Goal: Task Accomplishment & Management: Use online tool/utility

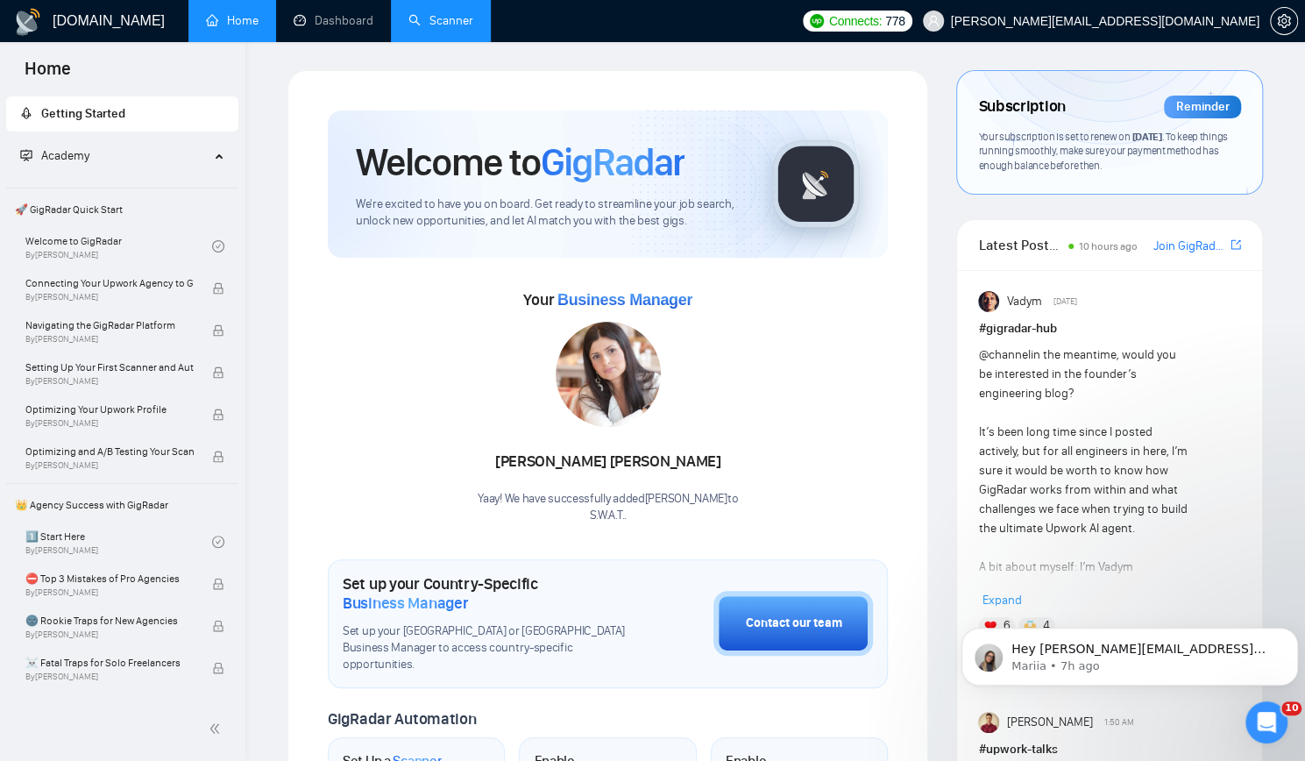
click at [456, 15] on link "Scanner" at bounding box center [440, 20] width 65 height 15
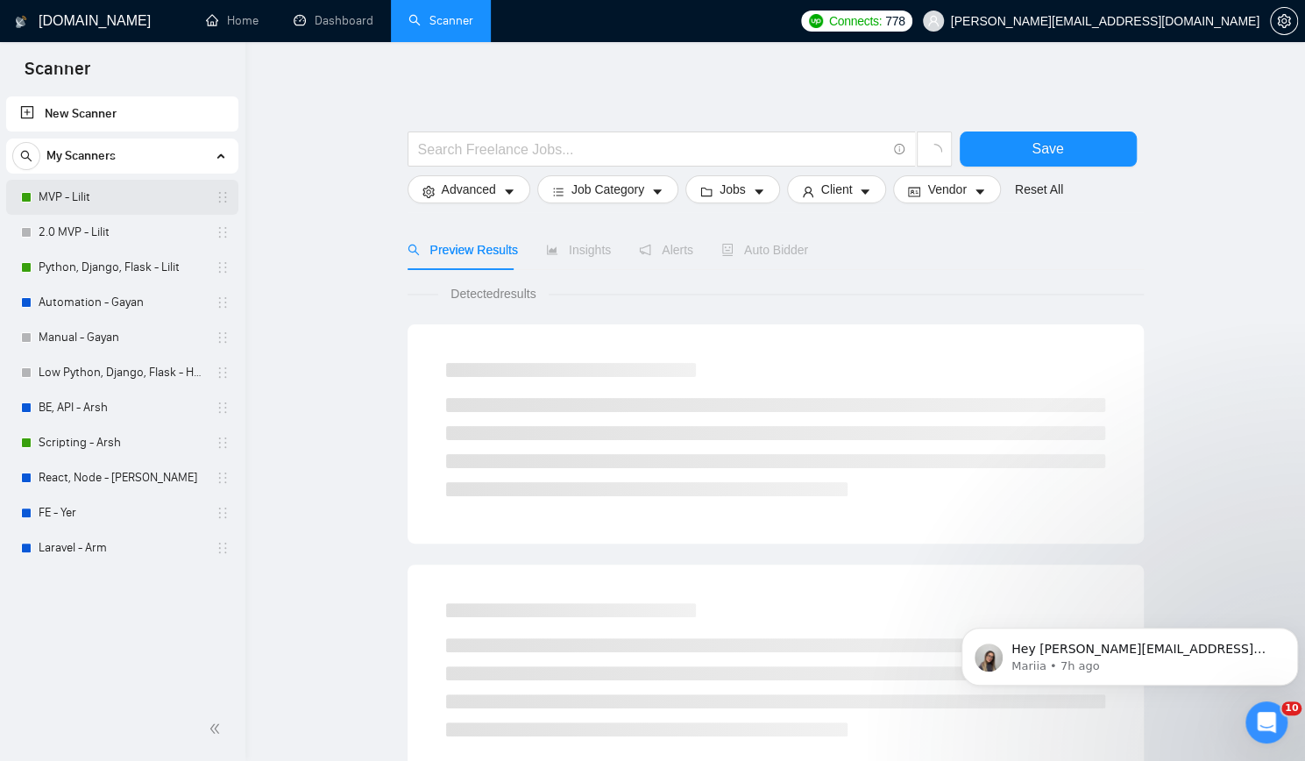
click at [93, 193] on link "MVP - Lilit" at bounding box center [122, 197] width 167 height 35
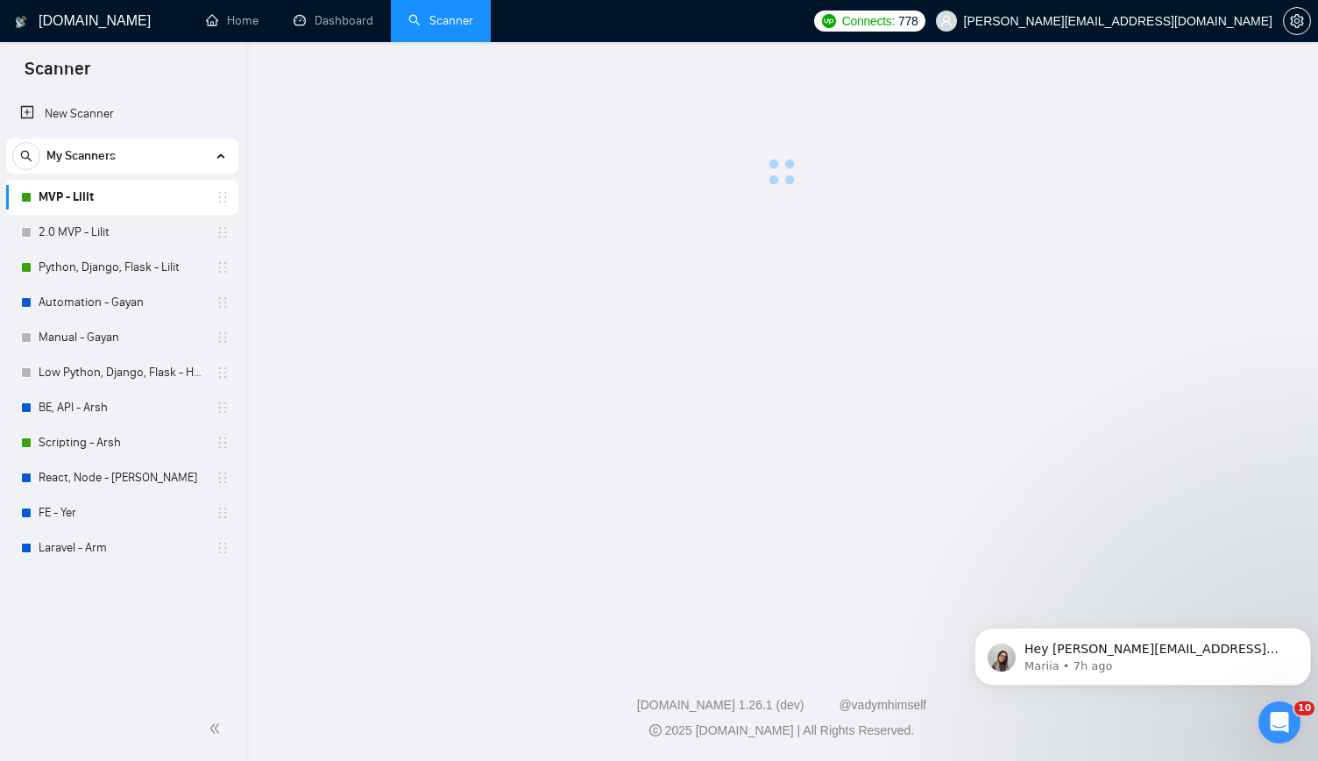
click at [93, 193] on link "MVP - Lilit" at bounding box center [122, 197] width 167 height 35
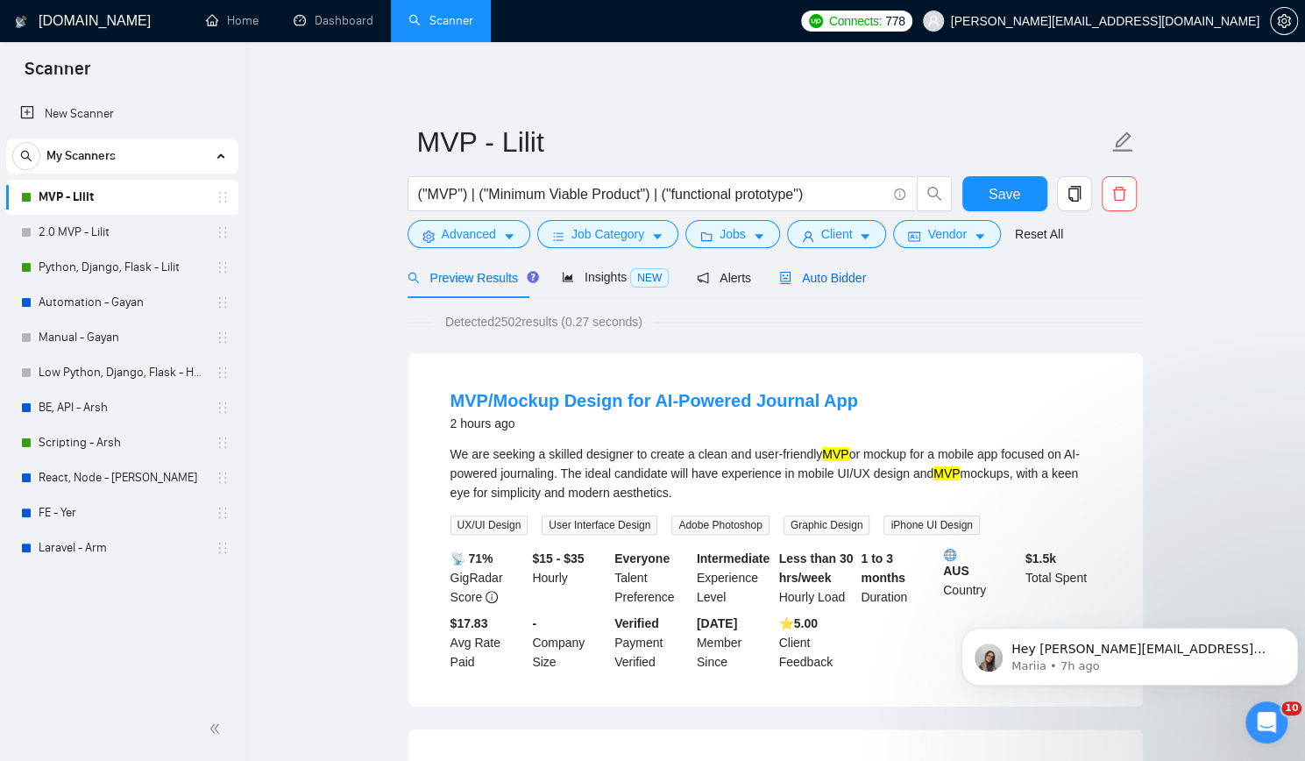
click at [819, 281] on span "Auto Bidder" at bounding box center [822, 278] width 87 height 14
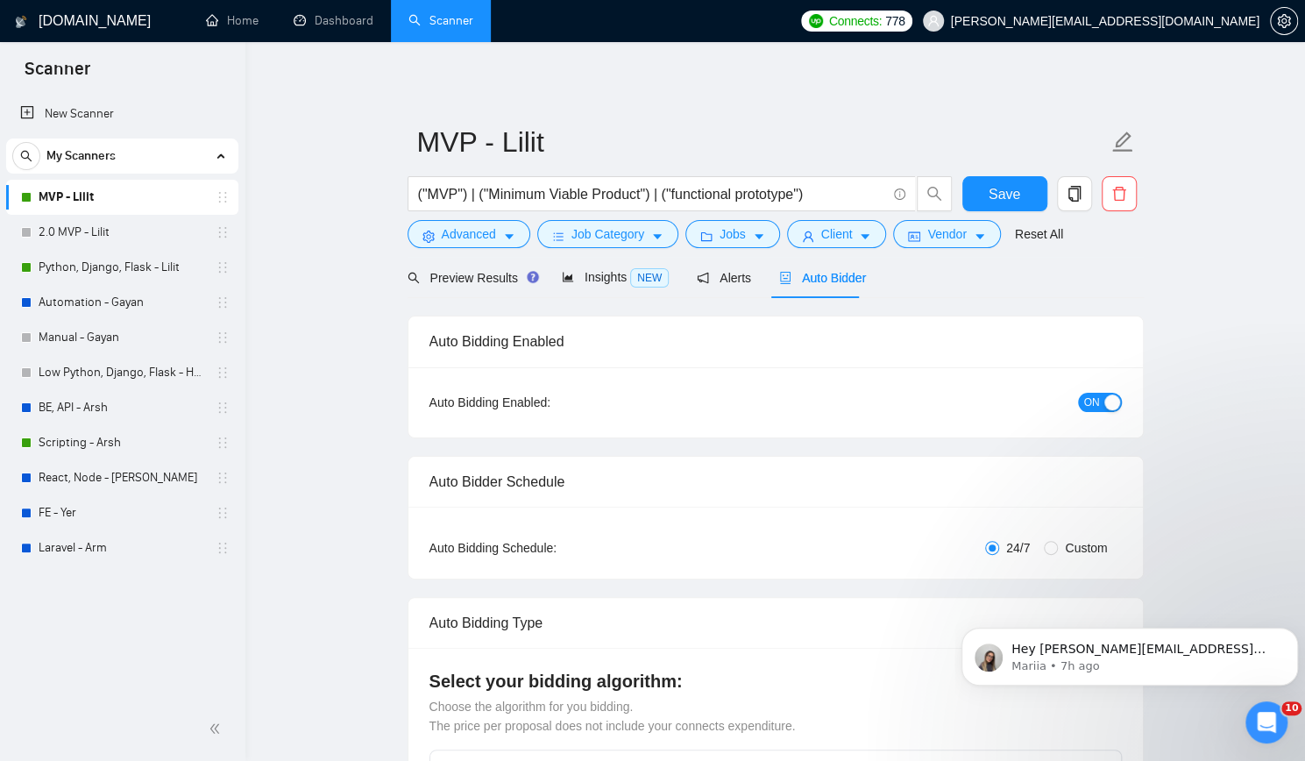
checkbox input "true"
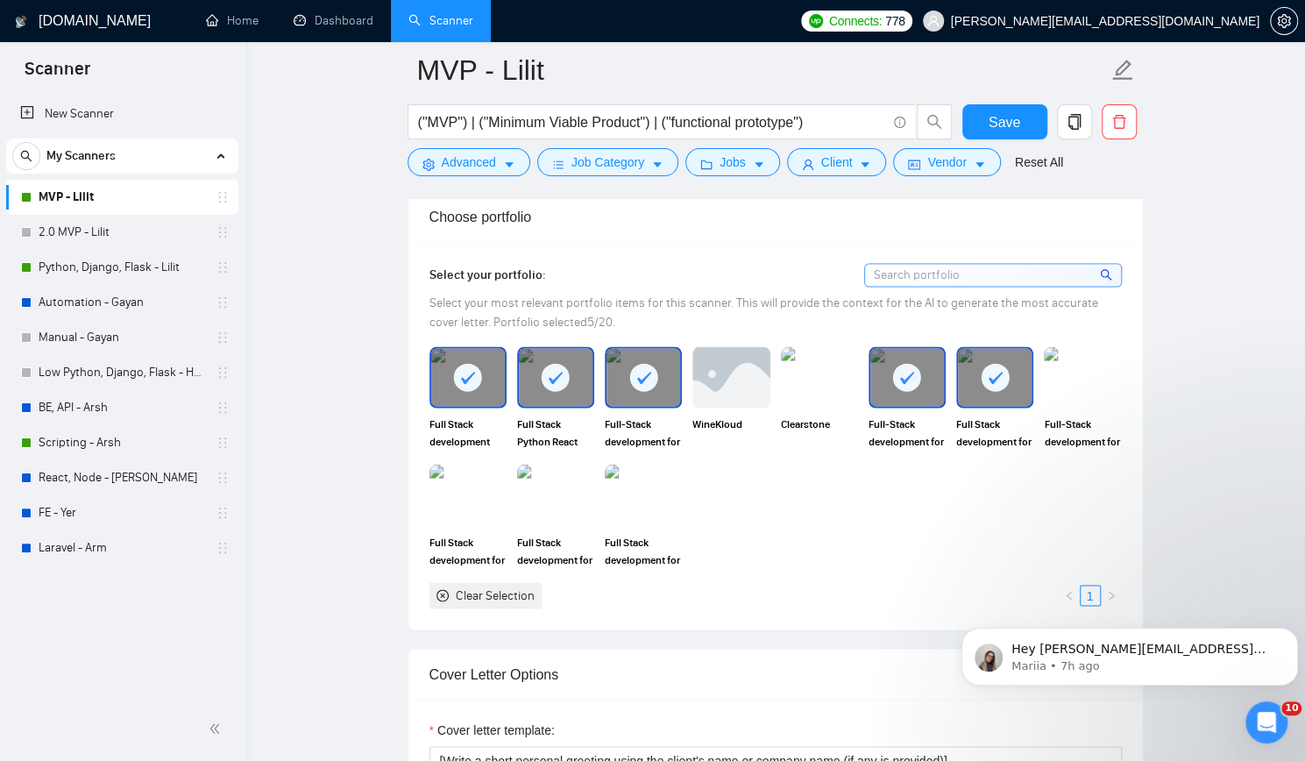
scroll to position [1928, 0]
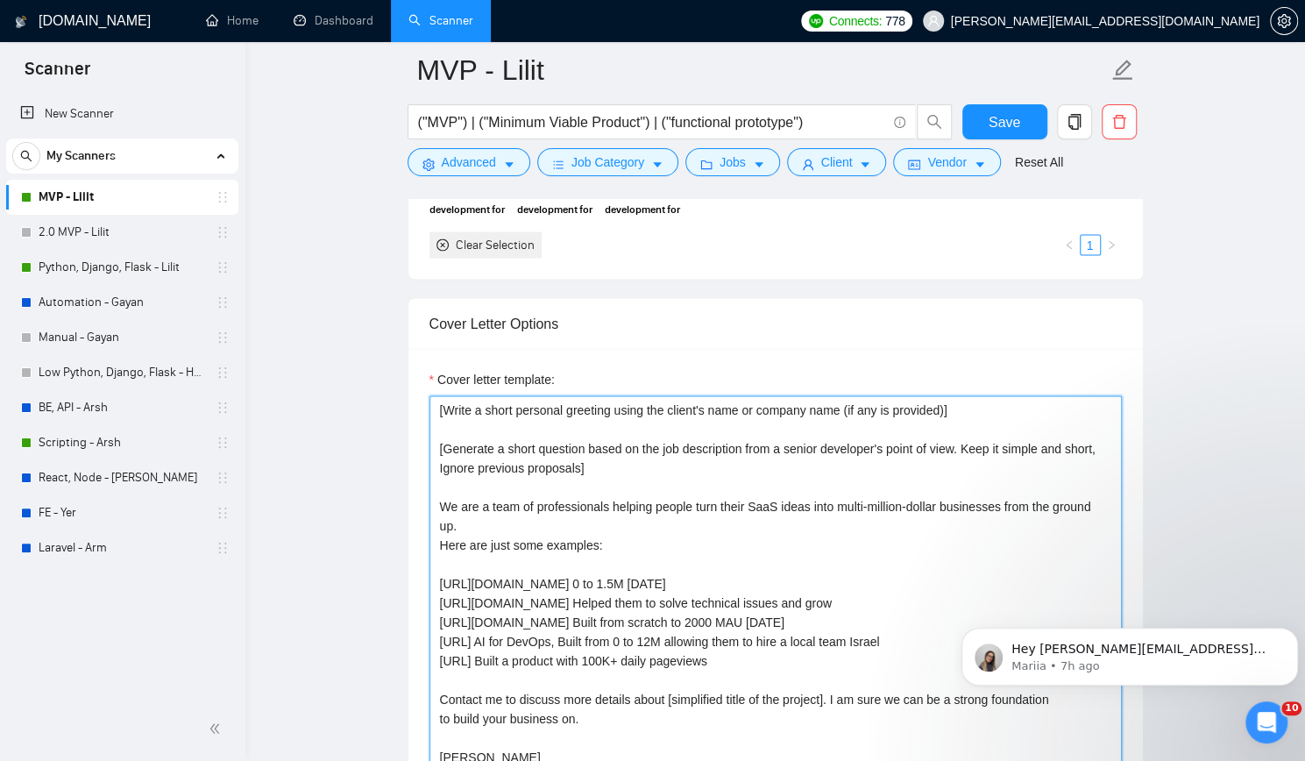
click at [673, 454] on textarea "[Write a short personal greeting using the client's name or company name (if an…" at bounding box center [775, 592] width 692 height 394
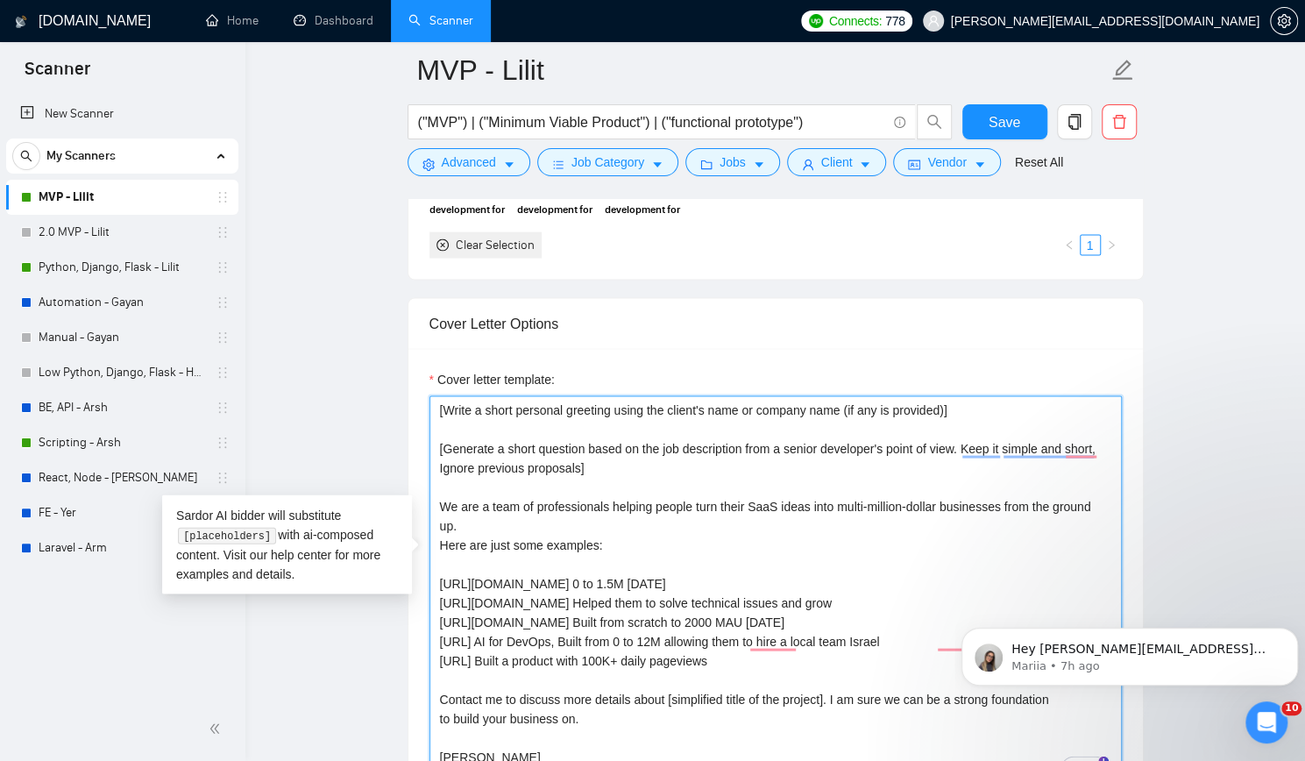
click at [778, 487] on textarea "[Write a short personal greeting using the client's name or company name (if an…" at bounding box center [775, 592] width 692 height 394
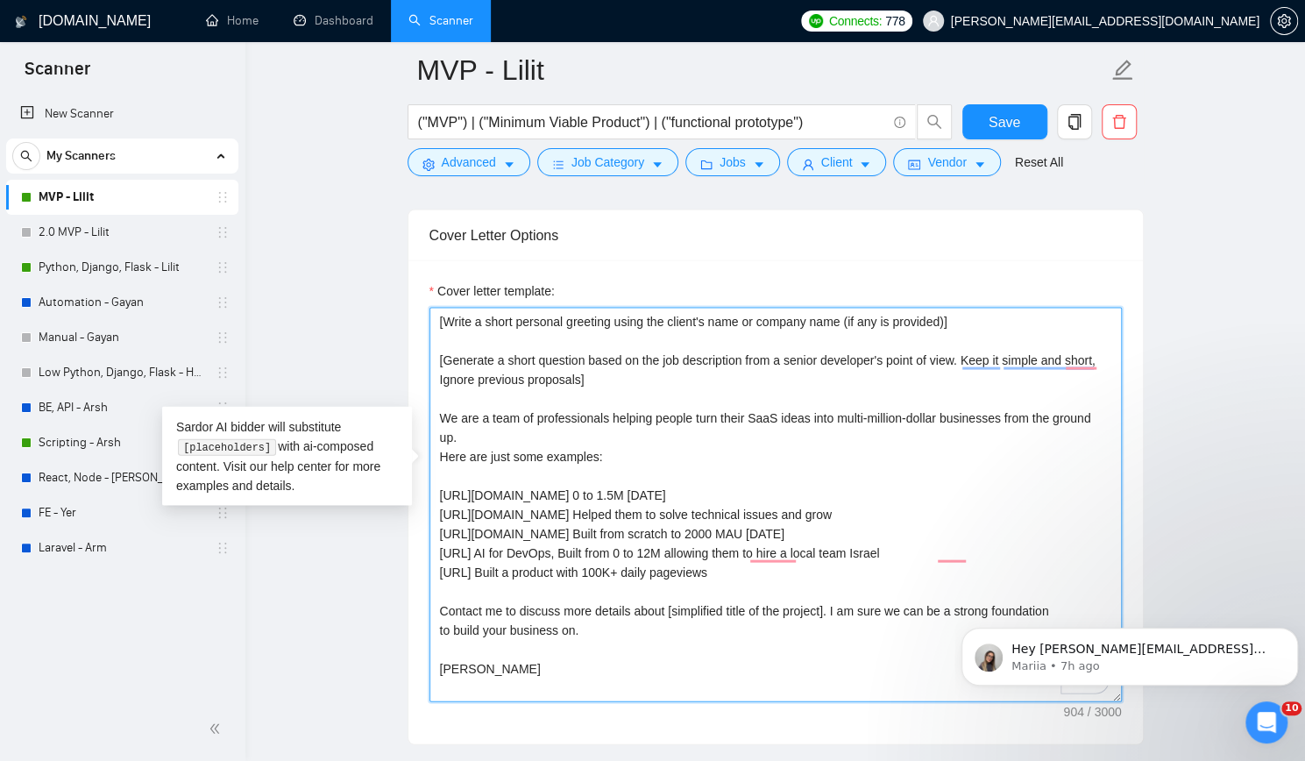
scroll to position [2104, 0]
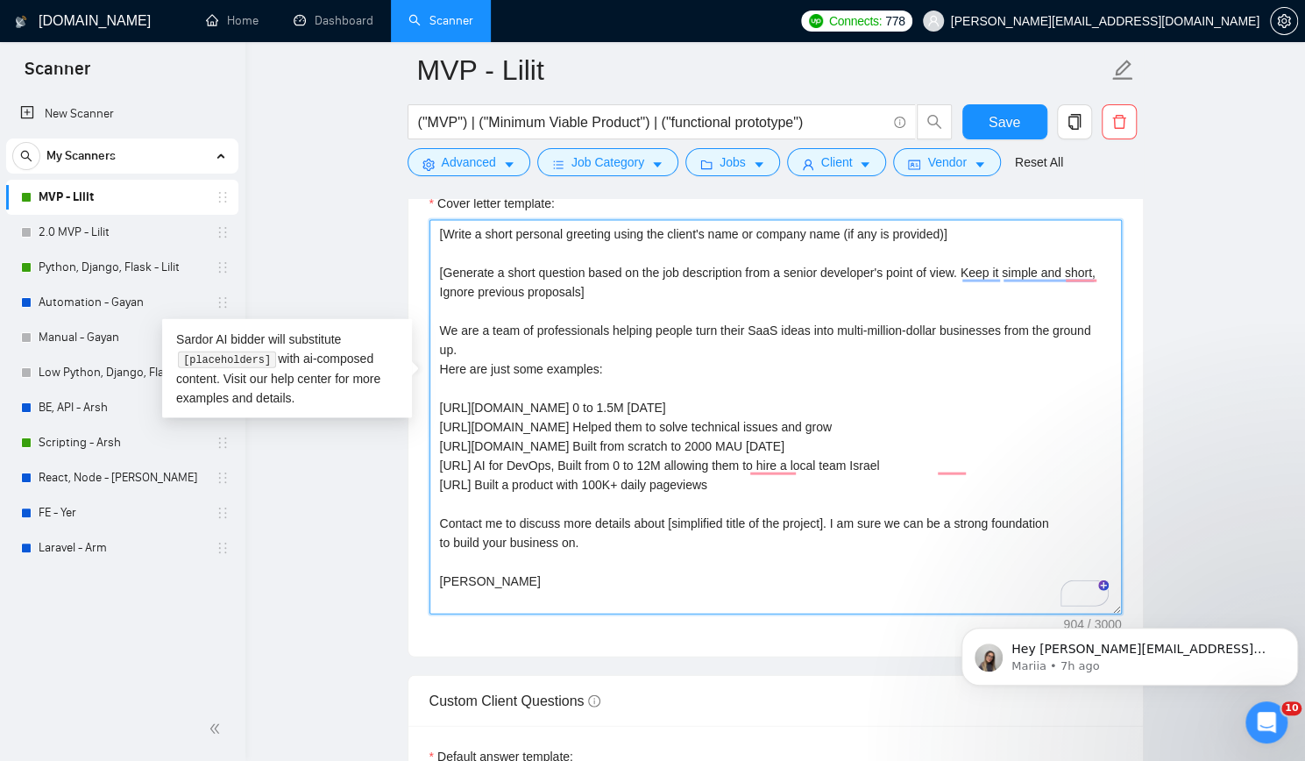
click at [646, 549] on textarea "[Write a short personal greeting using the client's name or company name (if an…" at bounding box center [775, 417] width 692 height 394
click at [746, 374] on textarea "[Write a short personal greeting using the client's name or company name (if an…" at bounding box center [775, 417] width 692 height 394
click at [884, 393] on textarea "[Write a short personal greeting using the client's name or company name (if an…" at bounding box center [775, 417] width 692 height 394
click at [994, 428] on textarea "[Write a short personal greeting using the client's name or company name (if an…" at bounding box center [775, 417] width 692 height 394
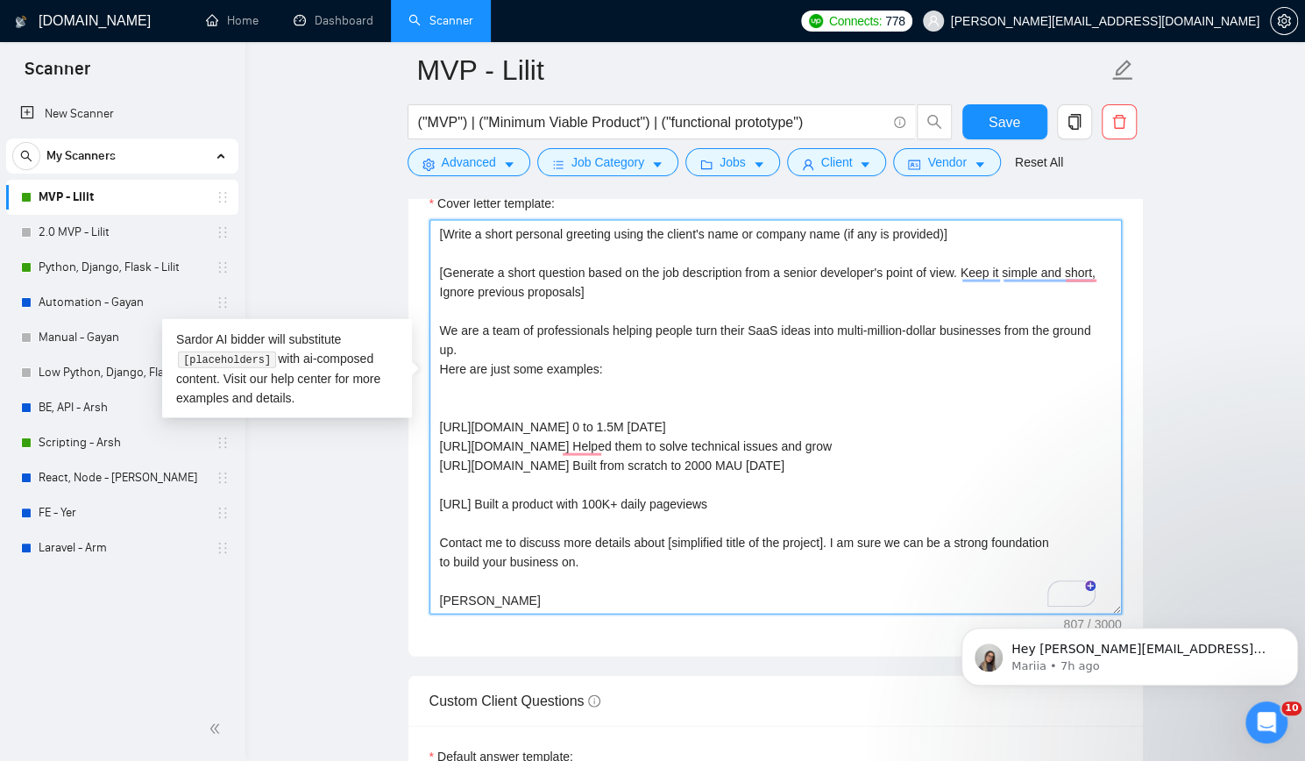
paste textarea "https://www.kubiya.ai AI for DevOps, Built from 0 to 12M allowing them to hire …"
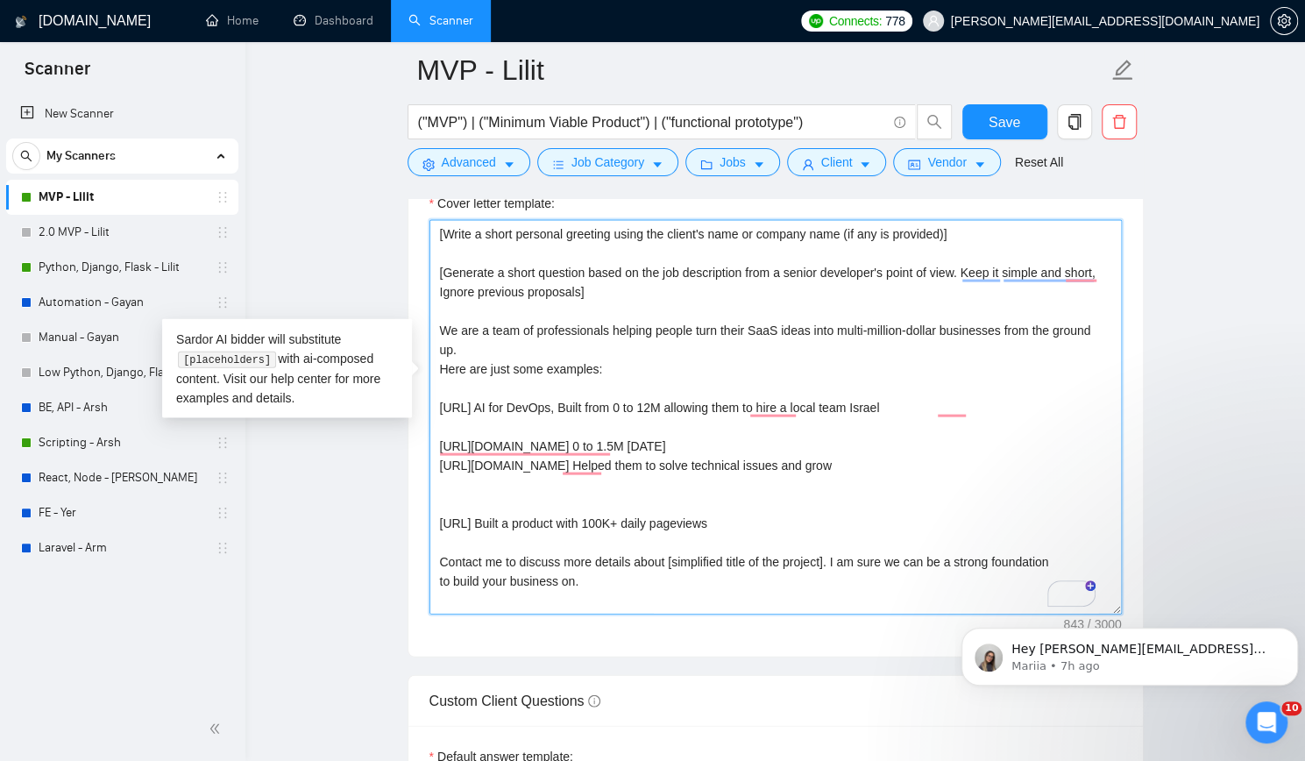
paste textarea "https://nemoship.com Built from scratch to 2000 MAU in 3 months"
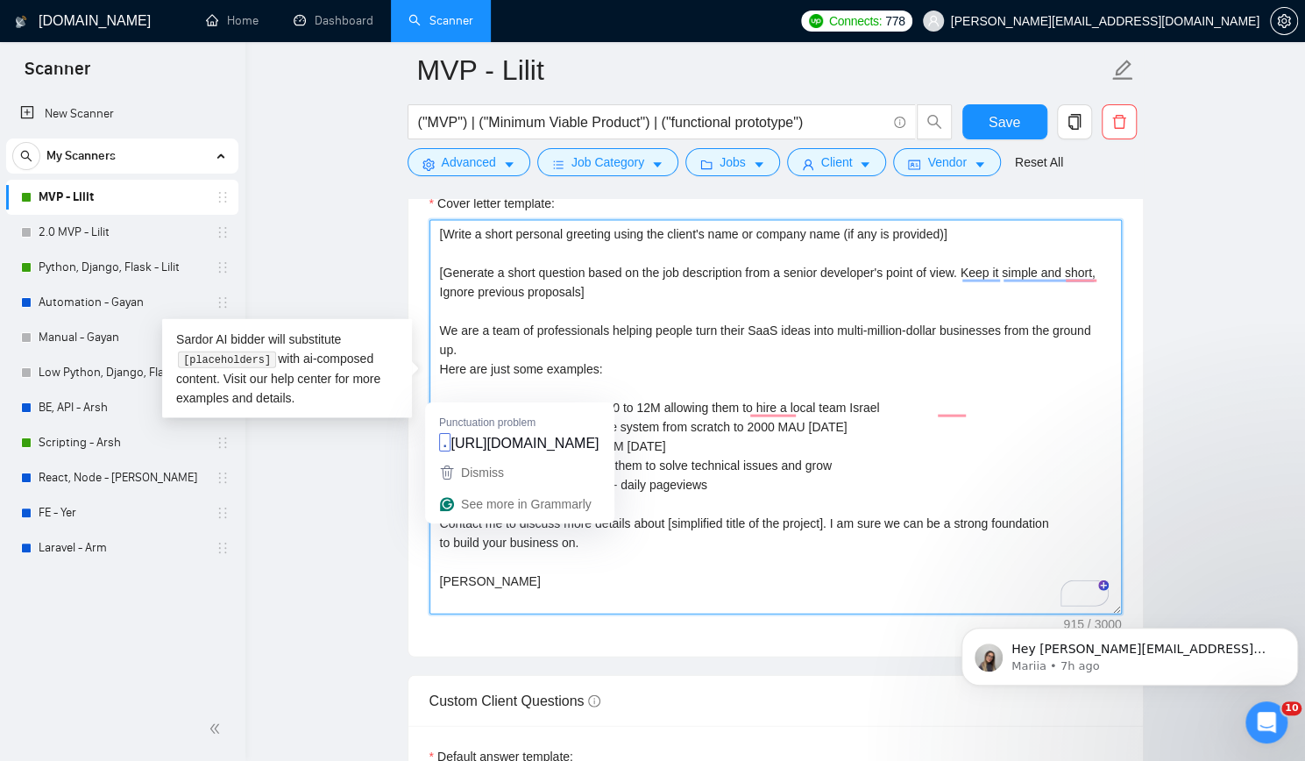
click at [559, 390] on textarea "[Write a short personal greeting using the client's name or company name (if an…" at bounding box center [775, 417] width 692 height 394
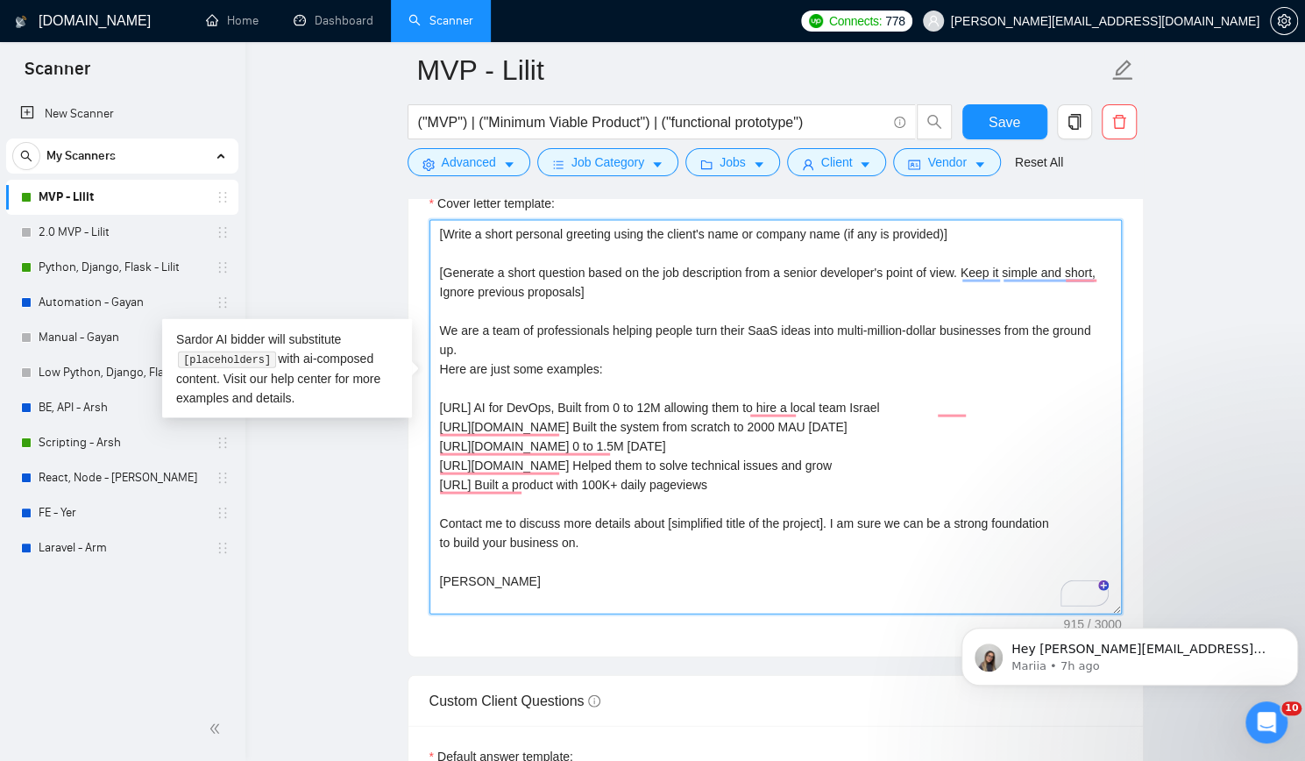
click at [618, 332] on textarea "[Write a short personal greeting using the client's name or company name (if an…" at bounding box center [775, 417] width 692 height 394
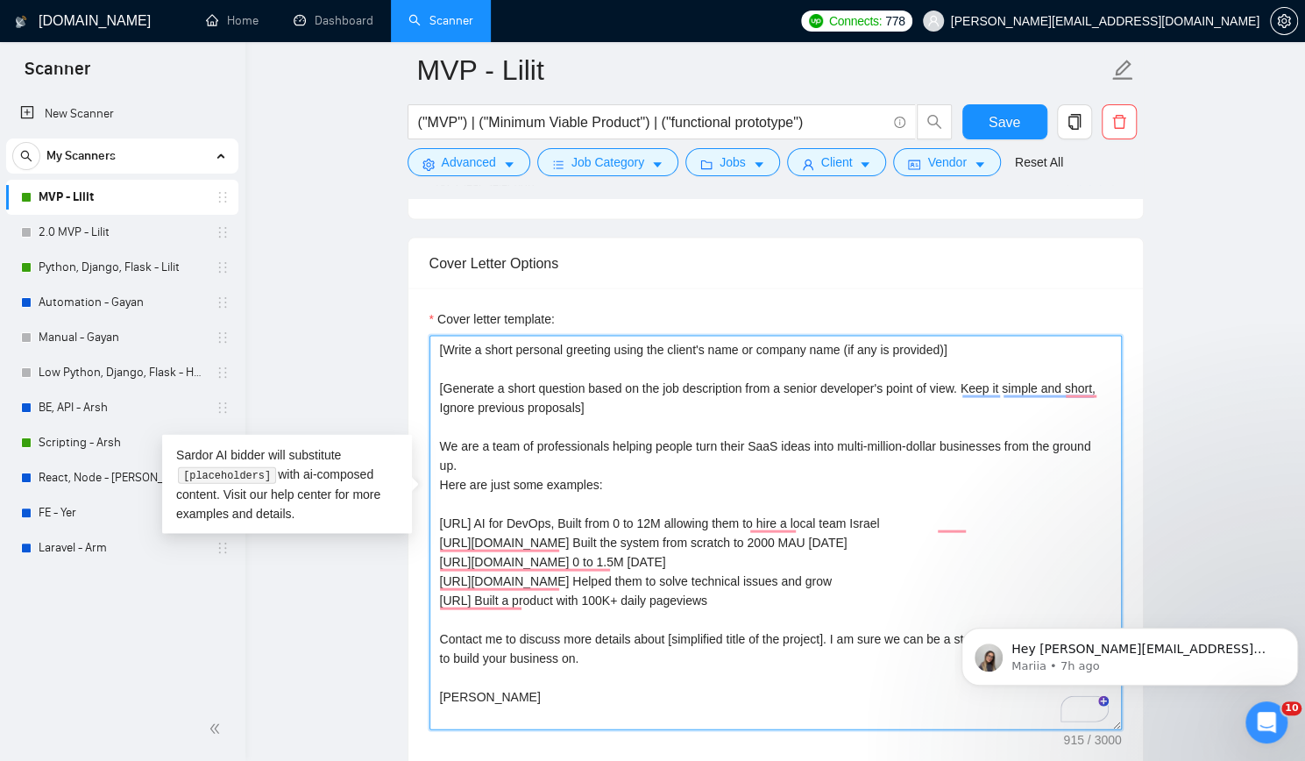
scroll to position [1928, 0]
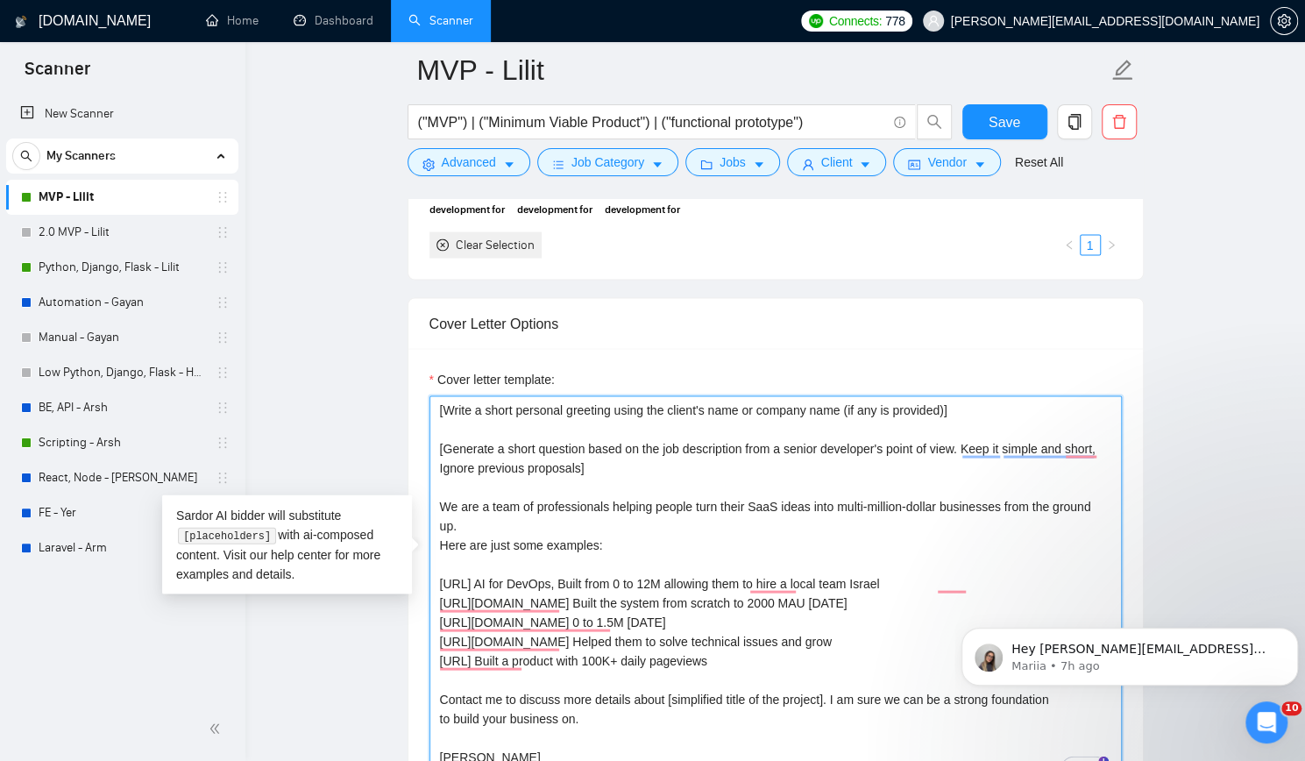
click at [696, 500] on textarea "[Write a short personal greeting using the client's name or company name (if an…" at bounding box center [775, 592] width 692 height 394
click at [512, 508] on textarea "[Write a short personal greeting using the client's name or company name (if an…" at bounding box center [775, 592] width 692 height 394
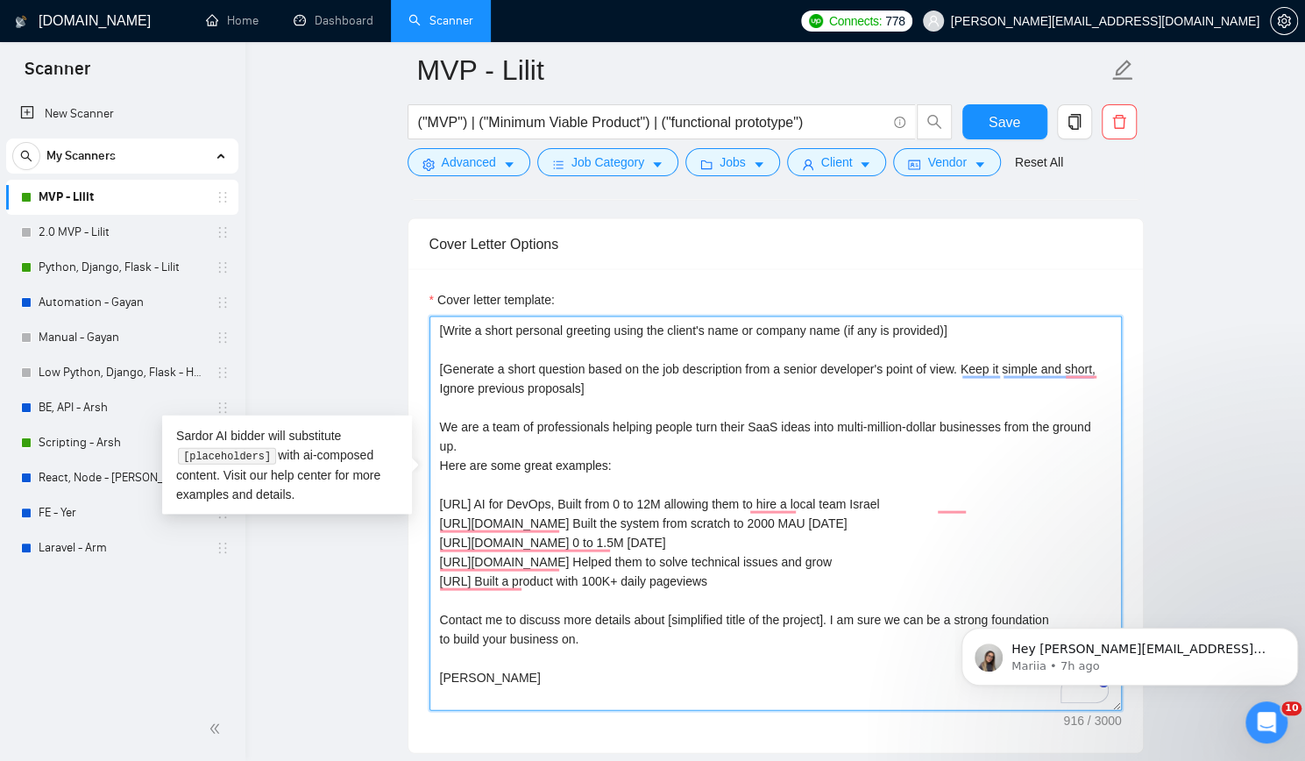
scroll to position [2016, 0]
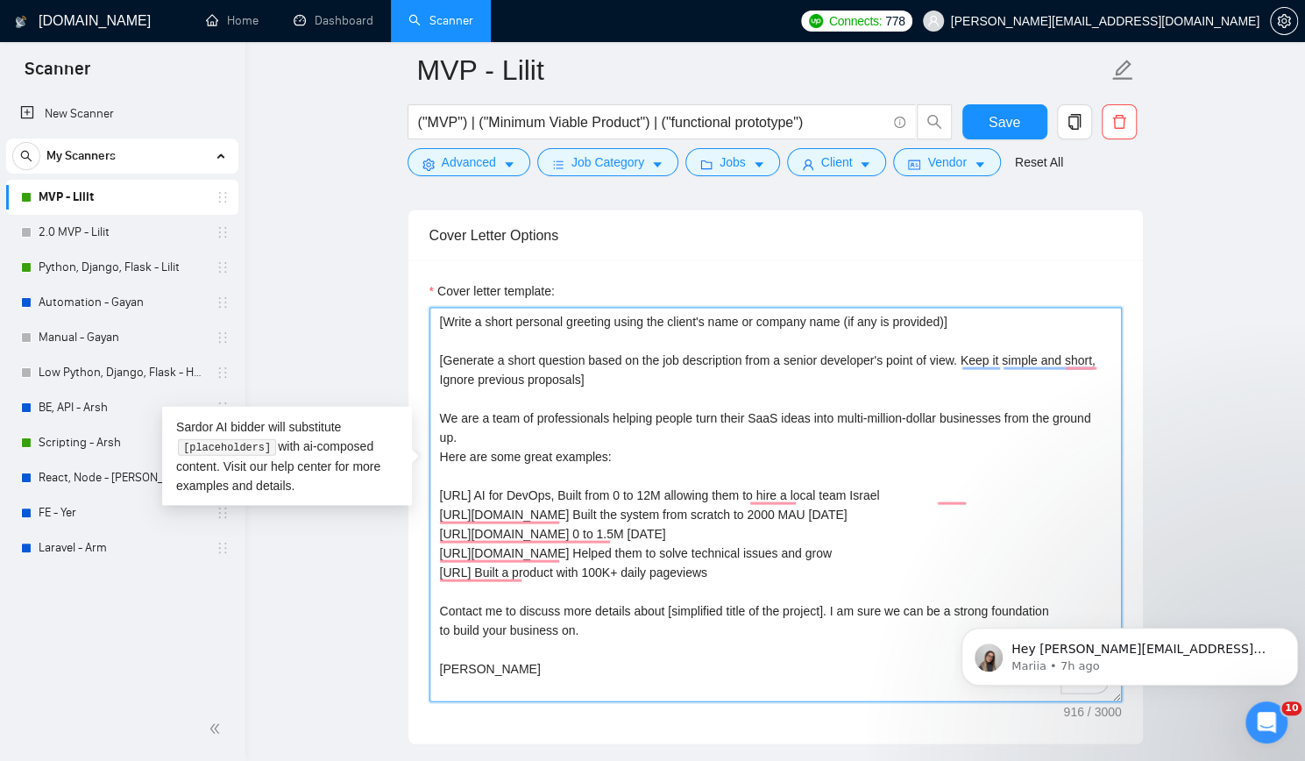
click at [612, 590] on textarea "[Write a short personal greeting using the client's name or company name (if an…" at bounding box center [775, 505] width 692 height 394
click at [678, 419] on textarea "[Write a short personal greeting using the client's name or company name (if an…" at bounding box center [775, 505] width 692 height 394
click at [444, 381] on textarea "[Write a short personal greeting using the client's name or company name (if an…" at bounding box center [775, 505] width 692 height 394
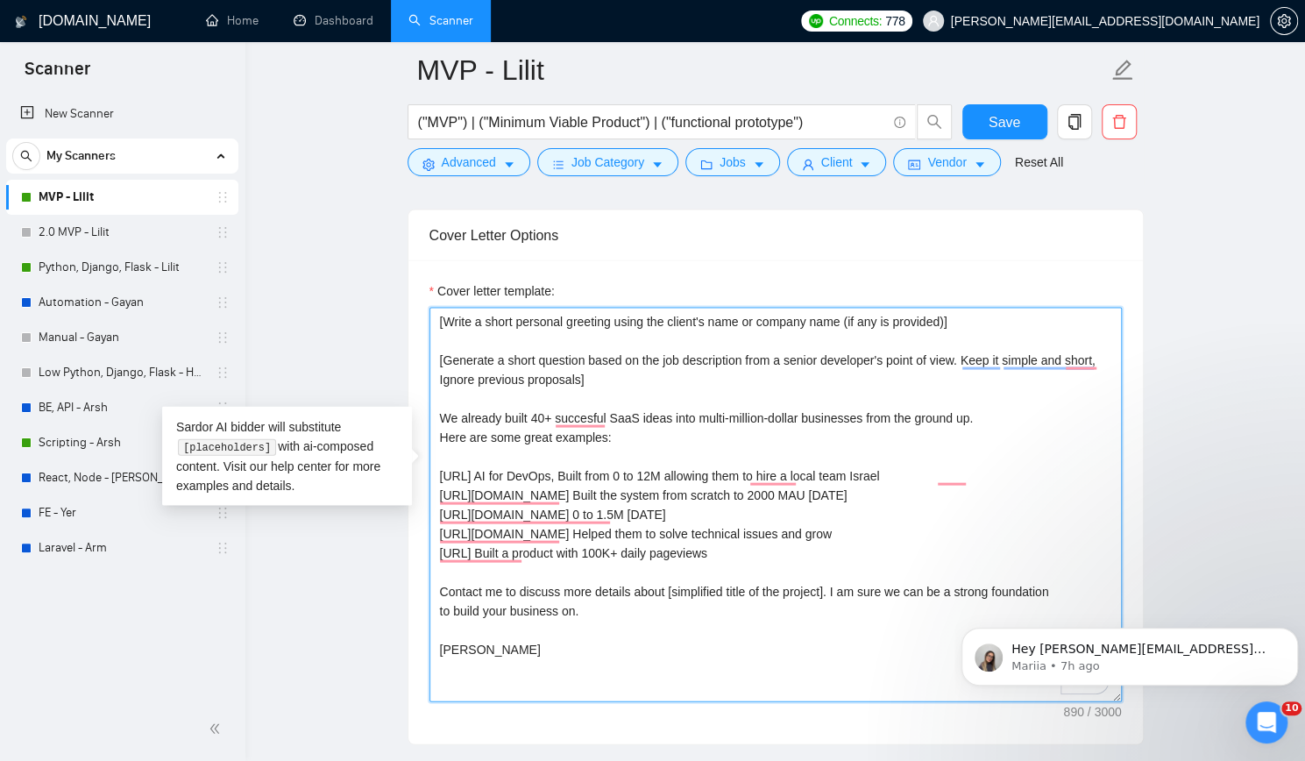
click at [635, 384] on textarea "[Write a short personal greeting using the client's name or company name (if an…" at bounding box center [775, 505] width 692 height 394
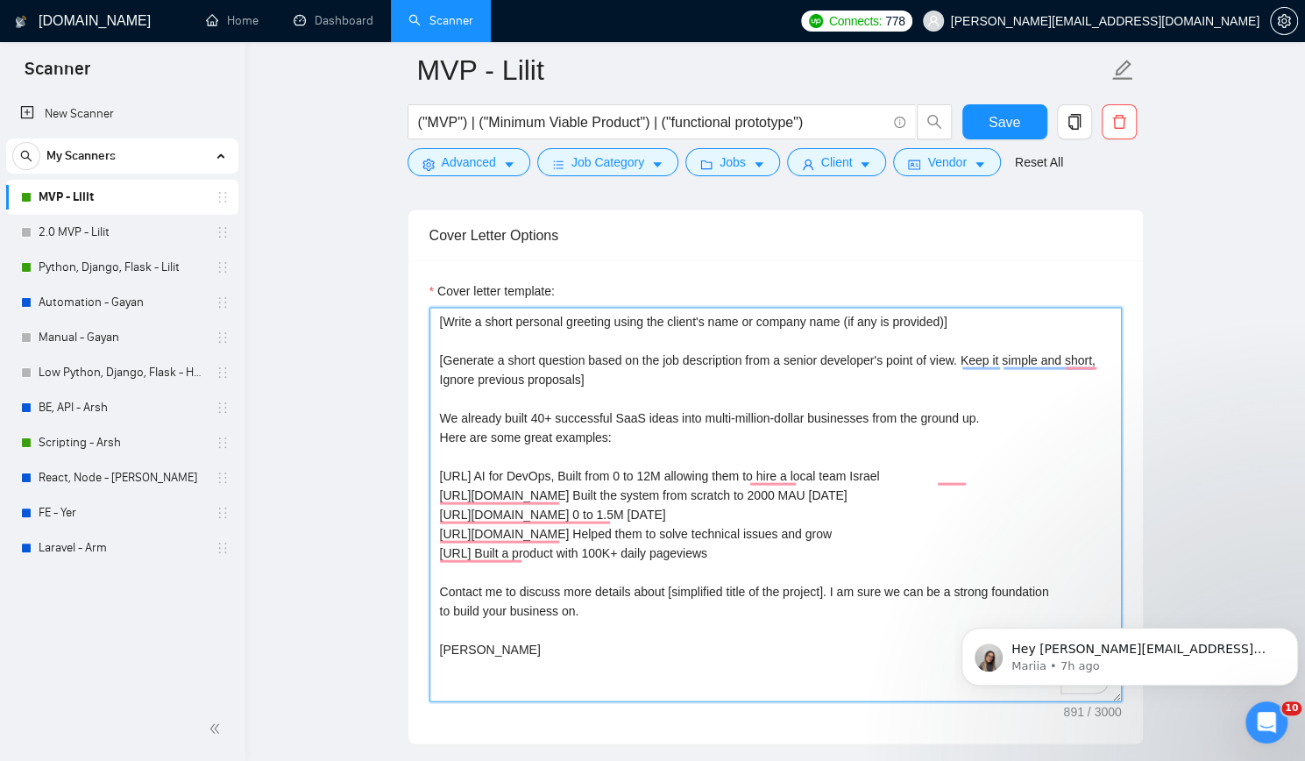
click at [637, 382] on textarea "[Write a short personal greeting using the client's name or company name (if an…" at bounding box center [775, 505] width 692 height 394
click at [973, 385] on textarea "[Write a short personal greeting using the client's name or company name (if an…" at bounding box center [775, 505] width 692 height 394
click at [1033, 387] on textarea "[Write a short personal greeting using the client's name or company name (if an…" at bounding box center [775, 505] width 692 height 394
click at [696, 402] on textarea "[Write a short personal greeting using the client's name or company name (if an…" at bounding box center [775, 505] width 692 height 394
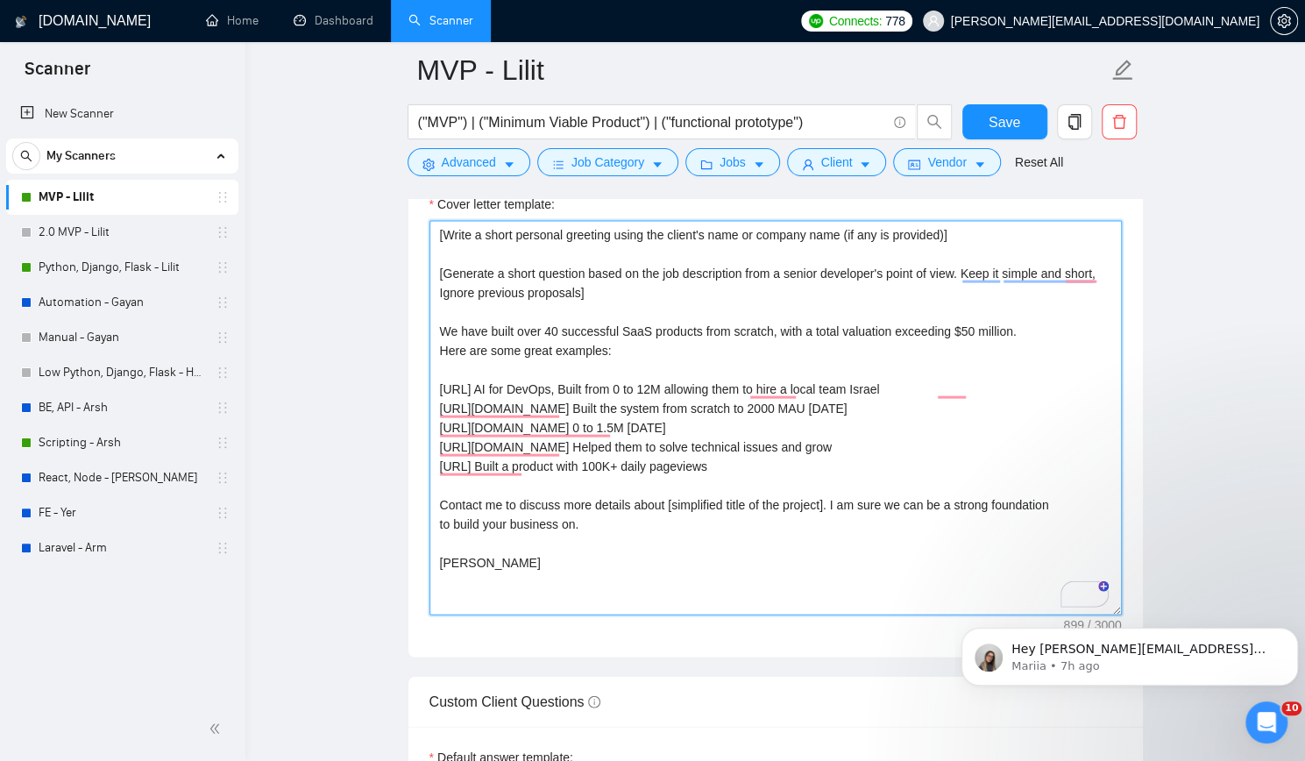
scroll to position [2104, 0]
click at [484, 469] on textarea "[Write a short personal greeting using the client's name or company name (if an…" at bounding box center [775, 417] width 692 height 394
click at [607, 492] on textarea "[Write a short personal greeting using the client's name or company name (if an…" at bounding box center [775, 417] width 692 height 394
click at [830, 467] on textarea "[Write a short personal greeting using the client's name or company name (if an…" at bounding box center [775, 417] width 692 height 394
click at [911, 476] on textarea "[Write a short personal greeting using the client's name or company name (if an…" at bounding box center [775, 417] width 692 height 394
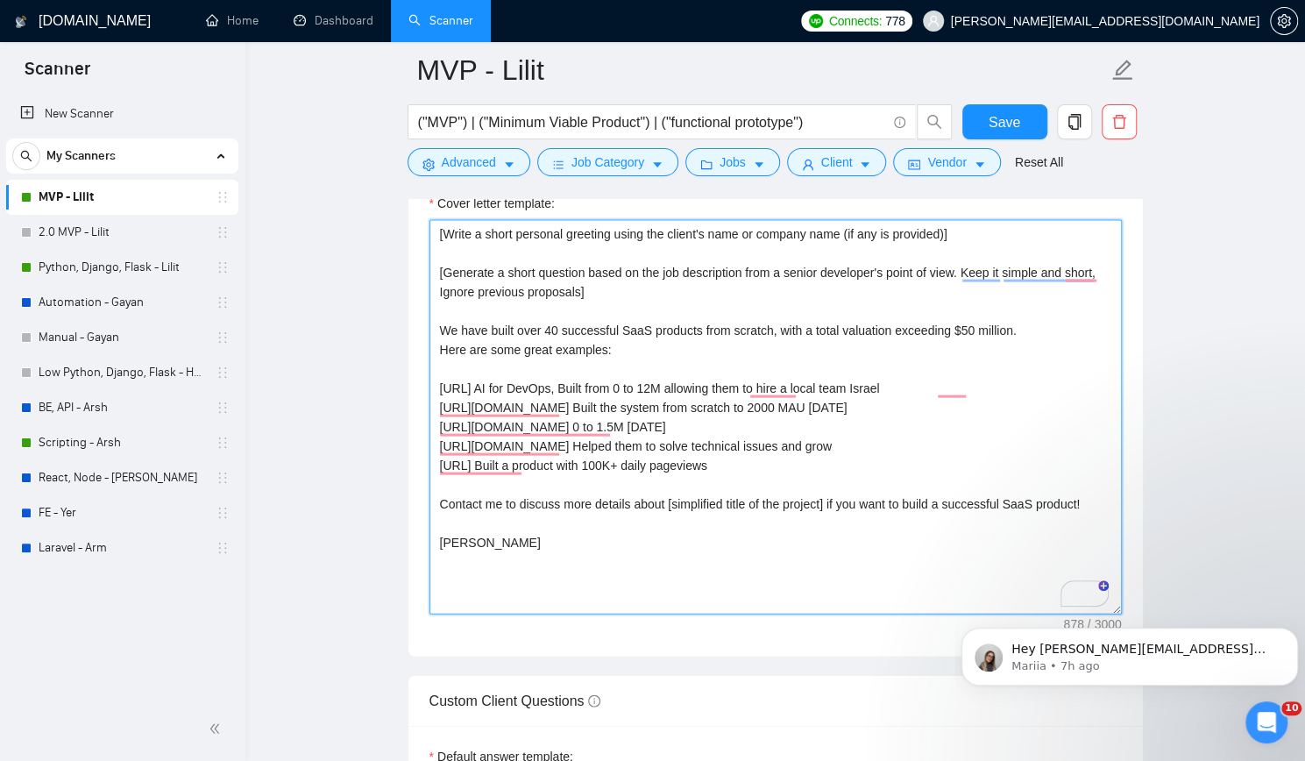
click at [570, 488] on textarea "[Write a short personal greeting using the client's name or company name (if an…" at bounding box center [775, 417] width 692 height 394
click at [473, 543] on textarea "[Write a short personal greeting using the client's name or company name (if an…" at bounding box center [775, 417] width 692 height 394
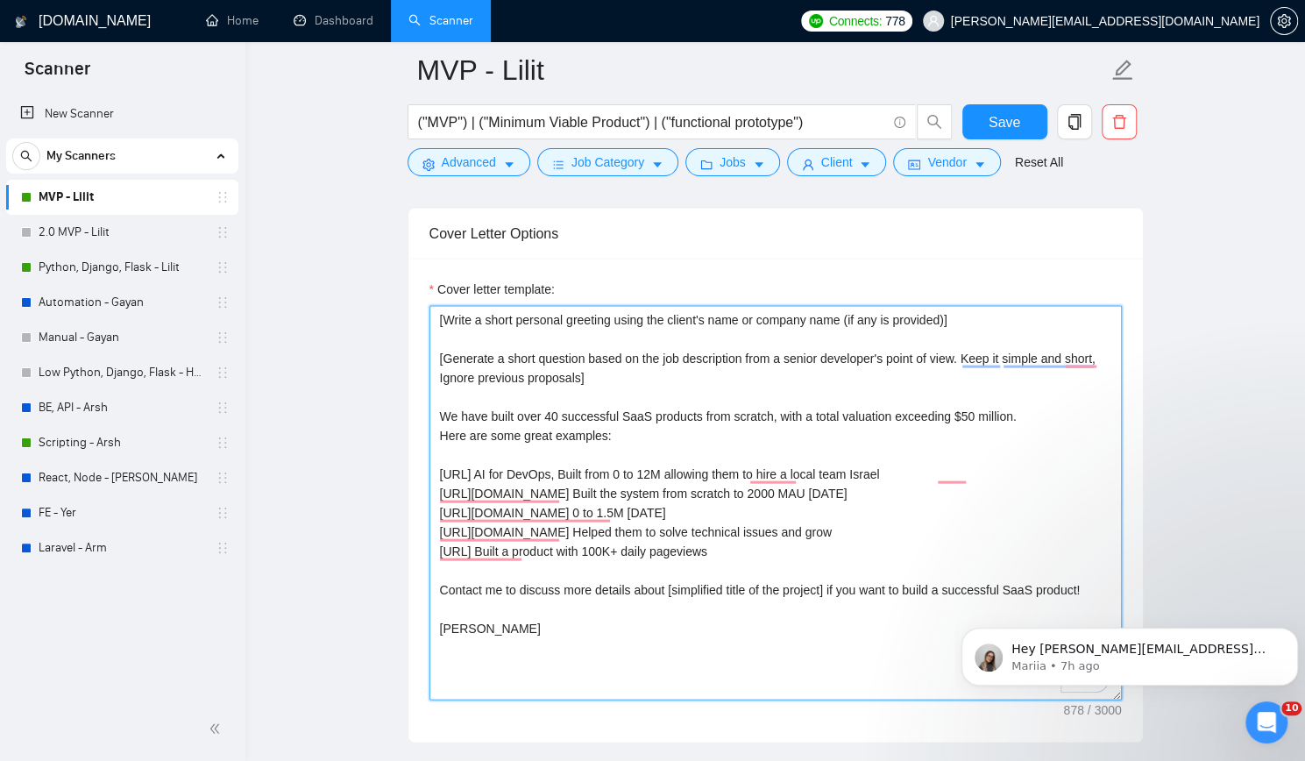
scroll to position [2016, 0]
click at [987, 442] on textarea "[Write a short personal greeting using the client's name or company name (if an…" at bounding box center [775, 505] width 692 height 394
click at [898, 457] on textarea "[Write a short personal greeting using the client's name or company name (if an…" at bounding box center [775, 505] width 692 height 394
click at [749, 476] on textarea "[Write a short personal greeting using the client's name or company name (if an…" at bounding box center [775, 505] width 692 height 394
click at [892, 496] on textarea "[Write a short personal greeting using the client's name or company name (if an…" at bounding box center [775, 505] width 692 height 394
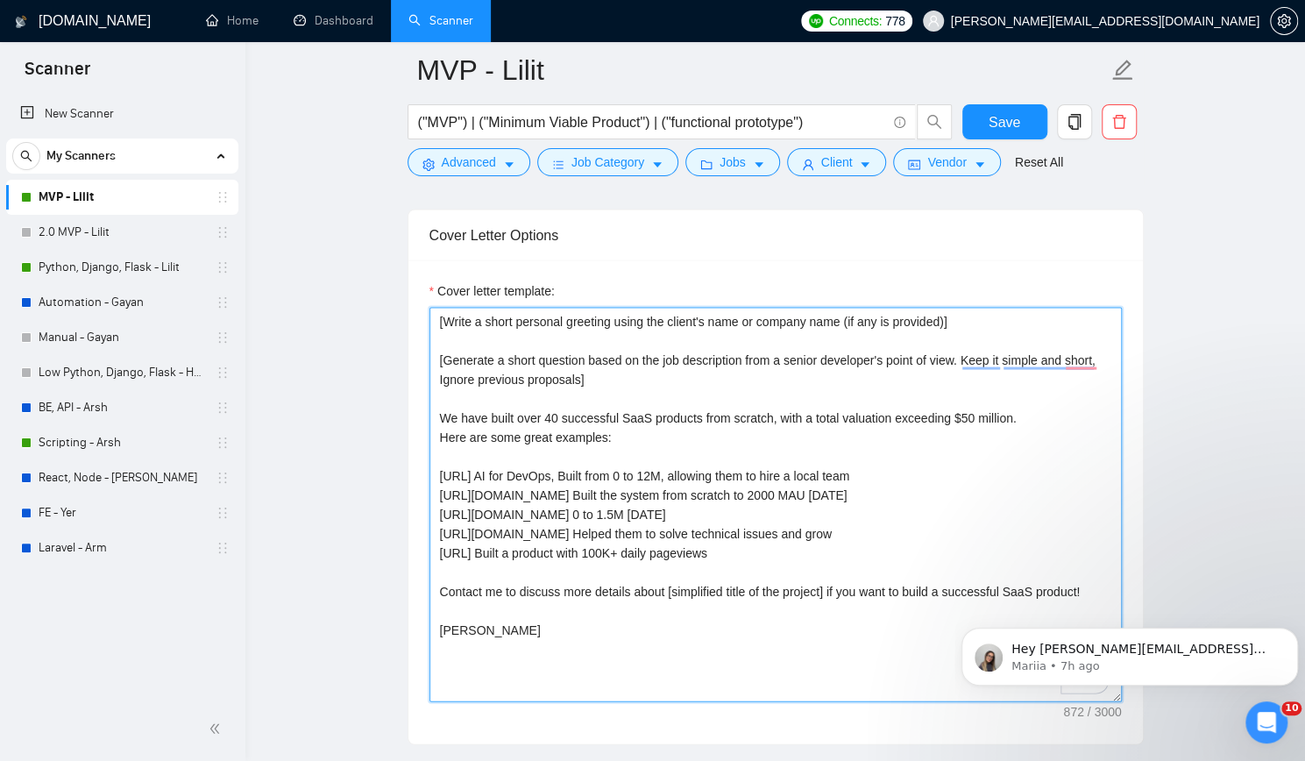
click at [799, 515] on textarea "[Write a short personal greeting using the client's name or company name (if an…" at bounding box center [775, 505] width 692 height 394
click at [682, 536] on textarea "[Write a short personal greeting using the client's name or company name (if an…" at bounding box center [775, 505] width 692 height 394
click at [1031, 385] on textarea "[Write a short personal greeting using the client's name or company name (if an…" at bounding box center [775, 505] width 692 height 394
type textarea "[Write a short personal greeting using the client's name or company name (if an…"
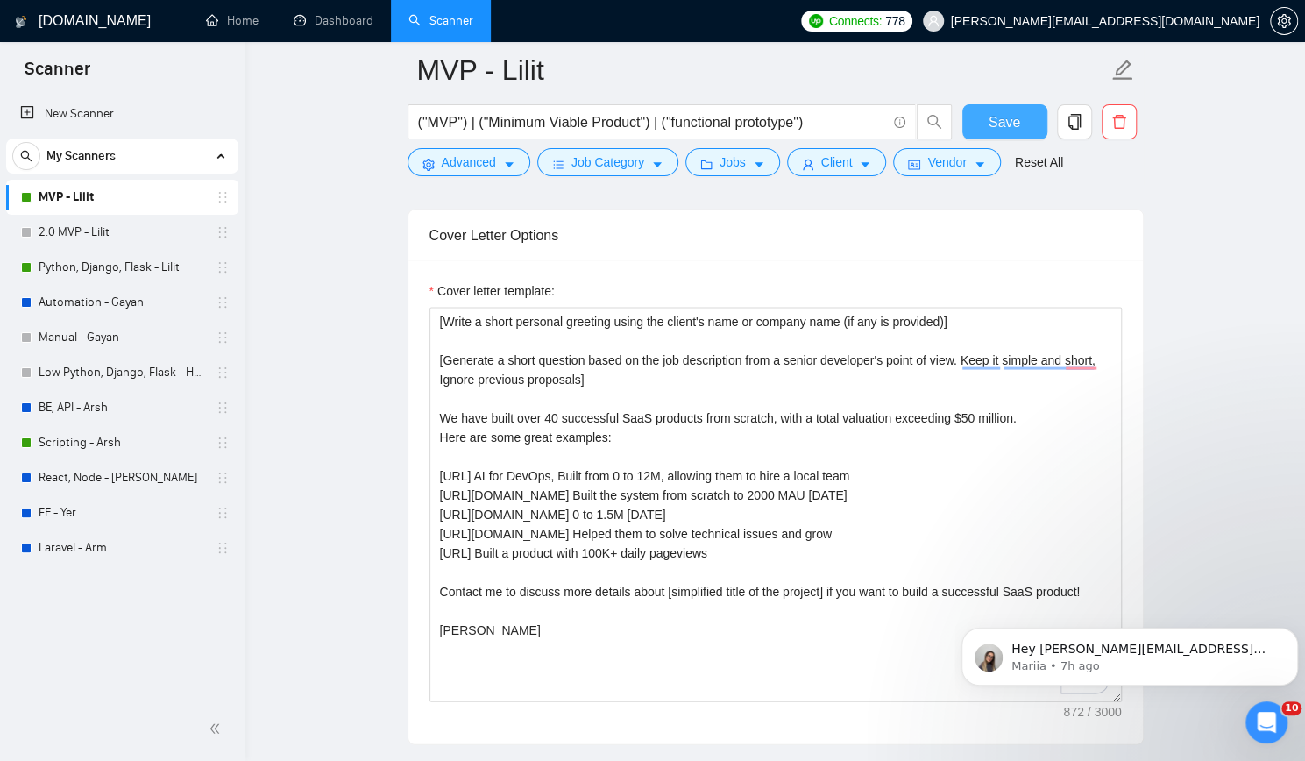
click at [1012, 115] on span "Save" at bounding box center [1005, 122] width 32 height 22
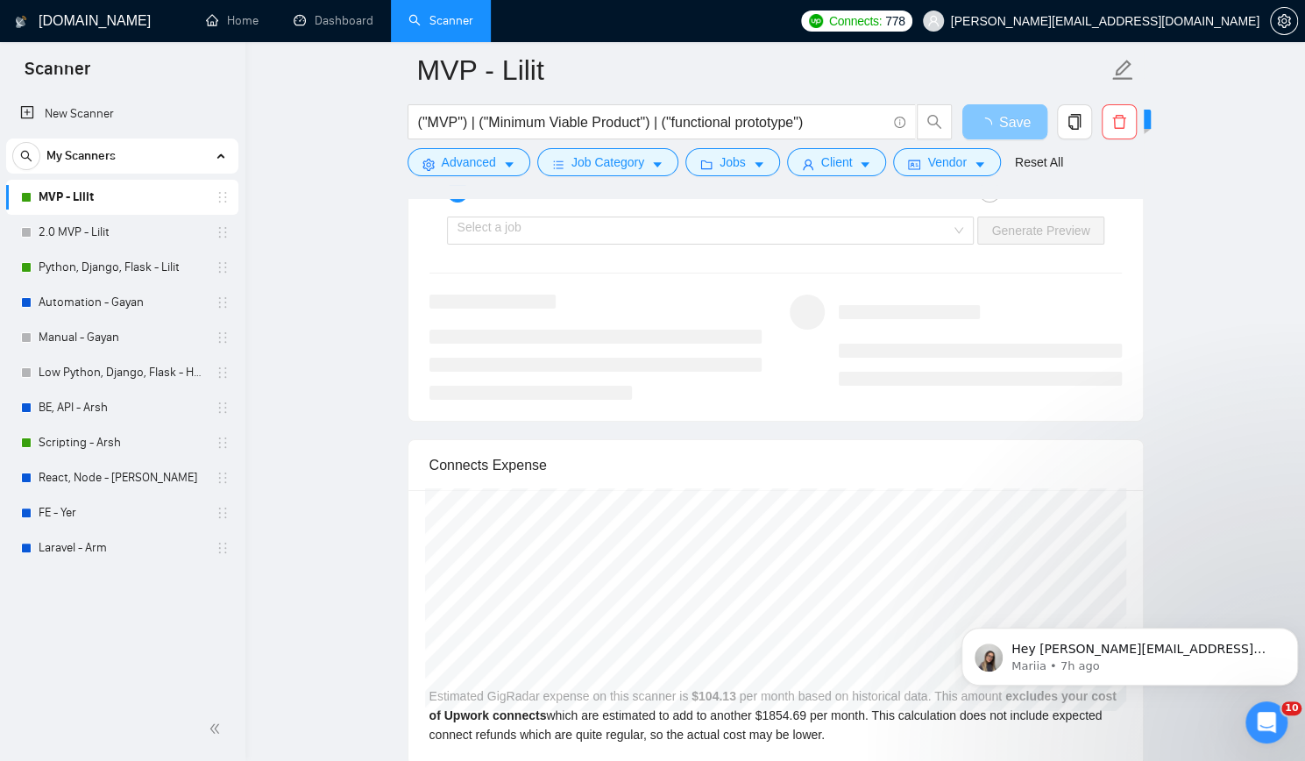
scroll to position [3681, 0]
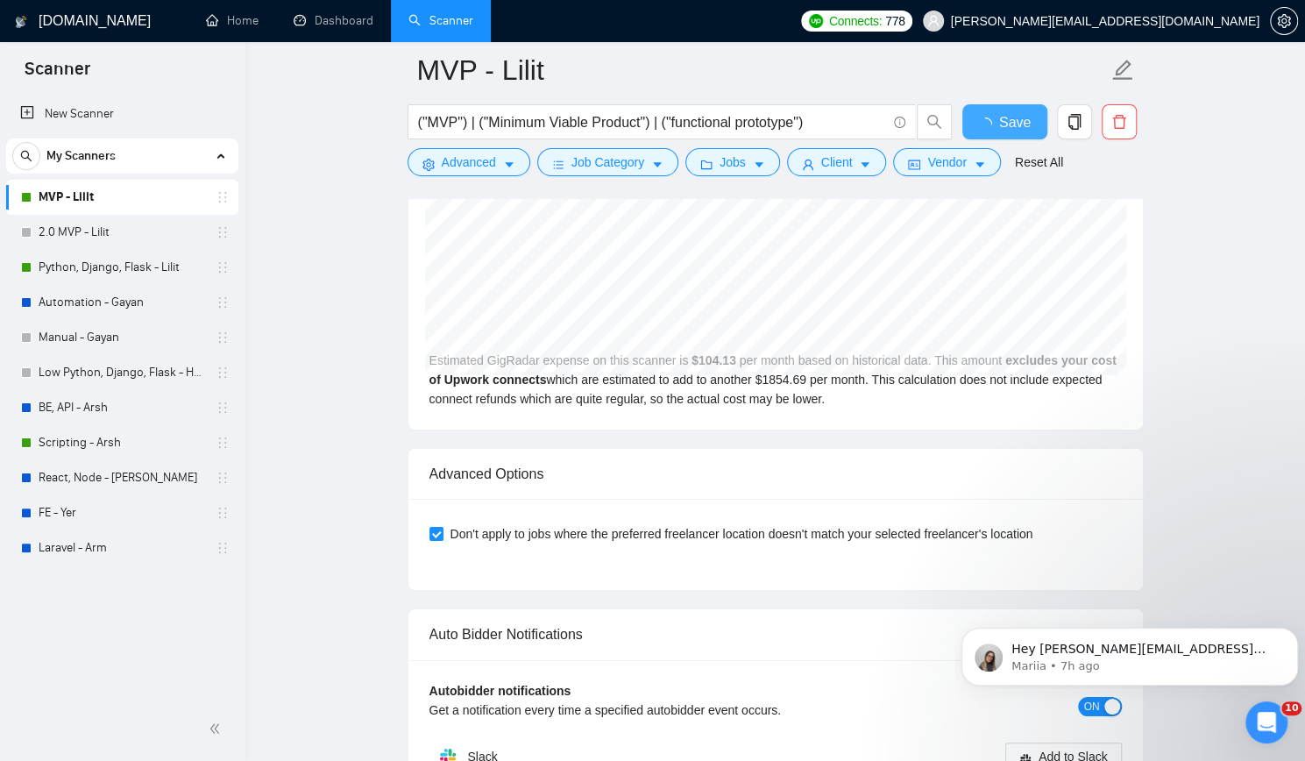
checkbox input "true"
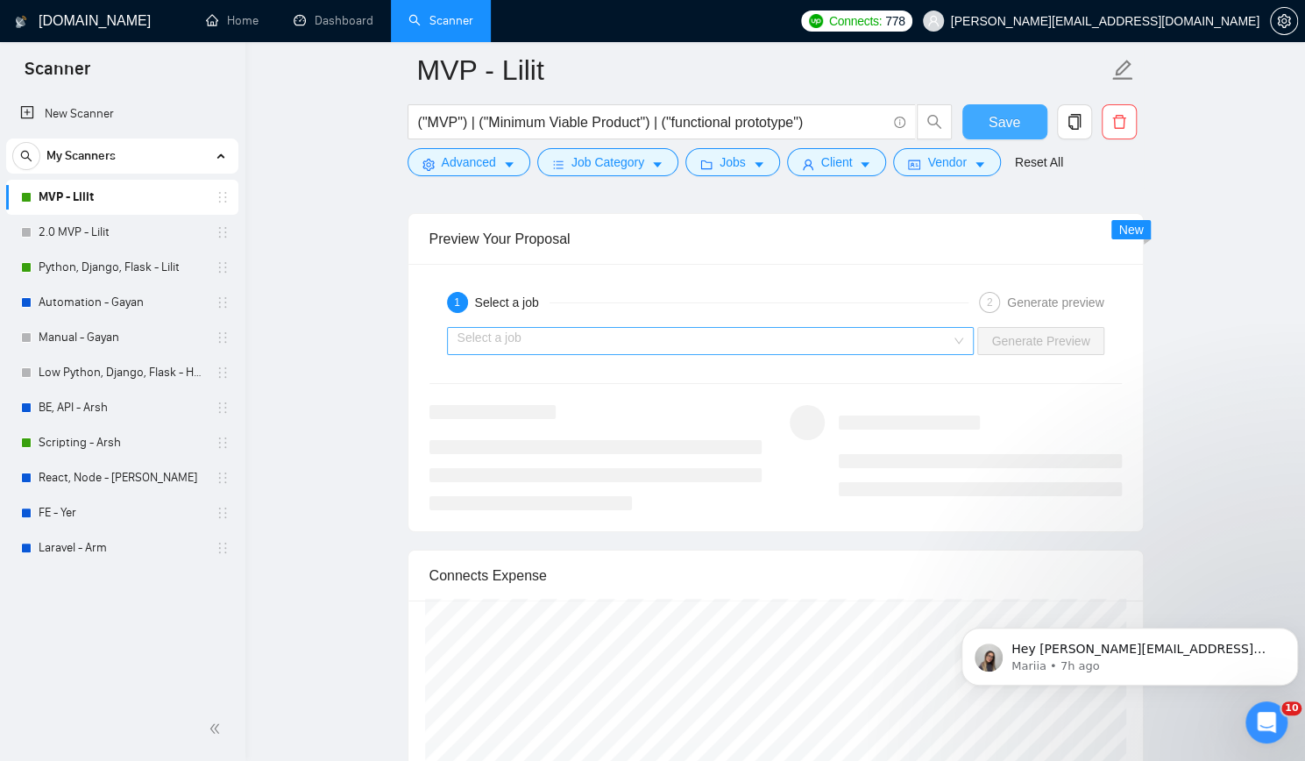
scroll to position [3243, 0]
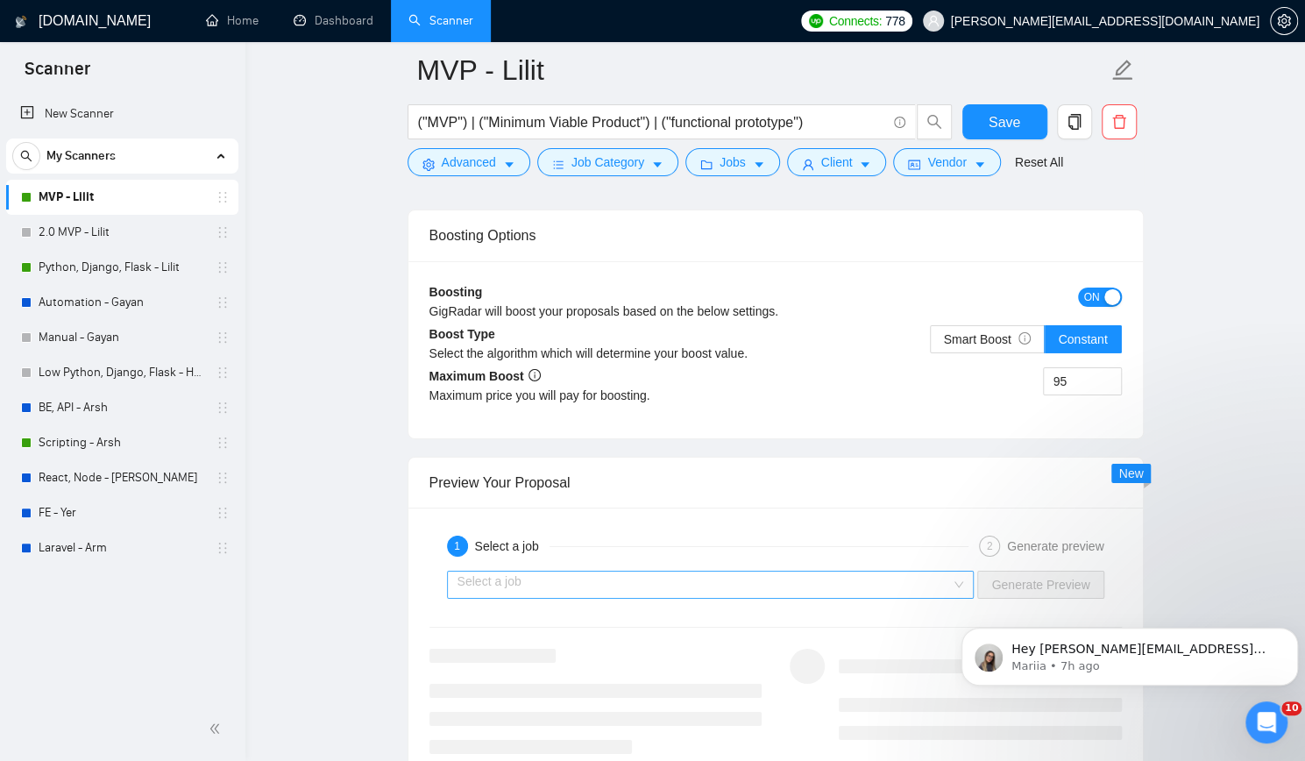
click at [786, 571] on input "search" at bounding box center [705, 584] width 494 height 26
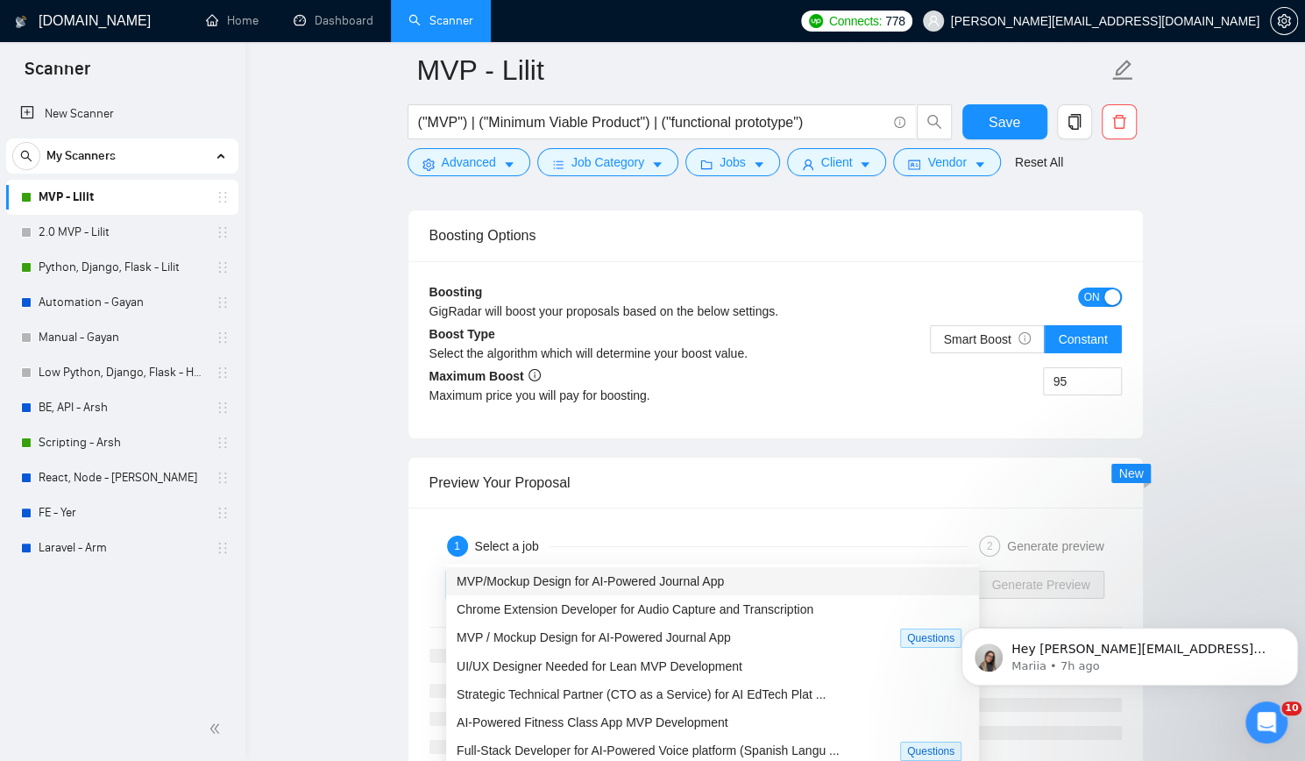
click at [715, 577] on span "MVP/Mockup Design for AI-Powered Journal App" at bounding box center [590, 581] width 267 height 14
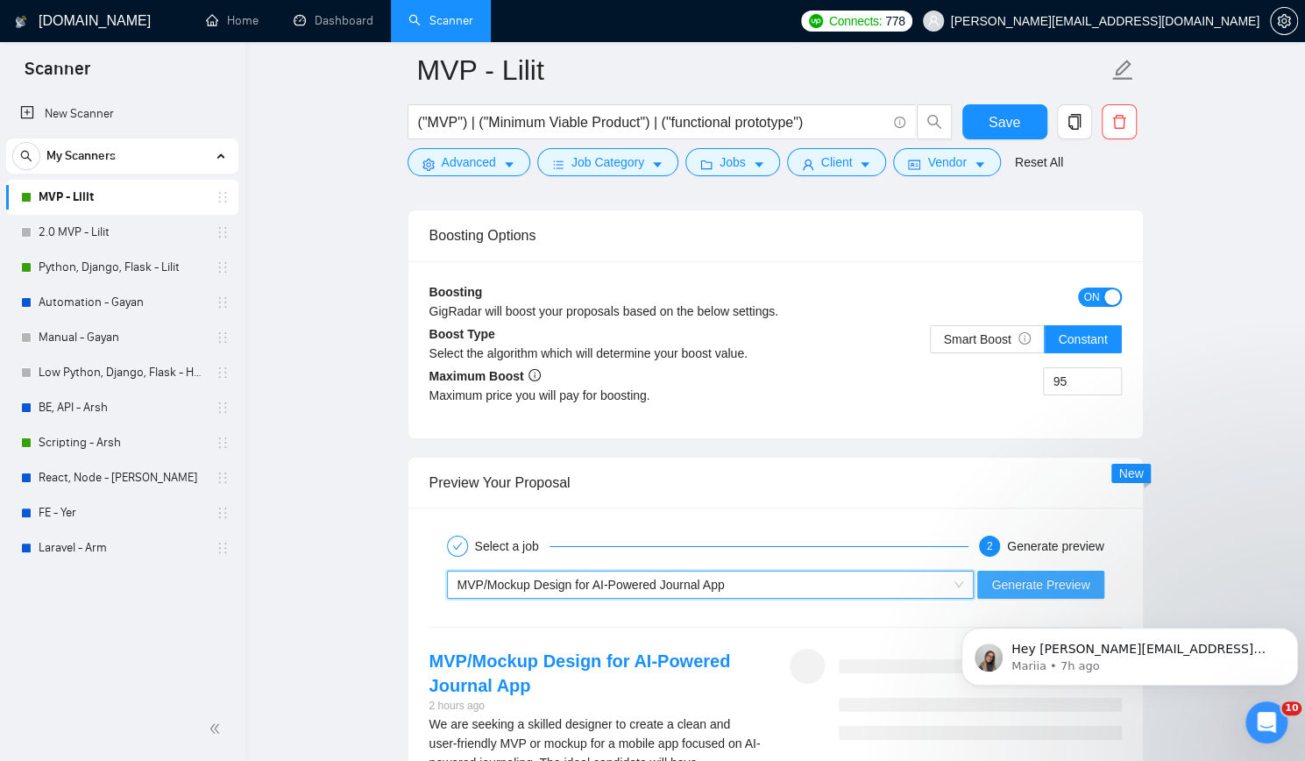
click at [1079, 575] on span "Generate Preview" at bounding box center [1040, 584] width 98 height 19
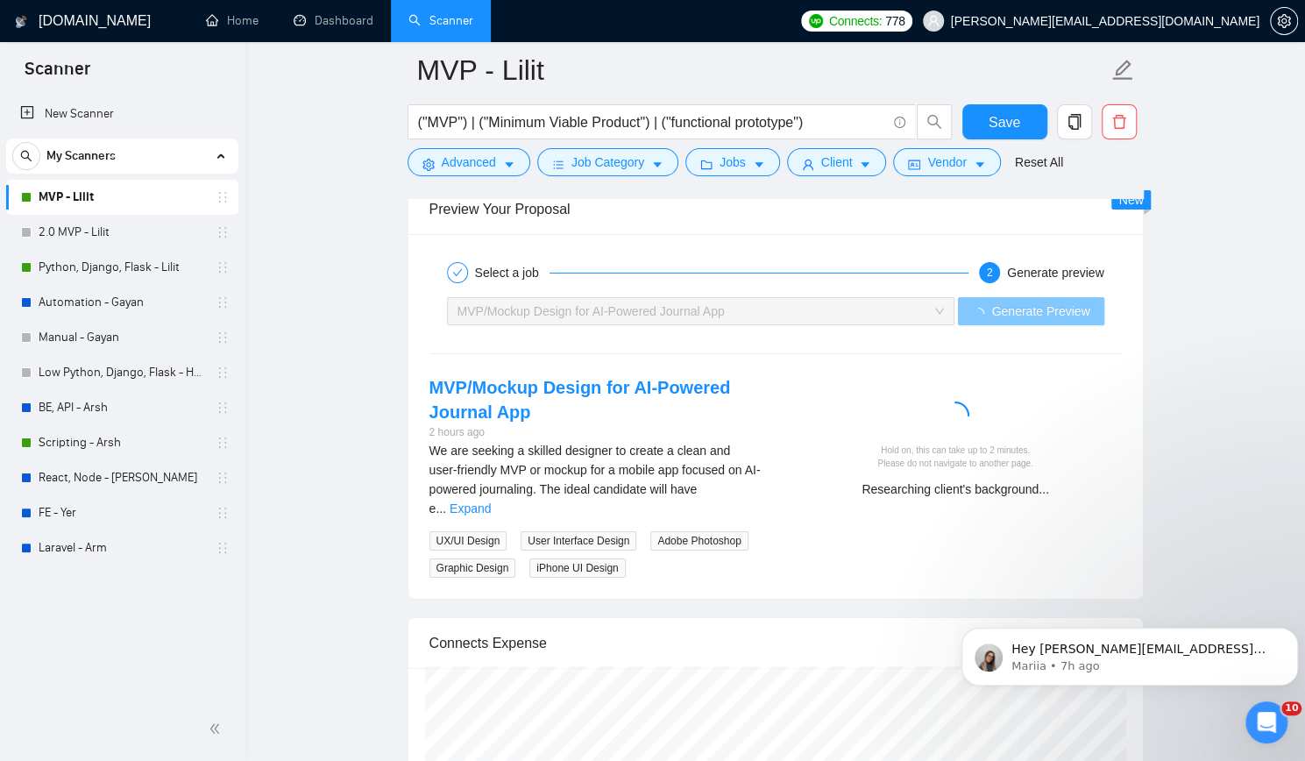
scroll to position [3594, 0]
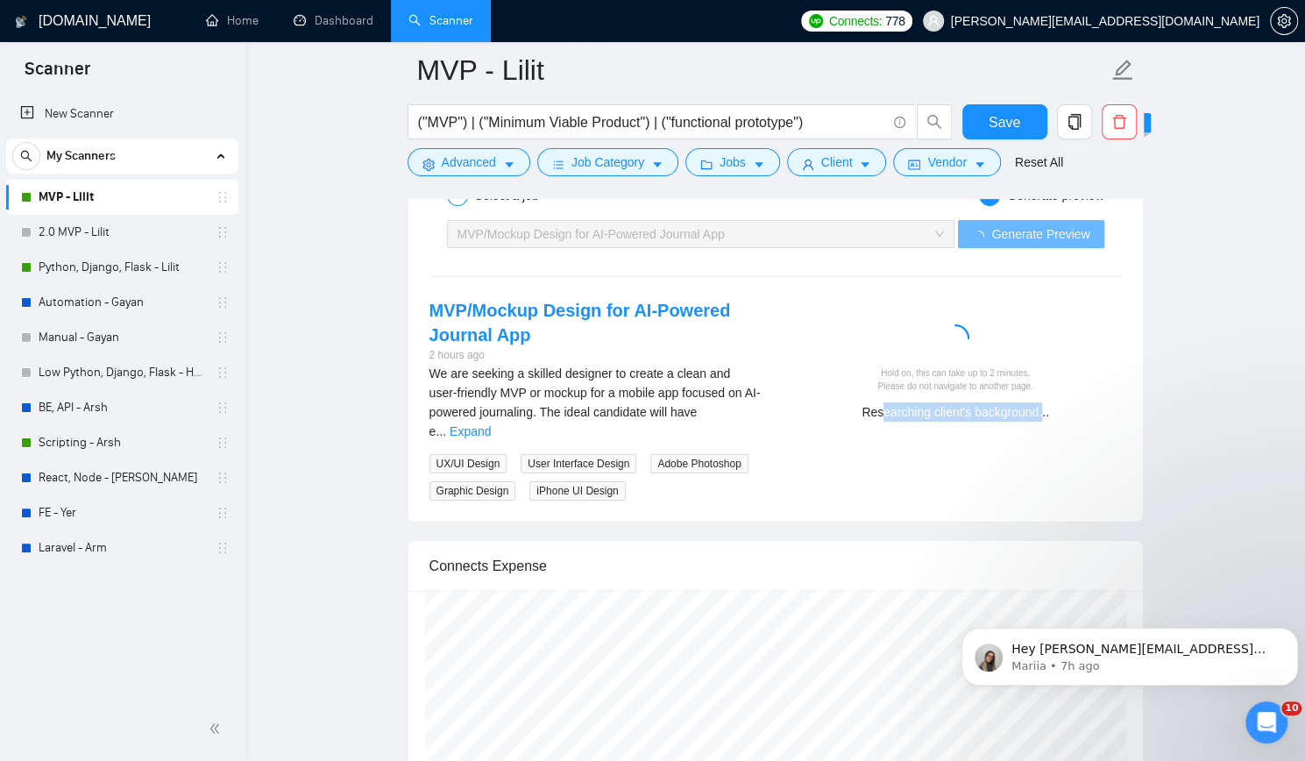
drag, startPoint x: 882, startPoint y: 374, endPoint x: 1041, endPoint y: 374, distance: 159.5
click at [1041, 402] on div "Researching client's background..." at bounding box center [956, 411] width 318 height 19
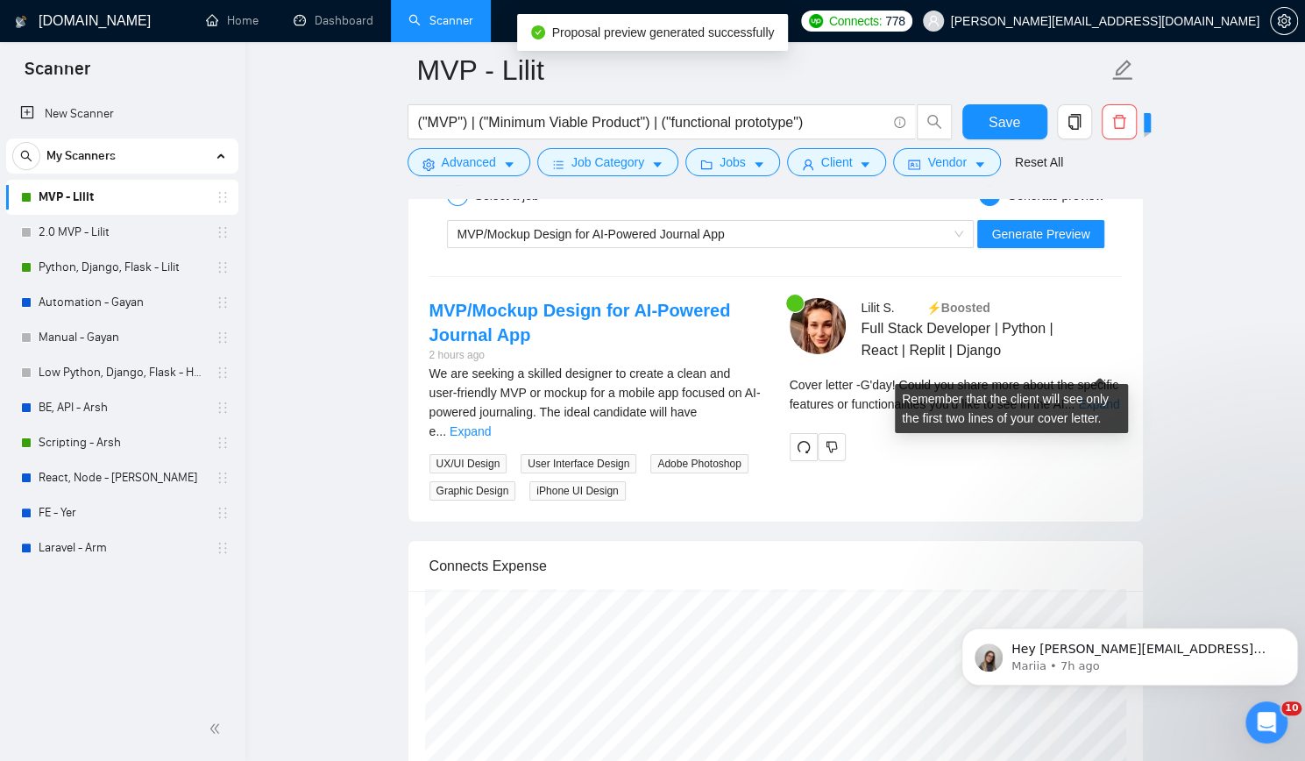
click at [1088, 397] on link "Expand" at bounding box center [1098, 404] width 41 height 14
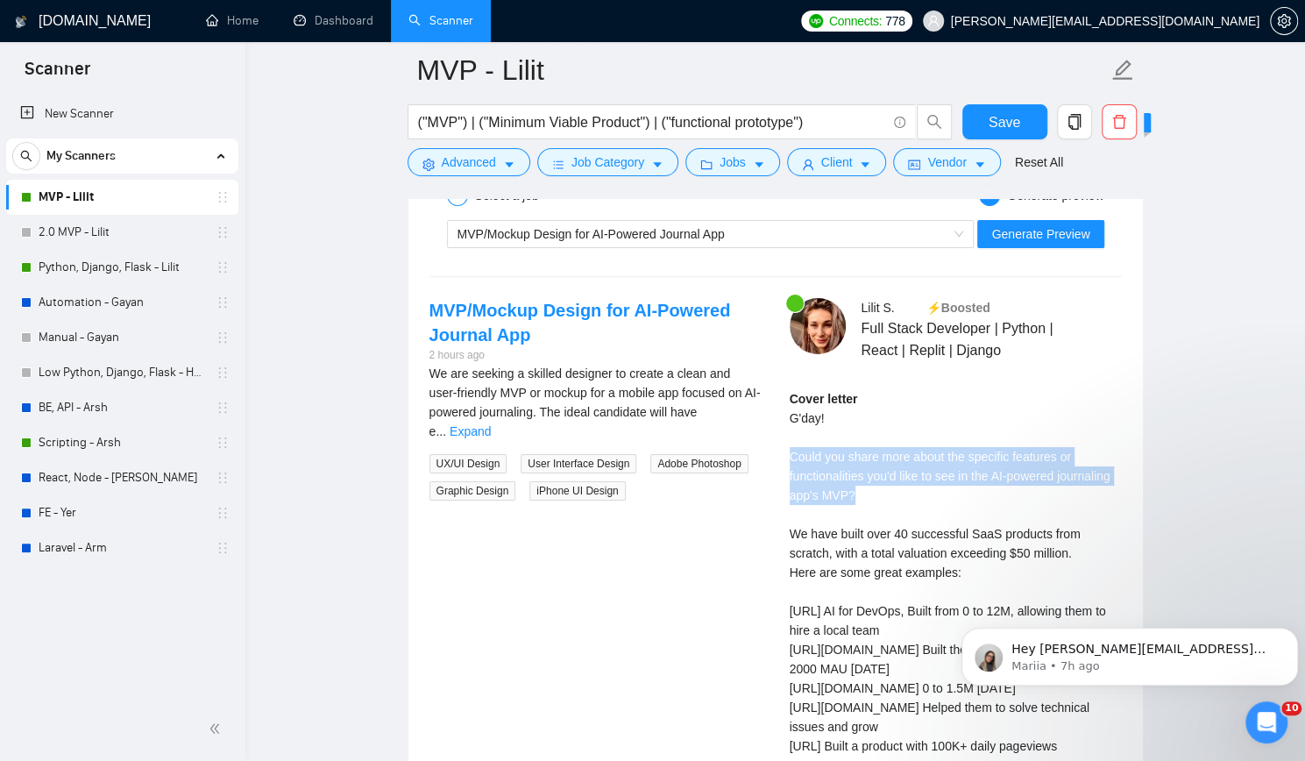
drag, startPoint x: 789, startPoint y: 415, endPoint x: 893, endPoint y: 455, distance: 111.8
click at [893, 455] on div "Cover letter G'day! Could you share more about the specific features or functio…" at bounding box center [956, 620] width 332 height 463
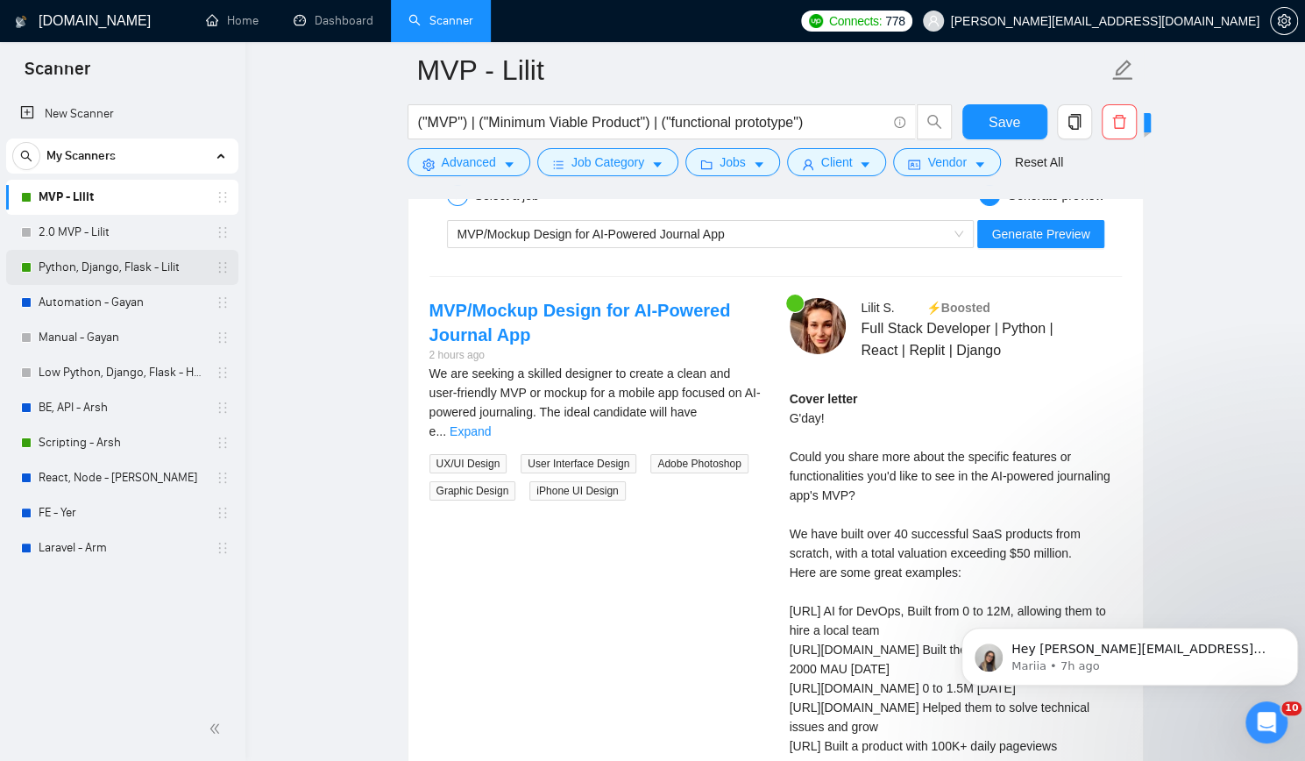
click at [100, 259] on link "Python, Django, Flask - Lilit" at bounding box center [122, 267] width 167 height 35
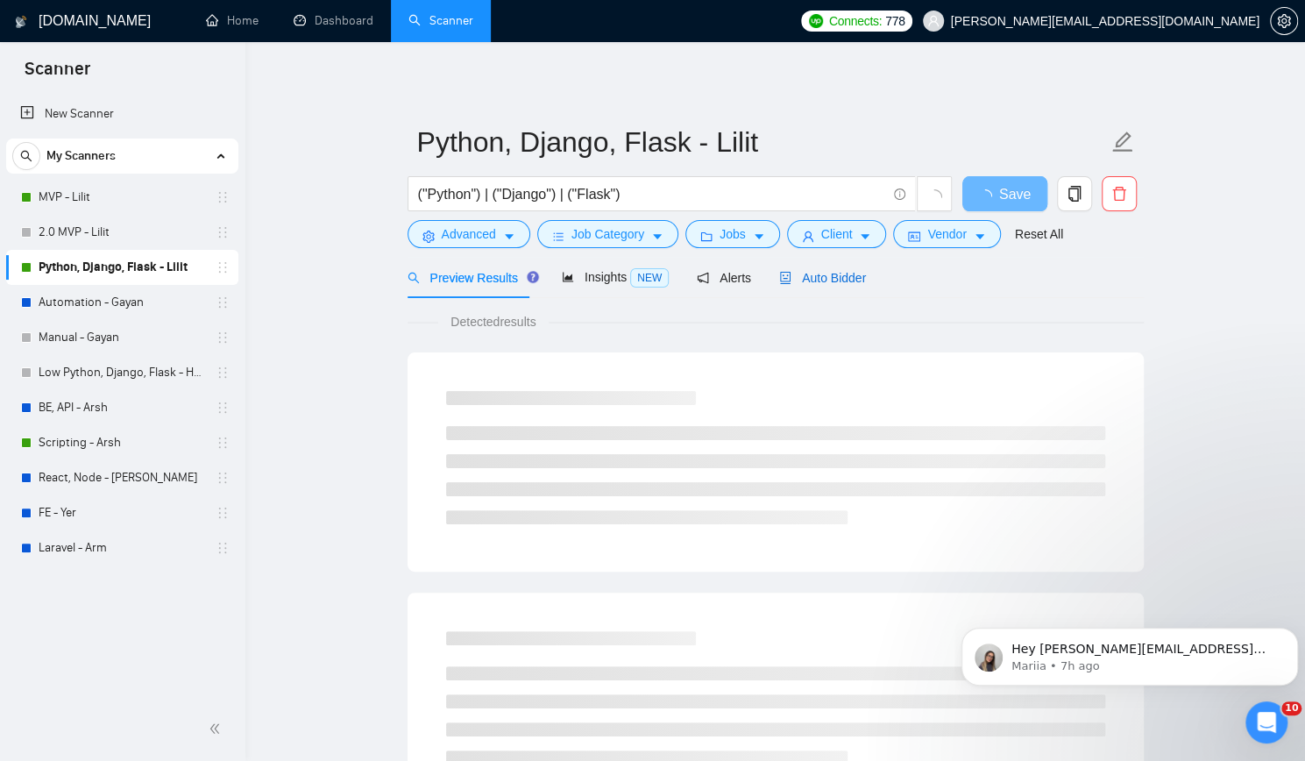
click at [815, 271] on span "Auto Bidder" at bounding box center [822, 278] width 87 height 14
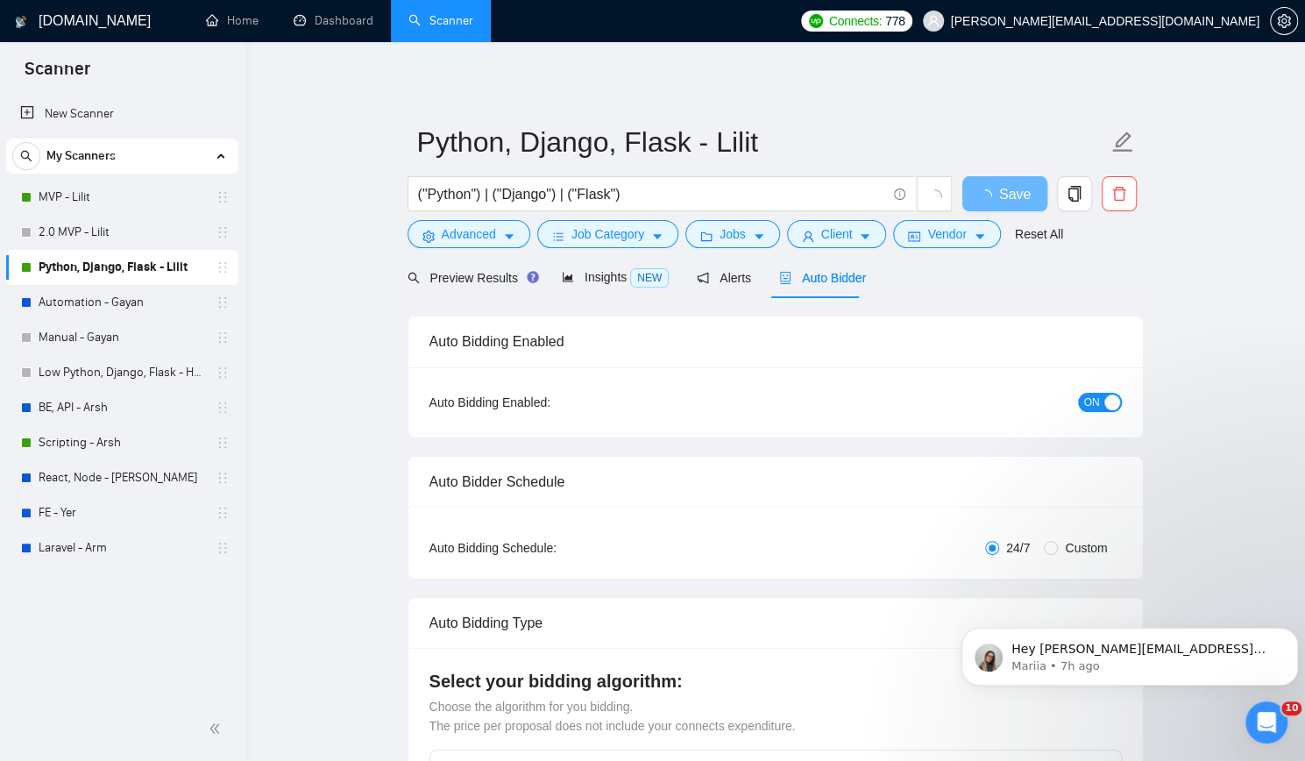
checkbox input "true"
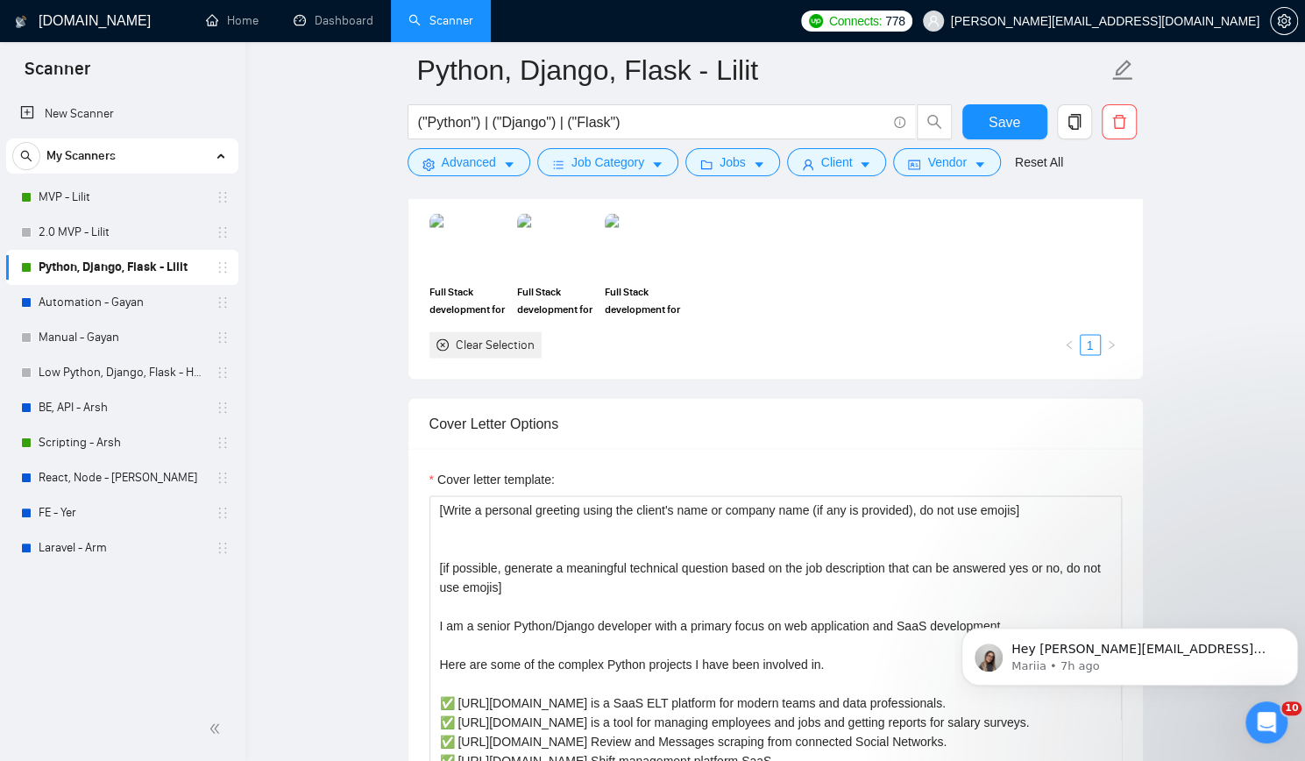
scroll to position [1841, 0]
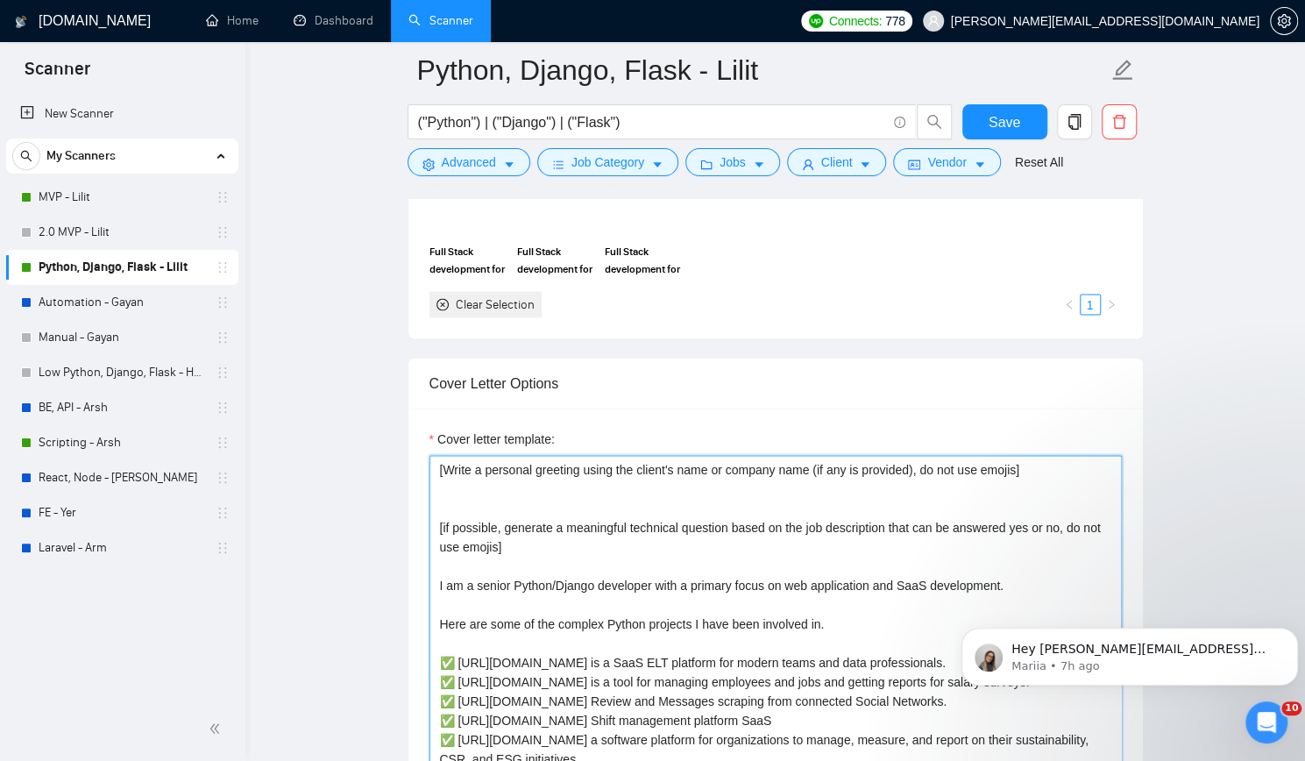
click at [937, 490] on textarea "Cover letter template:" at bounding box center [775, 652] width 692 height 394
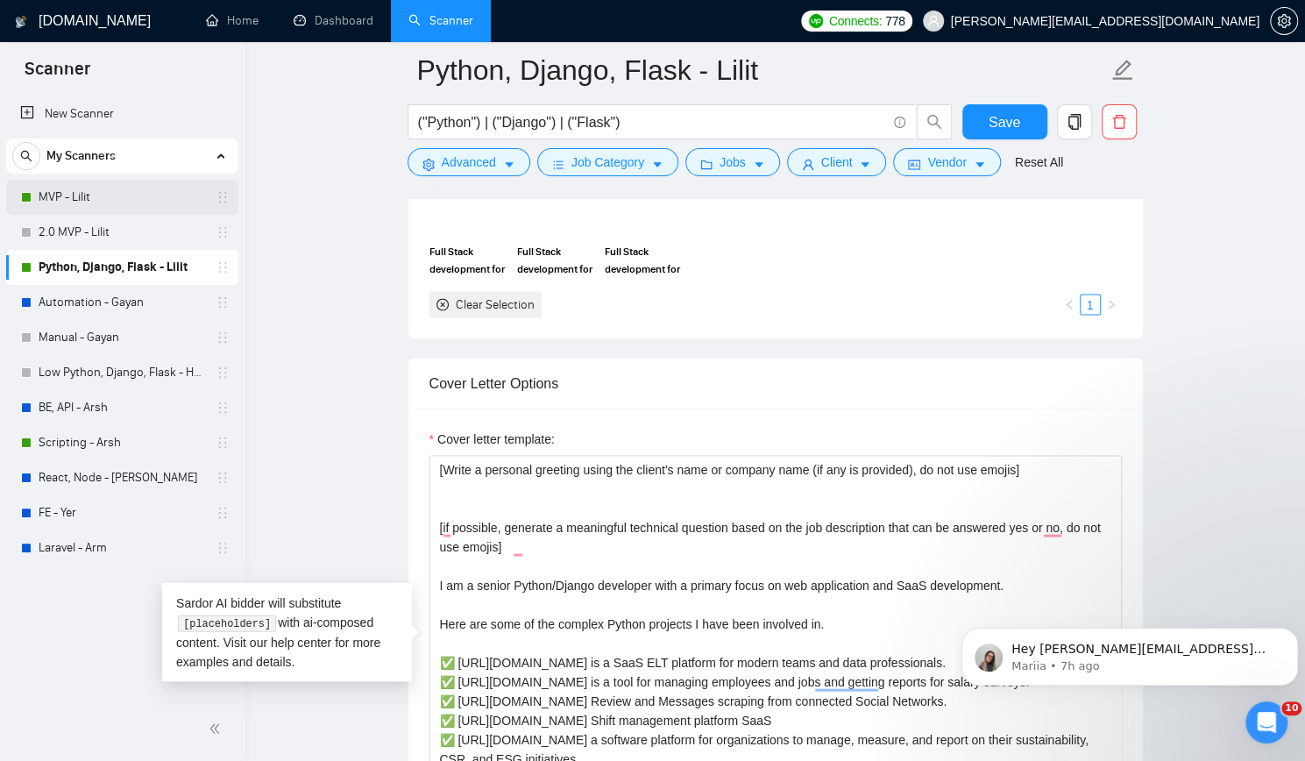
click at [103, 194] on link "MVP - Lilit" at bounding box center [122, 197] width 167 height 35
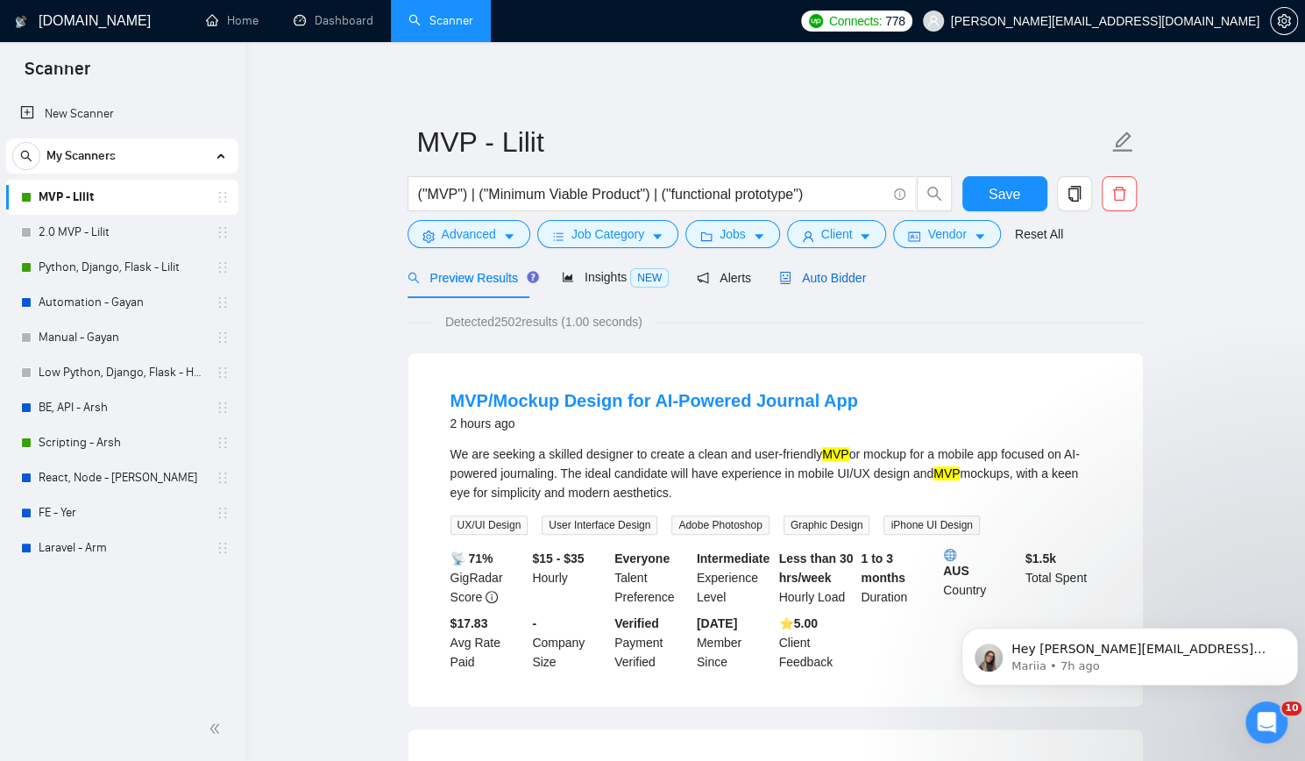
click at [843, 285] on span "Auto Bidder" at bounding box center [822, 278] width 87 height 14
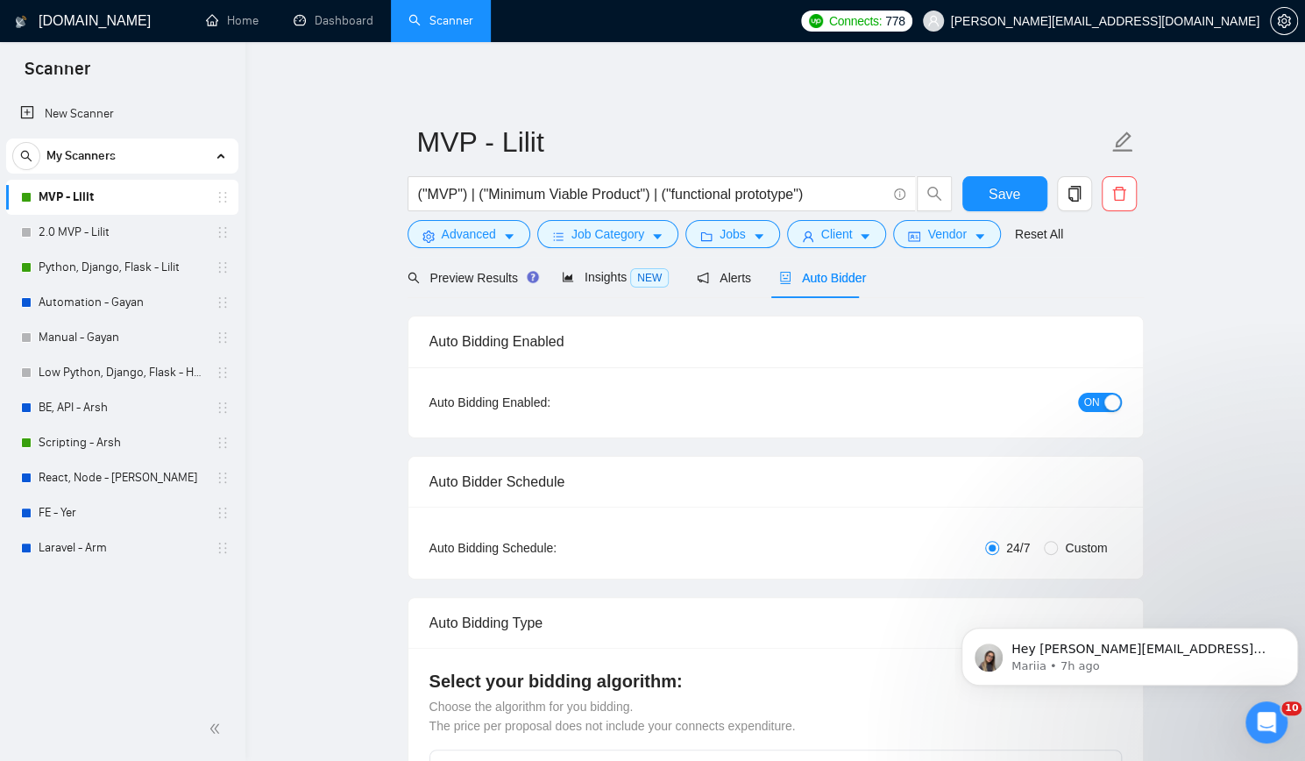
checkbox input "true"
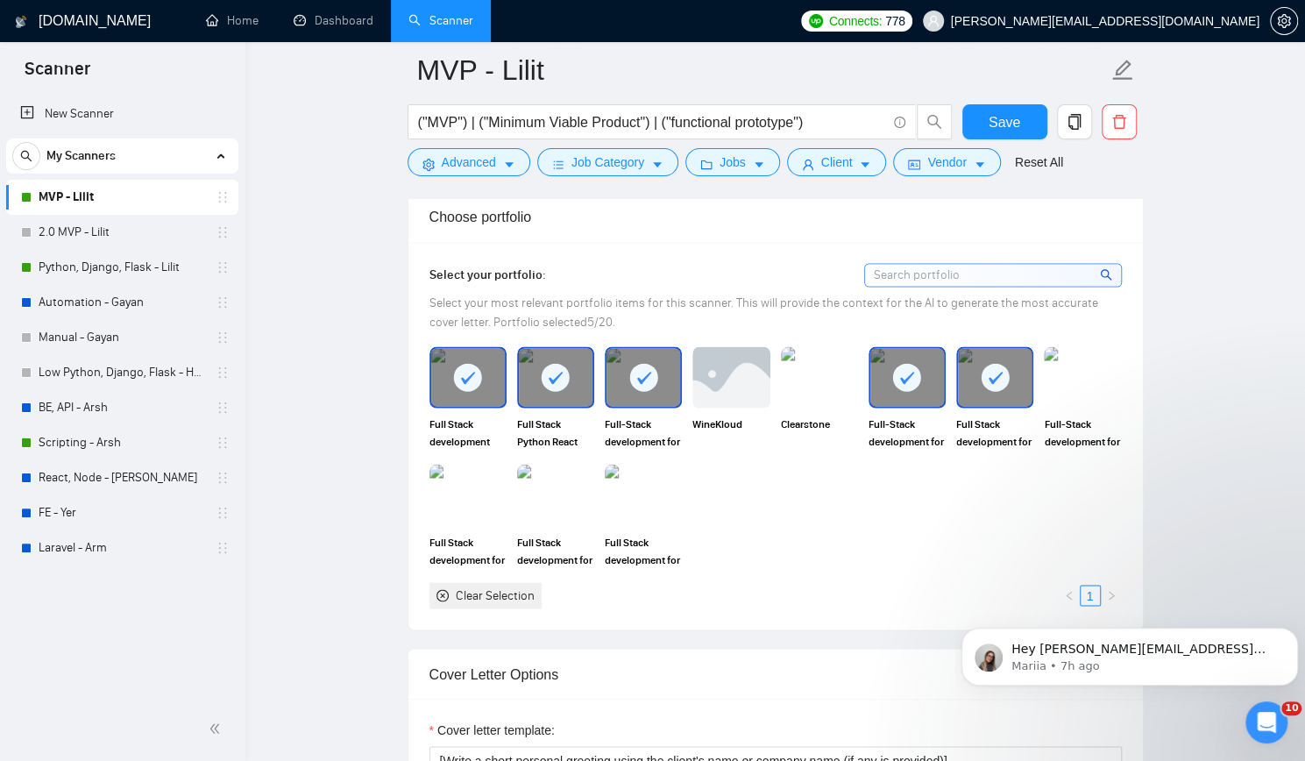
scroll to position [1928, 0]
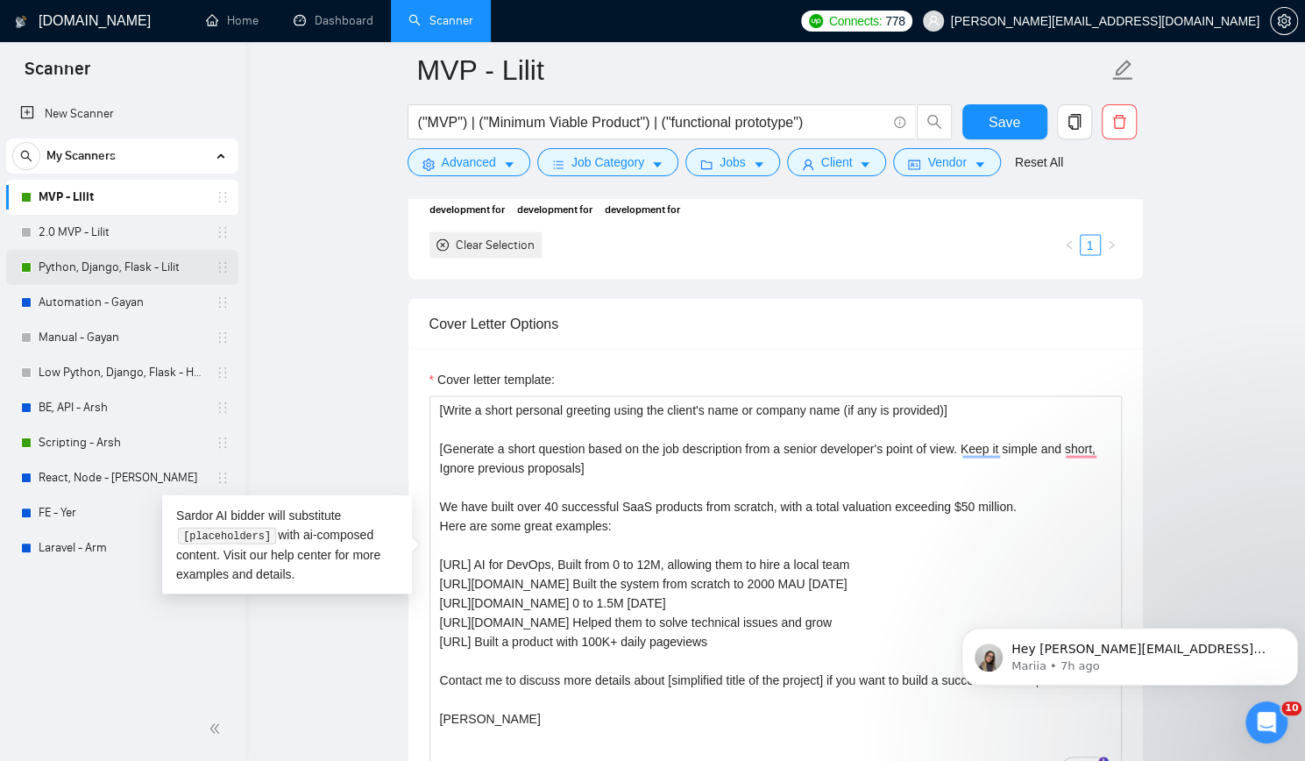
click at [151, 266] on link "Python, Django, Flask - Lilit" at bounding box center [122, 267] width 167 height 35
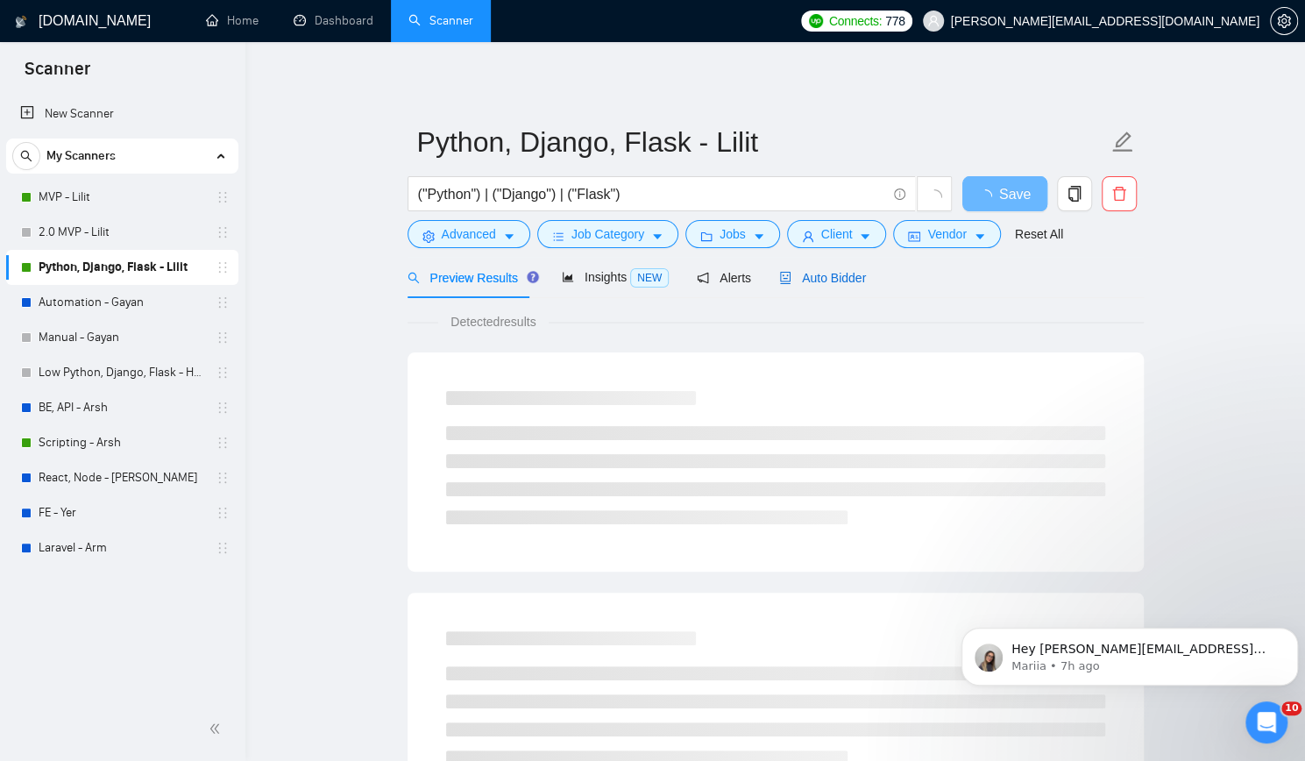
click at [814, 276] on span "Auto Bidder" at bounding box center [822, 278] width 87 height 14
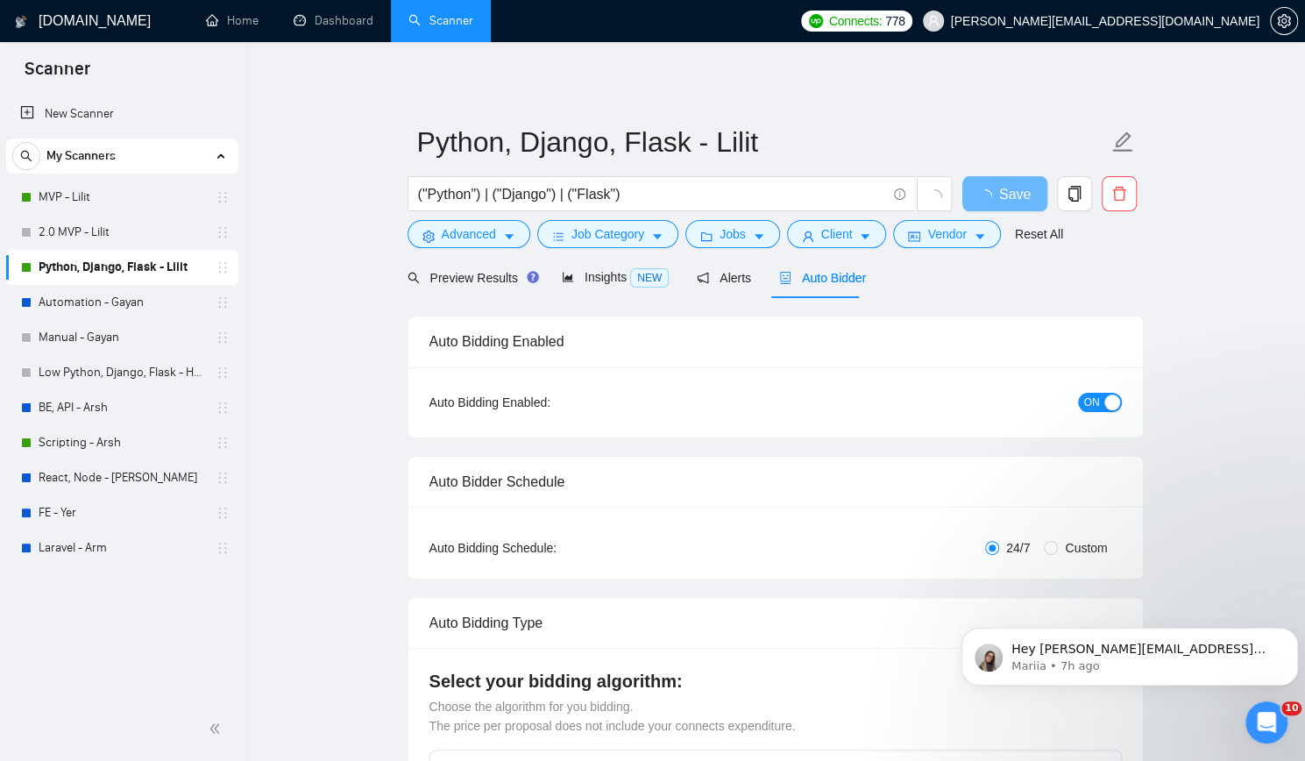
checkbox input "true"
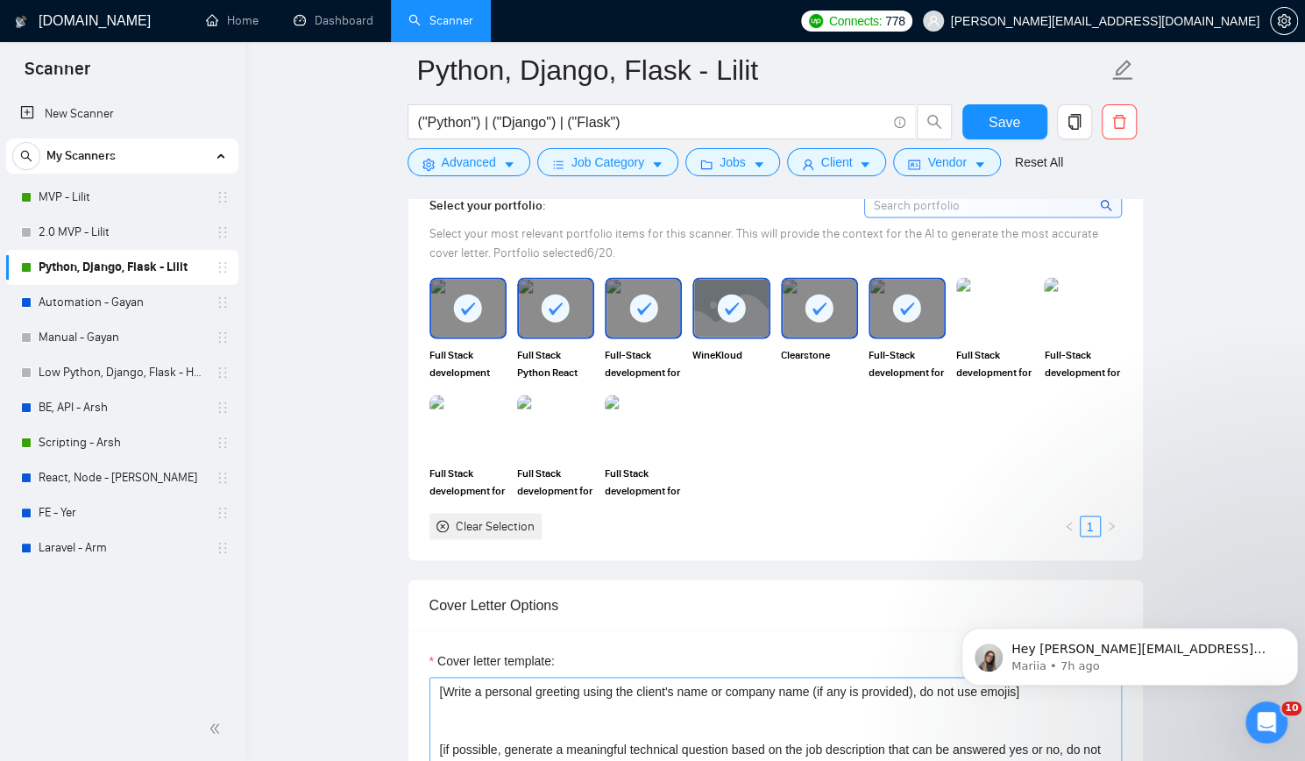
scroll to position [1841, 0]
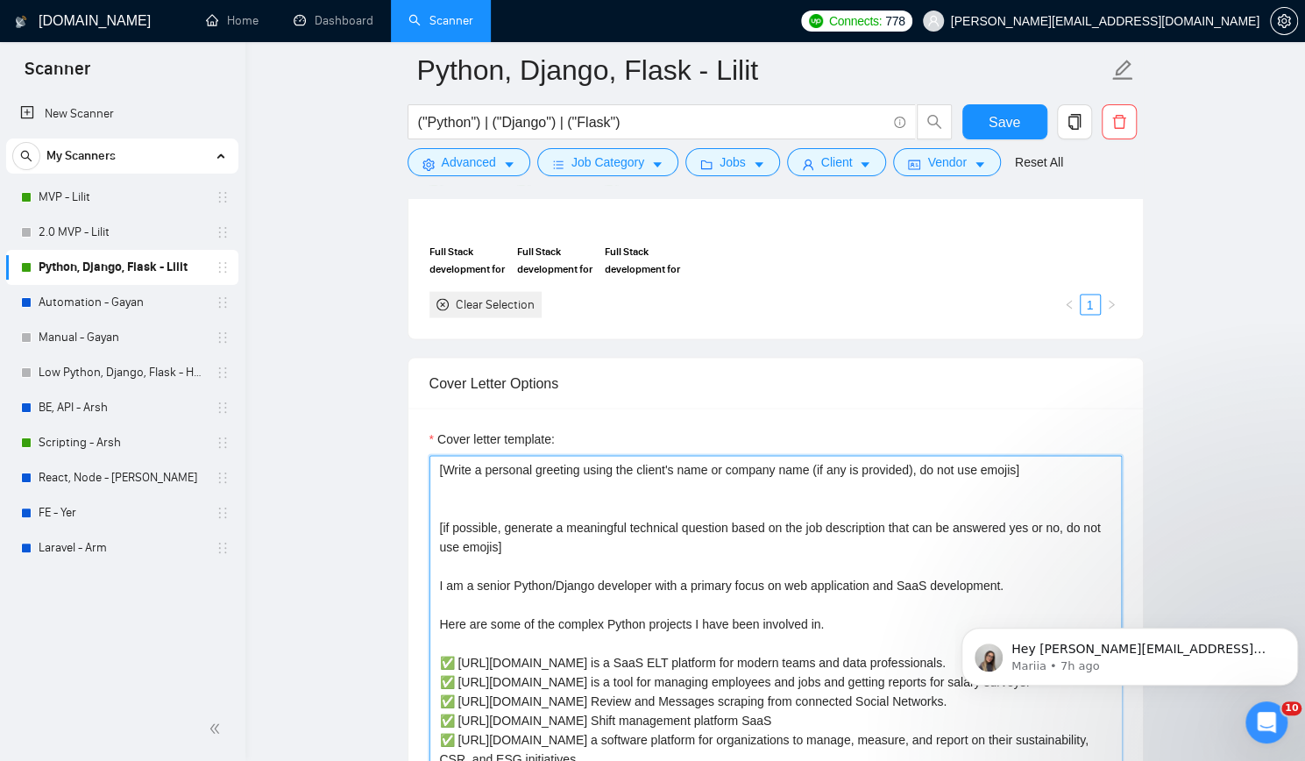
click at [442, 518] on textarea "Cover letter template:" at bounding box center [775, 652] width 692 height 394
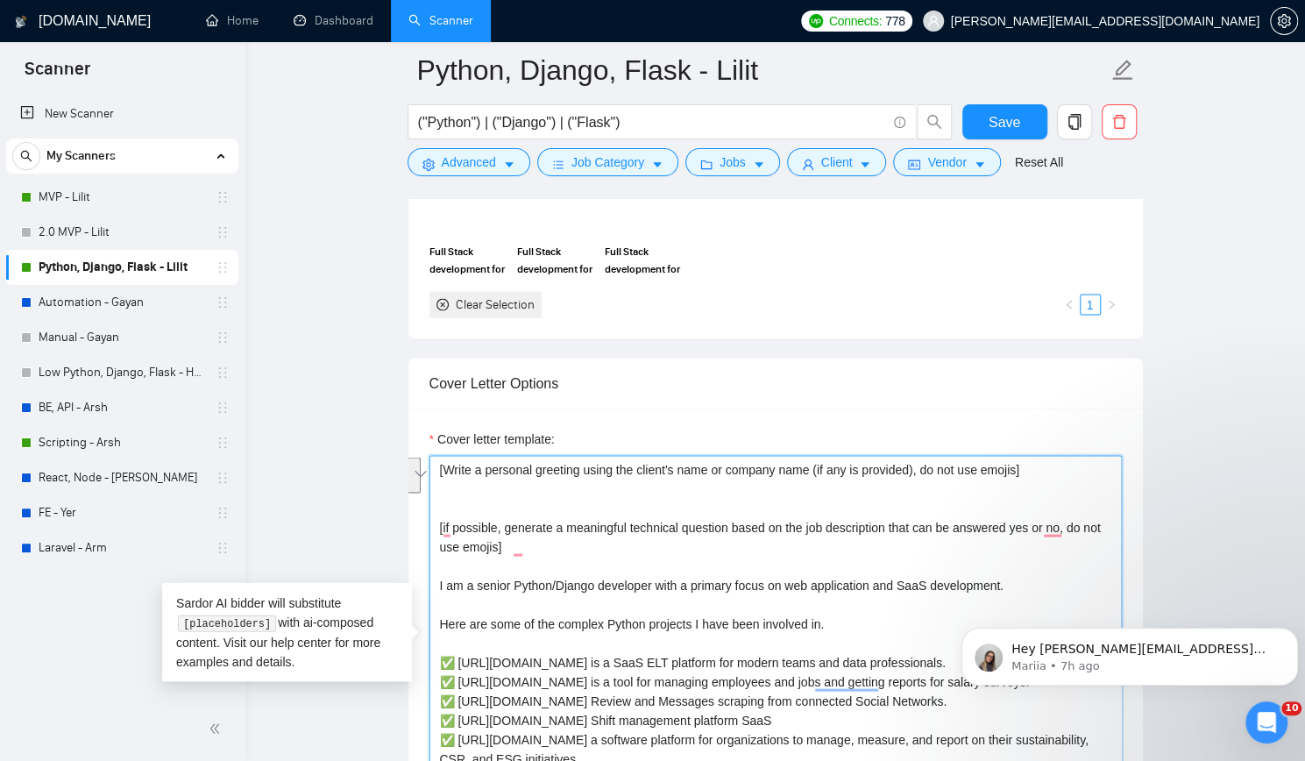
paste textarea "Generate a short question based on the job description from a senior developer'…"
click at [1012, 576] on textarea "Cover letter template:" at bounding box center [775, 652] width 692 height 394
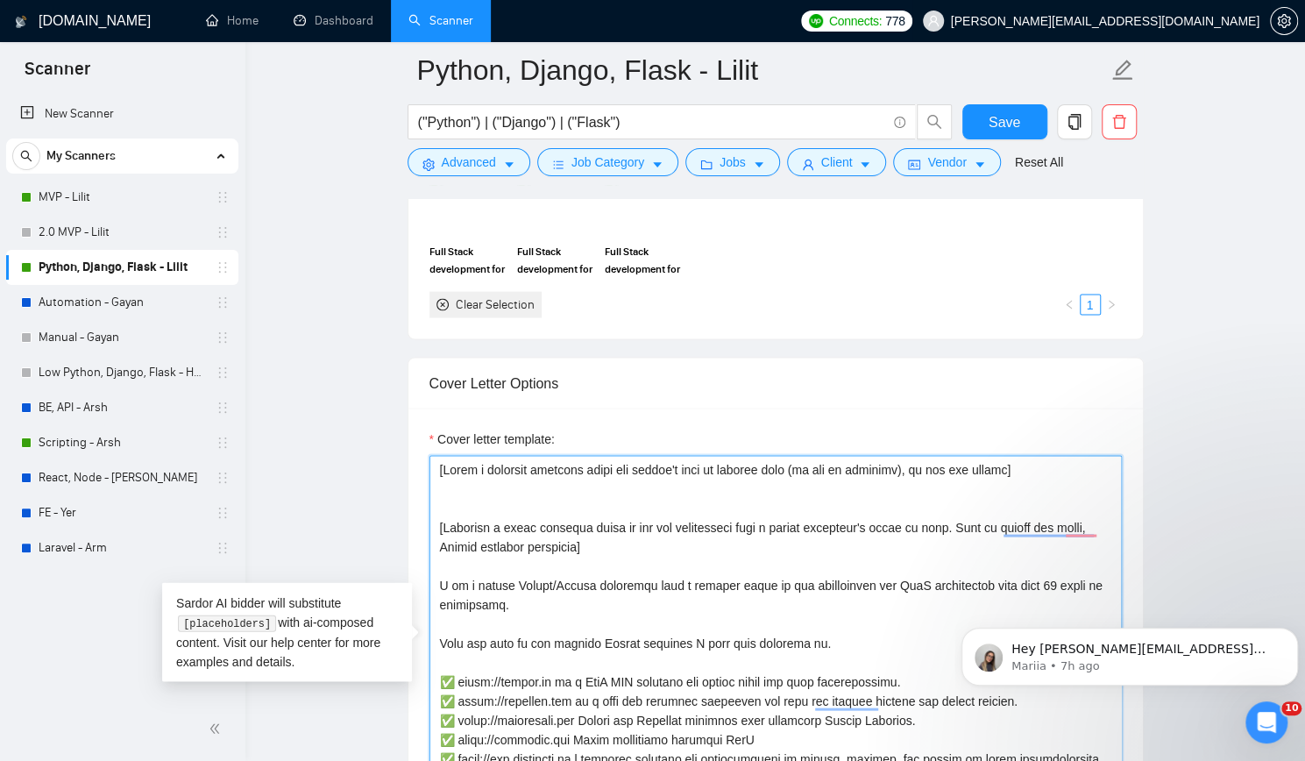
type textarea "[Lorem i dolorsit ametcons adipi eli seddoe't inci ut laboree dolo (ma ali en a…"
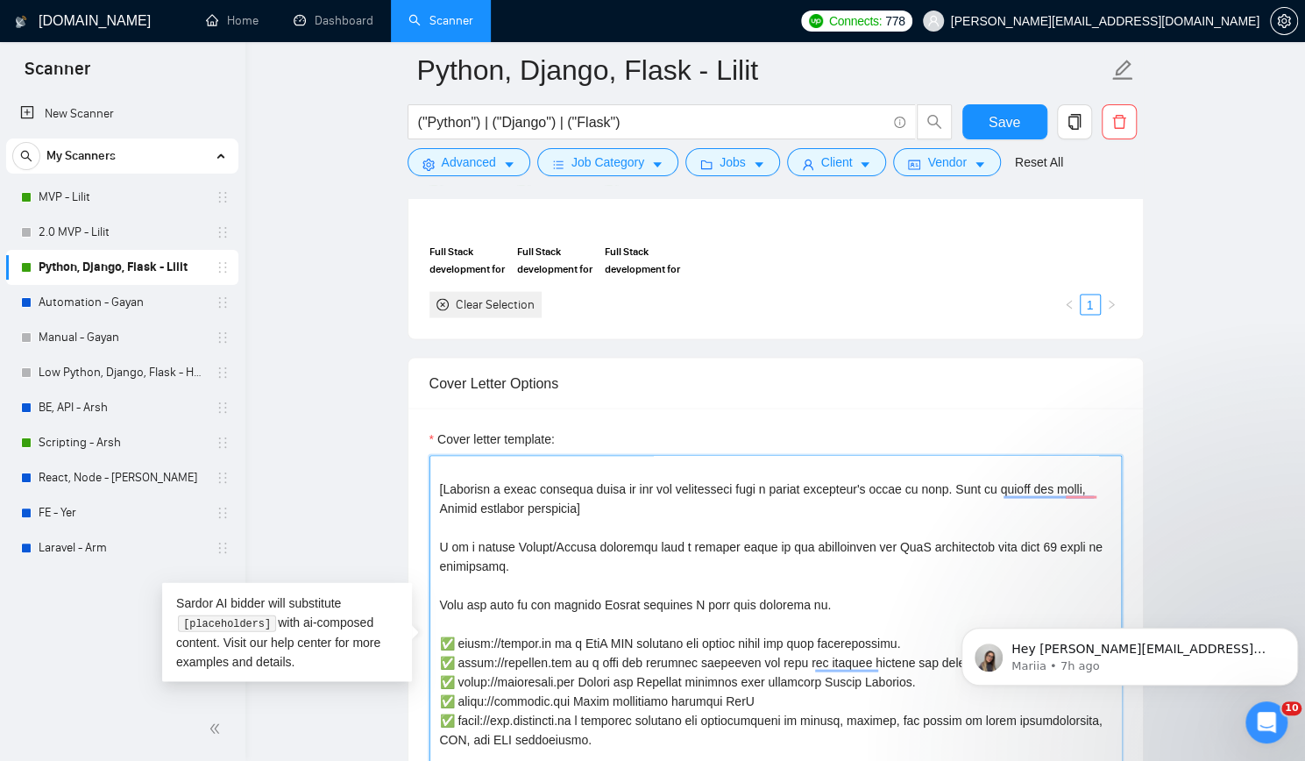
scroll to position [1928, 0]
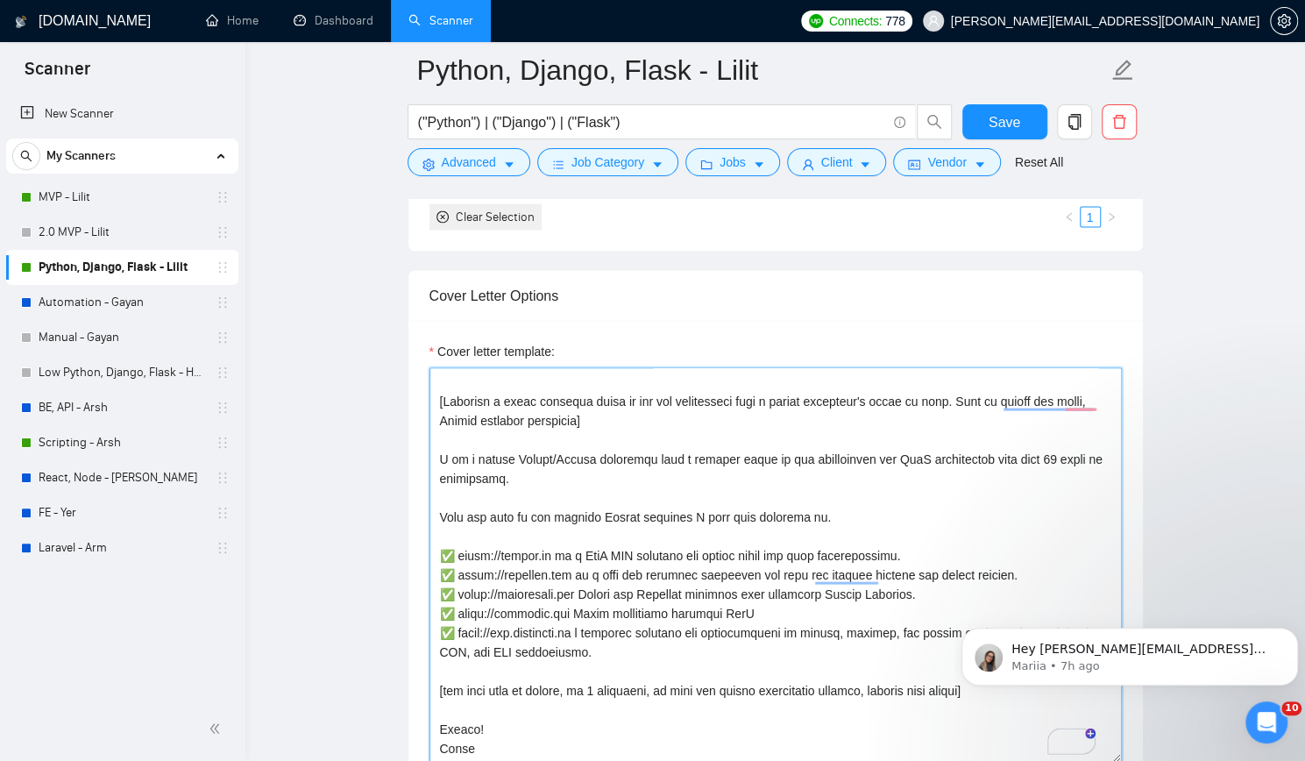
click at [699, 522] on textarea "Cover letter template:" at bounding box center [775, 564] width 692 height 394
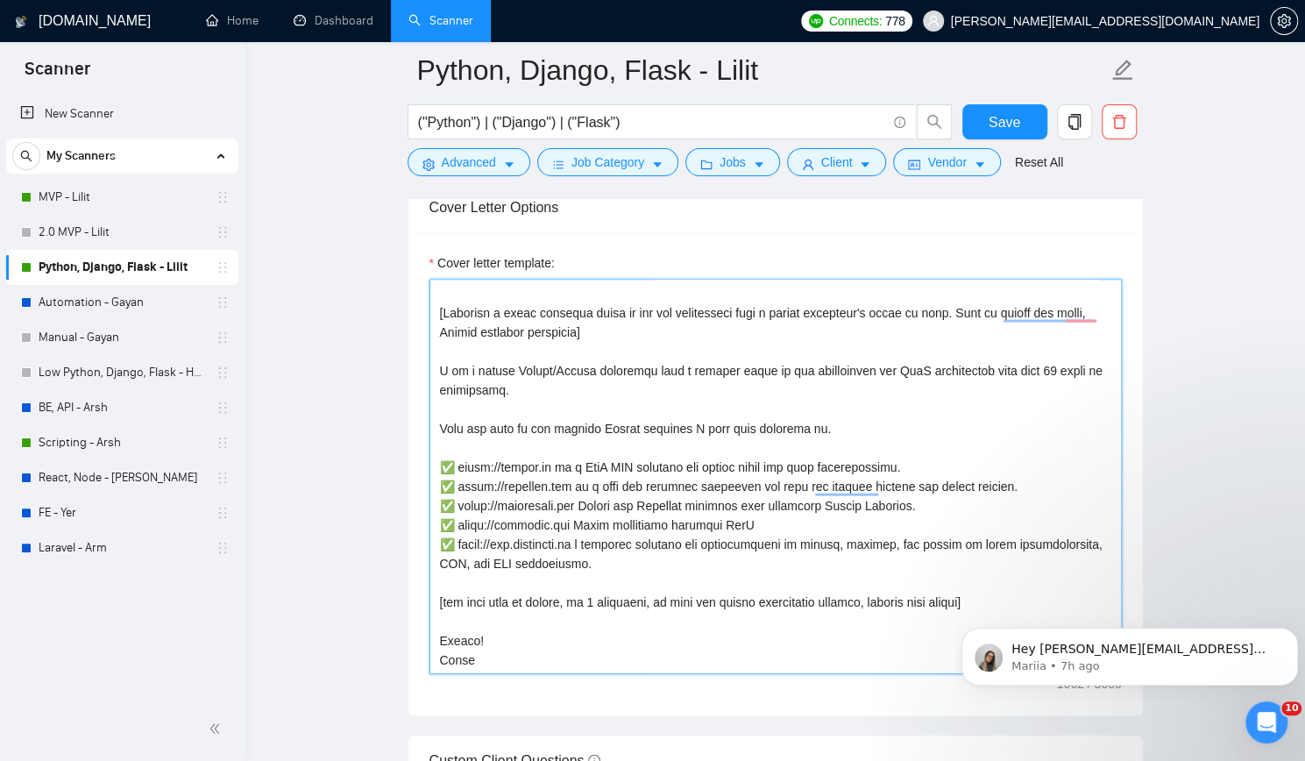
click at [456, 462] on textarea "Cover letter template:" at bounding box center [775, 477] width 692 height 394
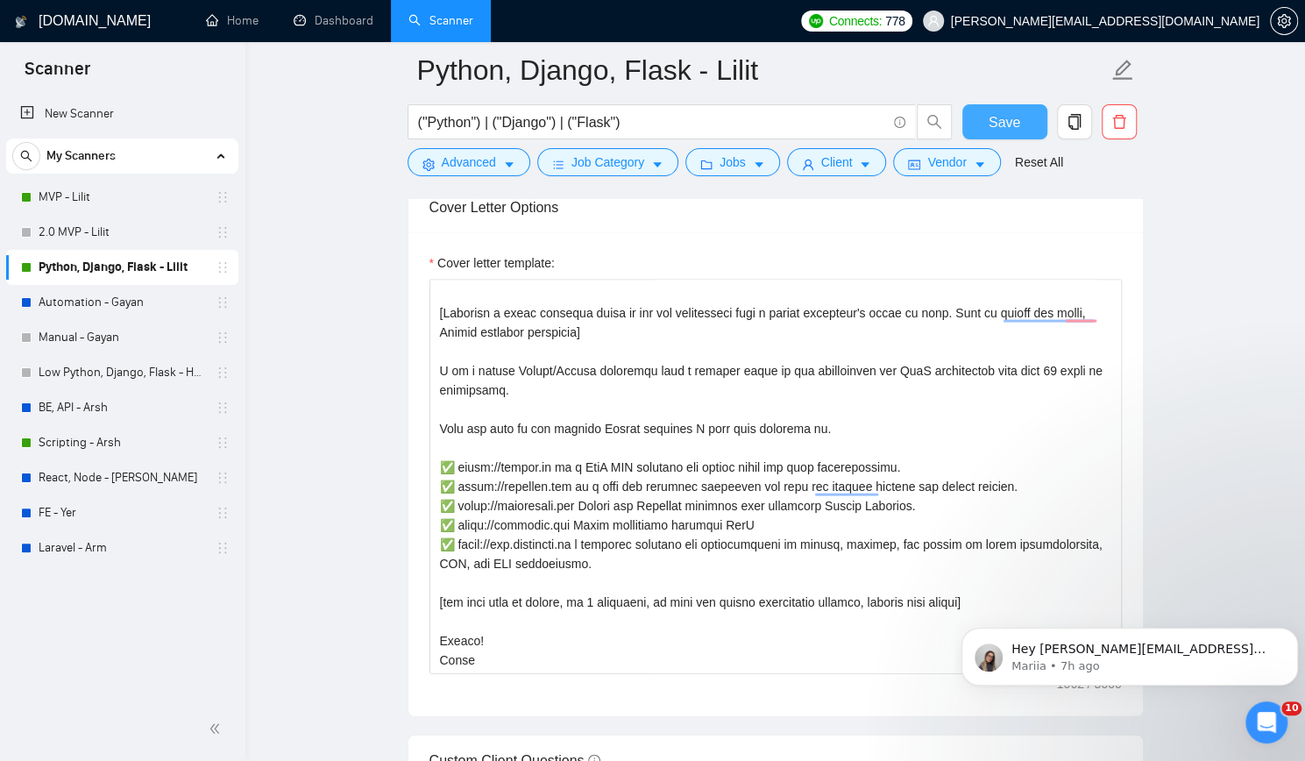
click at [997, 114] on span "Save" at bounding box center [1005, 122] width 32 height 22
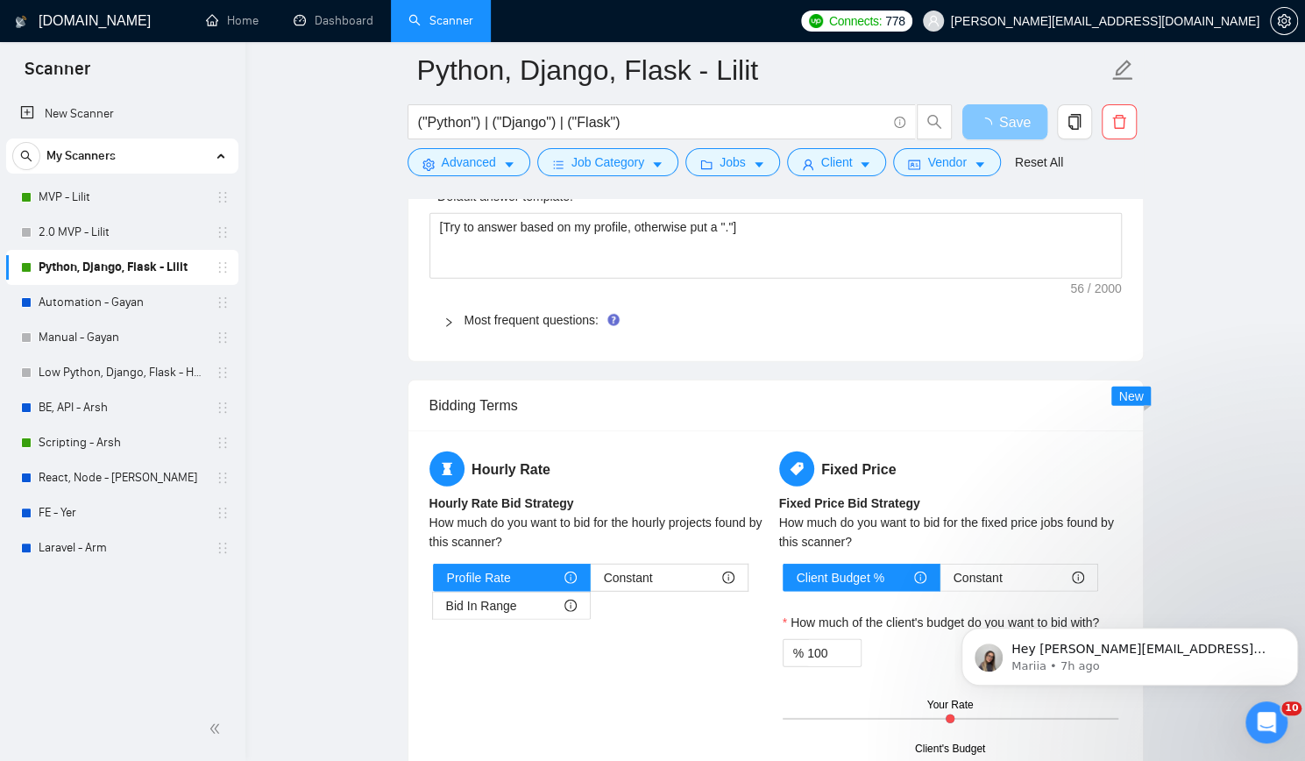
scroll to position [2717, 0]
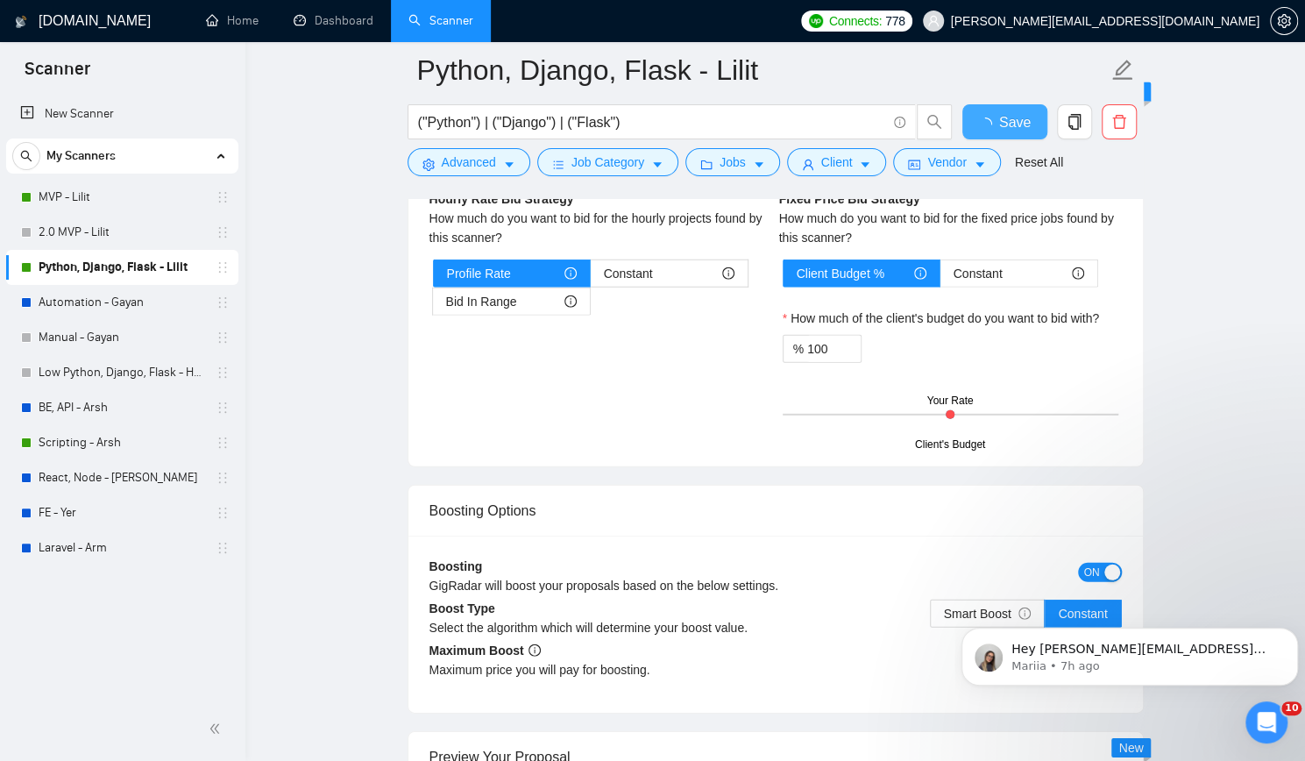
checkbox input "true"
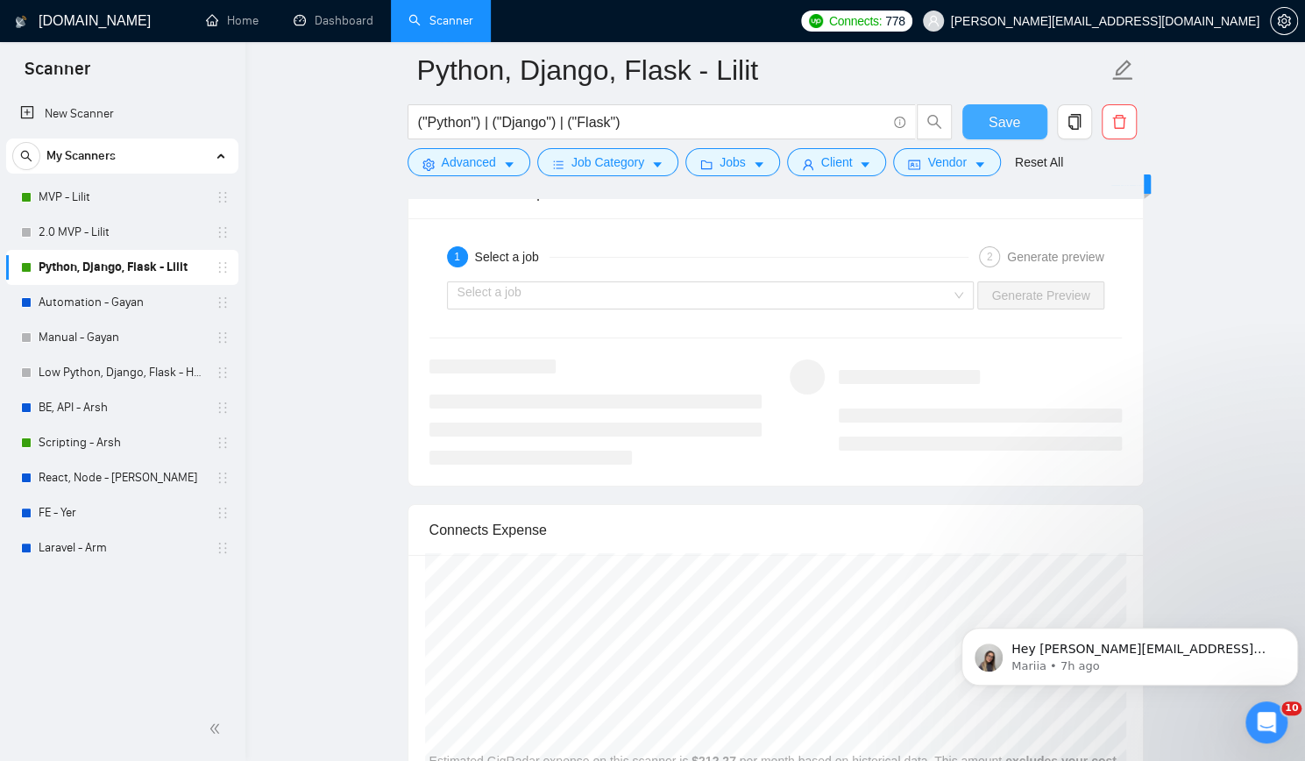
scroll to position [3418, 0]
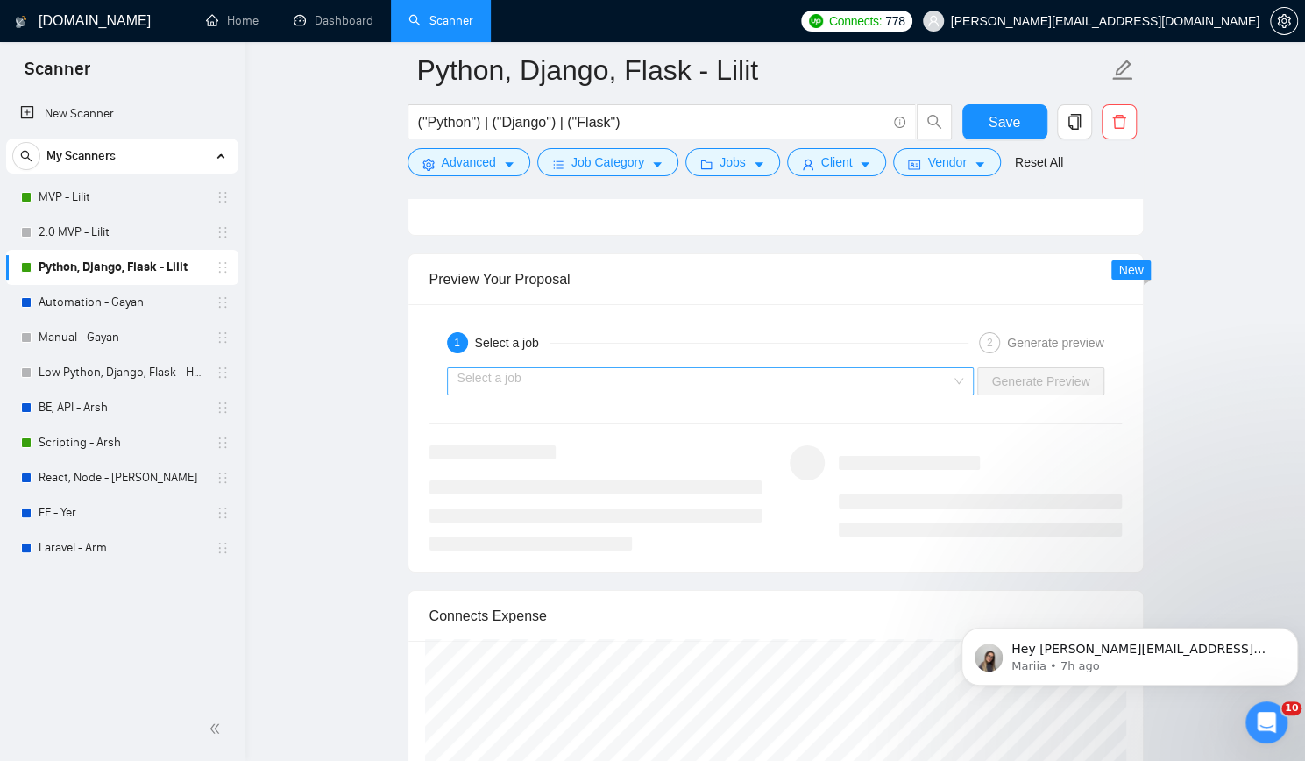
click at [798, 371] on input "search" at bounding box center [705, 381] width 494 height 26
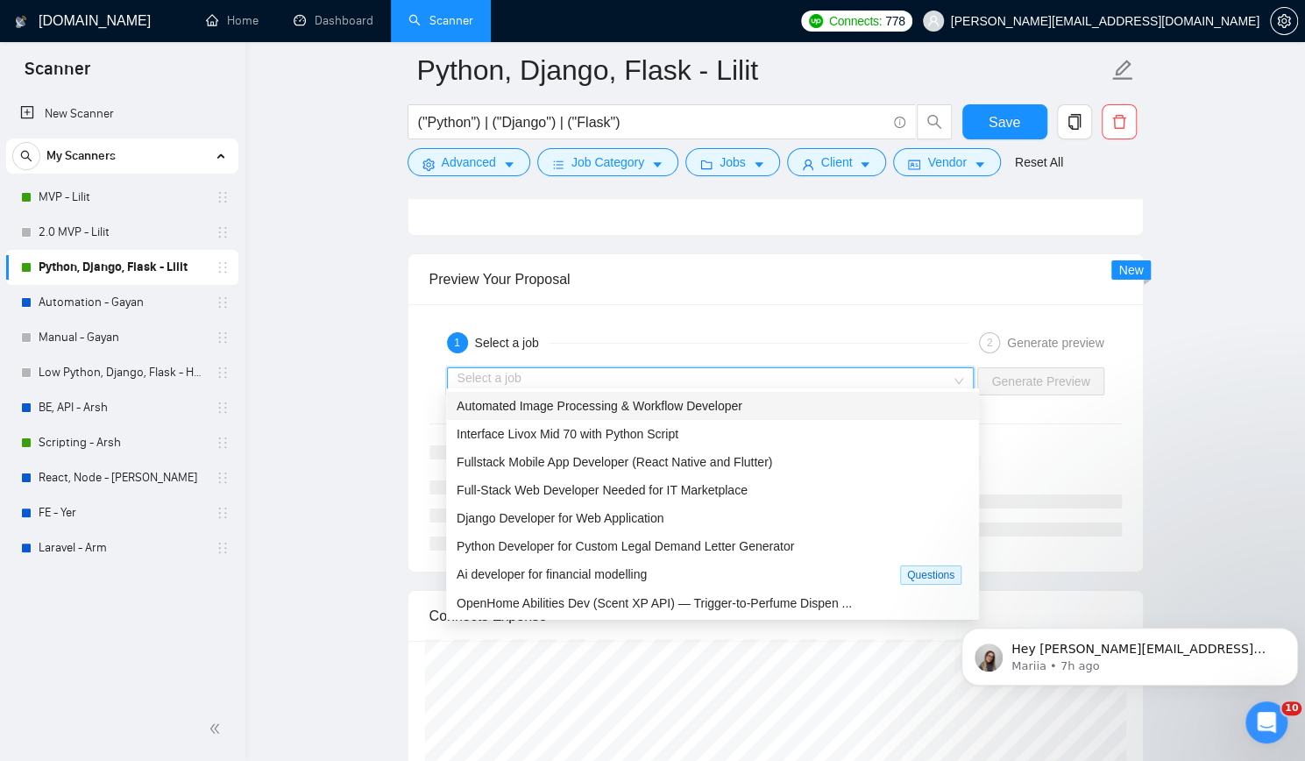
click at [730, 408] on span "Automated Image Processing & Workflow Developer" at bounding box center [600, 406] width 286 height 14
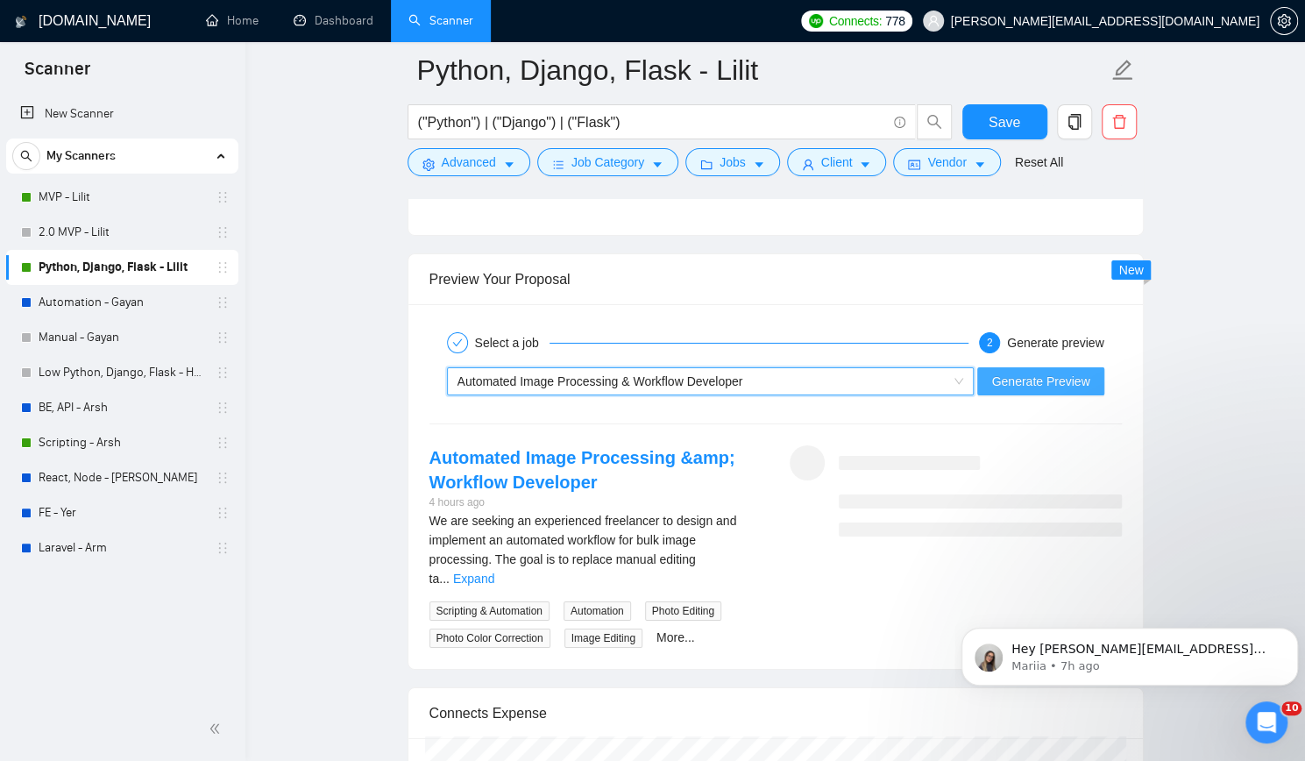
click at [1022, 372] on span "Generate Preview" at bounding box center [1040, 381] width 98 height 19
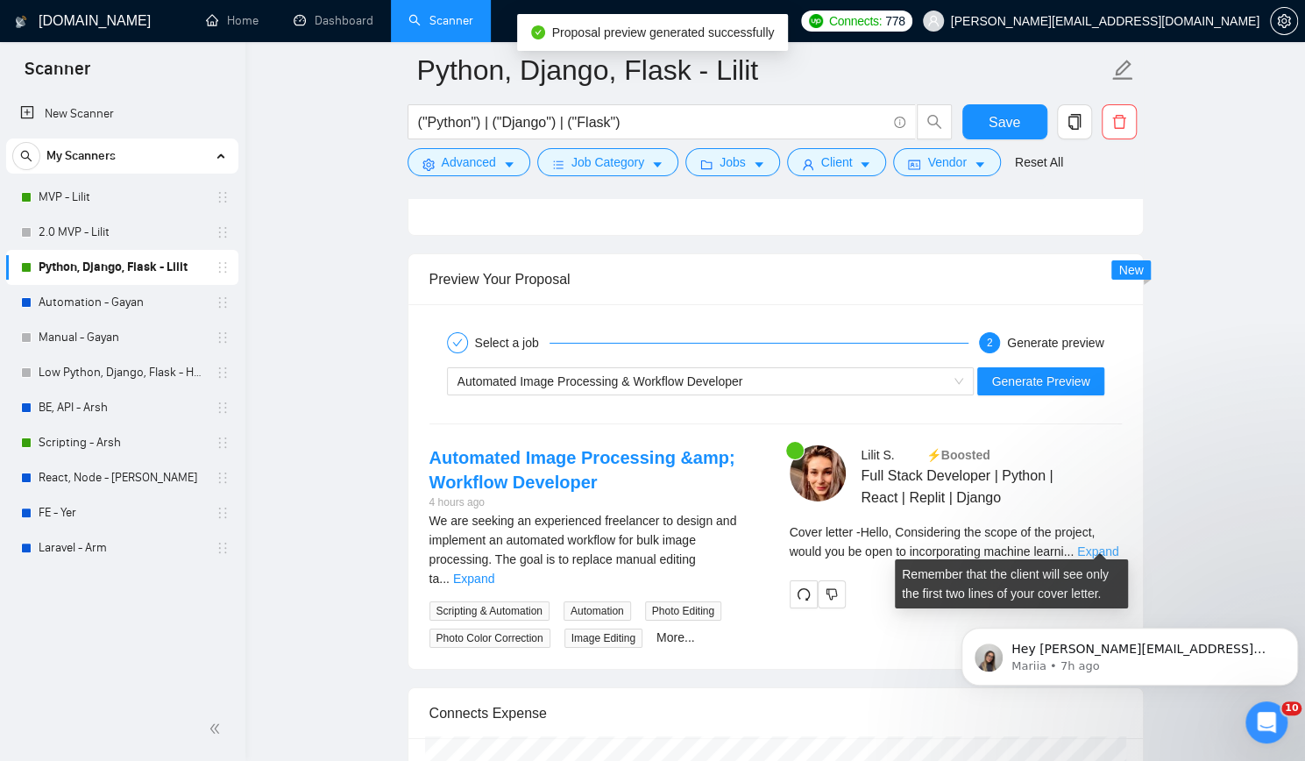
click at [1097, 544] on link "Expand" at bounding box center [1097, 551] width 41 height 14
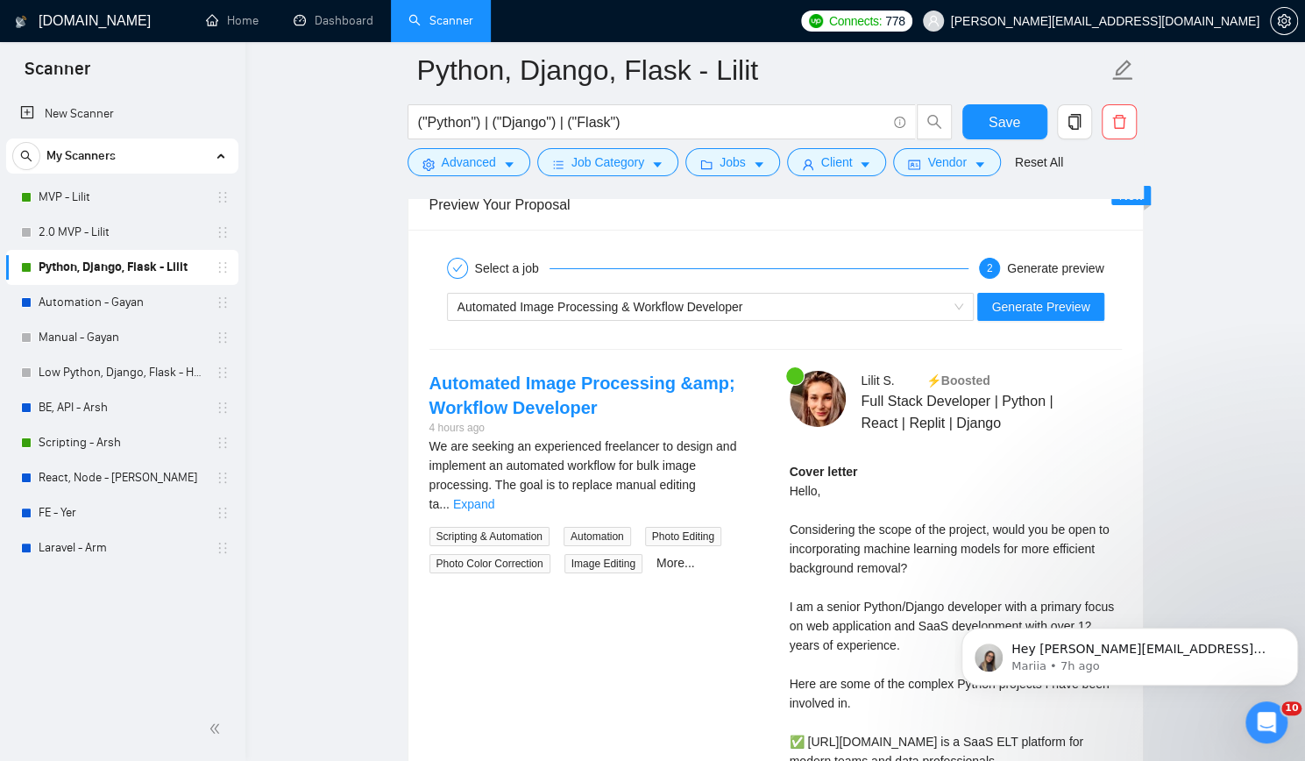
scroll to position [3506, 0]
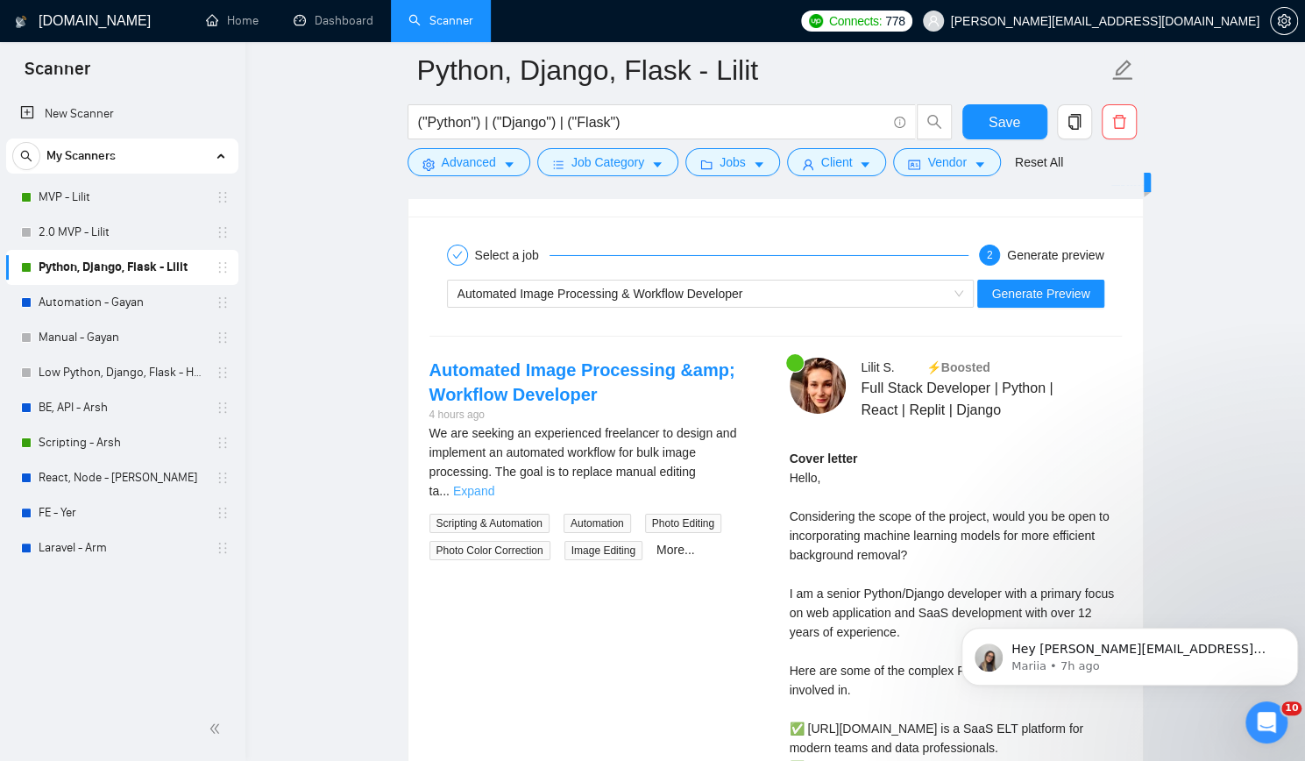
click at [494, 484] on link "Expand" at bounding box center [473, 491] width 41 height 14
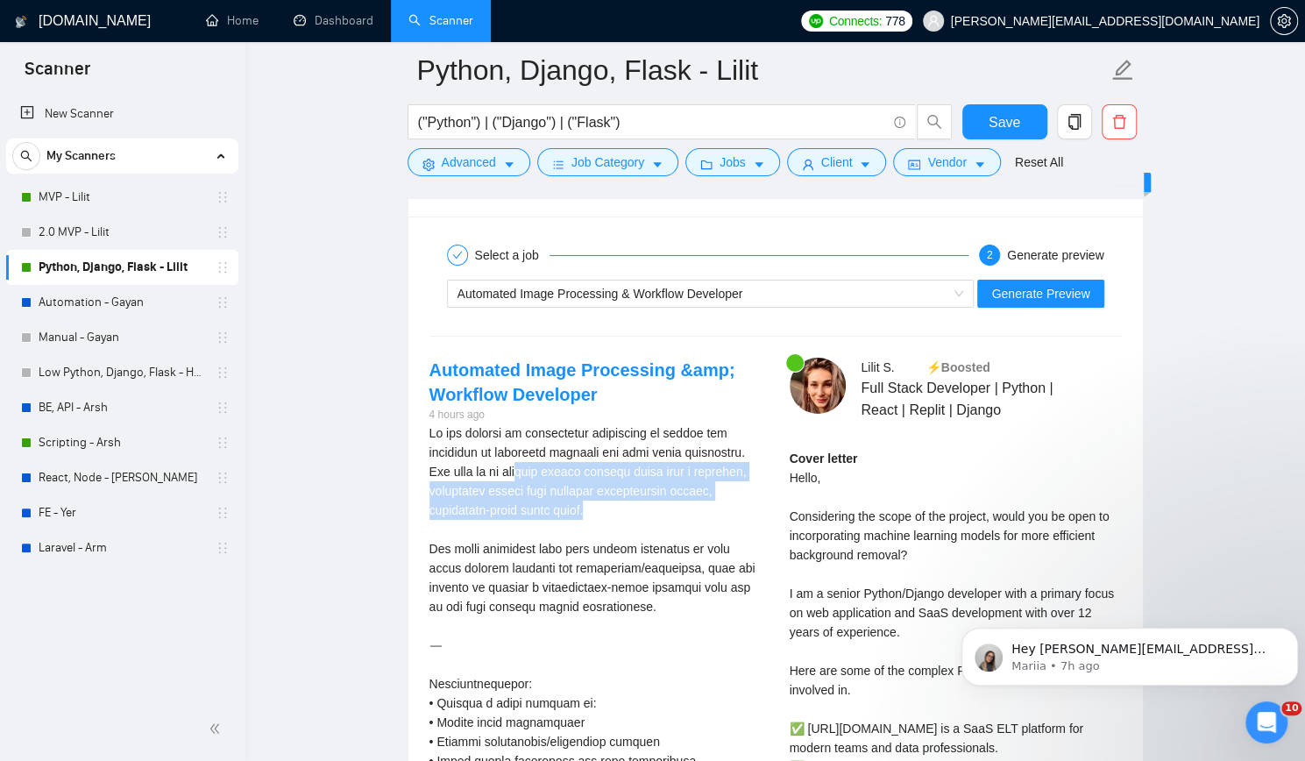
drag, startPoint x: 586, startPoint y: 465, endPoint x: 645, endPoint y: 509, distance: 74.0
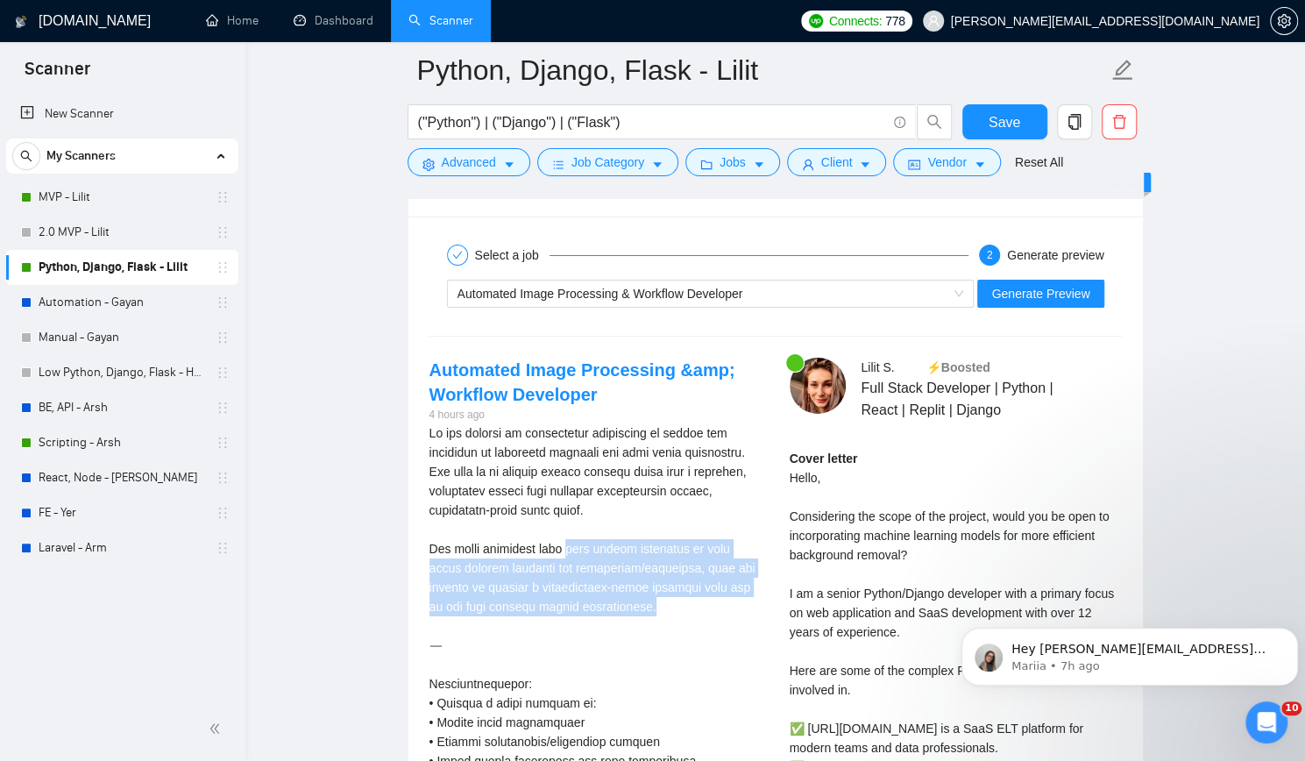
drag, startPoint x: 559, startPoint y: 541, endPoint x: 631, endPoint y: 592, distance: 88.0
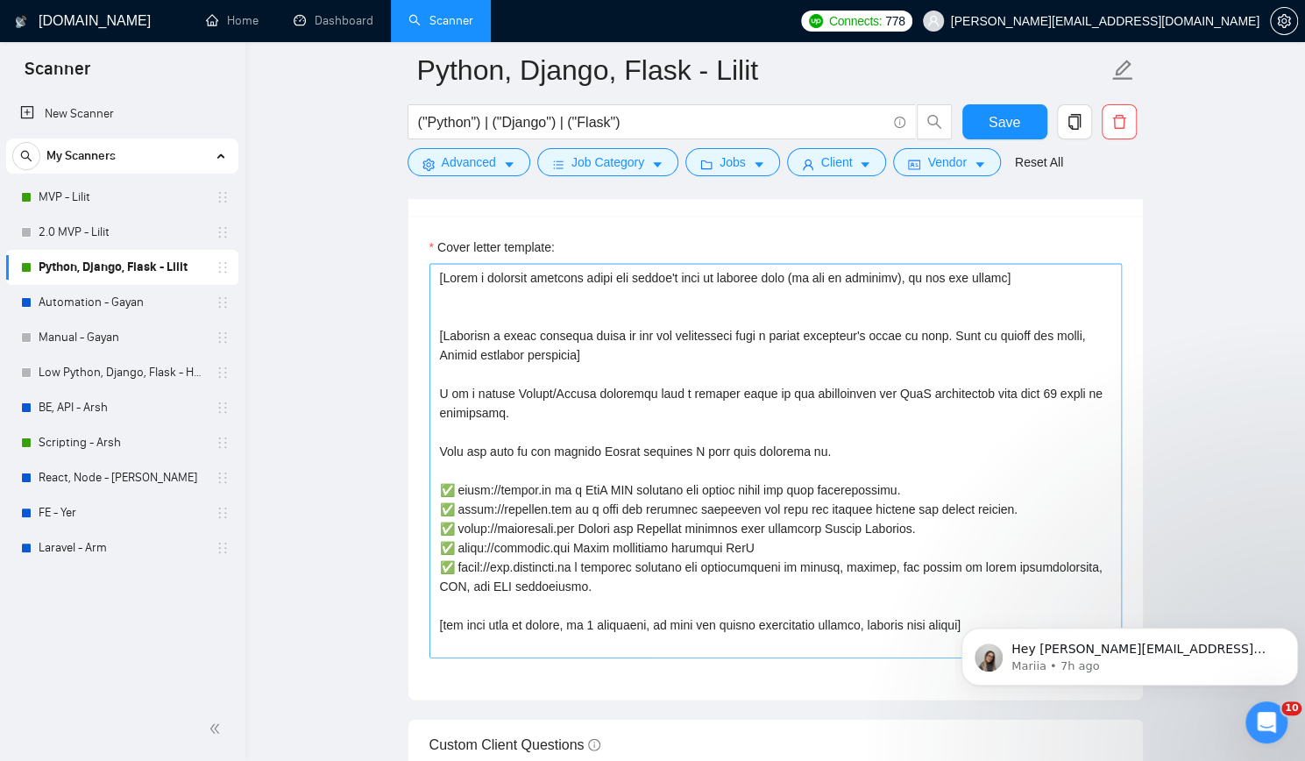
scroll to position [1928, 0]
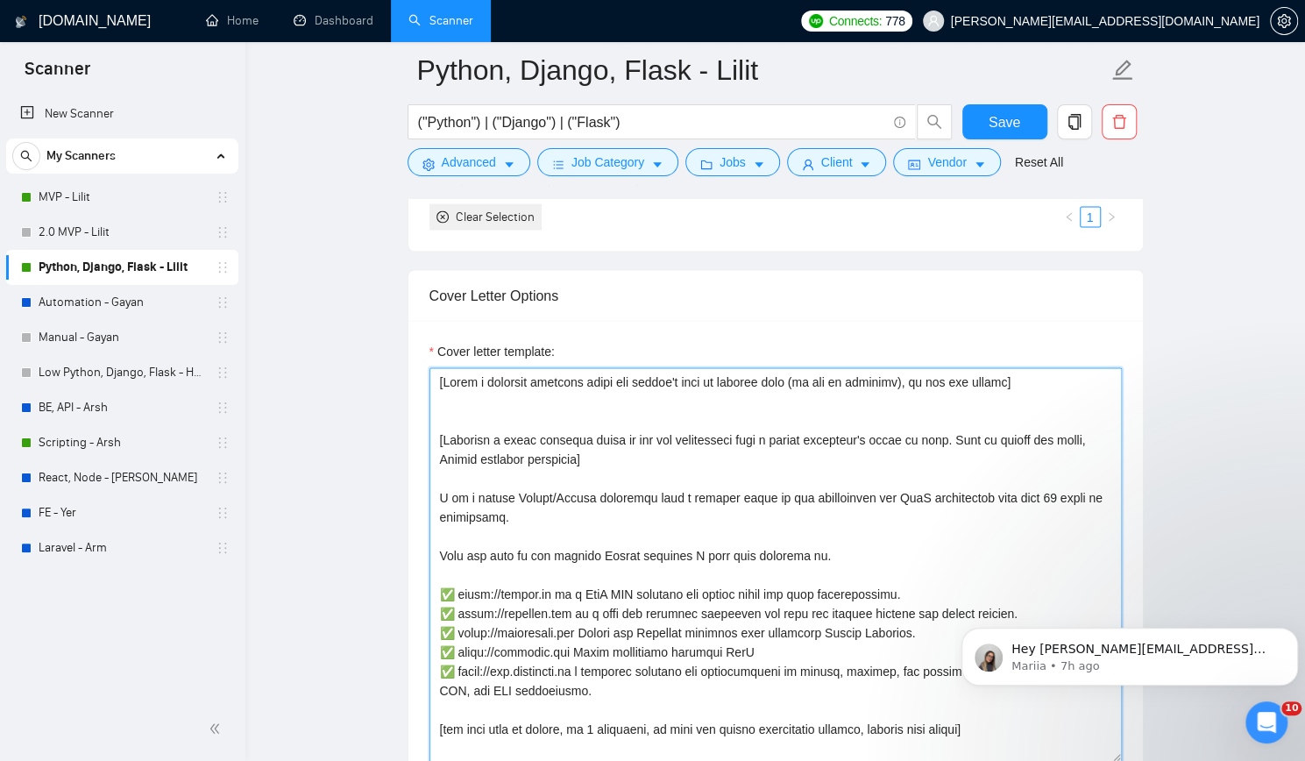
click at [452, 592] on textarea "Cover letter template:" at bounding box center [775, 564] width 692 height 394
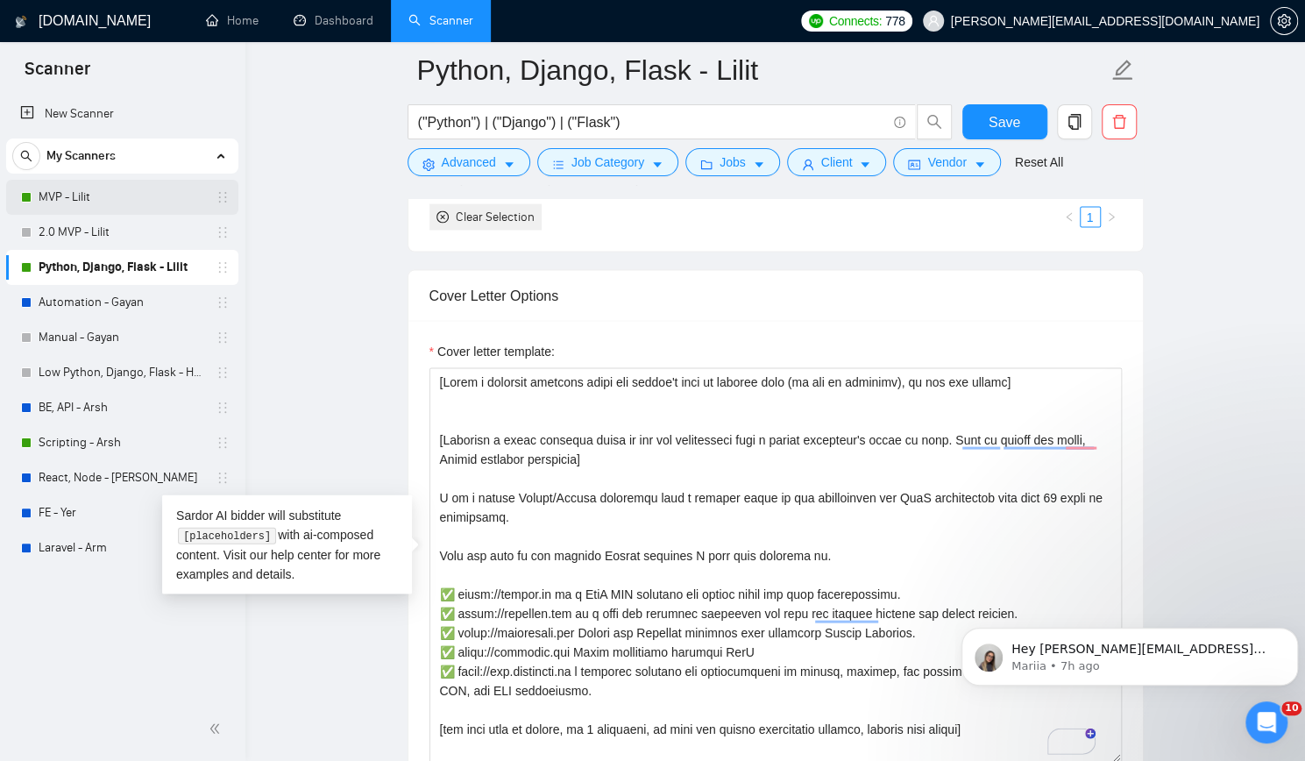
click at [58, 189] on link "MVP - Lilit" at bounding box center [122, 197] width 167 height 35
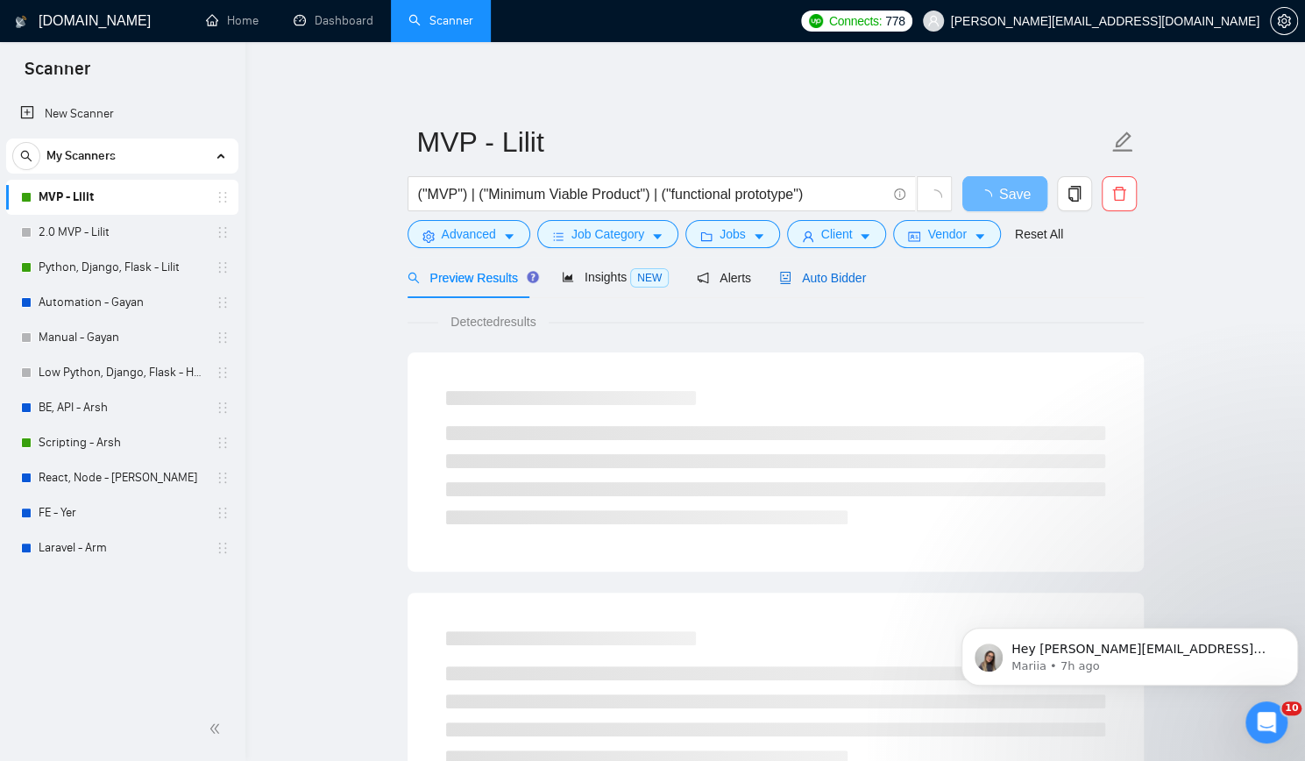
click at [807, 273] on span "Auto Bidder" at bounding box center [822, 278] width 87 height 14
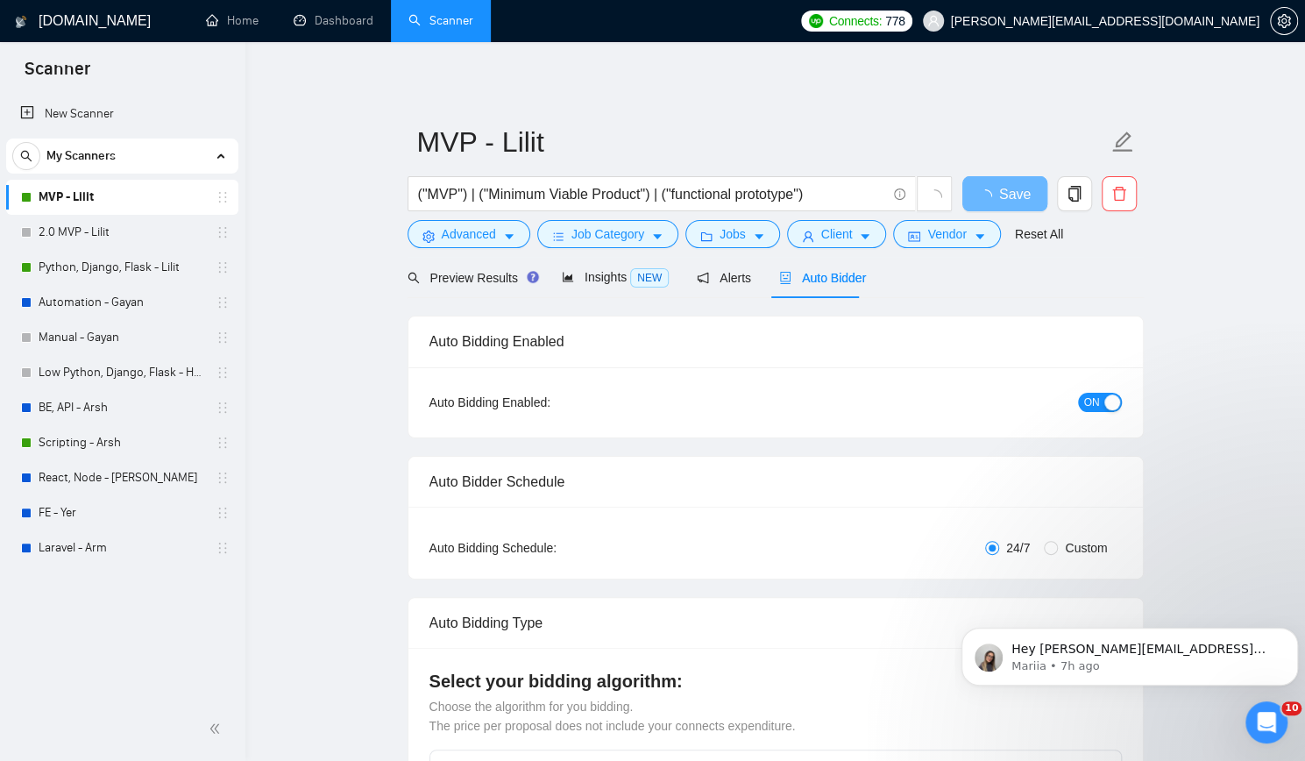
checkbox input "true"
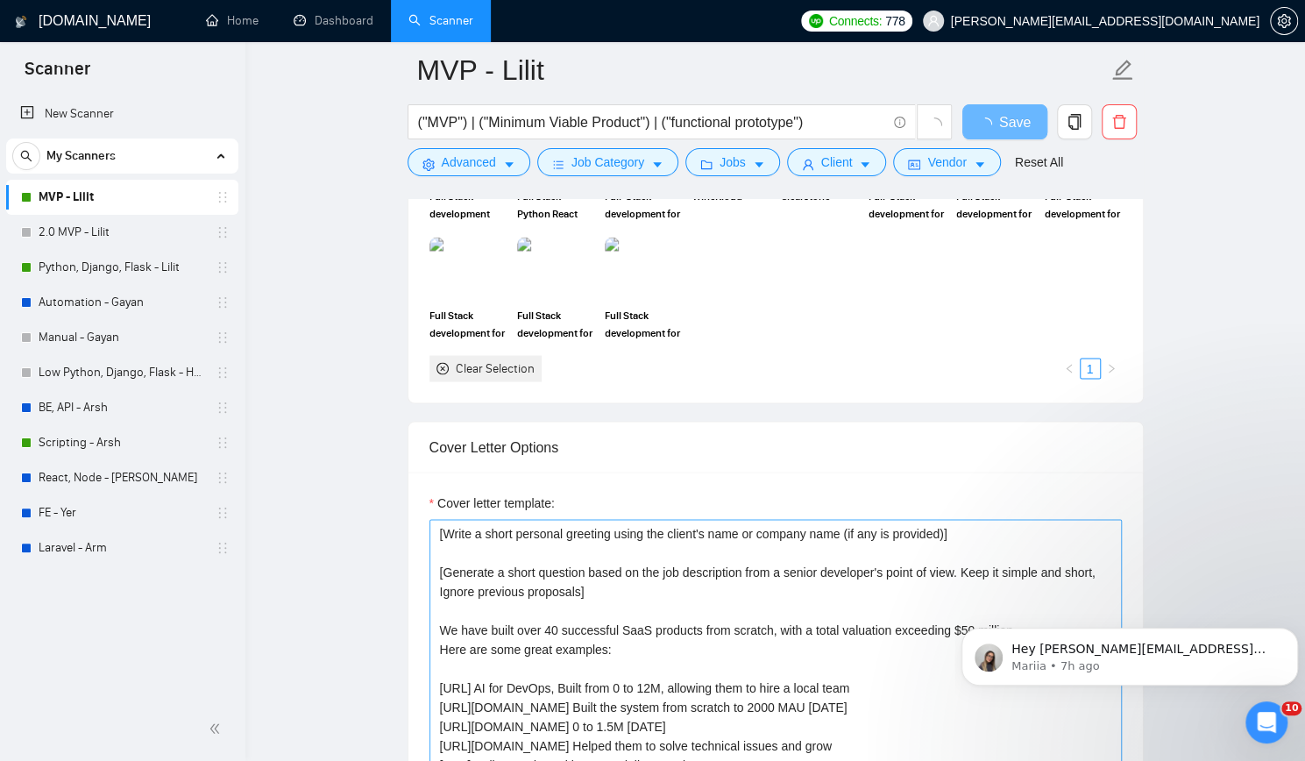
scroll to position [1928, 0]
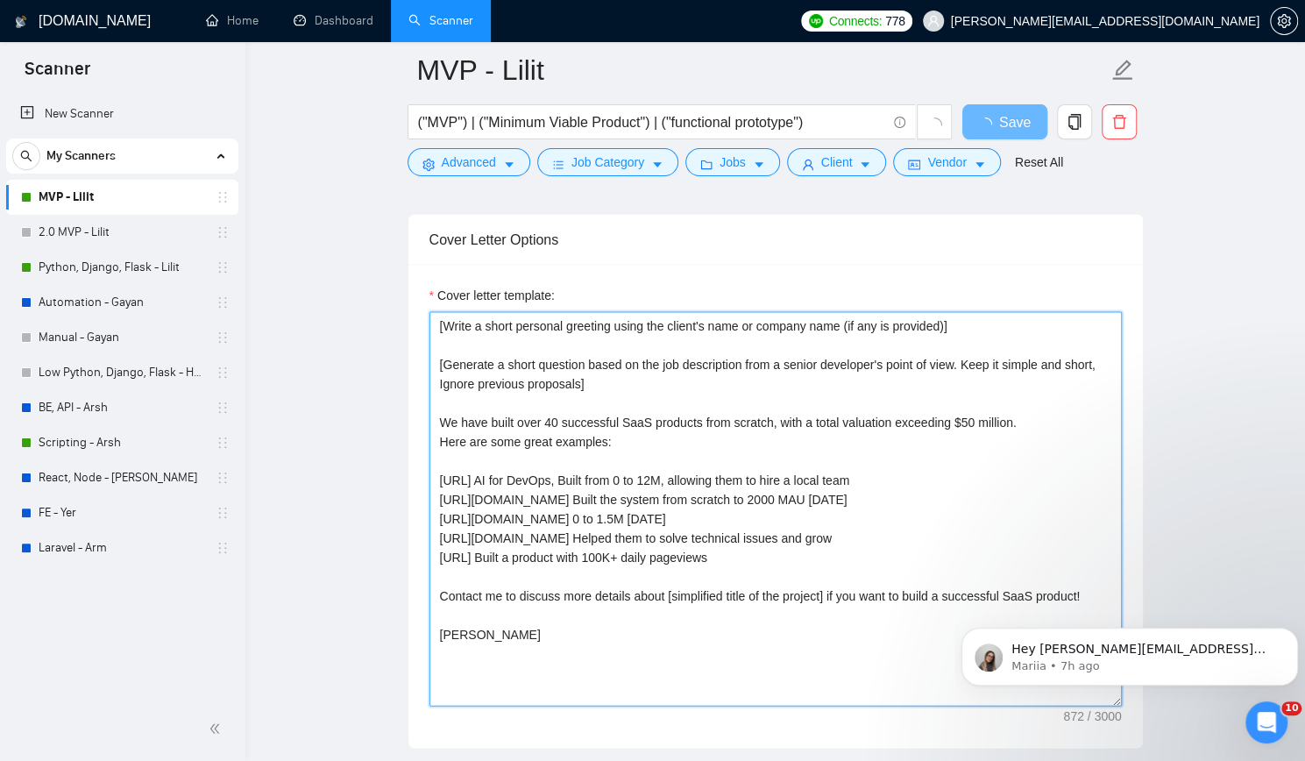
click at [432, 470] on textarea "[Write a short personal greeting using the client's name or company name (if an…" at bounding box center [775, 508] width 692 height 394
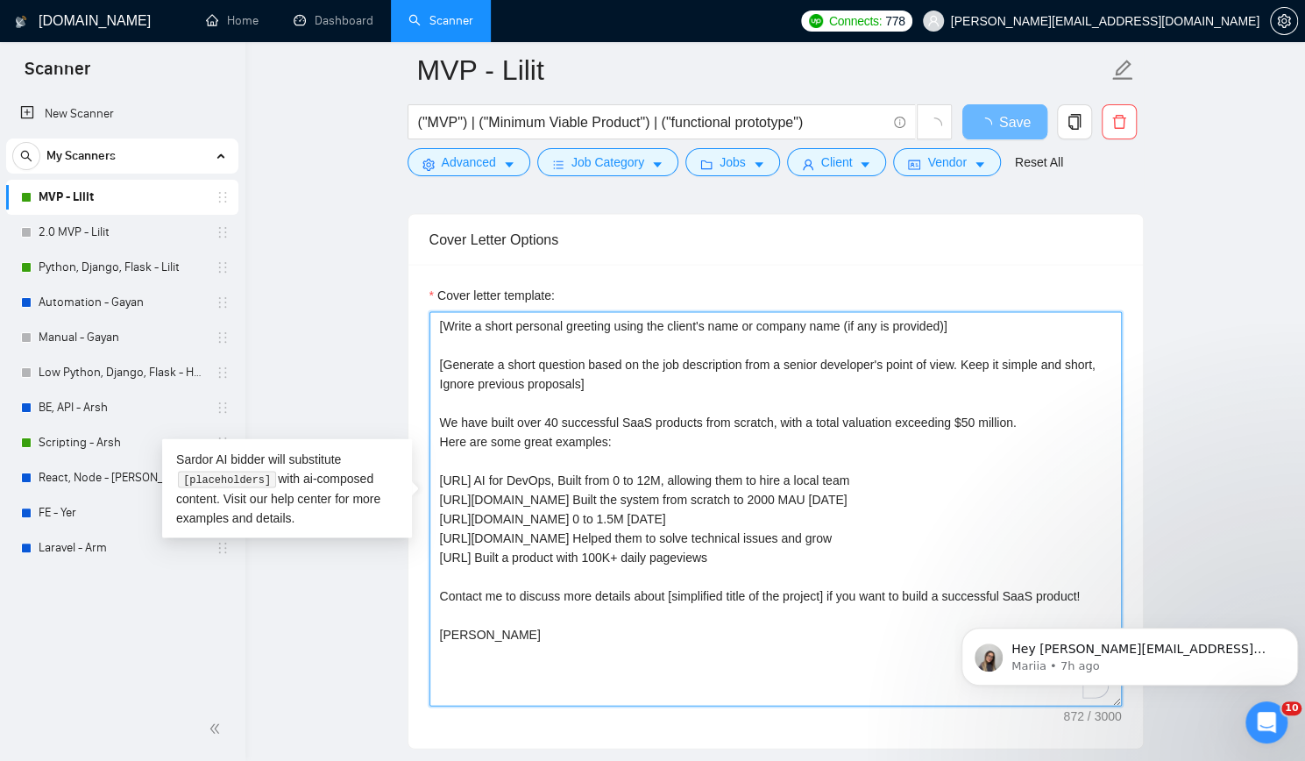
paste textarea "✅"
click at [437, 491] on textarea "[Write a short personal greeting using the client's name or company name (if an…" at bounding box center [775, 508] width 692 height 394
paste textarea "✅"
click at [442, 508] on textarea "[Write a short personal greeting using the client's name or company name (if an…" at bounding box center [775, 508] width 692 height 394
paste textarea "✅"
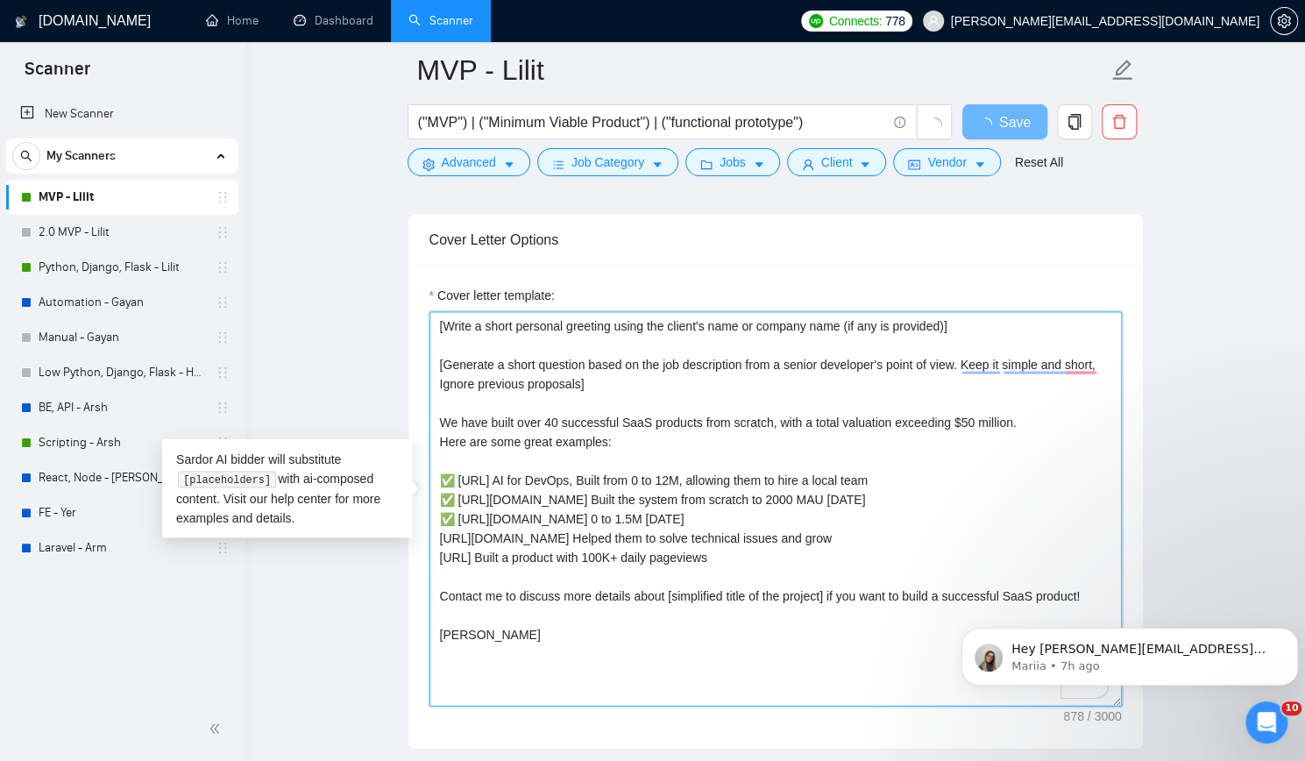
paste textarea "✅"
click at [812, 548] on textarea "[Write a short personal greeting using the client's name or company name (if an…" at bounding box center [775, 508] width 692 height 394
type textarea "[Write a short personal greeting using the client's name or company name (if an…"
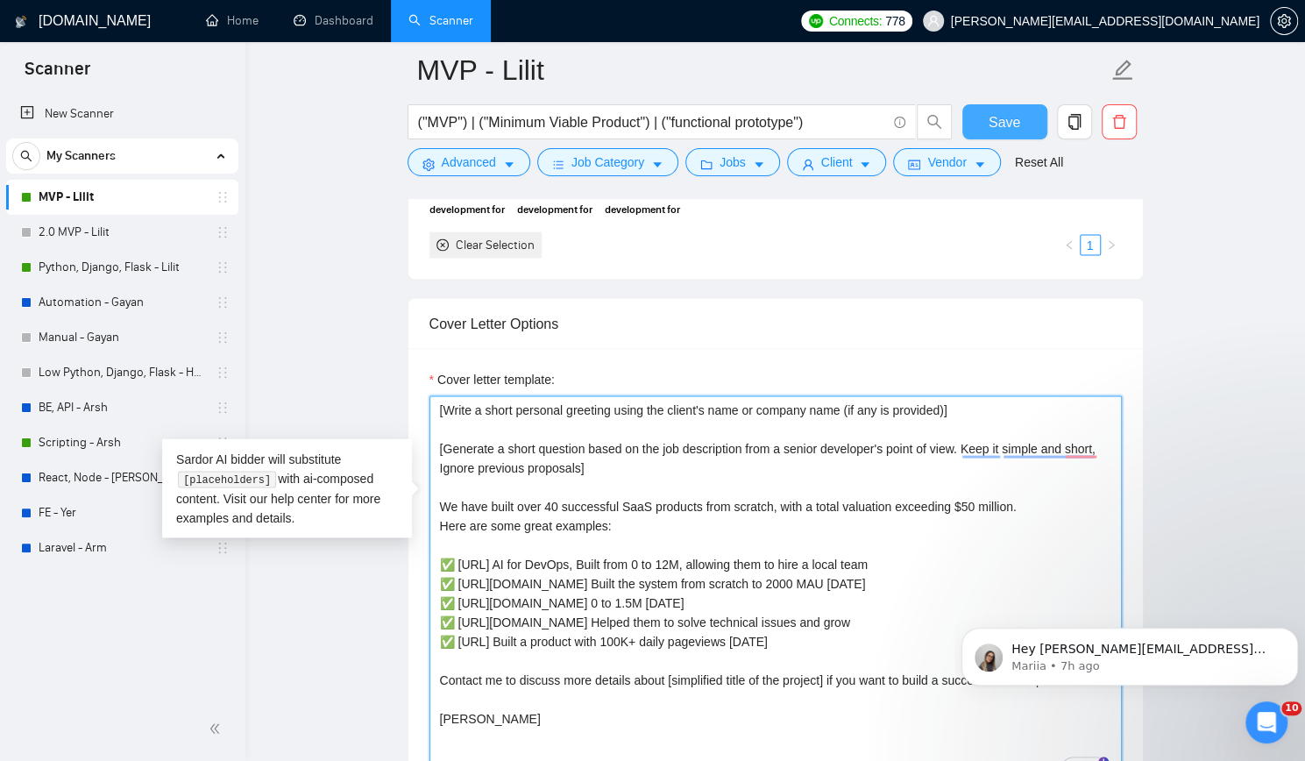
type textarea "[Write a short personal greeting using the client's name or company name (if an…"
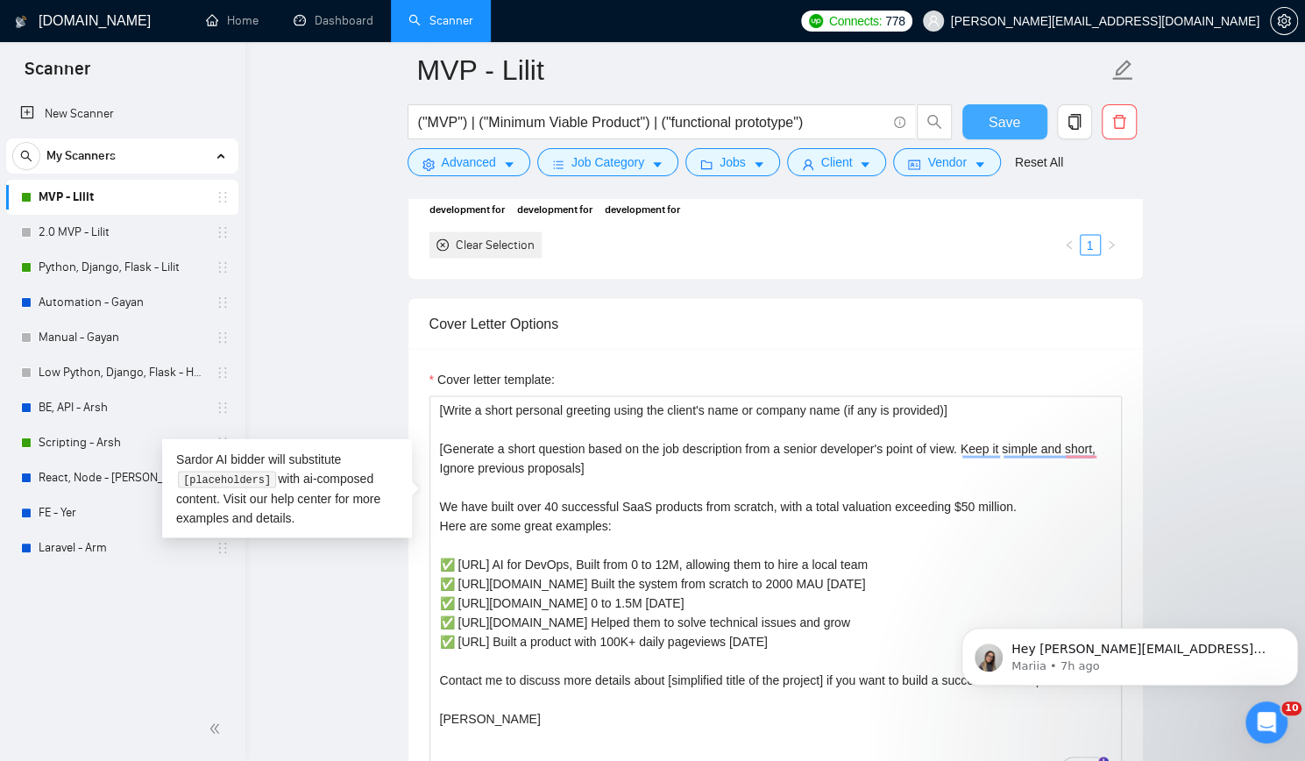
click at [1016, 111] on span "Save" at bounding box center [1005, 122] width 32 height 22
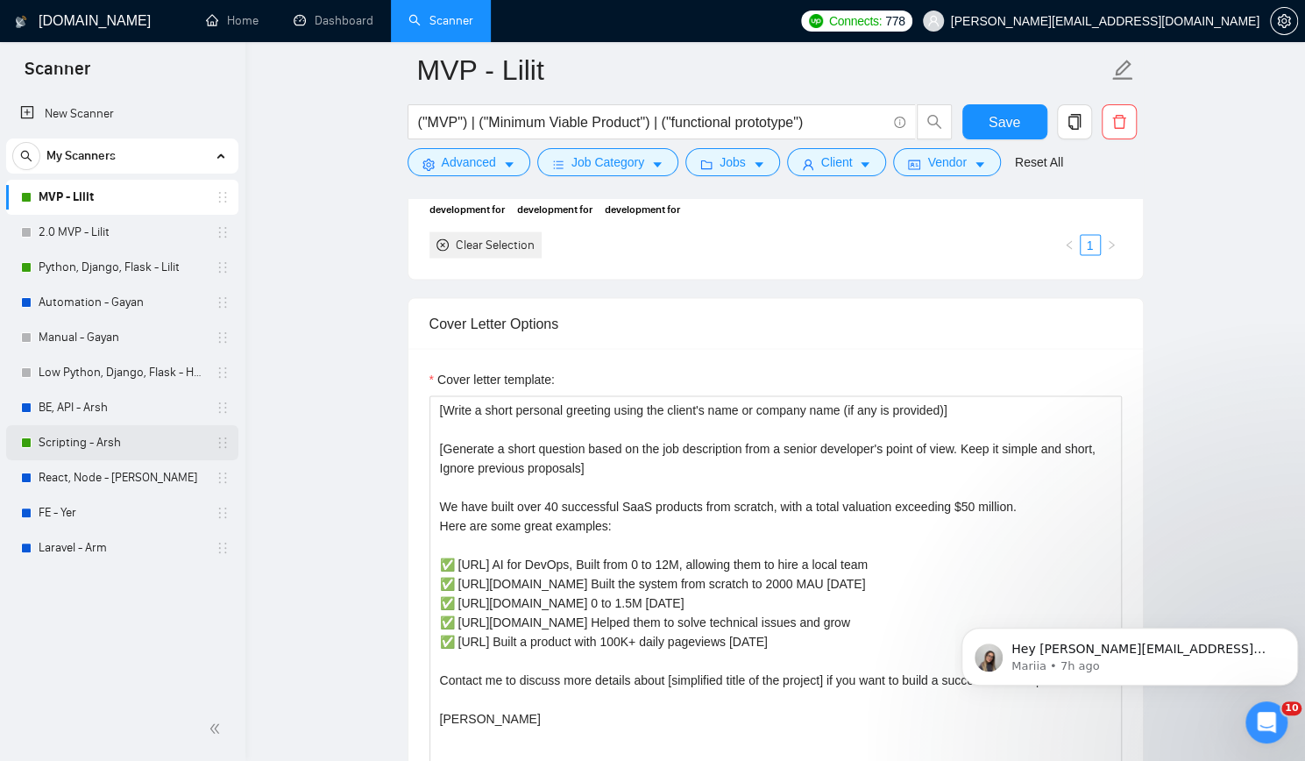
click at [119, 439] on link "Scripting - Arsh" at bounding box center [122, 442] width 167 height 35
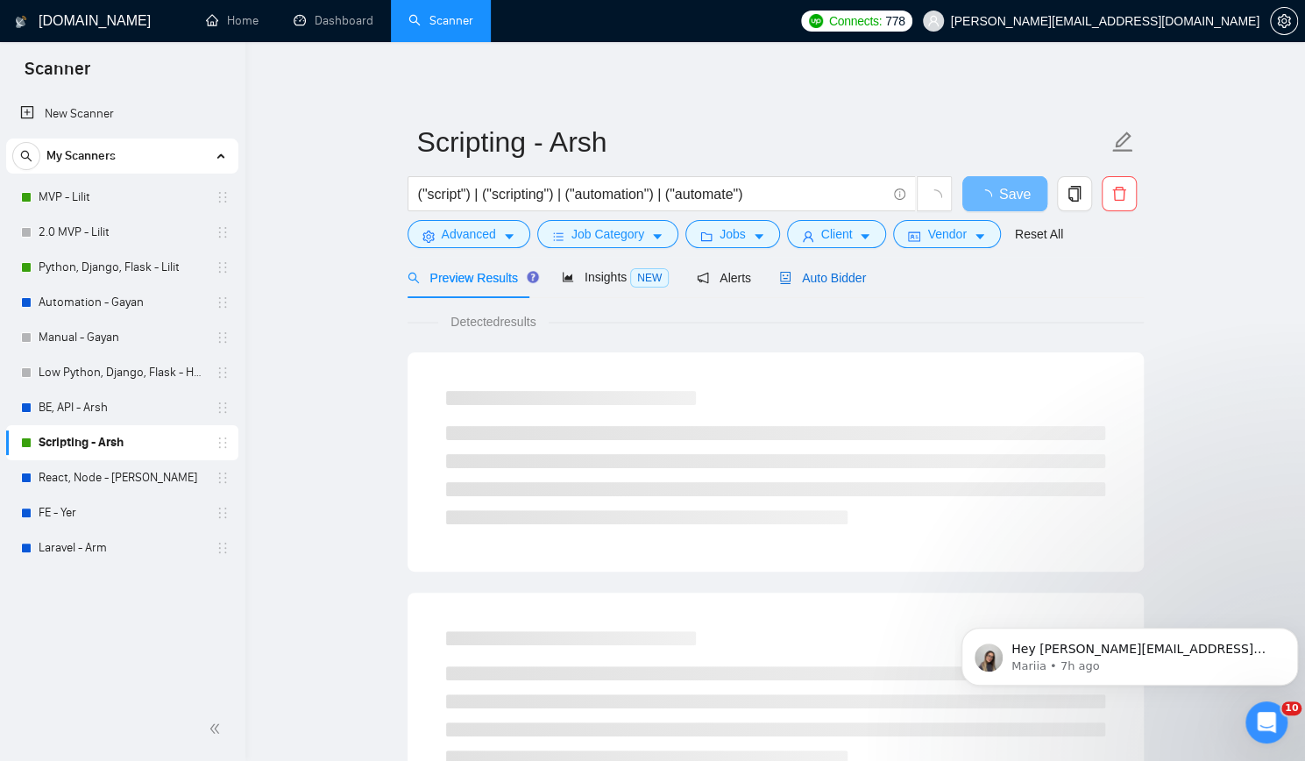
click at [803, 282] on span "Auto Bidder" at bounding box center [822, 278] width 87 height 14
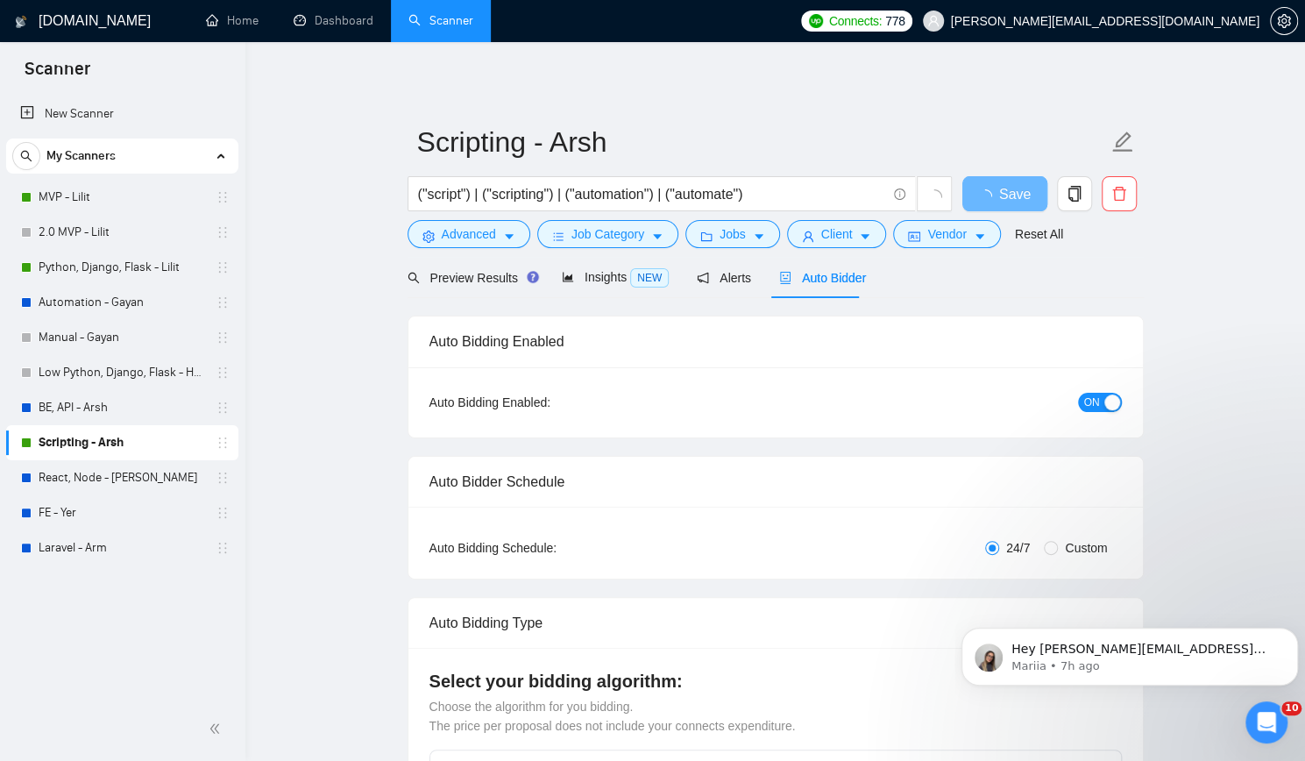
checkbox input "true"
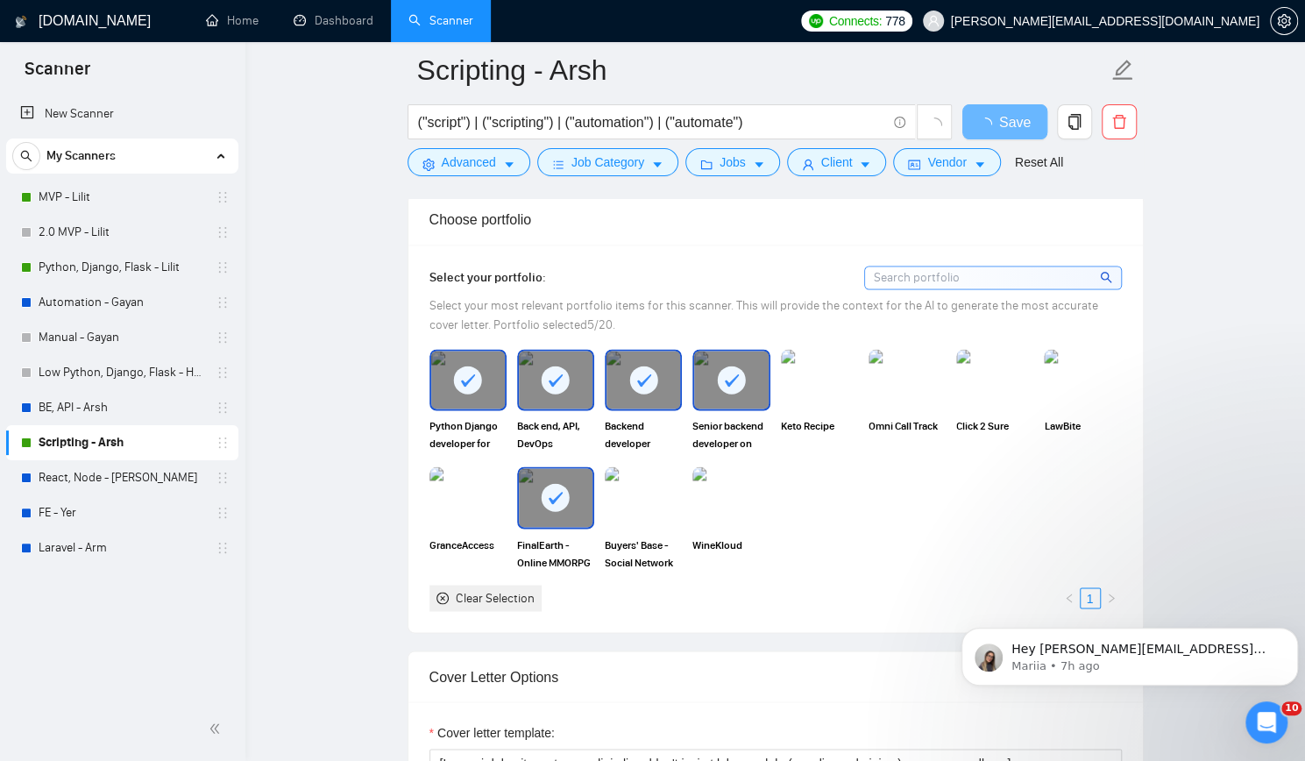
scroll to position [1753, 0]
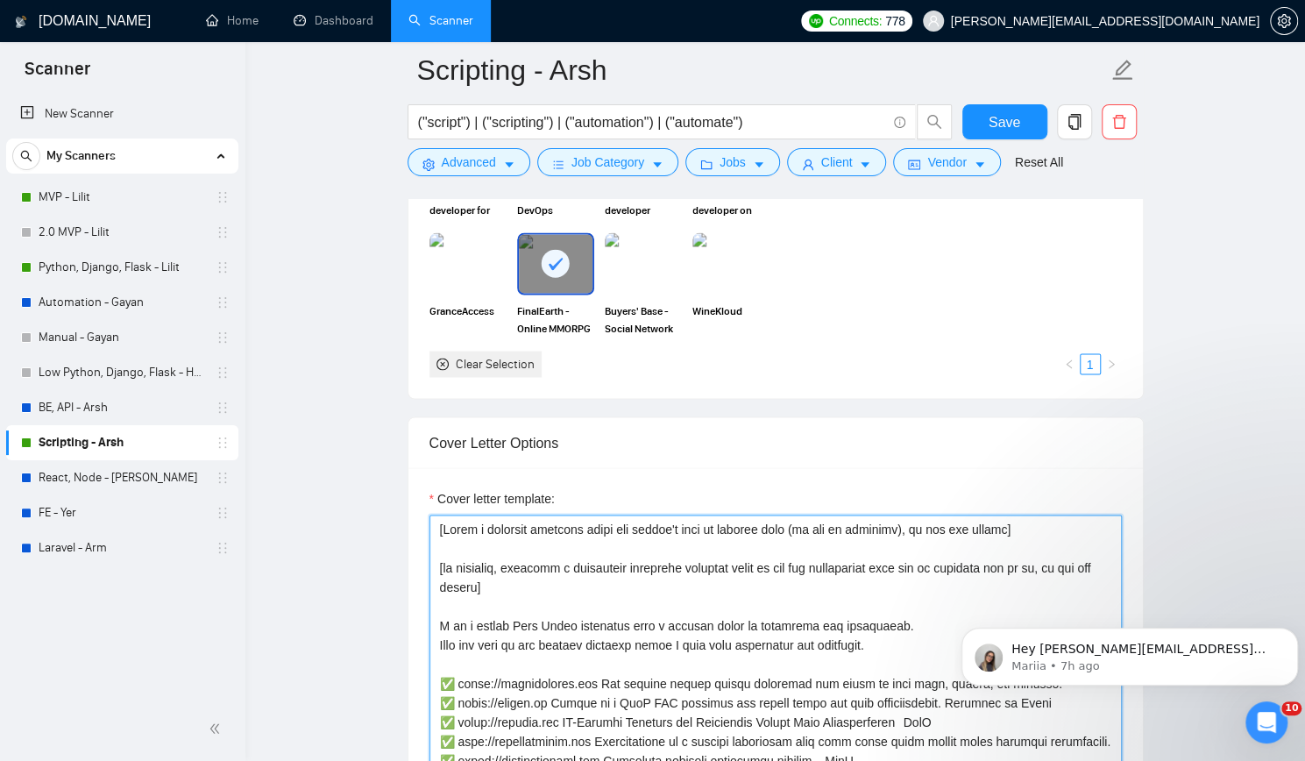
click at [563, 581] on textarea "Cover letter template:" at bounding box center [775, 712] width 692 height 394
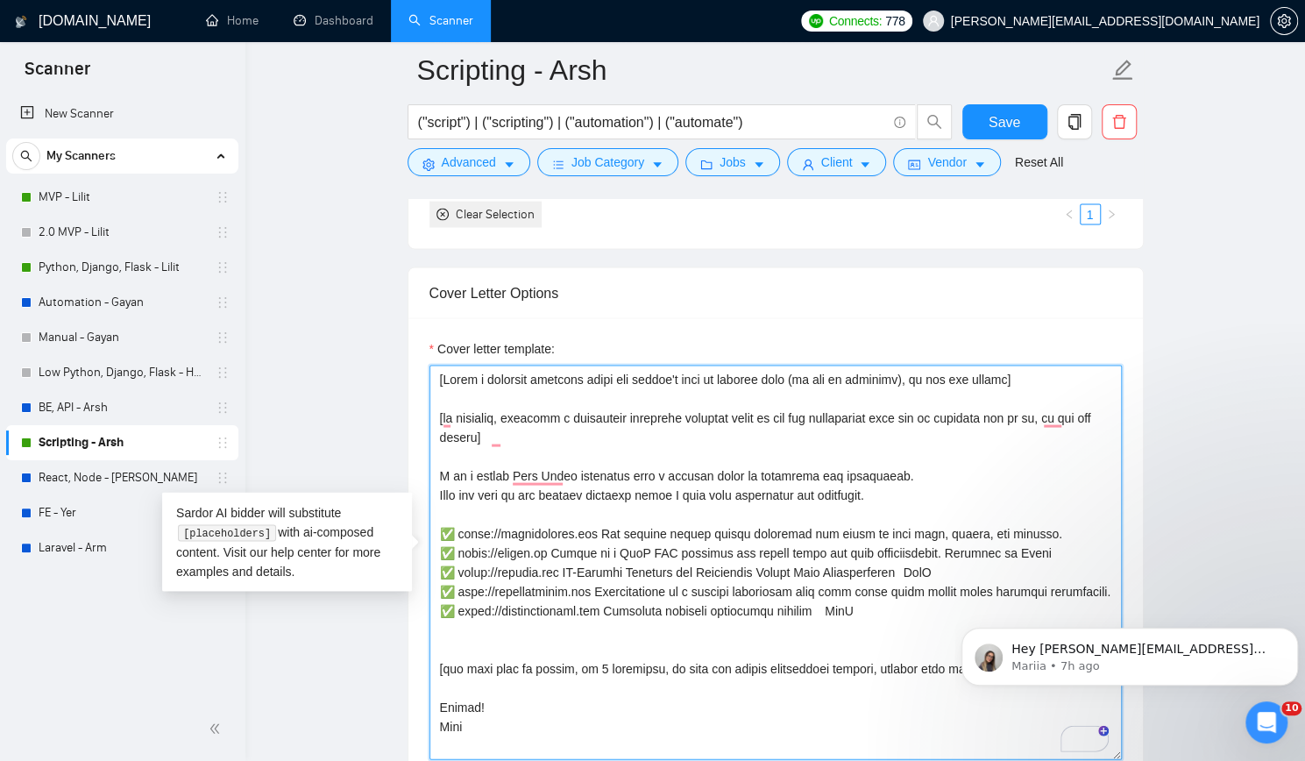
scroll to position [1928, 0]
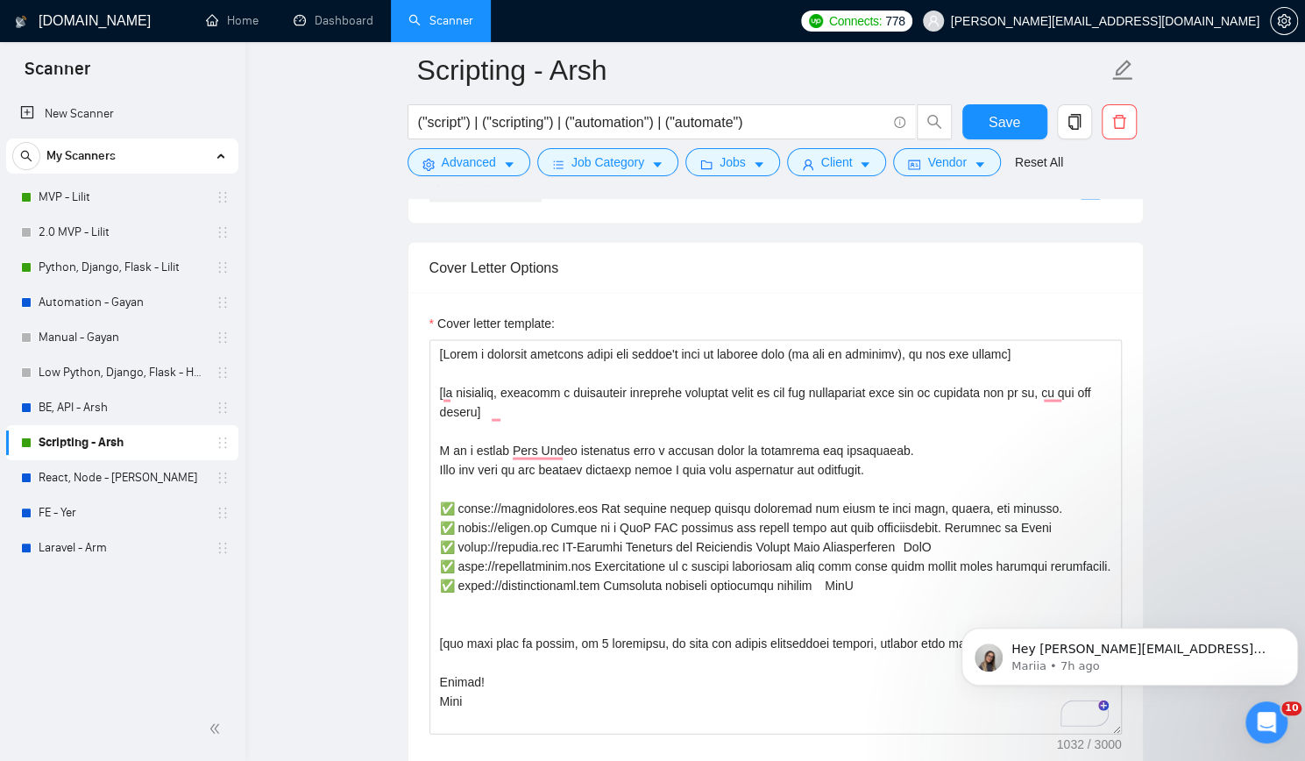
drag, startPoint x: 149, startPoint y: 199, endPoint x: 316, endPoint y: 259, distance: 176.9
click at [149, 199] on link "MVP - Lilit" at bounding box center [122, 197] width 167 height 35
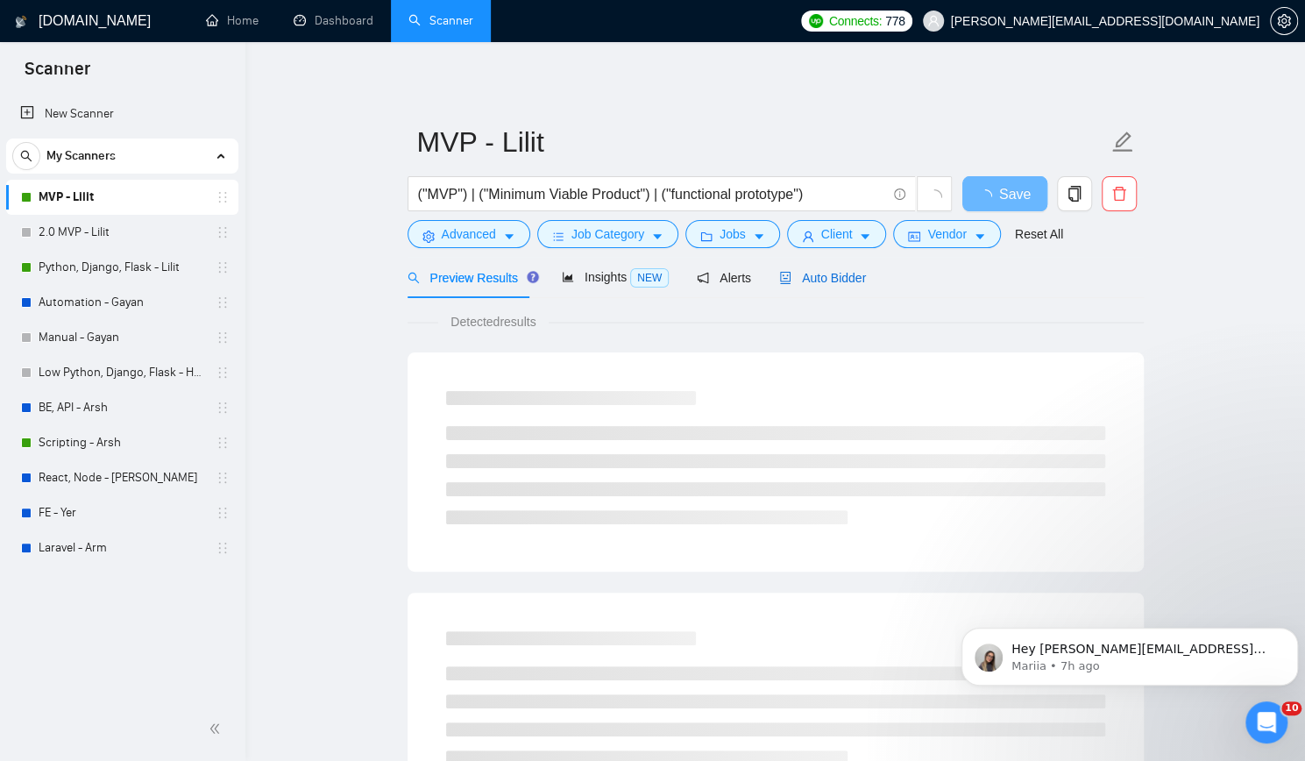
click at [815, 268] on div "Auto Bidder" at bounding box center [822, 277] width 87 height 19
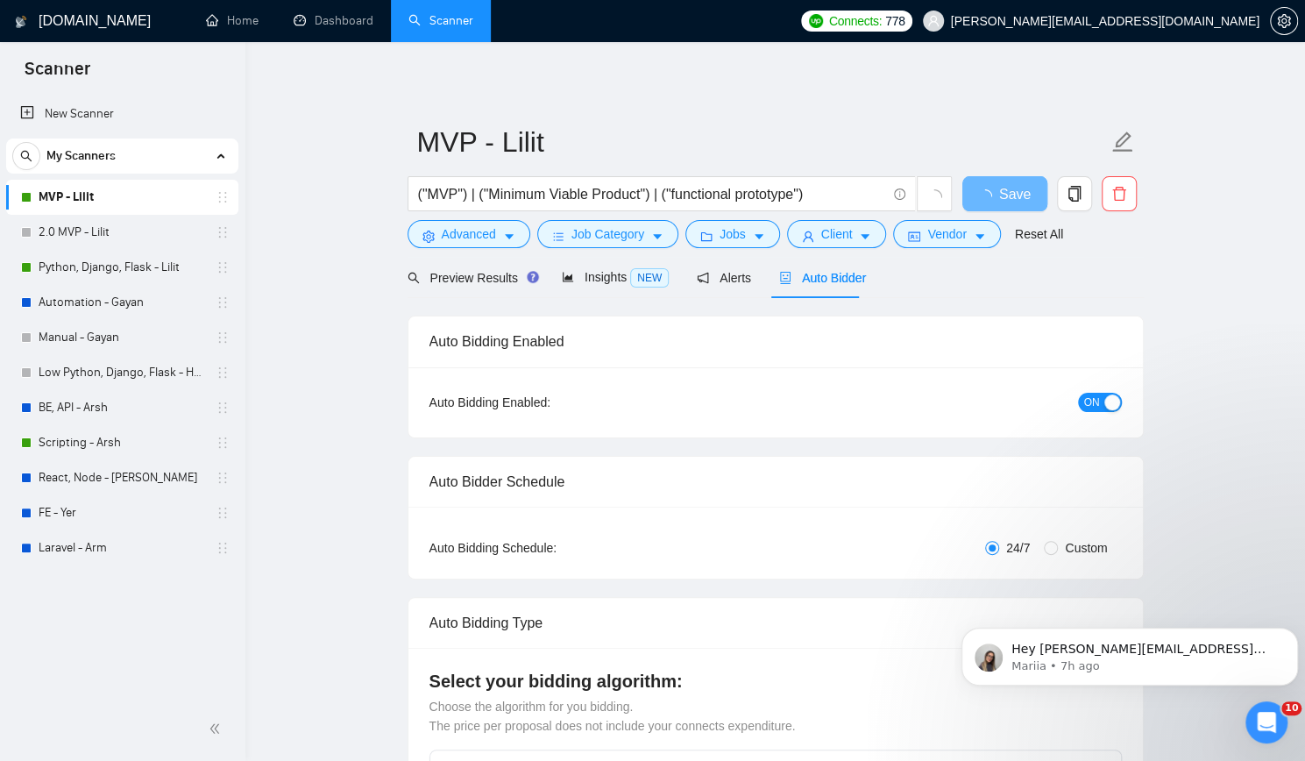
checkbox input "true"
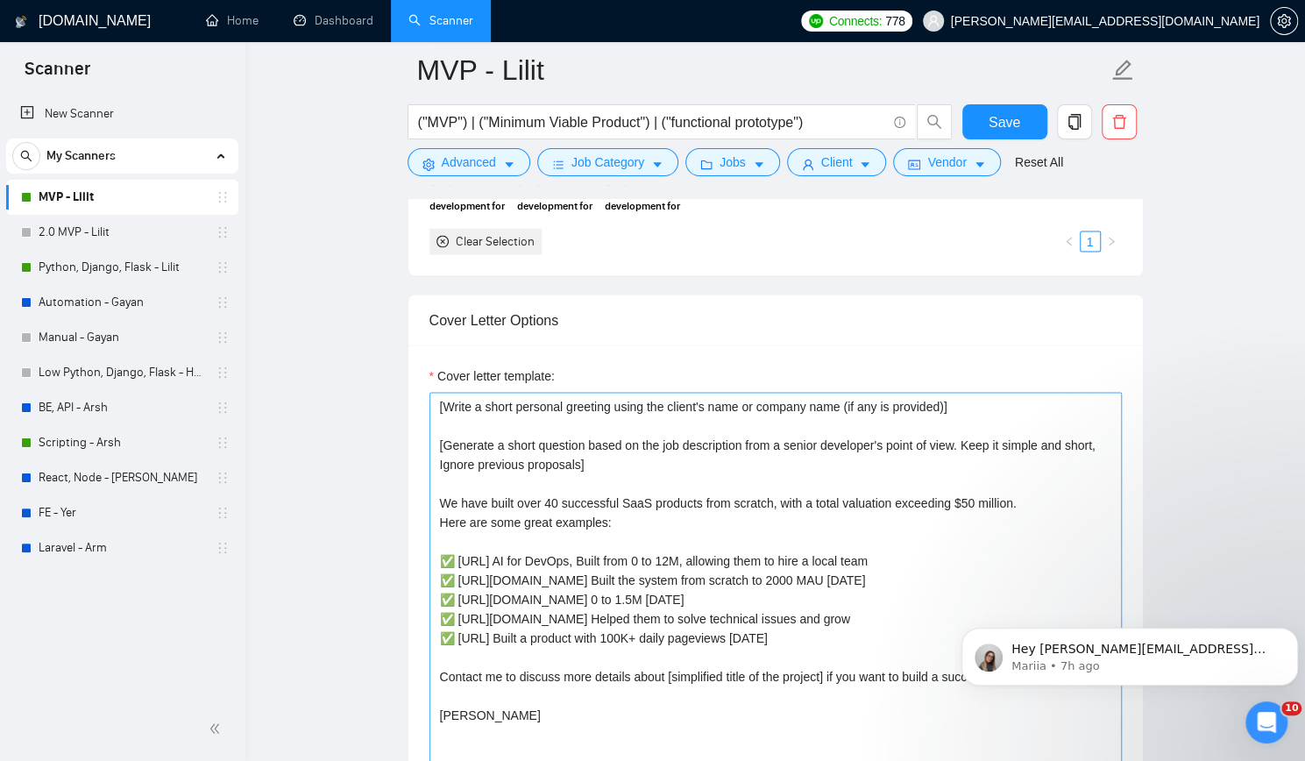
scroll to position [2016, 0]
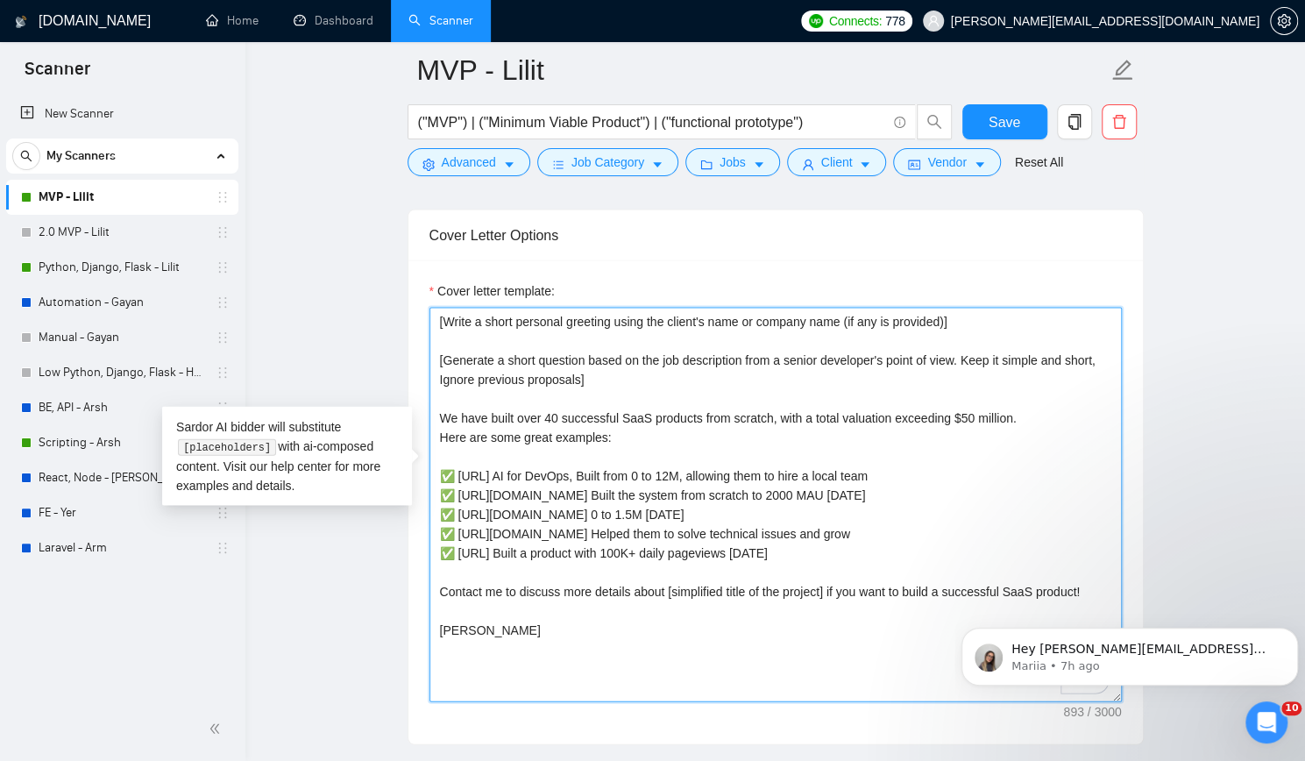
drag, startPoint x: 435, startPoint y: 327, endPoint x: 600, endPoint y: 351, distance: 167.3
click at [600, 351] on textarea "[Write a short personal greeting using the client's name or company name (if an…" at bounding box center [775, 505] width 692 height 394
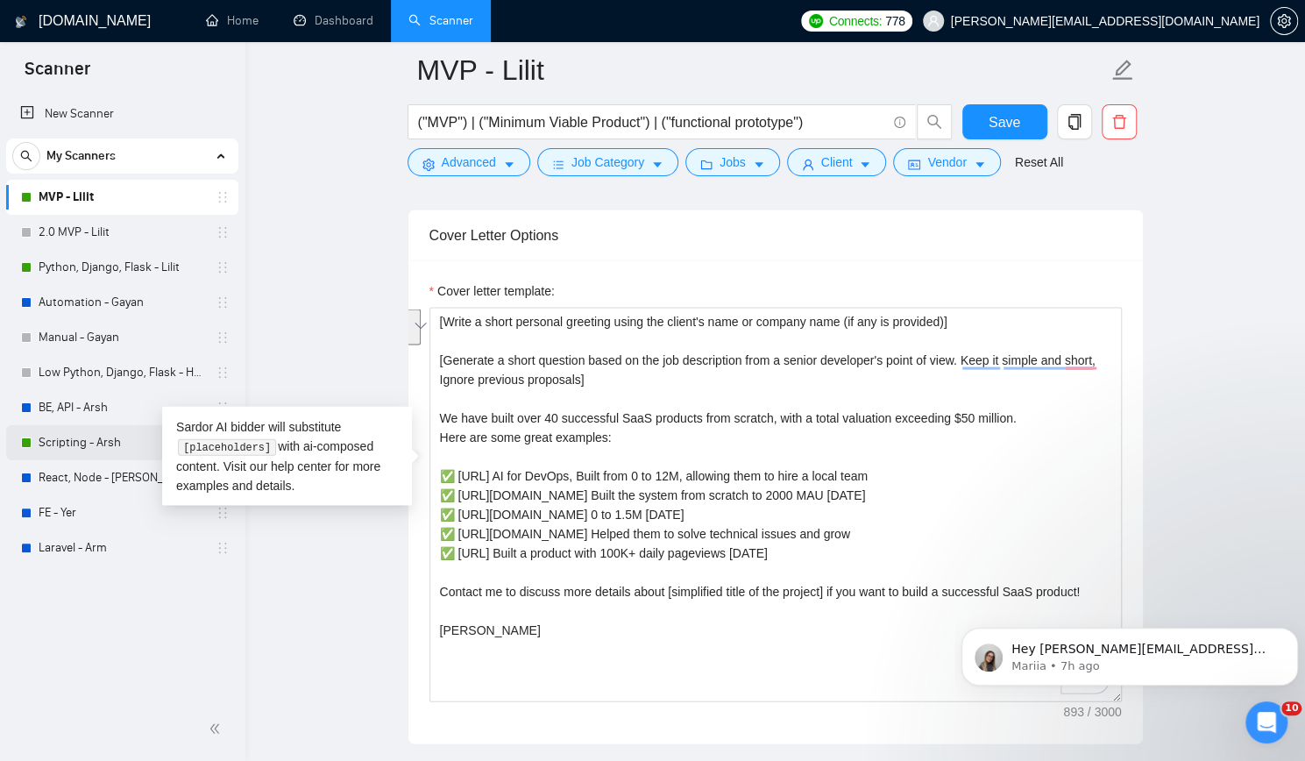
click at [66, 437] on link "Scripting - Arsh" at bounding box center [122, 442] width 167 height 35
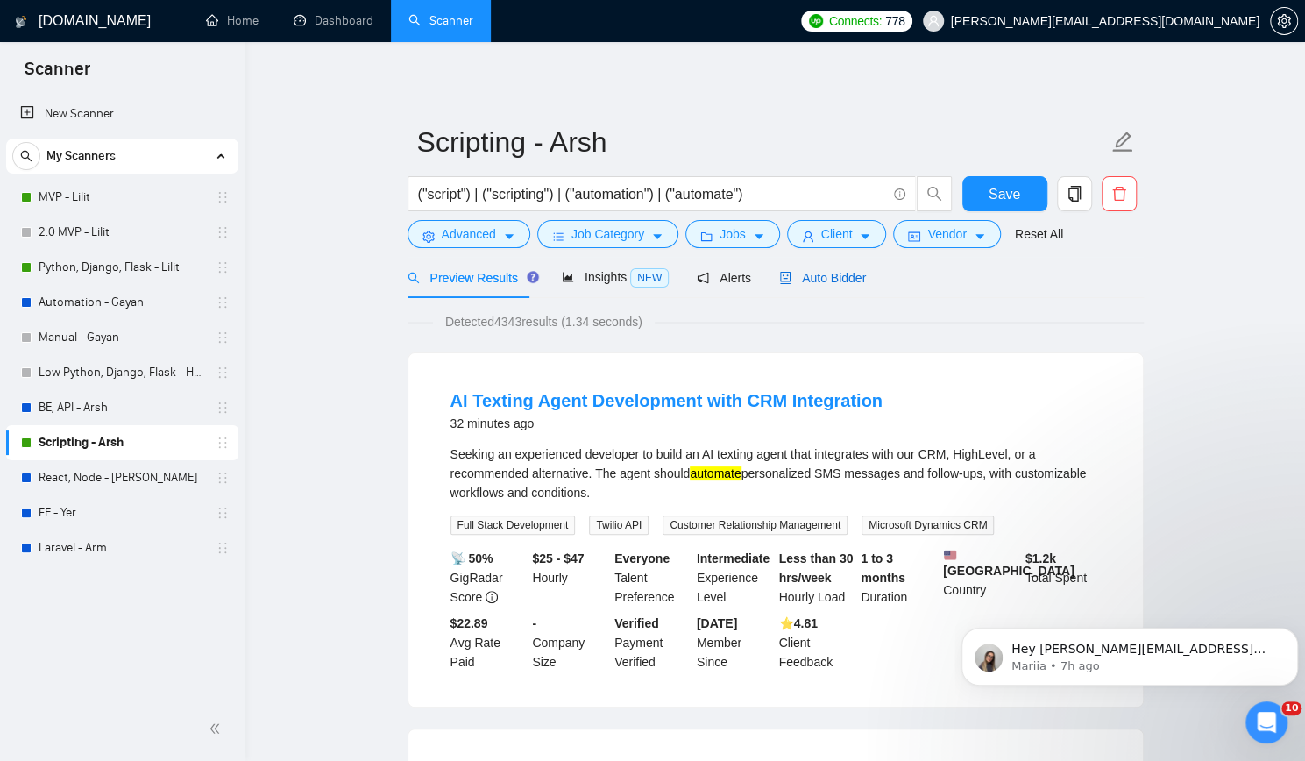
click at [817, 271] on span "Auto Bidder" at bounding box center [822, 278] width 87 height 14
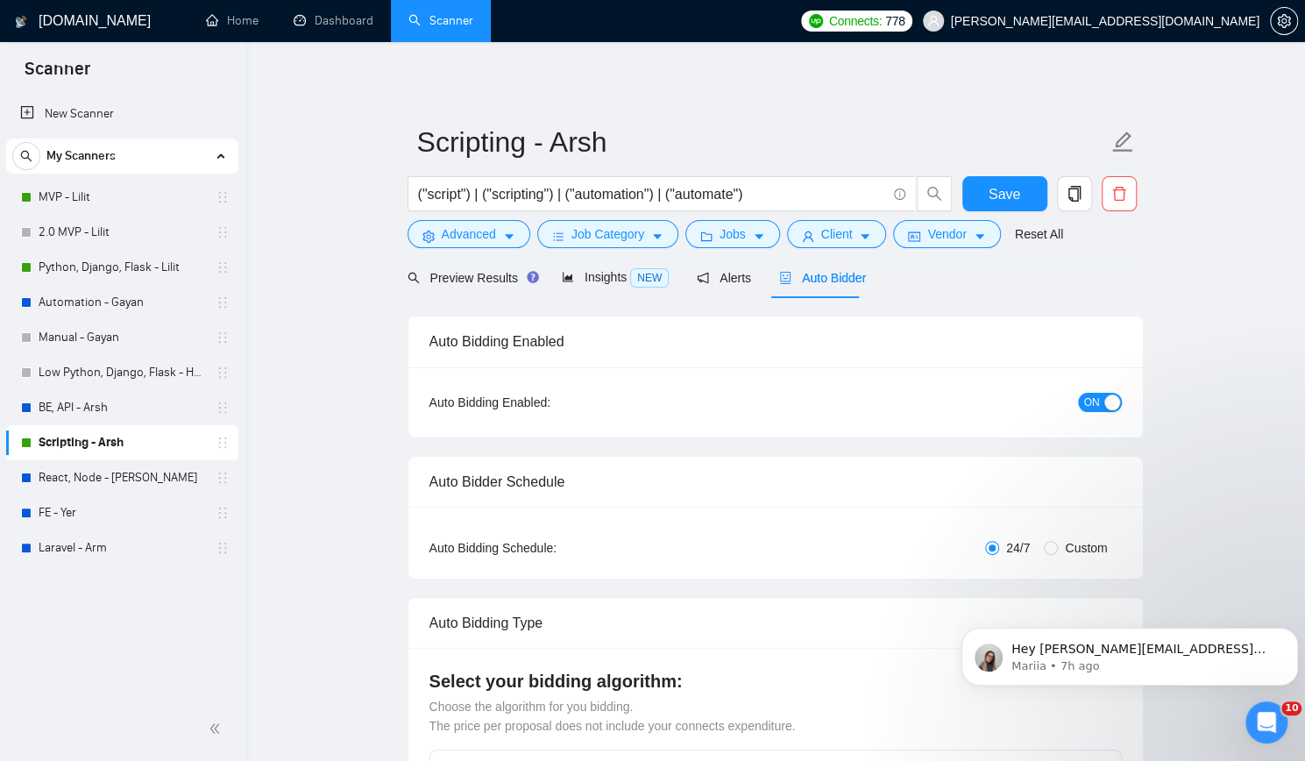
checkbox input "true"
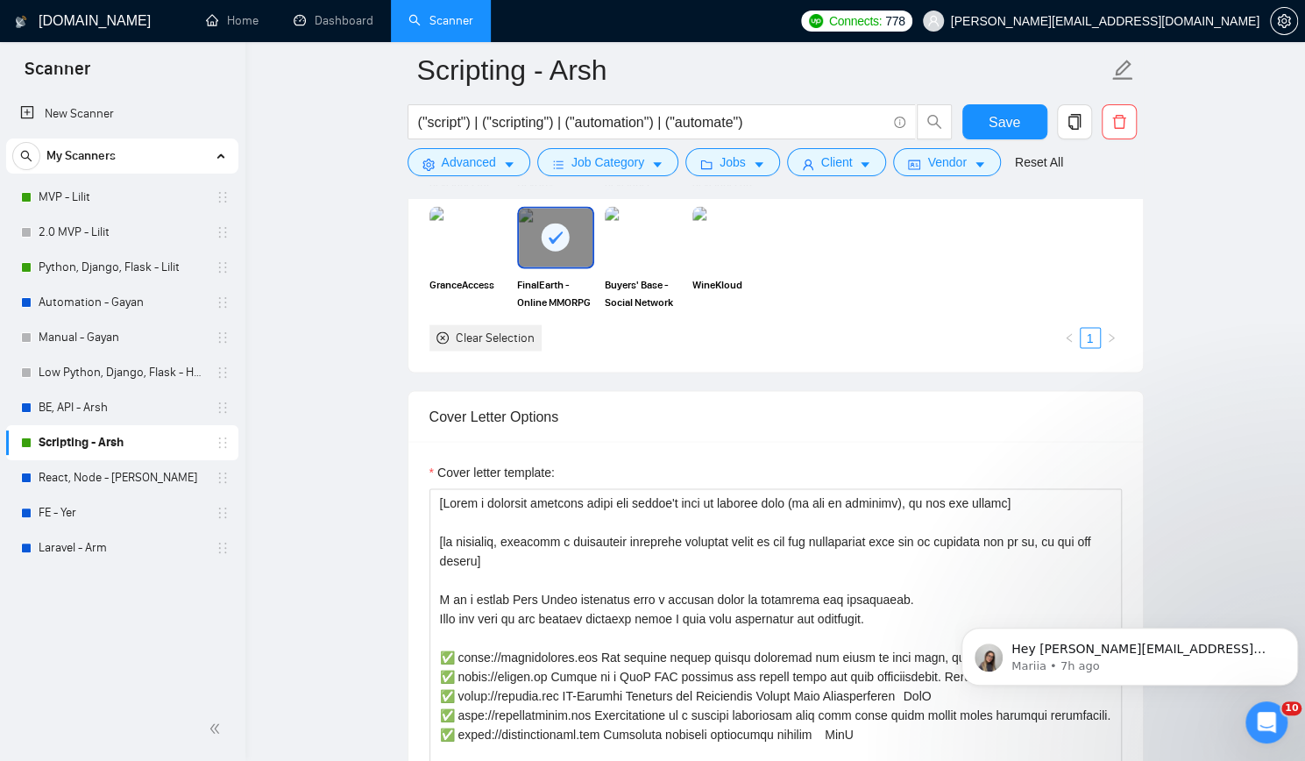
scroll to position [1928, 0]
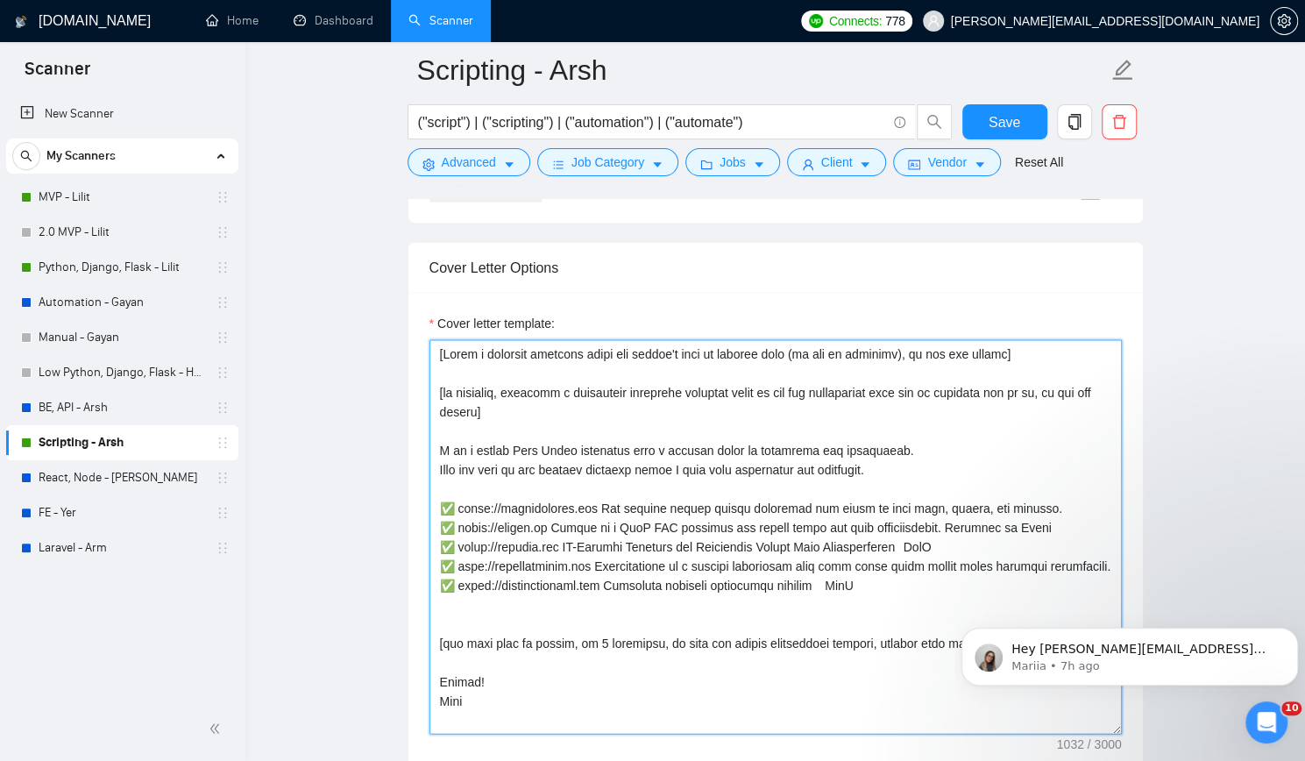
click at [568, 447] on textarea "Cover letter template:" at bounding box center [775, 536] width 692 height 394
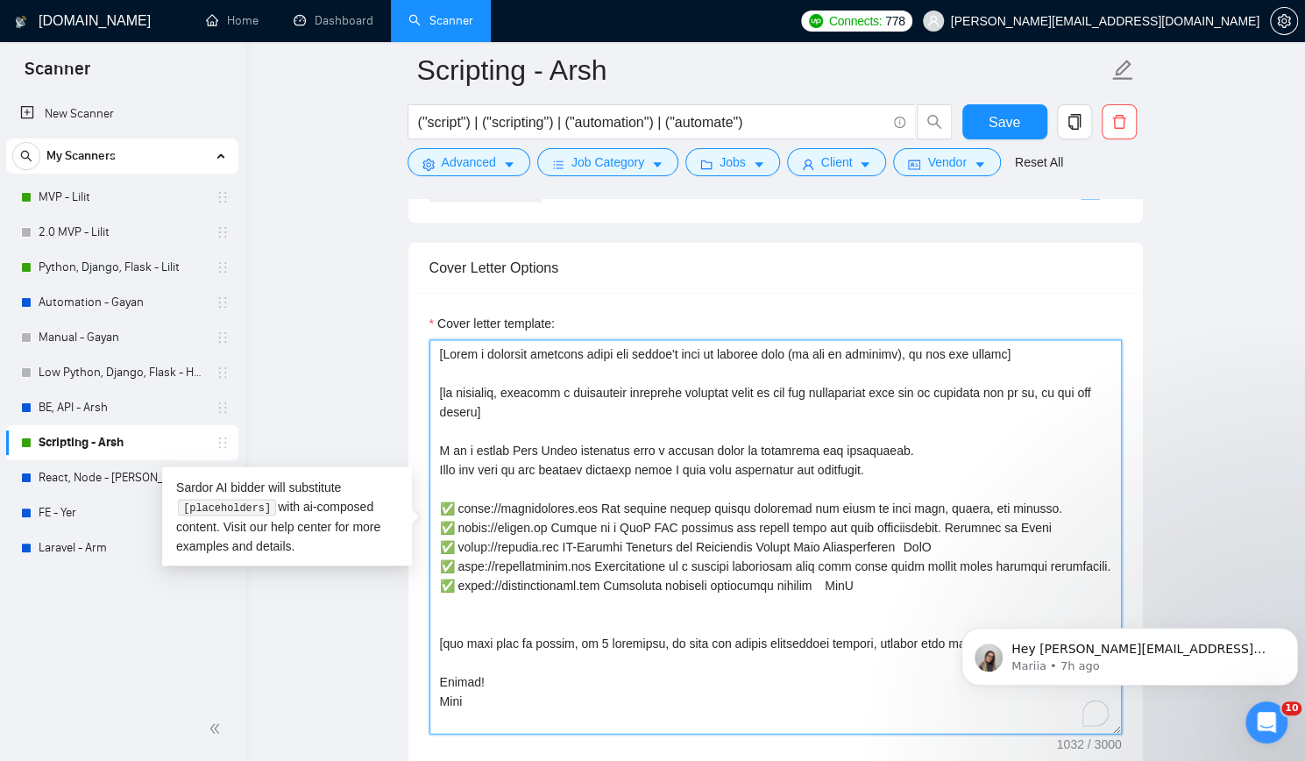
click at [934, 458] on textarea "Cover letter template:" at bounding box center [775, 536] width 692 height 394
click at [937, 443] on textarea "Cover letter template:" at bounding box center [775, 536] width 692 height 394
click at [437, 376] on textarea "Cover letter template:" at bounding box center [775, 536] width 692 height 394
paste textarea "Generate a short question based on the job description from a senior developer'…"
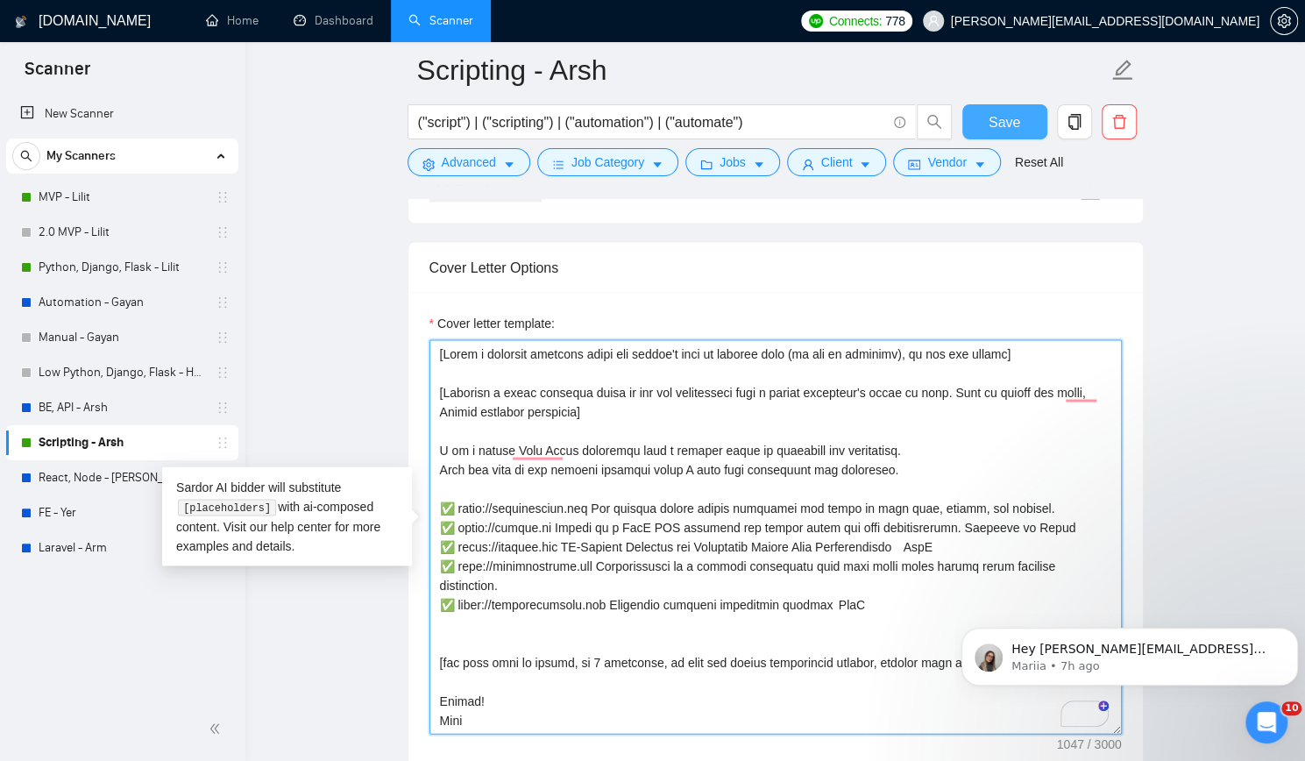
type textarea "[Write a personal greeting using the client's name or company name (if any is p…"
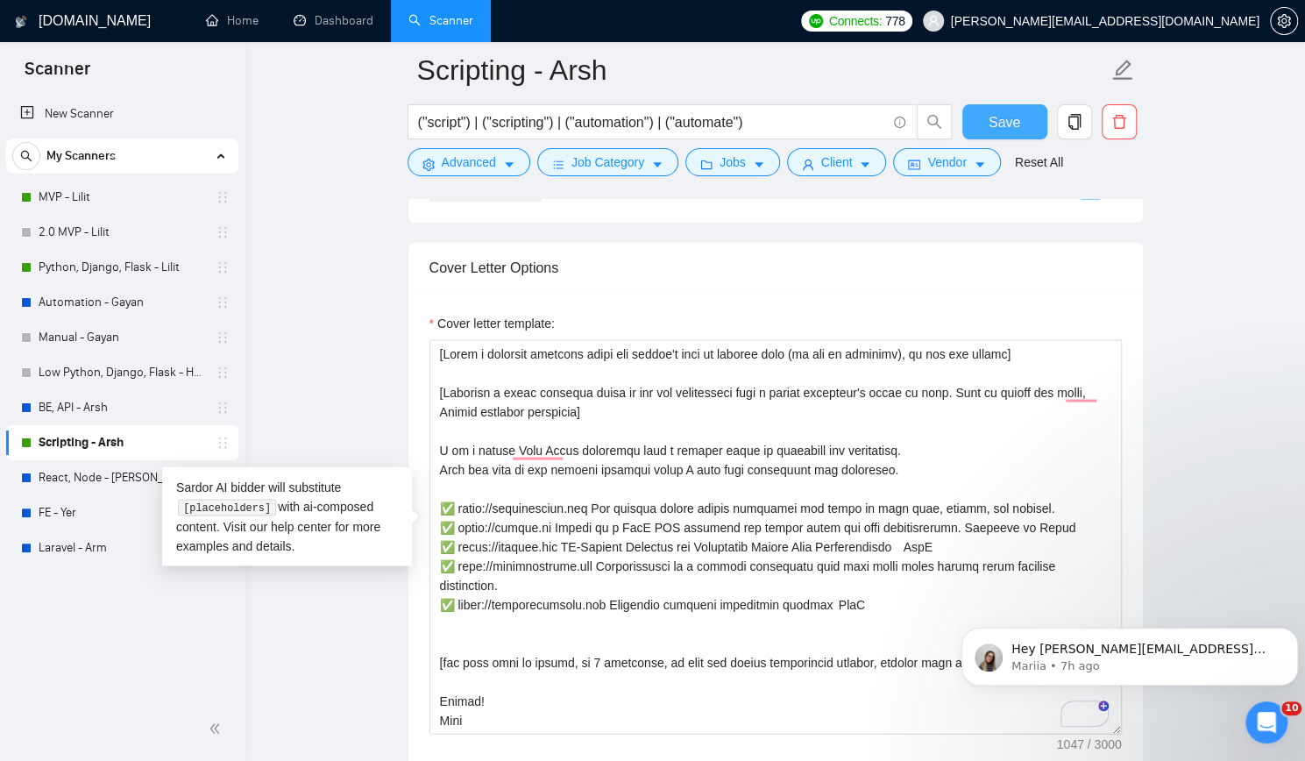
click at [1008, 117] on span "Save" at bounding box center [1005, 122] width 32 height 22
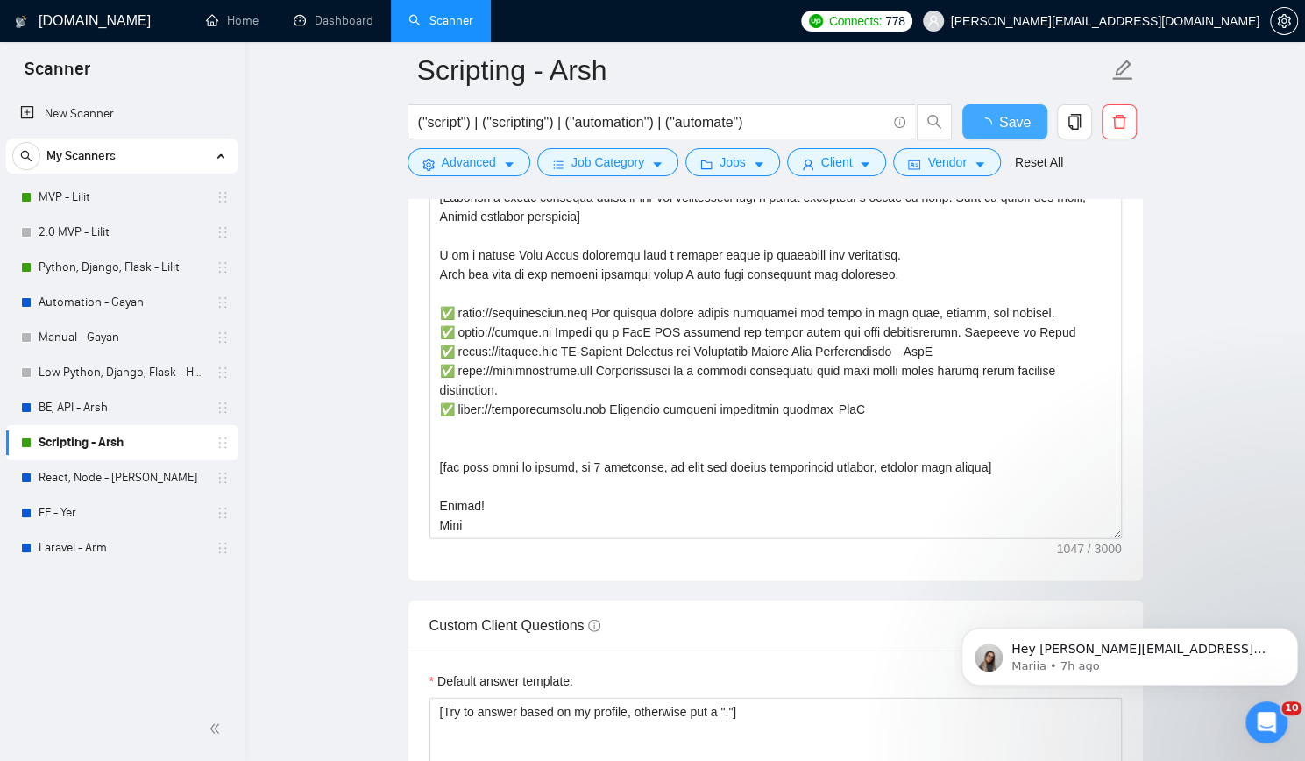
checkbox input "true"
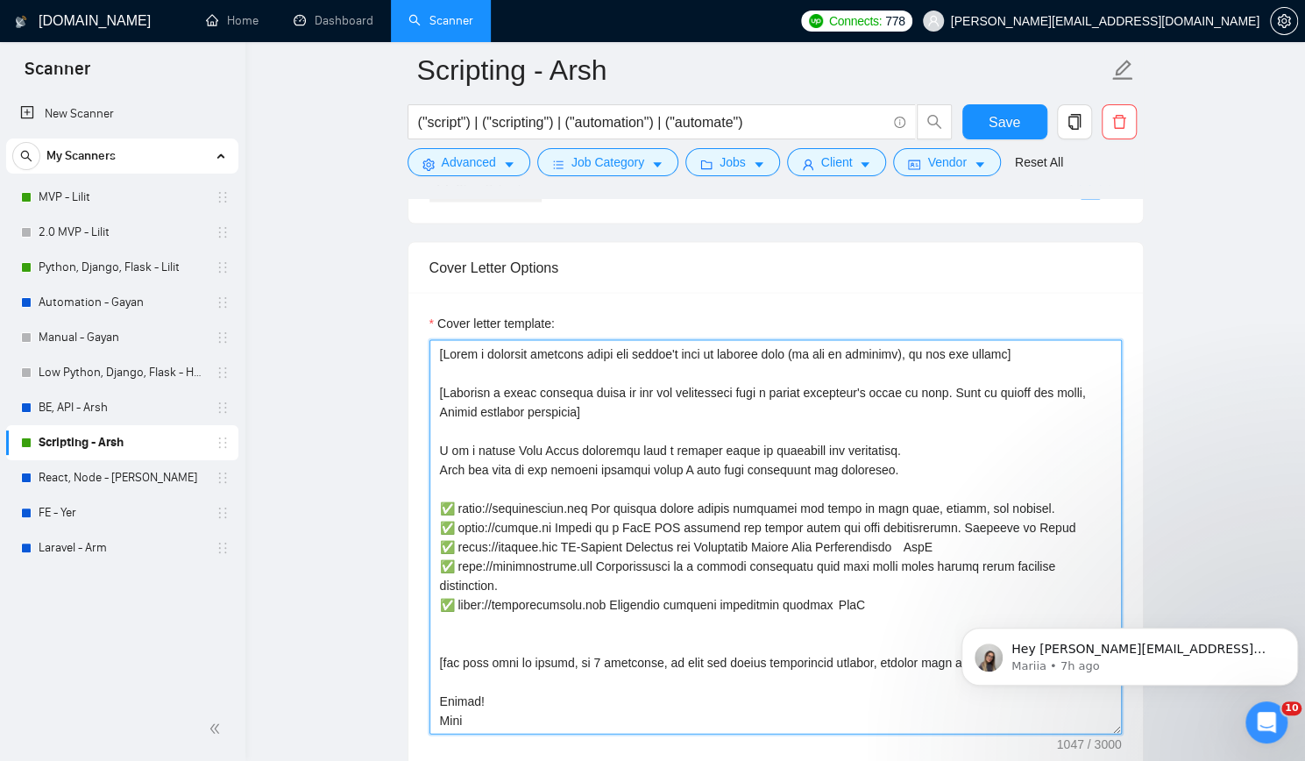
click at [442, 369] on textarea "Cover letter template:" at bounding box center [775, 536] width 692 height 394
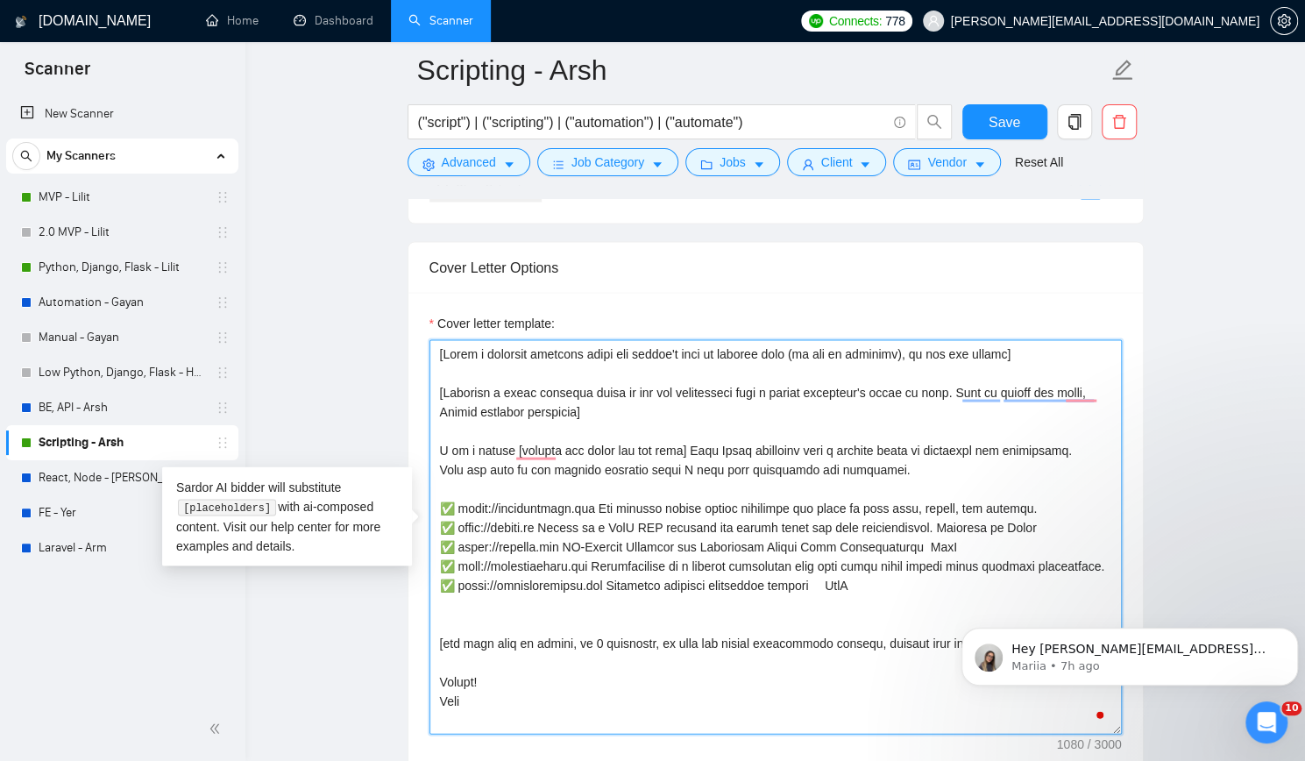
type textarea "[Write a personal greeting using the client's name or company name (if any is p…"
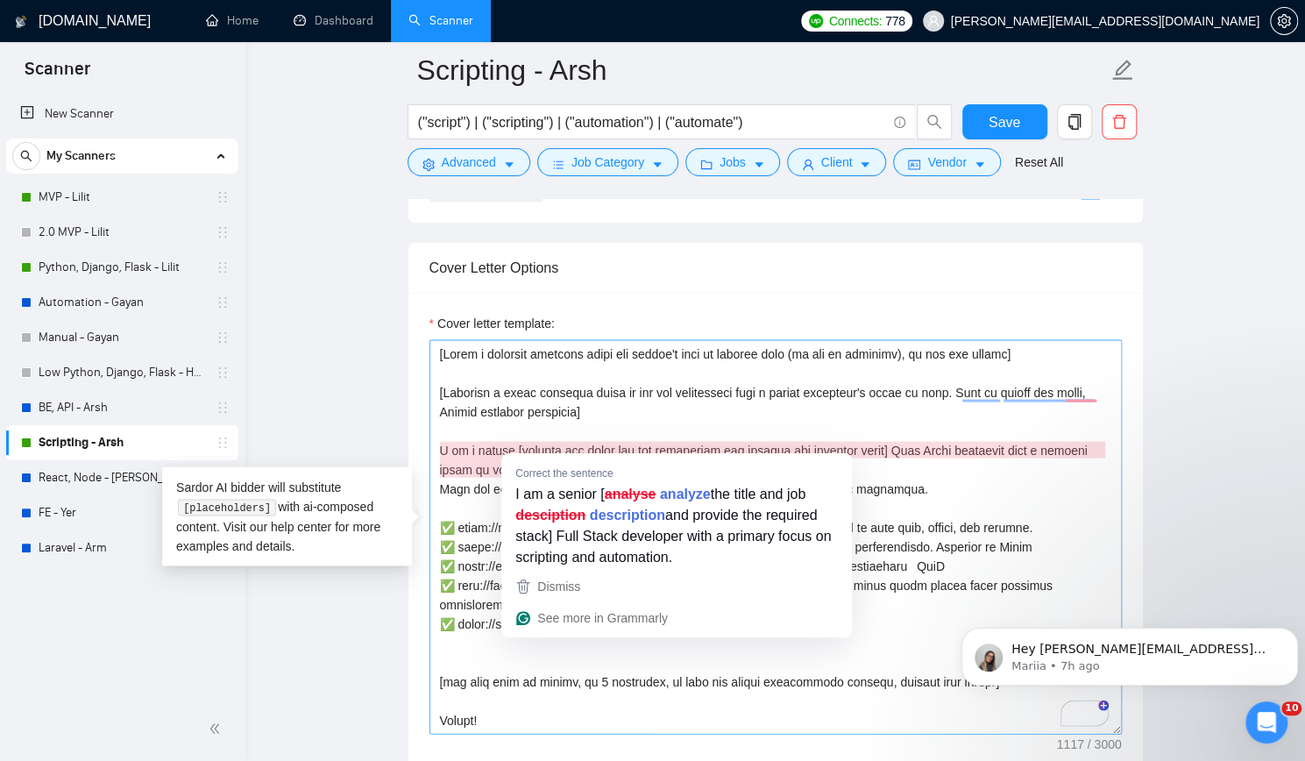
click at [518, 443] on textarea "Cover letter template:" at bounding box center [775, 536] width 692 height 394
click at [549, 441] on textarea "Cover letter template:" at bounding box center [775, 536] width 692 height 394
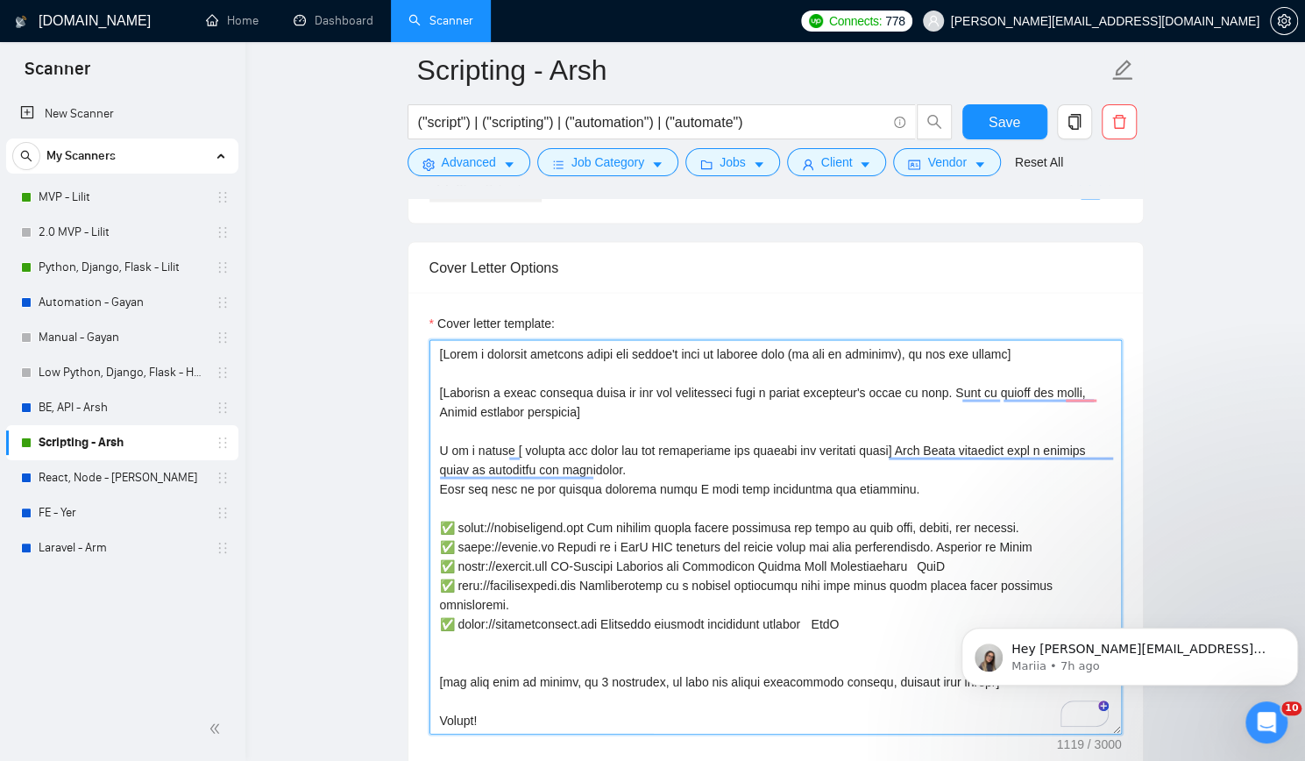
click at [878, 444] on textarea "Cover letter template:" at bounding box center [775, 536] width 692 height 394
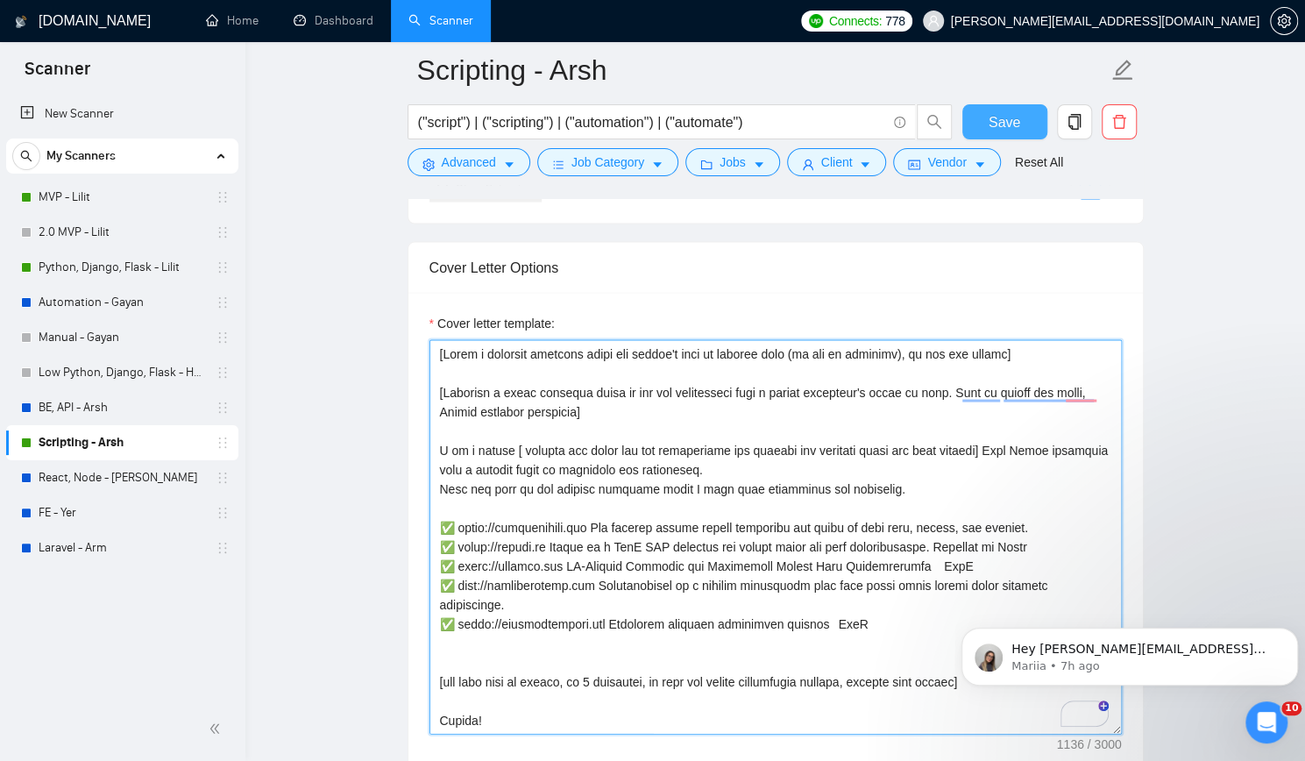
type textarea "[Write a personal greeting using the client's name or company name (if any is p…"
click at [990, 128] on span "Save" at bounding box center [1005, 122] width 32 height 22
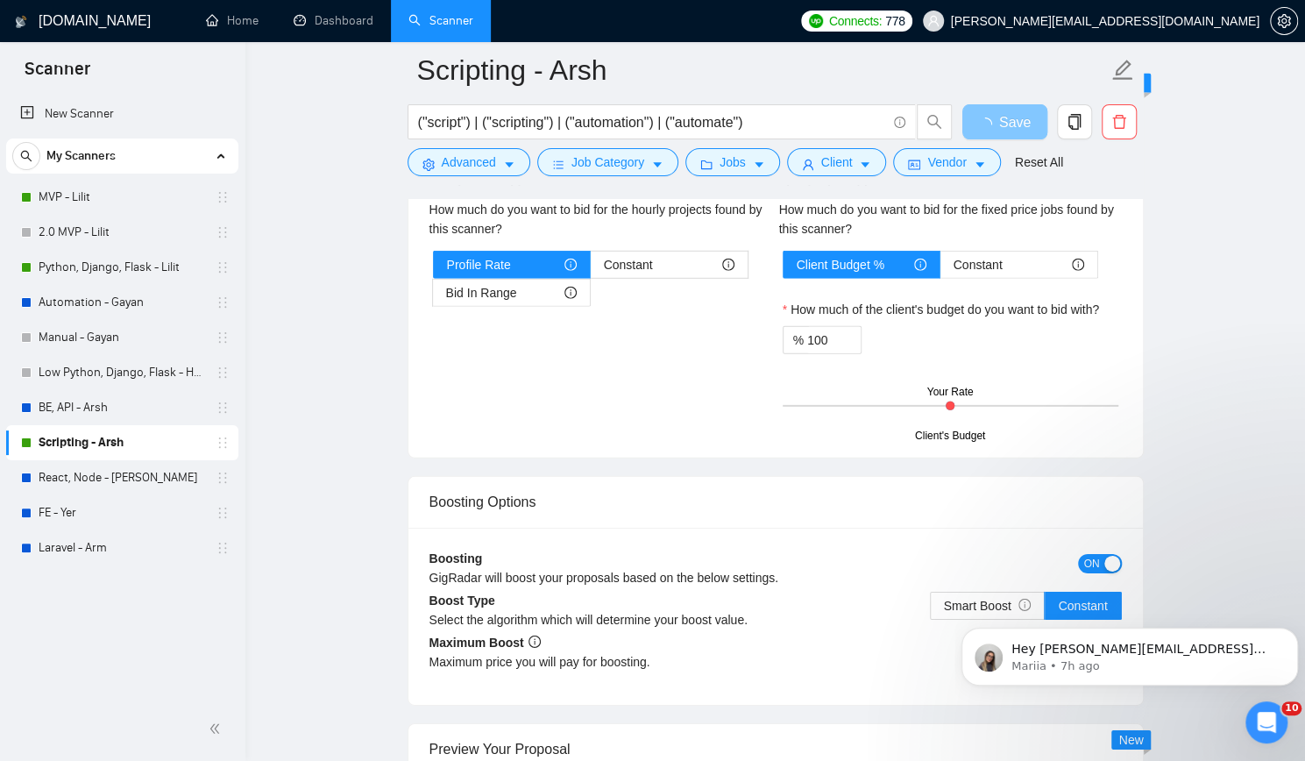
scroll to position [2980, 0]
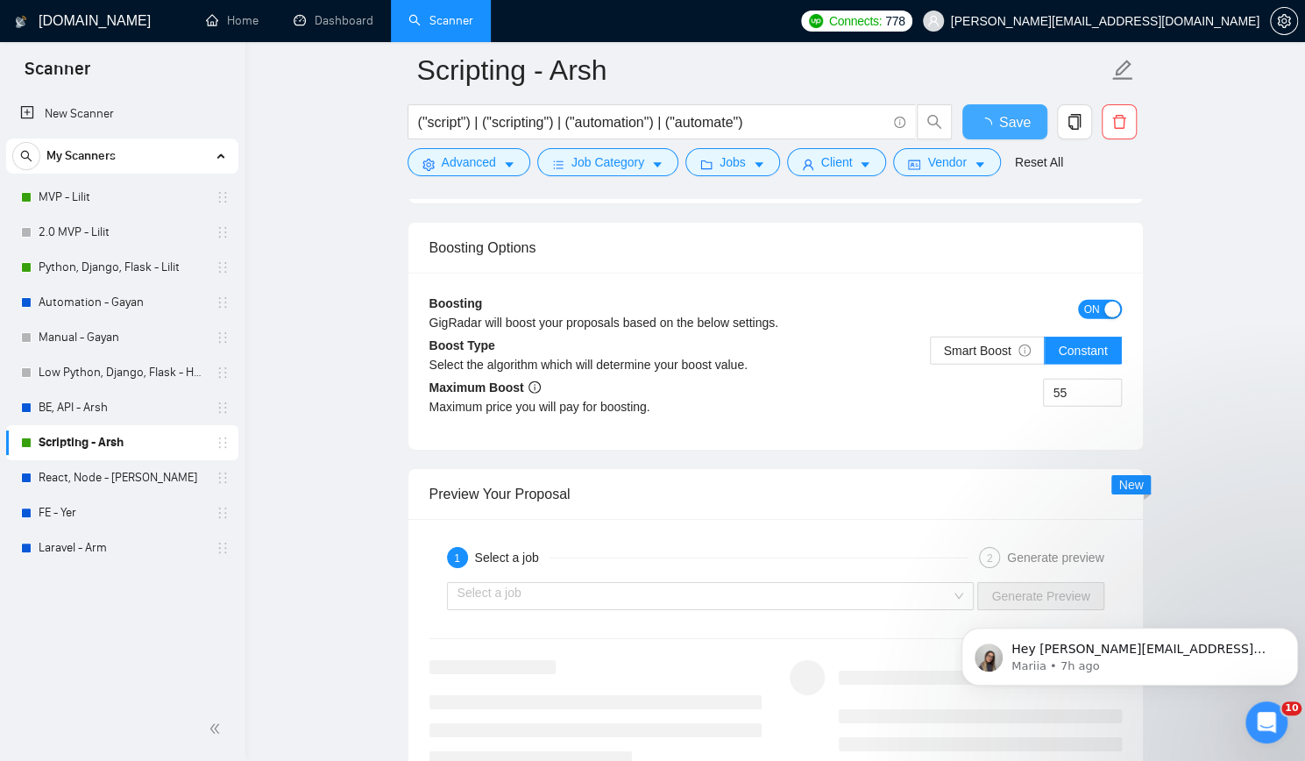
checkbox input "true"
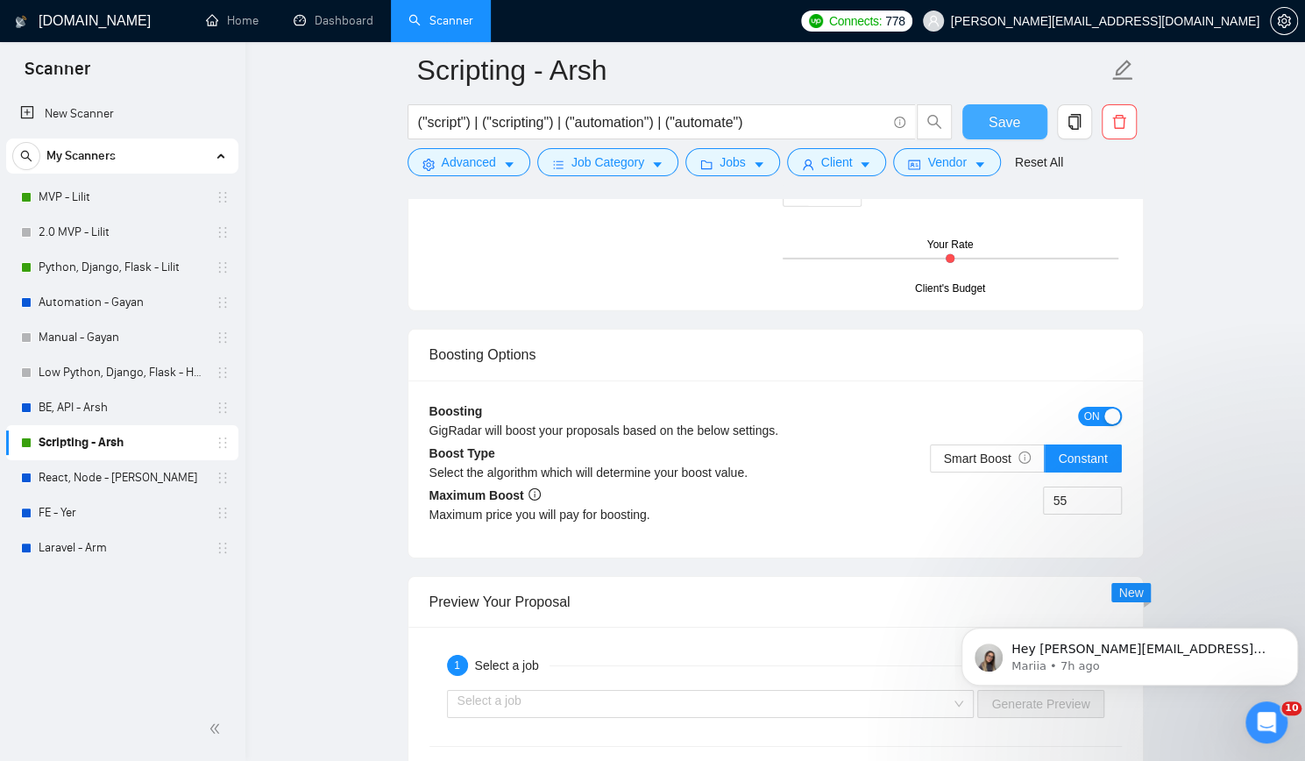
scroll to position [3243, 0]
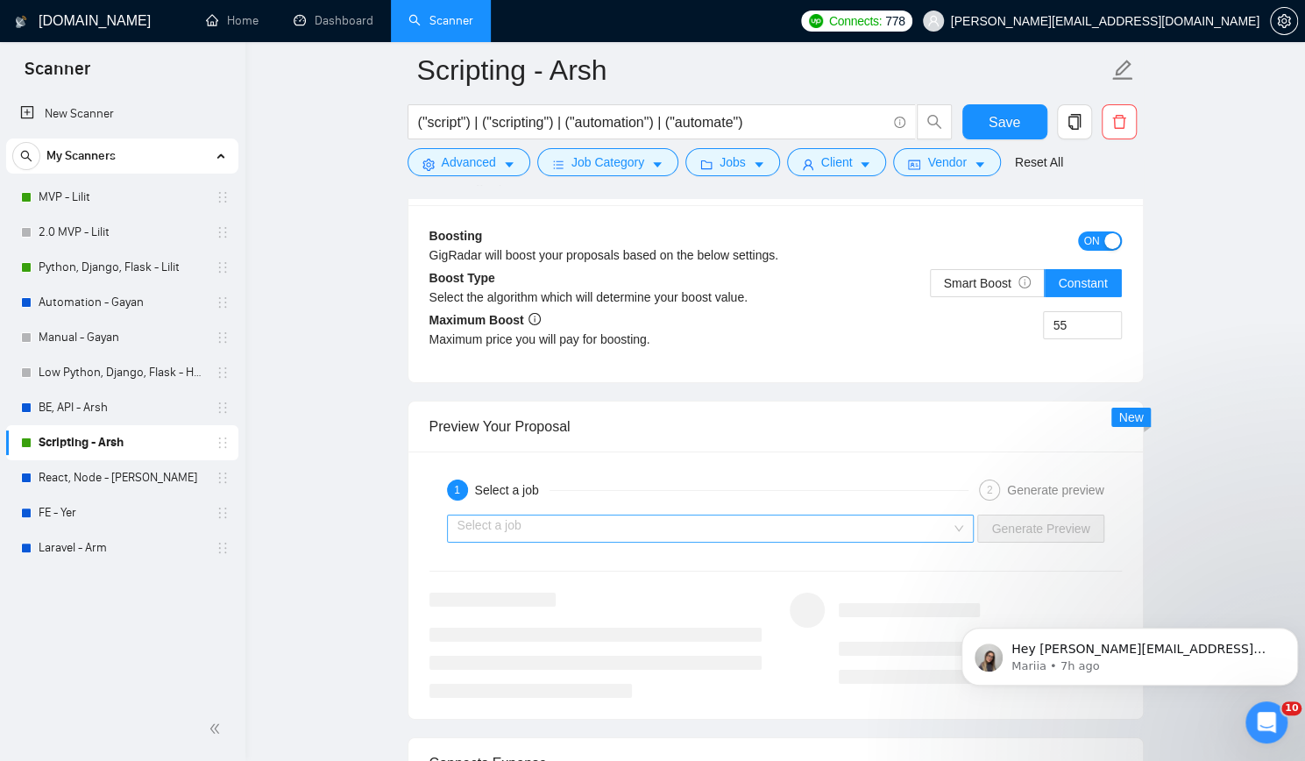
click at [738, 515] on input "search" at bounding box center [705, 528] width 494 height 26
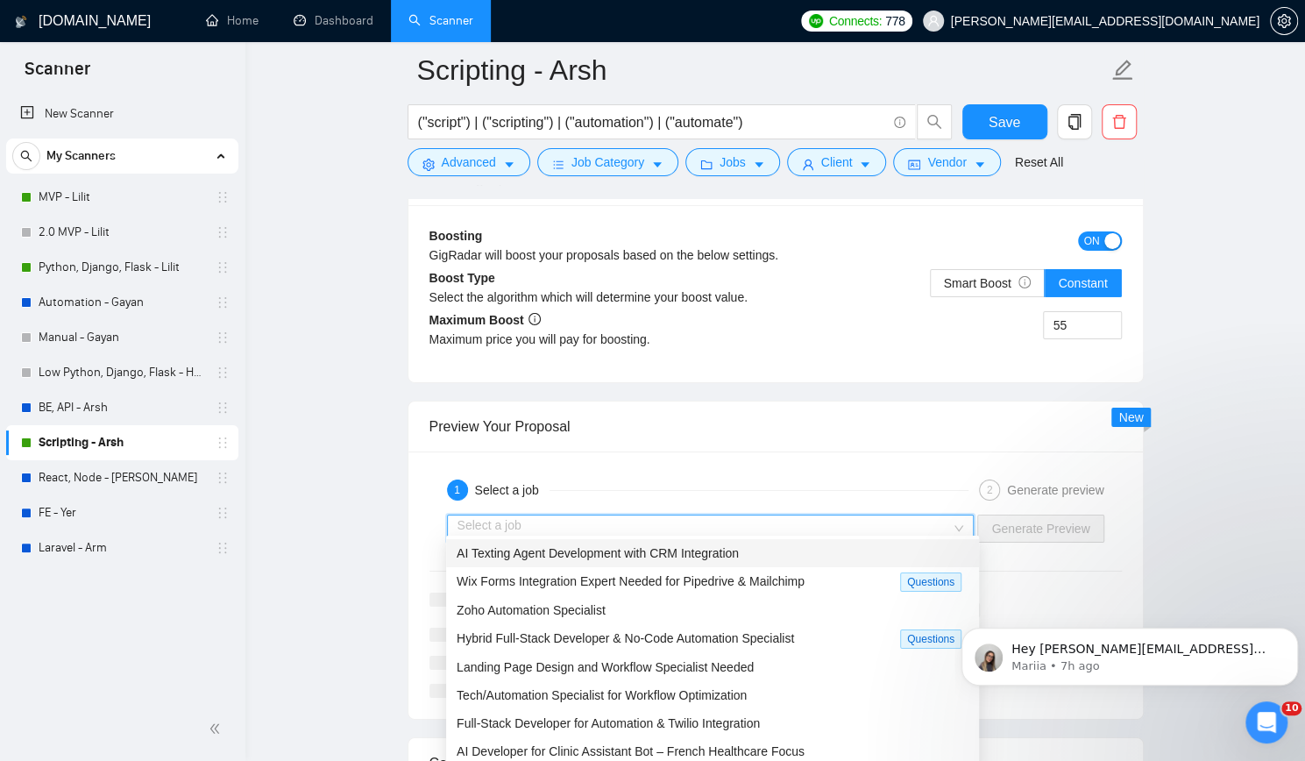
click at [678, 553] on span "AI Texting Agent Development with CRM Integration" at bounding box center [598, 553] width 282 height 14
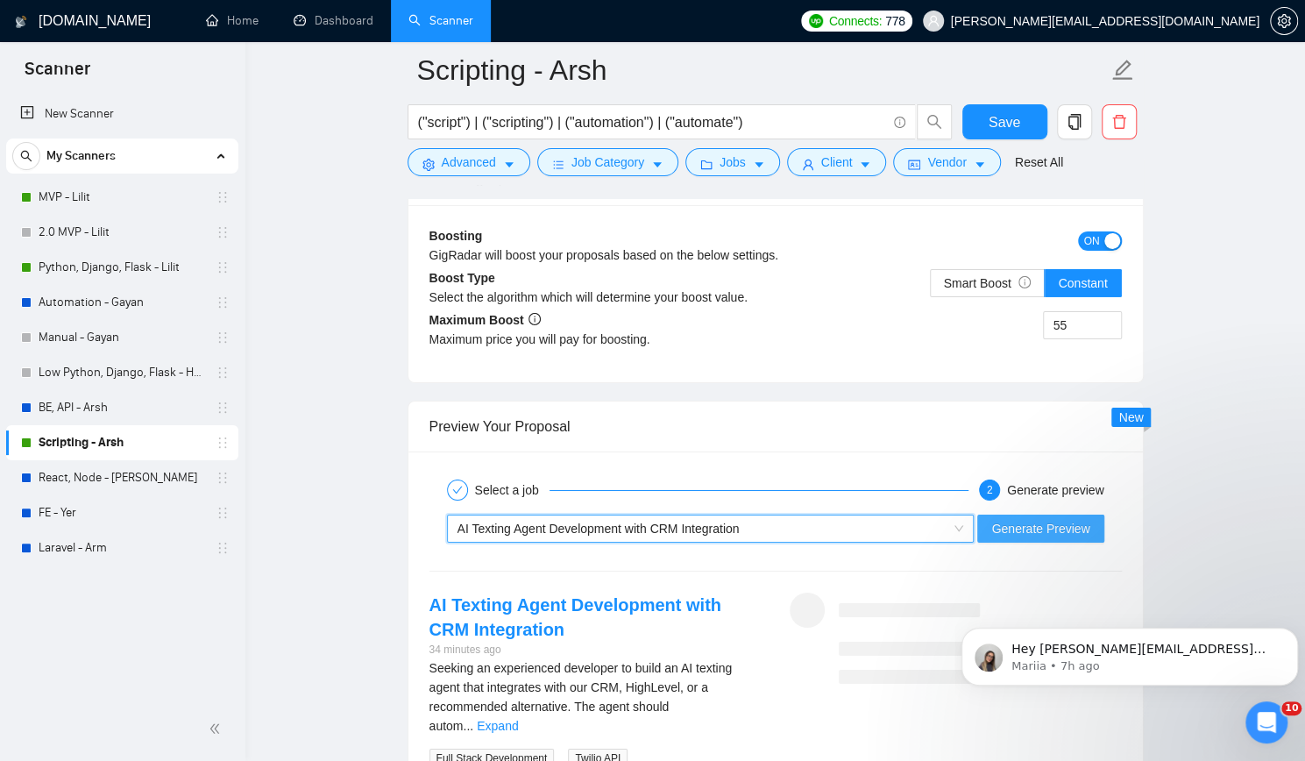
click at [1069, 519] on span "Generate Preview" at bounding box center [1040, 528] width 98 height 19
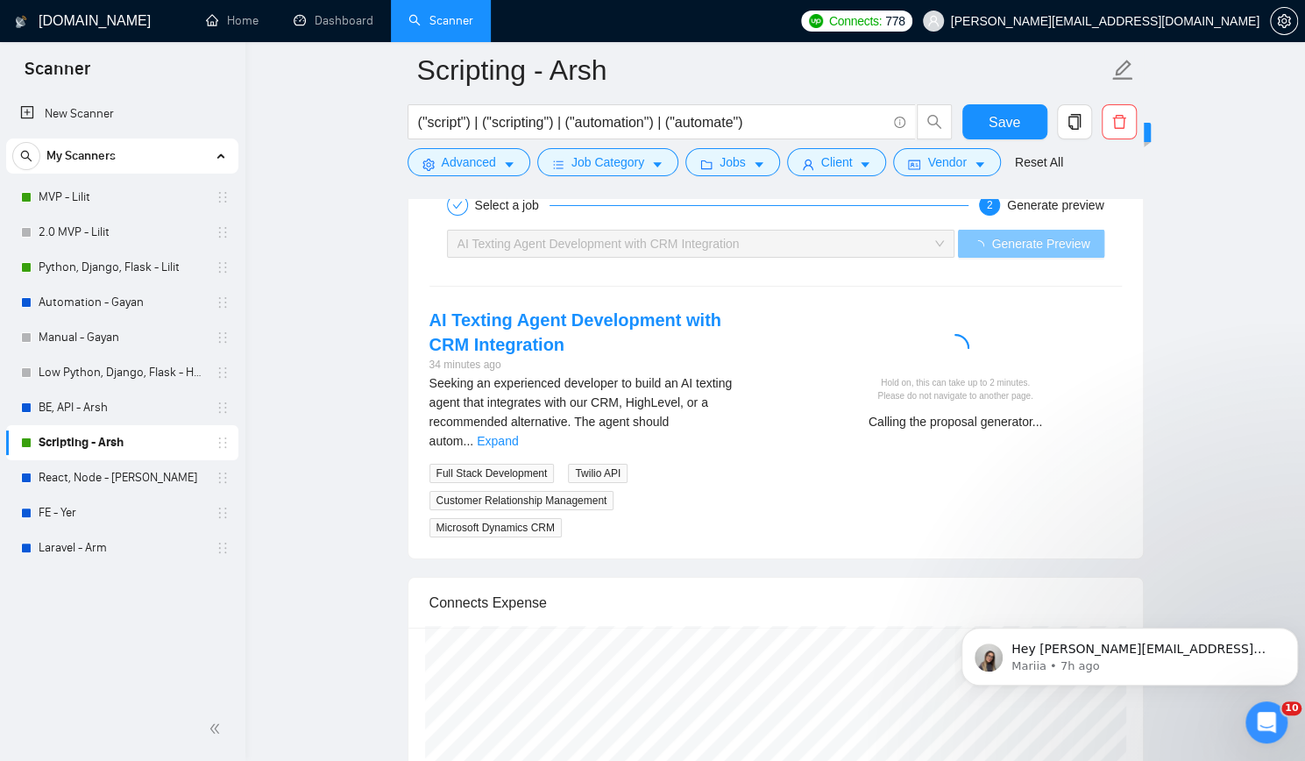
scroll to position [3594, 0]
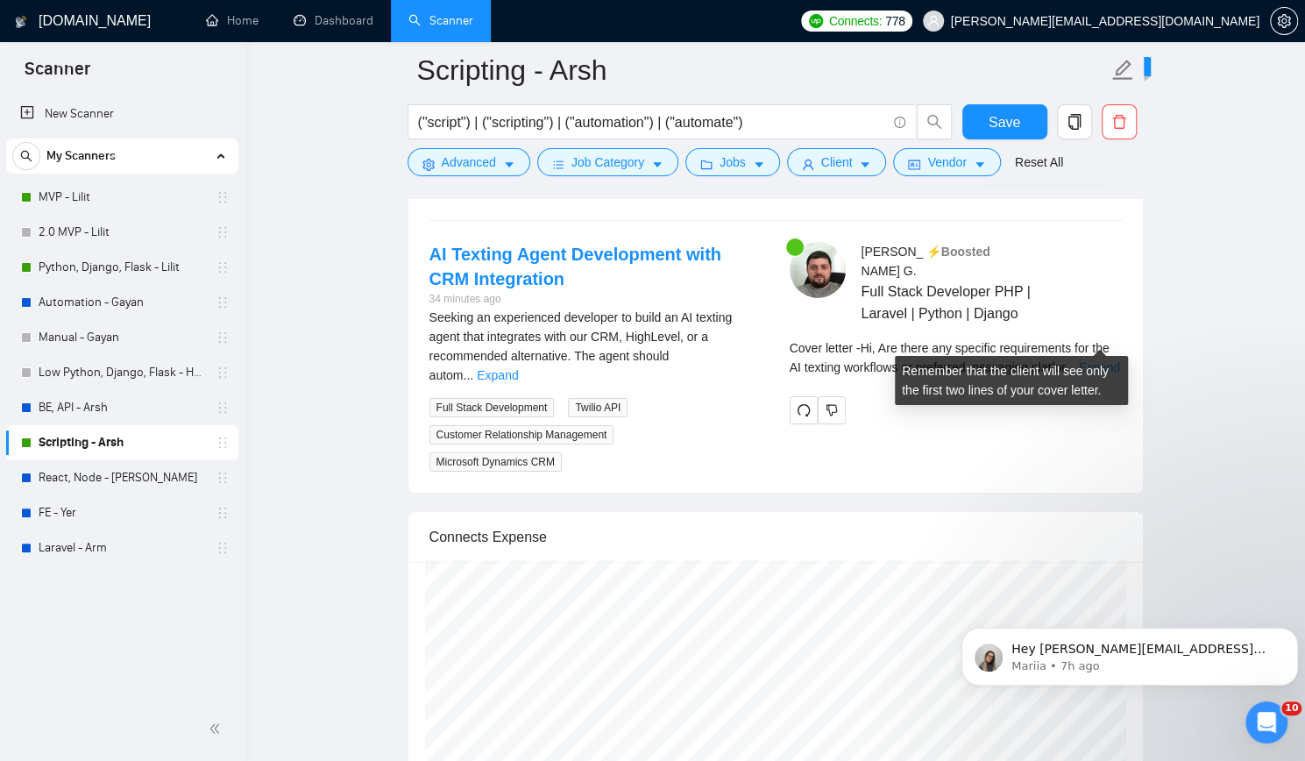
click at [1108, 360] on link "Expand" at bounding box center [1099, 367] width 41 height 14
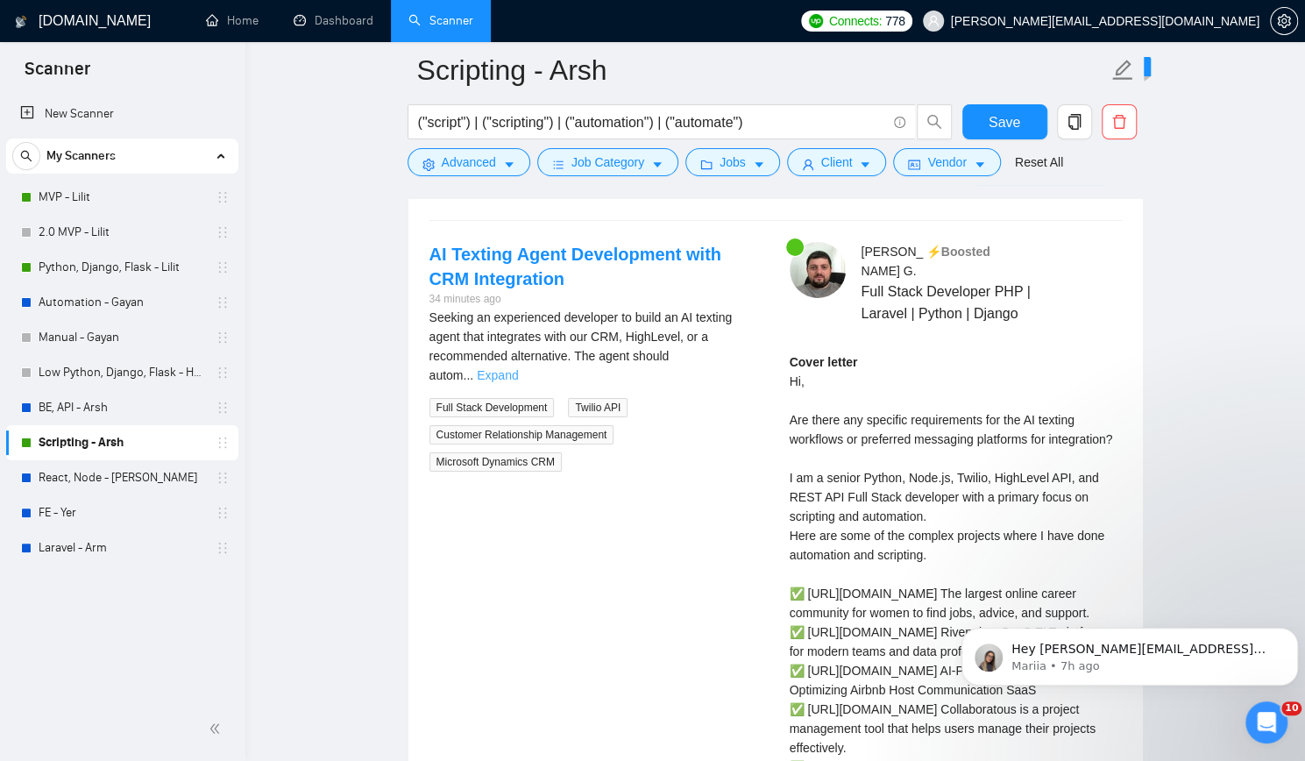
click at [518, 368] on link "Expand" at bounding box center [497, 375] width 41 height 14
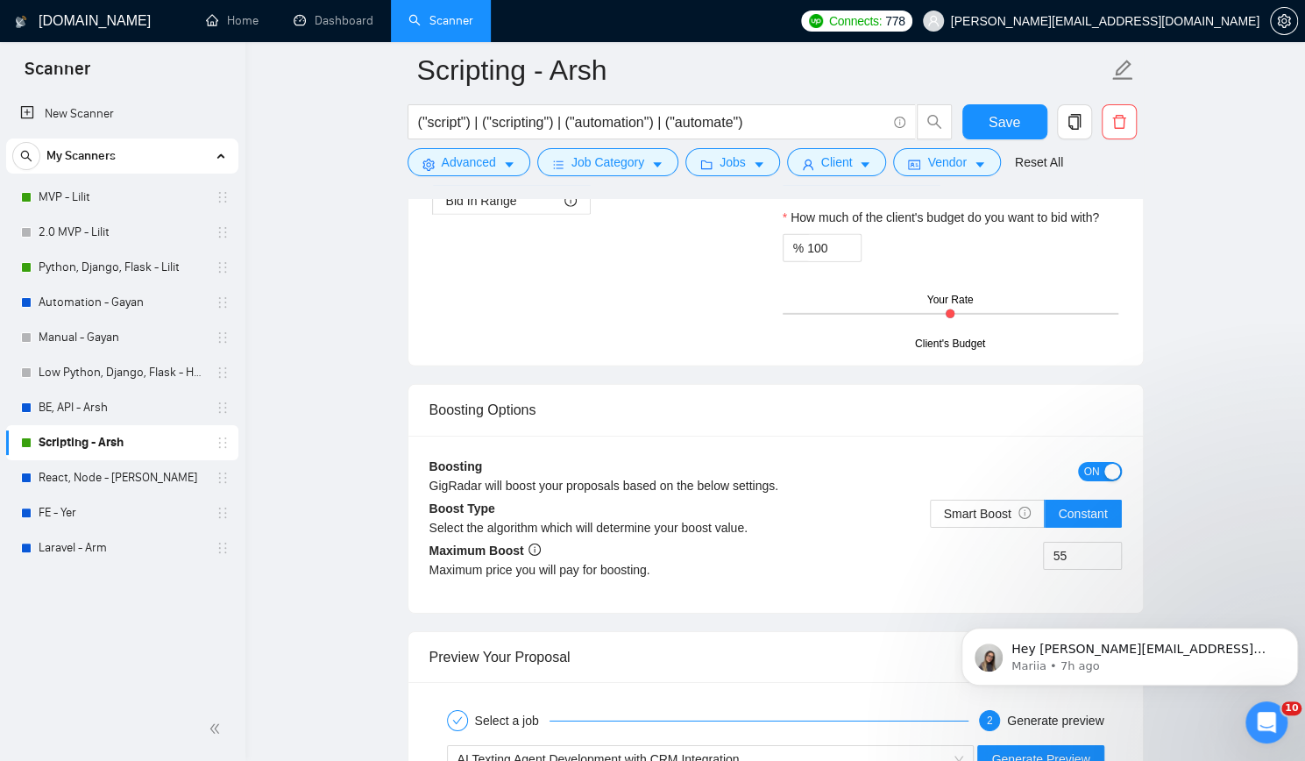
scroll to position [3506, 0]
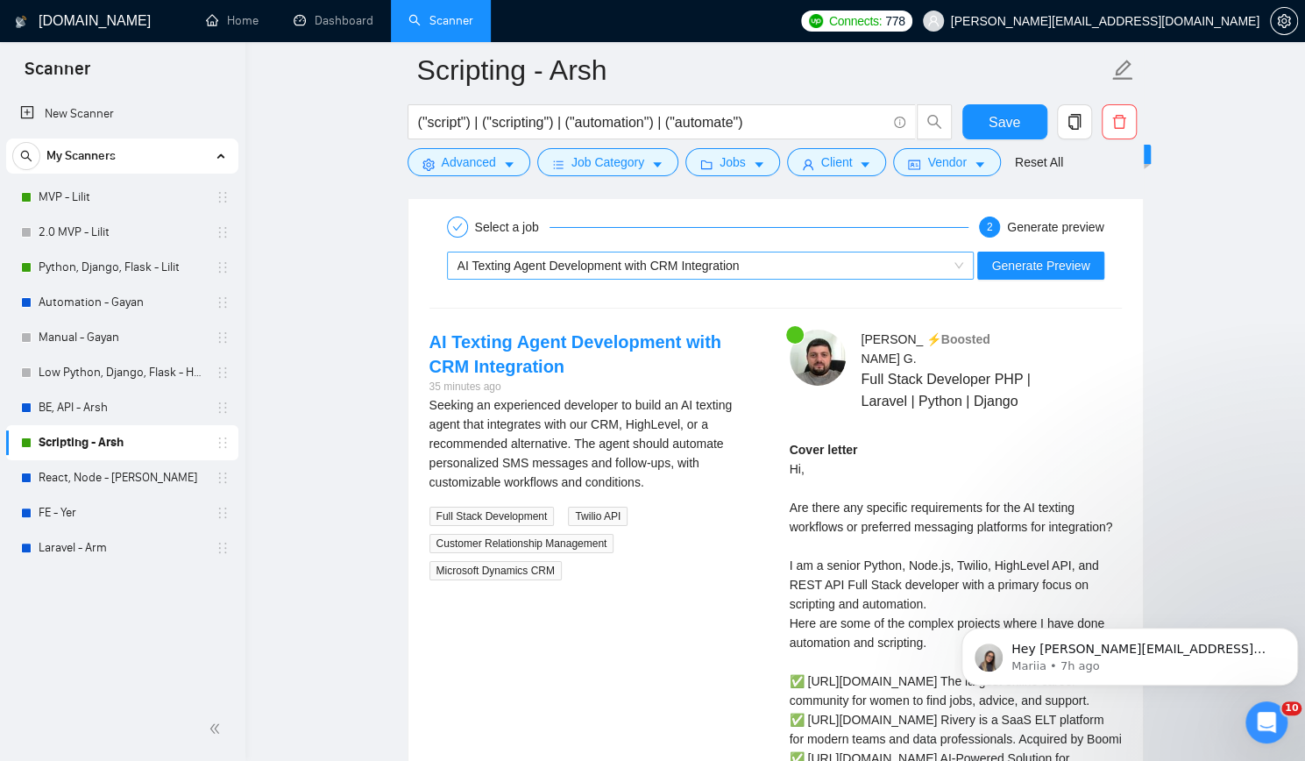
click at [735, 259] on span "AI Texting Agent Development with CRM Integration" at bounding box center [599, 266] width 282 height 14
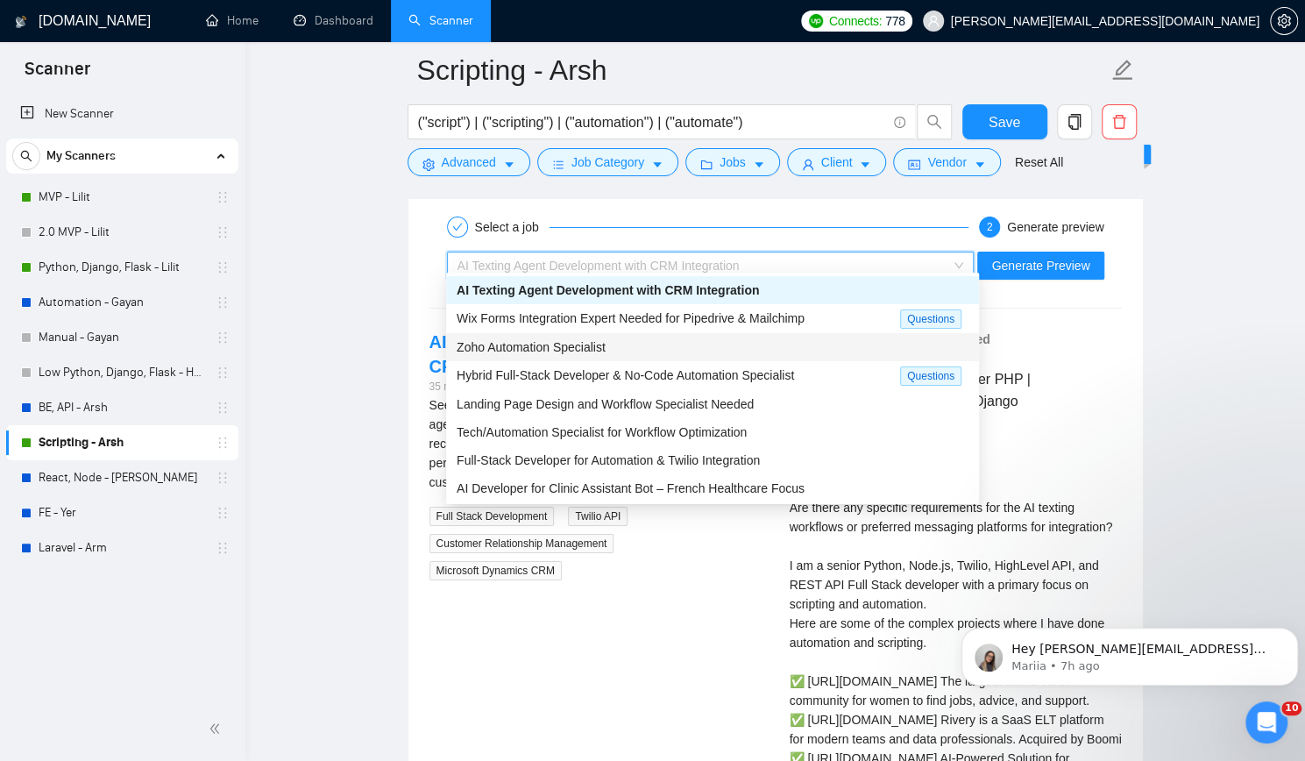
click at [635, 344] on div "Zoho Automation Specialist" at bounding box center [713, 346] width 512 height 19
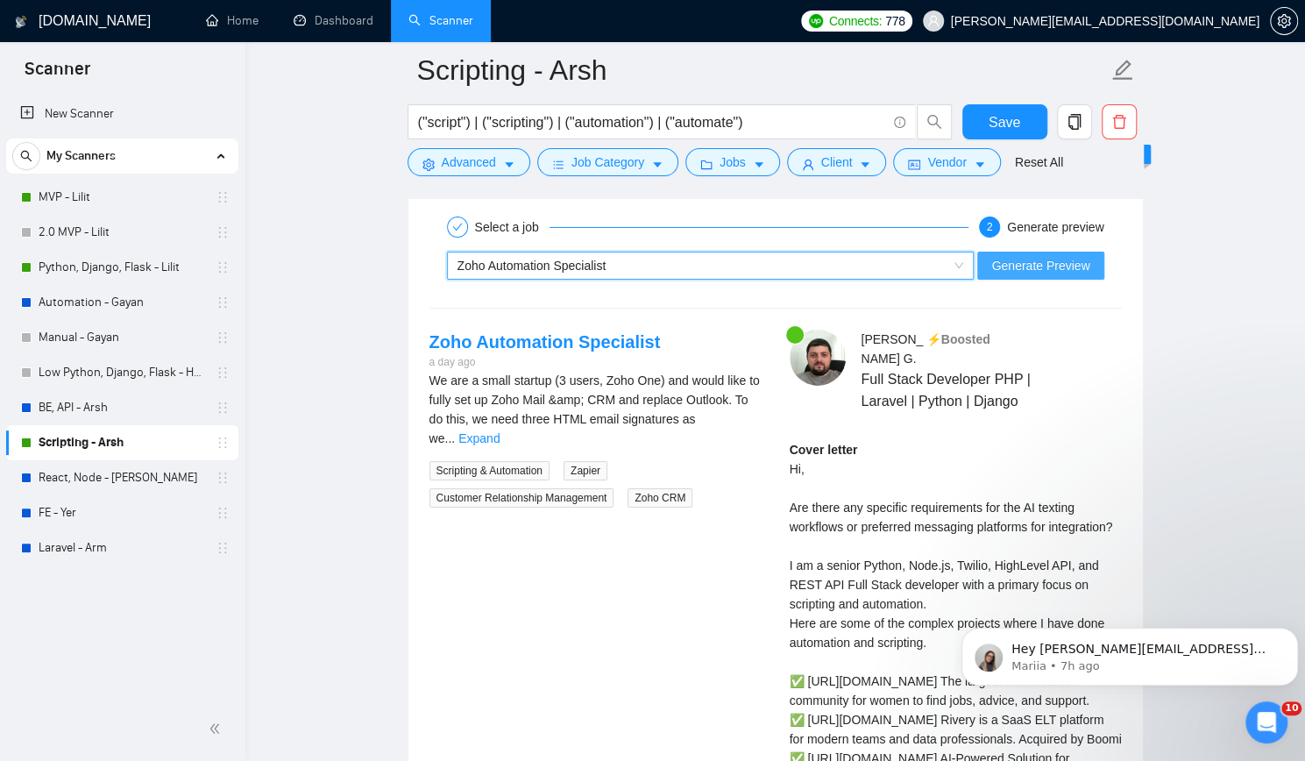
click at [1055, 260] on span "Generate Preview" at bounding box center [1040, 265] width 98 height 19
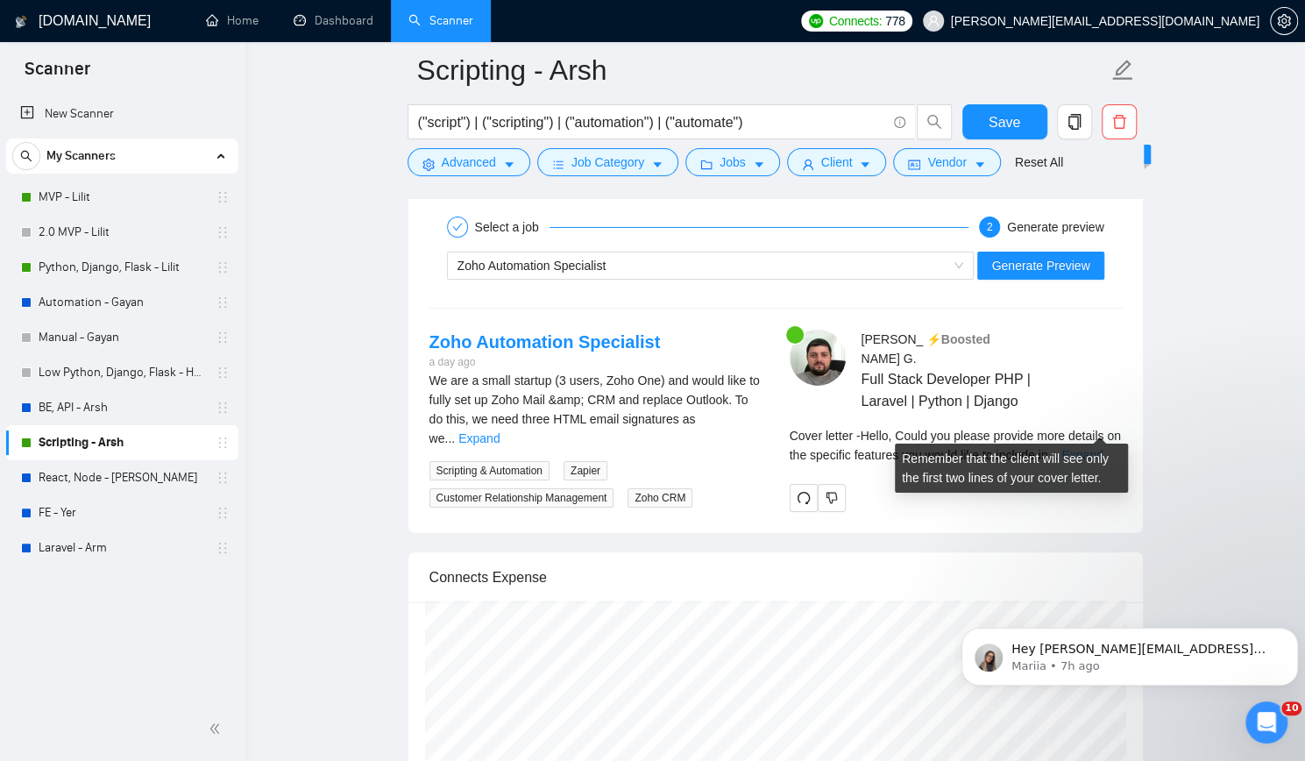
click at [1103, 448] on link "Expand" at bounding box center [1081, 455] width 41 height 14
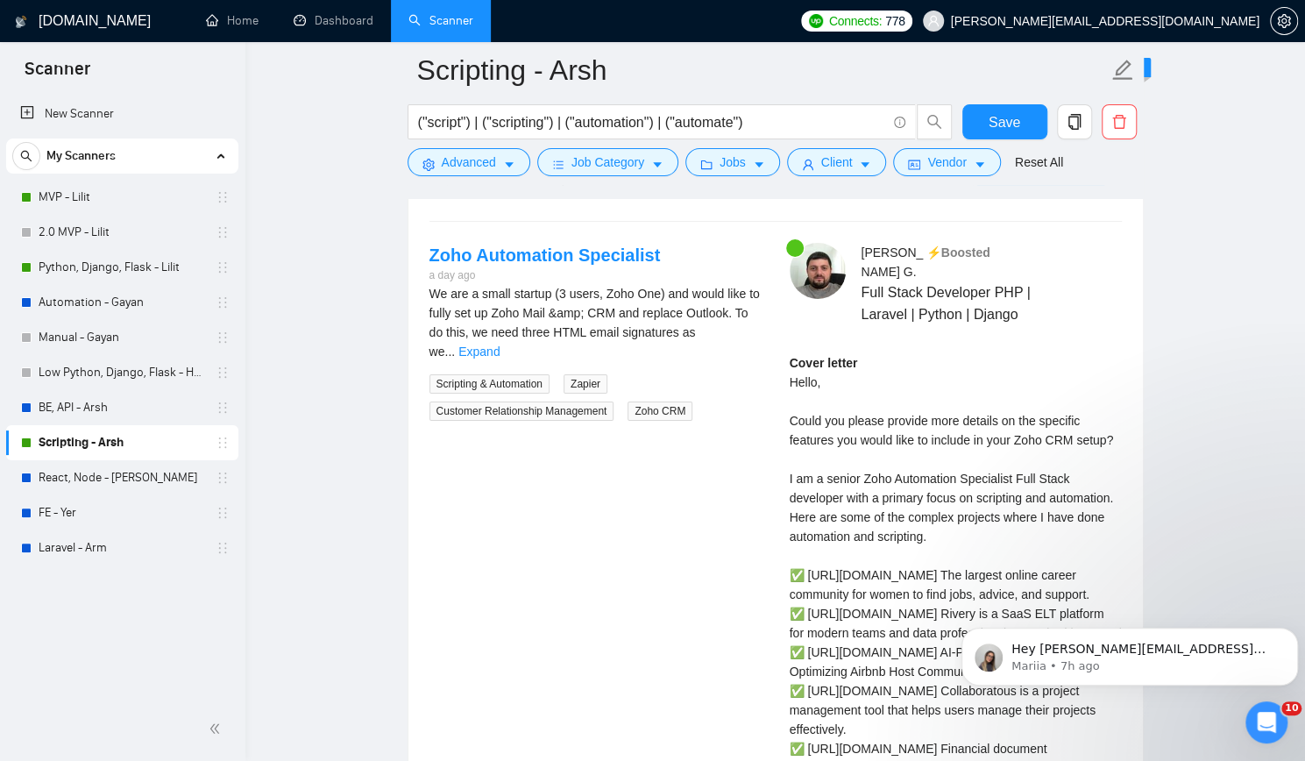
scroll to position [3594, 0]
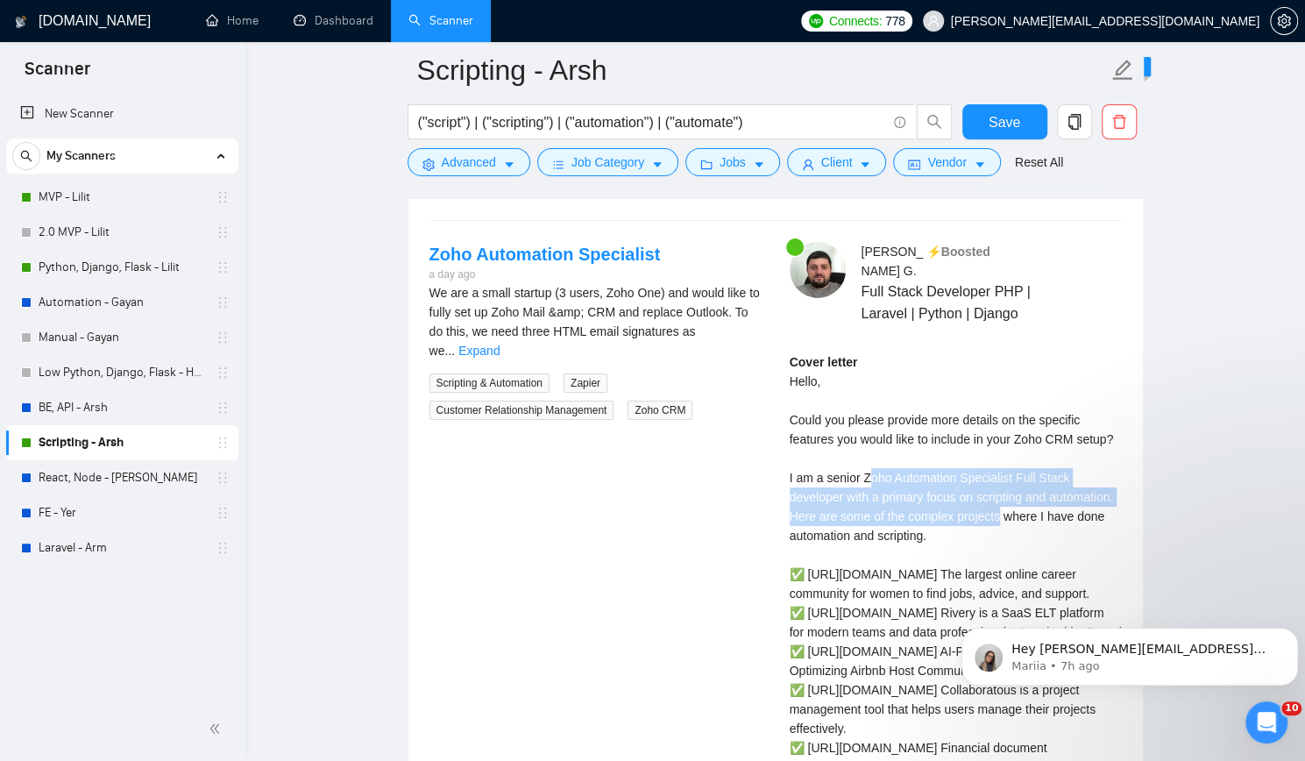
drag, startPoint x: 870, startPoint y: 451, endPoint x: 997, endPoint y: 491, distance: 132.2
click at [997, 491] on div "Cover letter Hello, Could you please provide more details on the specific featu…" at bounding box center [956, 622] width 332 height 540
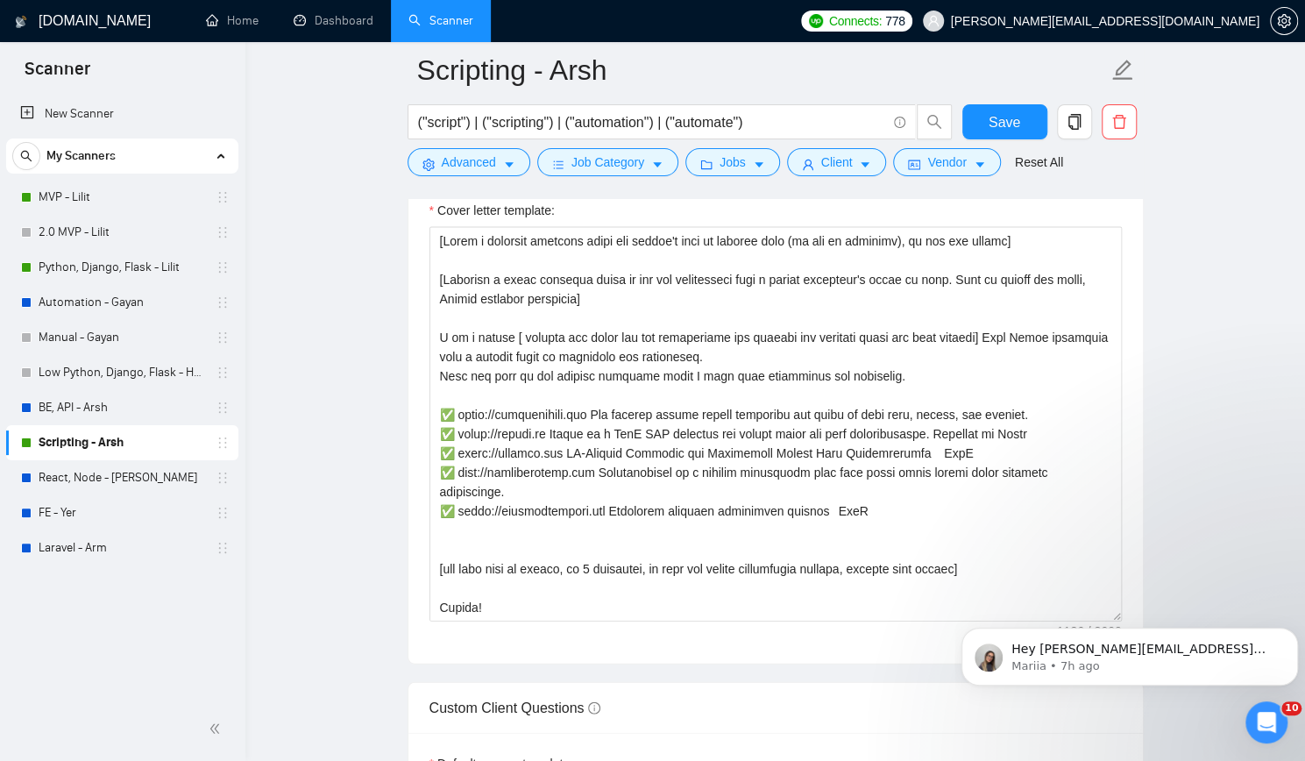
scroll to position [2016, 0]
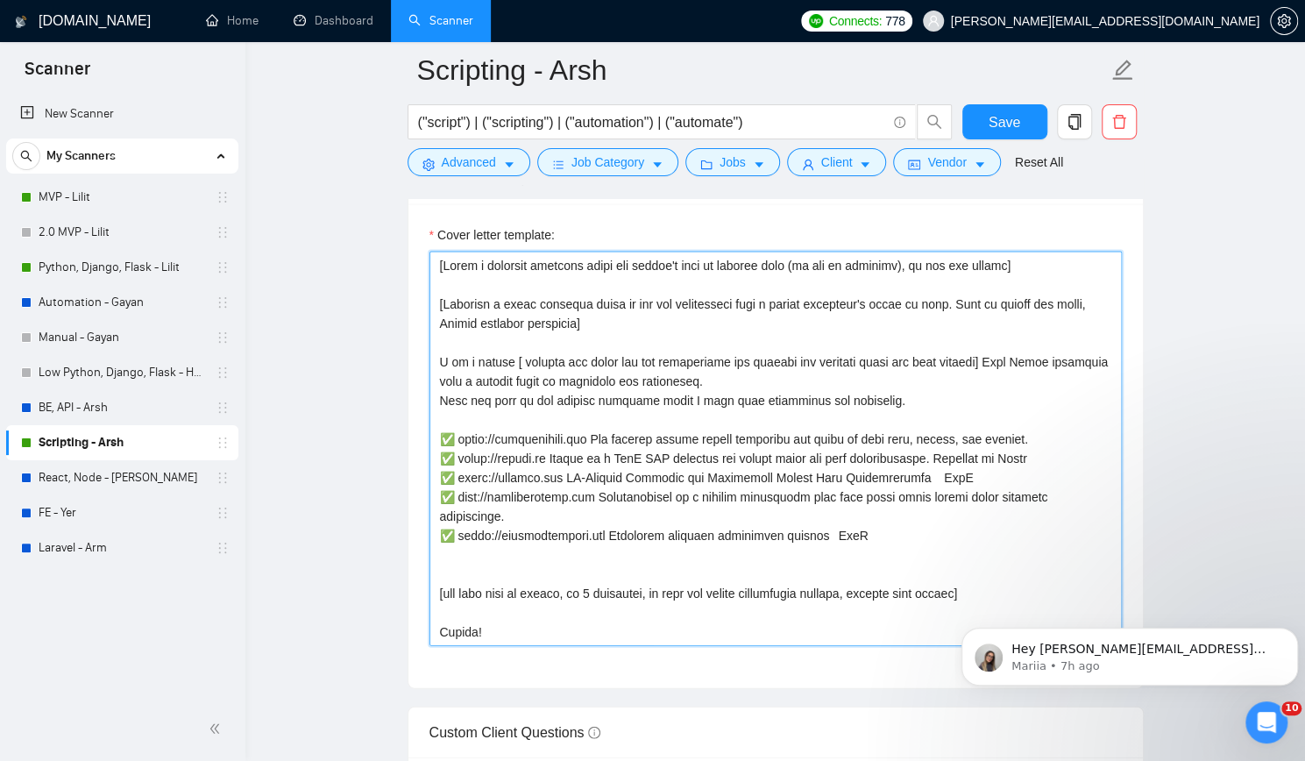
click at [969, 358] on textarea "Cover letter template:" at bounding box center [775, 449] width 692 height 394
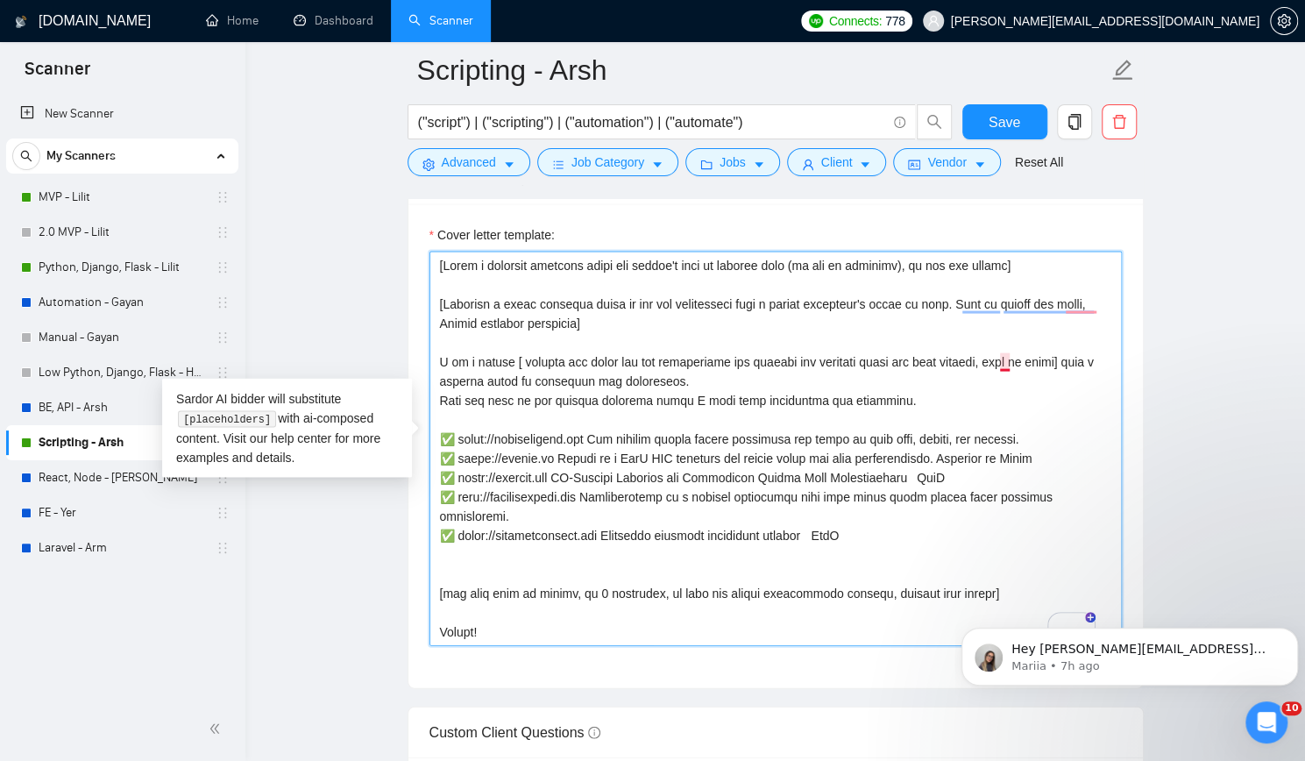
click at [1009, 355] on textarea "Cover letter template:" at bounding box center [775, 449] width 692 height 394
type textarea "[Write a personal greeting using the client's name or company name (if any is p…"
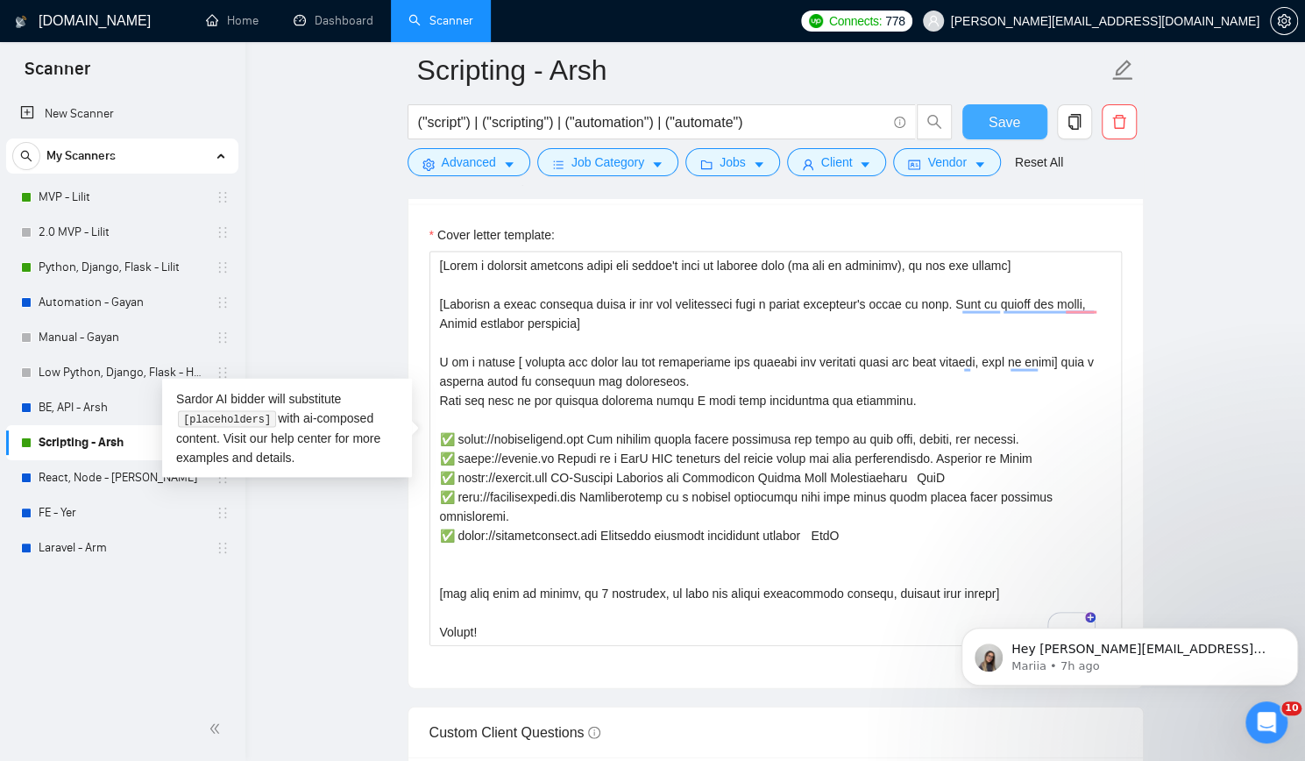
click at [1001, 117] on span "Save" at bounding box center [1005, 122] width 32 height 22
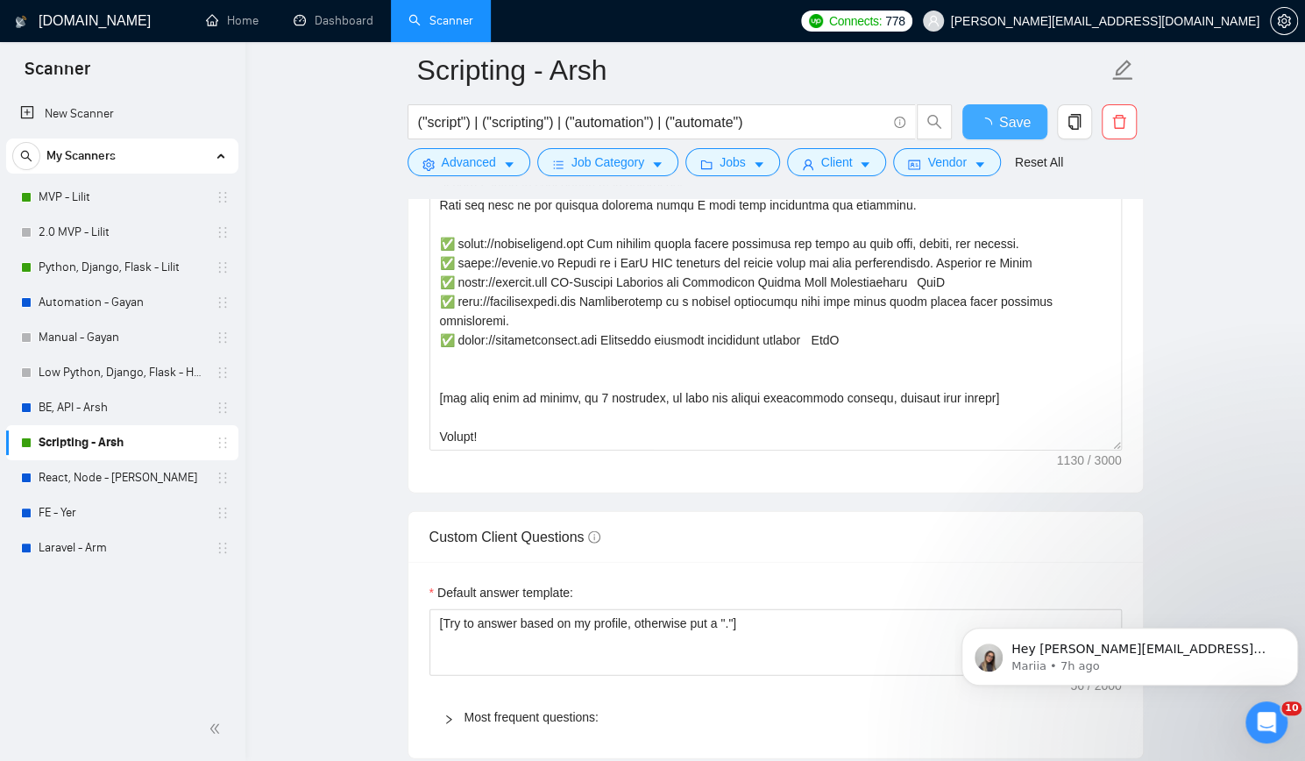
checkbox input "true"
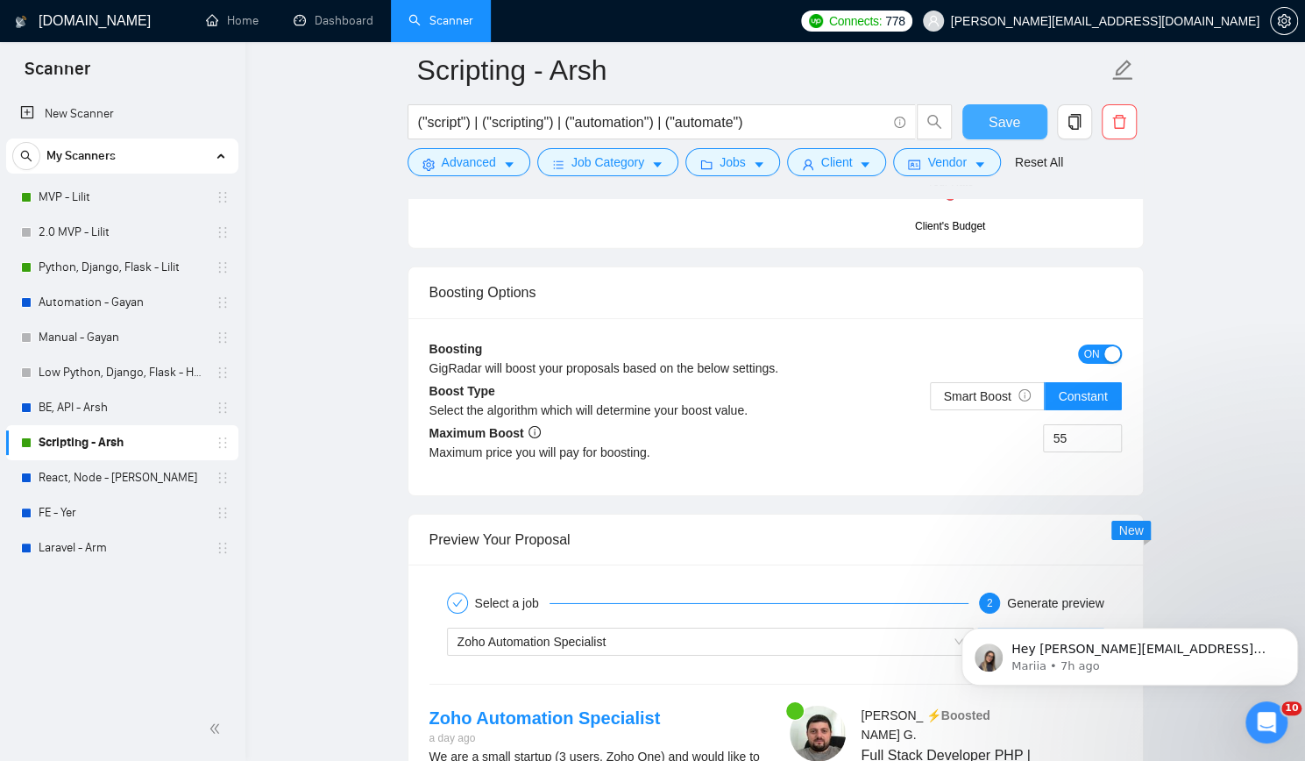
scroll to position [3418, 0]
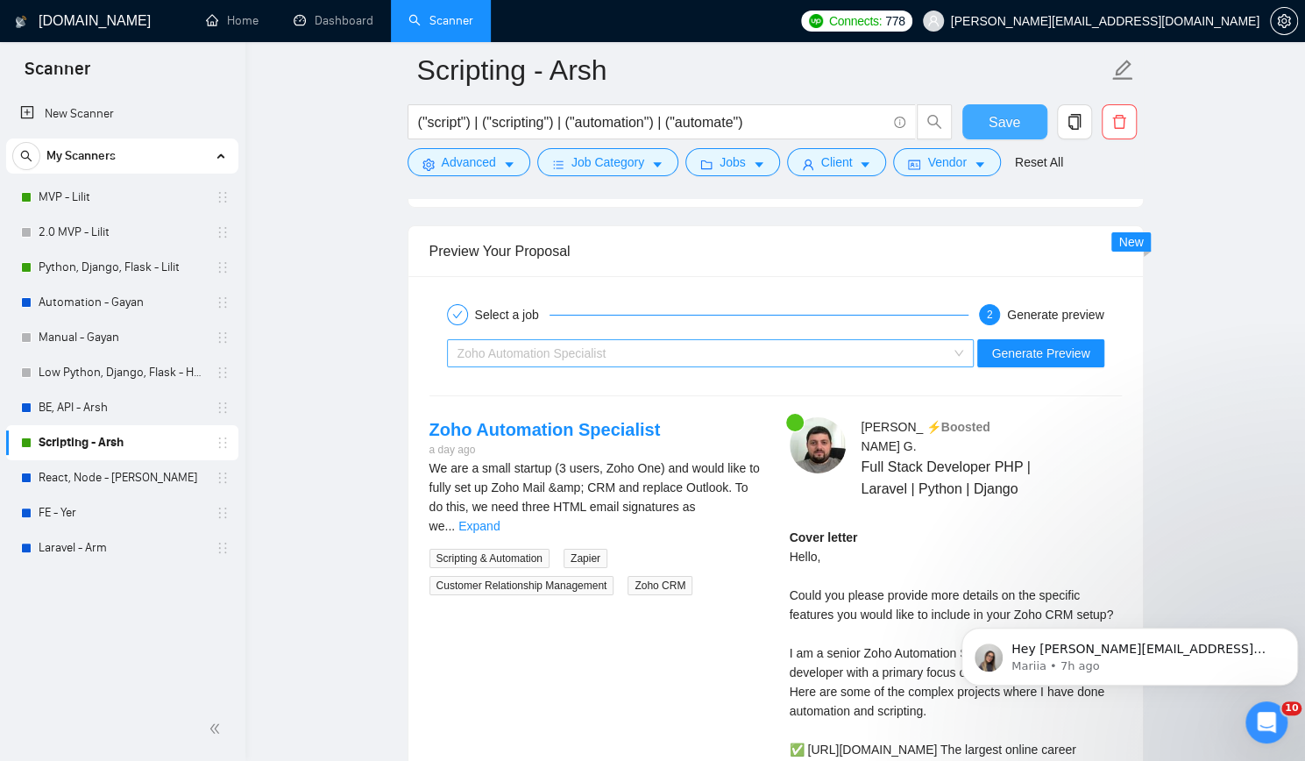
click at [861, 344] on div "Zoho Automation Specialist" at bounding box center [703, 353] width 491 height 26
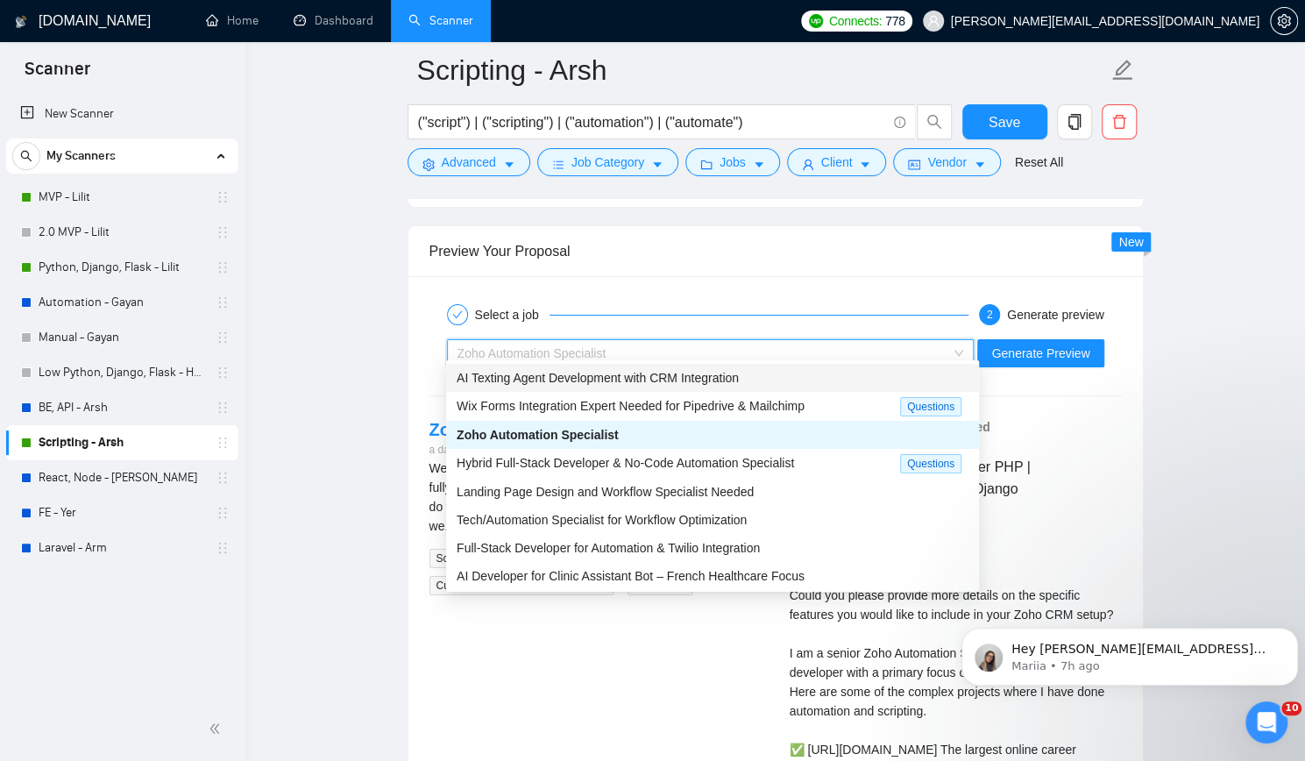
click at [715, 373] on span "AI Texting Agent Development with CRM Integration" at bounding box center [598, 378] width 282 height 14
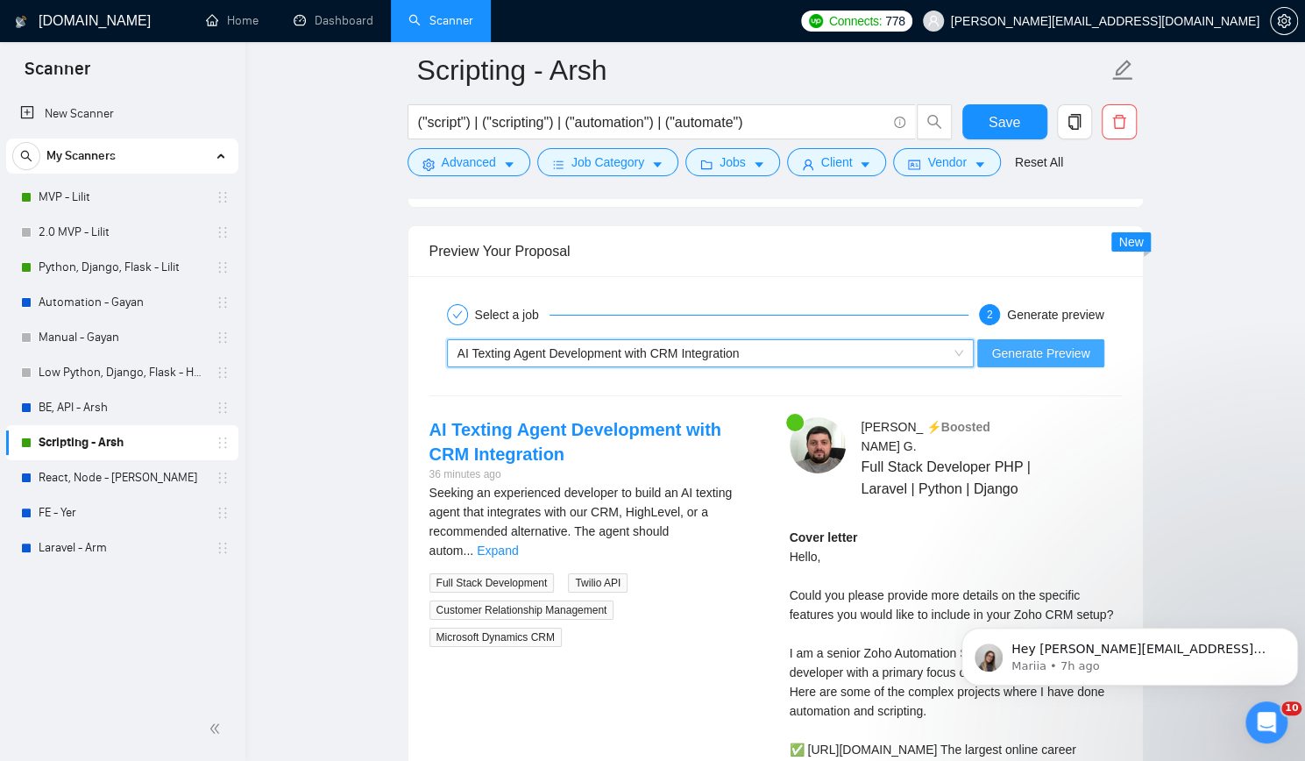
click at [1045, 344] on span "Generate Preview" at bounding box center [1040, 353] width 98 height 19
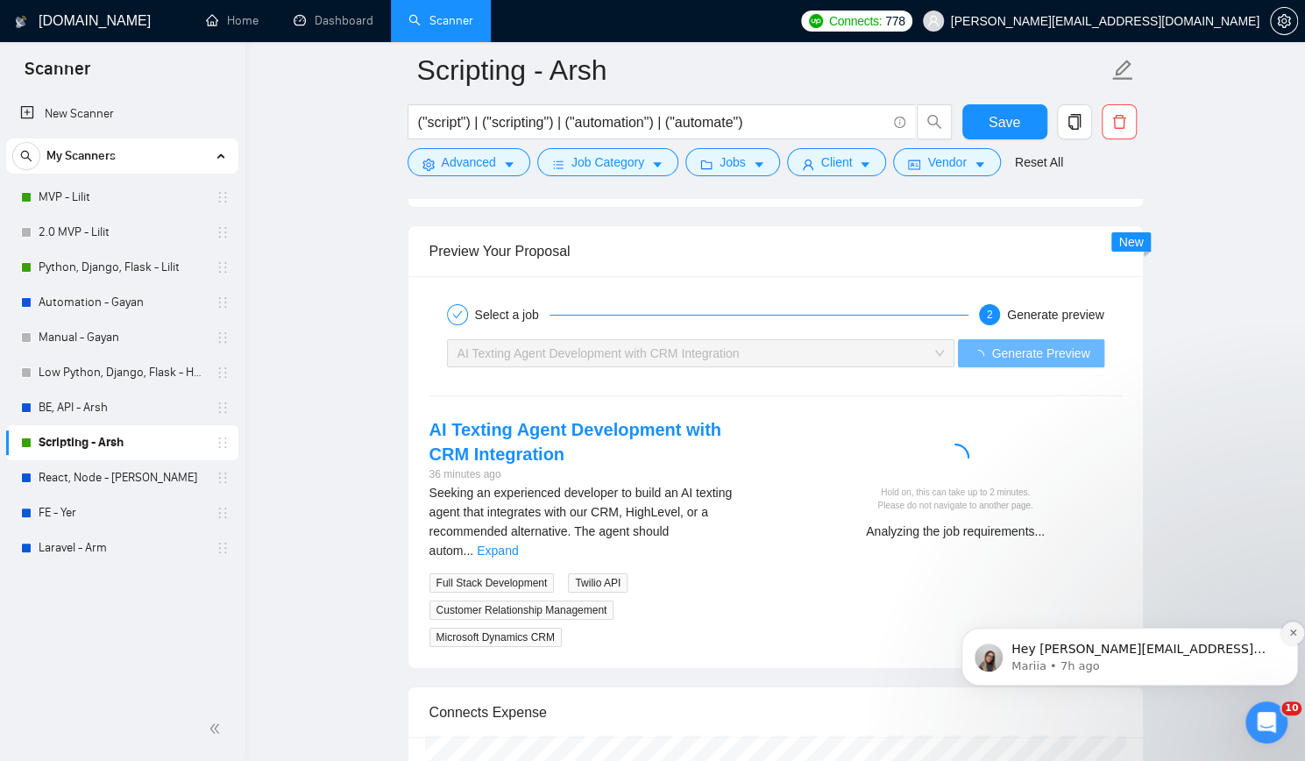
click at [1290, 634] on icon "Dismiss notification" at bounding box center [1293, 633] width 10 height 10
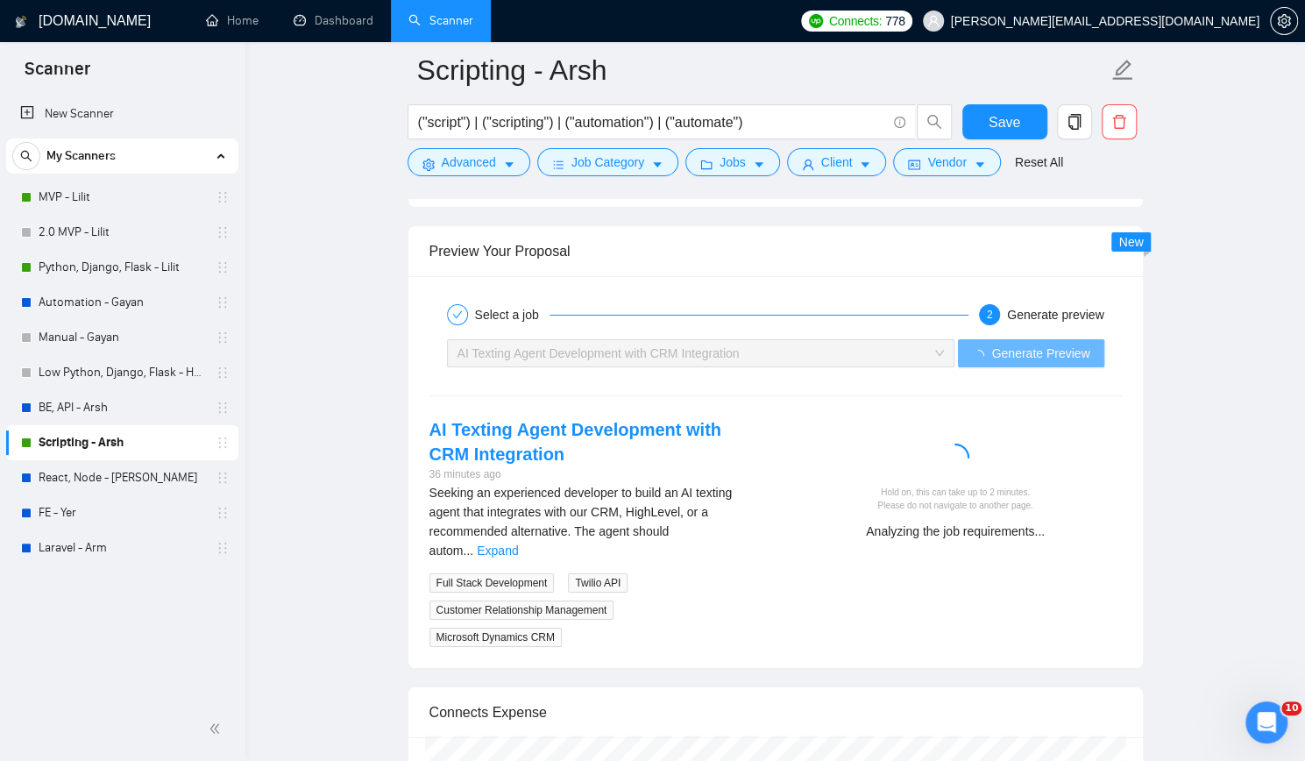
click at [518, 543] on link "Expand" at bounding box center [497, 550] width 41 height 14
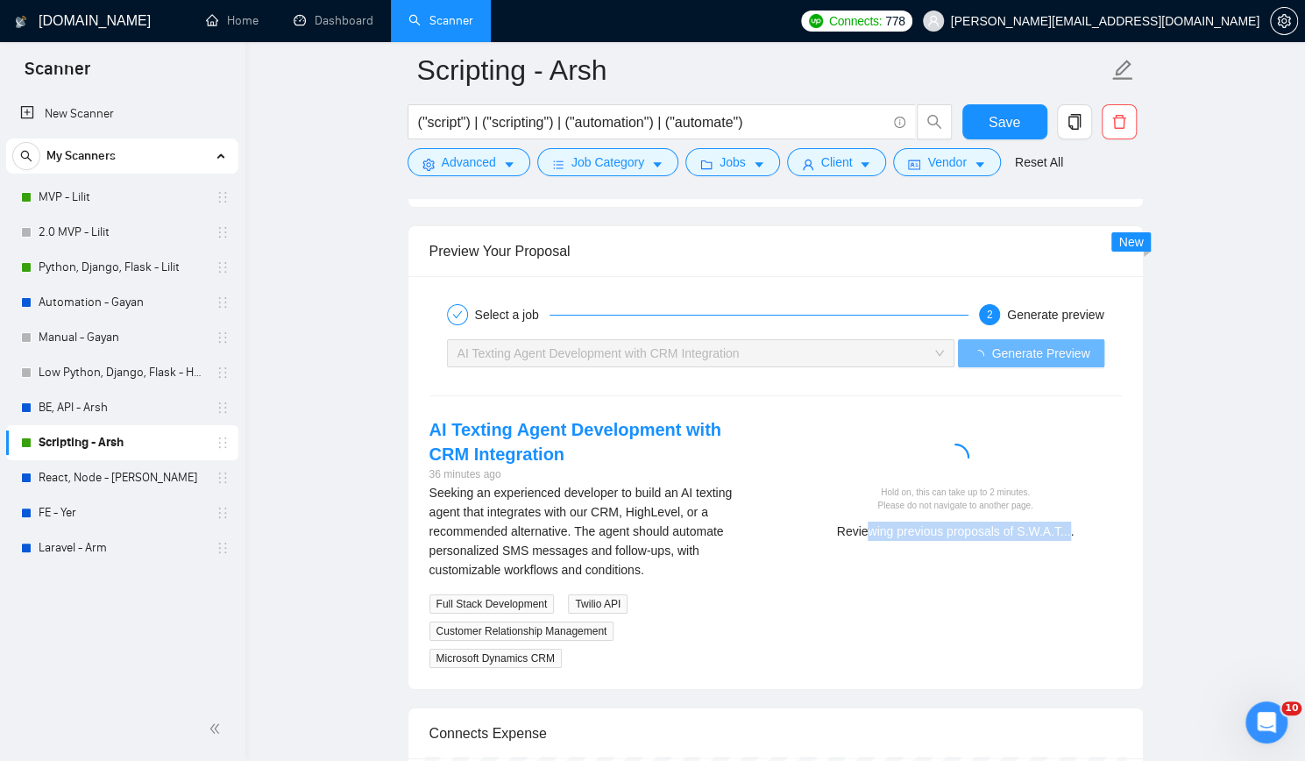
drag, startPoint x: 871, startPoint y: 526, endPoint x: 1068, endPoint y: 522, distance: 196.4
click at [1068, 522] on div "Reviewing previous proposals of S.W.A.T...." at bounding box center [956, 531] width 318 height 19
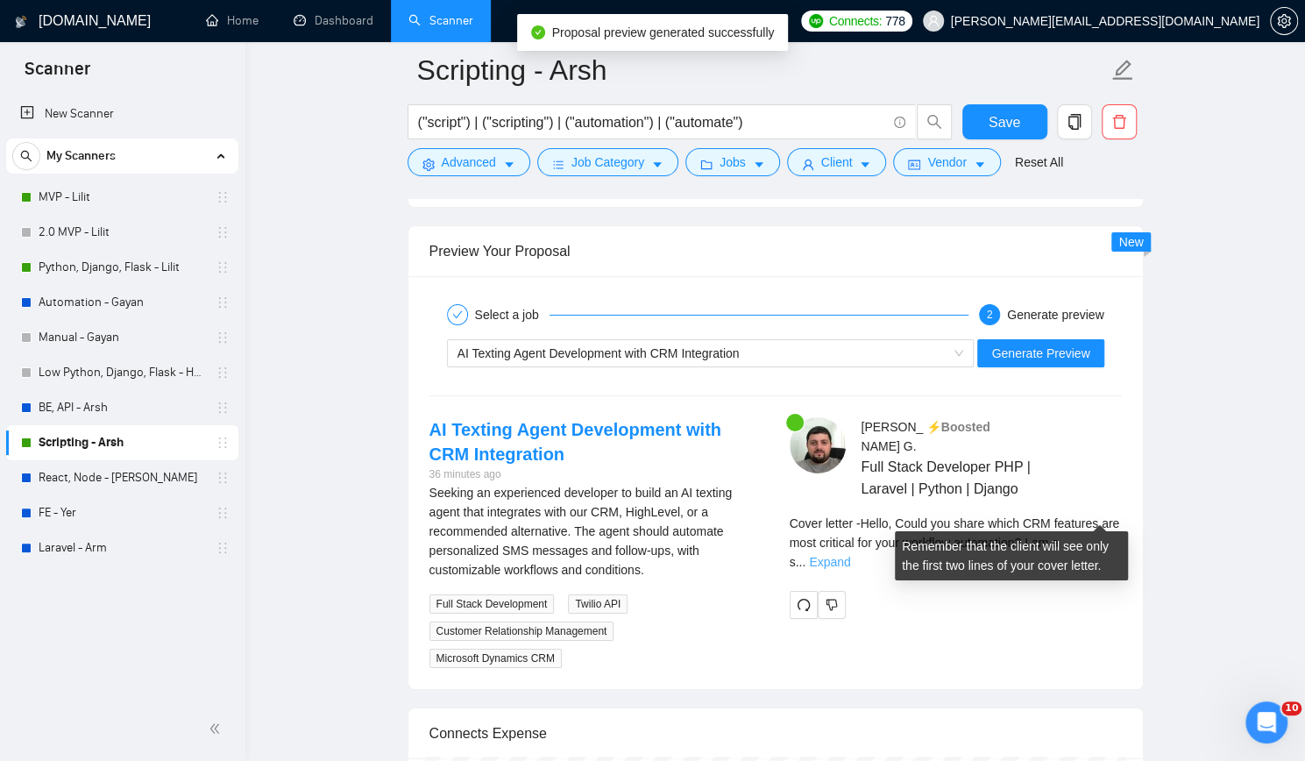
click at [850, 555] on link "Expand" at bounding box center [829, 562] width 41 height 14
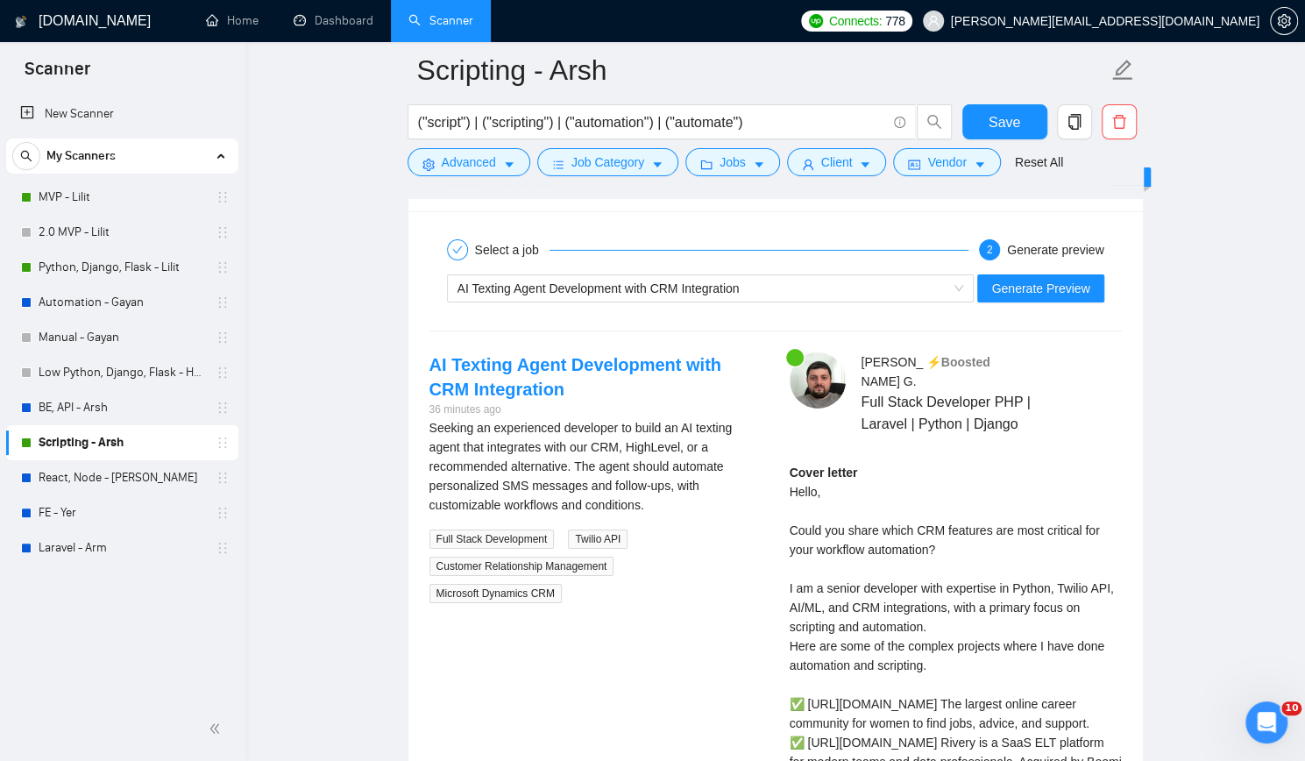
scroll to position [3506, 0]
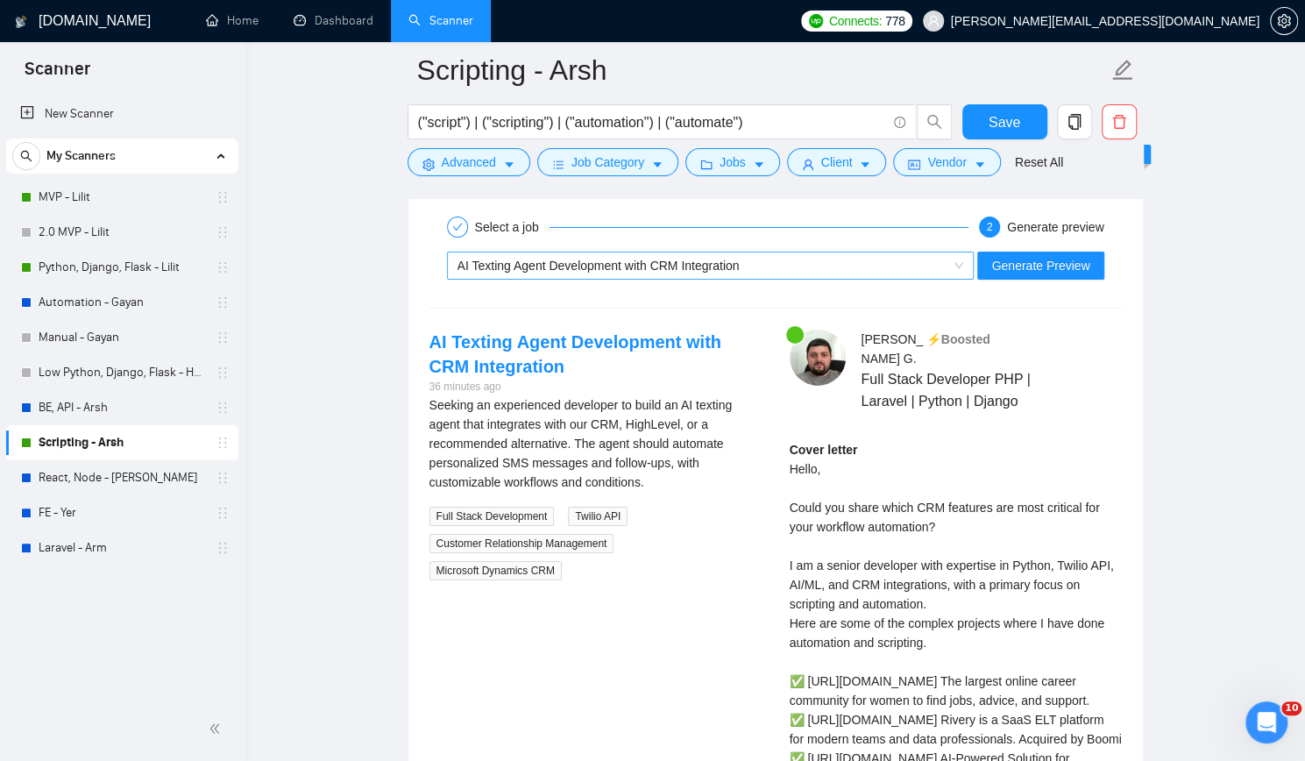
click at [765, 252] on div "AI Texting Agent Development with CRM Integration" at bounding box center [703, 265] width 491 height 26
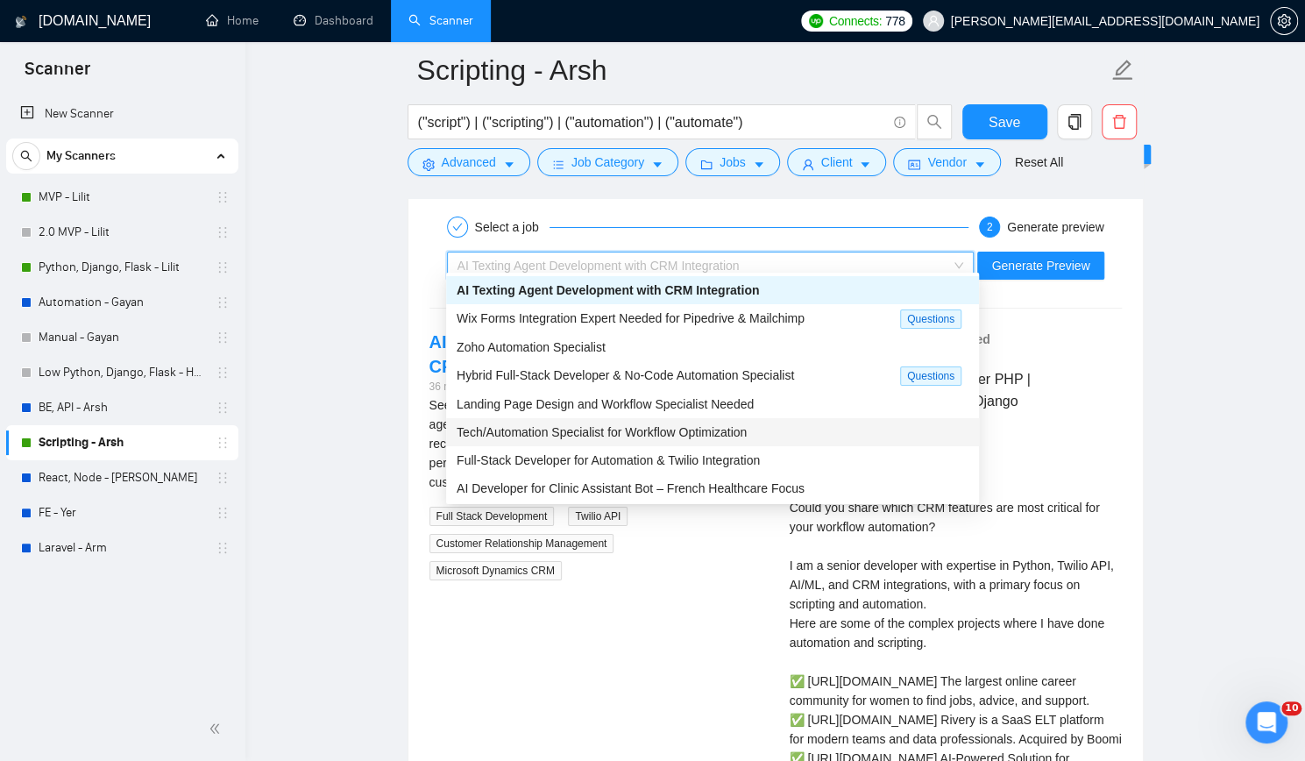
click at [618, 430] on span "Tech/Automation Specialist for Workflow Optimization" at bounding box center [602, 432] width 290 height 14
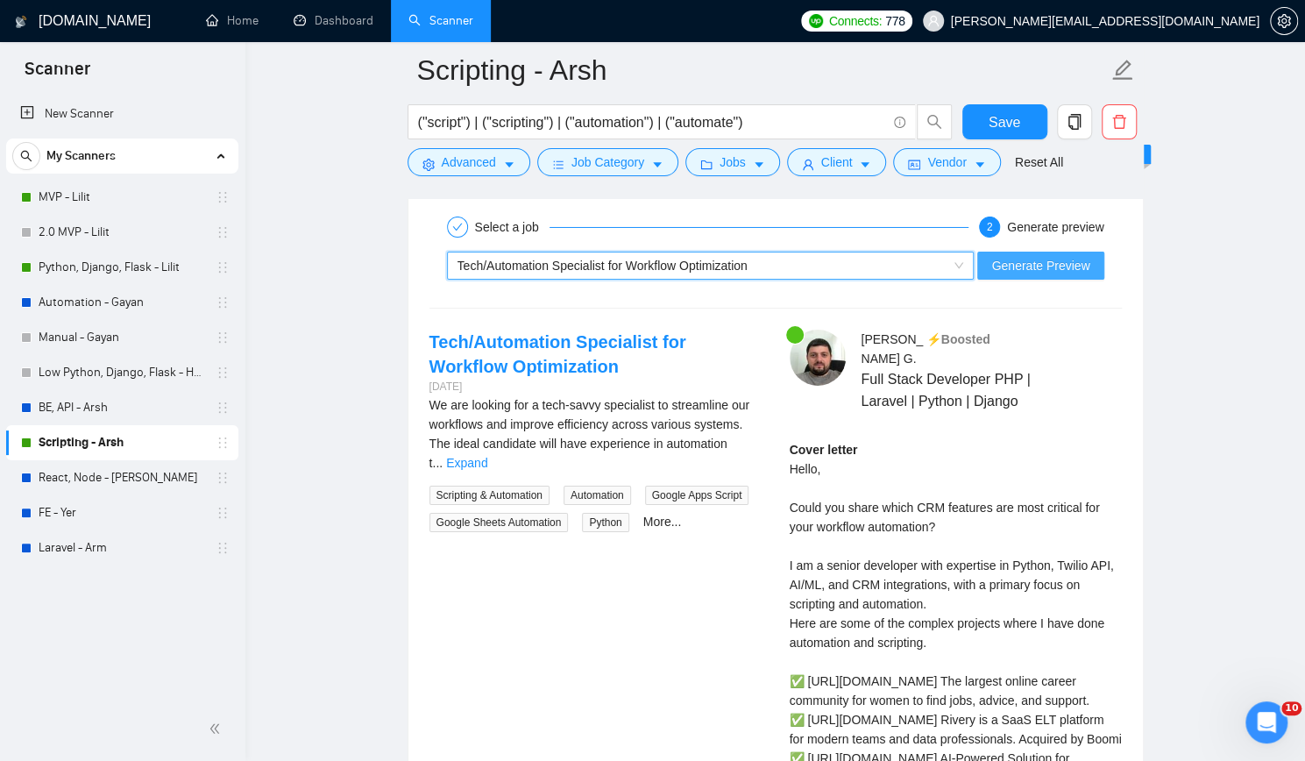
click at [1040, 257] on span "Generate Preview" at bounding box center [1040, 265] width 98 height 19
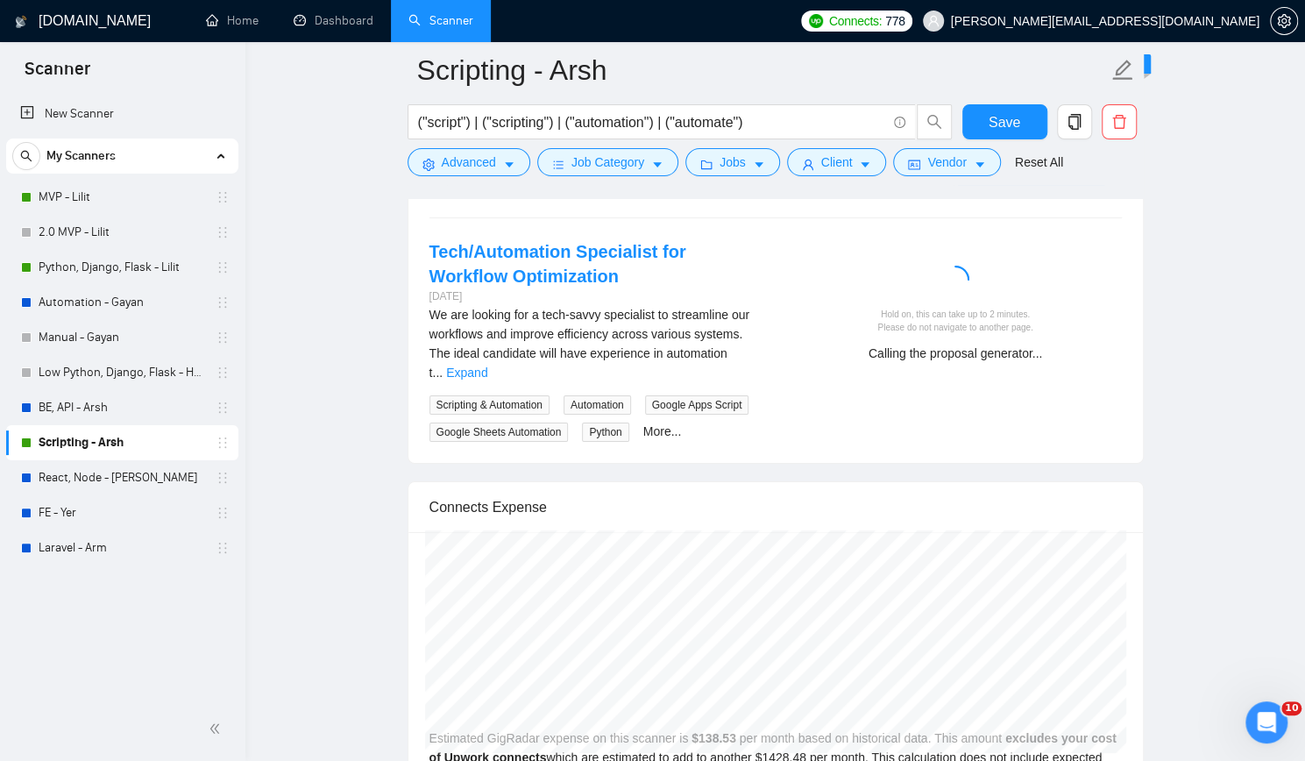
scroll to position [3594, 0]
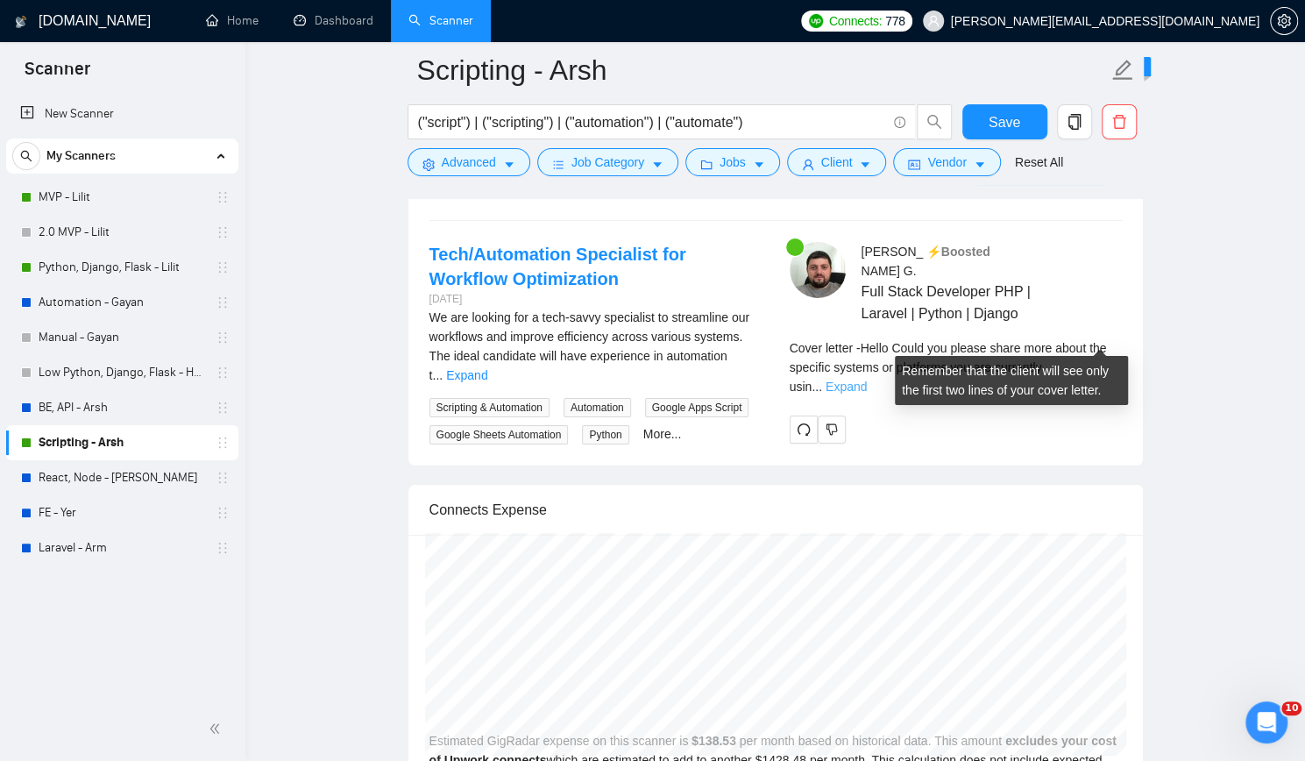
click at [867, 380] on link "Expand" at bounding box center [846, 387] width 41 height 14
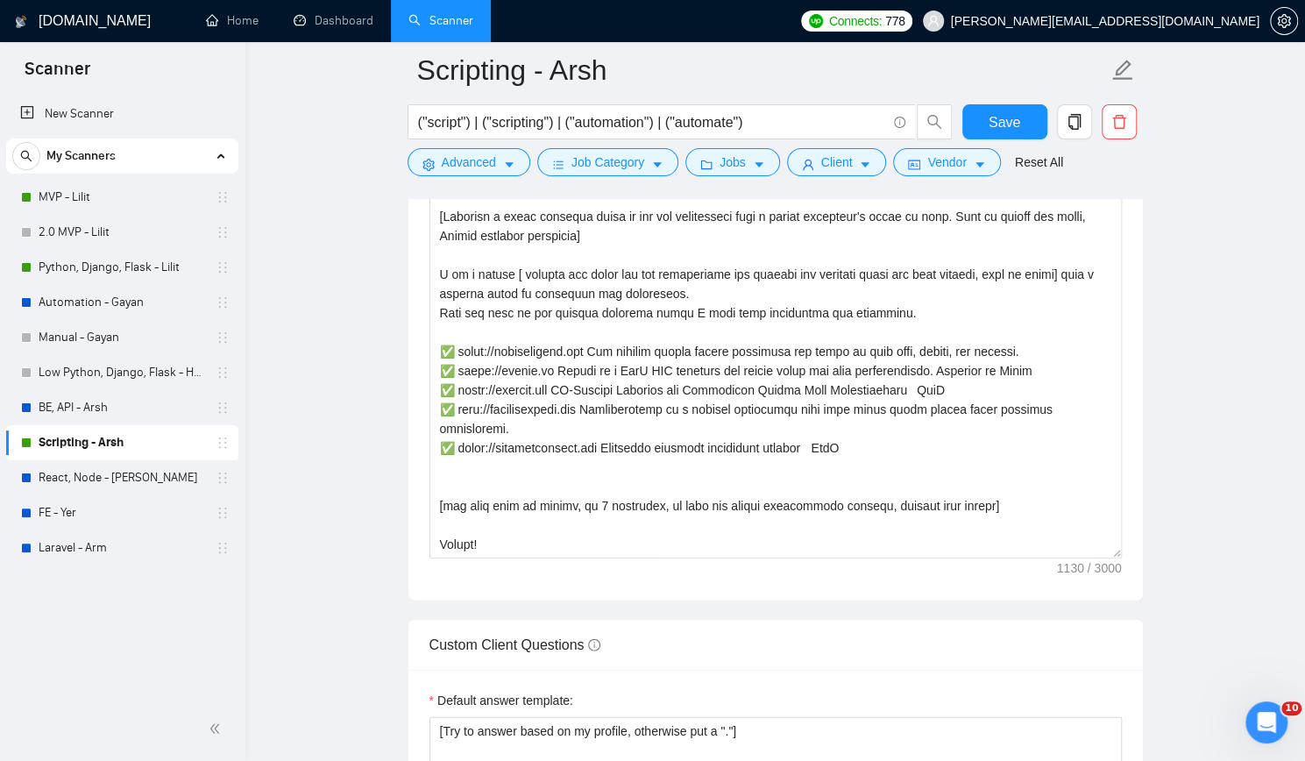
scroll to position [2016, 0]
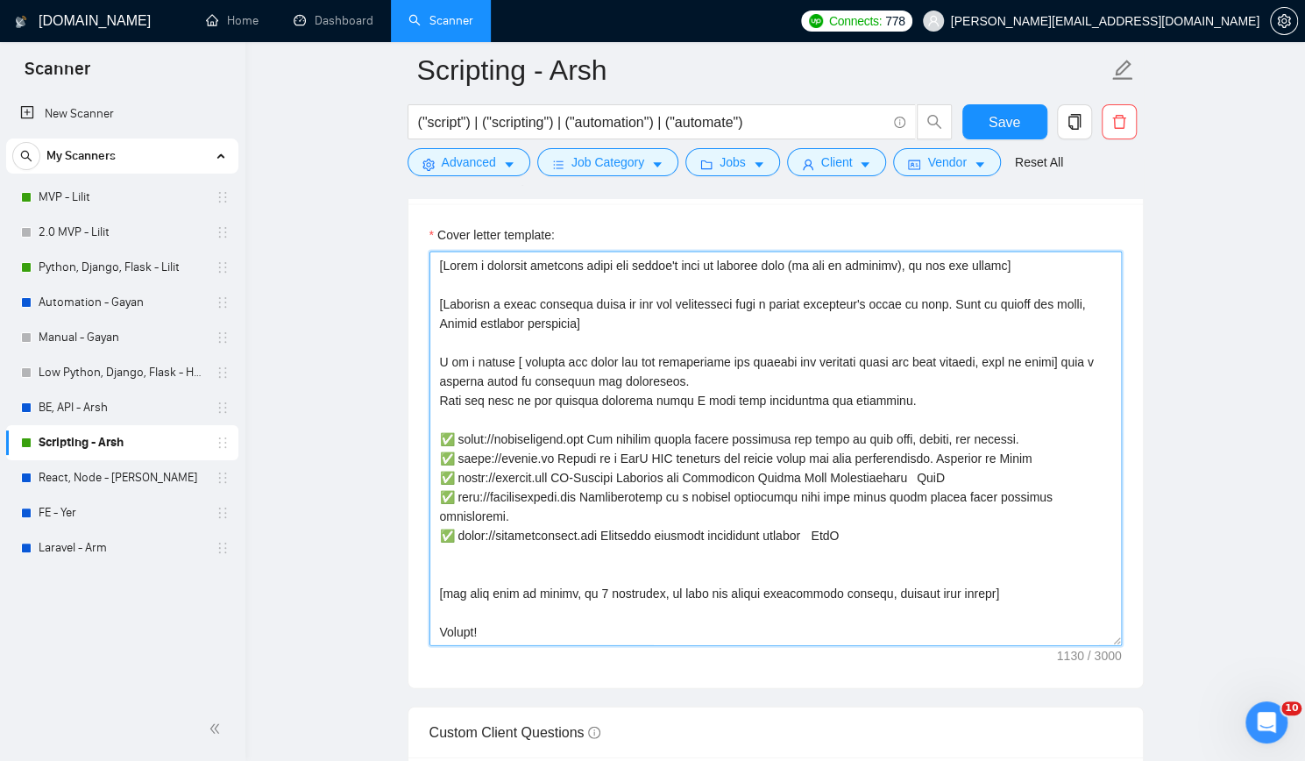
click at [738, 380] on textarea "Cover letter template:" at bounding box center [775, 449] width 692 height 394
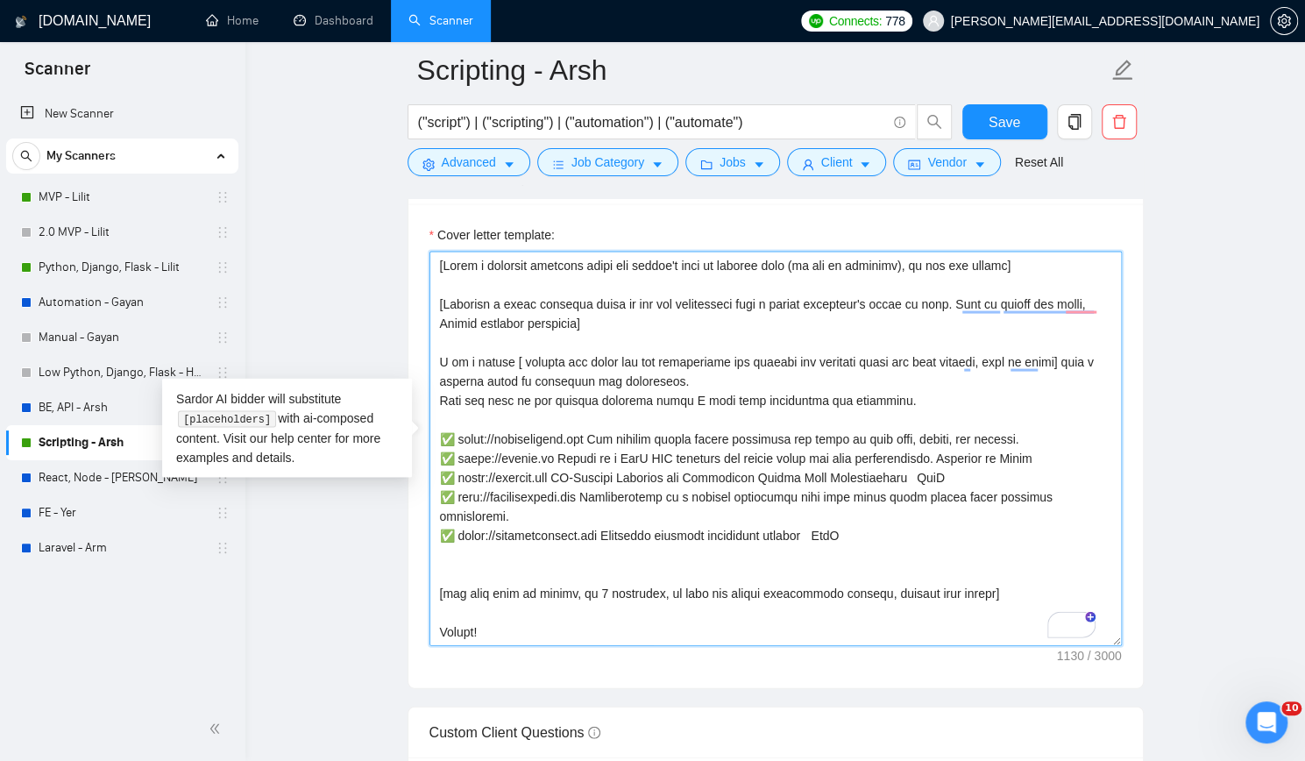
click at [938, 401] on textarea "Cover letter template:" at bounding box center [775, 449] width 692 height 394
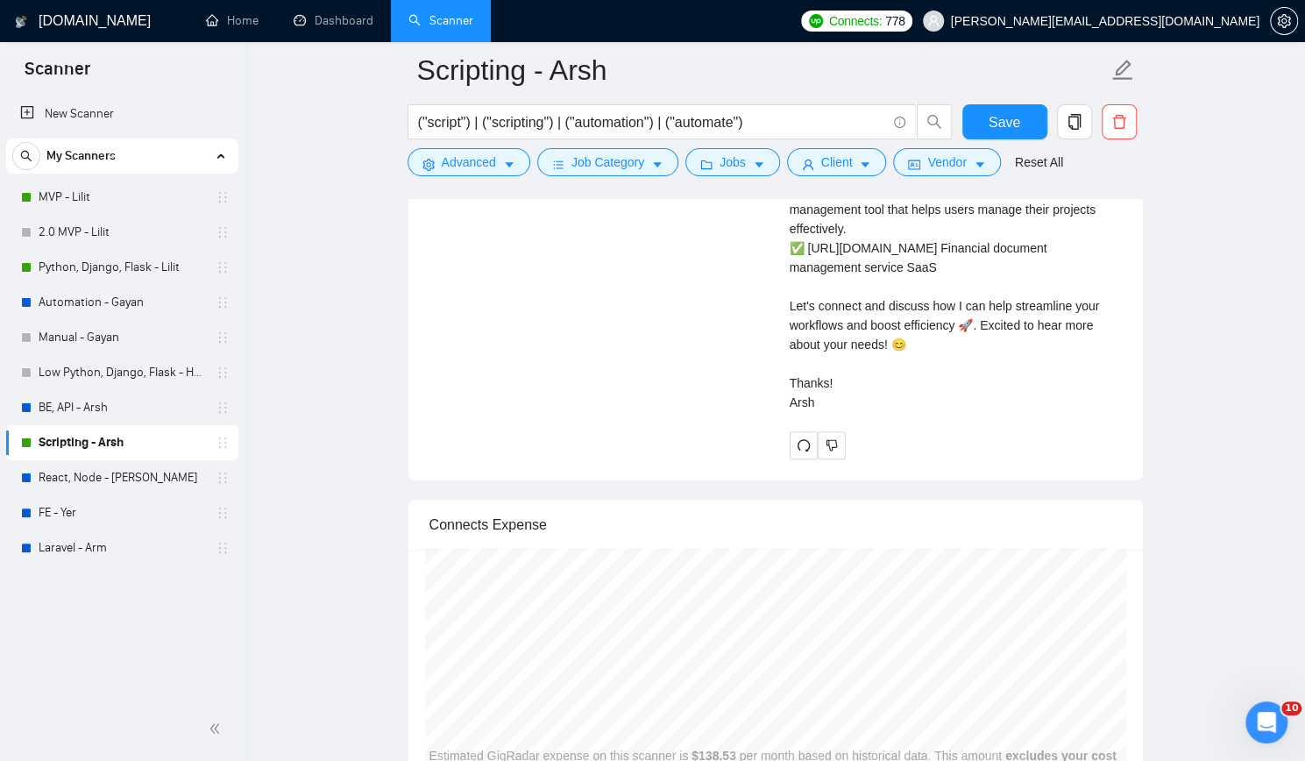
scroll to position [4032, 0]
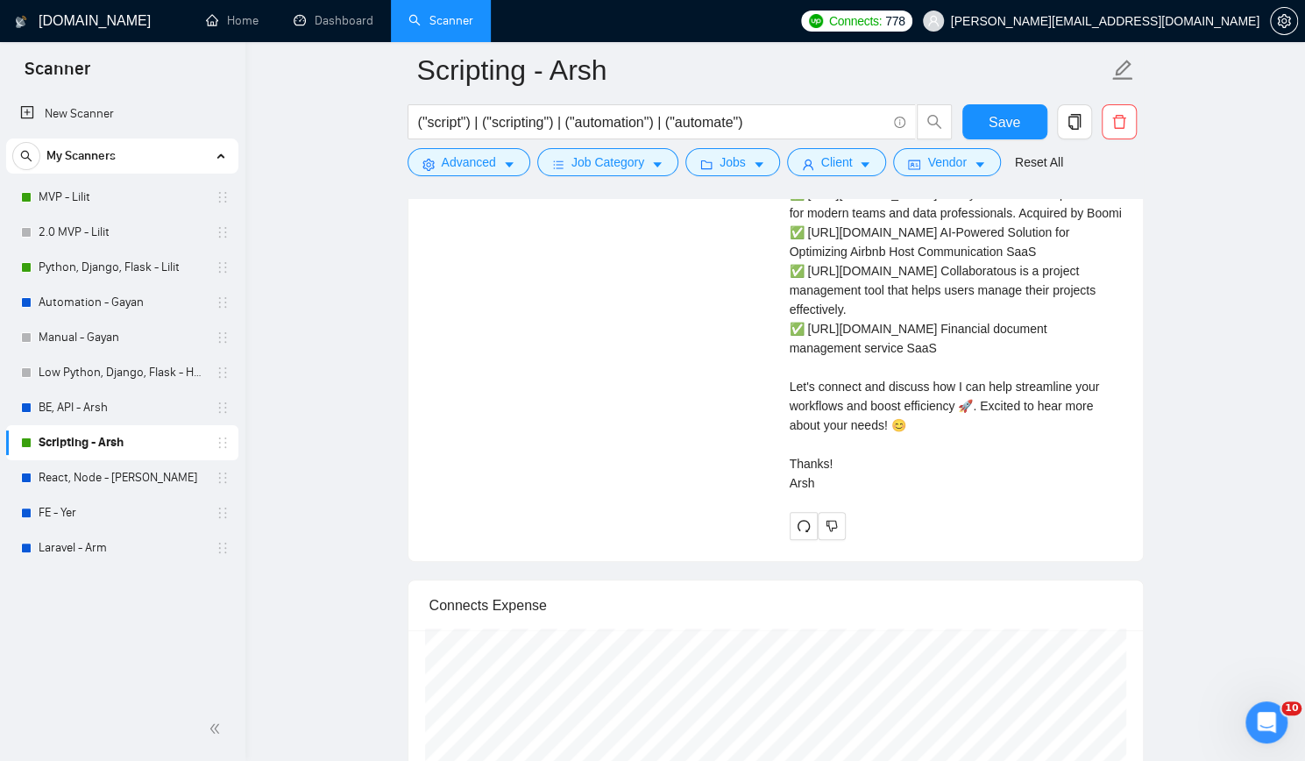
drag, startPoint x: 948, startPoint y: 359, endPoint x: 1063, endPoint y: 415, distance: 127.4
click at [1063, 415] on div "Cover letter" at bounding box center [956, 203] width 332 height 579
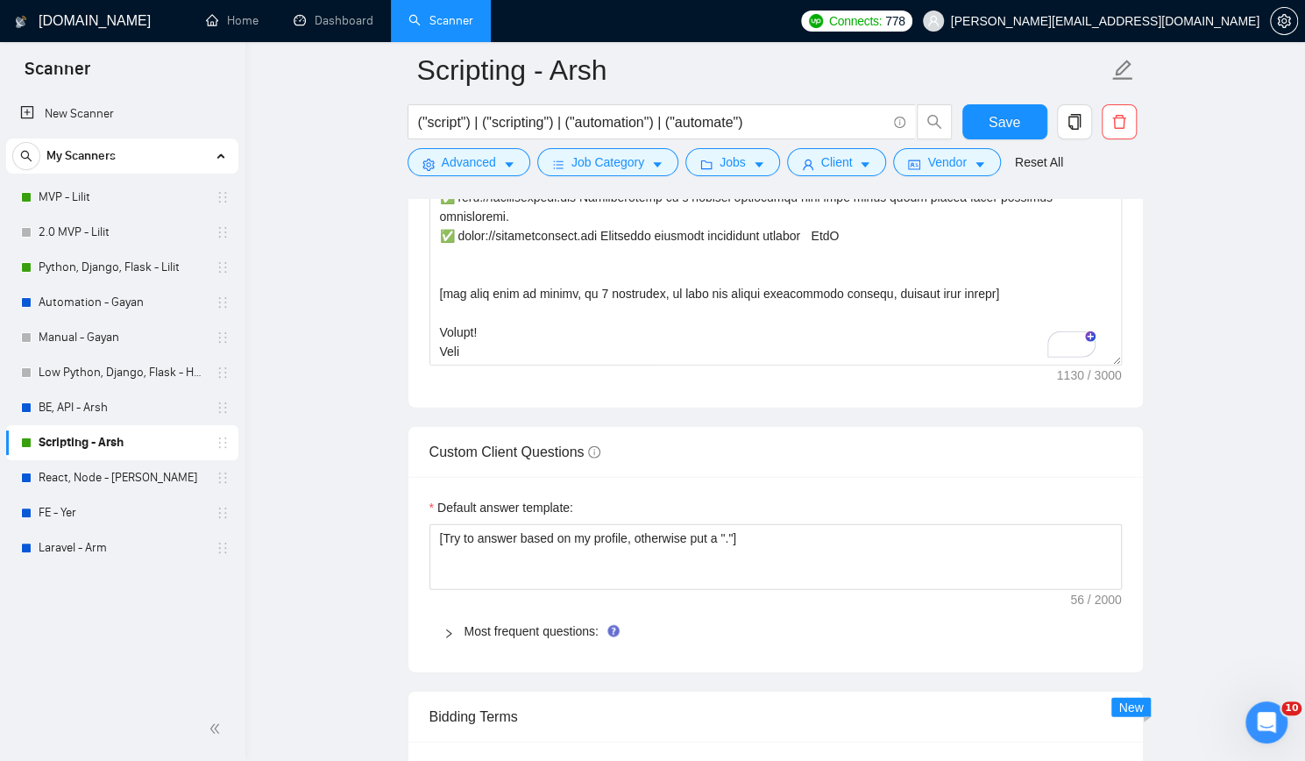
scroll to position [2279, 0]
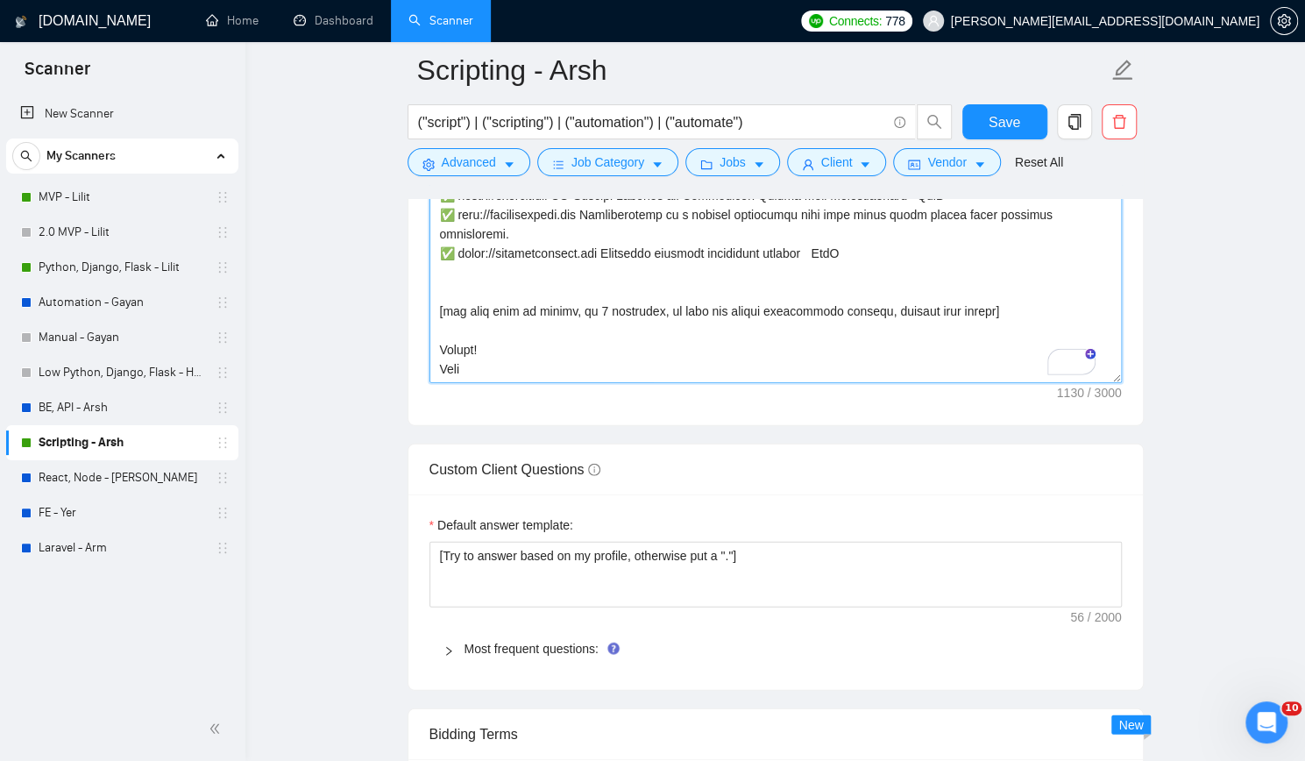
click at [869, 304] on textarea "Cover letter template:" at bounding box center [775, 186] width 692 height 394
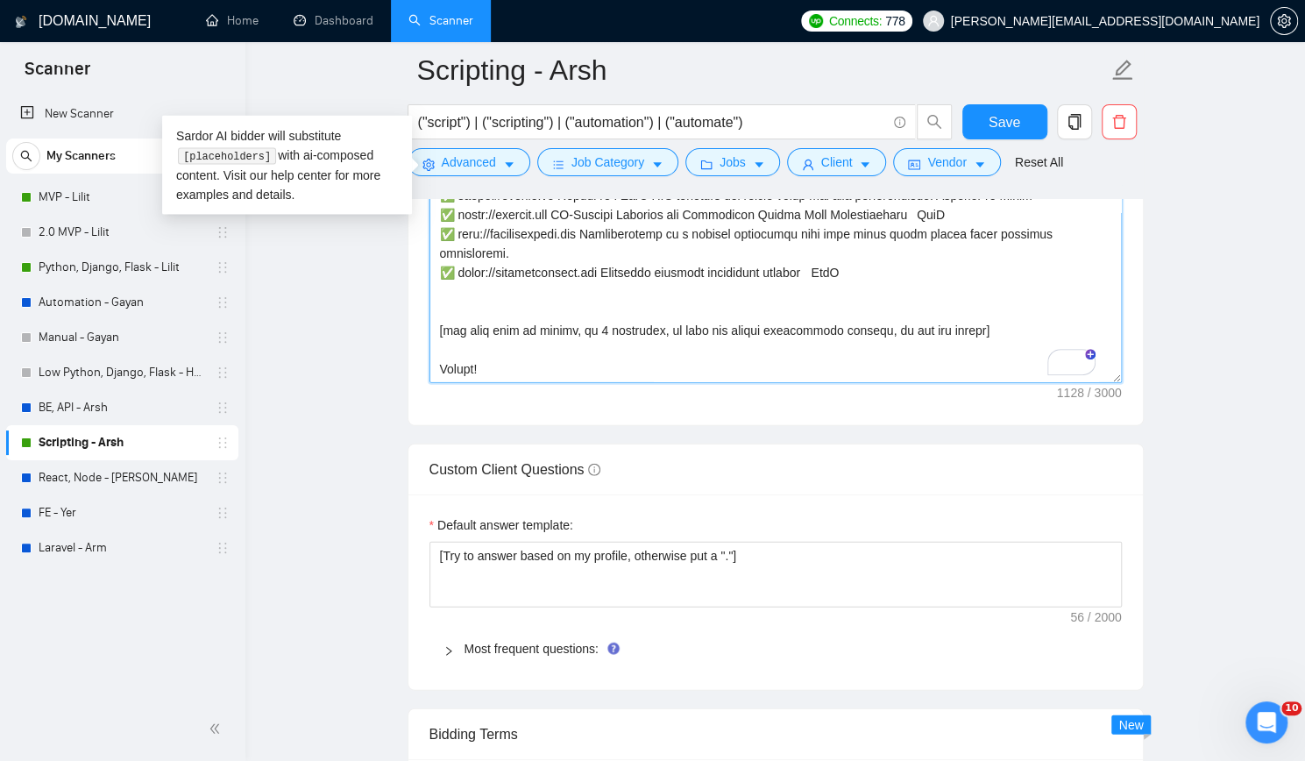
scroll to position [2191, 0]
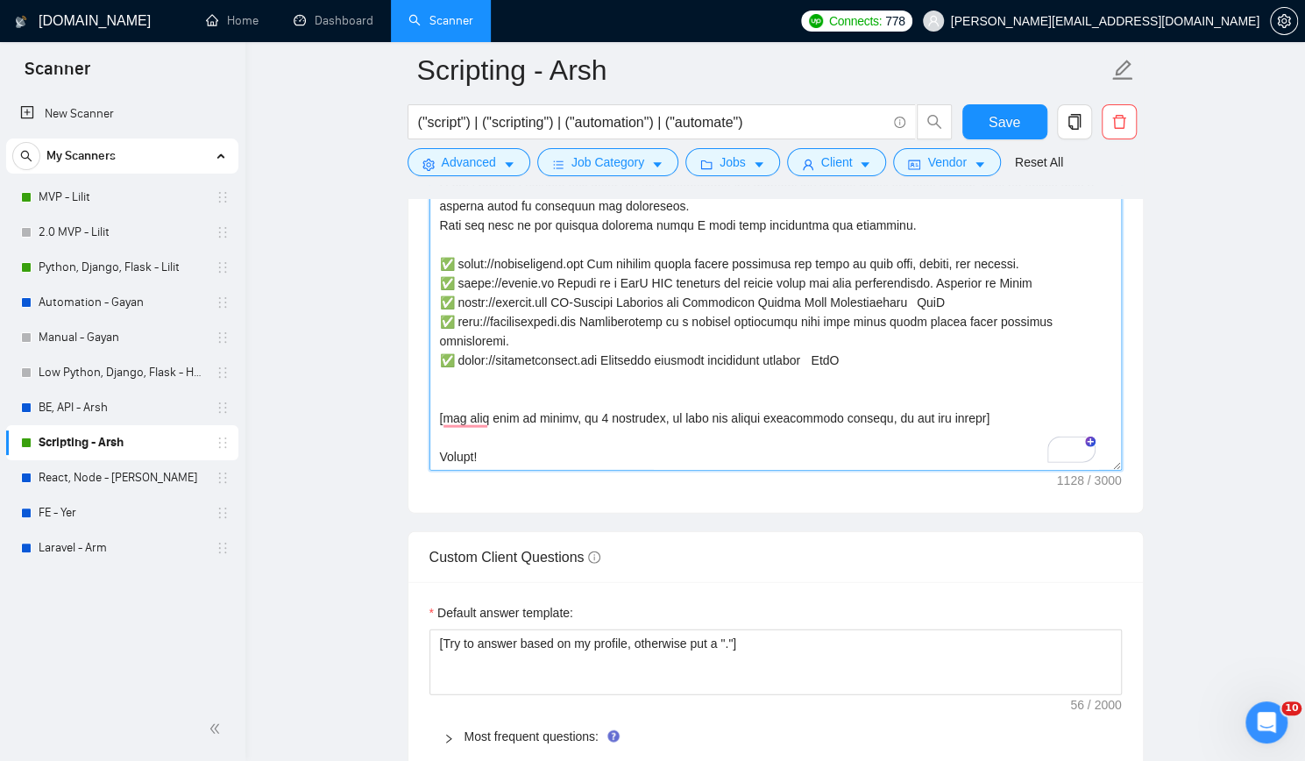
click at [445, 254] on textarea "Cover letter template:" at bounding box center [775, 273] width 692 height 394
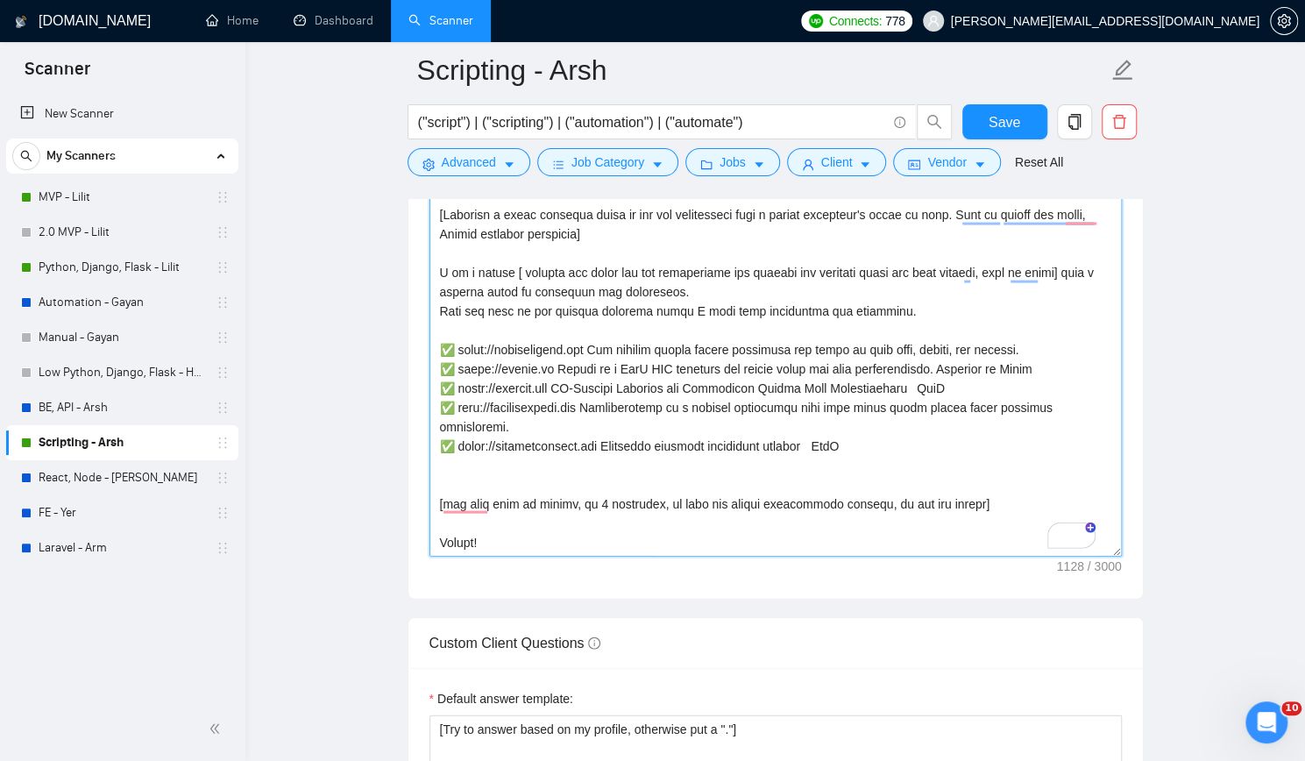
scroll to position [2104, 0]
click at [442, 304] on textarea "Cover letter template:" at bounding box center [775, 361] width 692 height 394
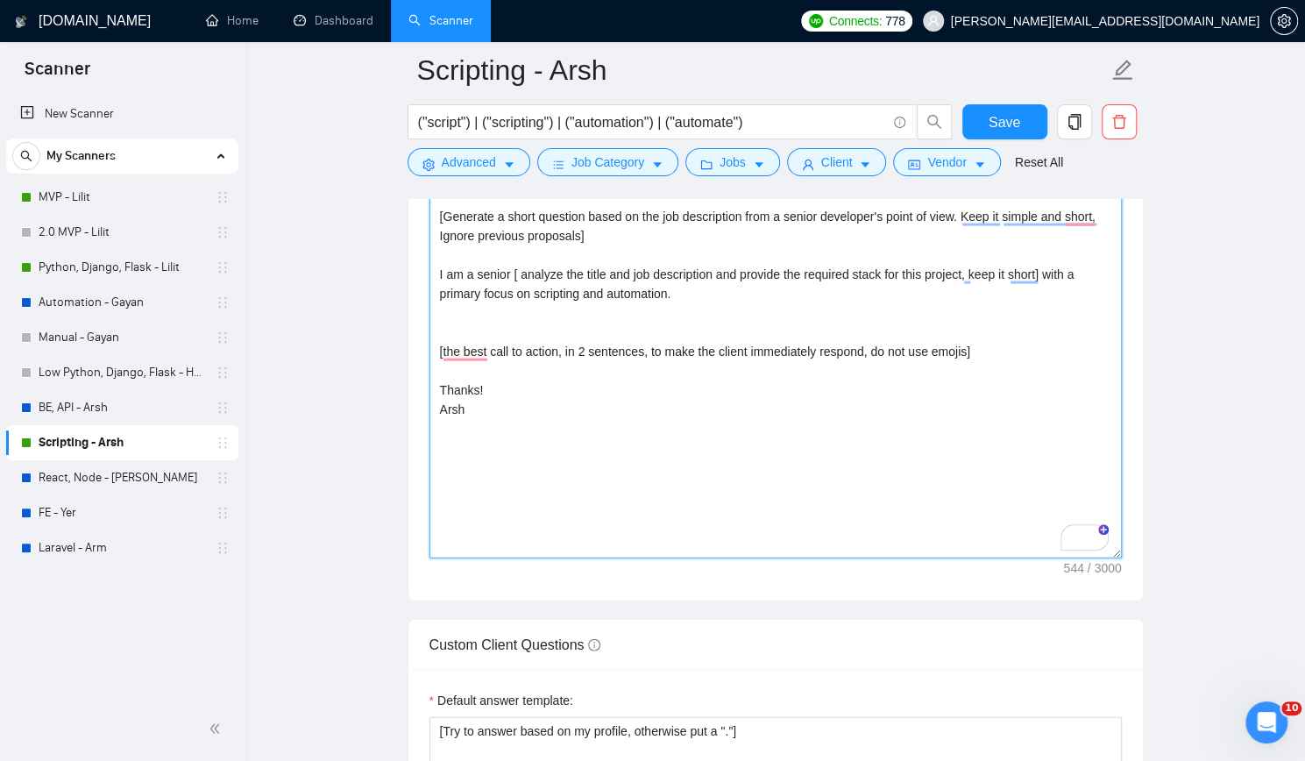
type textarea "[Write a personal greeting using the client's name or company name (if any is p…"
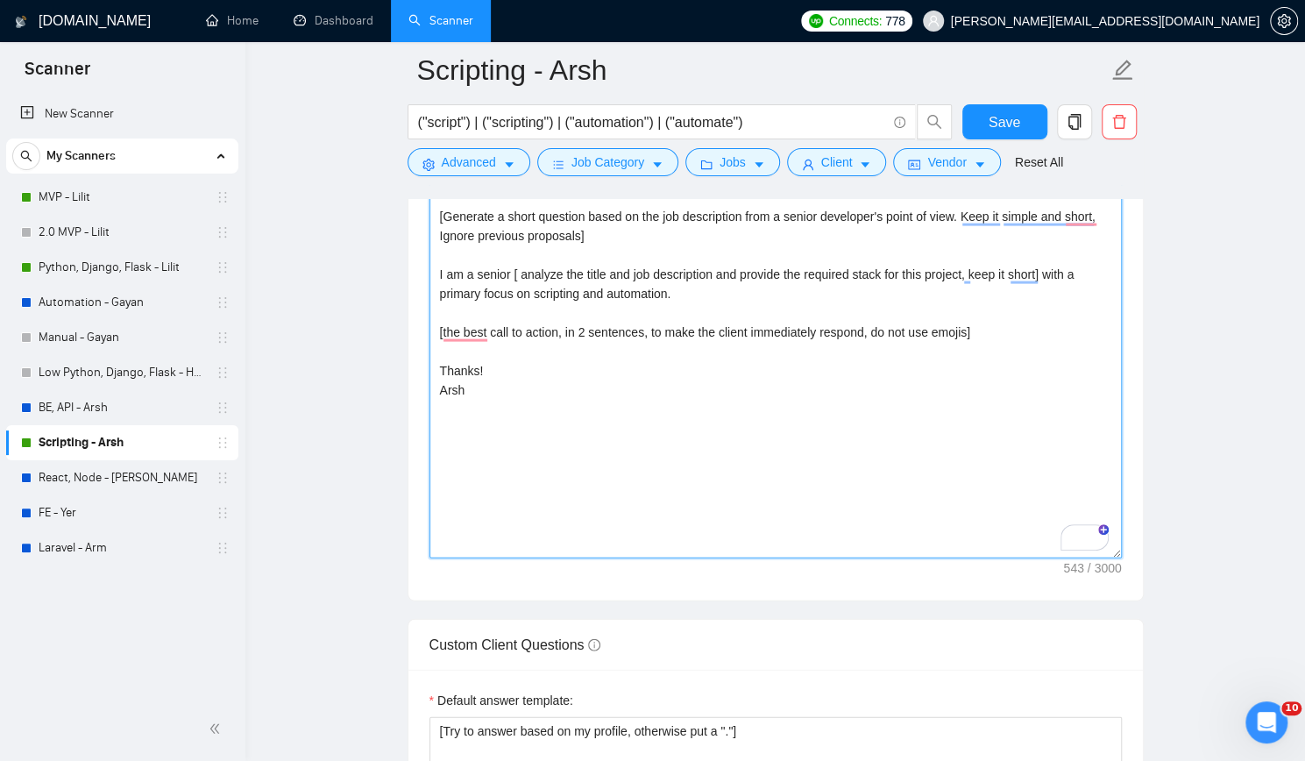
click at [560, 390] on textarea "[Write a personal greeting using the client's name or company name (if any is p…" at bounding box center [775, 361] width 692 height 394
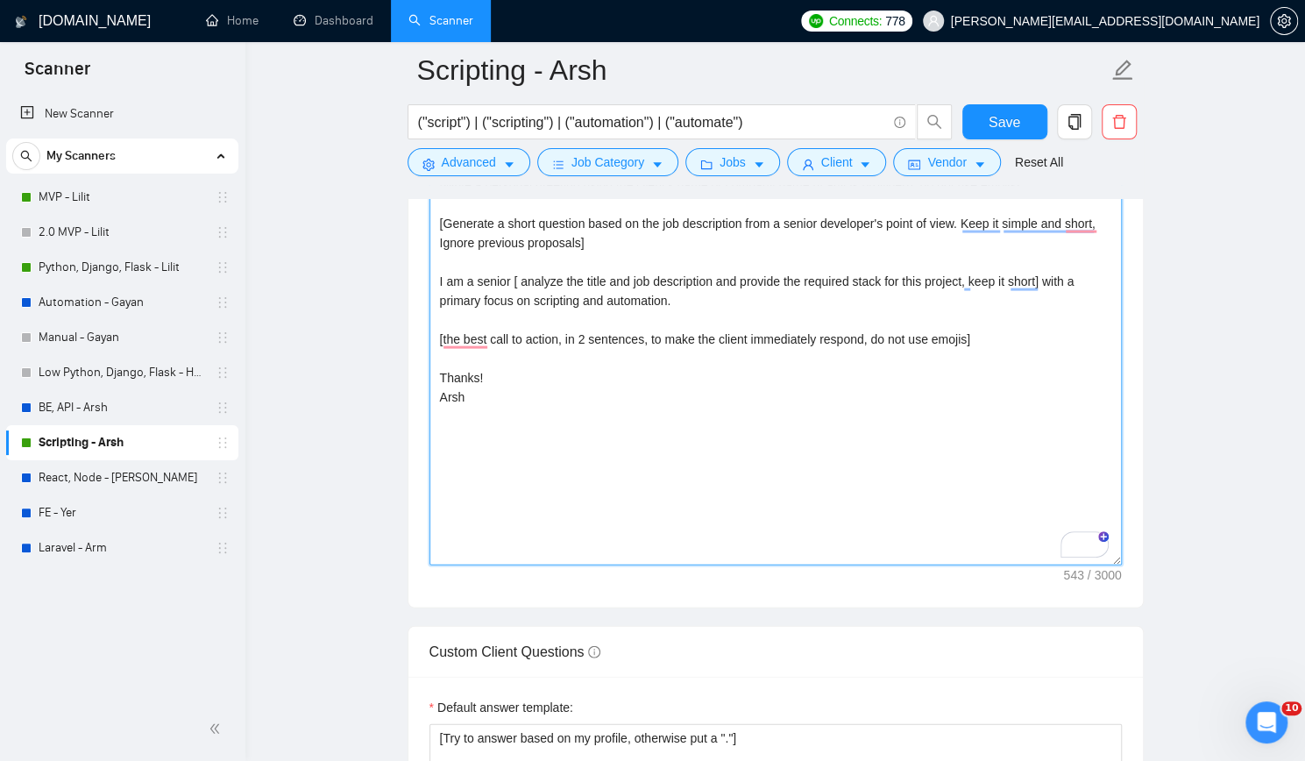
scroll to position [1928, 0]
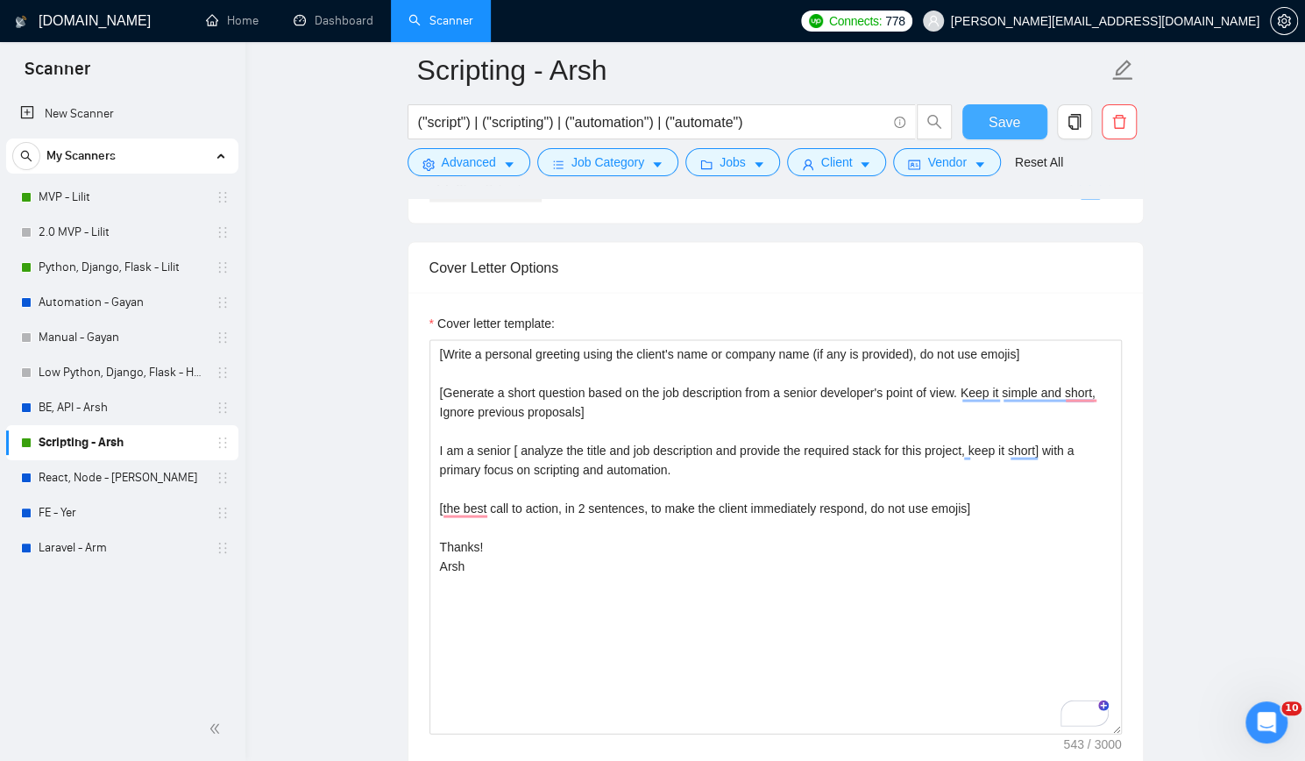
click at [1005, 116] on span "Save" at bounding box center [1005, 122] width 32 height 22
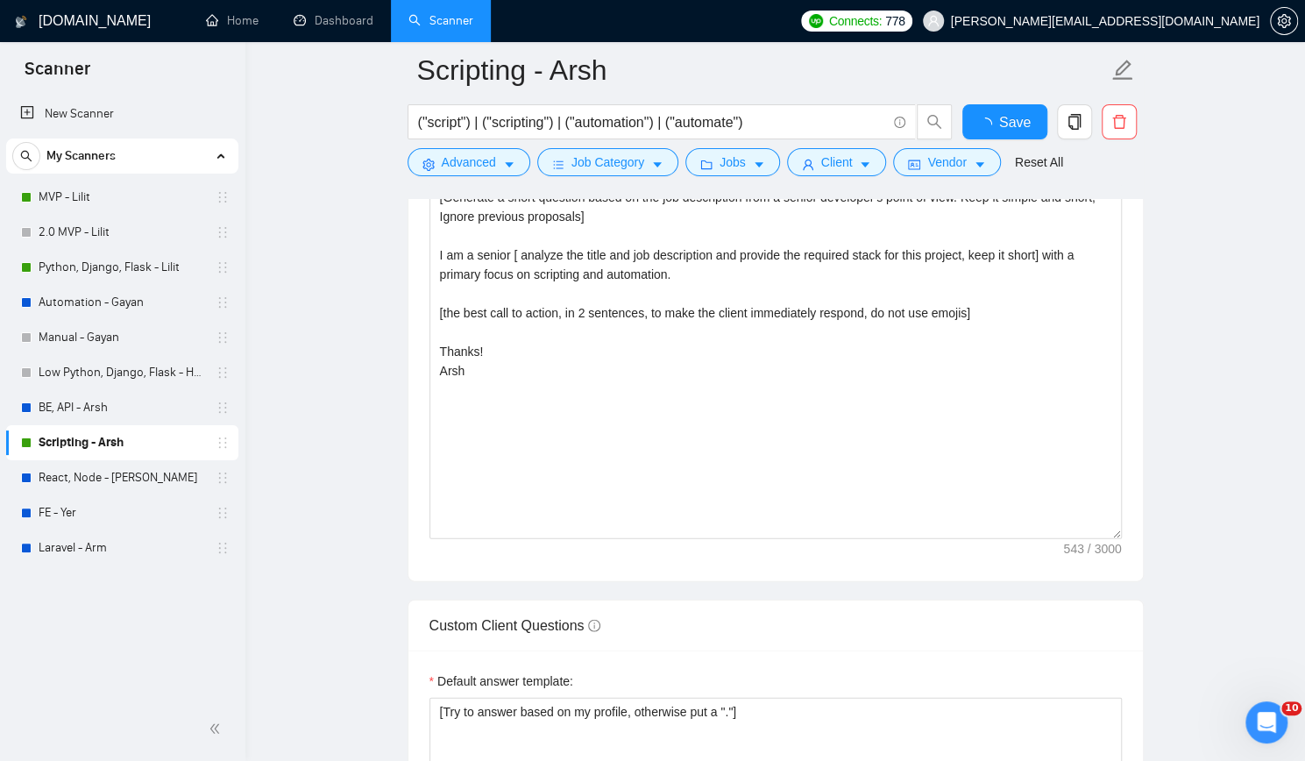
checkbox input "true"
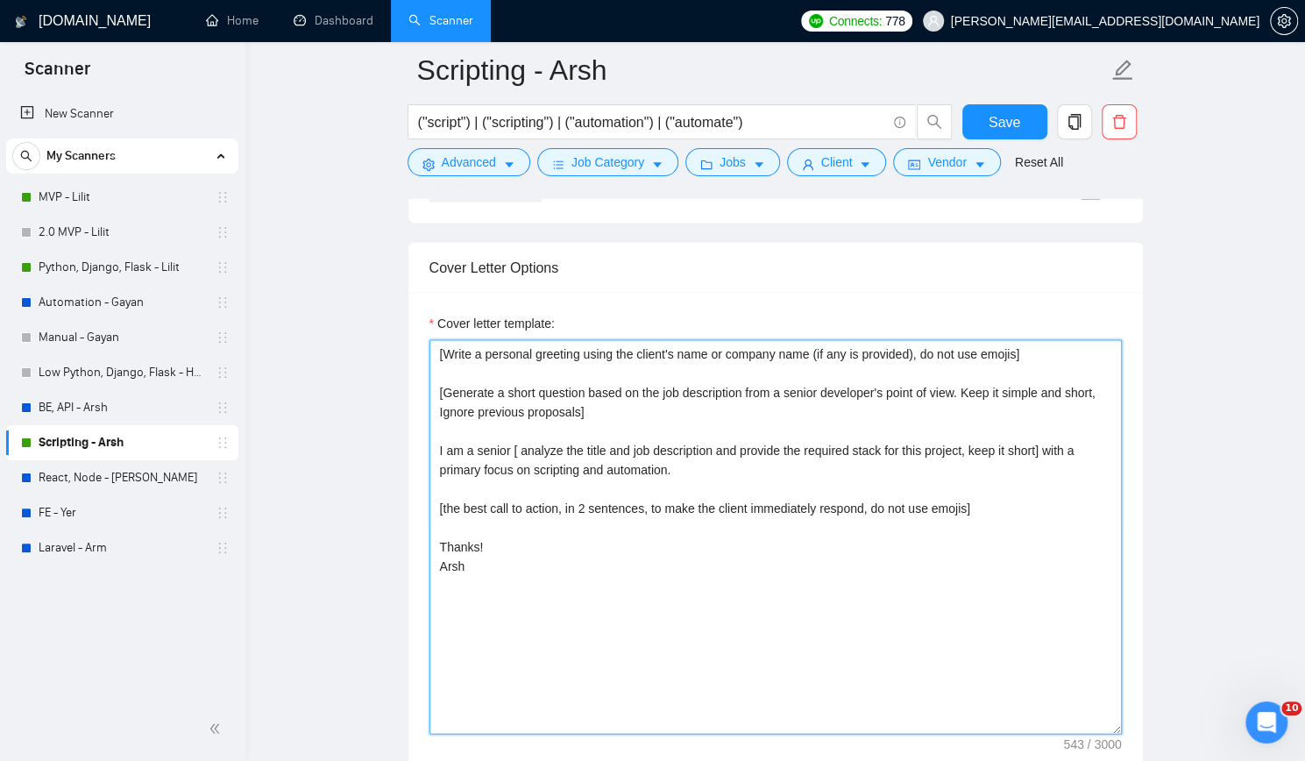
click at [568, 488] on textarea "[Write a personal greeting using the client's name or company name (if any is p…" at bounding box center [775, 536] width 692 height 394
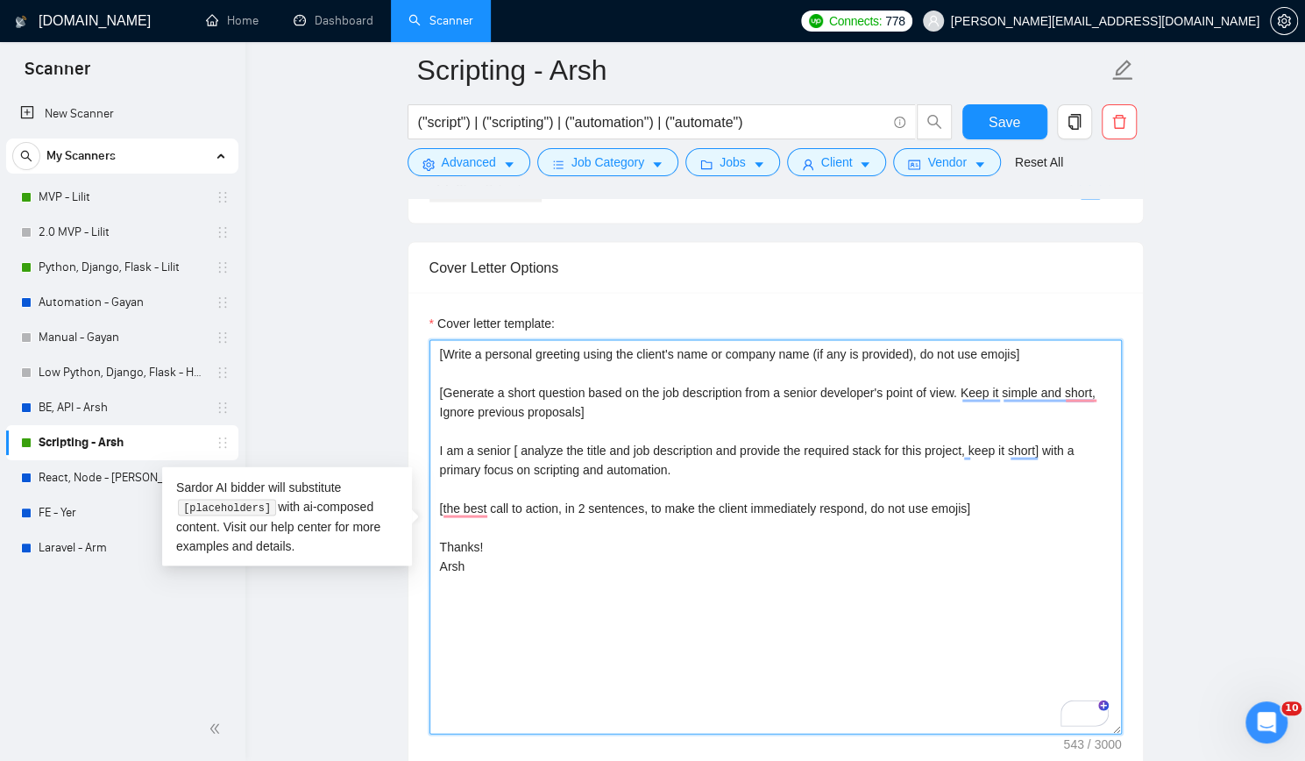
click at [570, 485] on textarea "[Write a personal greeting using the client's name or company name (if any is p…" at bounding box center [775, 536] width 692 height 394
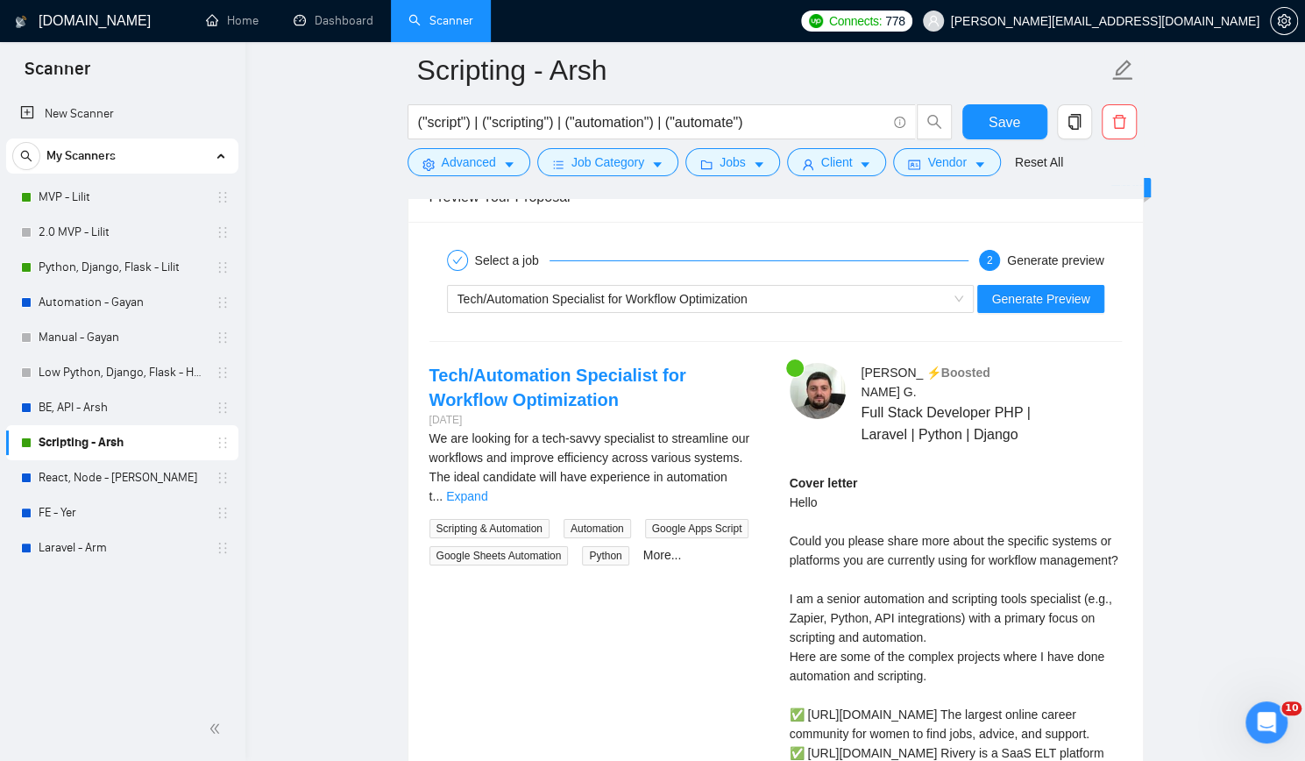
scroll to position [3506, 0]
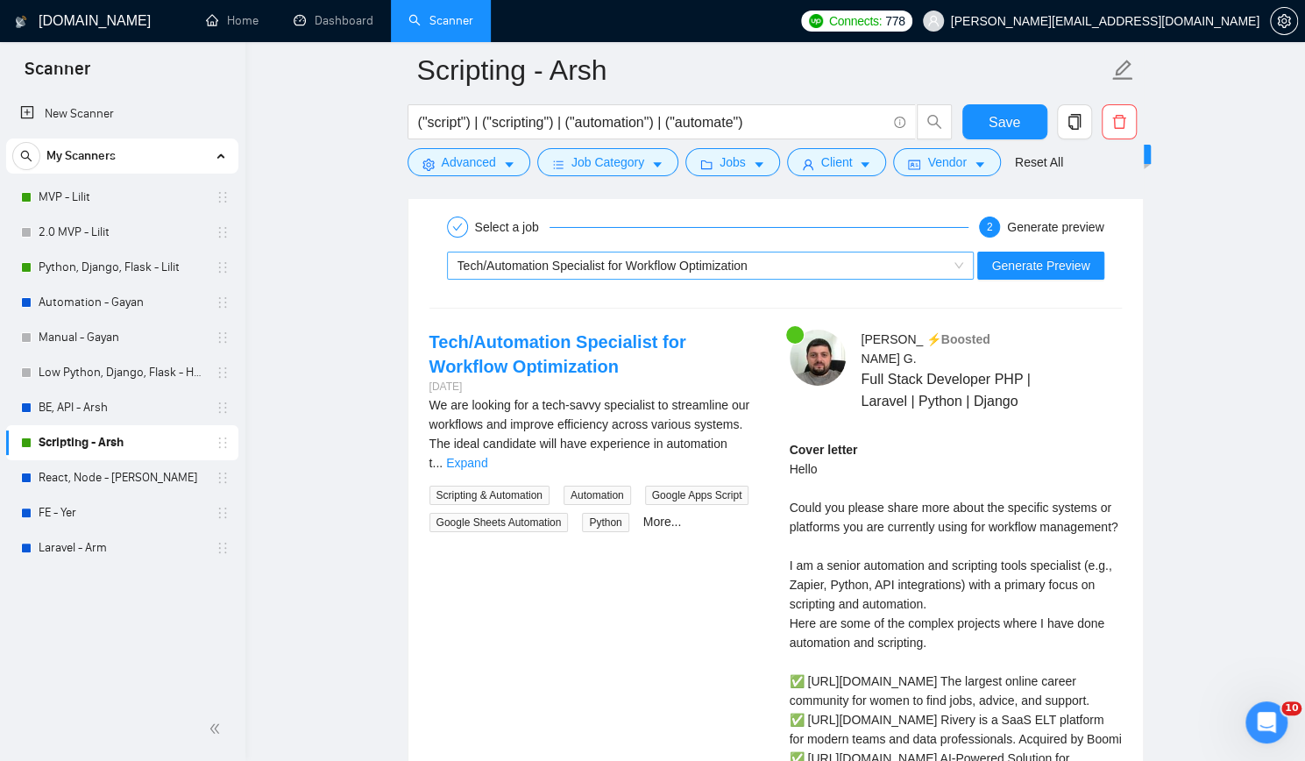
click at [860, 264] on div "Tech/Automation Specialist for Workflow Optimization" at bounding box center [703, 265] width 491 height 26
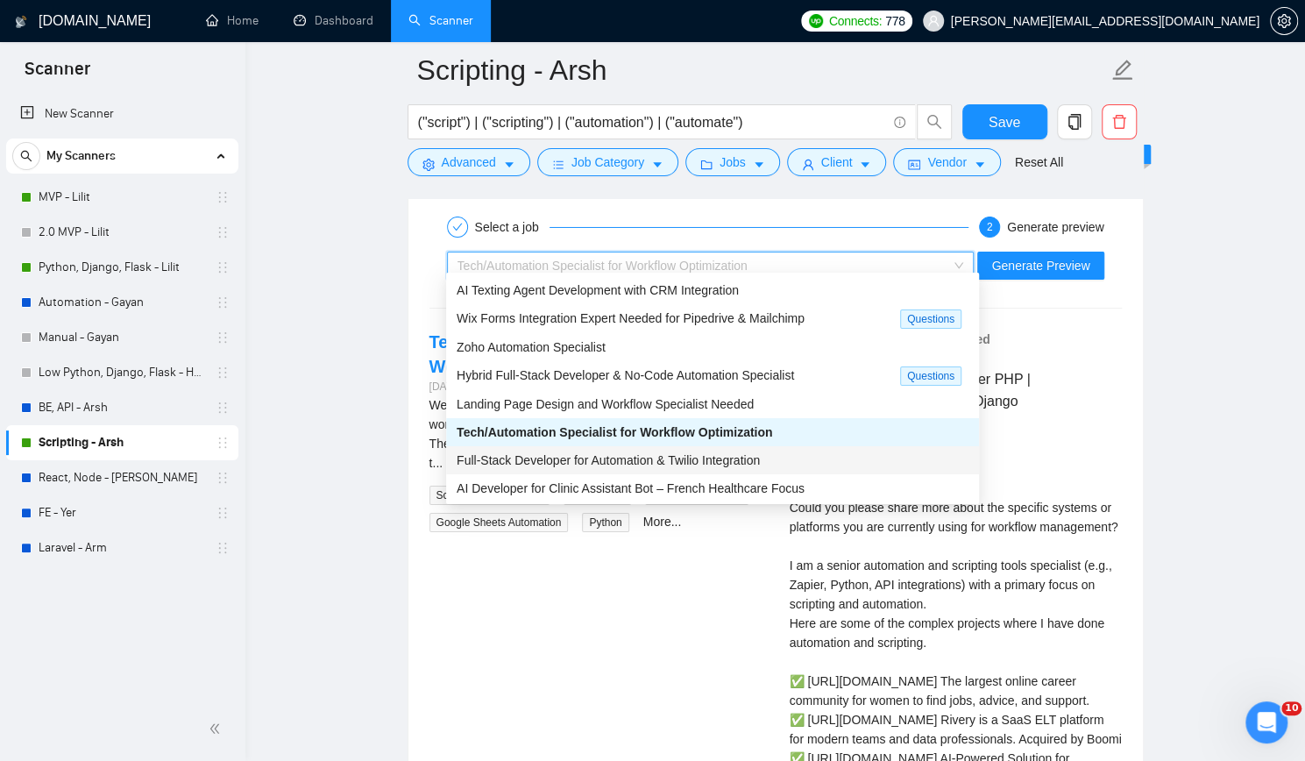
click at [708, 458] on span "Full-Stack Developer for Automation & Twilio Integration" at bounding box center [608, 460] width 303 height 14
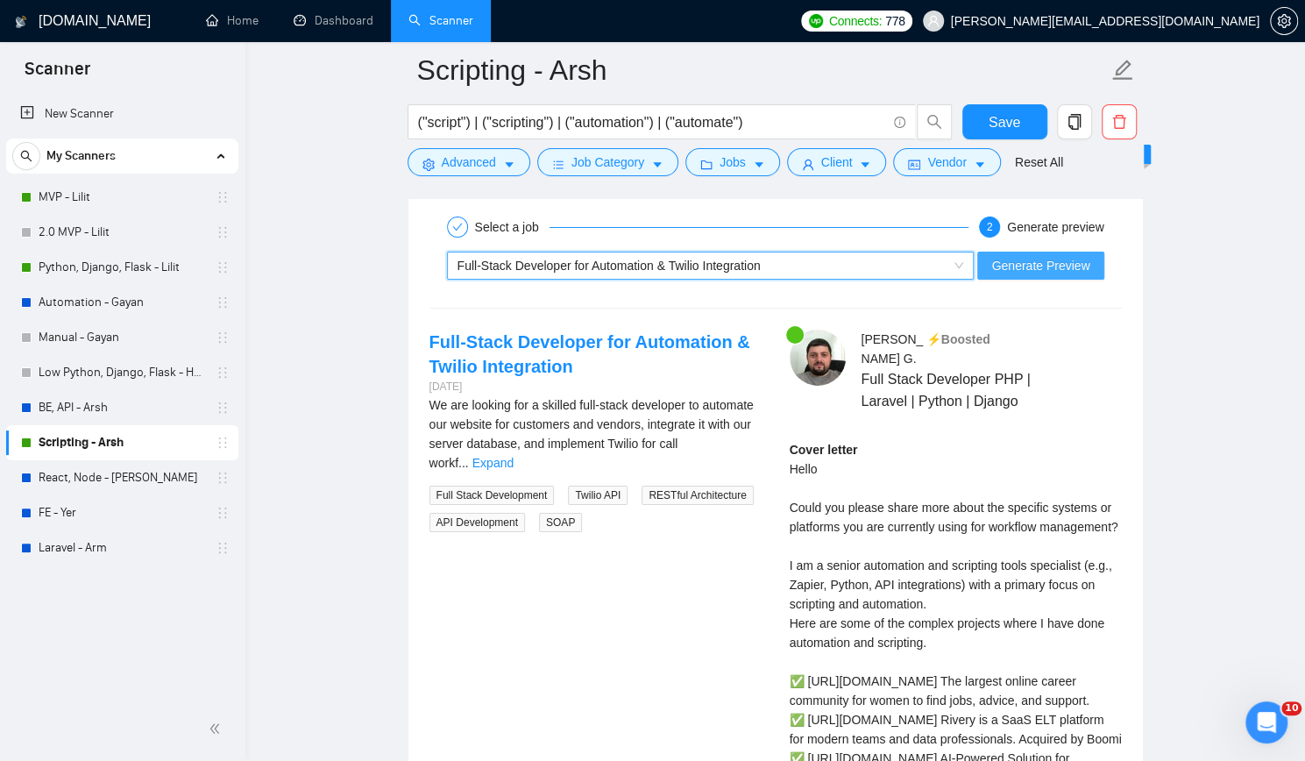
click at [1031, 260] on span "Generate Preview" at bounding box center [1040, 265] width 98 height 19
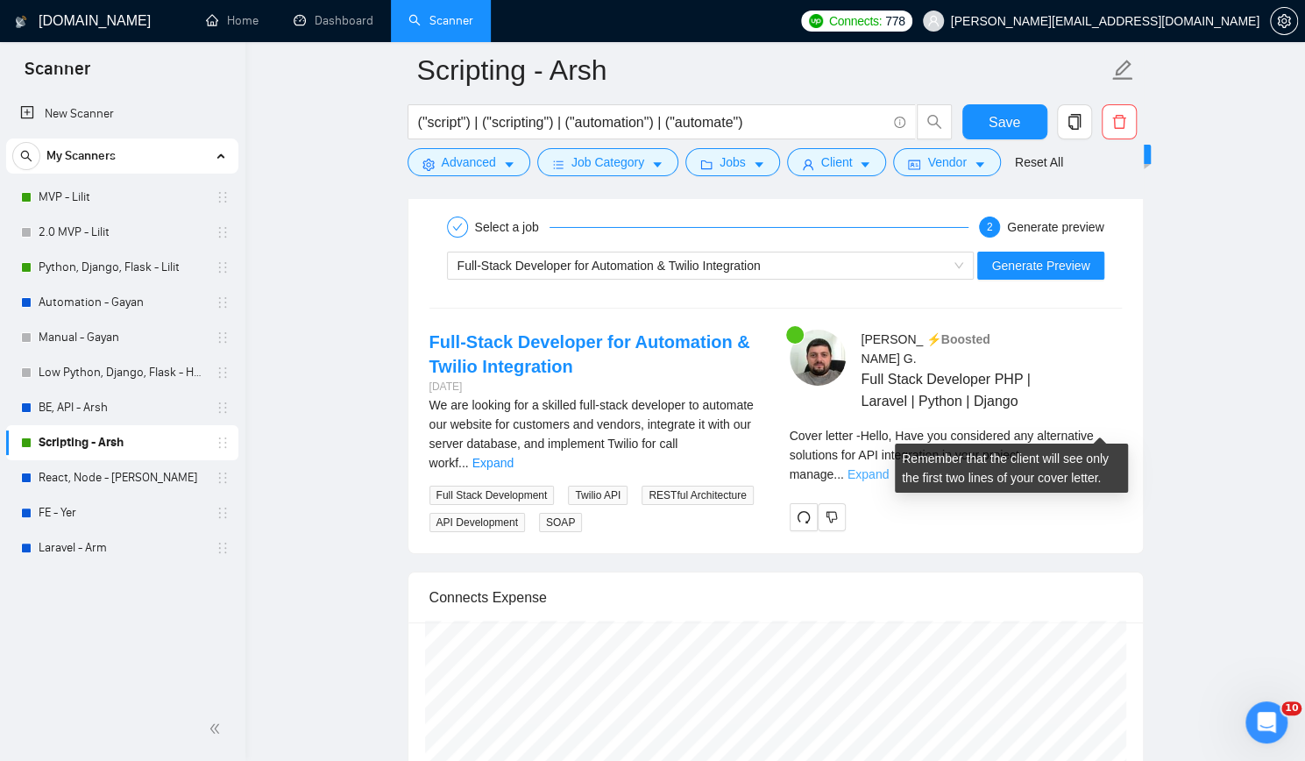
click at [889, 467] on link "Expand" at bounding box center [868, 474] width 41 height 14
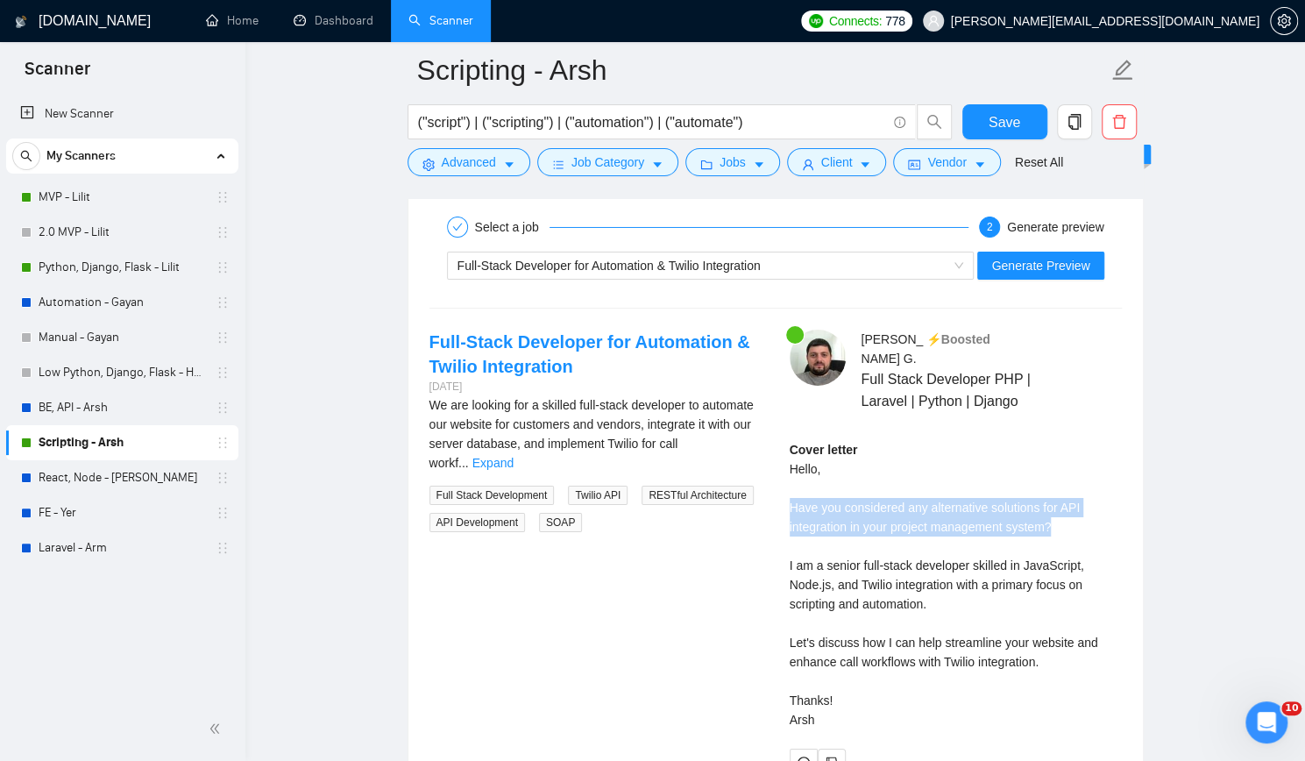
drag, startPoint x: 789, startPoint y: 479, endPoint x: 1063, endPoint y: 500, distance: 275.2
click at [1063, 500] on div "Cover letter Hello, Have you considered any alternative solutions for API integ…" at bounding box center [956, 584] width 332 height 289
drag, startPoint x: 796, startPoint y: 495, endPoint x: 1057, endPoint y: 509, distance: 261.6
click at [1057, 509] on div "Cover letter Hello, Have you considered any alternative solutions for API integ…" at bounding box center [956, 584] width 332 height 289
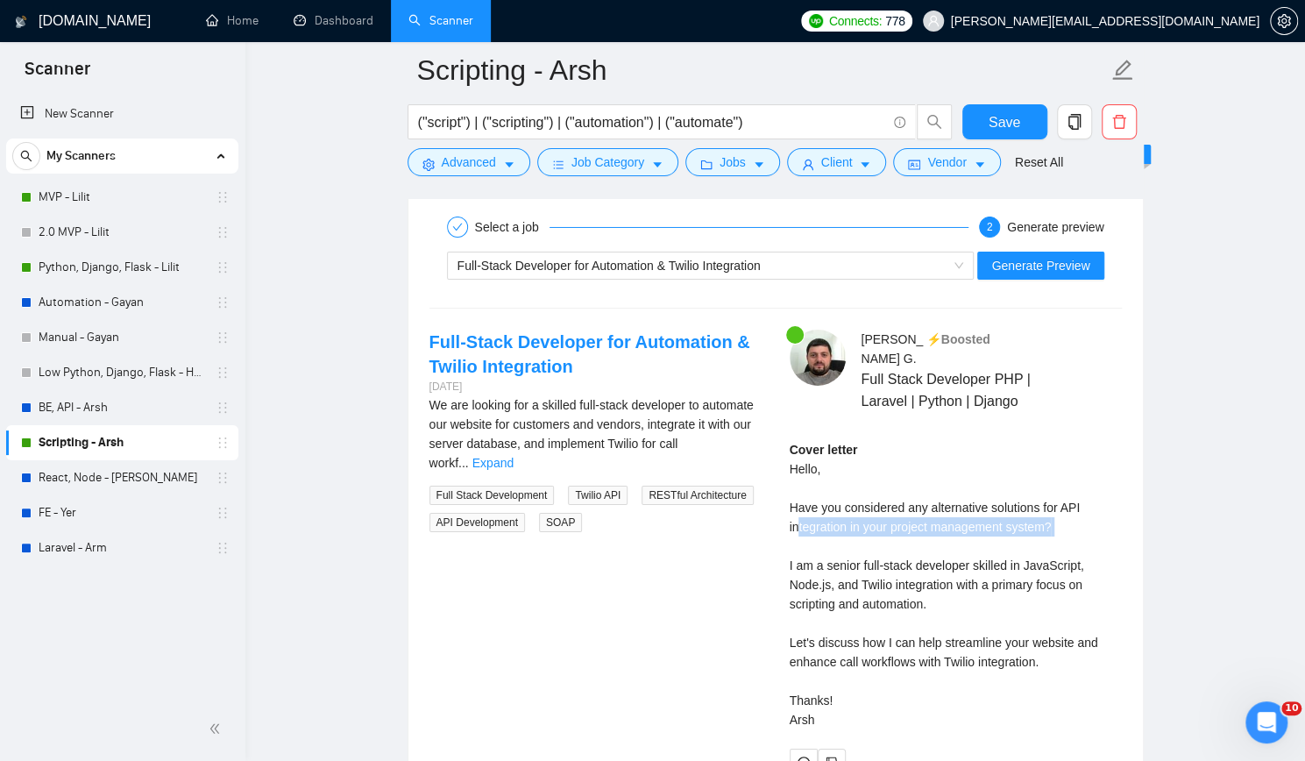
click at [1057, 509] on div "Cover letter Hello, Have you considered any alternative solutions for API integ…" at bounding box center [956, 584] width 332 height 289
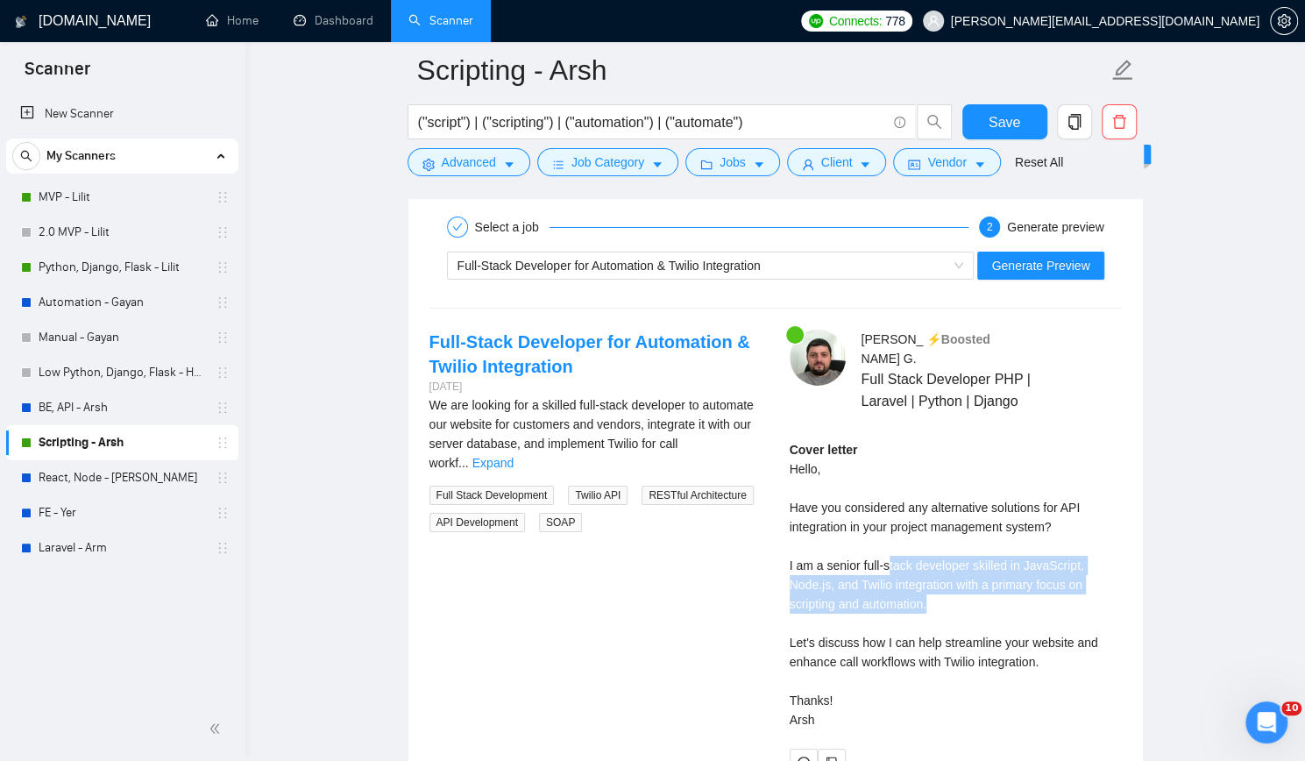
drag, startPoint x: 887, startPoint y: 531, endPoint x: 948, endPoint y: 576, distance: 75.2
click at [948, 576] on div "Cover letter Hello, Have you considered any alternative solutions for API integ…" at bounding box center [956, 584] width 332 height 289
drag, startPoint x: 935, startPoint y: 555, endPoint x: 1019, endPoint y: 572, distance: 86.0
click at [1019, 572] on div "Cover letter Hello, Have you considered any alternative solutions for API integ…" at bounding box center [956, 584] width 332 height 289
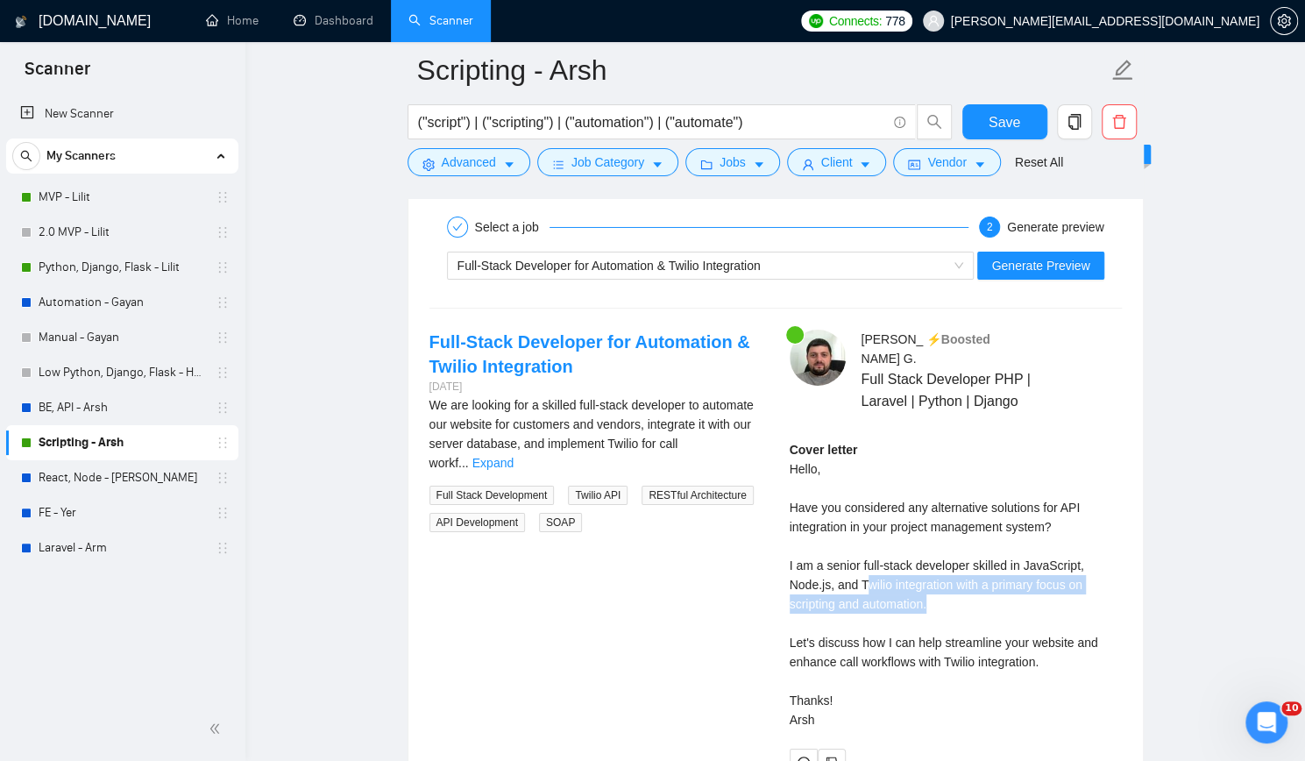
click at [1019, 572] on div "Cover letter Hello, Have you considered any alternative solutions for API integ…" at bounding box center [956, 584] width 332 height 289
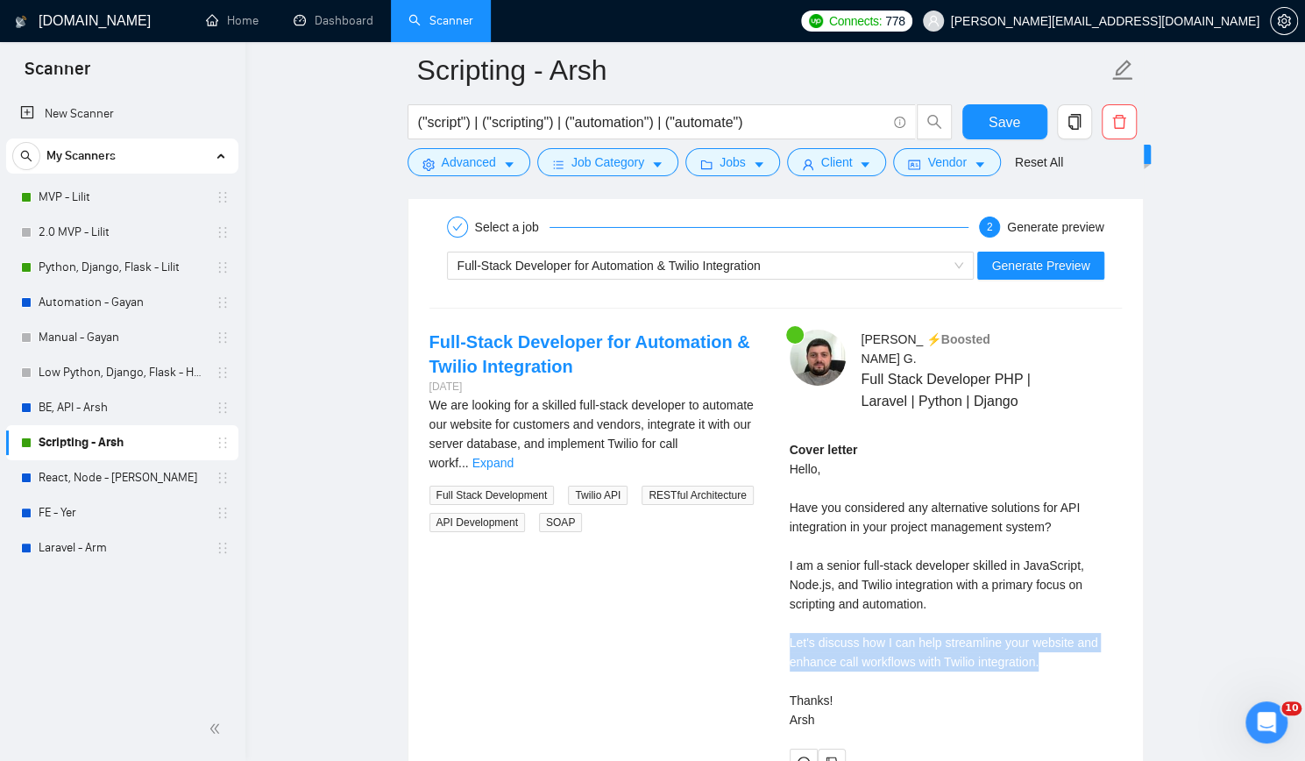
drag, startPoint x: 791, startPoint y: 608, endPoint x: 1050, endPoint y: 633, distance: 260.6
click at [1050, 633] on div "Cover letter Hello, Have you considered any alternative solutions for API integ…" at bounding box center [956, 584] width 332 height 289
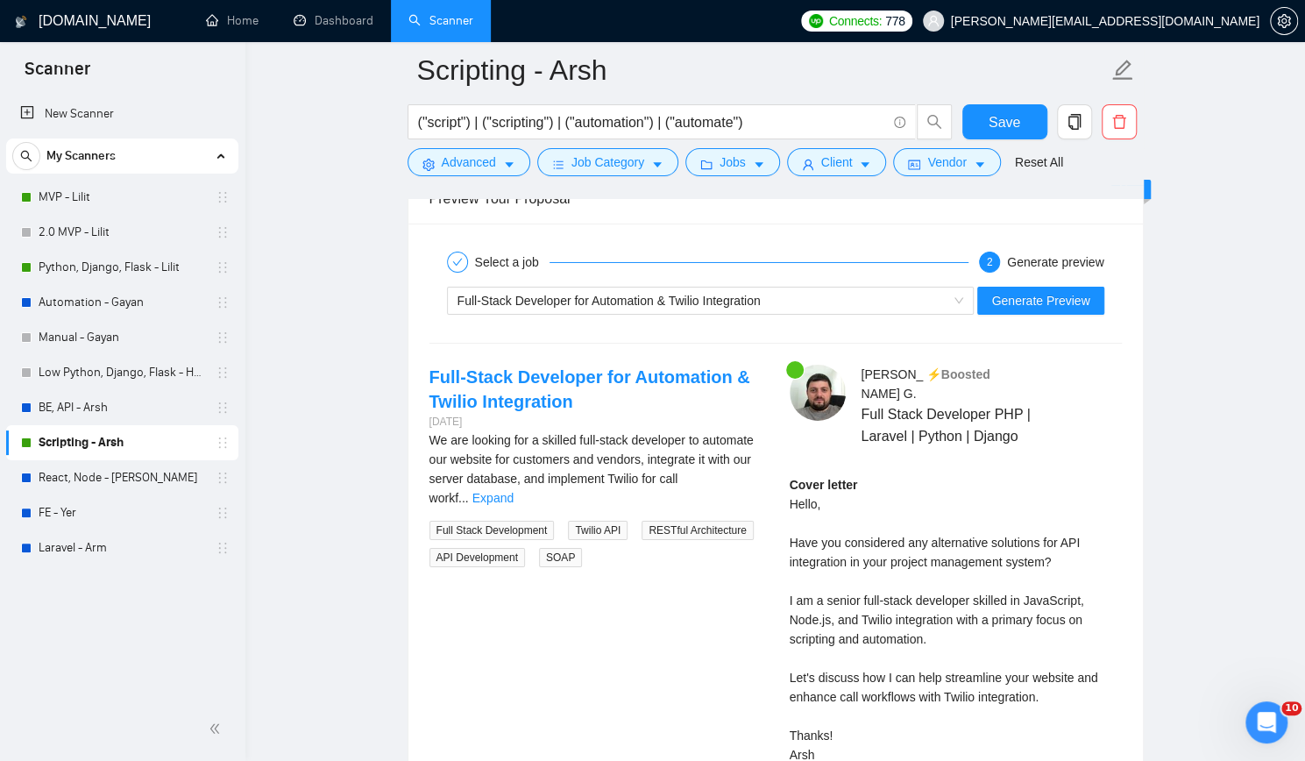
scroll to position [3418, 0]
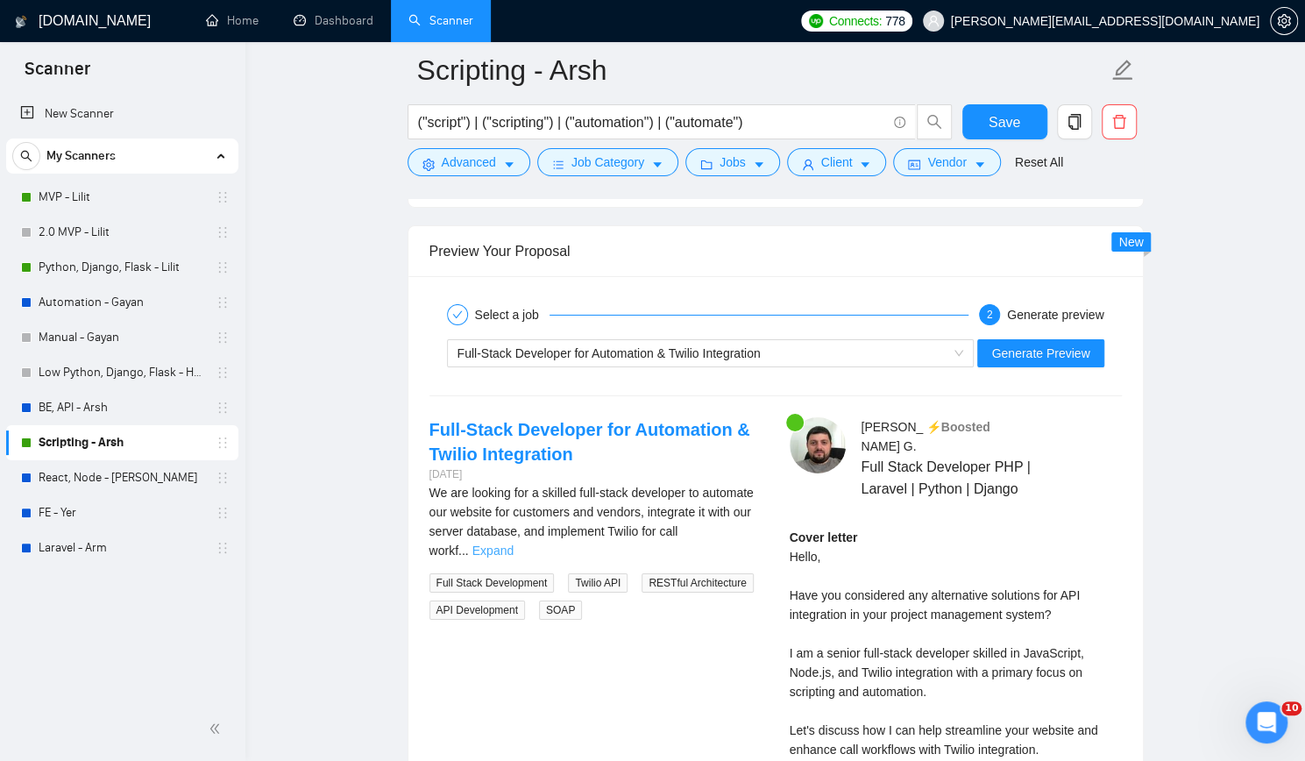
click at [514, 543] on link "Expand" at bounding box center [492, 550] width 41 height 14
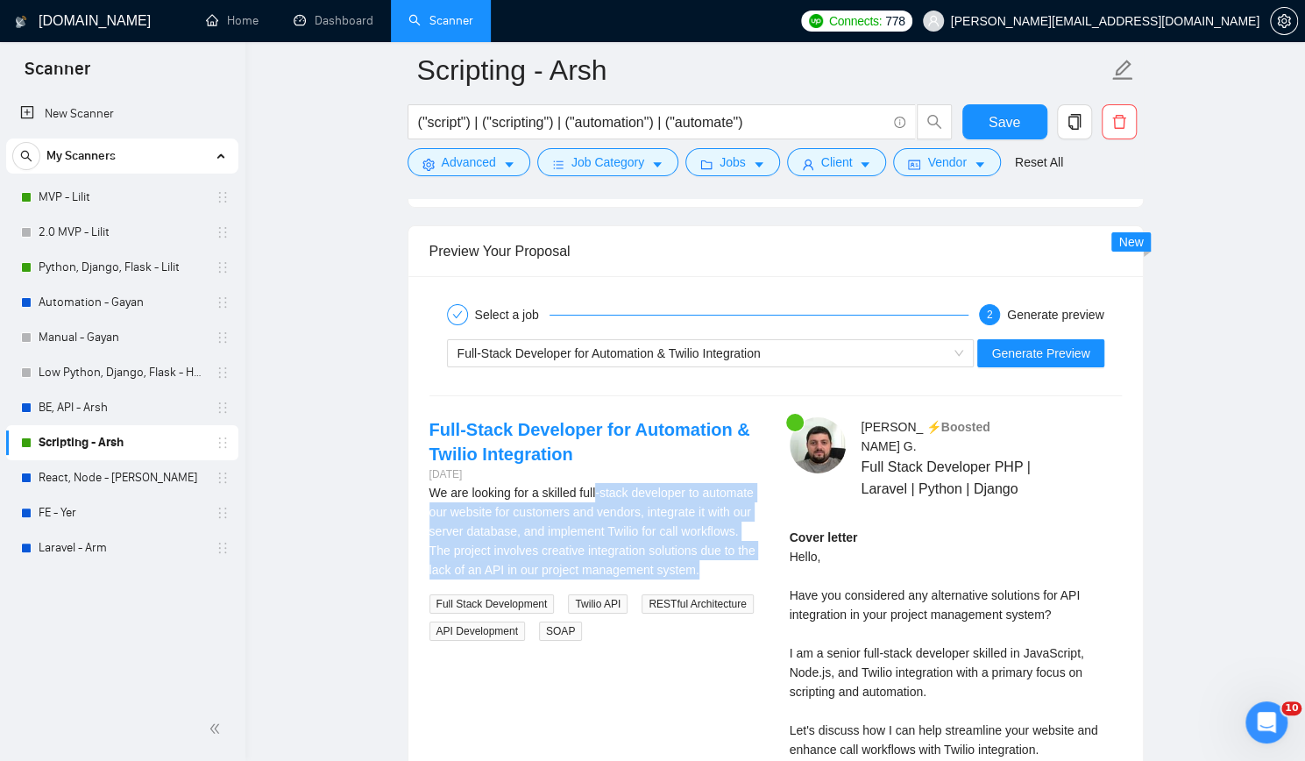
drag, startPoint x: 596, startPoint y: 490, endPoint x: 684, endPoint y: 560, distance: 112.3
click at [684, 560] on div "We are looking for a skilled full-stack developer to automate our website for c…" at bounding box center [595, 531] width 332 height 96
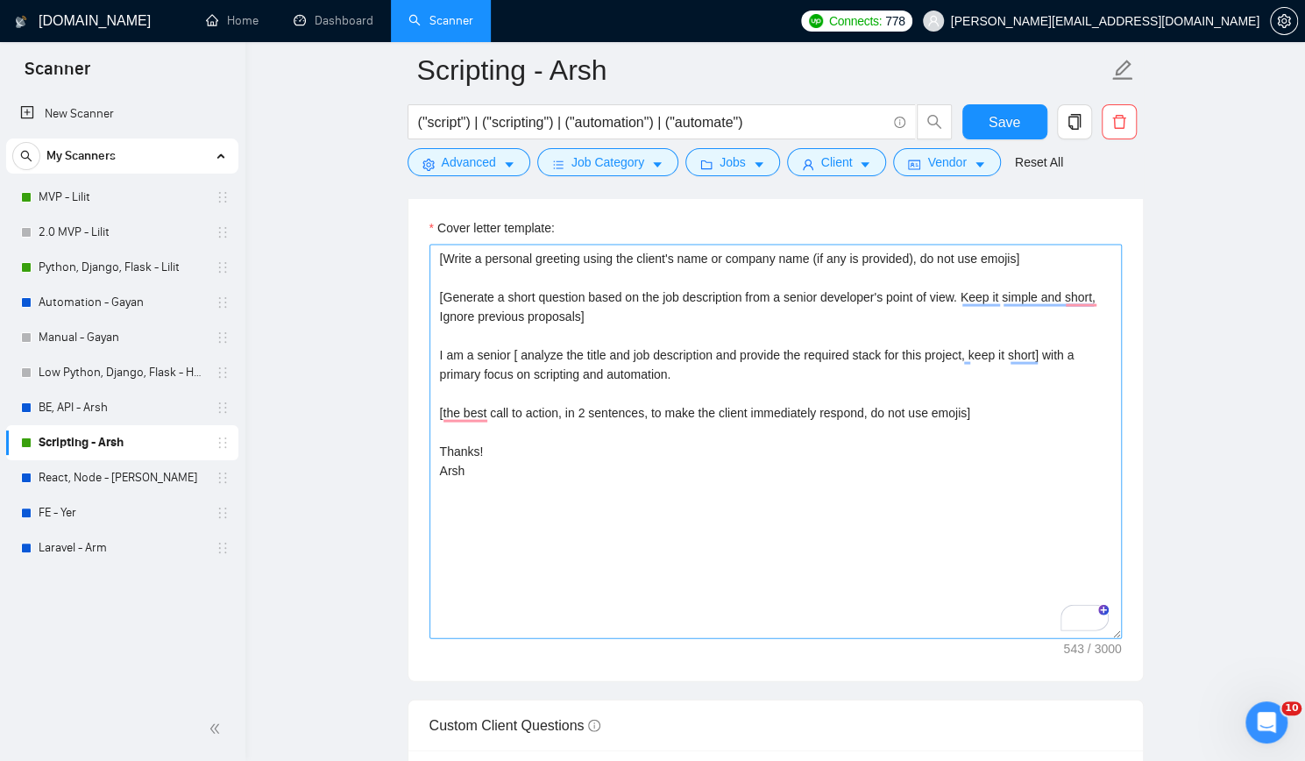
scroll to position [2016, 0]
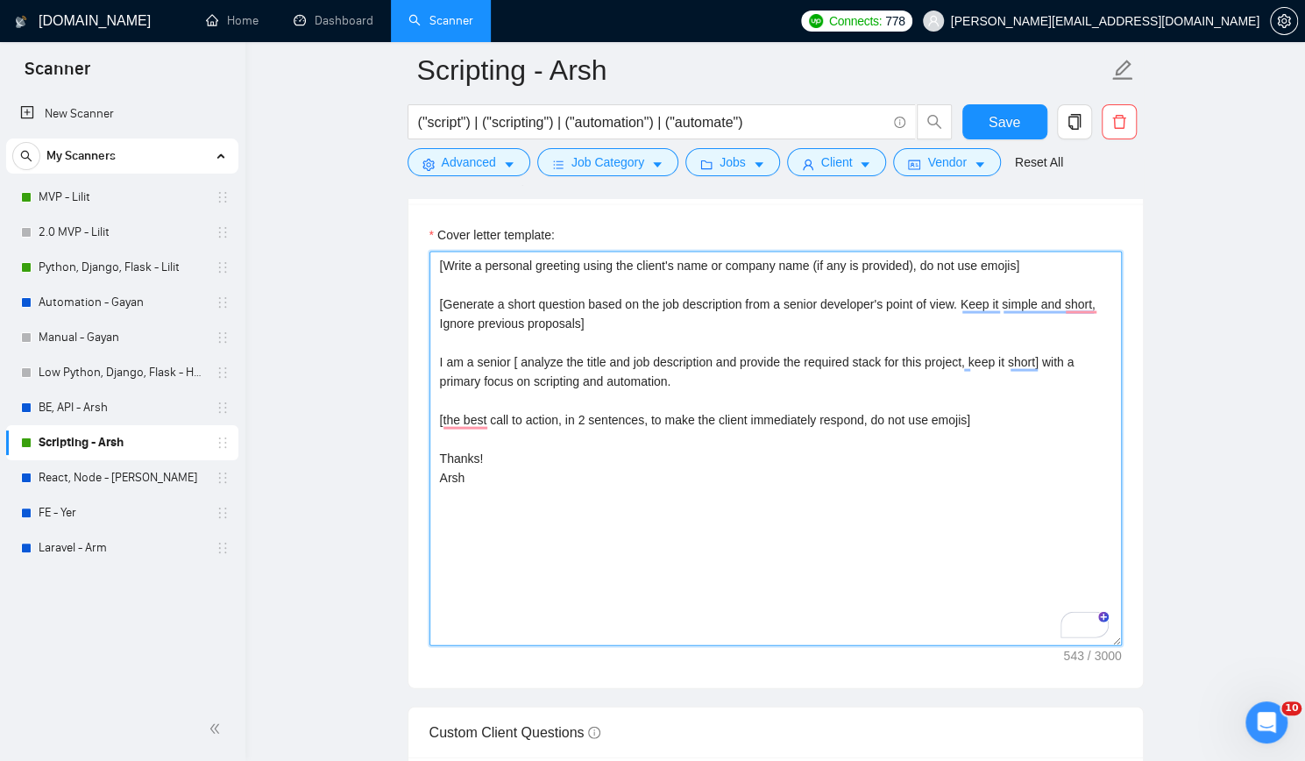
click at [1076, 359] on textarea "[Write a personal greeting using the client's name or company name (if any is p…" at bounding box center [775, 449] width 692 height 394
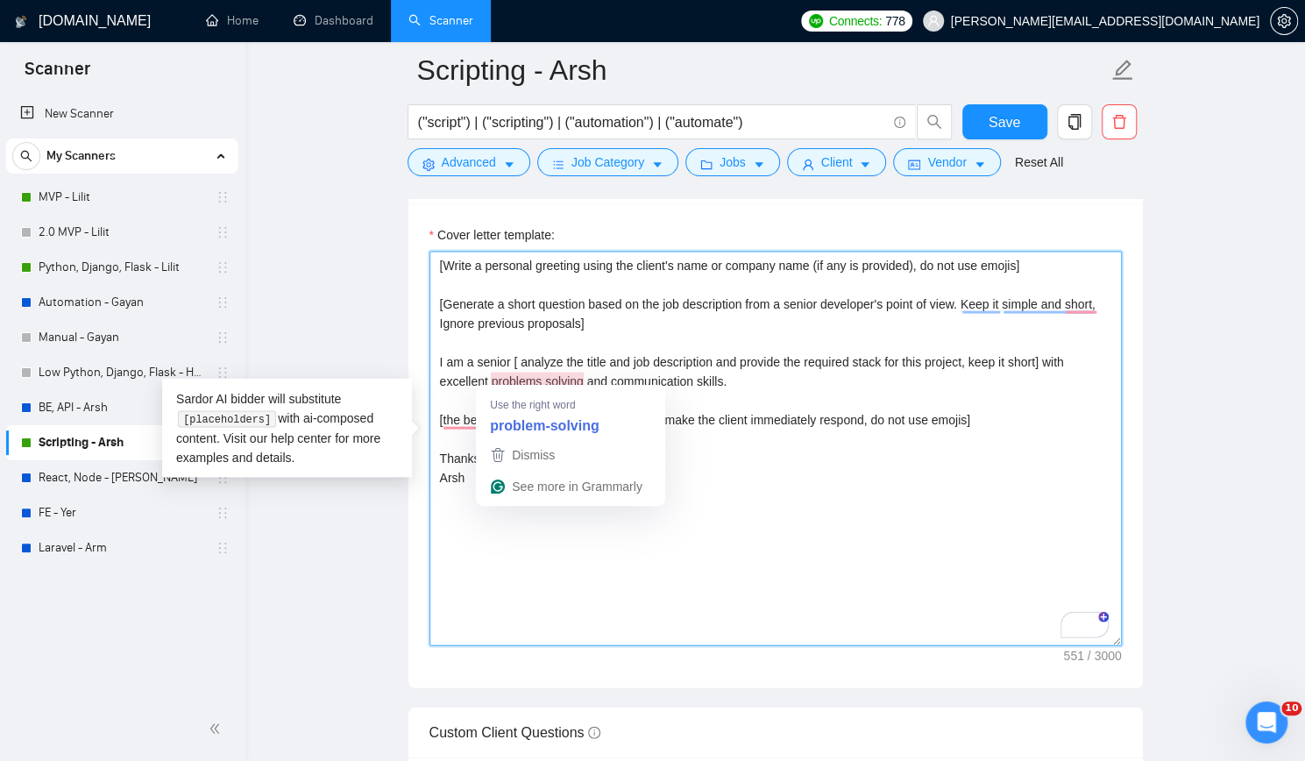
click at [541, 375] on textarea "[Write a personal greeting using the client's name or company name (if any is p…" at bounding box center [775, 449] width 692 height 394
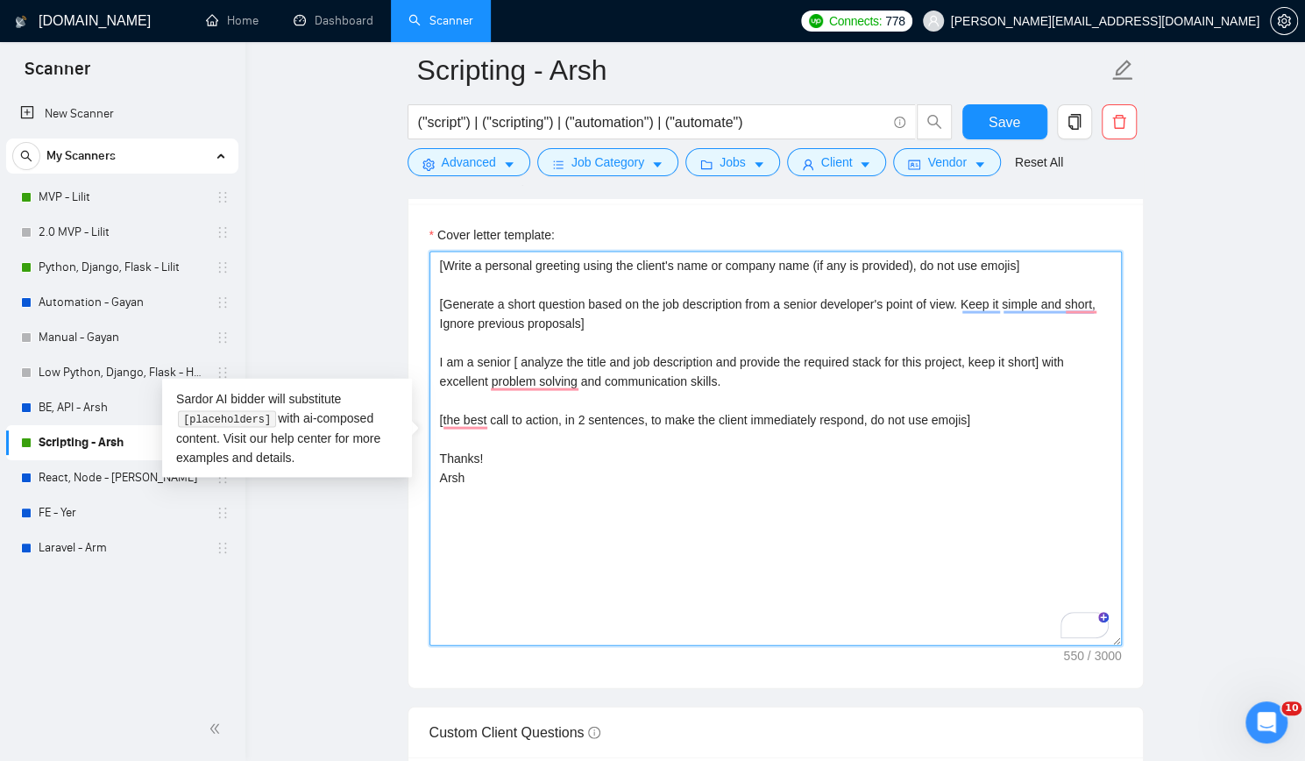
click at [780, 376] on textarea "[Write a personal greeting using the client's name or company name (if any is p…" at bounding box center [775, 449] width 692 height 394
type textarea "[Write a personal greeting using the client's name or company name (if any is p…"
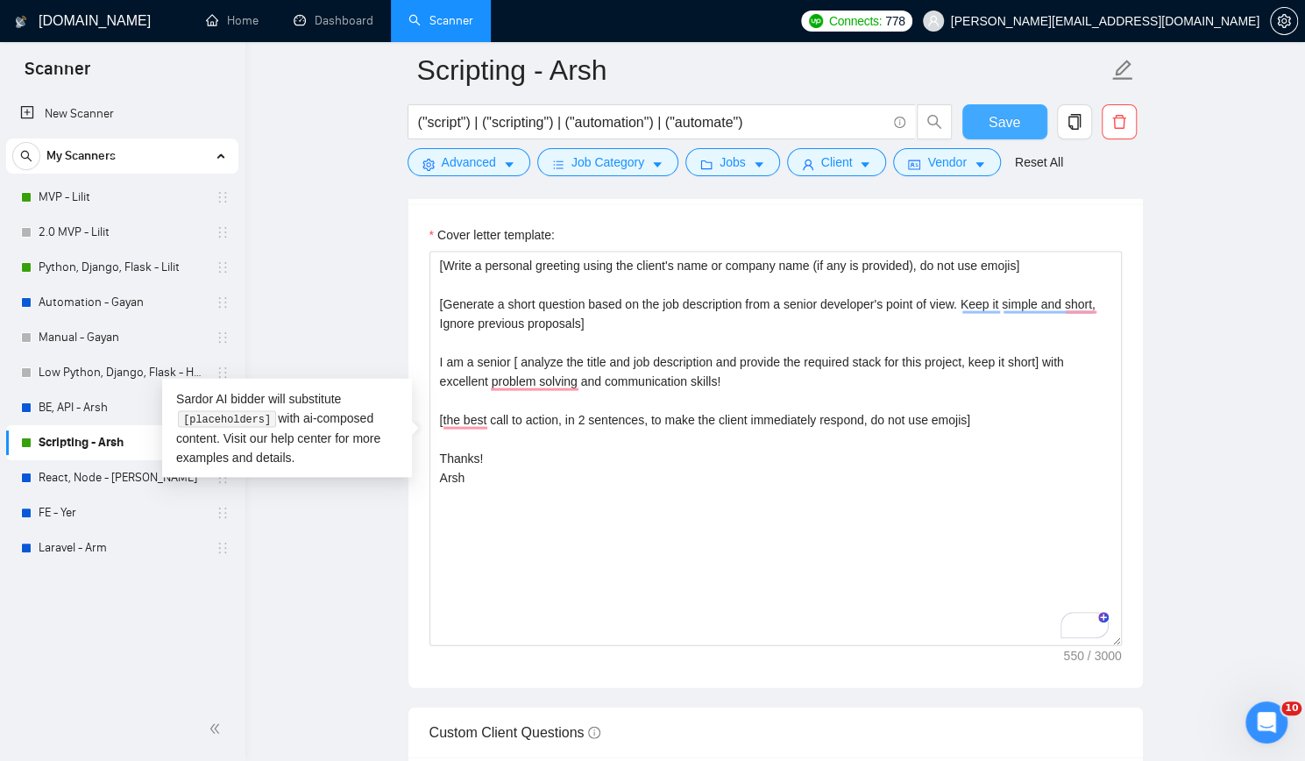
click at [1008, 122] on span "Save" at bounding box center [1005, 122] width 32 height 22
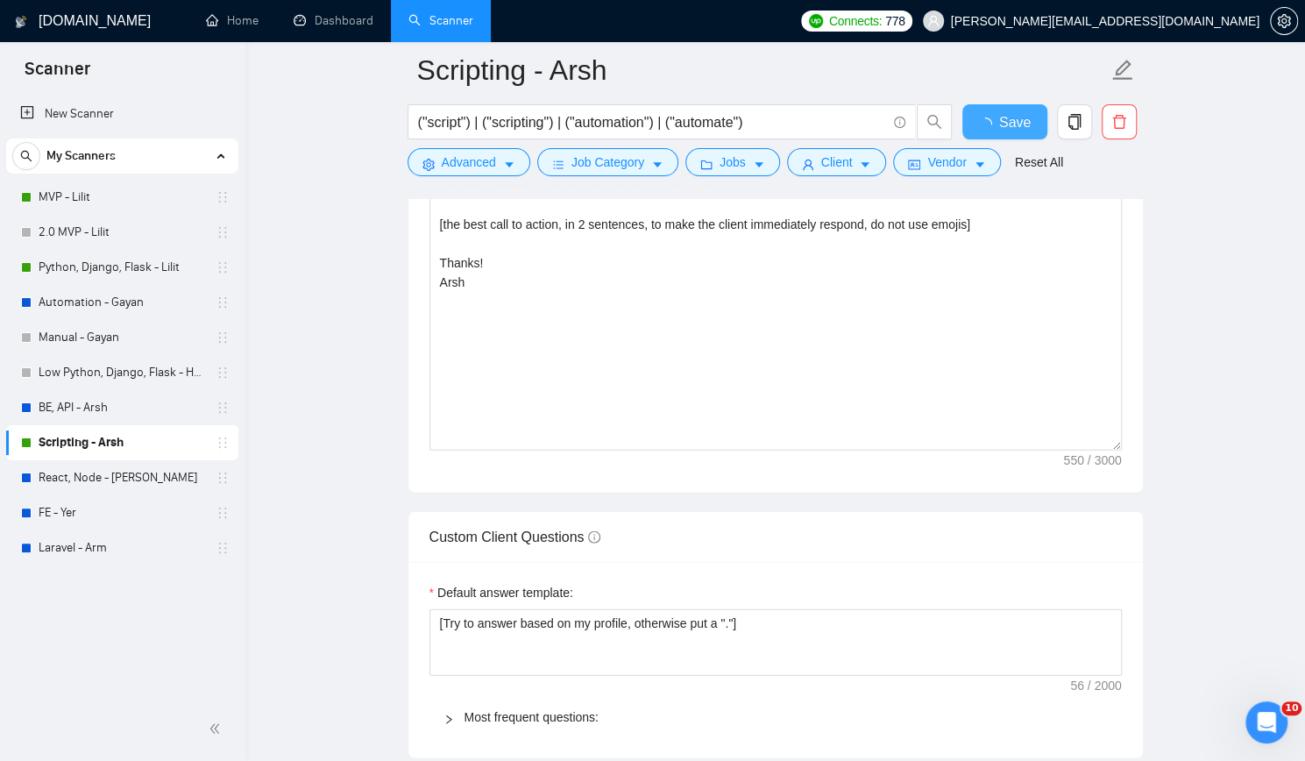
checkbox input "true"
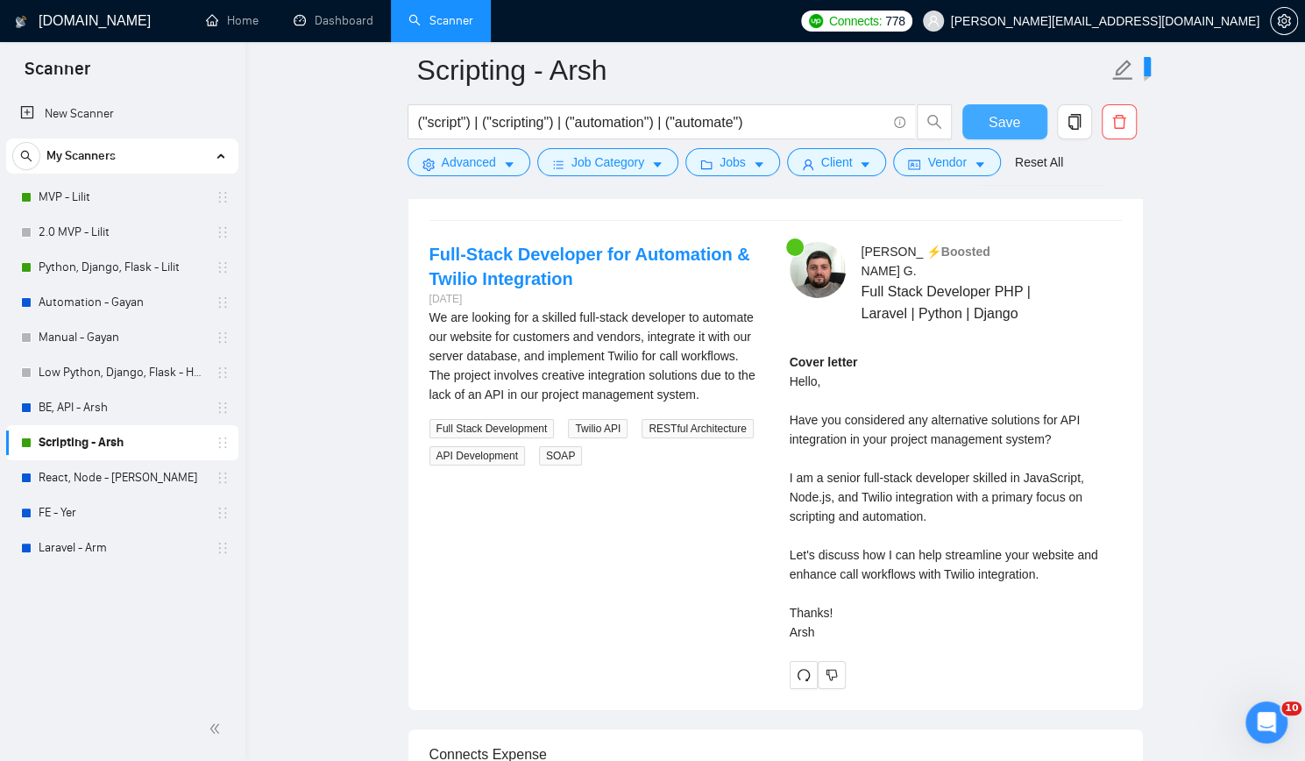
scroll to position [3418, 0]
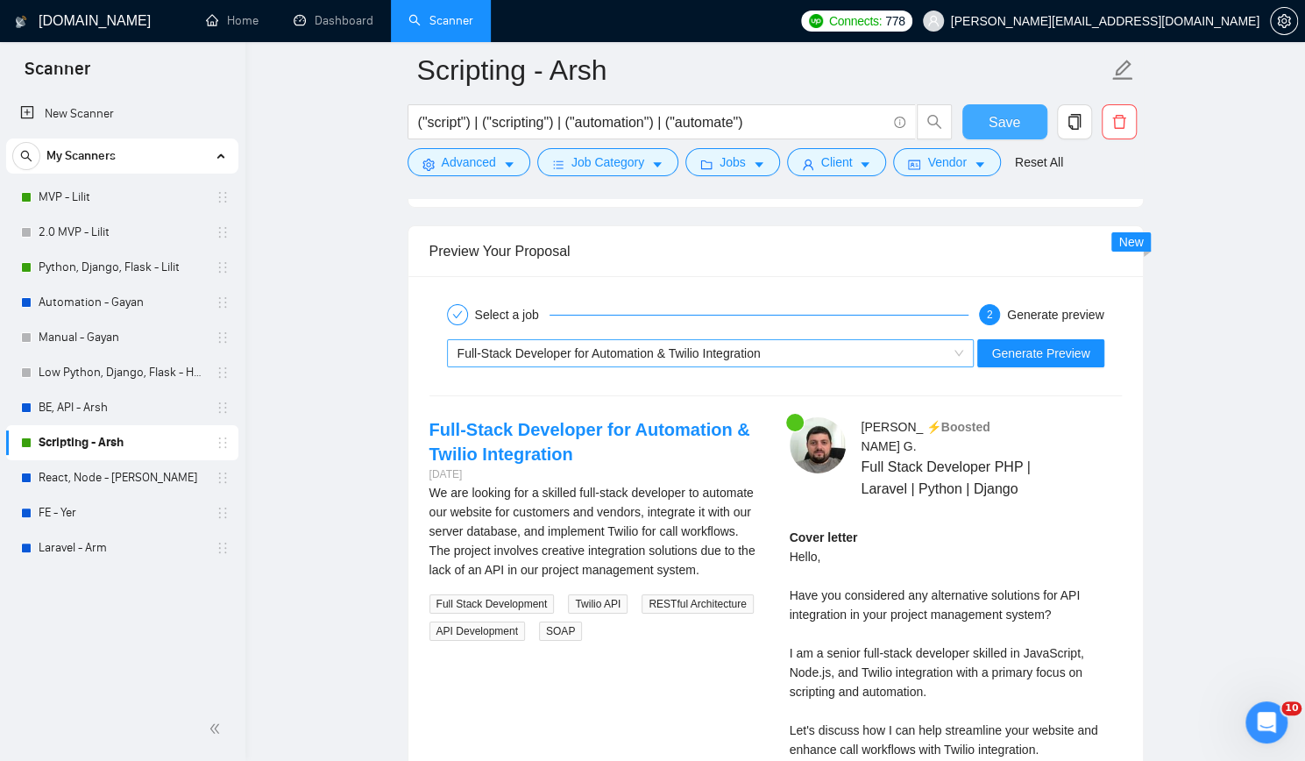
click at [646, 346] on span "Full-Stack Developer for Automation & Twilio Integration" at bounding box center [609, 353] width 303 height 14
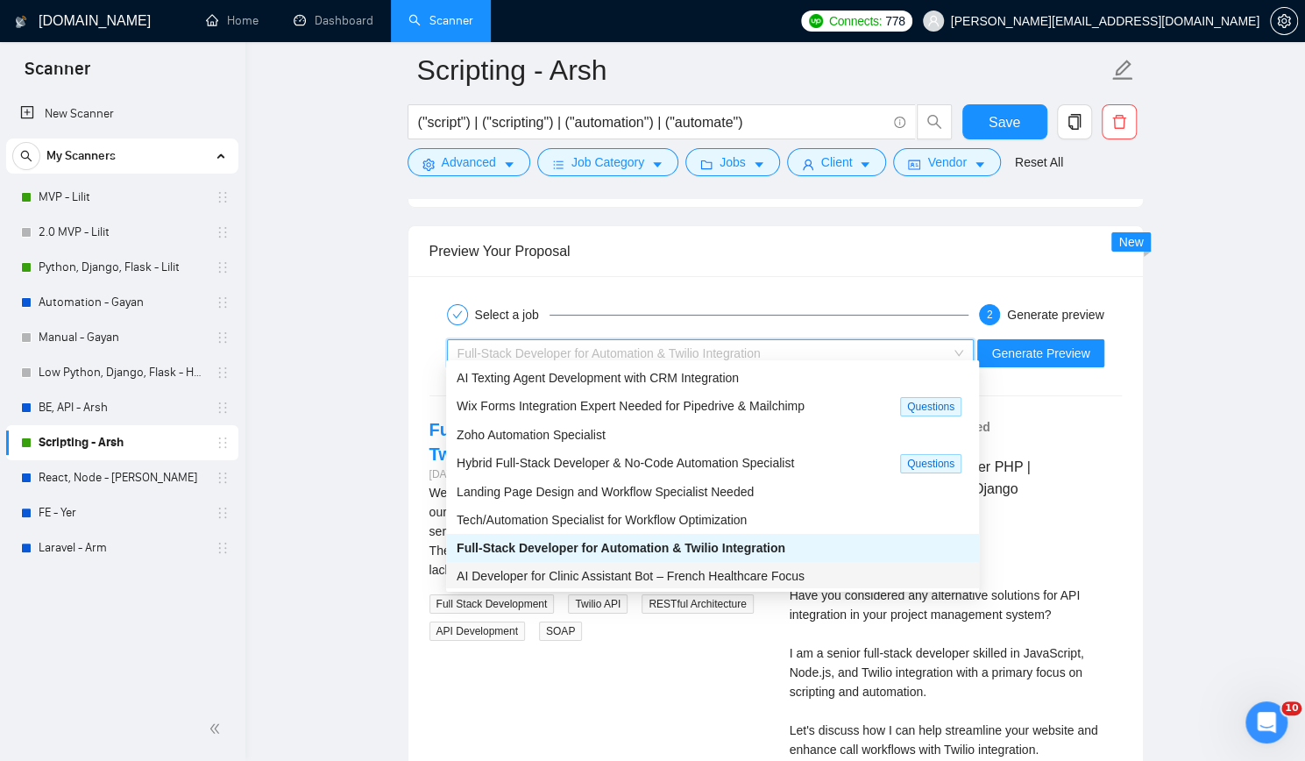
click at [593, 578] on span "AI Developer for Clinic Assistant Bot – French Healthcare Focus" at bounding box center [631, 576] width 348 height 14
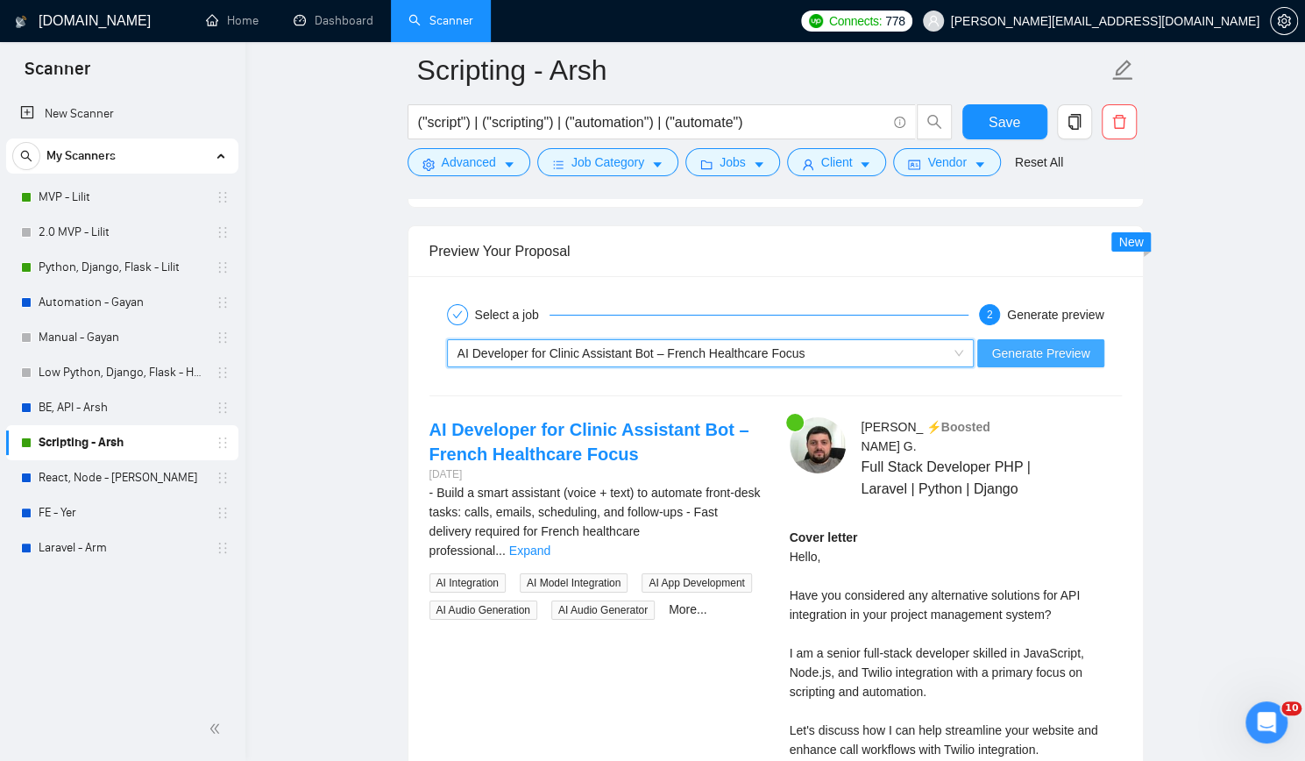
click at [1044, 344] on span "Generate Preview" at bounding box center [1040, 353] width 98 height 19
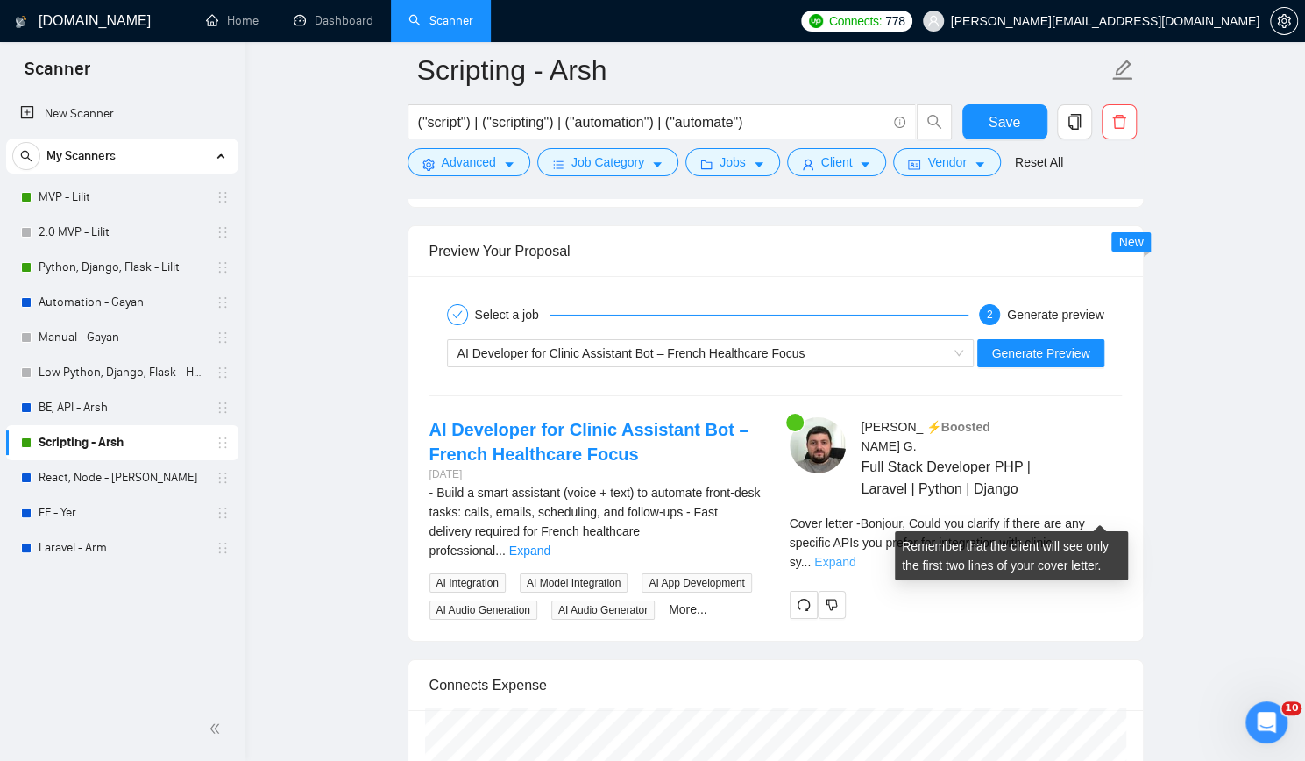
click at [855, 555] on link "Expand" at bounding box center [834, 562] width 41 height 14
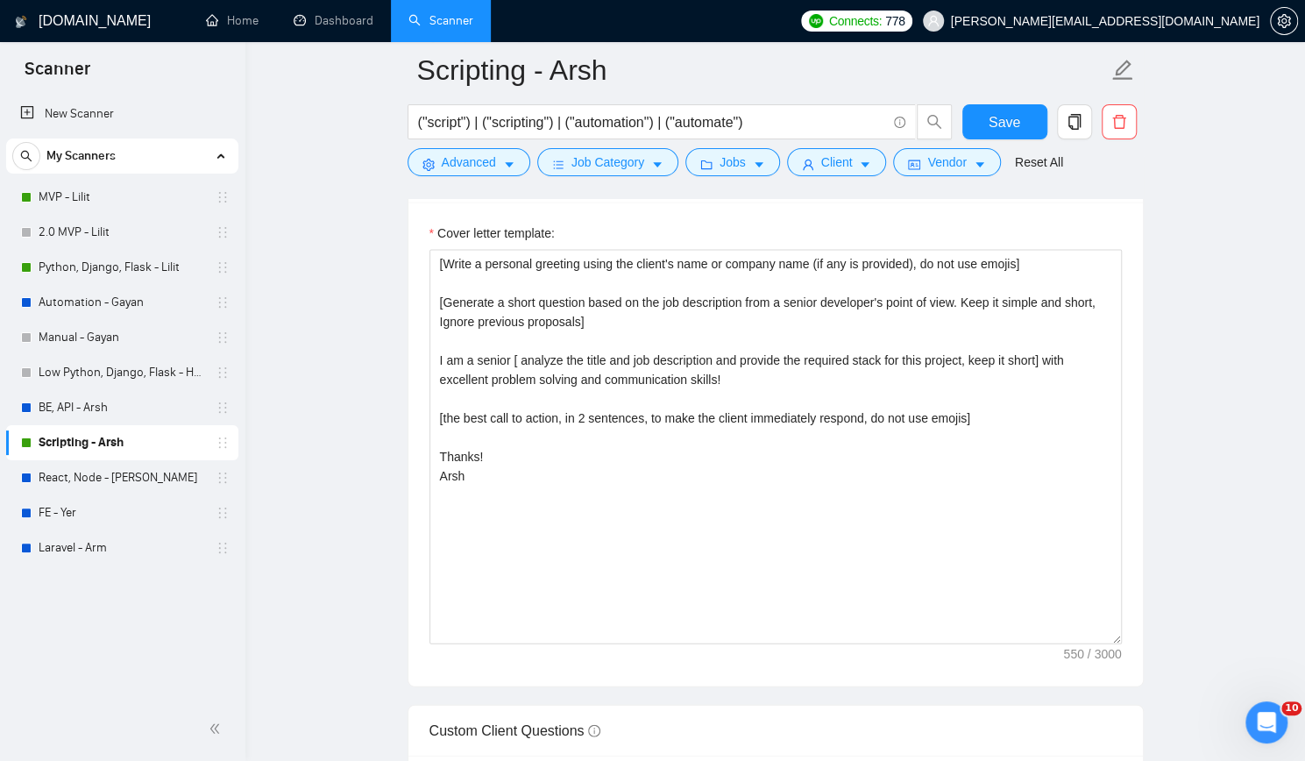
scroll to position [1928, 0]
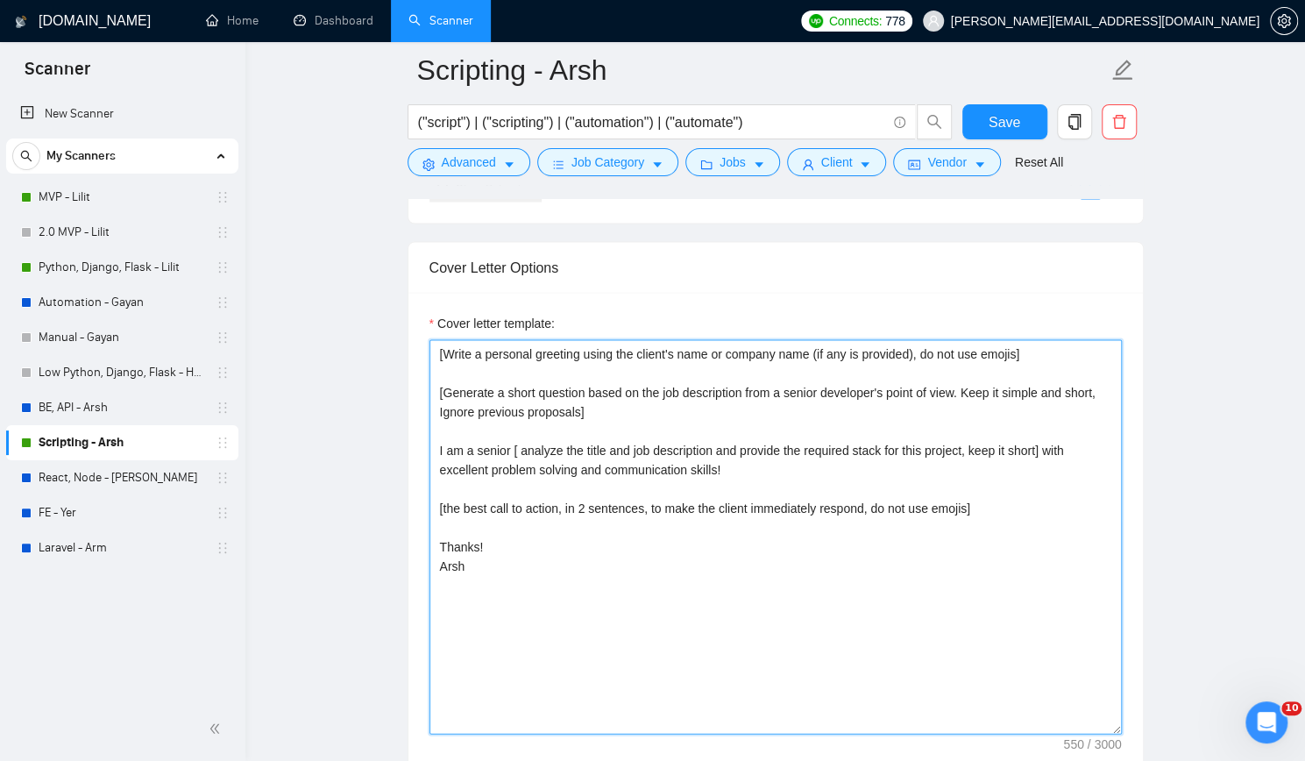
click at [1048, 445] on textarea "[Write a personal greeting using the client's name or company name (if any is p…" at bounding box center [775, 536] width 692 height 394
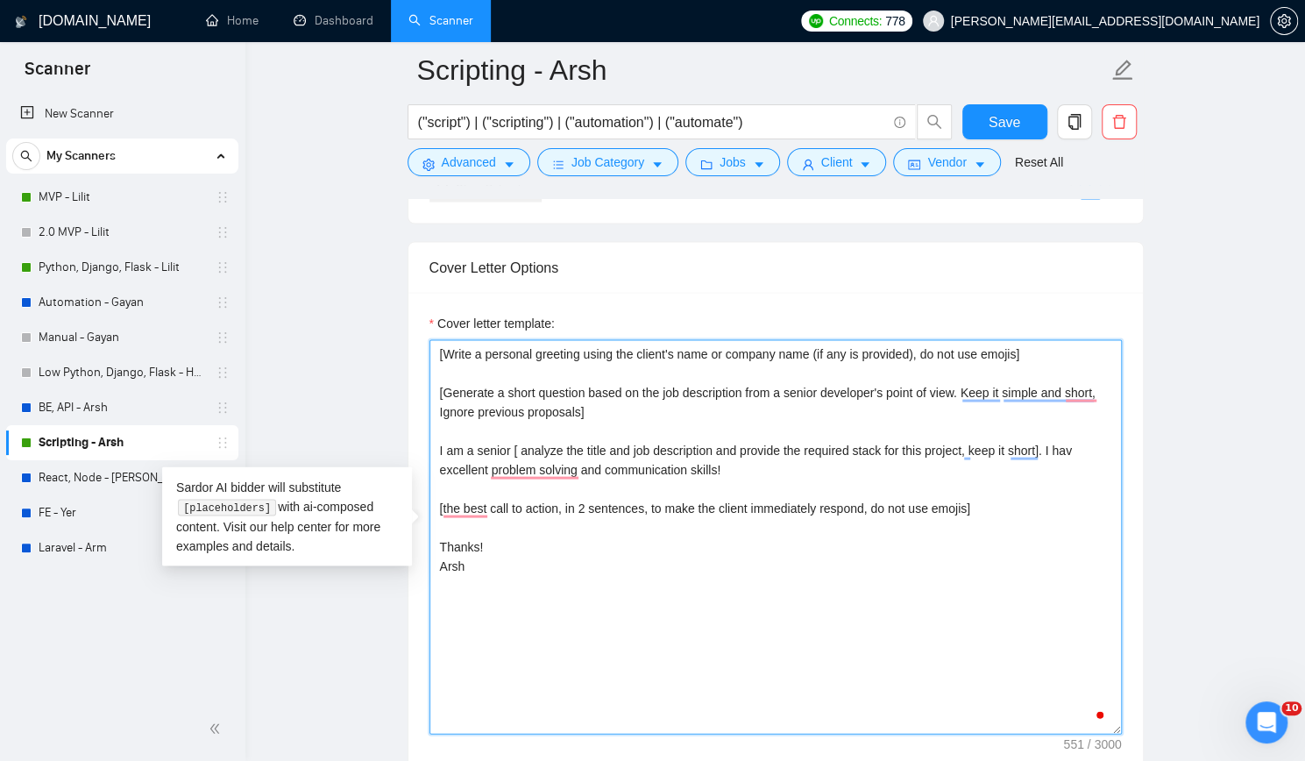
type textarea "[Write a personal greeting using the client's name or company name (if any is p…"
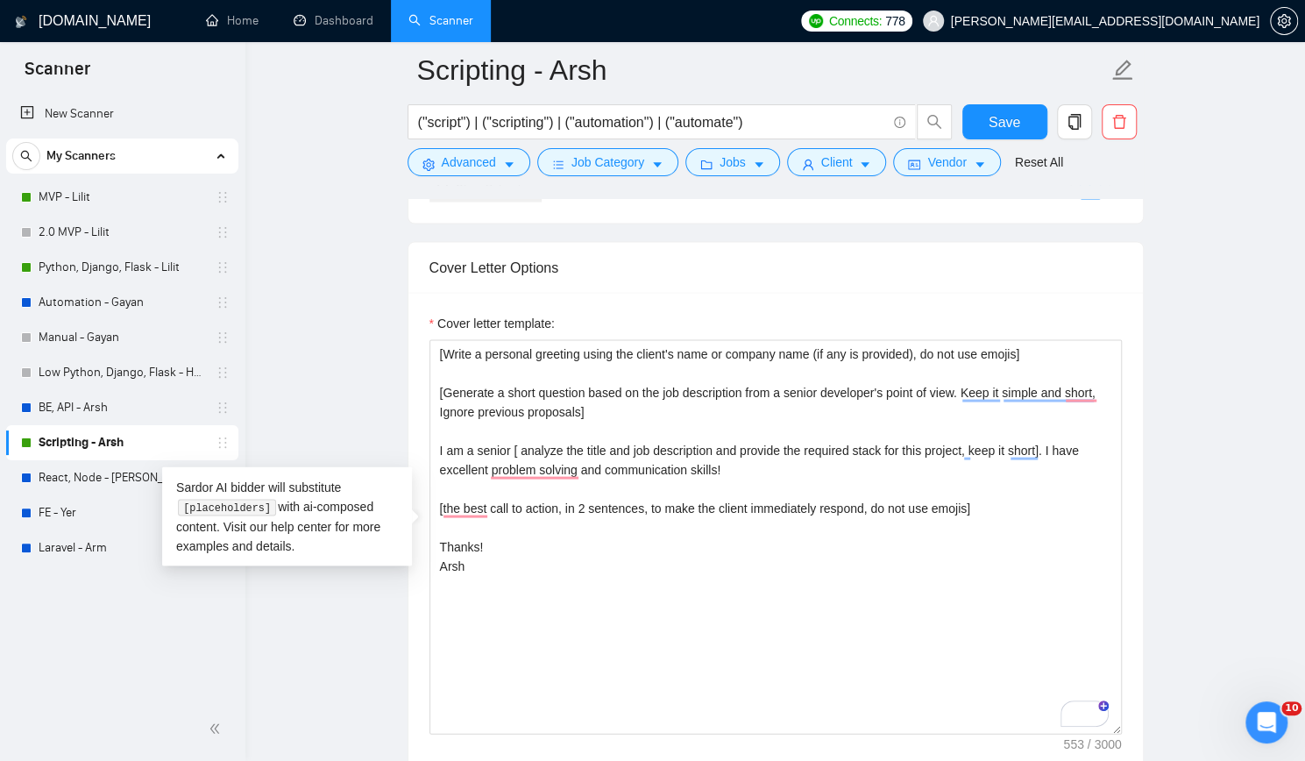
scroll to position [1928, 0]
click at [1004, 117] on span "Save" at bounding box center [1005, 122] width 32 height 22
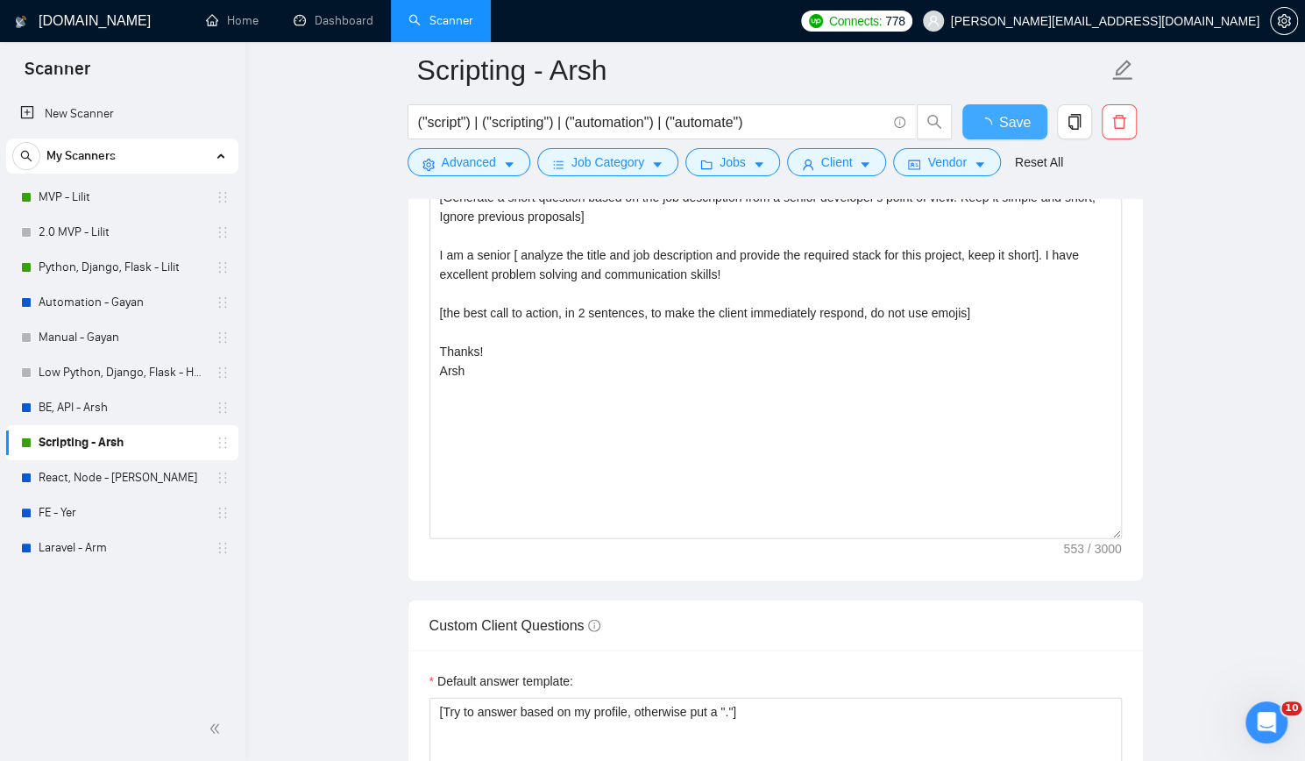
checkbox input "true"
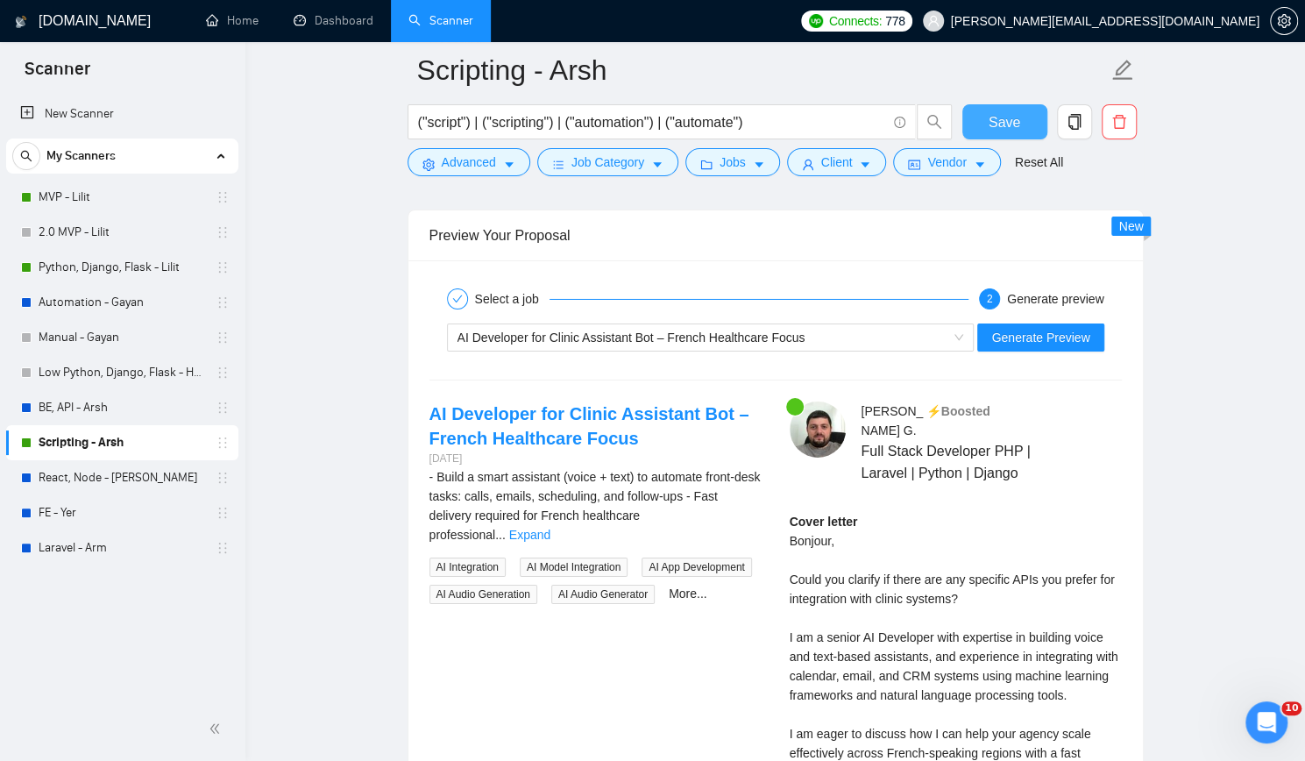
scroll to position [3418, 0]
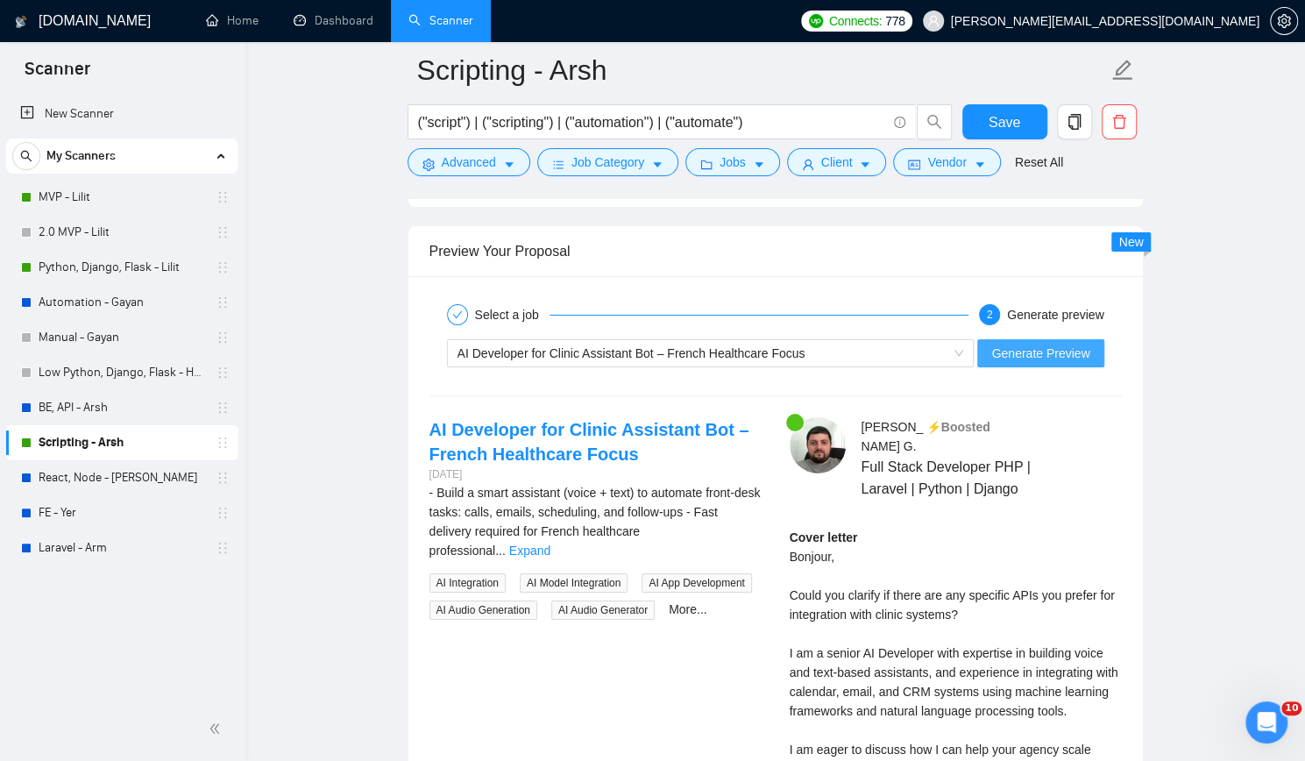
click at [1051, 344] on span "Generate Preview" at bounding box center [1040, 353] width 98 height 19
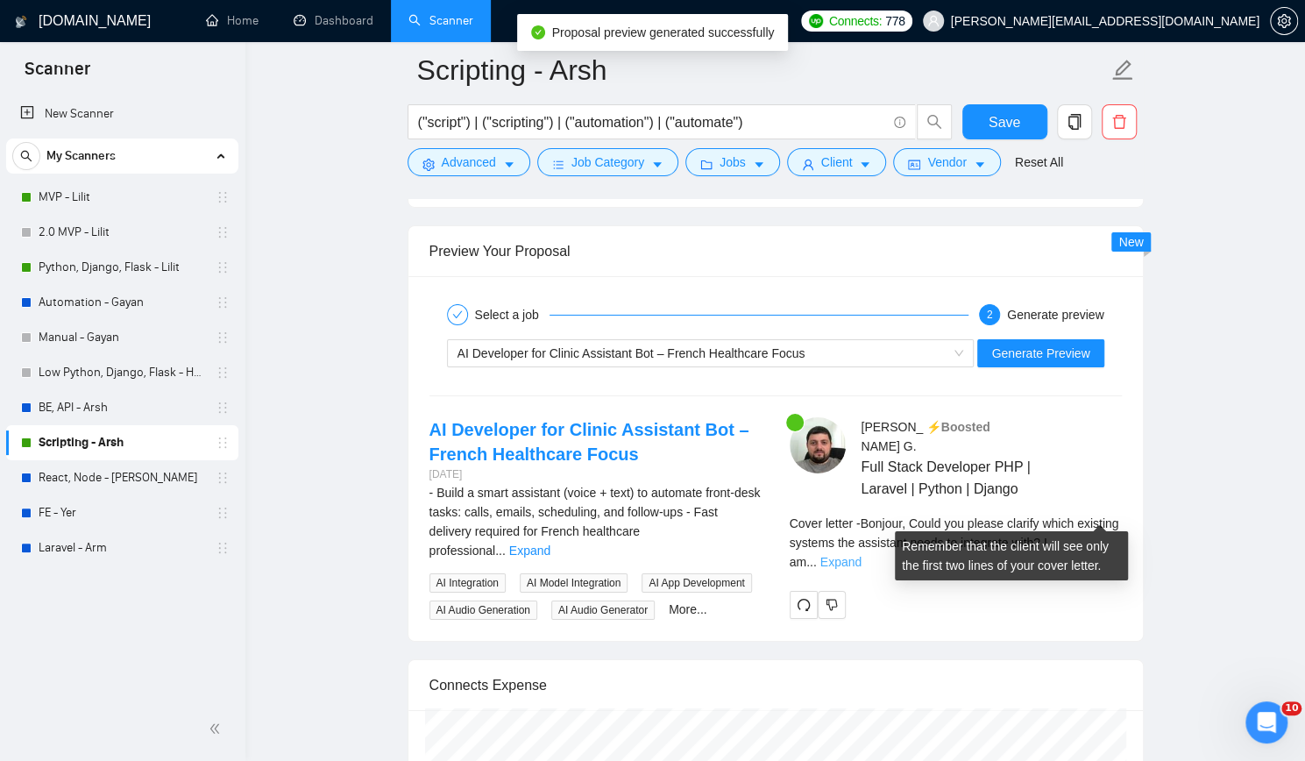
click at [862, 555] on link "Expand" at bounding box center [840, 562] width 41 height 14
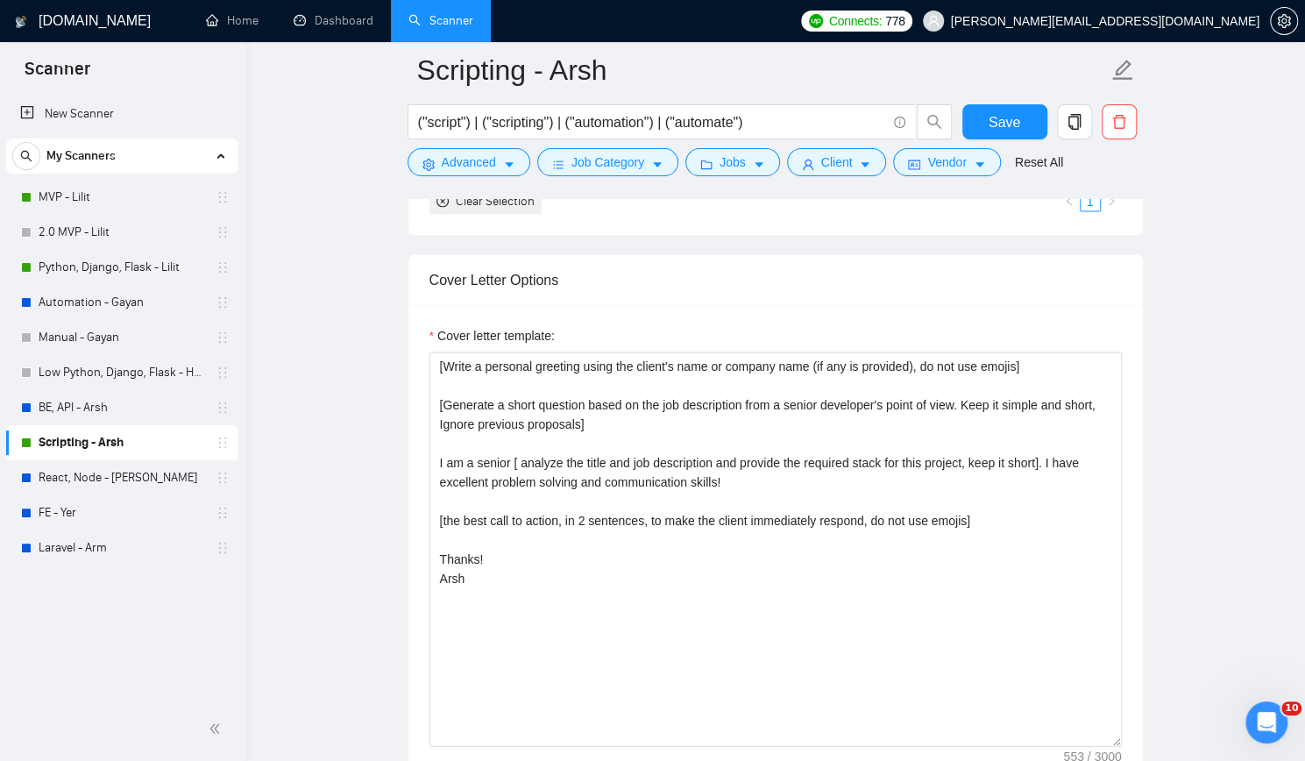
scroll to position [1841, 0]
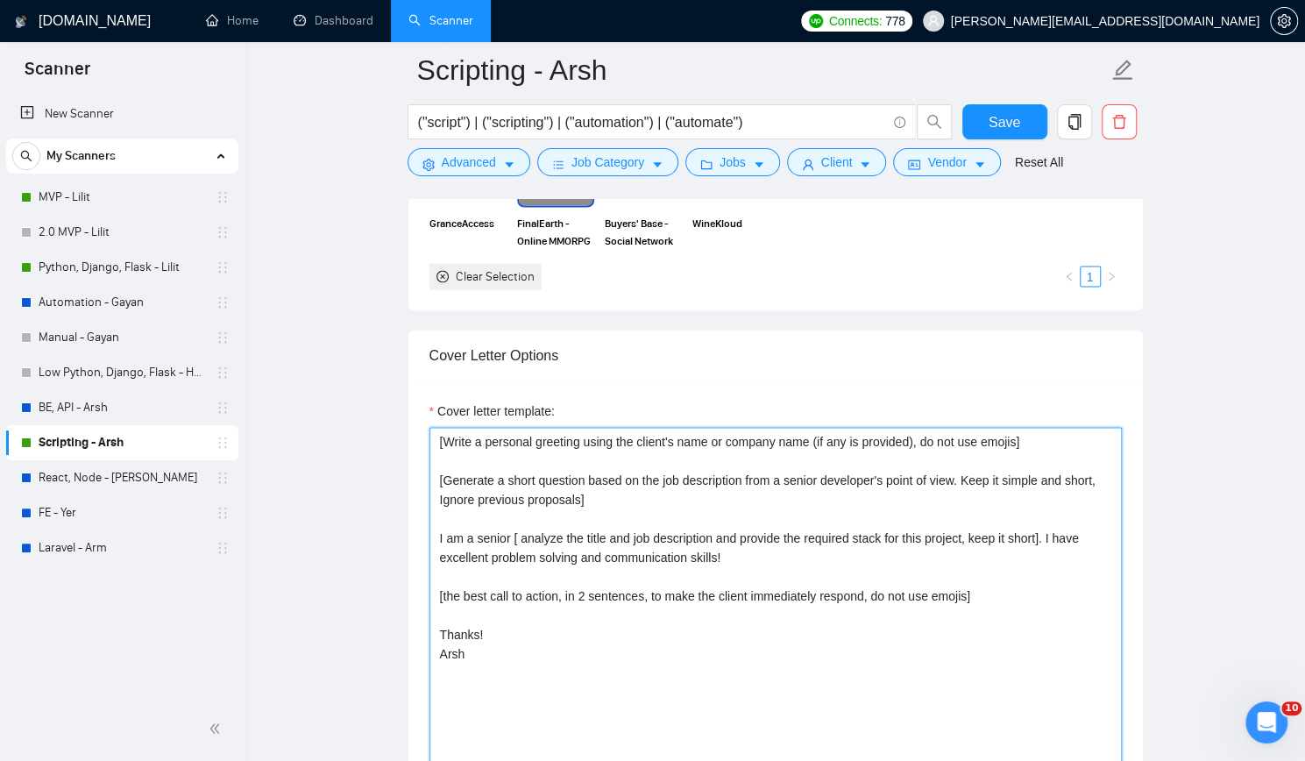
click at [1047, 530] on textarea "[Write a personal greeting using the client's name or company name (if any is p…" at bounding box center [775, 624] width 692 height 394
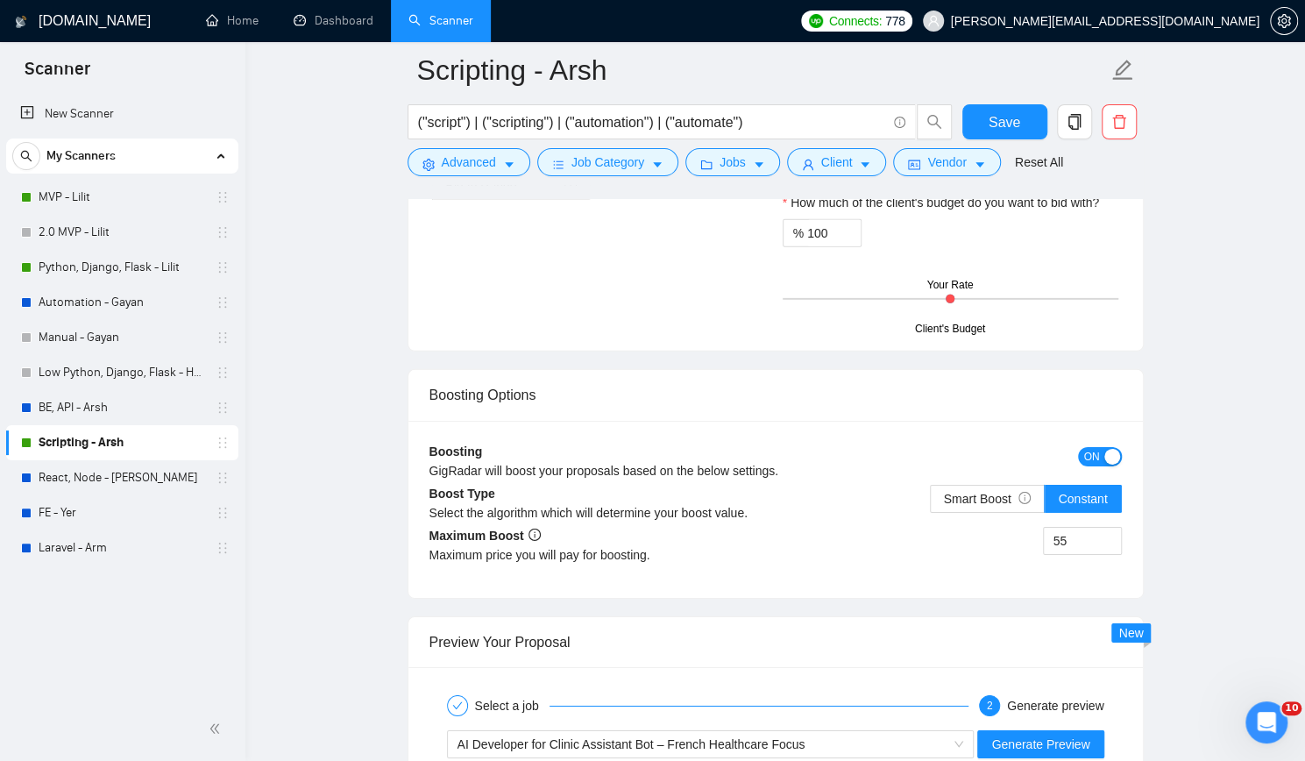
scroll to position [2630, 0]
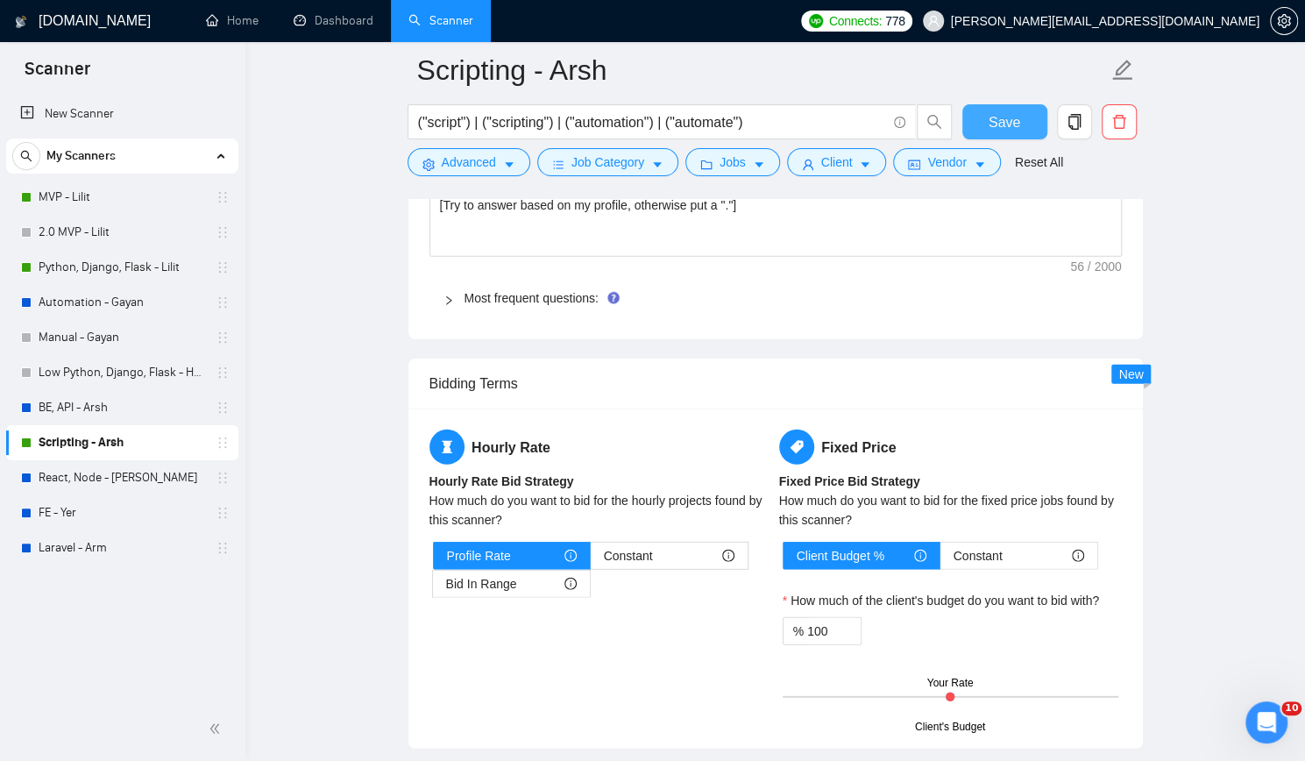
type textarea "[Write a personal greeting using the client's name or company name (if any is p…"
click at [1005, 117] on span "Save" at bounding box center [1005, 122] width 32 height 22
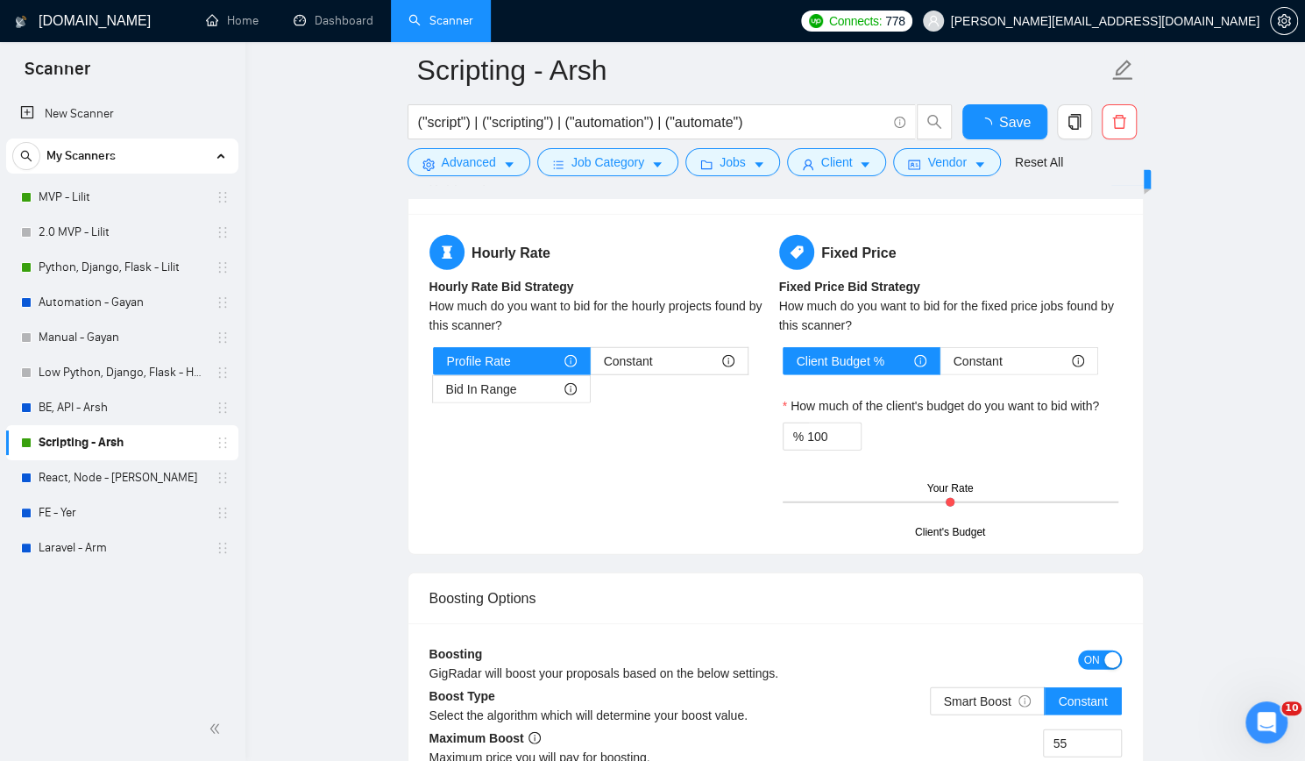
checkbox input "true"
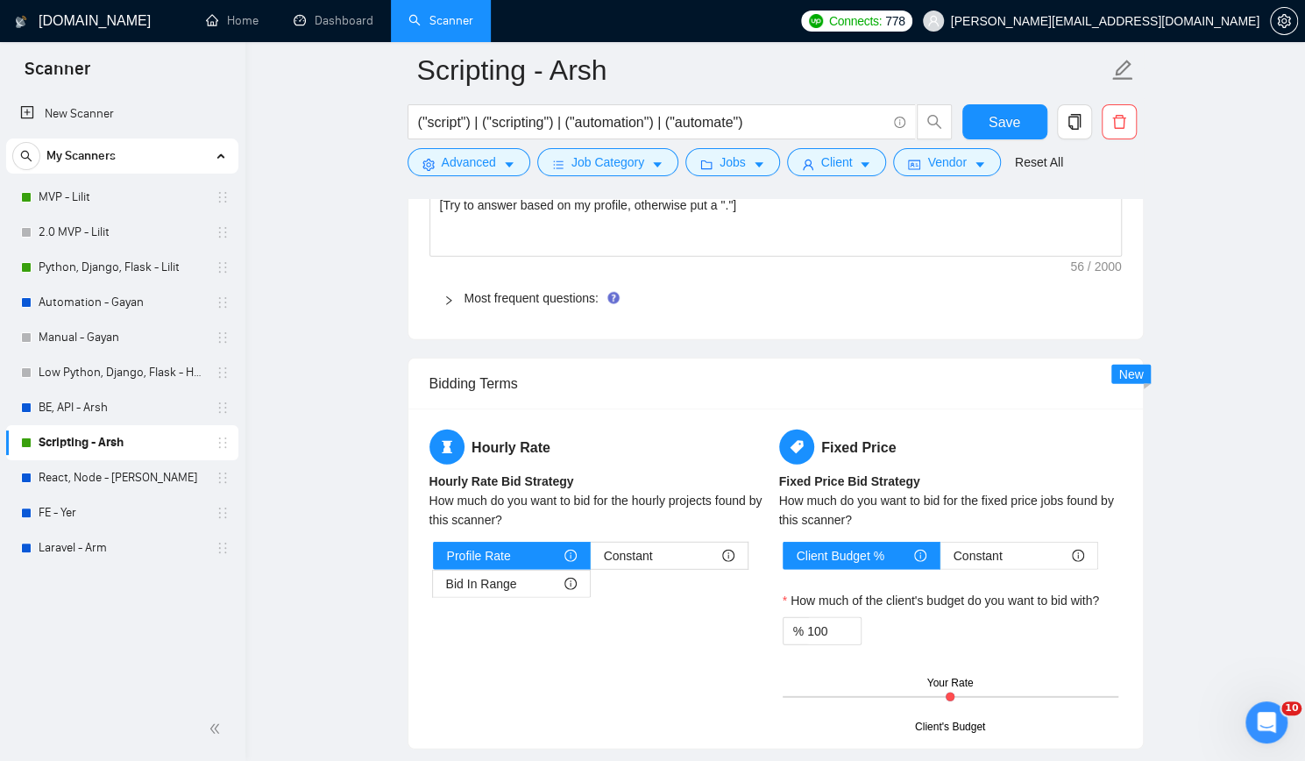
click at [78, 615] on div "New Scanner My Scanners MVP - Lilit 2.0 MVP - Lilit Python, Django, Flask - Lil…" at bounding box center [122, 395] width 245 height 604
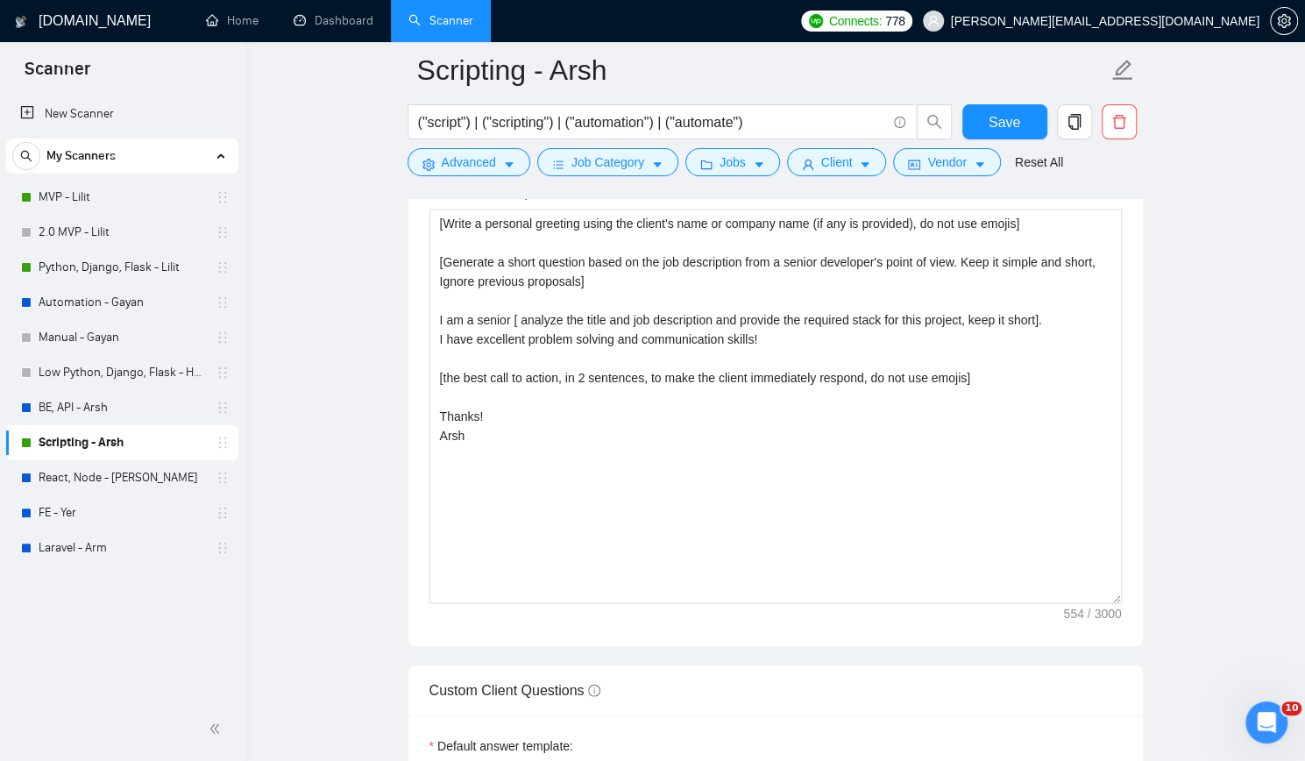
scroll to position [2016, 0]
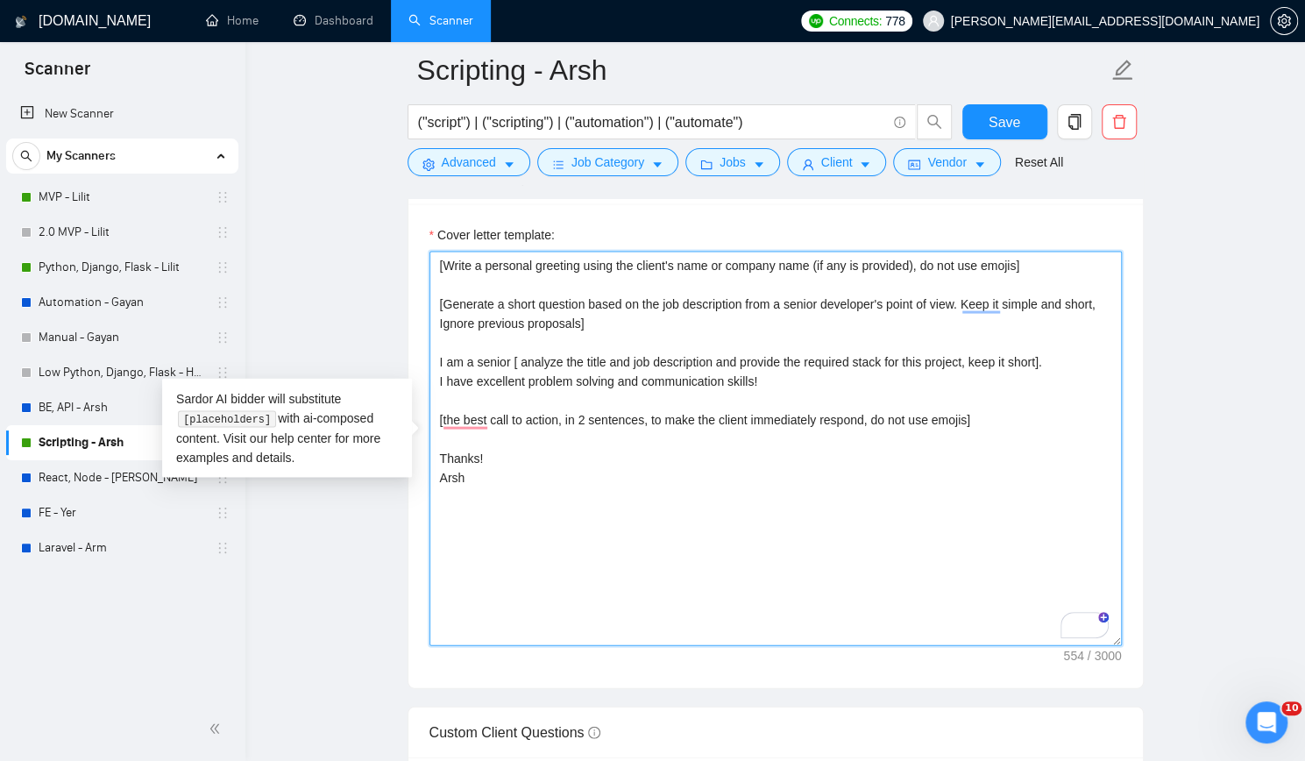
drag, startPoint x: 437, startPoint y: 351, endPoint x: 1055, endPoint y: 357, distance: 618.9
click at [1055, 357] on textarea "[Write a personal greeting using the client's name or company name (if any is p…" at bounding box center [775, 449] width 692 height 394
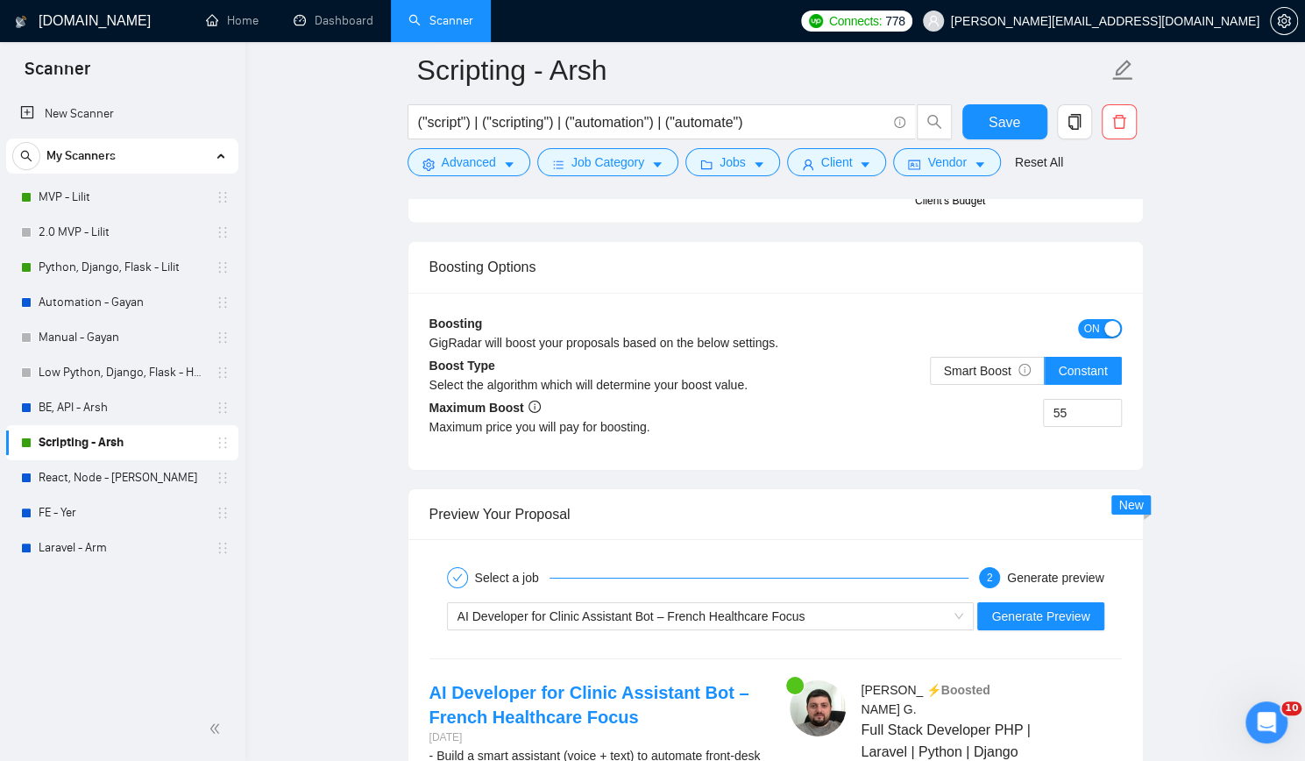
scroll to position [3594, 0]
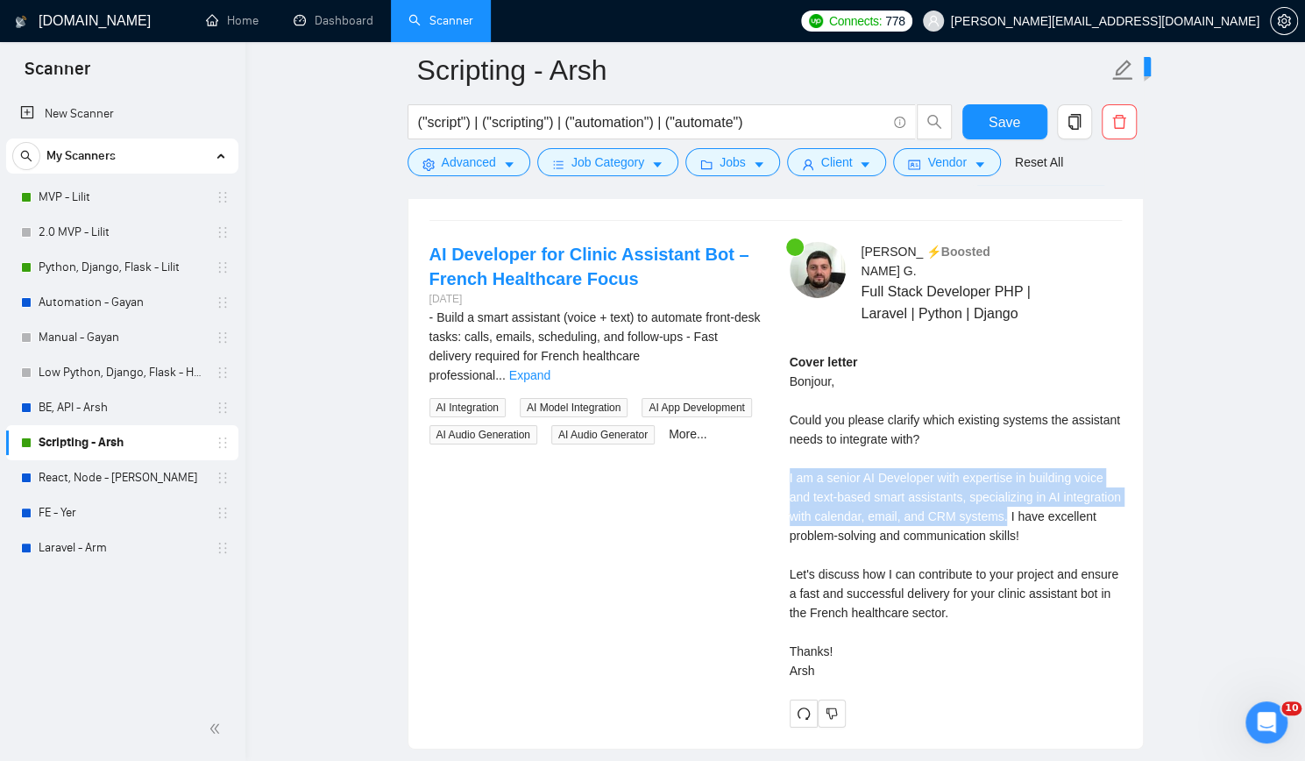
drag, startPoint x: 790, startPoint y: 444, endPoint x: 1001, endPoint y: 488, distance: 215.7
click at [1001, 488] on div "Cover letter Bonjour, Could you please clarify which existing systems the assis…" at bounding box center [956, 516] width 332 height 328
copy div "I am a senior AI Developer with expertise in building voice and text-based smar…"
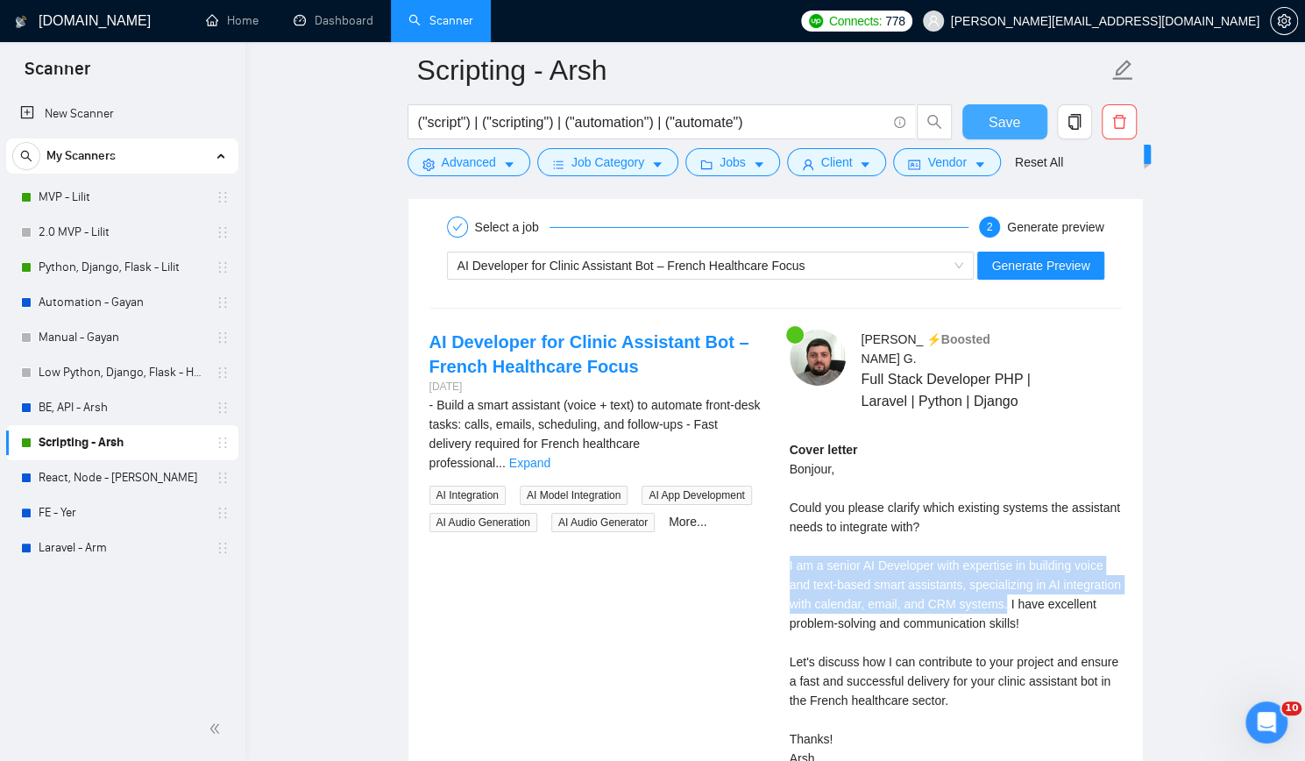
click at [1012, 110] on button "Save" at bounding box center [1004, 121] width 85 height 35
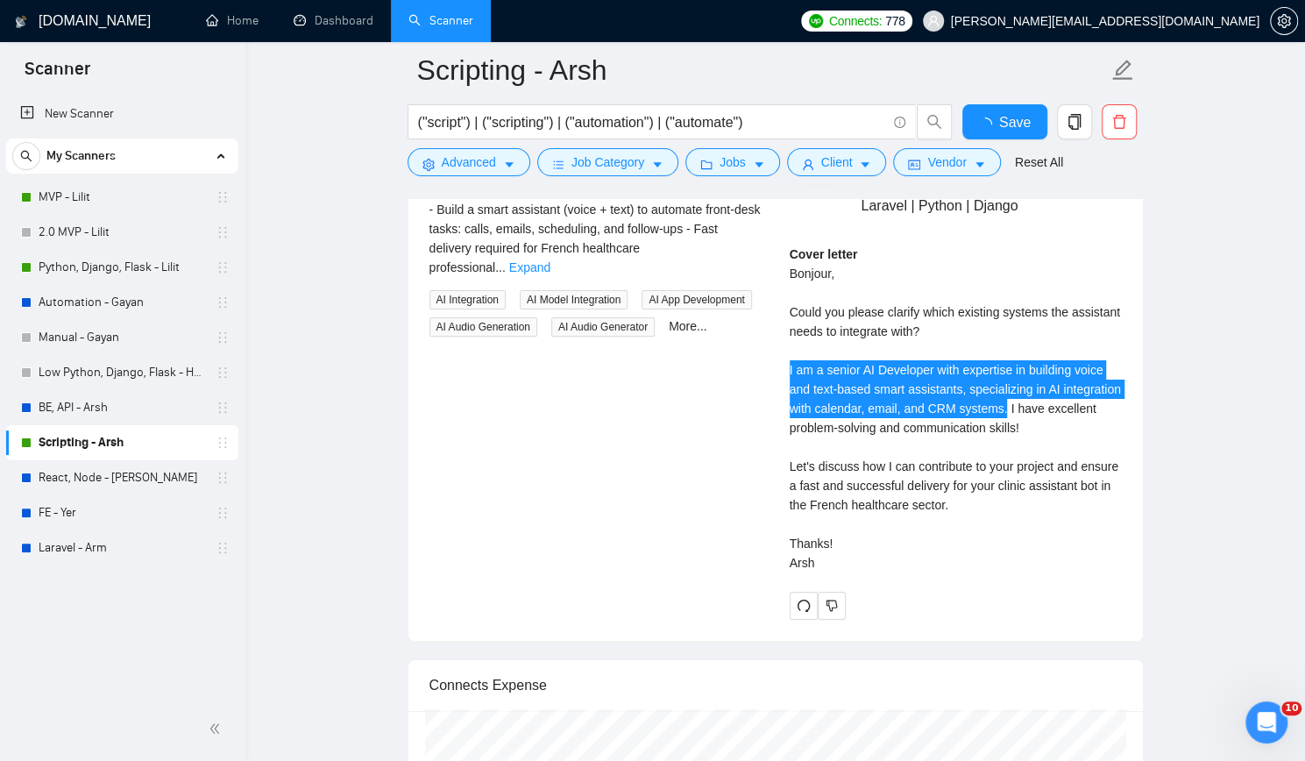
checkbox input "true"
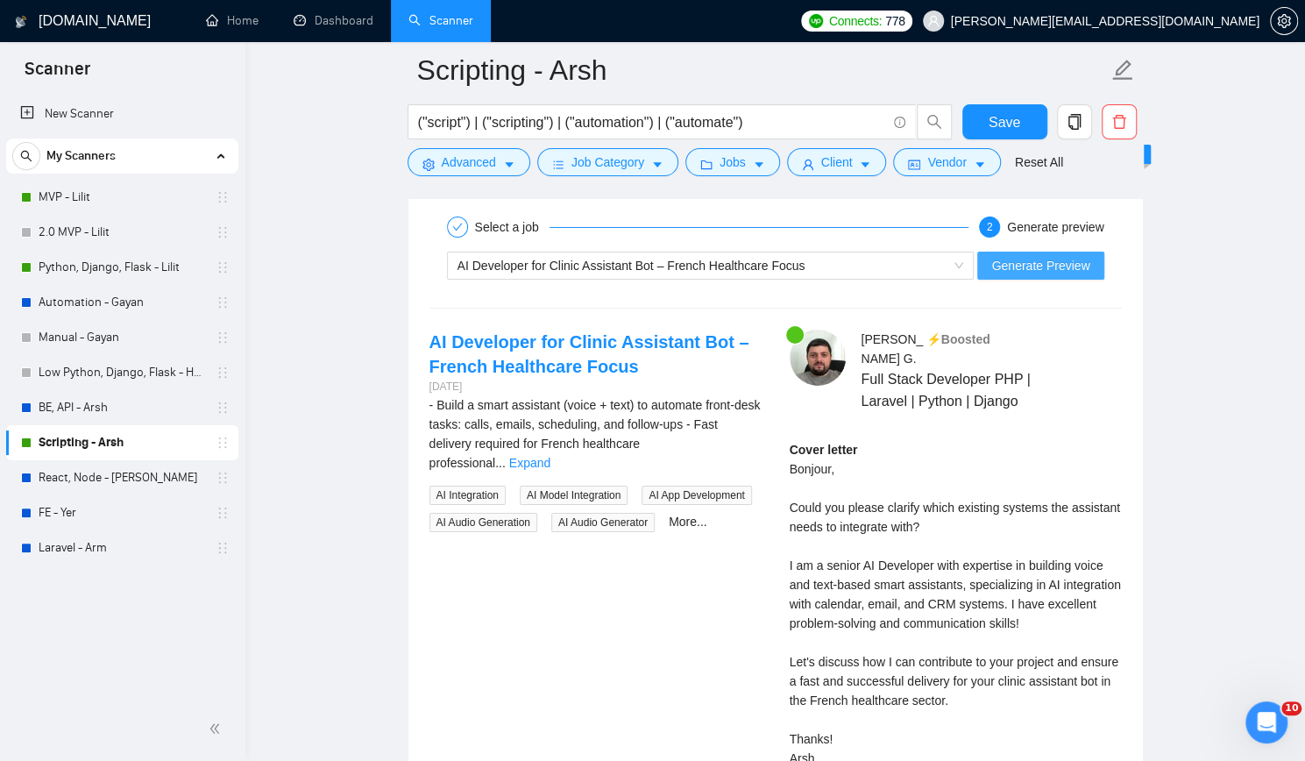
click at [1025, 258] on span "Generate Preview" at bounding box center [1040, 265] width 98 height 19
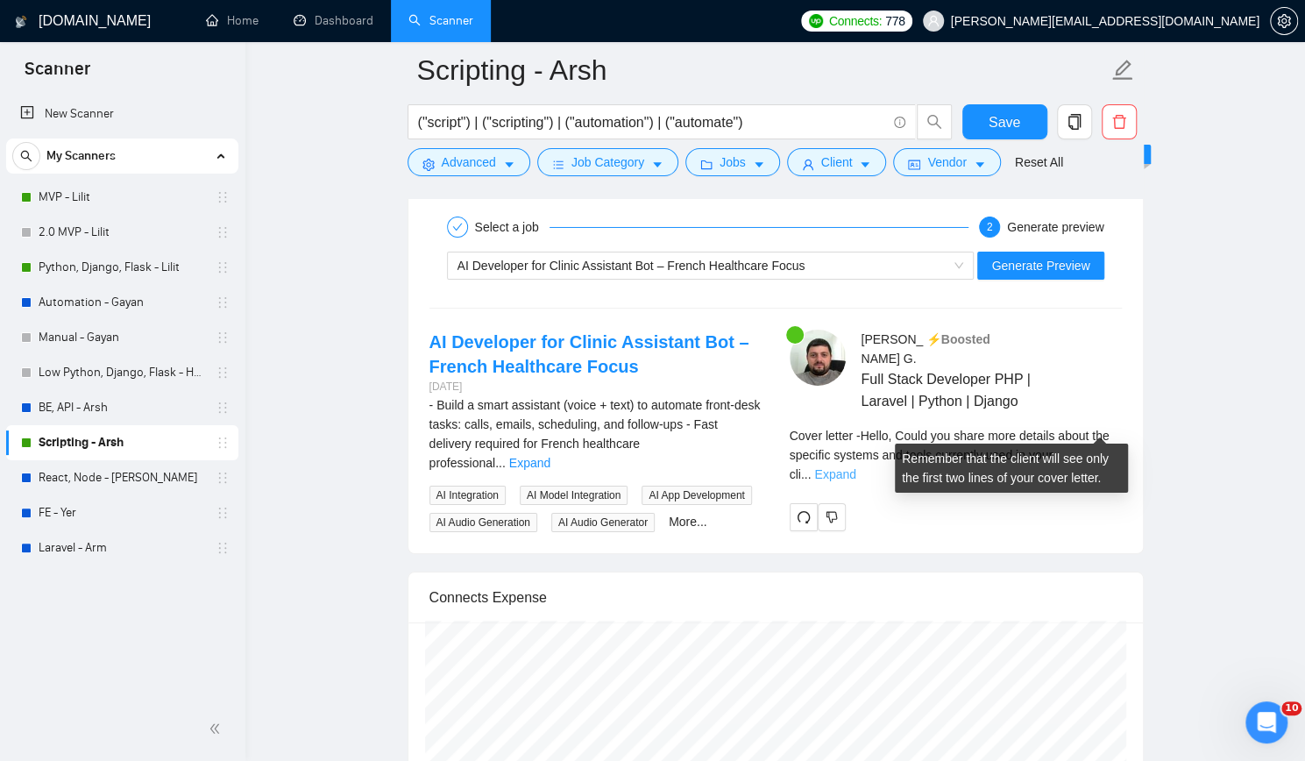
click at [855, 467] on link "Expand" at bounding box center [834, 474] width 41 height 14
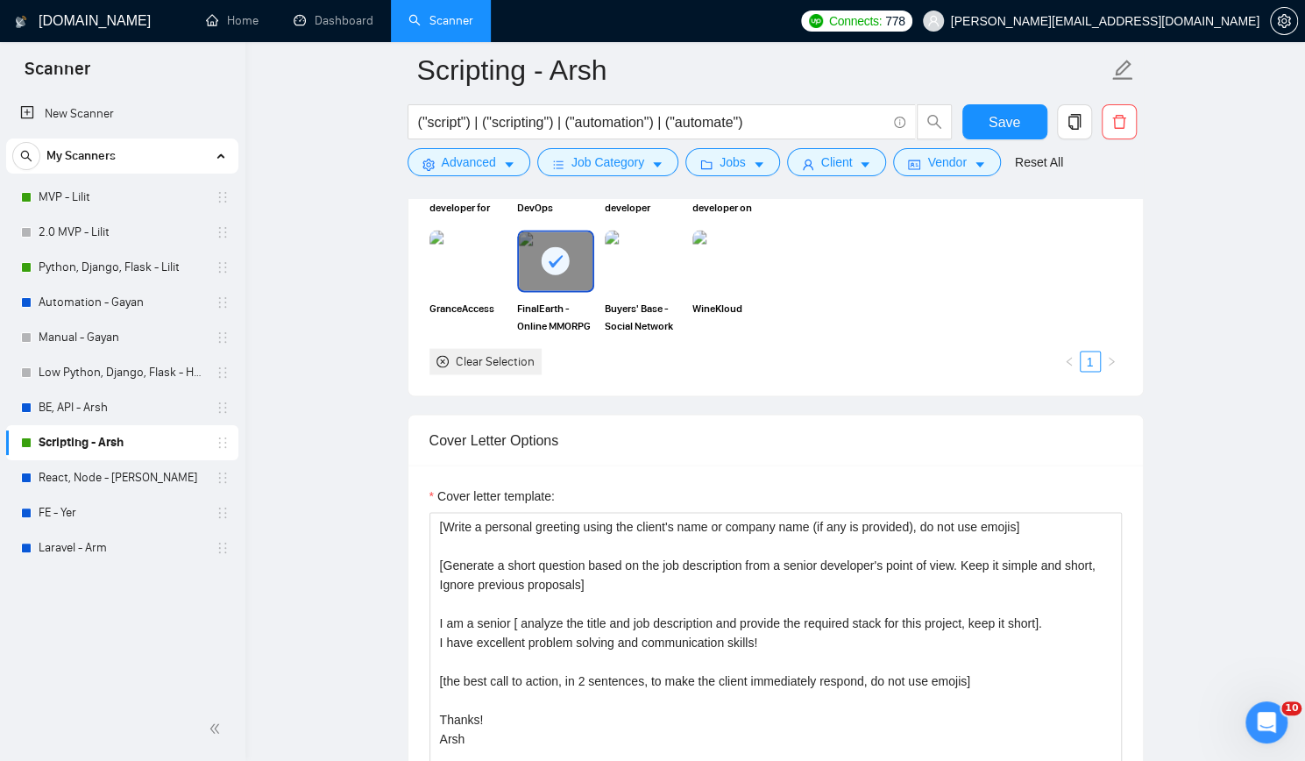
scroll to position [1841, 0]
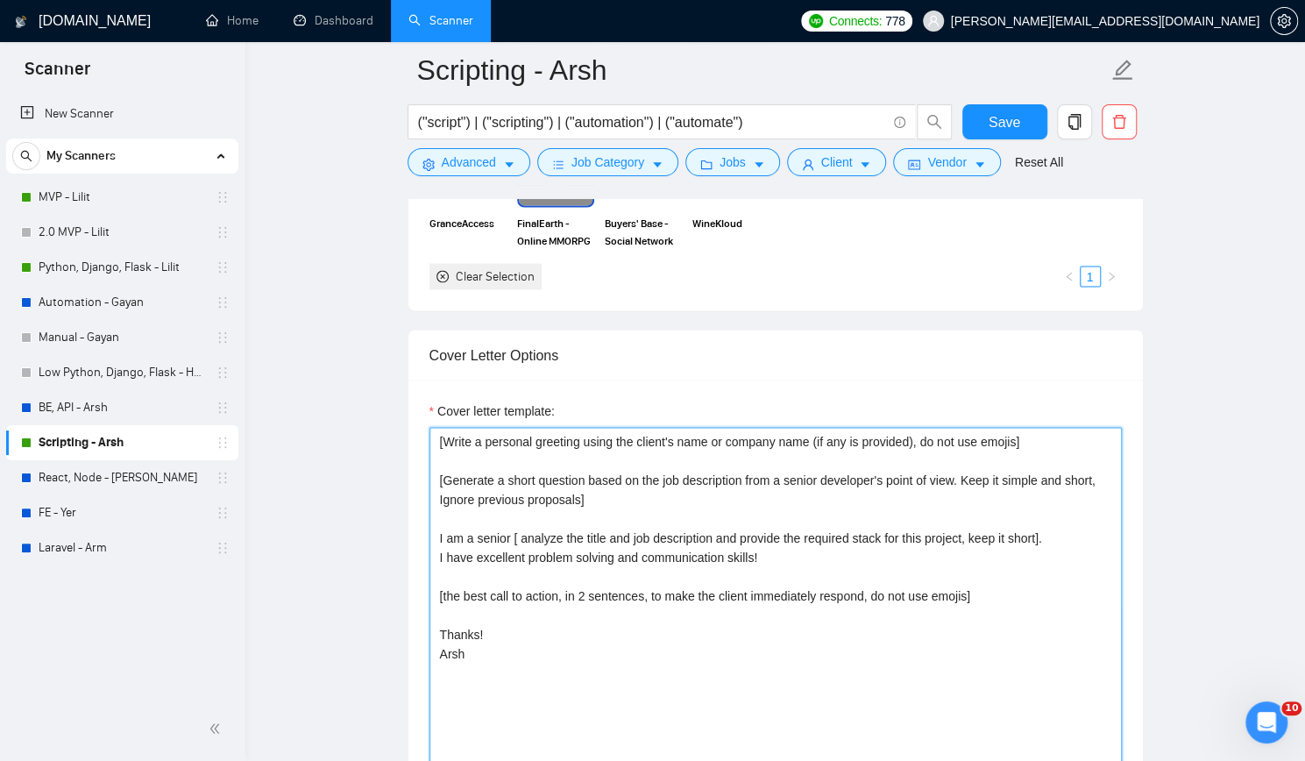
click at [1059, 429] on textarea "[Write a personal greeting using the client's name or company name (if any is p…" at bounding box center [775, 624] width 692 height 394
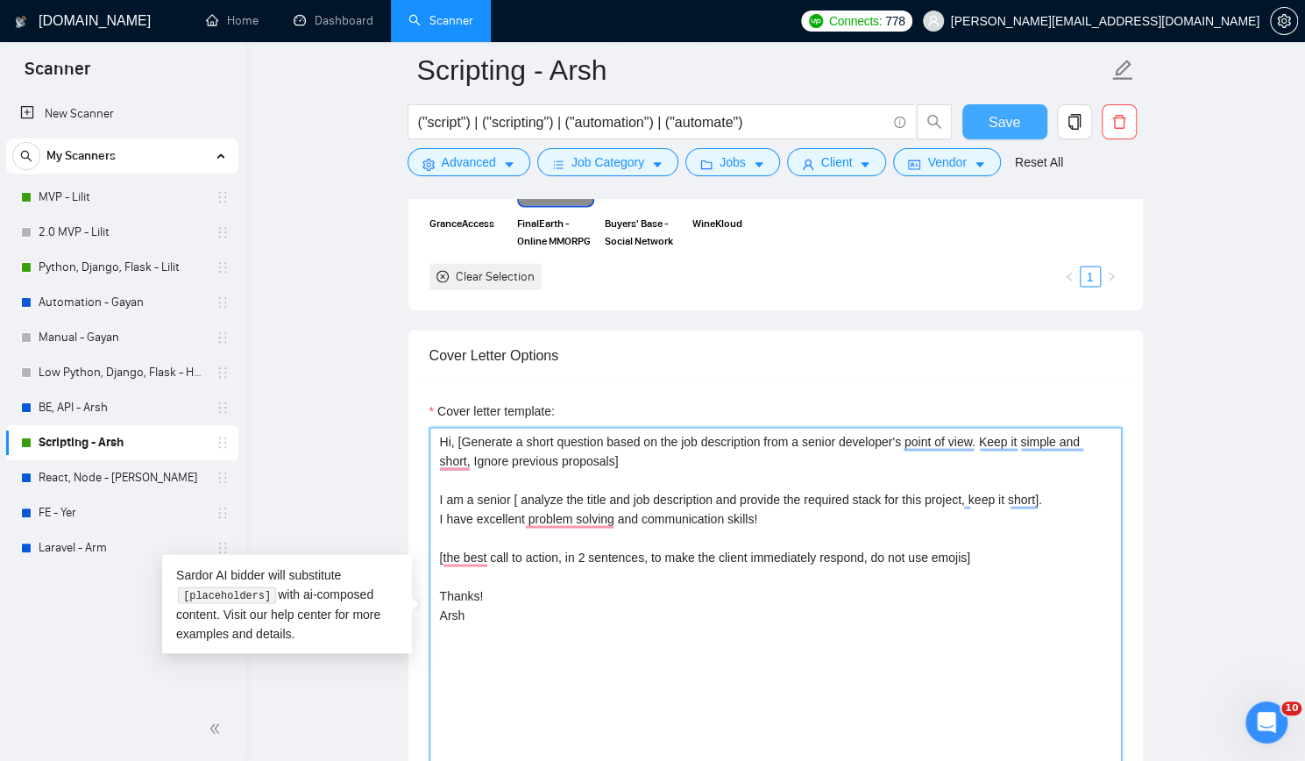
type textarea "Hi, [Generate a short question based on the job description from a senior devel…"
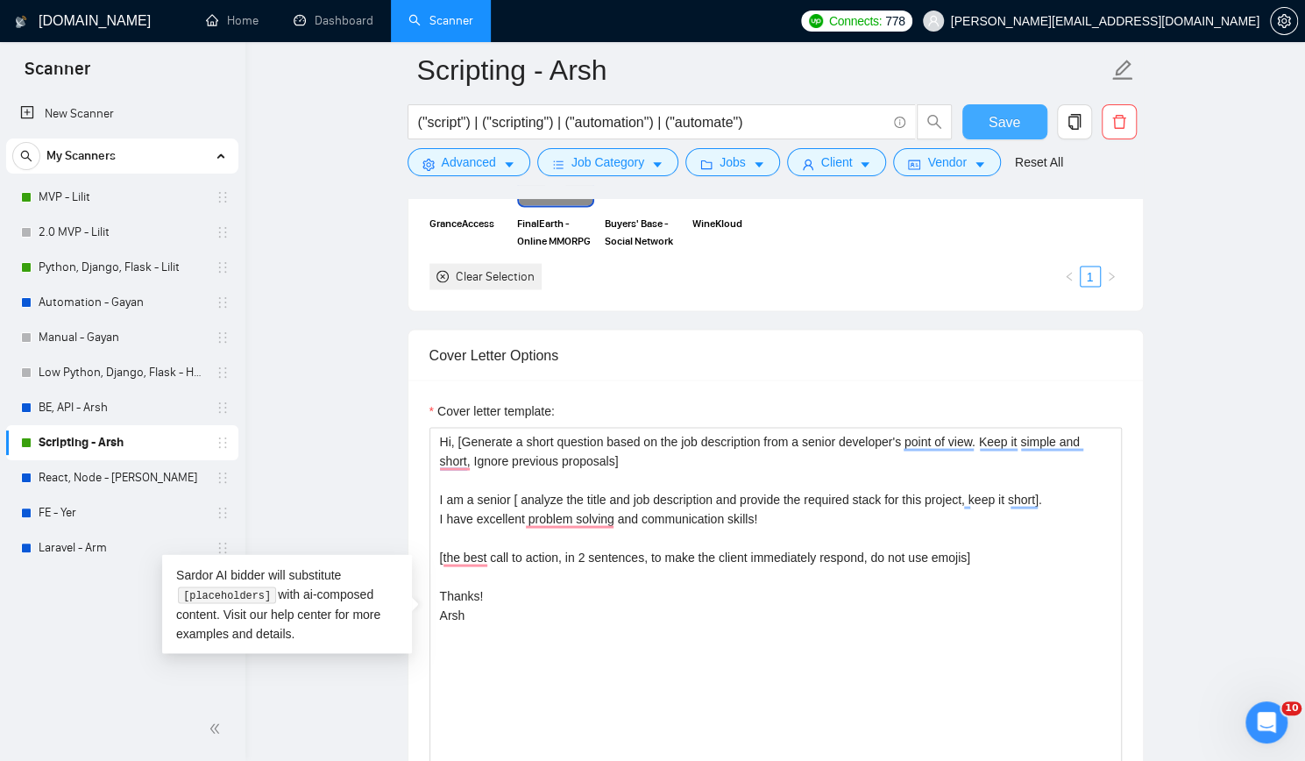
click at [1001, 116] on span "Save" at bounding box center [1005, 122] width 32 height 22
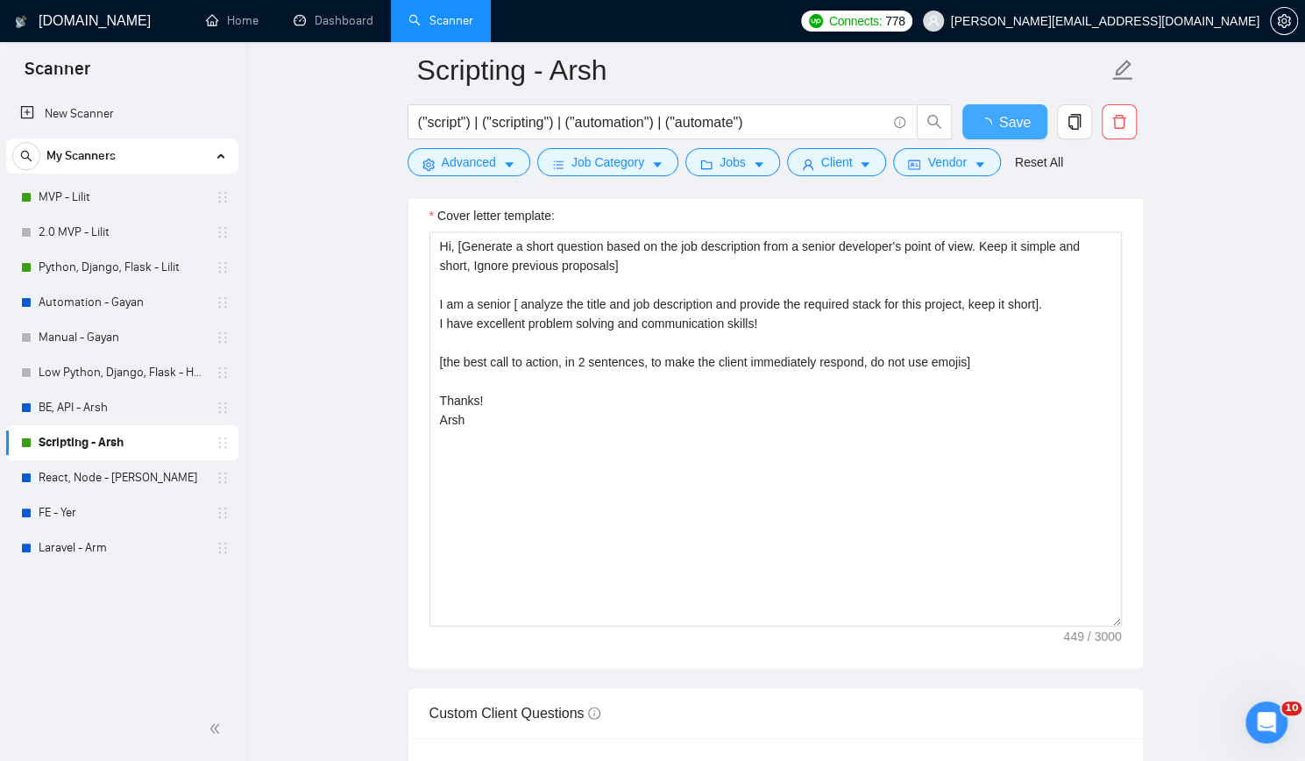
checkbox input "true"
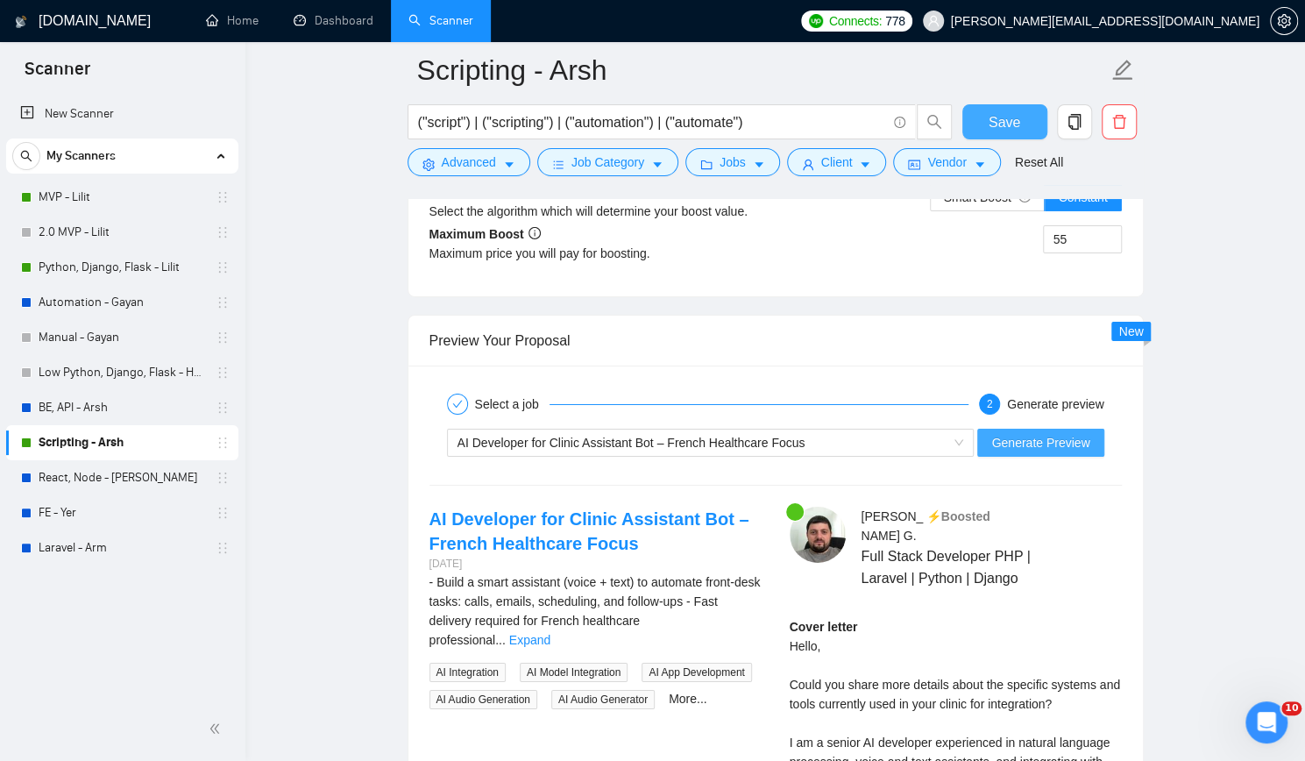
scroll to position [3331, 0]
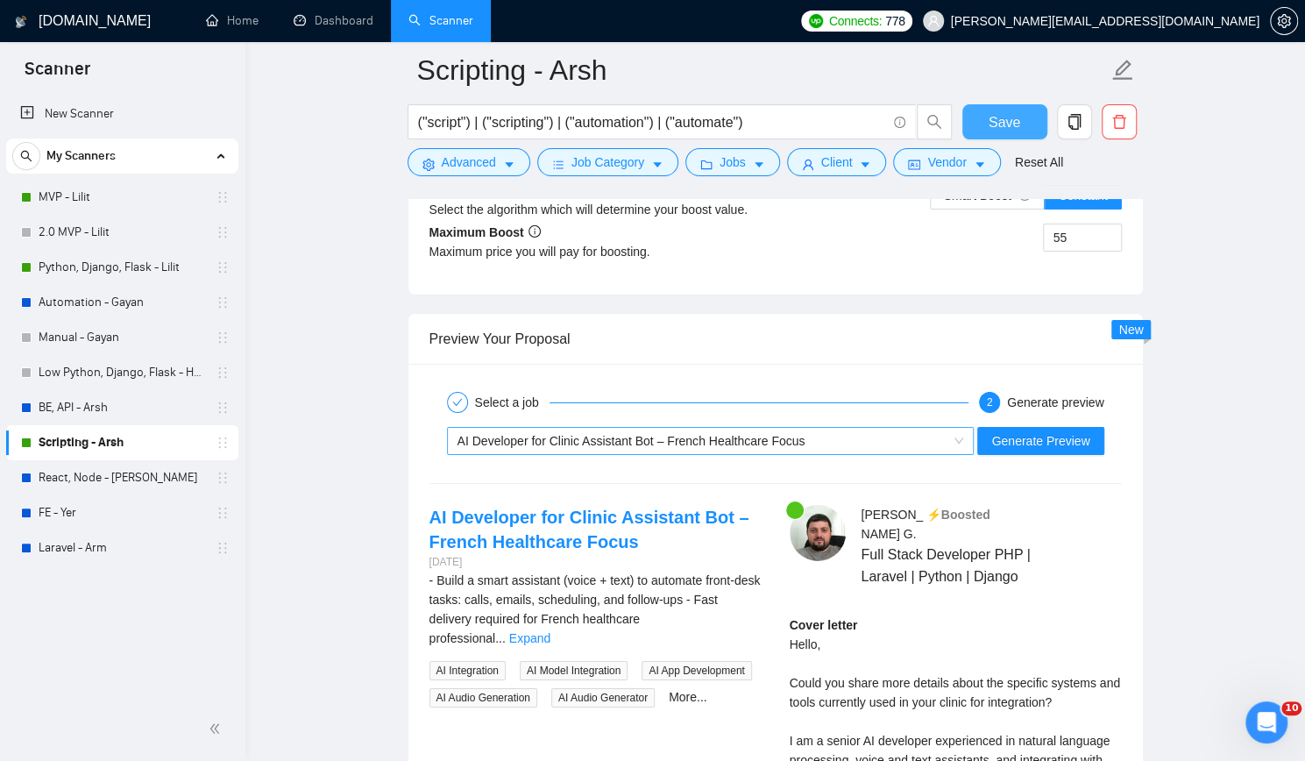
click at [763, 434] on span "AI Developer for Clinic Assistant Bot – French Healthcare Focus" at bounding box center [632, 441] width 348 height 14
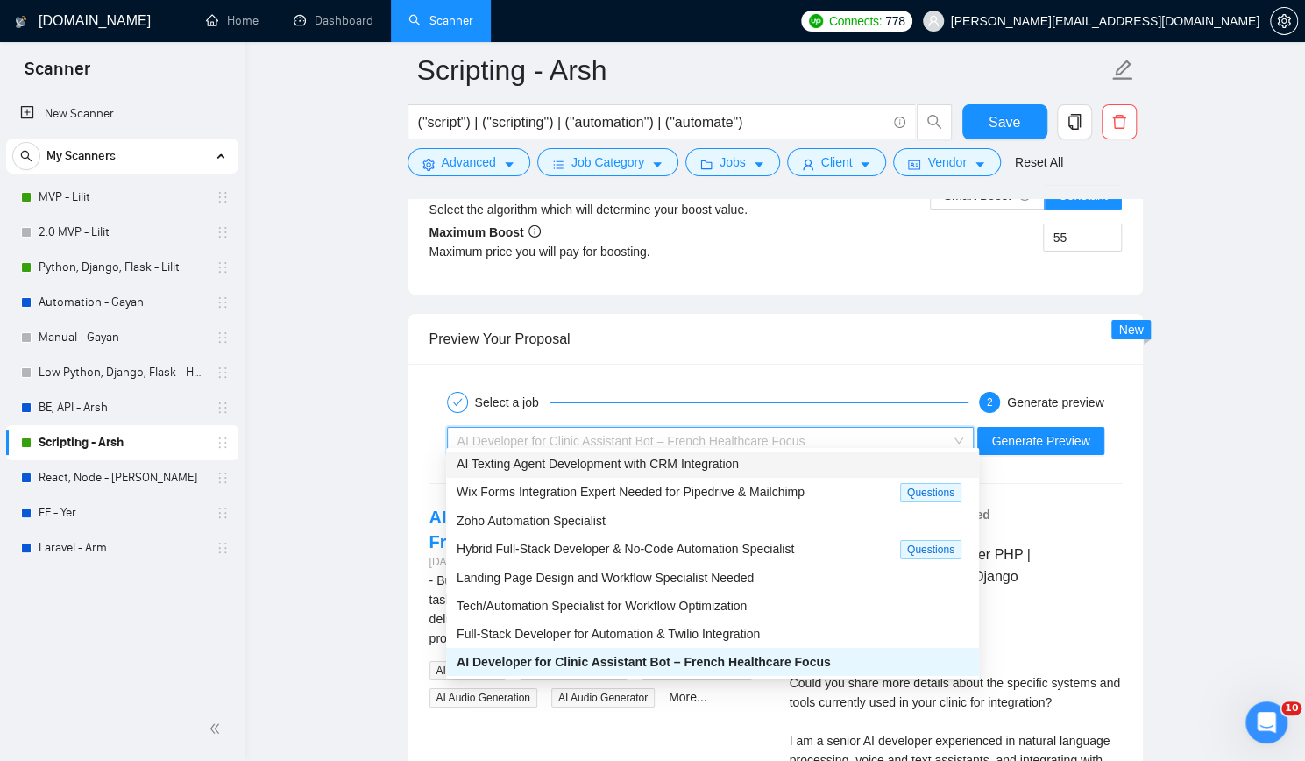
click at [673, 458] on span "AI Texting Agent Development with CRM Integration" at bounding box center [598, 464] width 282 height 14
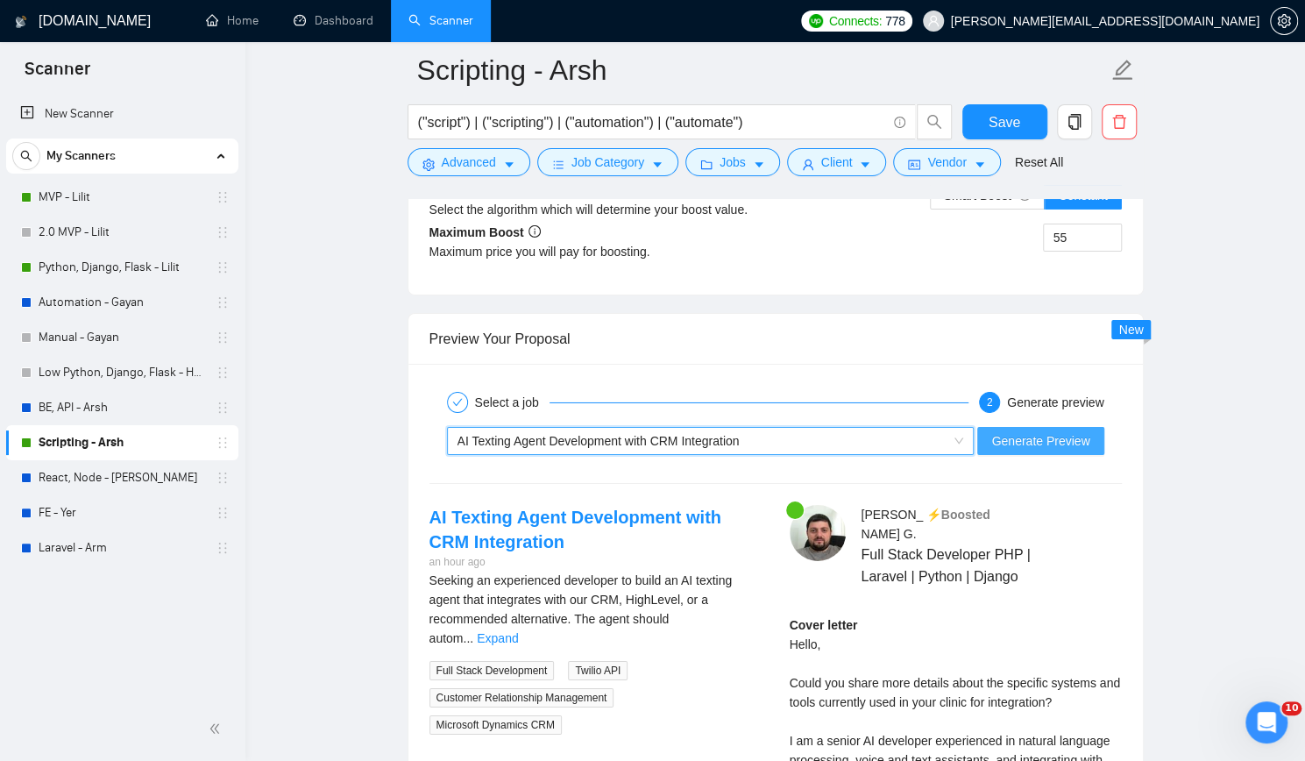
click at [1073, 431] on span "Generate Preview" at bounding box center [1040, 440] width 98 height 19
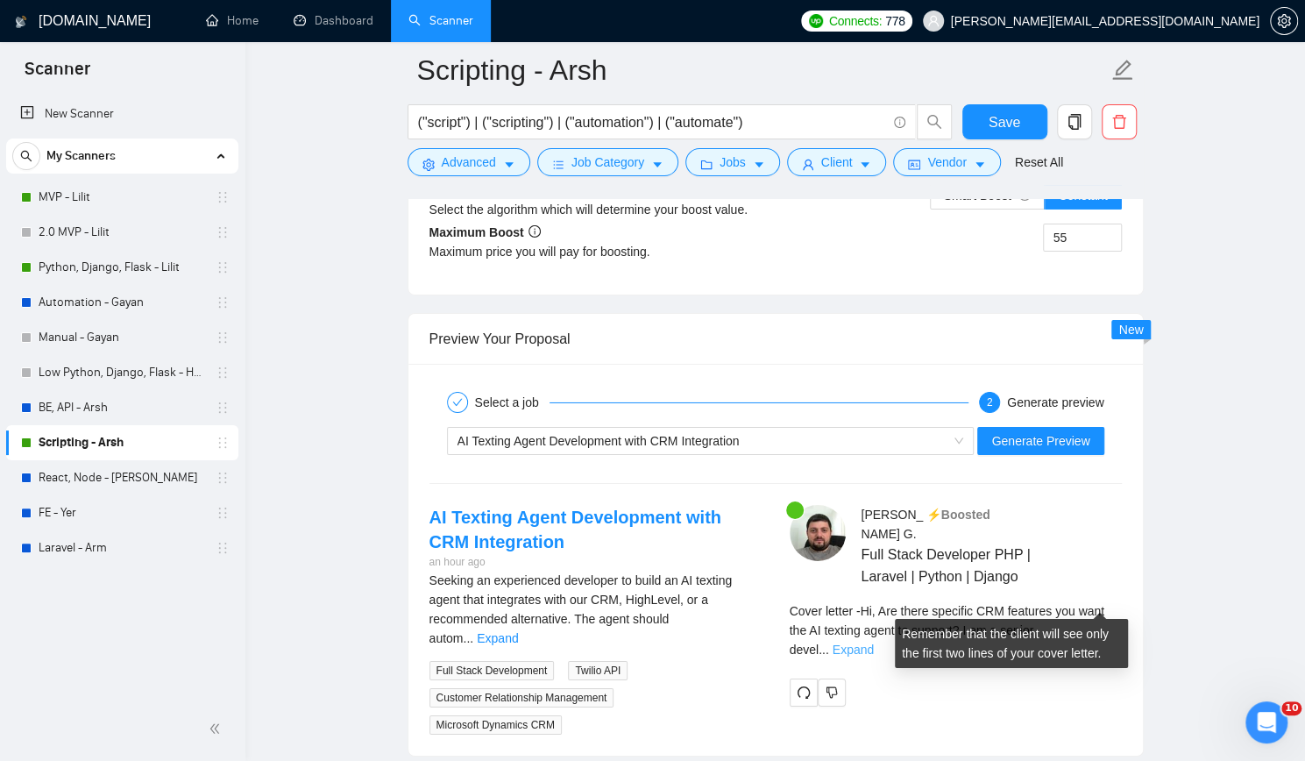
click at [874, 642] on link "Expand" at bounding box center [853, 649] width 41 height 14
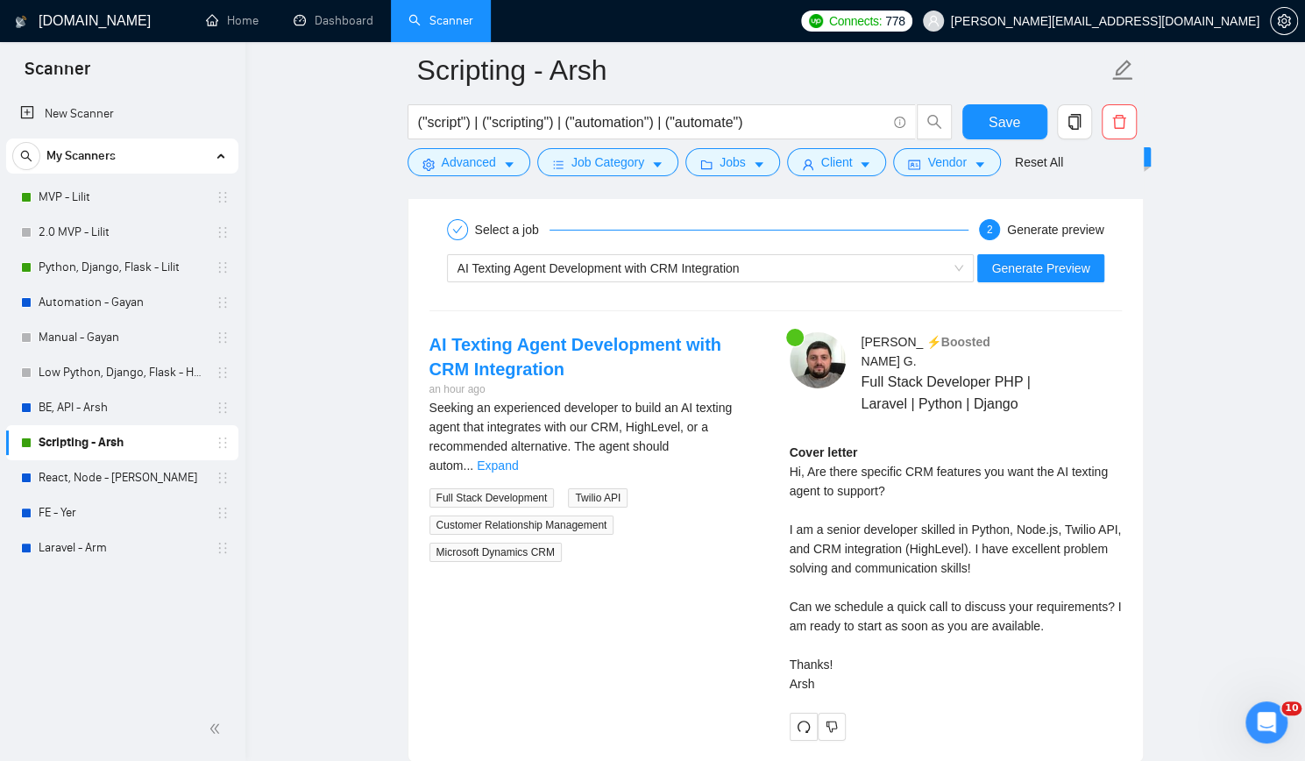
scroll to position [3506, 0]
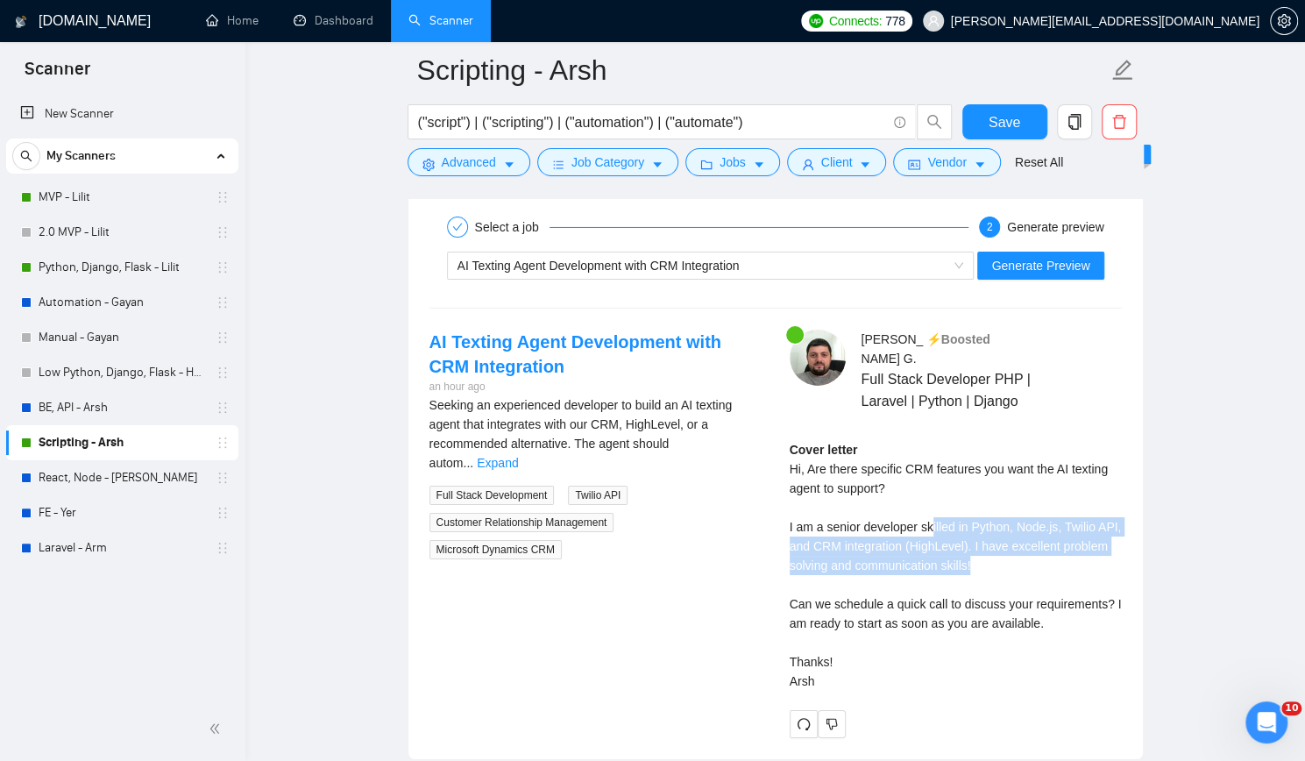
drag, startPoint x: 929, startPoint y: 493, endPoint x: 1045, endPoint y: 529, distance: 121.2
click at [1045, 529] on div "Cover letter Hi, Are there specific CRM features you want the AI texting agent …" at bounding box center [956, 565] width 332 height 251
drag, startPoint x: 968, startPoint y: 510, endPoint x: 1038, endPoint y: 541, distance: 76.5
click at [1038, 541] on div "Cover letter Hi, Are there specific CRM features you want the AI texting agent …" at bounding box center [956, 565] width 332 height 251
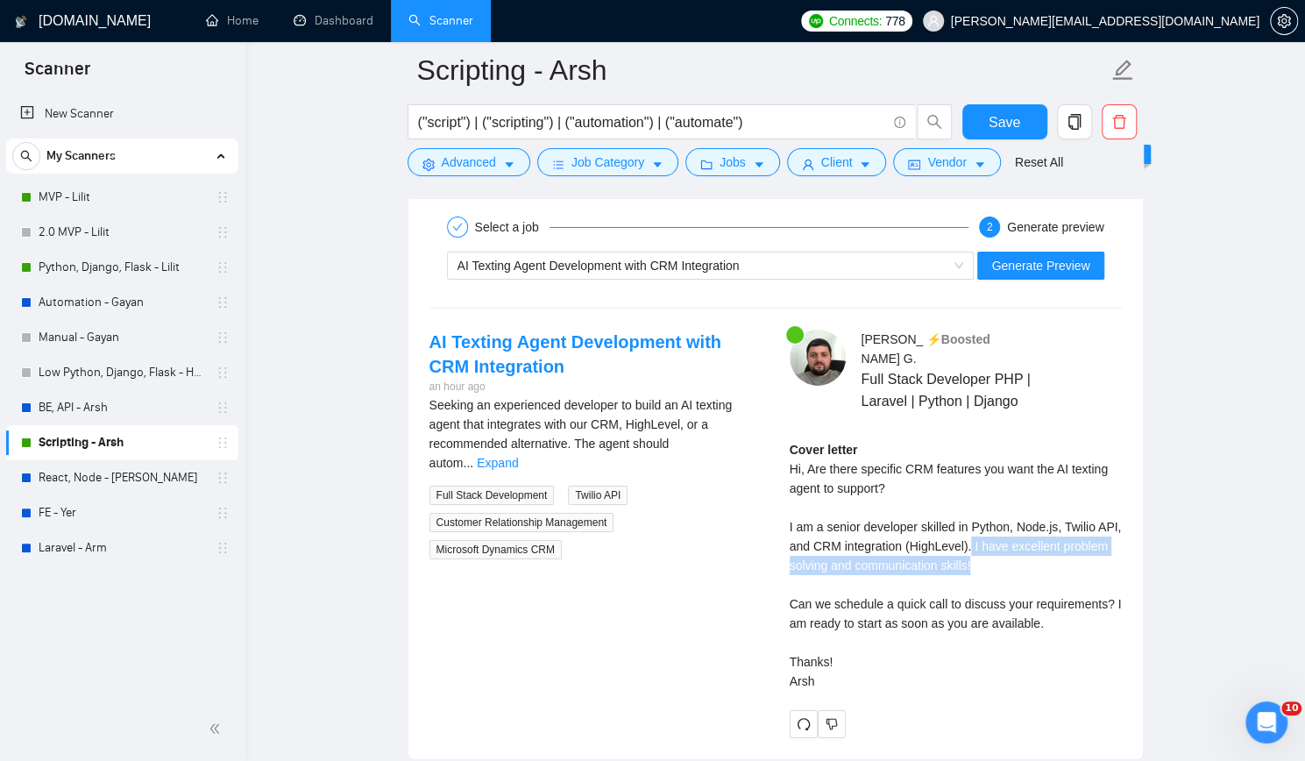
click at [1038, 541] on div "Cover letter Hi, Are there specific CRM features you want the AI texting agent …" at bounding box center [956, 565] width 332 height 251
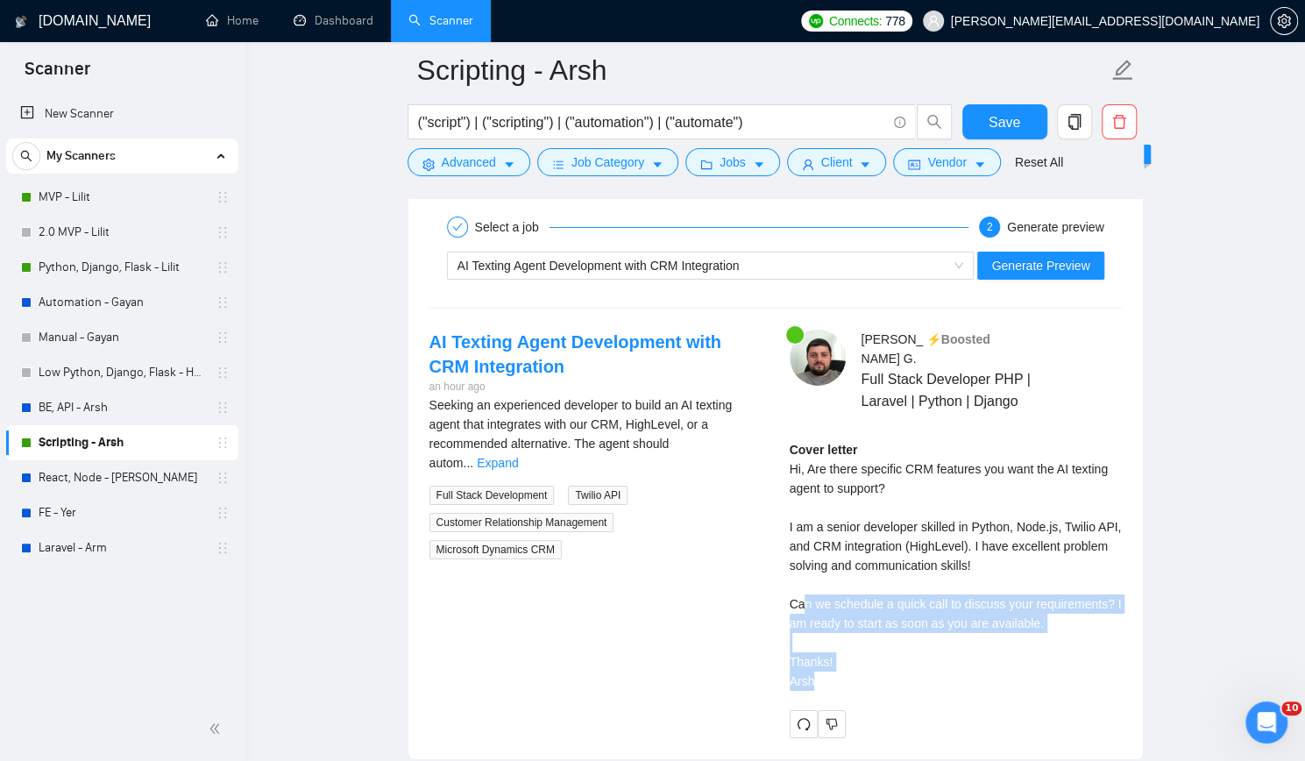
drag, startPoint x: 803, startPoint y: 576, endPoint x: 1057, endPoint y: 644, distance: 263.2
click at [1057, 644] on div "Cover letter Hi, Are there specific CRM features you want the AI texting agent …" at bounding box center [956, 565] width 332 height 251
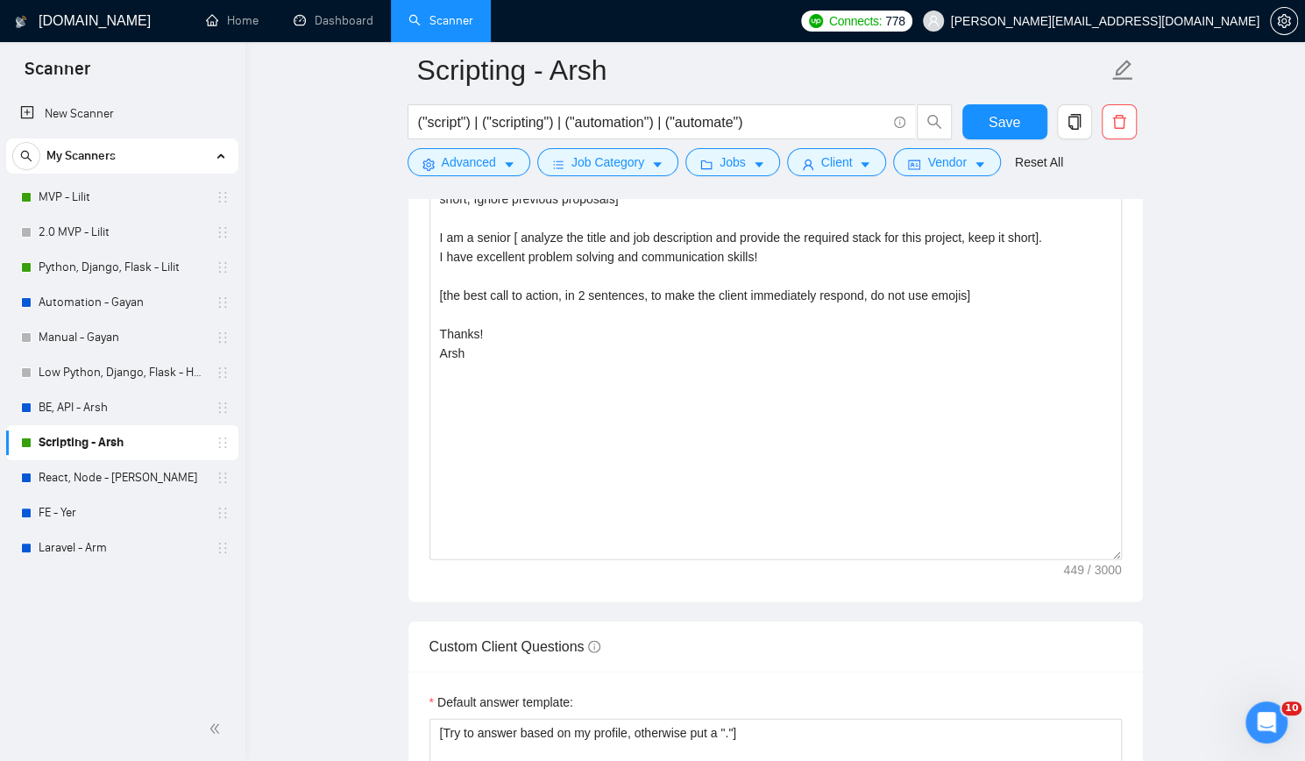
scroll to position [1753, 0]
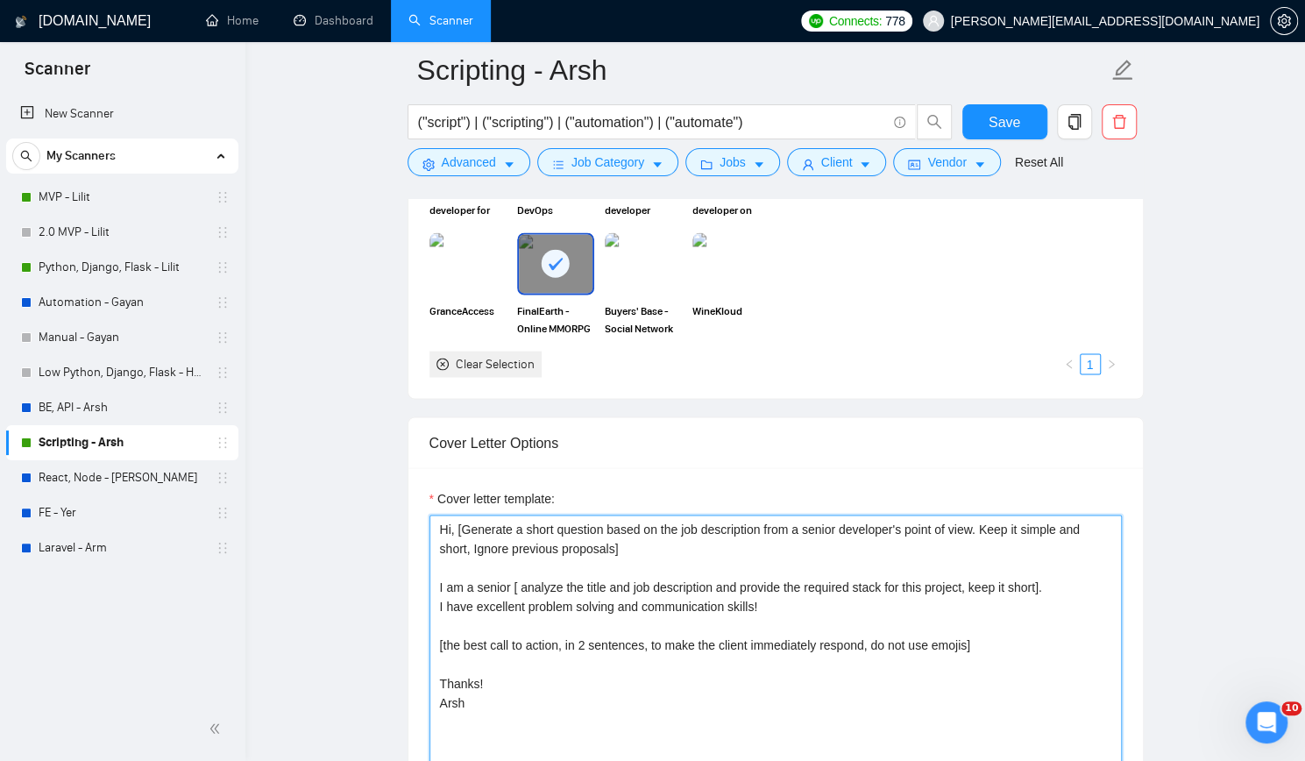
click at [435, 521] on textarea "Hi, [Generate a short question based on the job description from a senior devel…" at bounding box center [775, 712] width 692 height 394
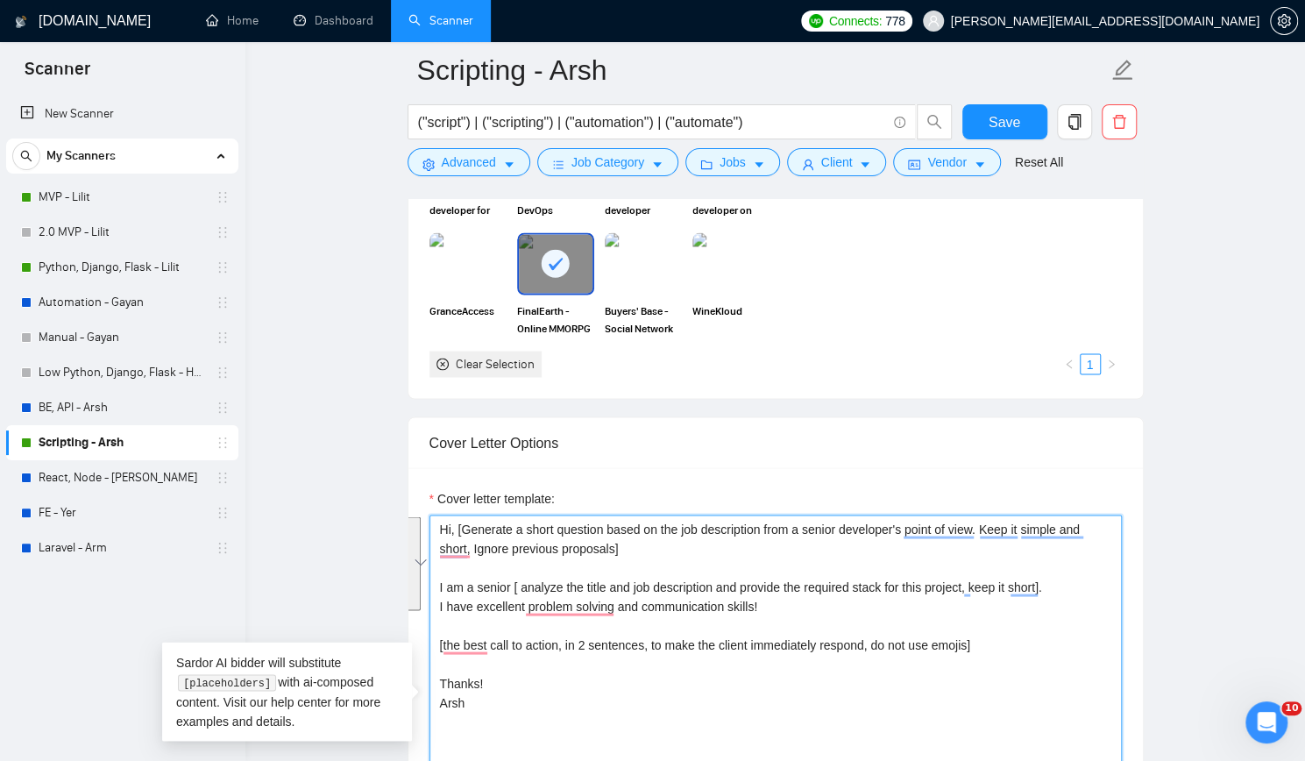
click at [999, 639] on textarea "Hi, [Generate a short question based on the job description from a senior devel…" at bounding box center [775, 712] width 692 height 394
click at [438, 517] on textarea "Hi, [Generate a short question based on the job description from a senior devel…" at bounding box center [775, 712] width 692 height 394
click at [439, 641] on textarea "Hi, [Generate a short question based on the job description from a senior devel…" at bounding box center [775, 712] width 692 height 394
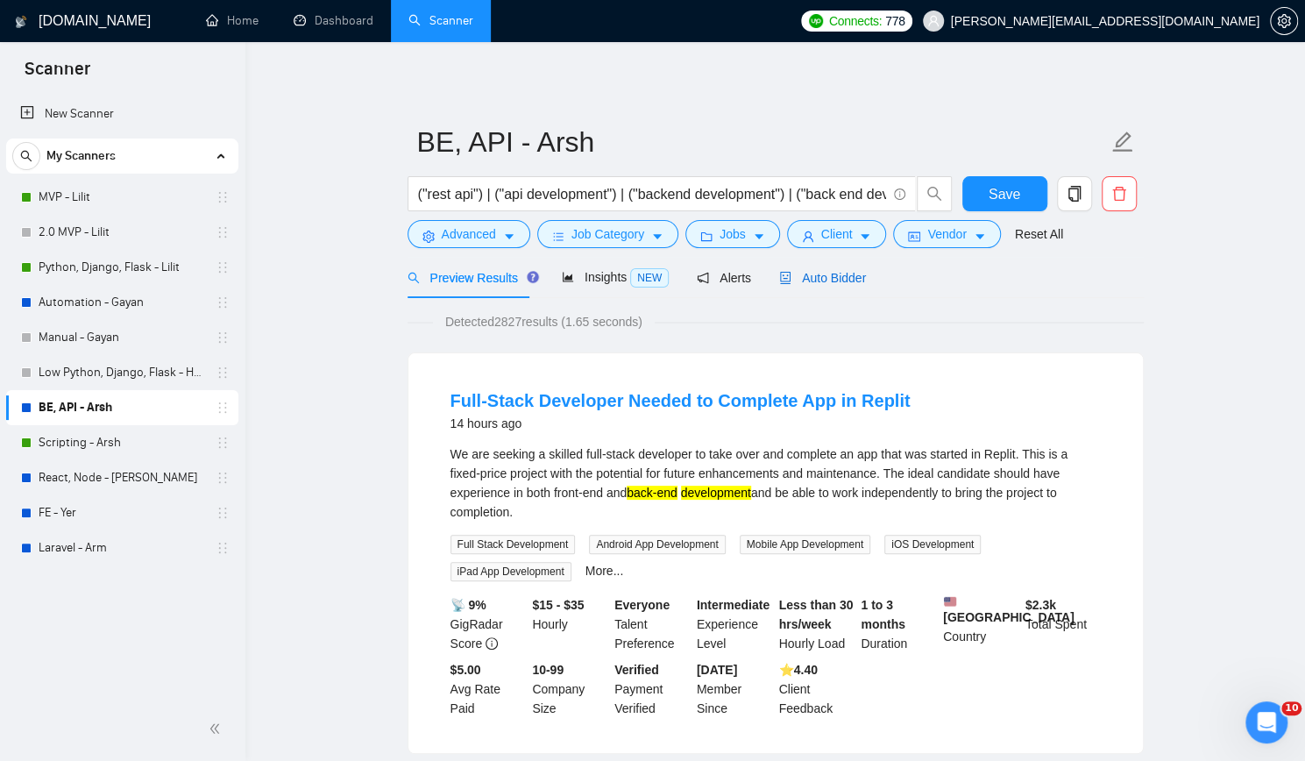
click at [835, 282] on span "Auto Bidder" at bounding box center [822, 278] width 87 height 14
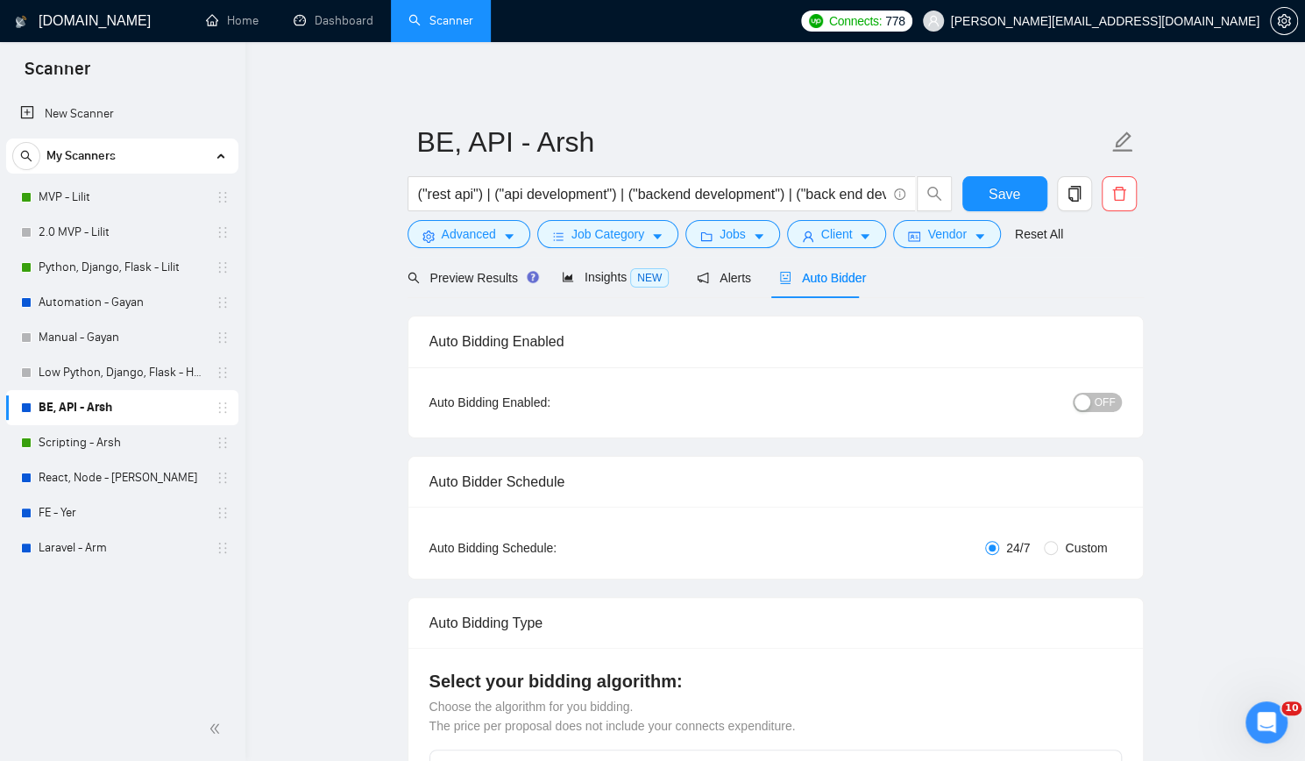
checkbox input "true"
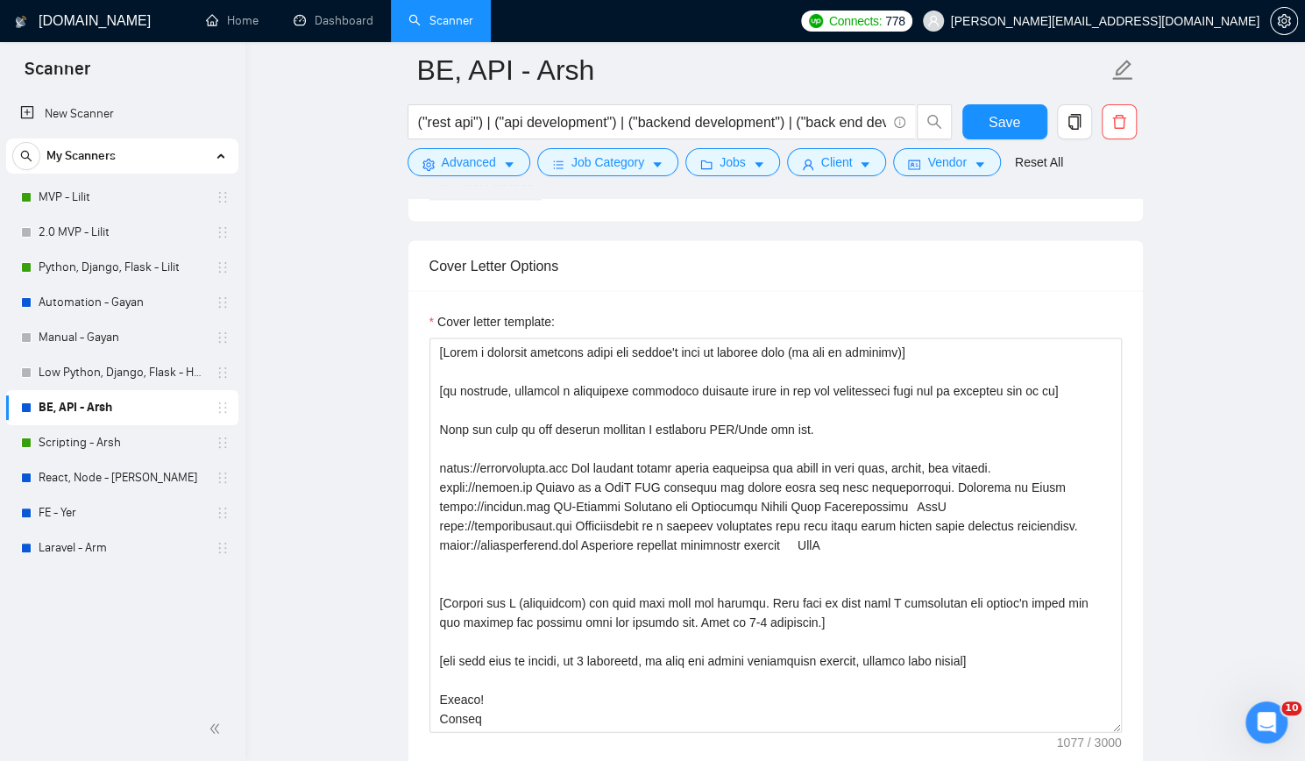
scroll to position [1928, 0]
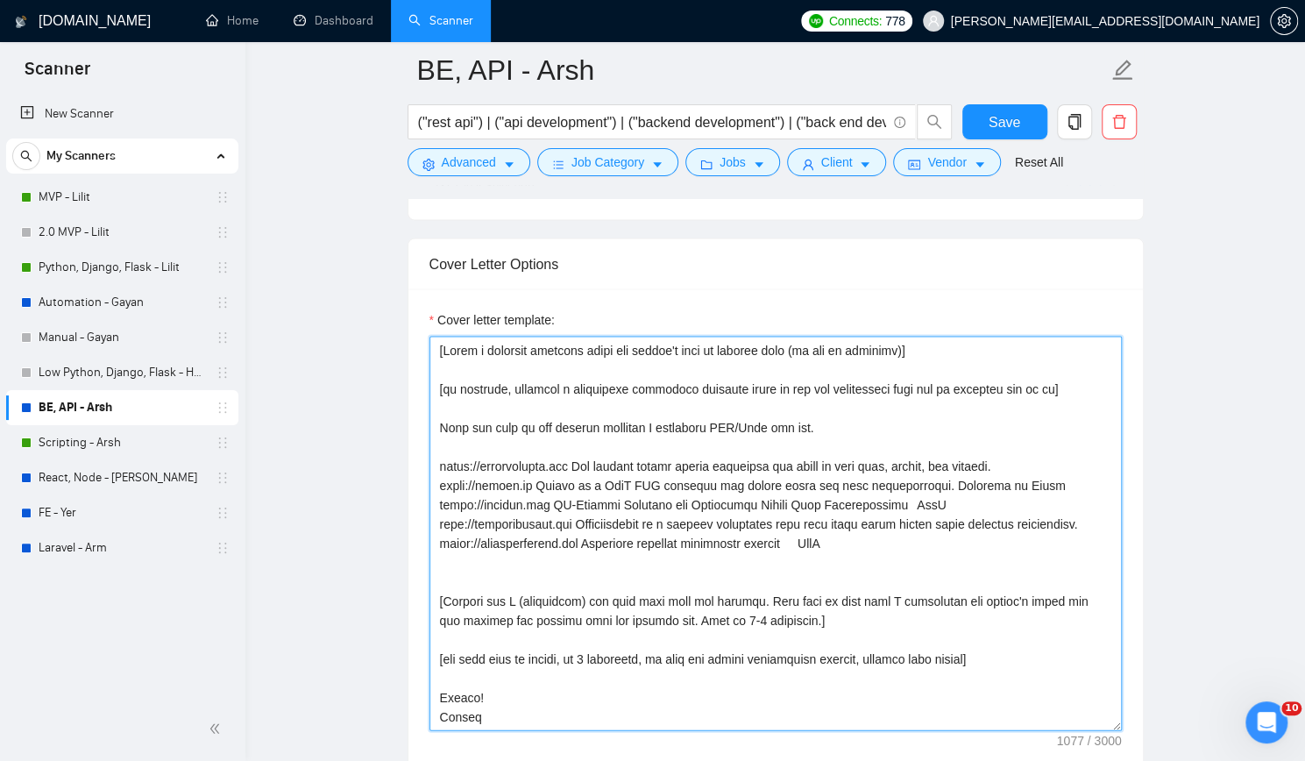
click at [582, 365] on textarea "Cover letter template:" at bounding box center [775, 533] width 692 height 394
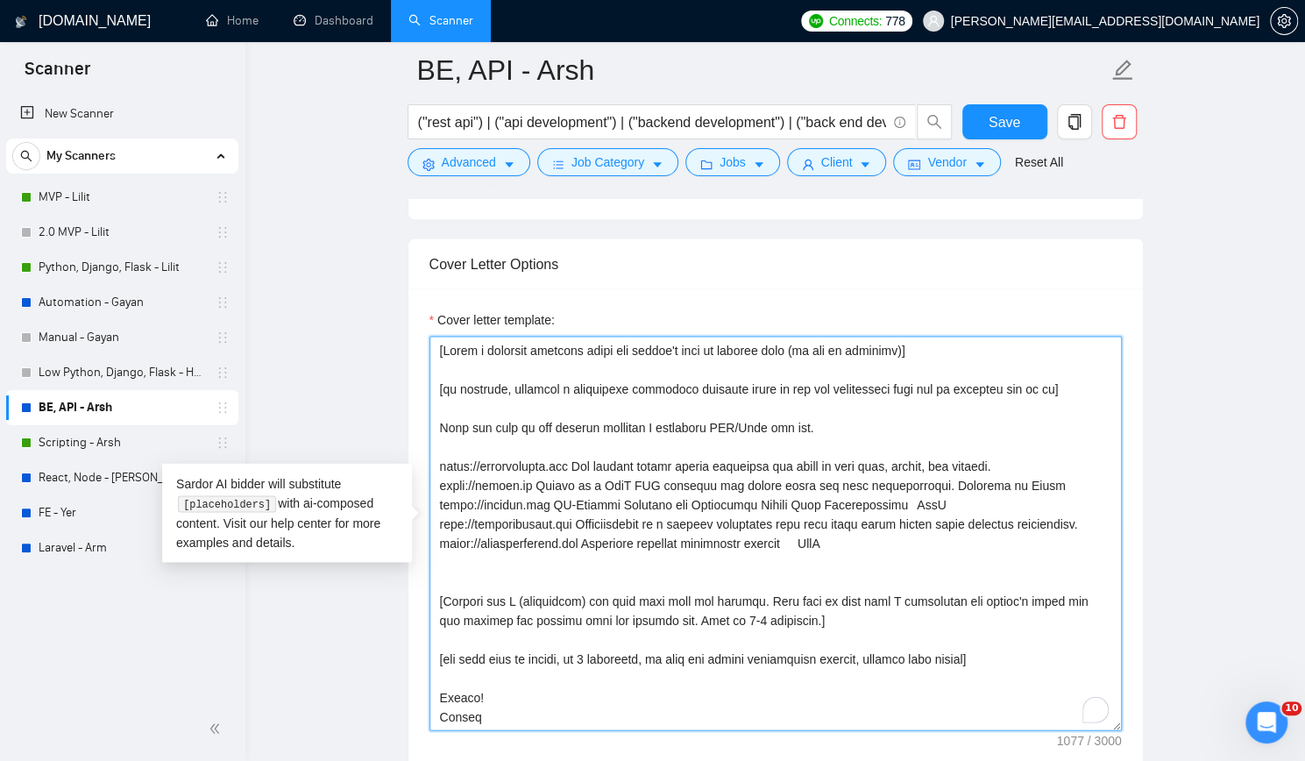
click at [559, 394] on textarea "Cover letter template:" at bounding box center [775, 533] width 692 height 394
click at [1045, 474] on textarea "Cover letter template:" at bounding box center [775, 533] width 692 height 394
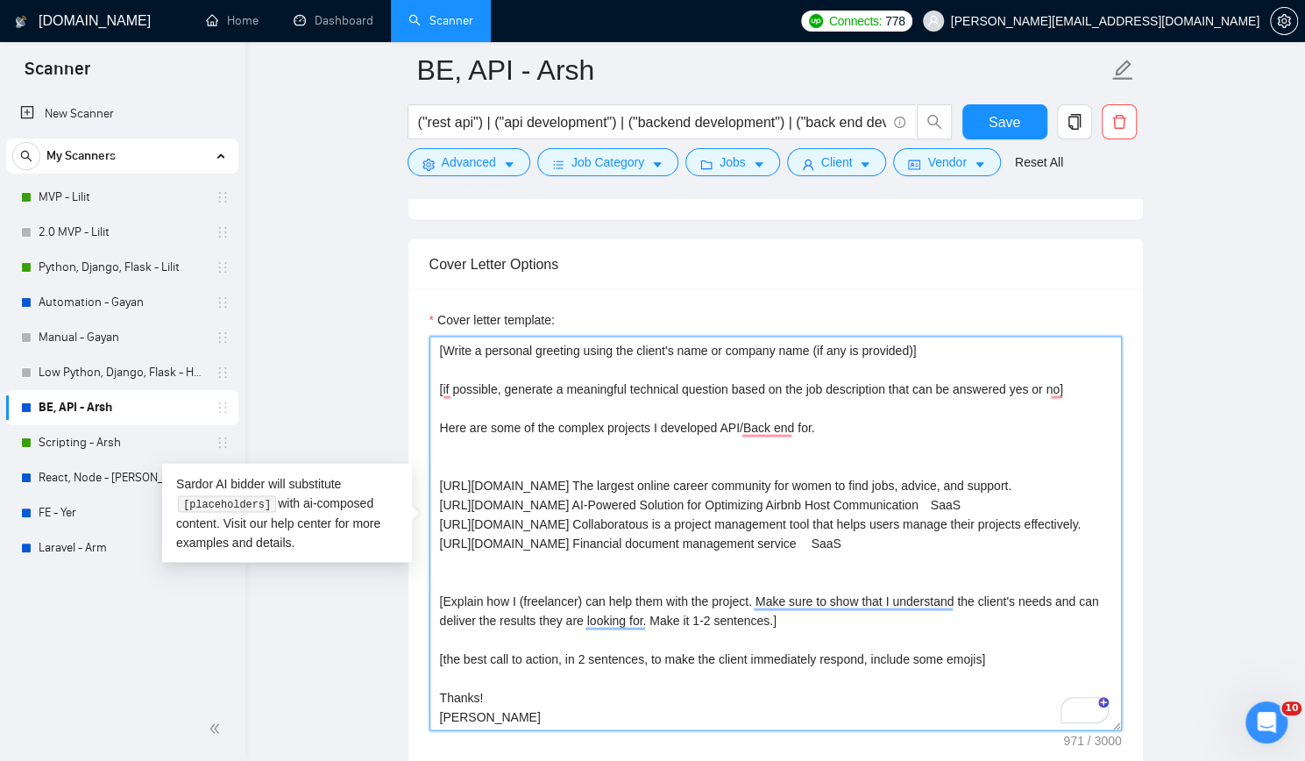
paste textarea "[URL][DOMAIN_NAME] Rivery is a SaaS ELT platform for modern teams and data prof…"
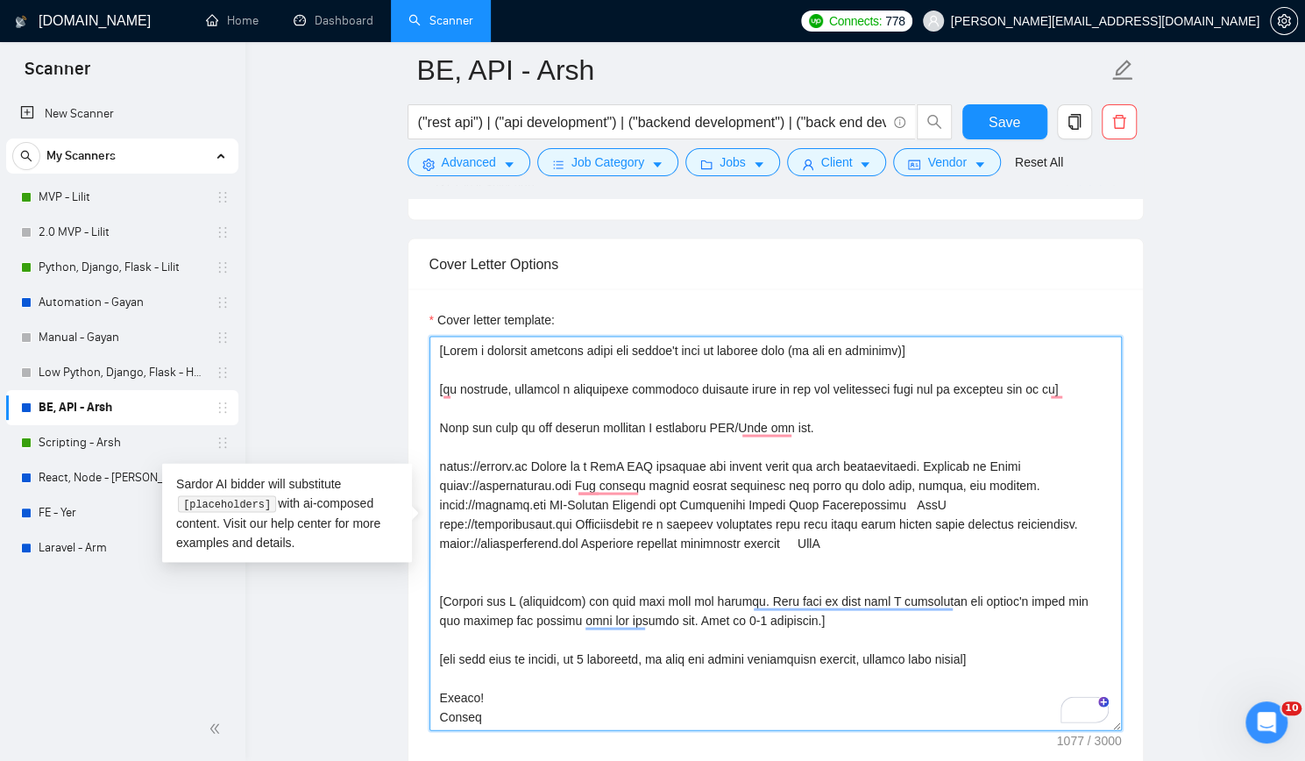
click at [438, 458] on textarea "Cover letter template:" at bounding box center [775, 533] width 692 height 394
paste textarea "✅"
click at [442, 477] on textarea "Cover letter template:" at bounding box center [775, 533] width 692 height 394
paste textarea "✅"
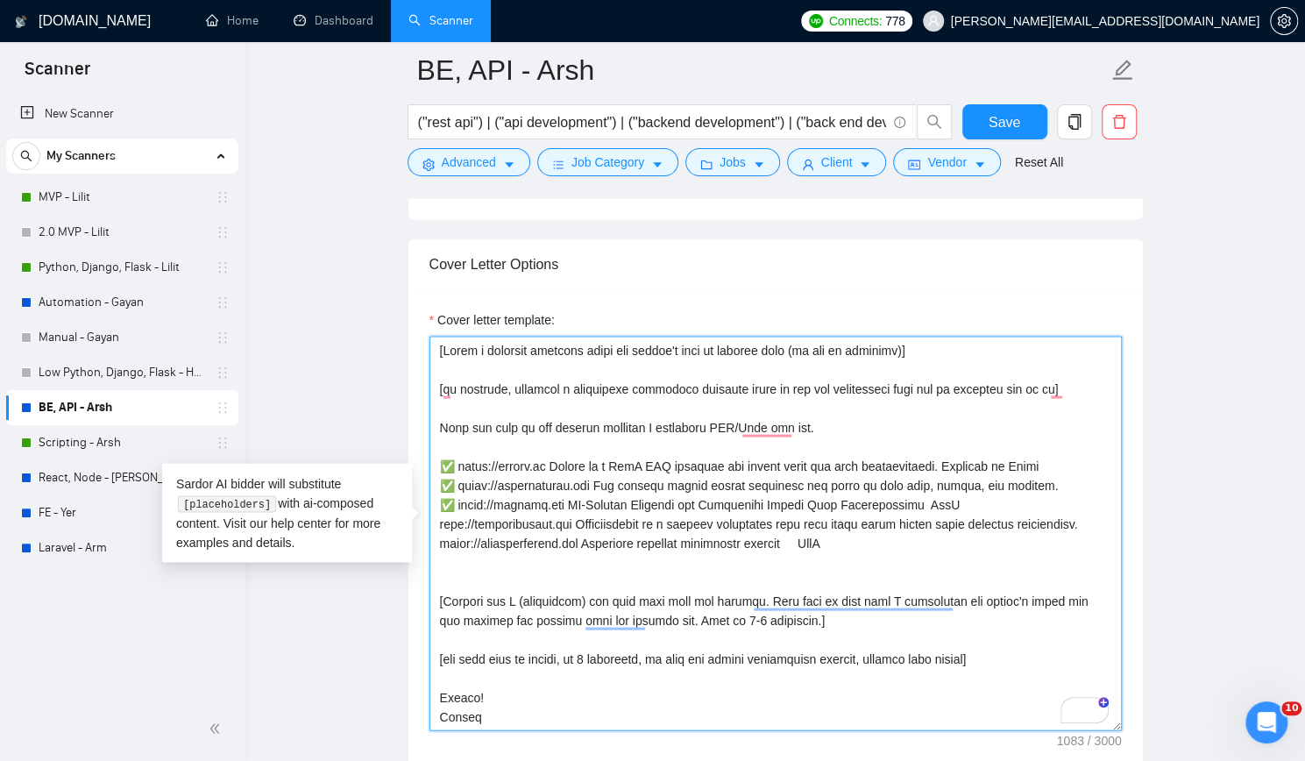
paste textarea "✅"
click at [847, 422] on textarea "Cover letter template:" at bounding box center [775, 533] width 692 height 394
click at [442, 348] on textarea "Cover letter template:" at bounding box center [775, 533] width 692 height 394
paste textarea "Hi, [Generate a short question based on the job description from a senior devel…"
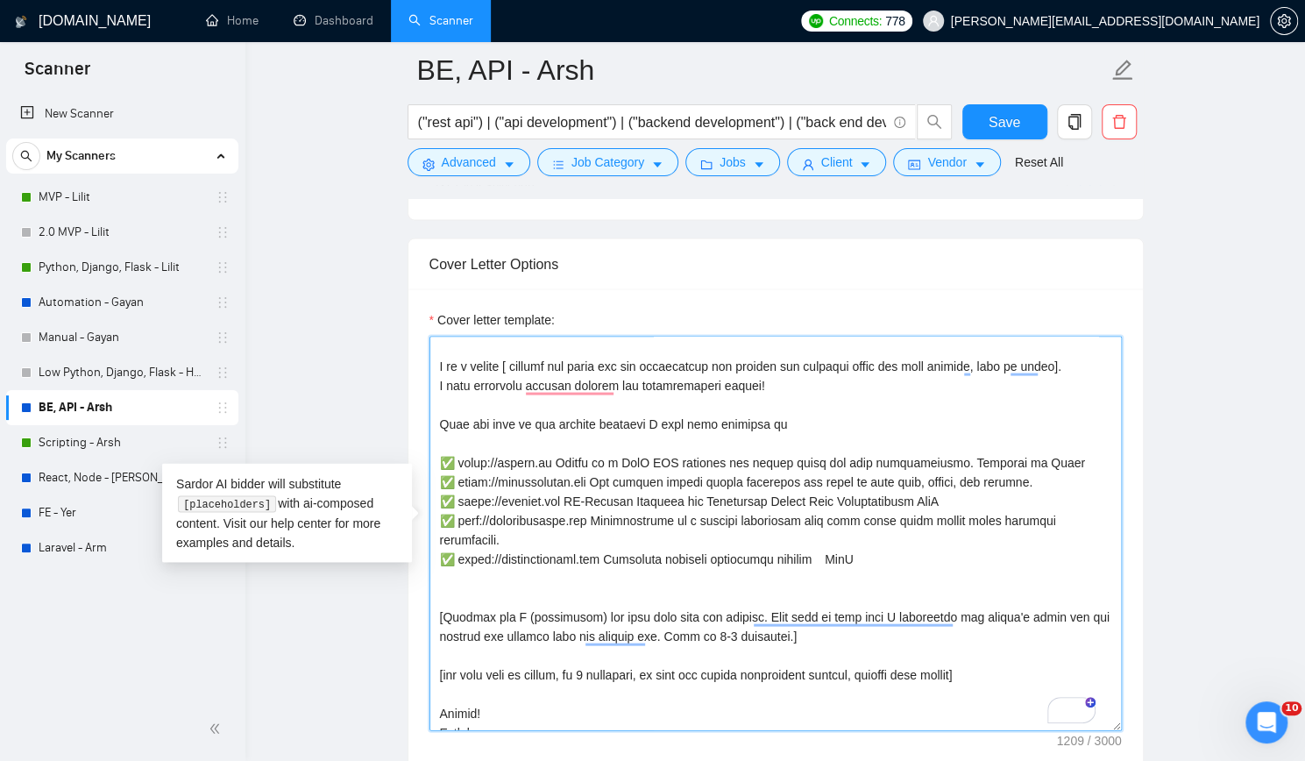
scroll to position [58, 0]
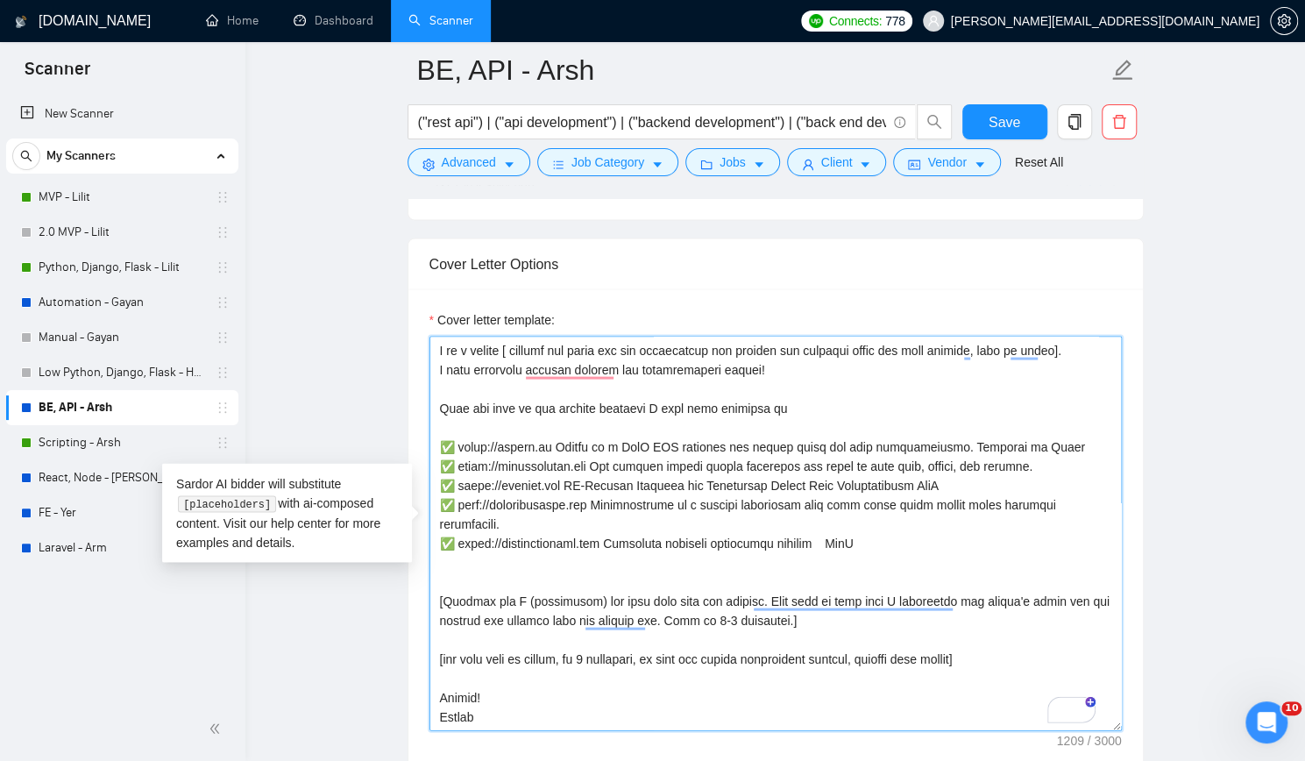
click at [442, 597] on textarea "Cover letter template:" at bounding box center [775, 533] width 692 height 394
paste textarea "the best call to action, in 2 sentences, to make the client immediately respond…"
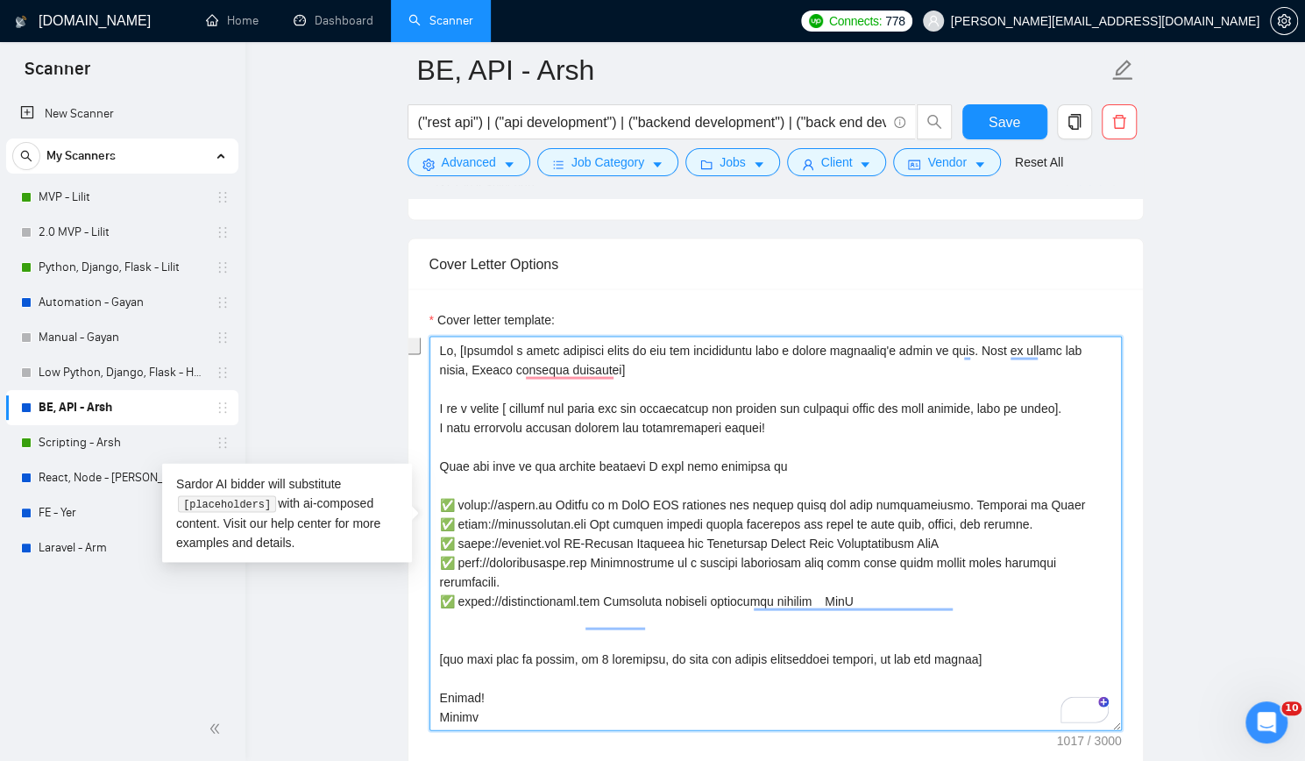
scroll to position [0, 0]
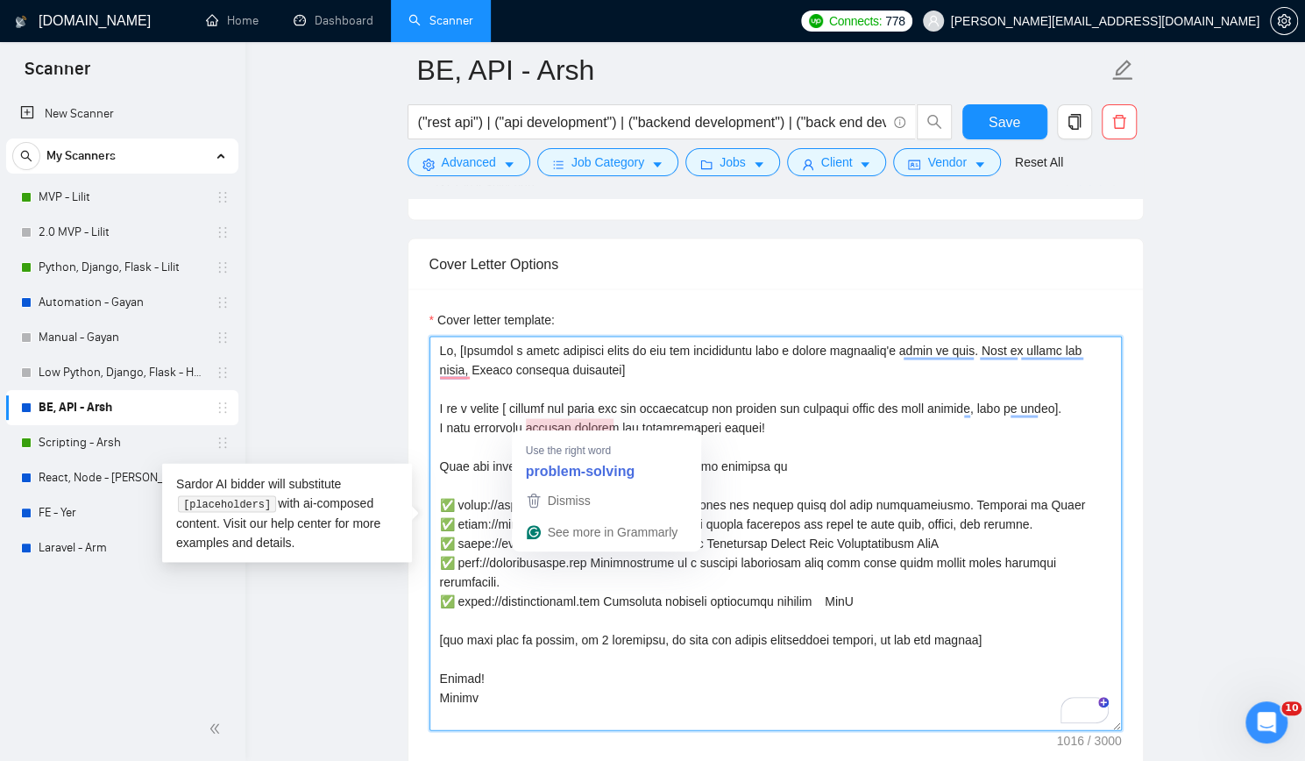
click at [829, 441] on textarea "Cover letter template:" at bounding box center [775, 533] width 692 height 394
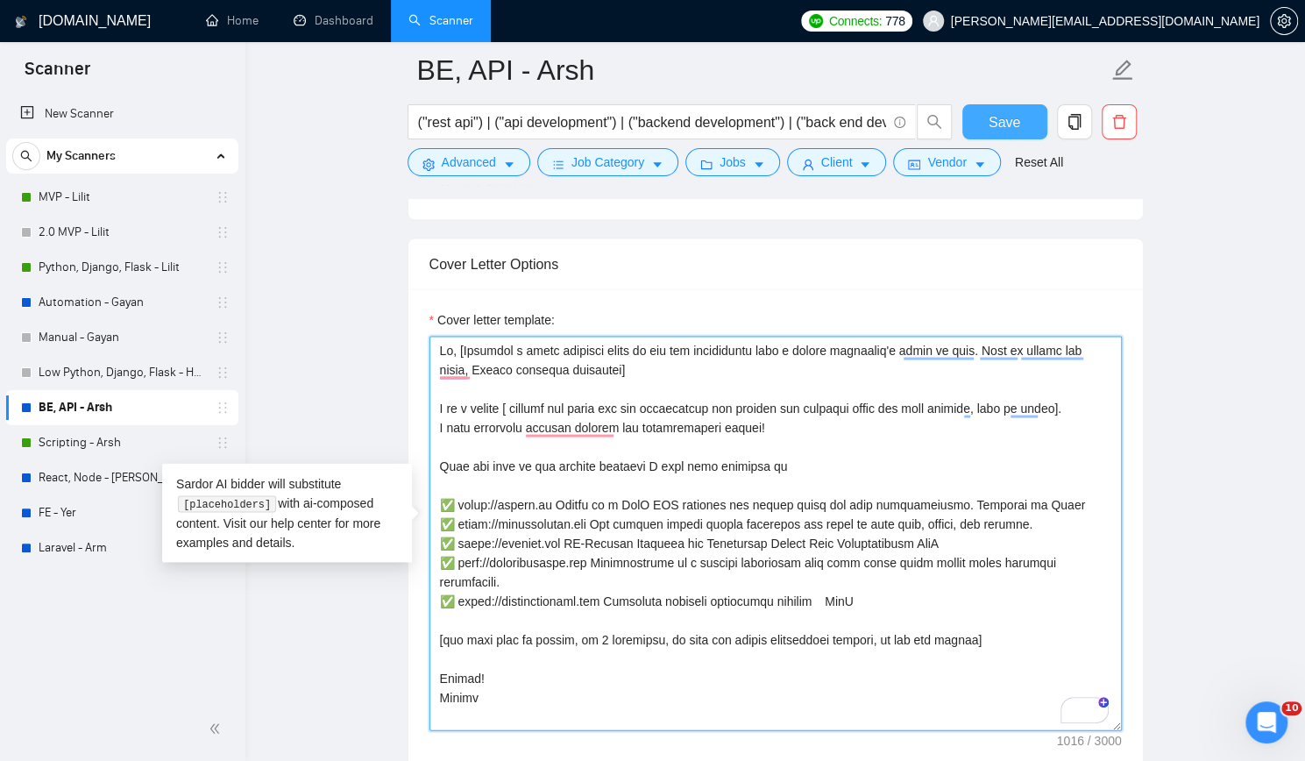
type textarea "Lo, [Ipsumdol s ametc adipisci elits do eiu tem incididuntu labo e dolore magna…"
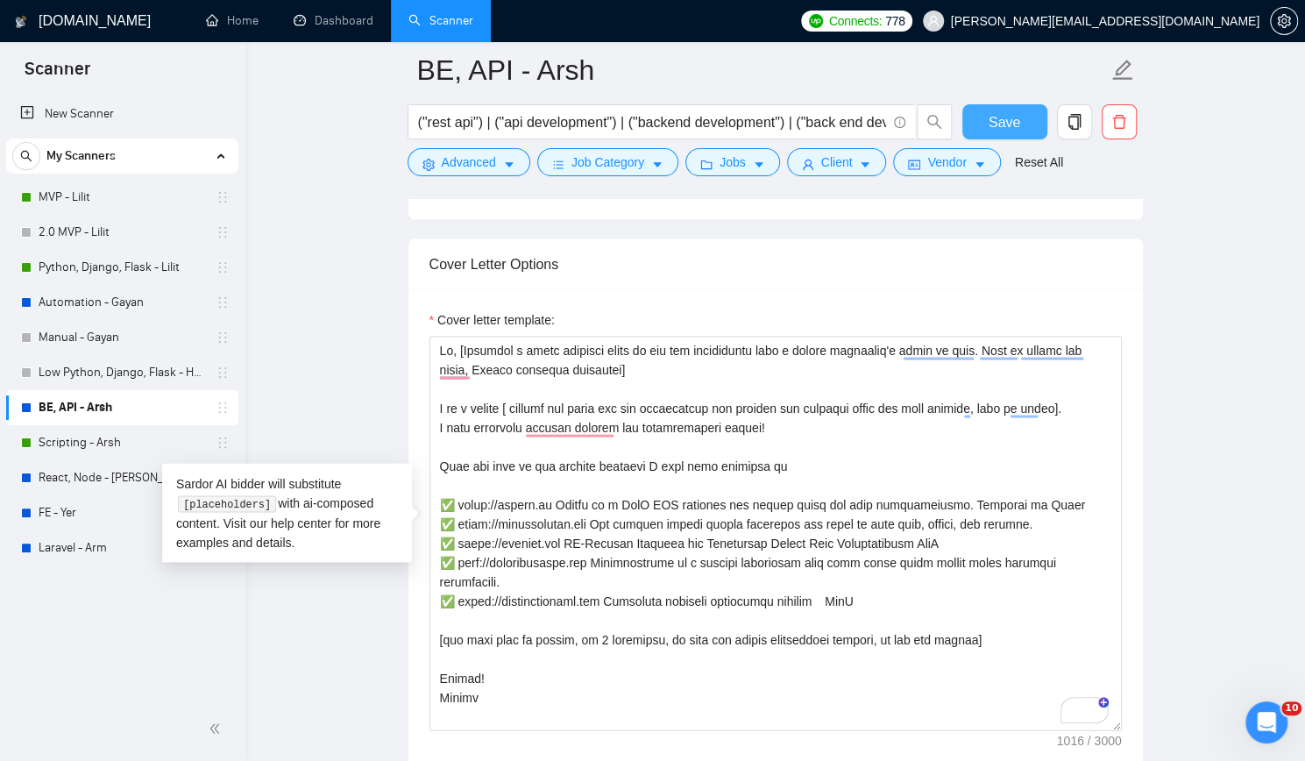
click at [1008, 113] on span "Save" at bounding box center [1005, 122] width 32 height 22
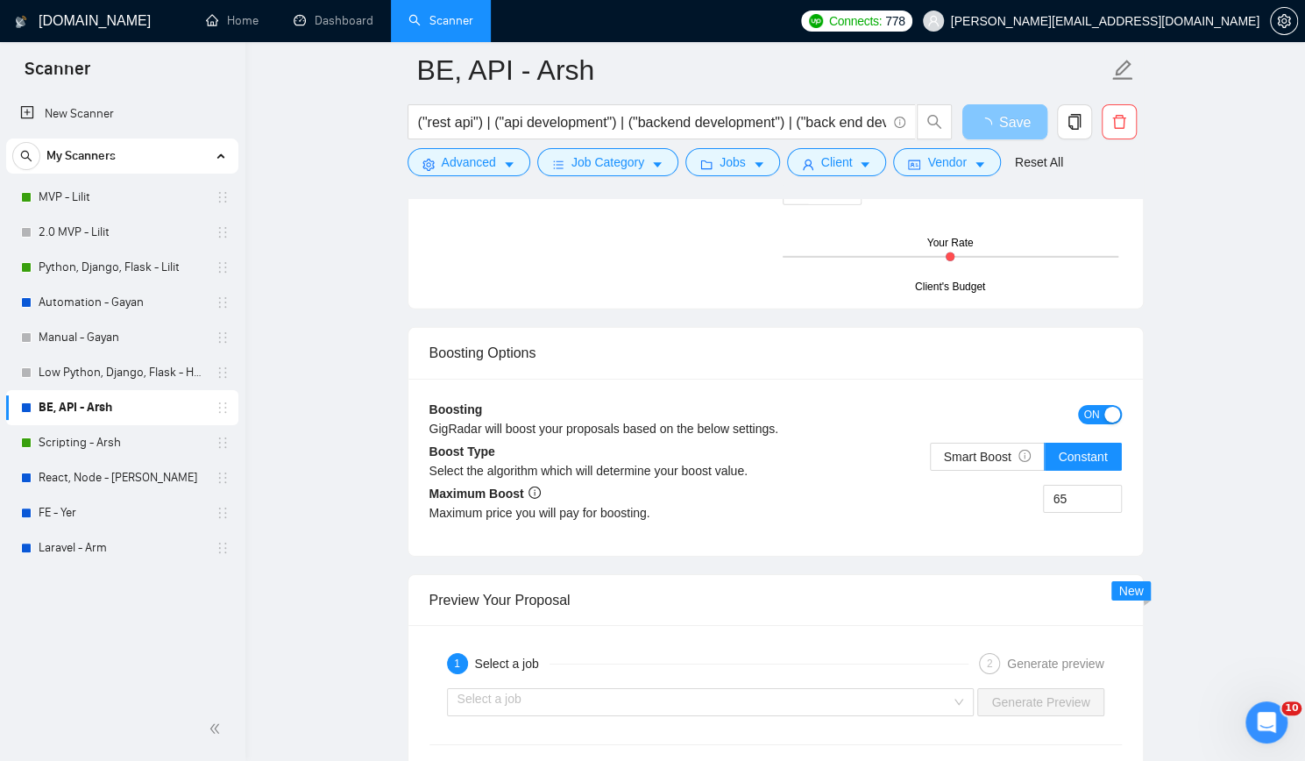
scroll to position [3073, 0]
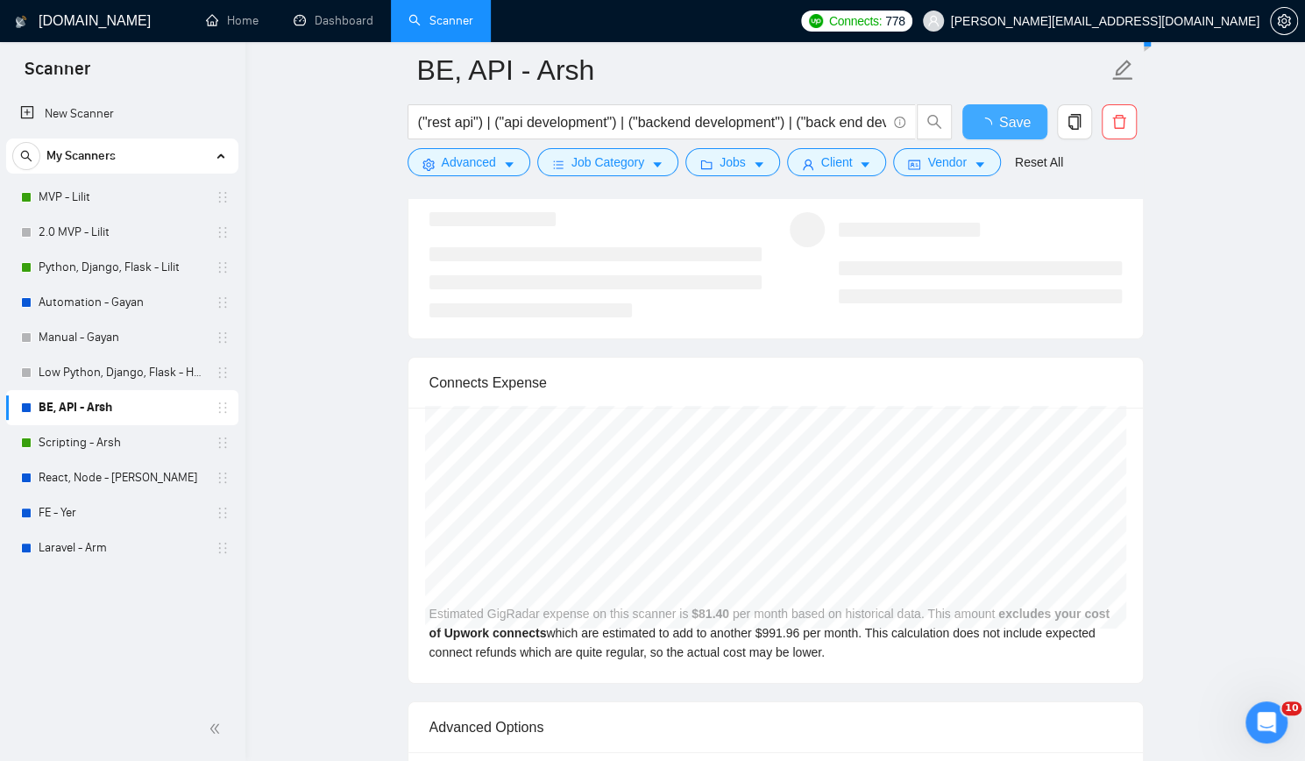
checkbox input "true"
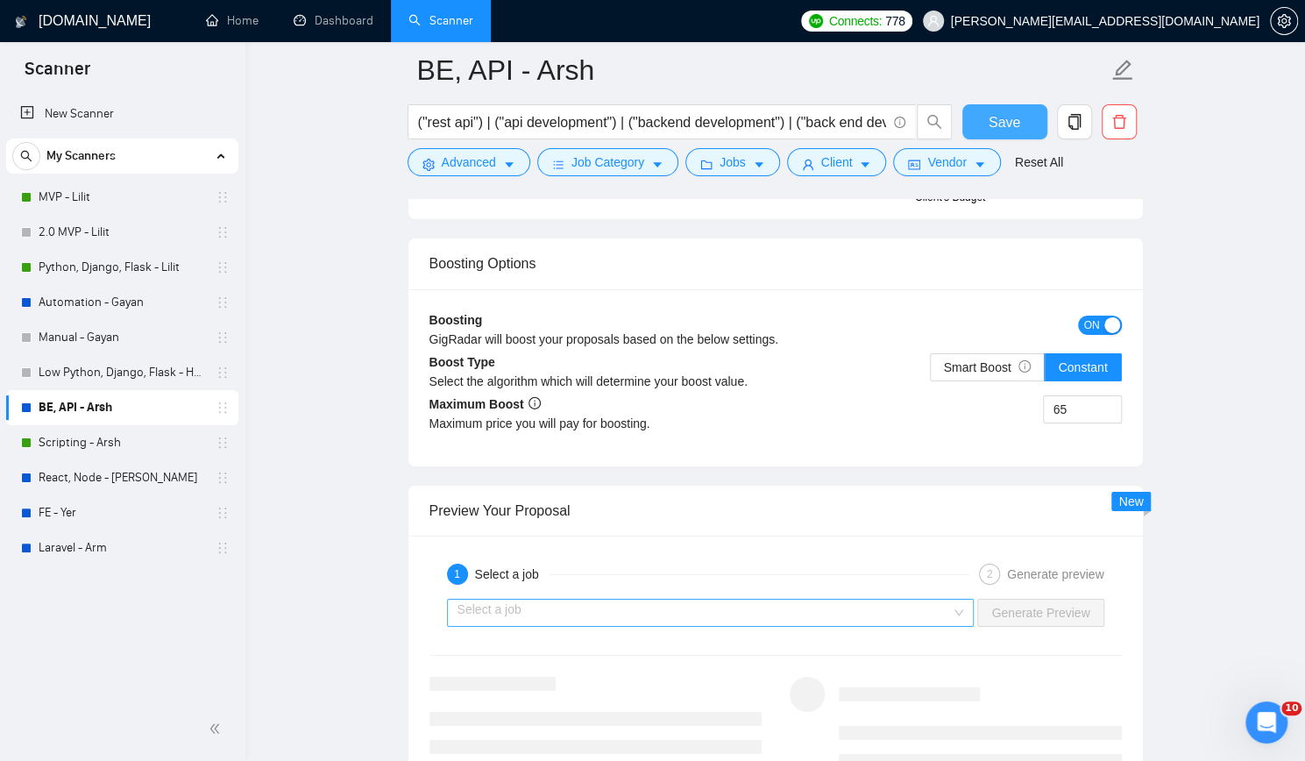
scroll to position [3243, 0]
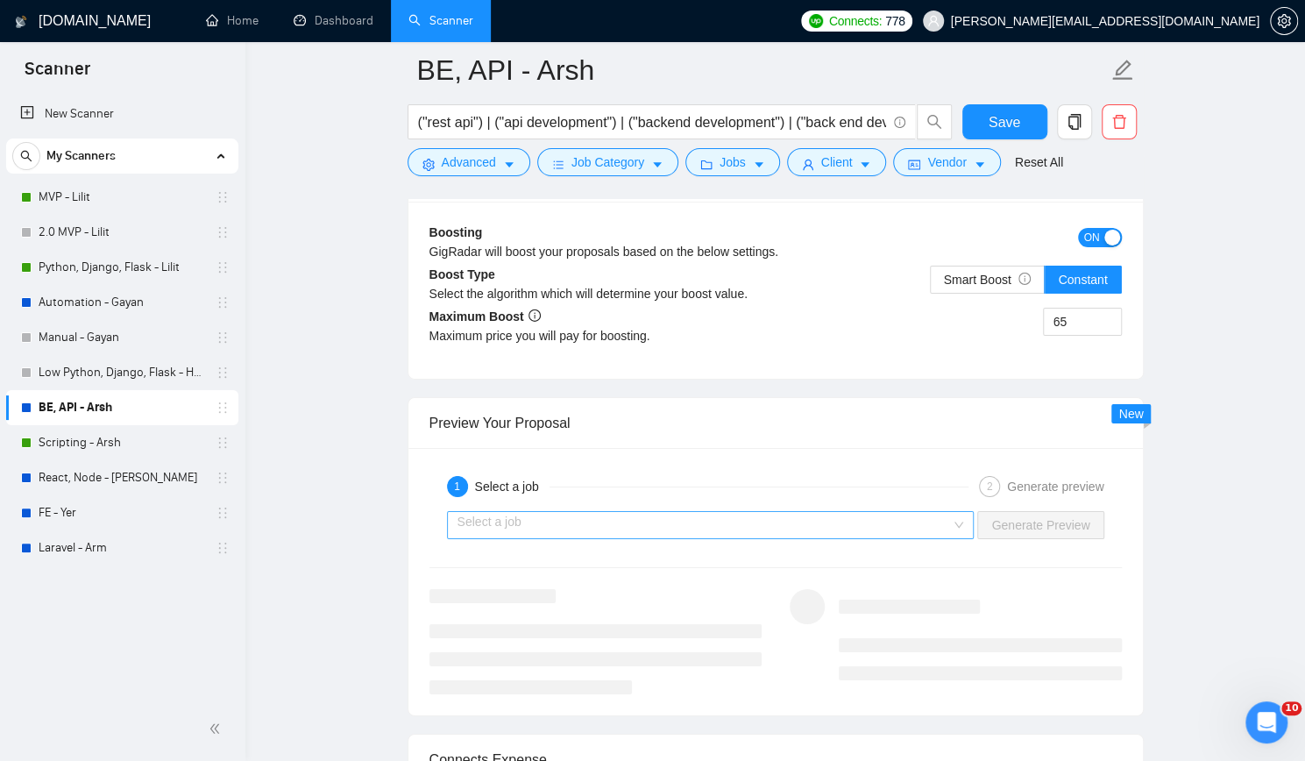
click at [767, 512] on input "search" at bounding box center [705, 525] width 494 height 26
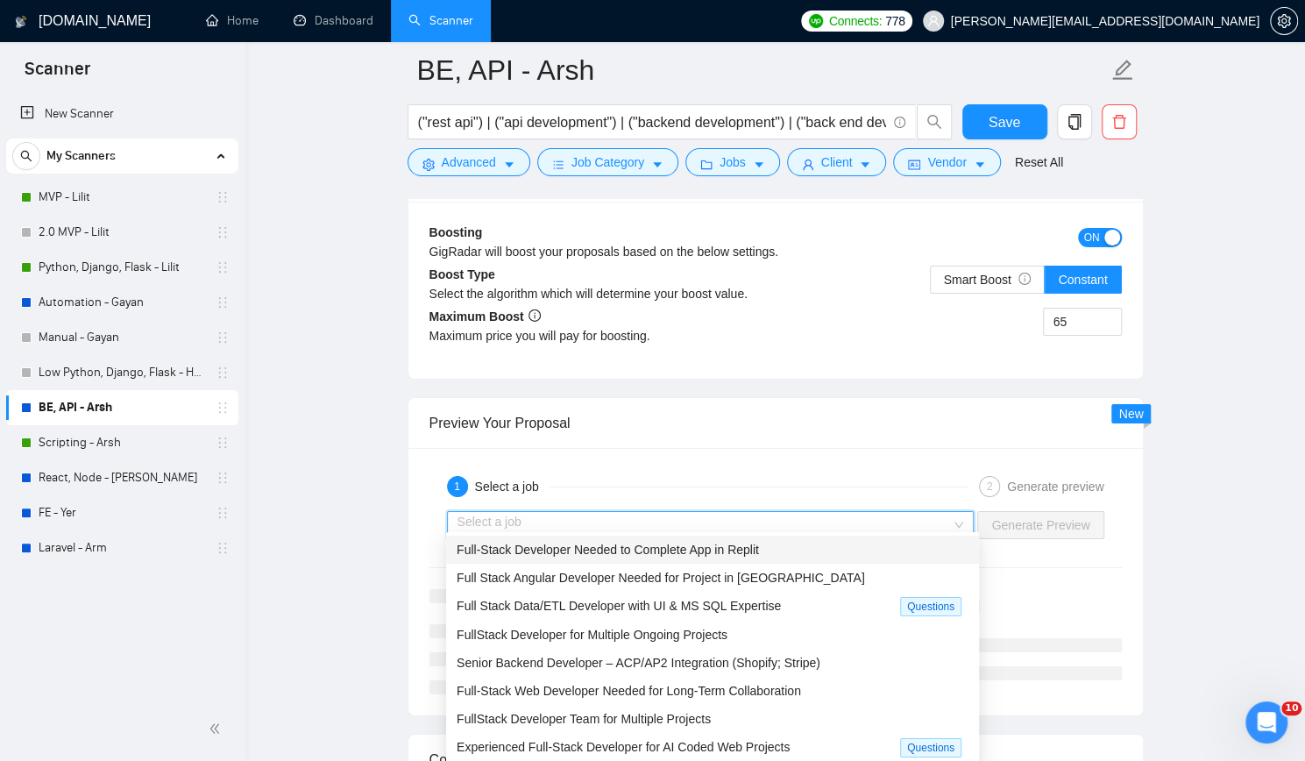
click at [698, 549] on span "Full-Stack Developer Needed to Complete App in Replit" at bounding box center [608, 550] width 302 height 14
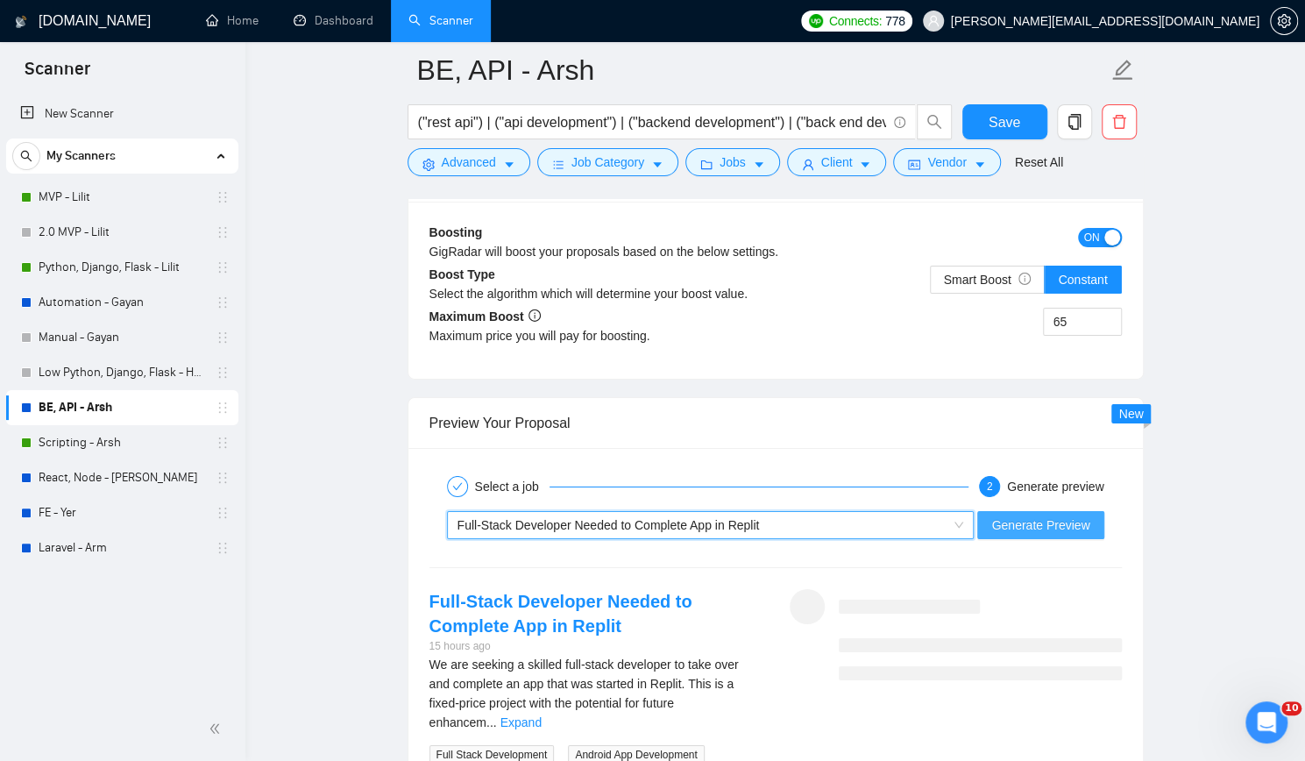
click at [1081, 515] on span "Generate Preview" at bounding box center [1040, 524] width 98 height 19
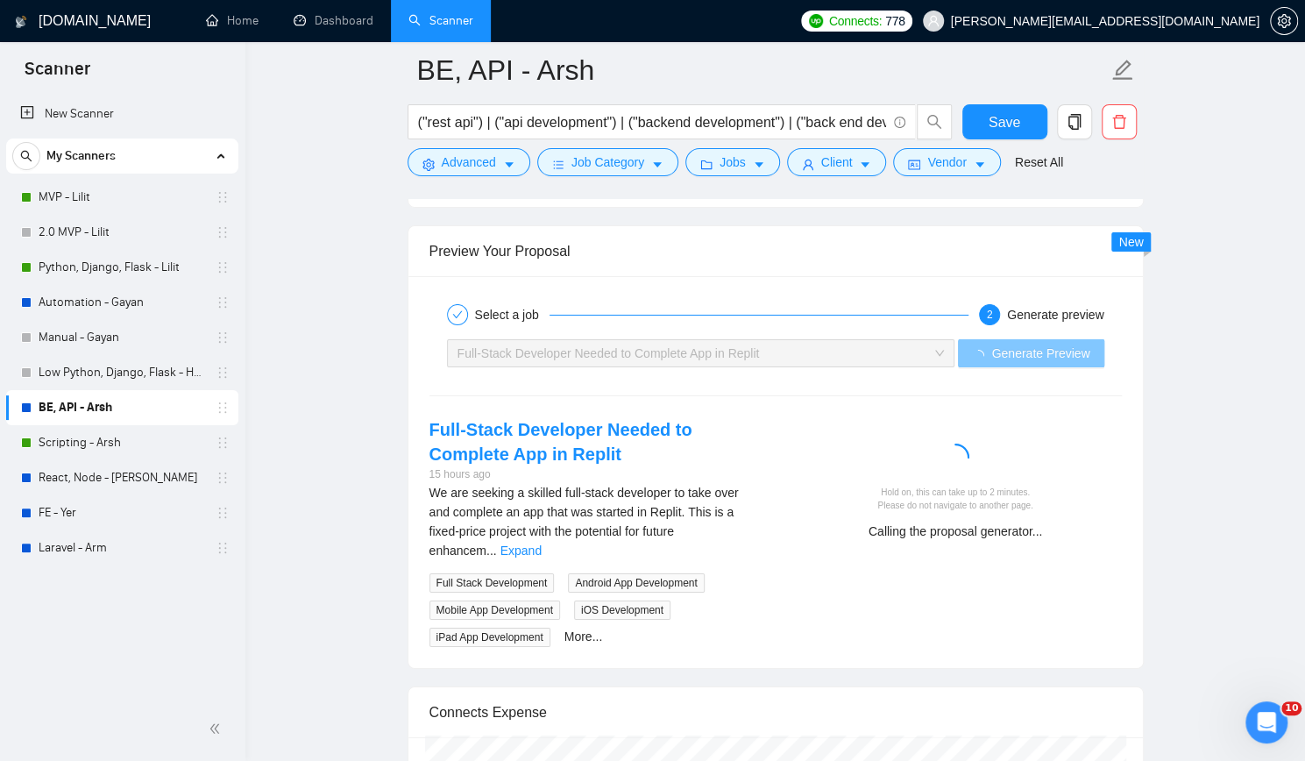
scroll to position [3506, 0]
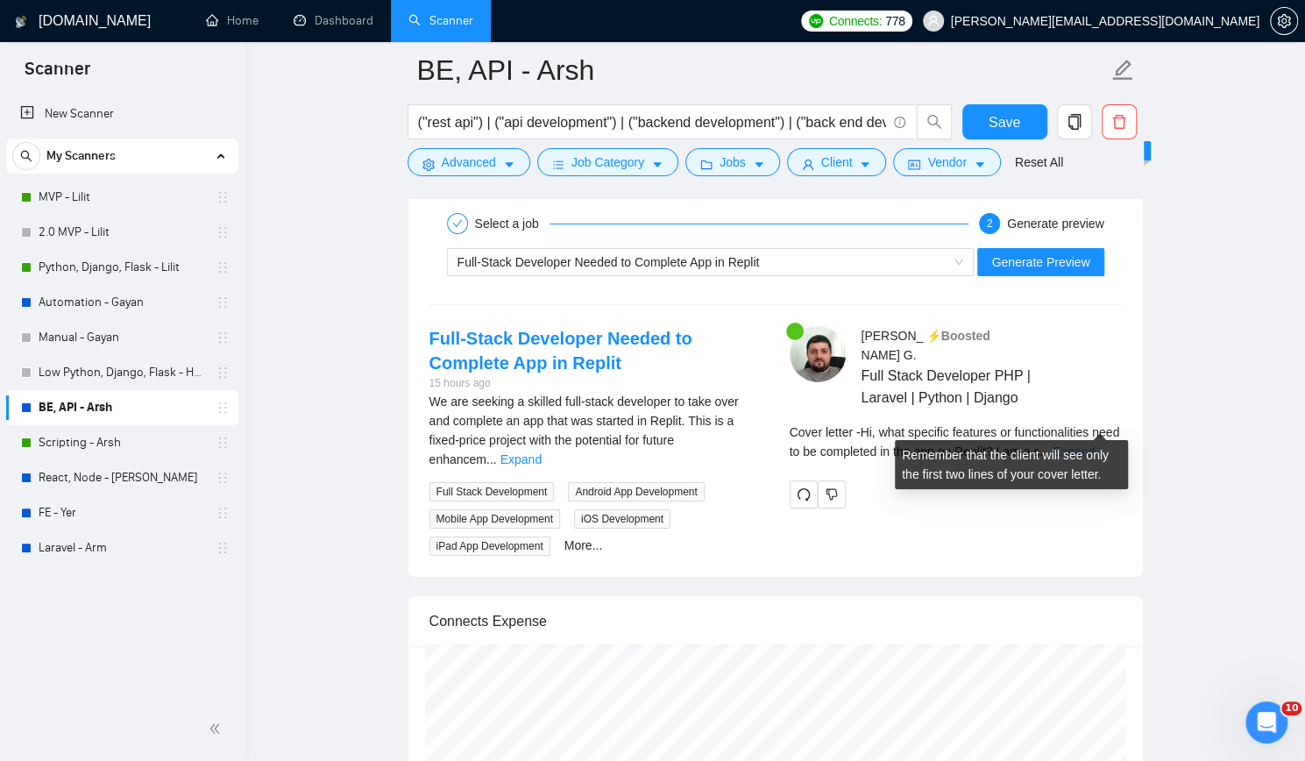
click at [1095, 444] on link "Expand" at bounding box center [1074, 451] width 41 height 14
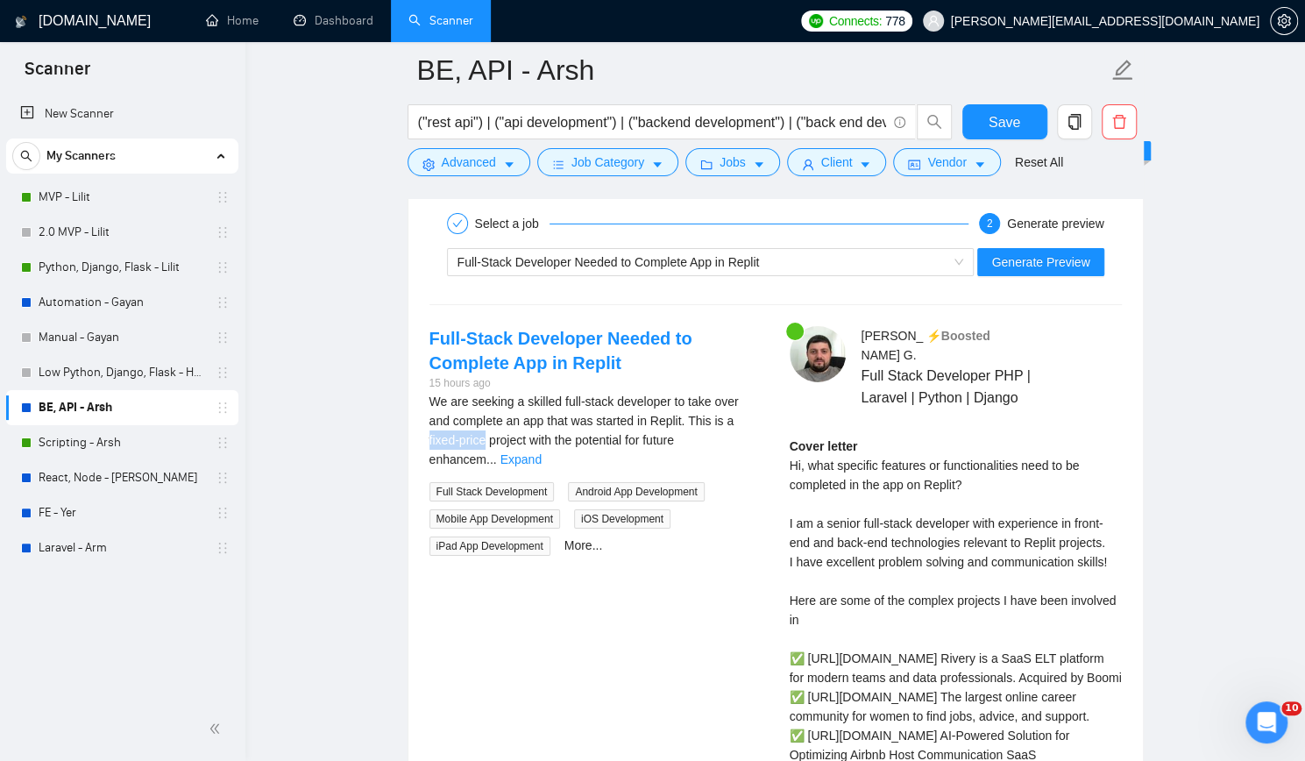
drag, startPoint x: 706, startPoint y: 407, endPoint x: 452, endPoint y: 432, distance: 255.5
click at [452, 432] on span "We are seeking a skilled full-stack developer to take over and complete an app …" at bounding box center [583, 430] width 309 height 72
copy span "fixed-price"
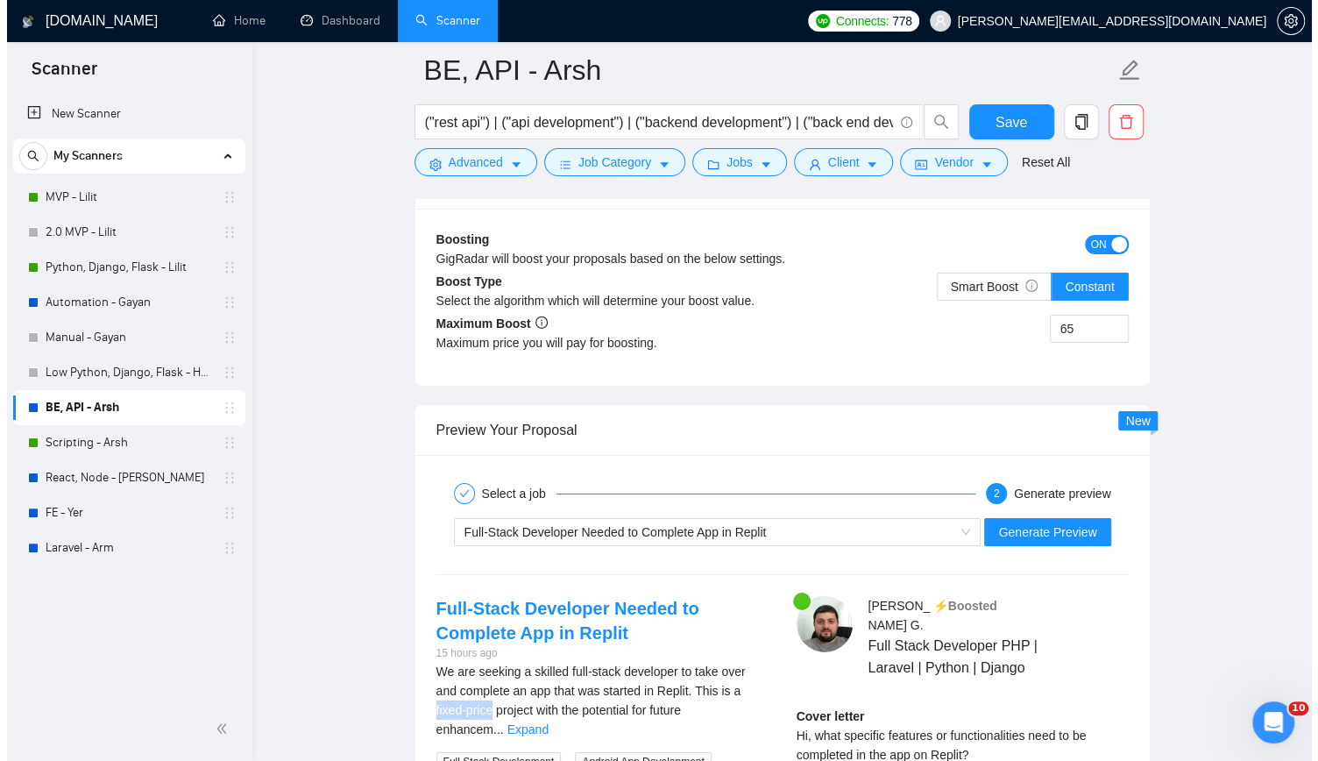
scroll to position [3156, 0]
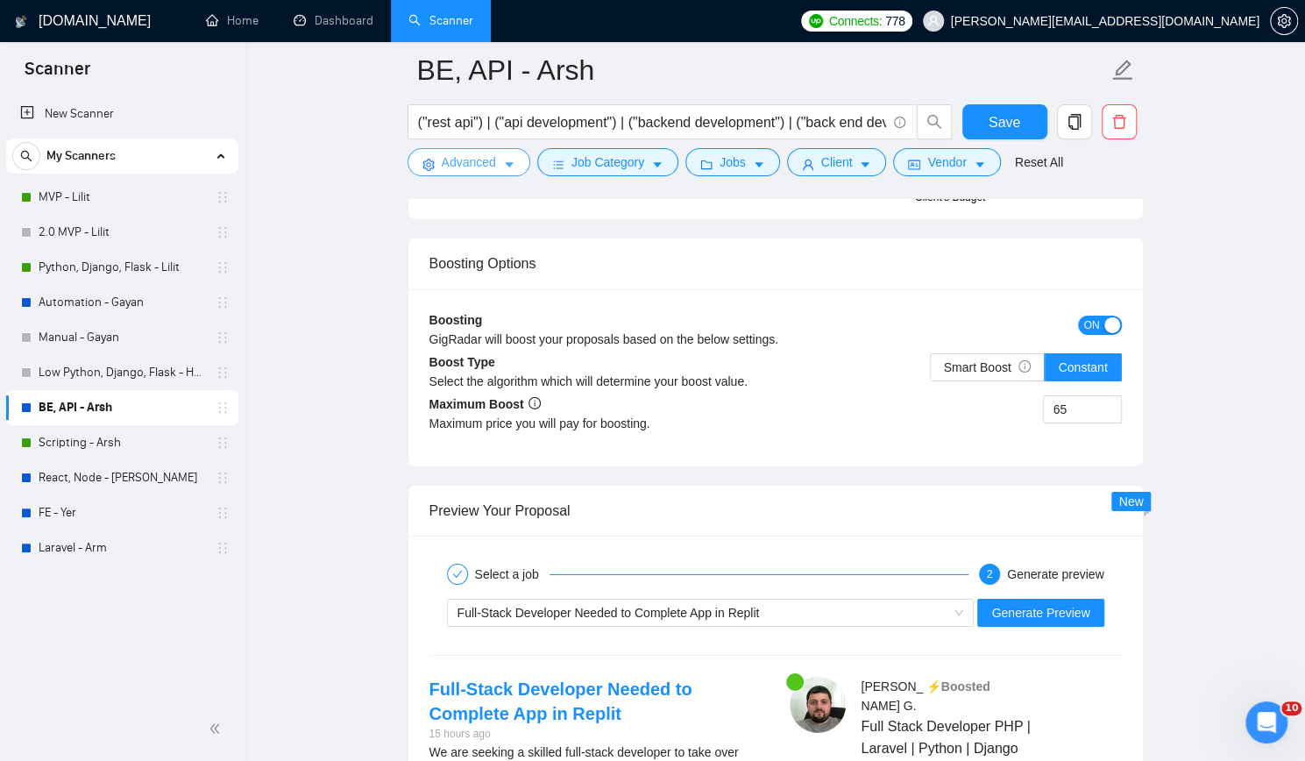
click at [481, 164] on span "Advanced" at bounding box center [469, 162] width 54 height 19
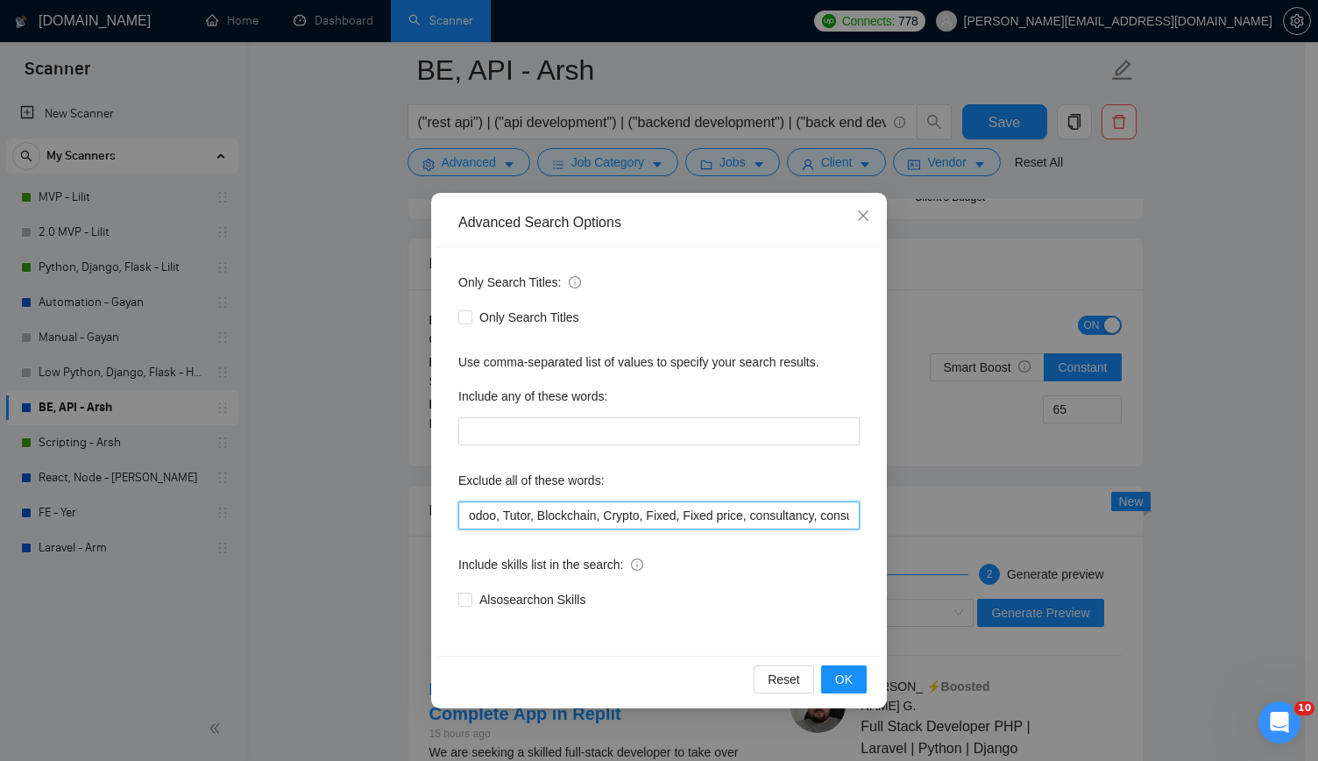
click at [668, 506] on input "odoo, Tutor, Blockchain, Crypto, Fixed, Fixed price, consultancy, consultation,…" at bounding box center [658, 515] width 401 height 28
paste input "fixed-price"
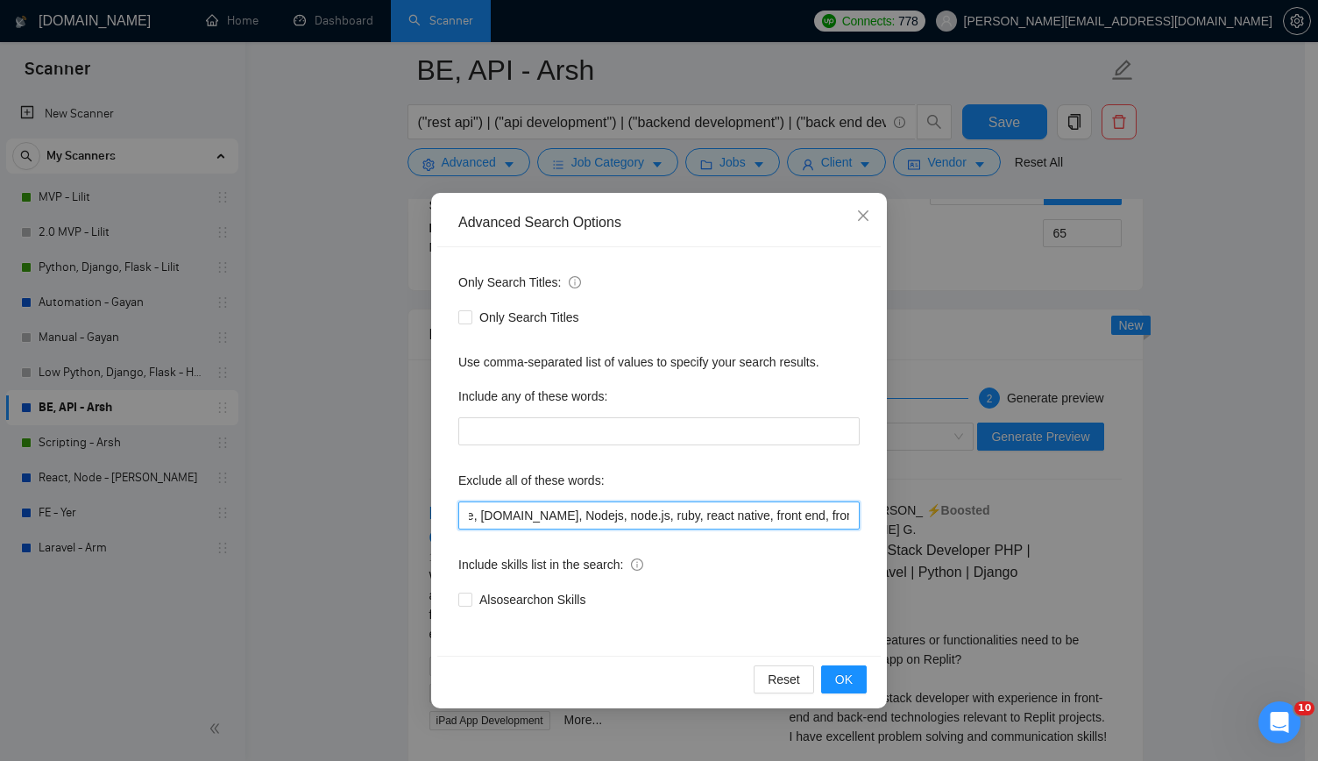
scroll to position [0, 1551]
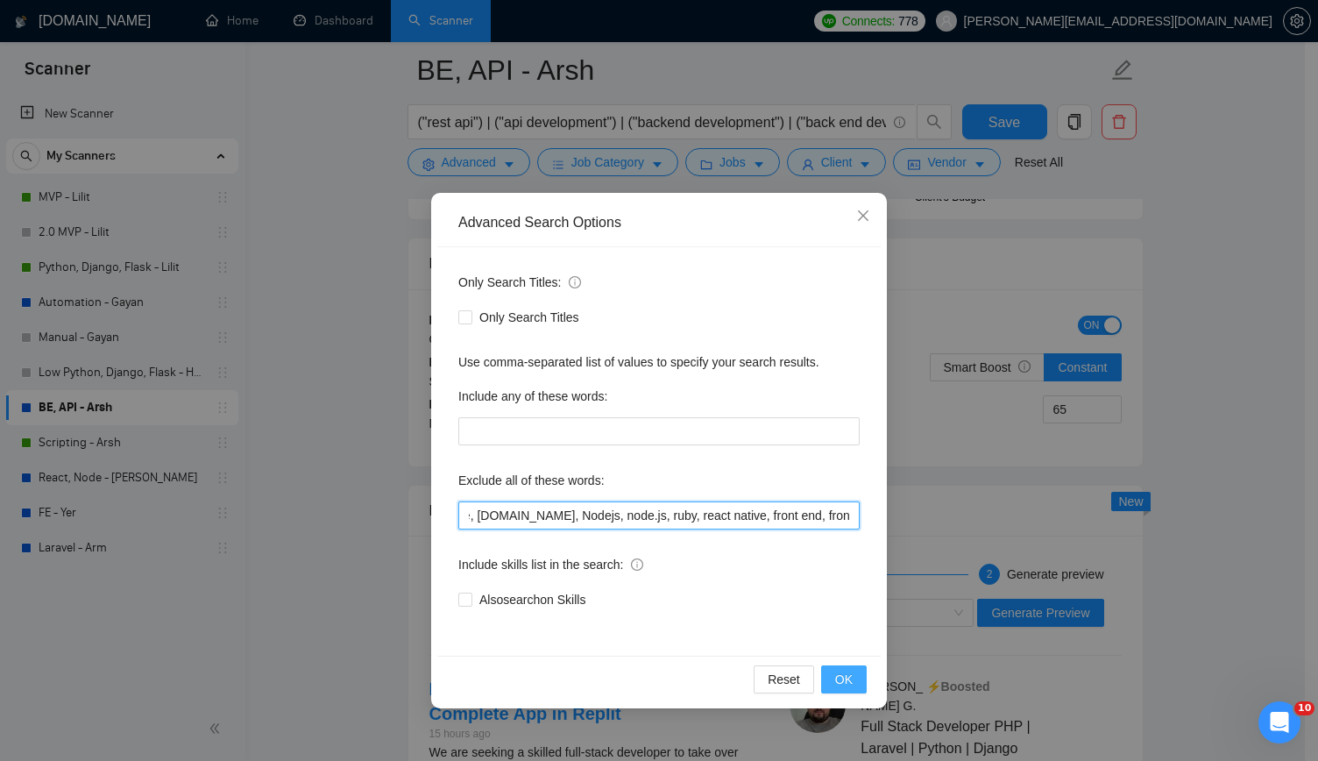
type input "odoo, Tutor, Blockchain, Crypto, Fixed, Fixed price, consultancy, consultation,…"
click at [839, 681] on span "OK" at bounding box center [844, 679] width 18 height 19
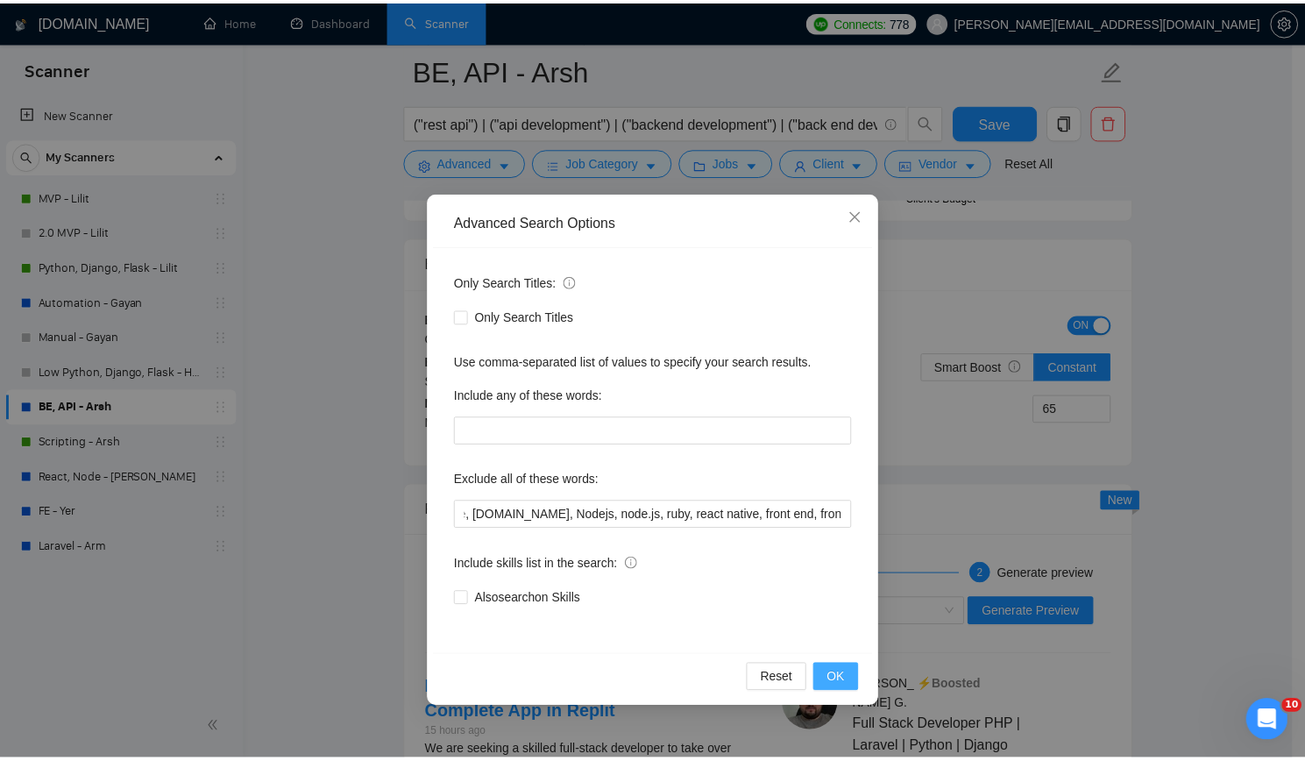
scroll to position [0, 0]
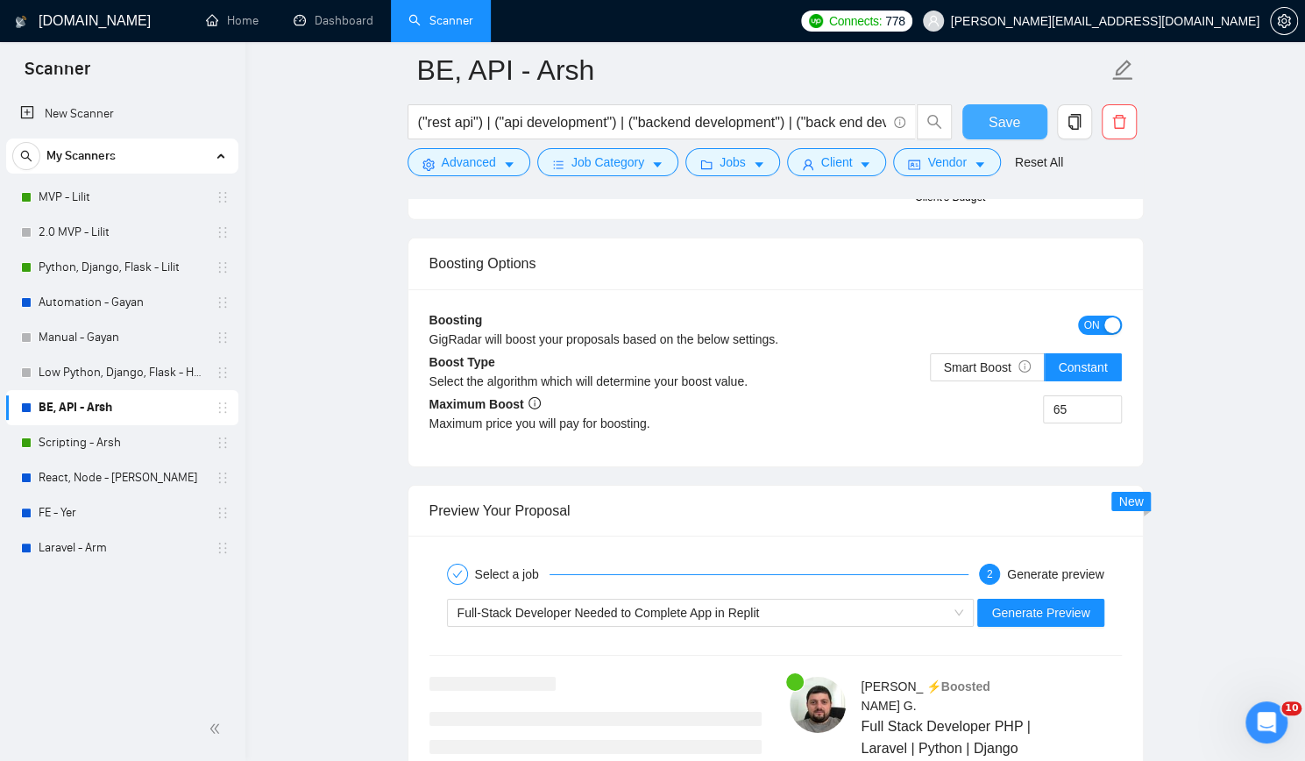
click at [1013, 117] on span "Save" at bounding box center [1005, 122] width 32 height 22
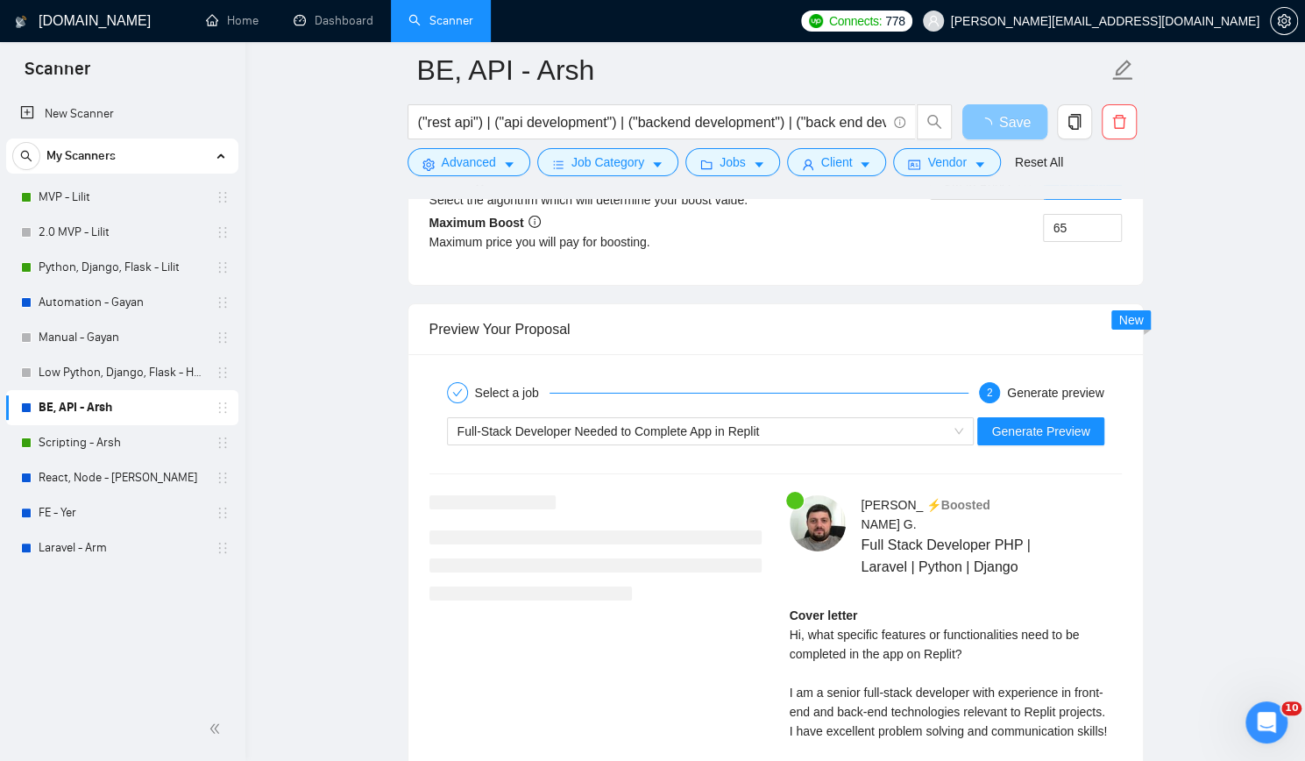
scroll to position [3418, 0]
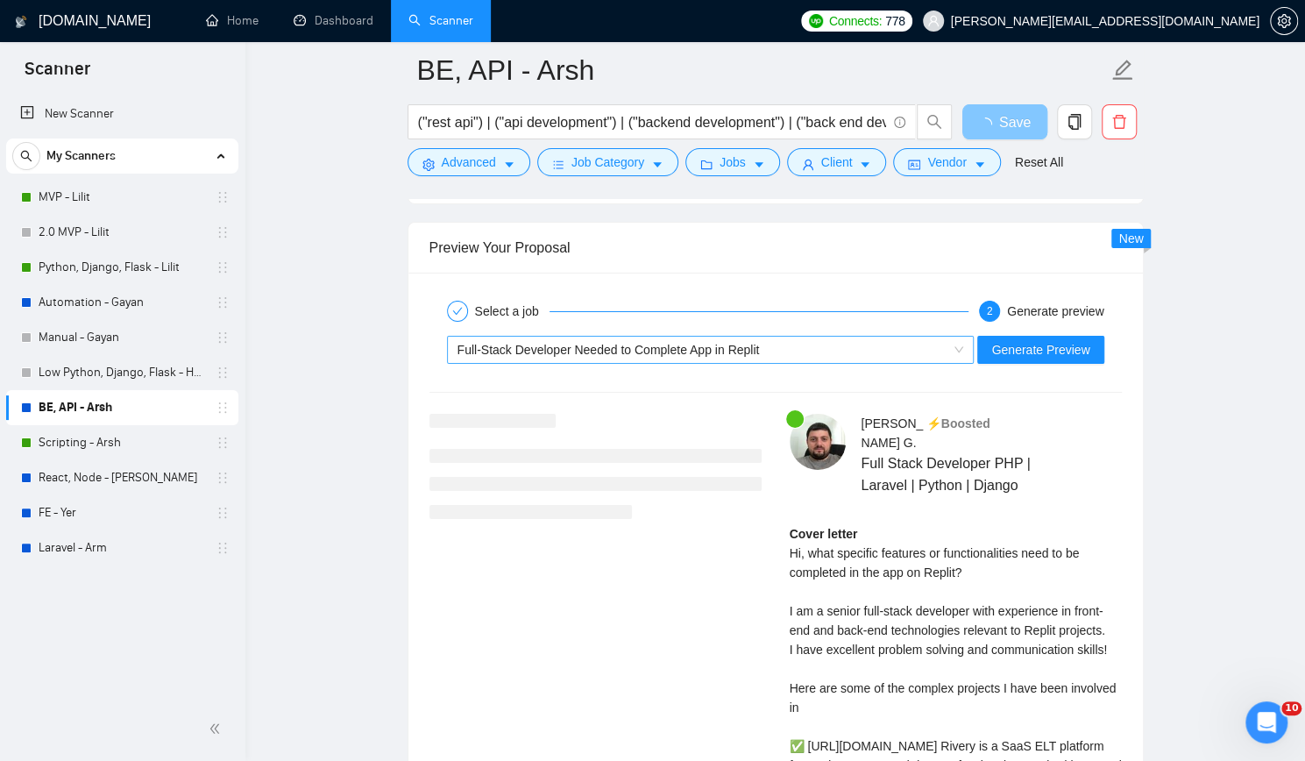
click at [792, 343] on div "Full-Stack Developer Needed to Complete App in Replit" at bounding box center [703, 350] width 491 height 26
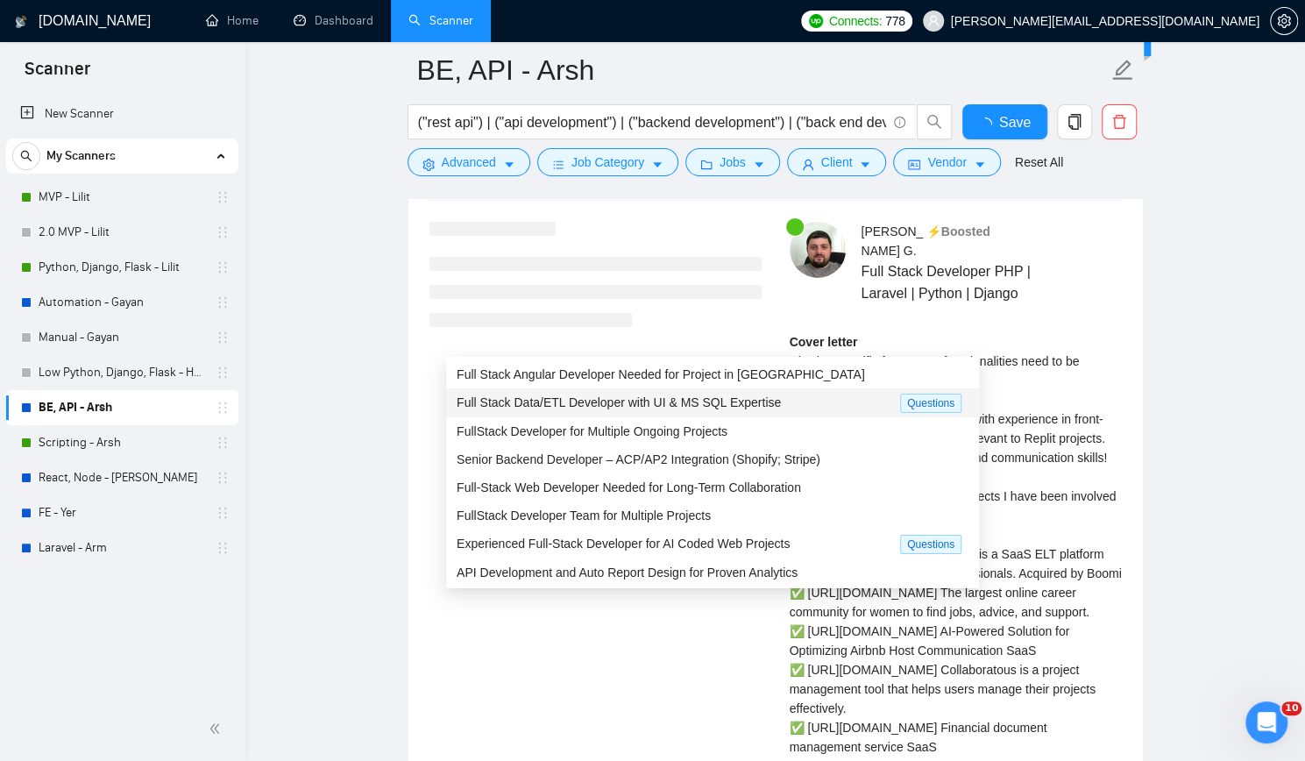
checkbox input "true"
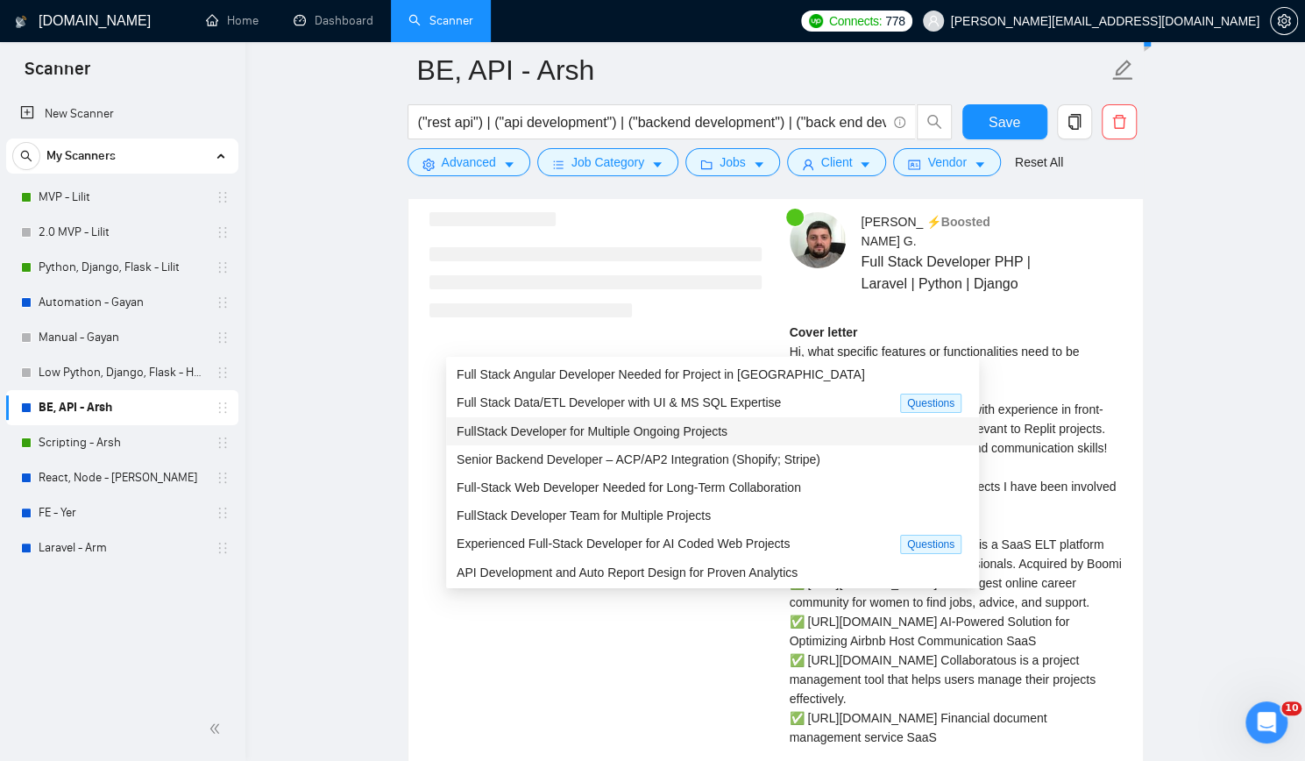
click at [689, 428] on span "FullStack Developer for Multiple Ongoing Projects" at bounding box center [592, 431] width 271 height 14
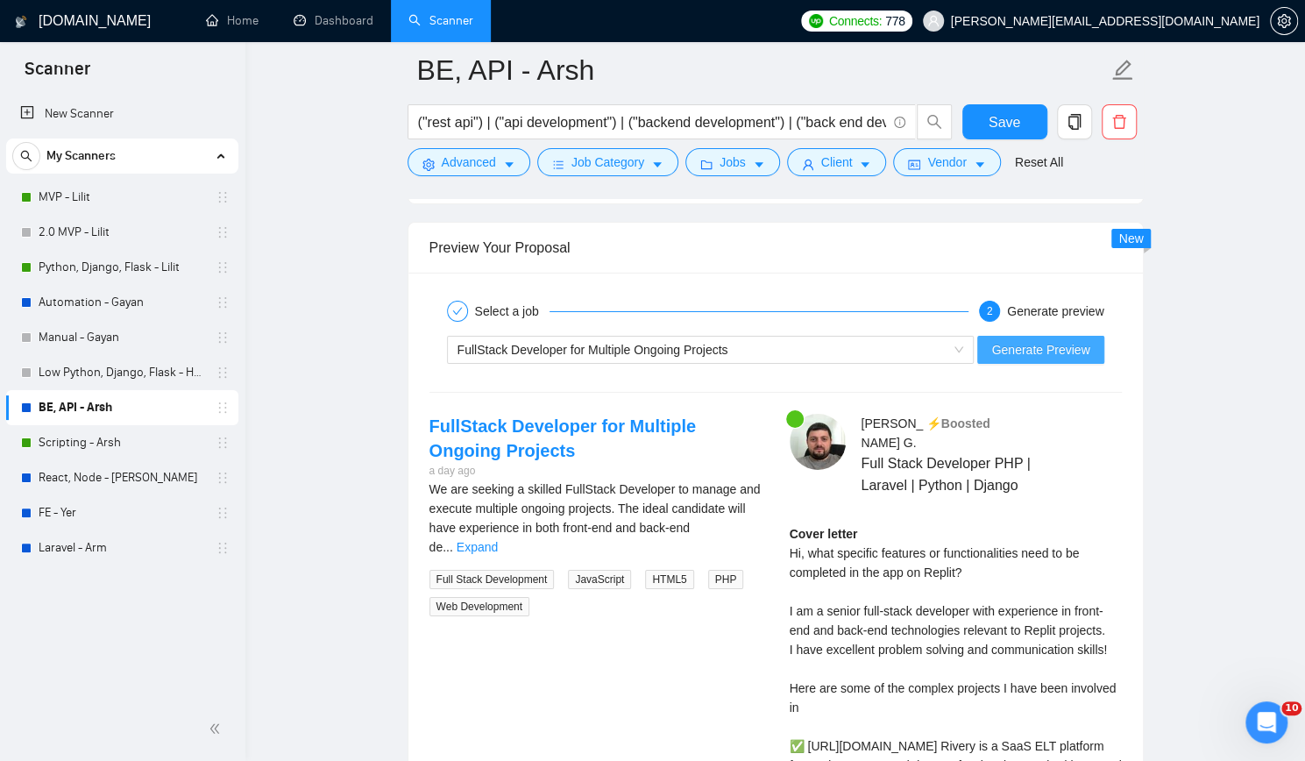
click at [1048, 340] on span "Generate Preview" at bounding box center [1040, 349] width 98 height 19
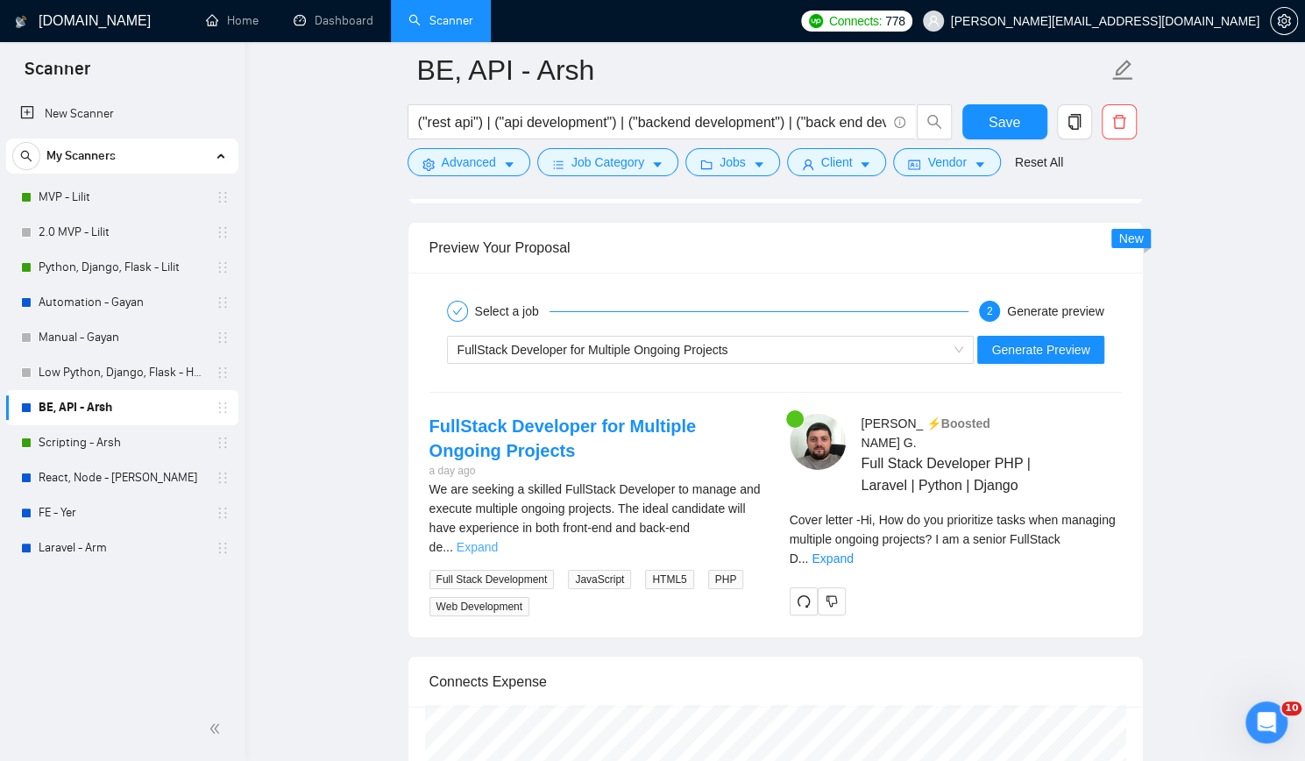
click at [498, 540] on link "Expand" at bounding box center [477, 547] width 41 height 14
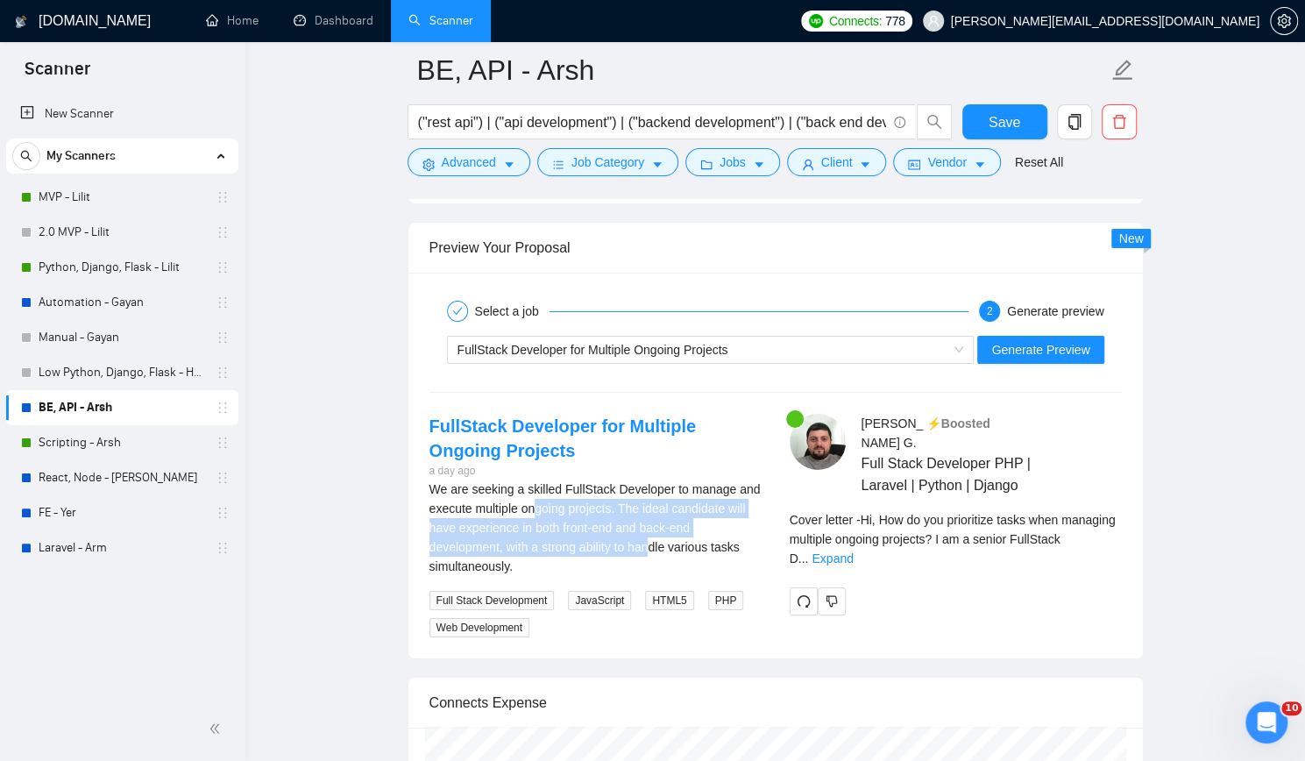
drag, startPoint x: 535, startPoint y: 490, endPoint x: 649, endPoint y: 532, distance: 121.5
click at [649, 532] on div "We are seeking a skilled FullStack Developer to manage and execute multiple ong…" at bounding box center [595, 527] width 332 height 96
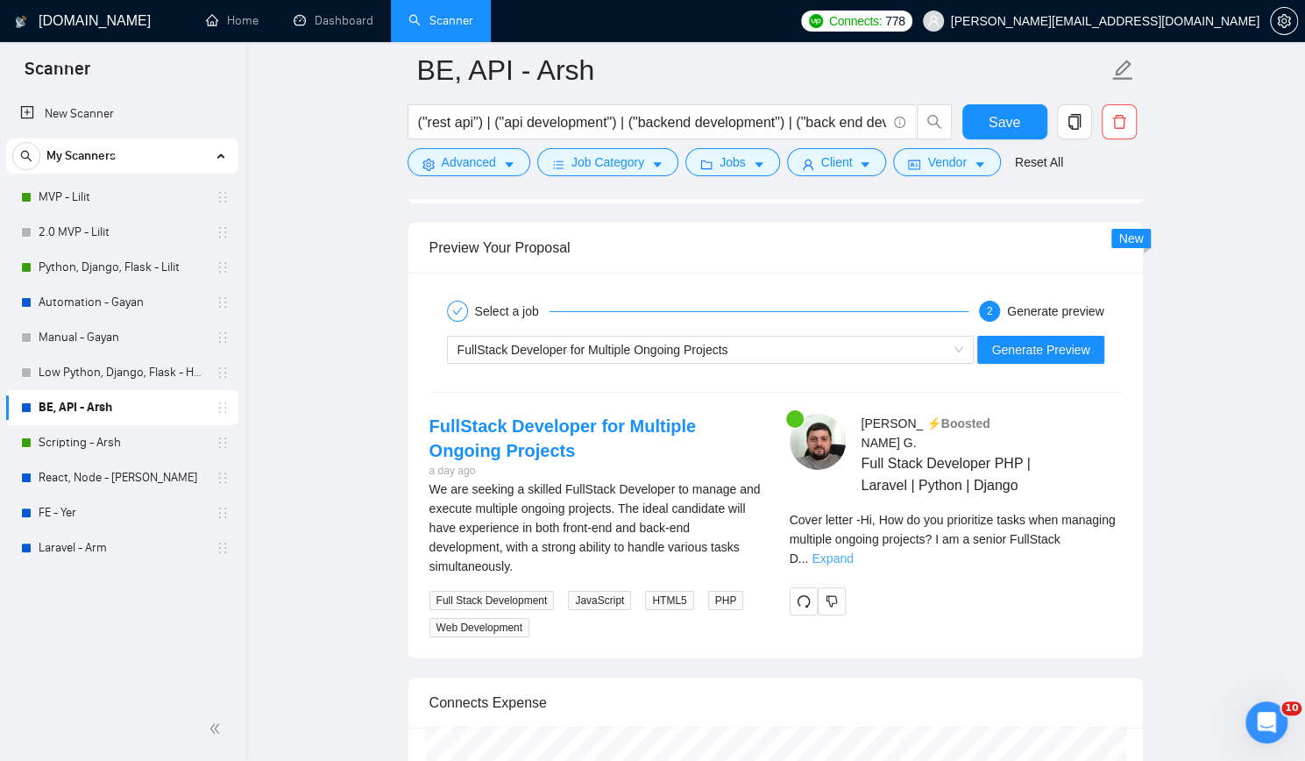
click at [853, 551] on link "Expand" at bounding box center [832, 558] width 41 height 14
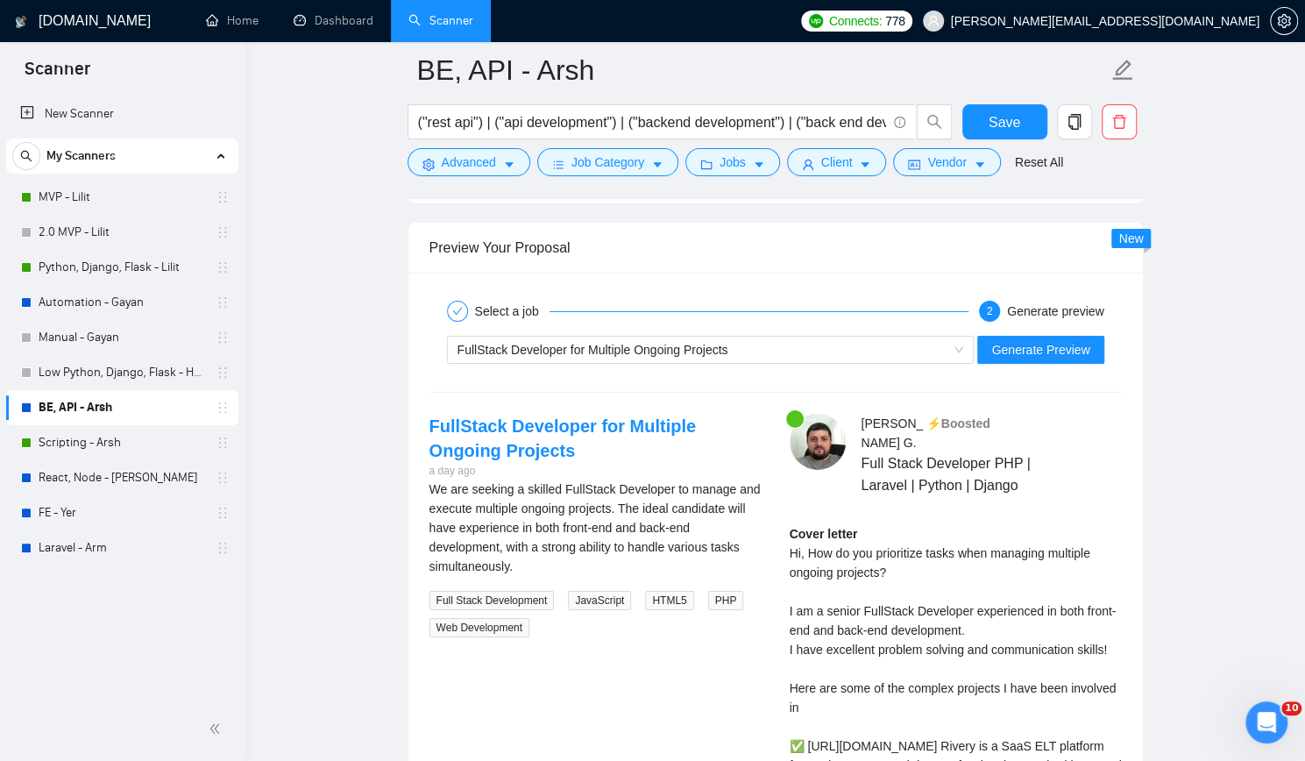
scroll to position [3594, 0]
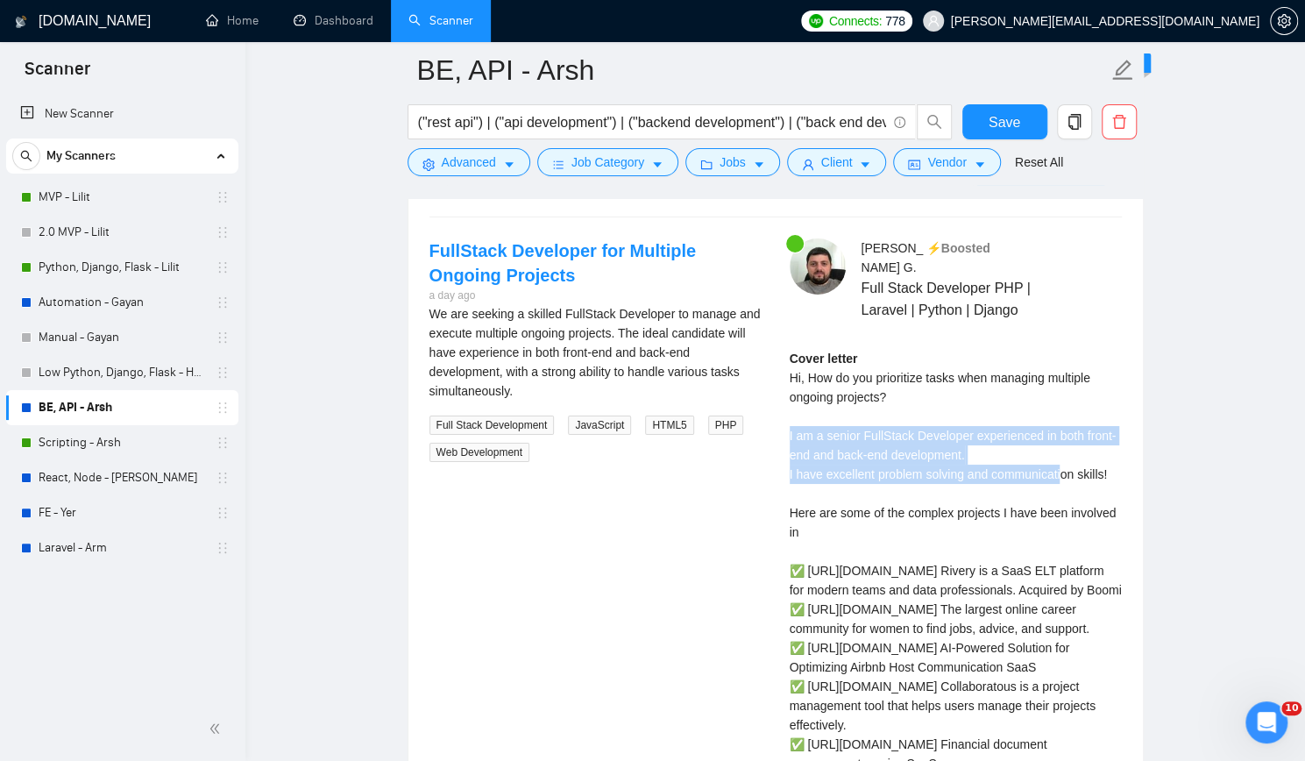
drag, startPoint x: 787, startPoint y: 408, endPoint x: 1061, endPoint y: 448, distance: 276.4
click at [1061, 448] on div "Arshak G . ⚡️Boosted Full Stack Developer PHP | Laravel | Python | Django Cover…" at bounding box center [956, 596] width 360 height 717
click at [1061, 448] on div "Cover letter Hi, How do you prioritize tasks when managing multiple ongoing pro…" at bounding box center [956, 628] width 332 height 559
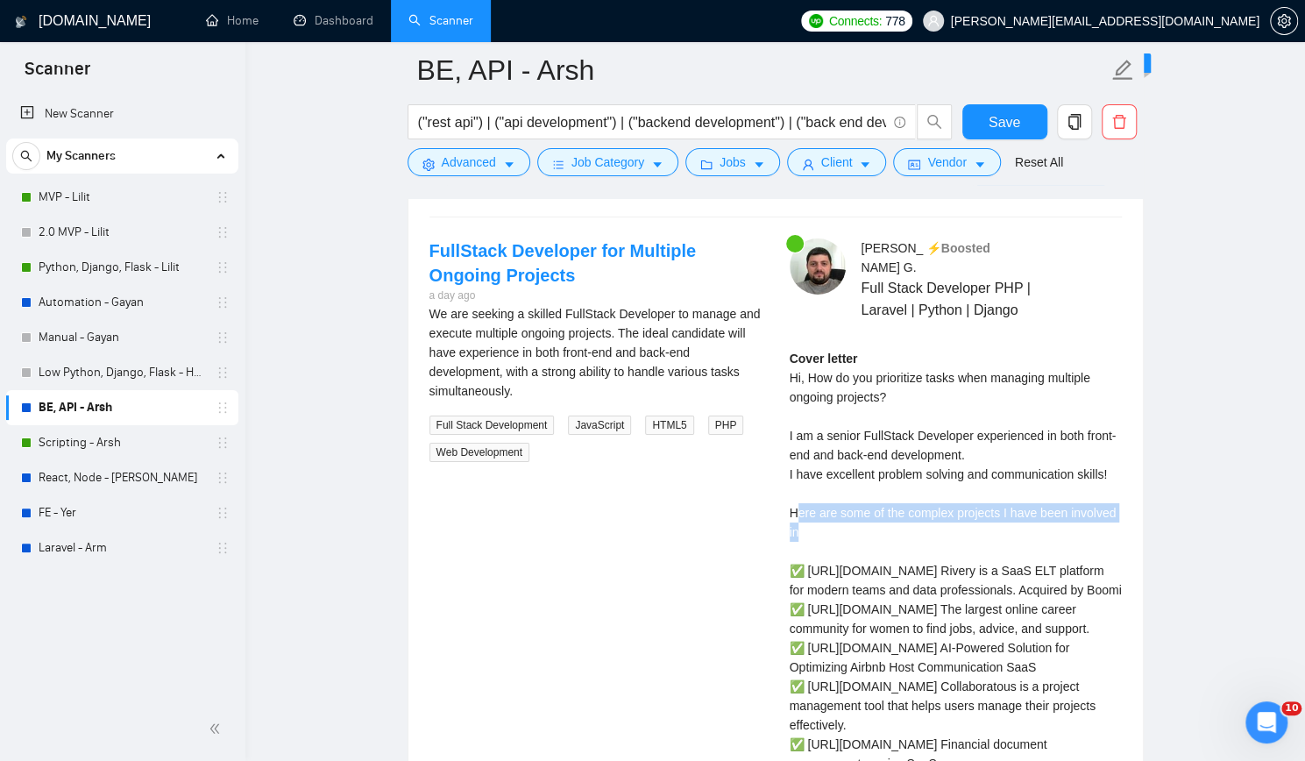
drag, startPoint x: 799, startPoint y: 488, endPoint x: 1003, endPoint y: 501, distance: 203.8
click at [1003, 501] on div "Cover letter Hi, How do you prioritize tasks when managing multiple ongoing pro…" at bounding box center [956, 628] width 332 height 559
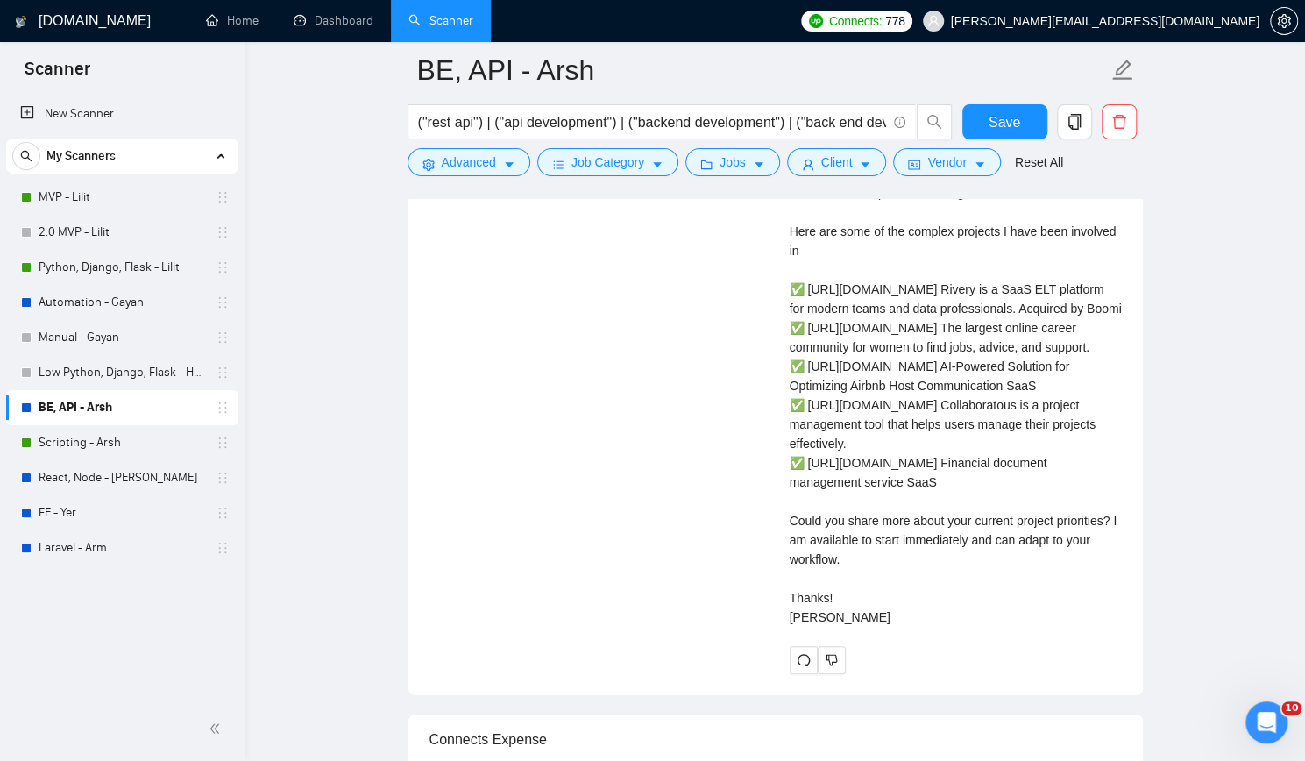
scroll to position [3944, 0]
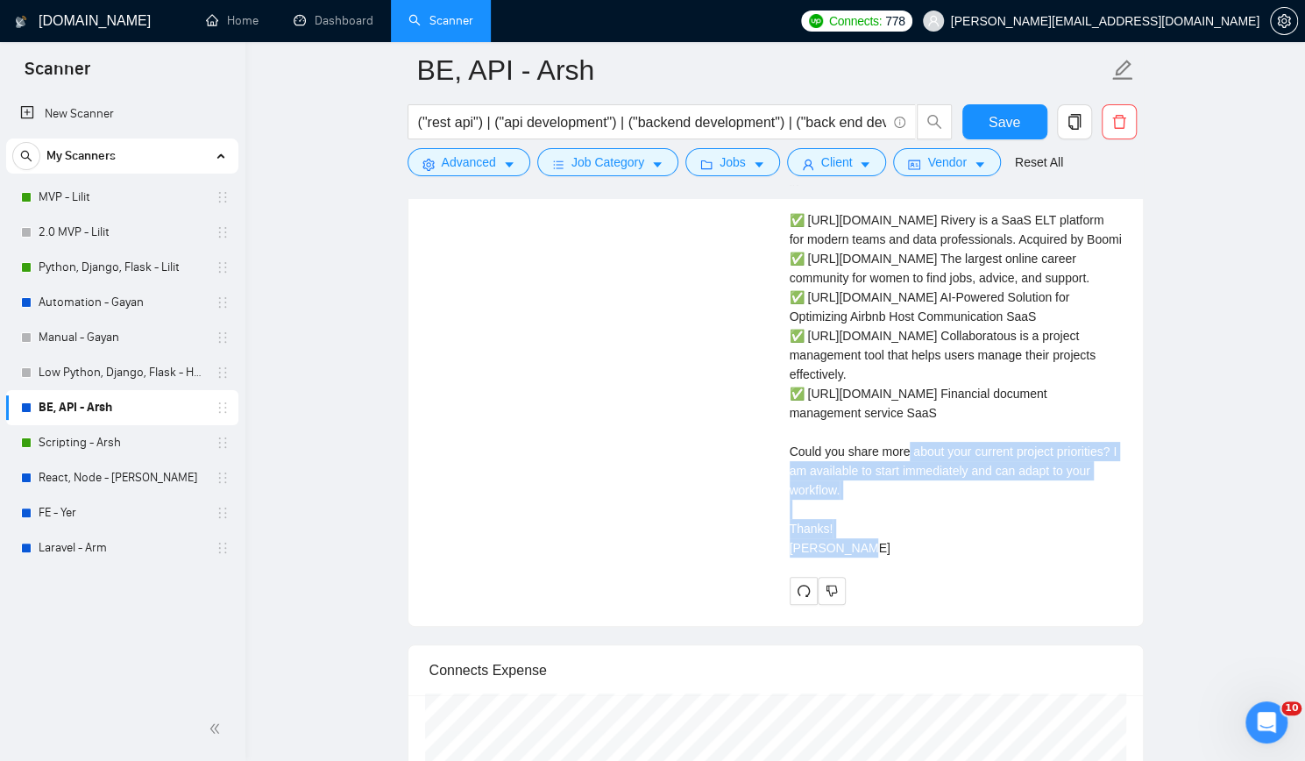
drag, startPoint x: 785, startPoint y: 421, endPoint x: 1028, endPoint y: 472, distance: 248.2
click at [1028, 472] on div "Arshak G . ⚡️Boosted Full Stack Developer PHP | Laravel | Python | Django Cover…" at bounding box center [956, 246] width 360 height 717
click at [1028, 472] on div "Cover letter Hi, How do you prioritize tasks when managing multiple ongoing pro…" at bounding box center [956, 277] width 332 height 559
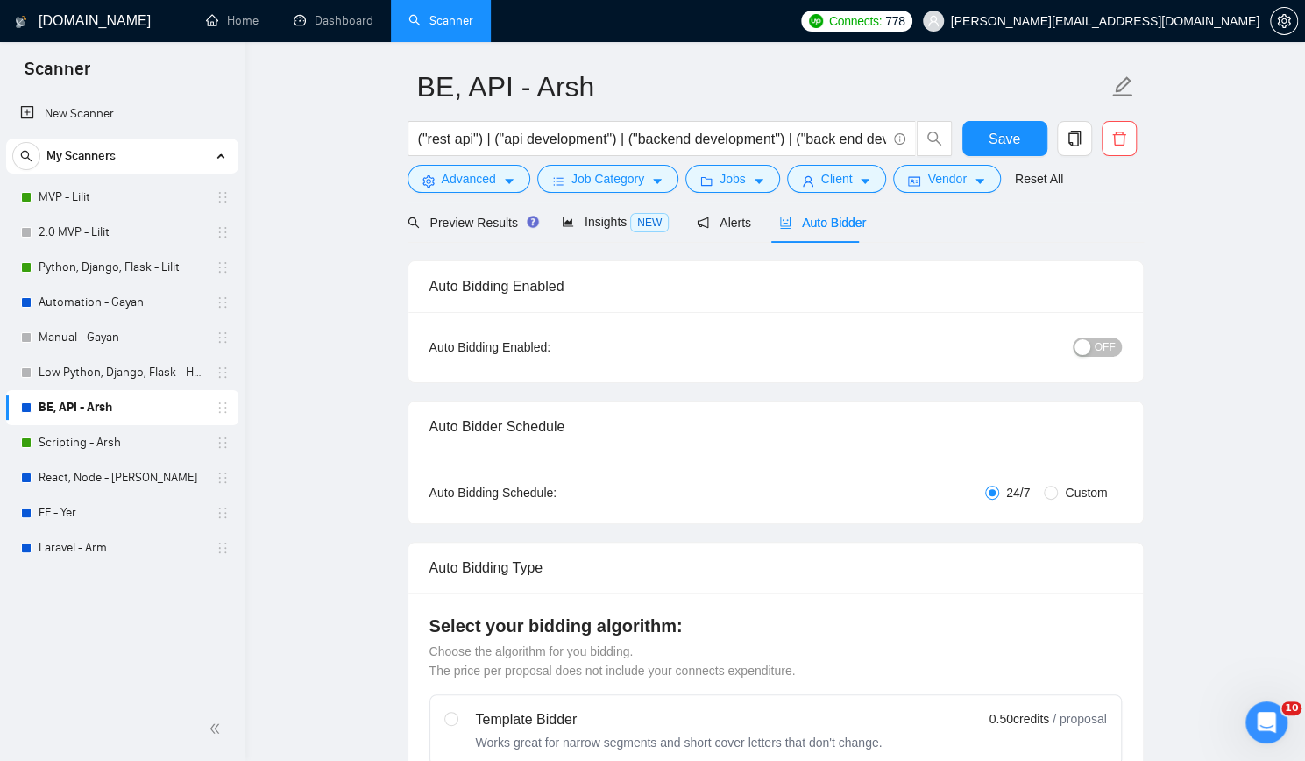
scroll to position [0, 0]
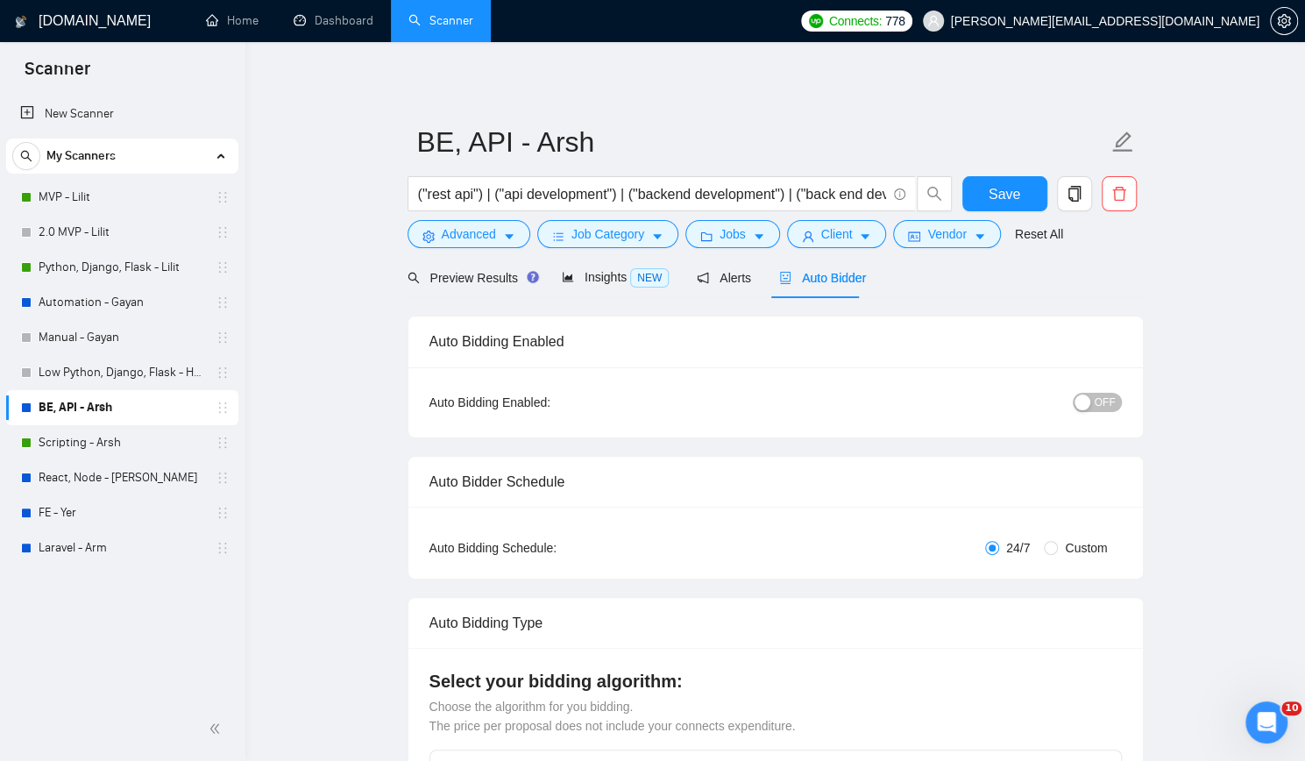
click at [1095, 402] on button "OFF" at bounding box center [1097, 402] width 49 height 19
click at [1004, 192] on span "Save" at bounding box center [1005, 194] width 32 height 22
checkbox input "true"
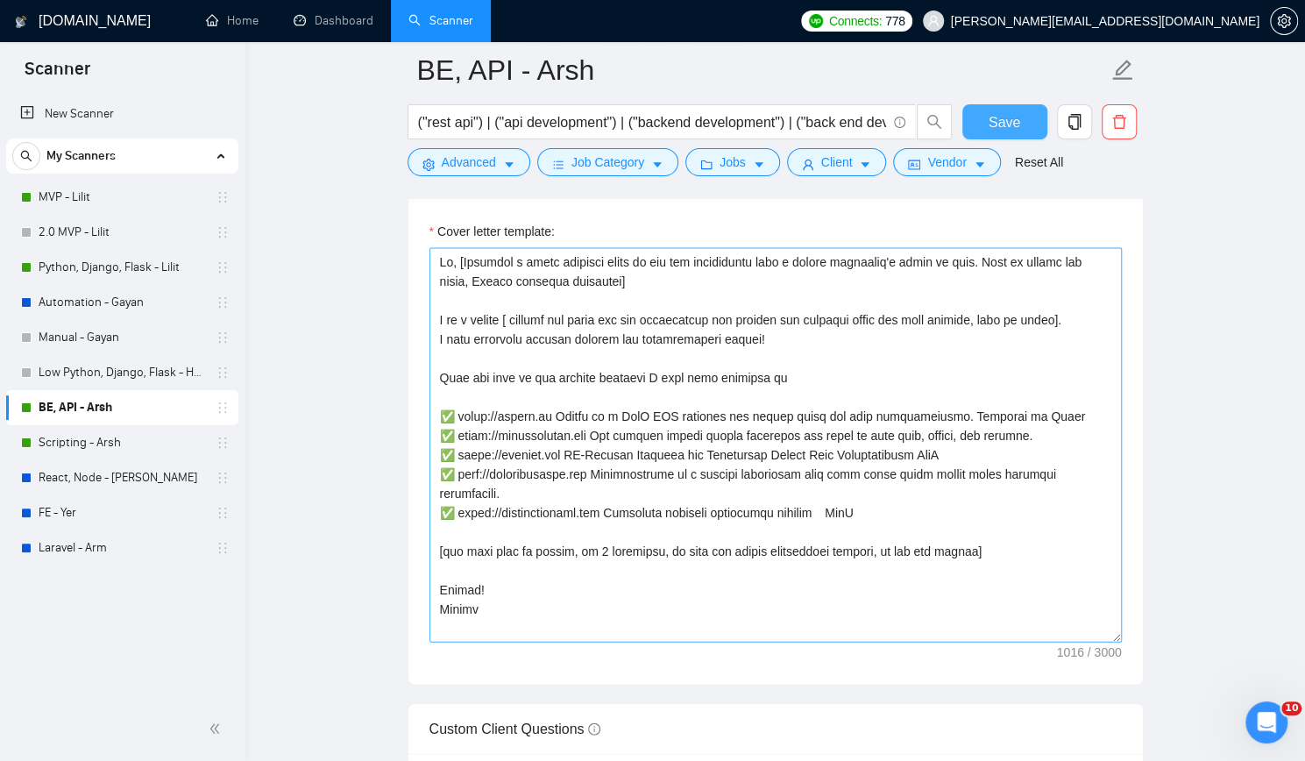
scroll to position [1928, 0]
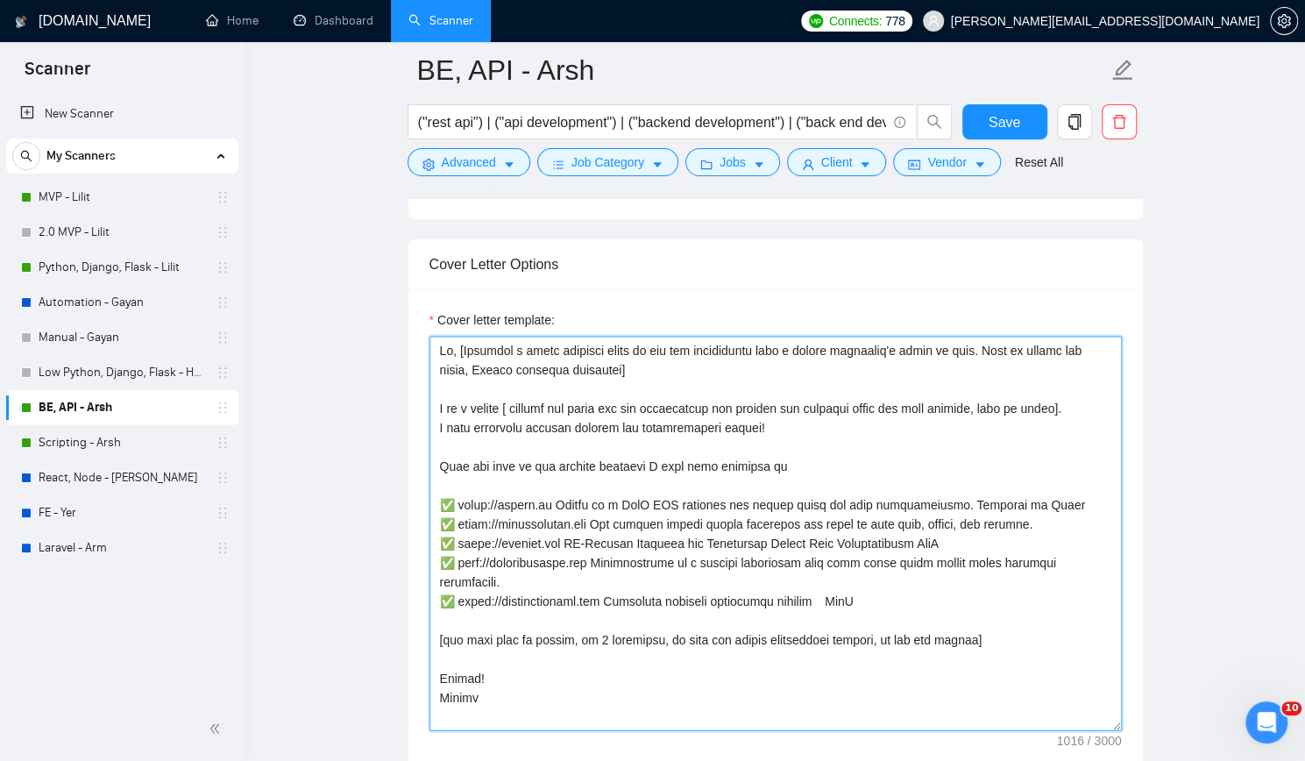
click at [452, 500] on textarea "Cover letter template:" at bounding box center [775, 533] width 692 height 394
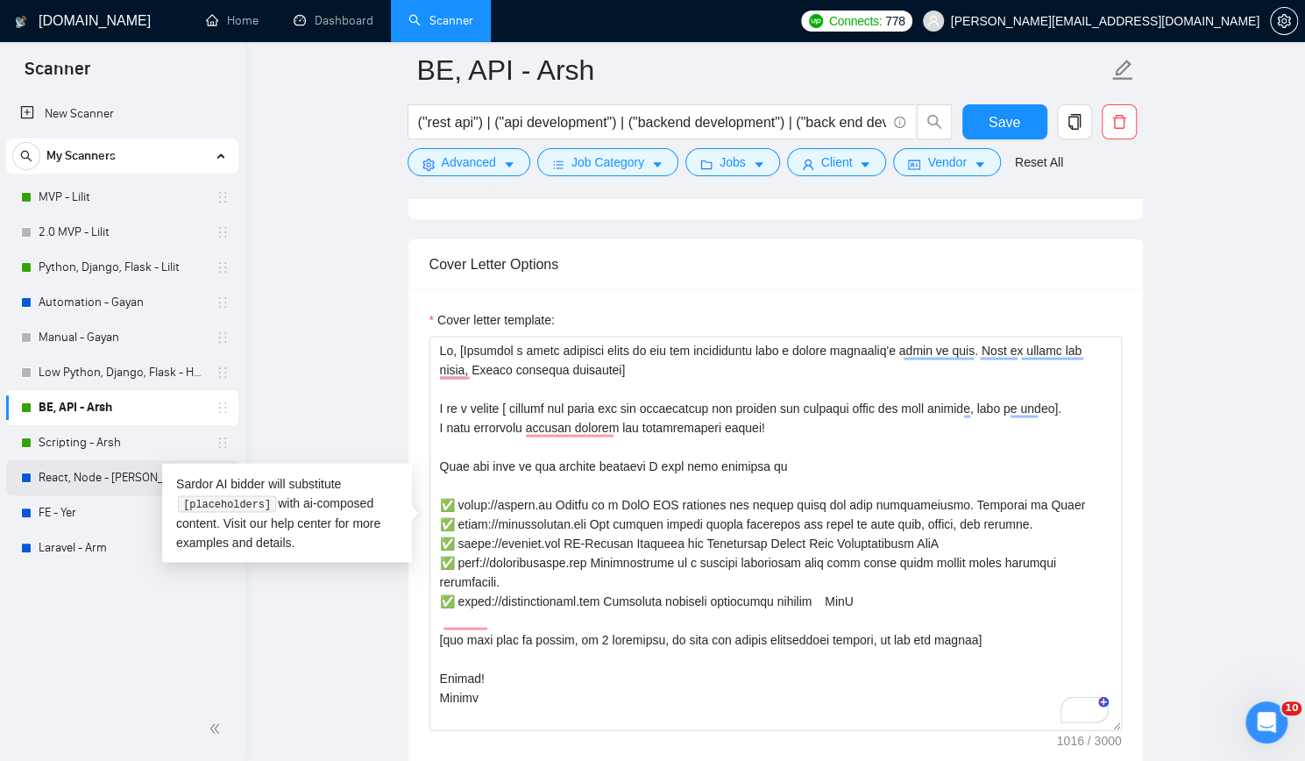
click at [69, 475] on link "React, Node - [PERSON_NAME]" at bounding box center [122, 477] width 167 height 35
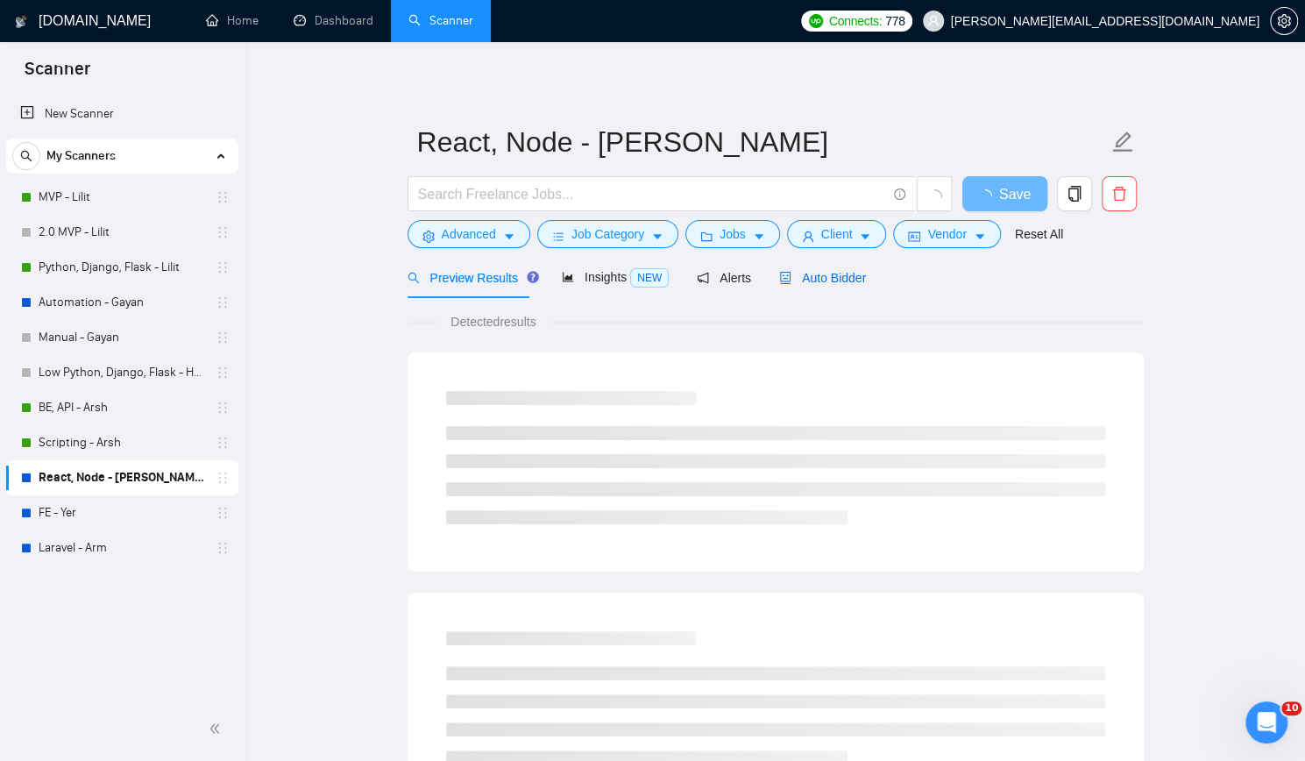
click at [840, 276] on span "Auto Bidder" at bounding box center [822, 278] width 87 height 14
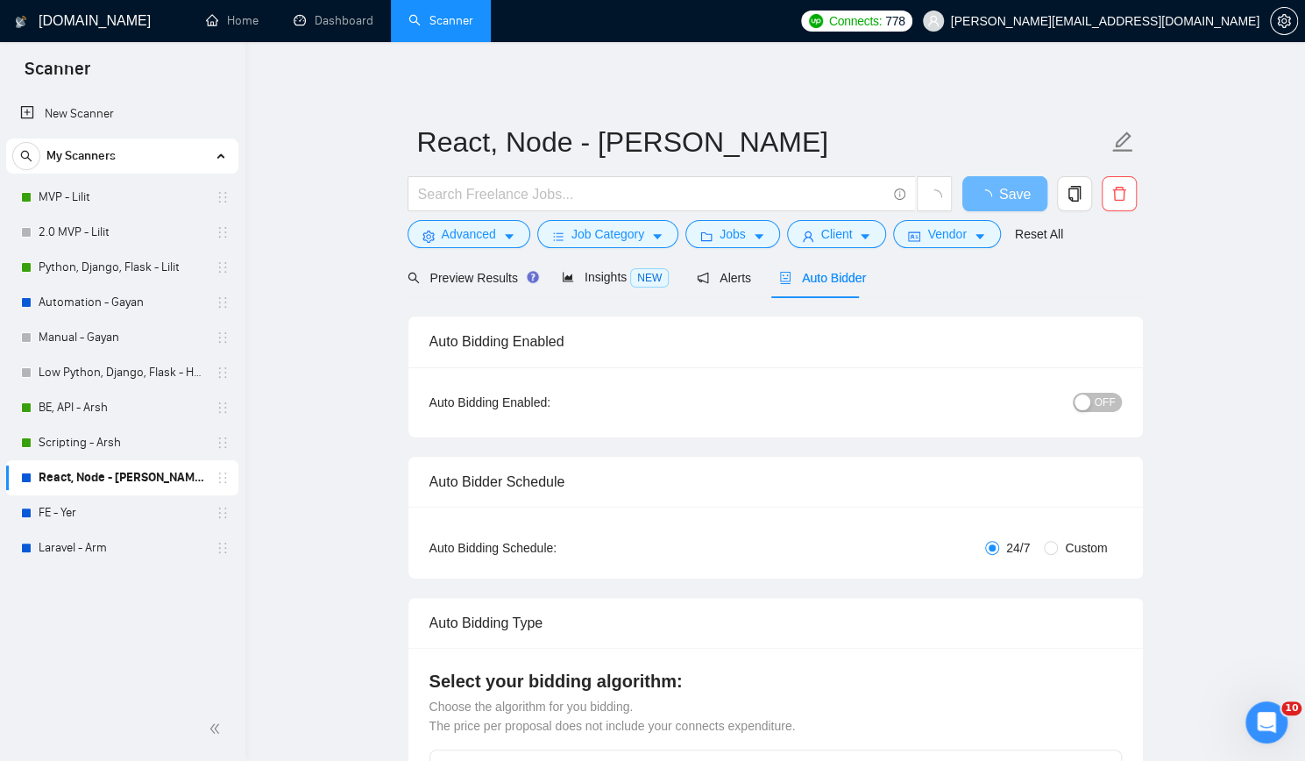
checkbox input "true"
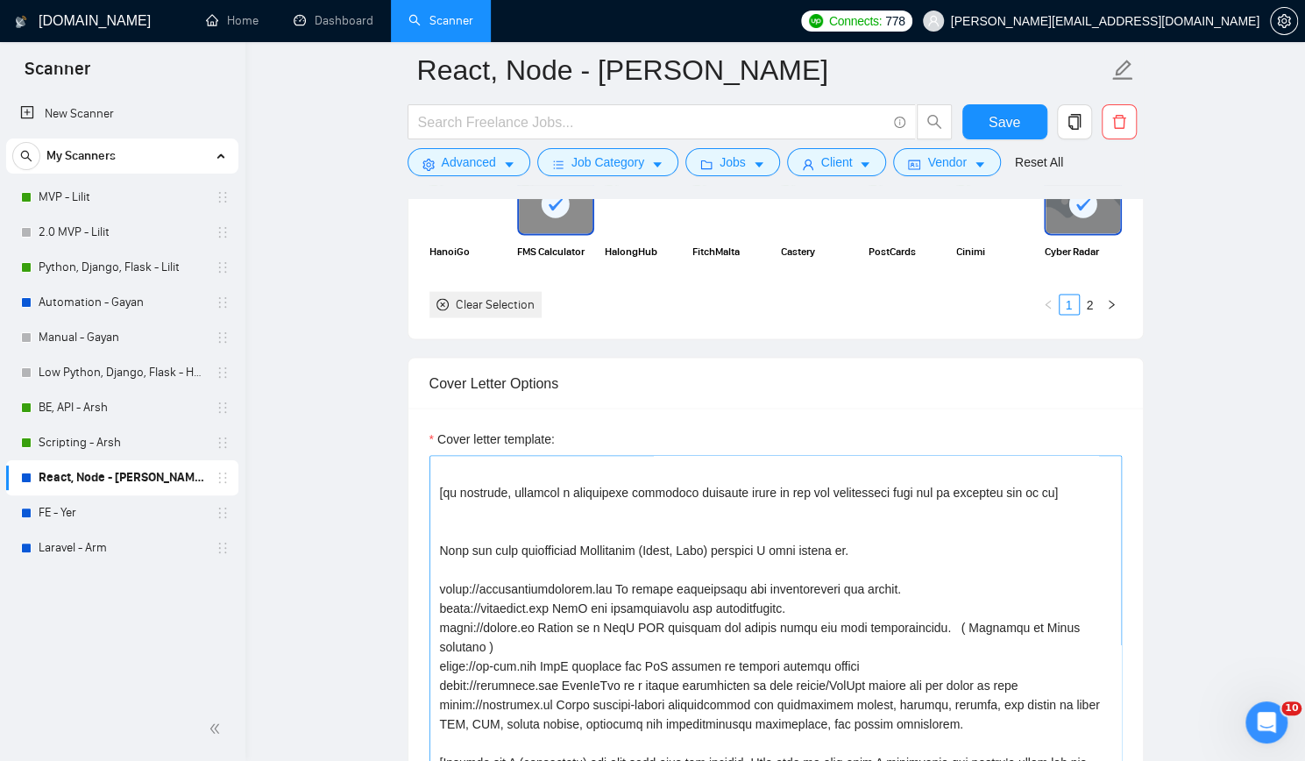
scroll to position [58, 0]
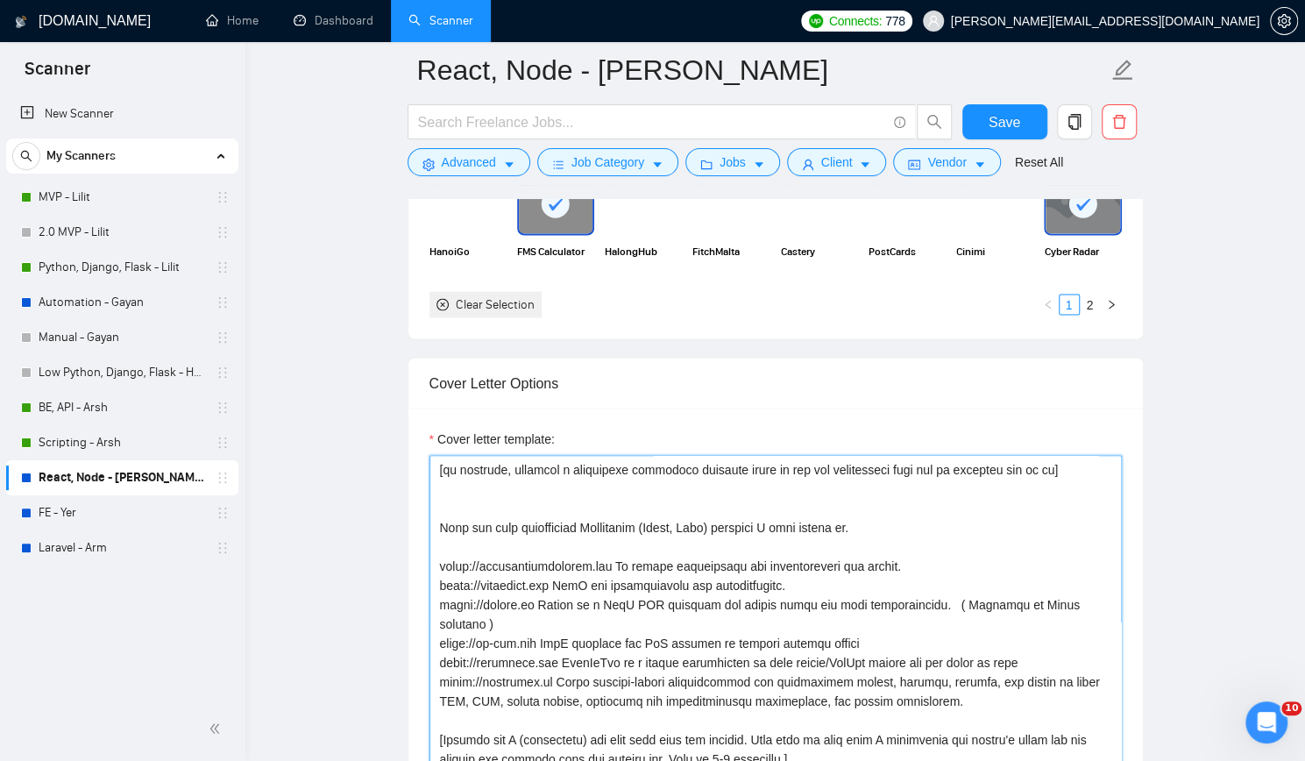
click at [437, 558] on textarea "Cover letter template:" at bounding box center [775, 652] width 692 height 394
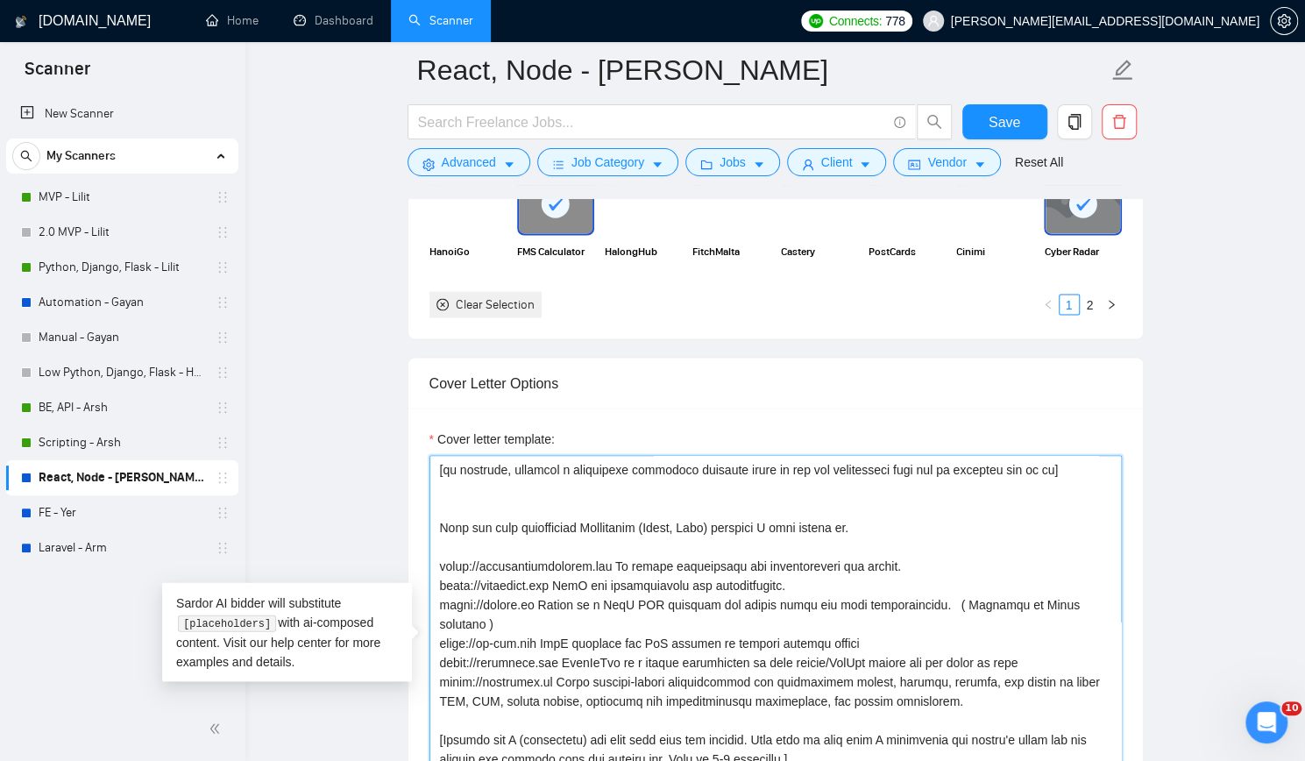
paste textarea "✅"
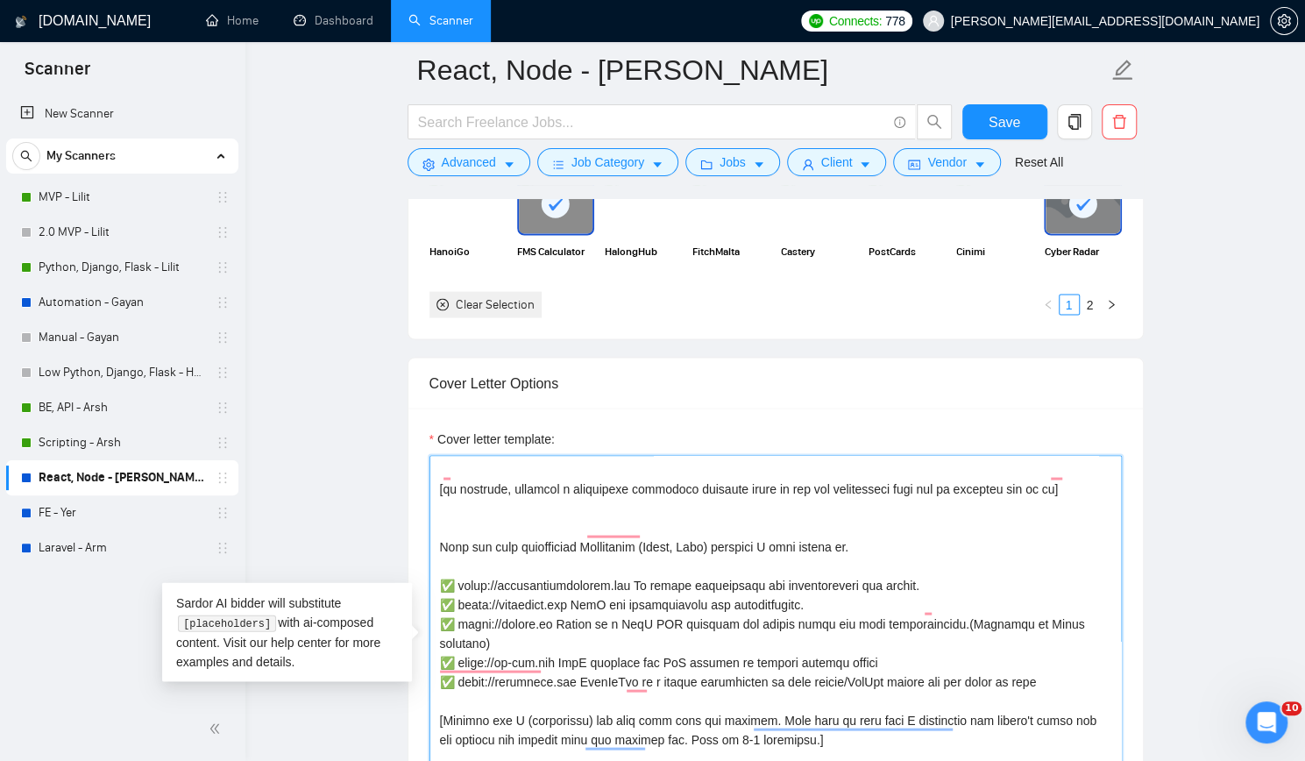
scroll to position [18, 0]
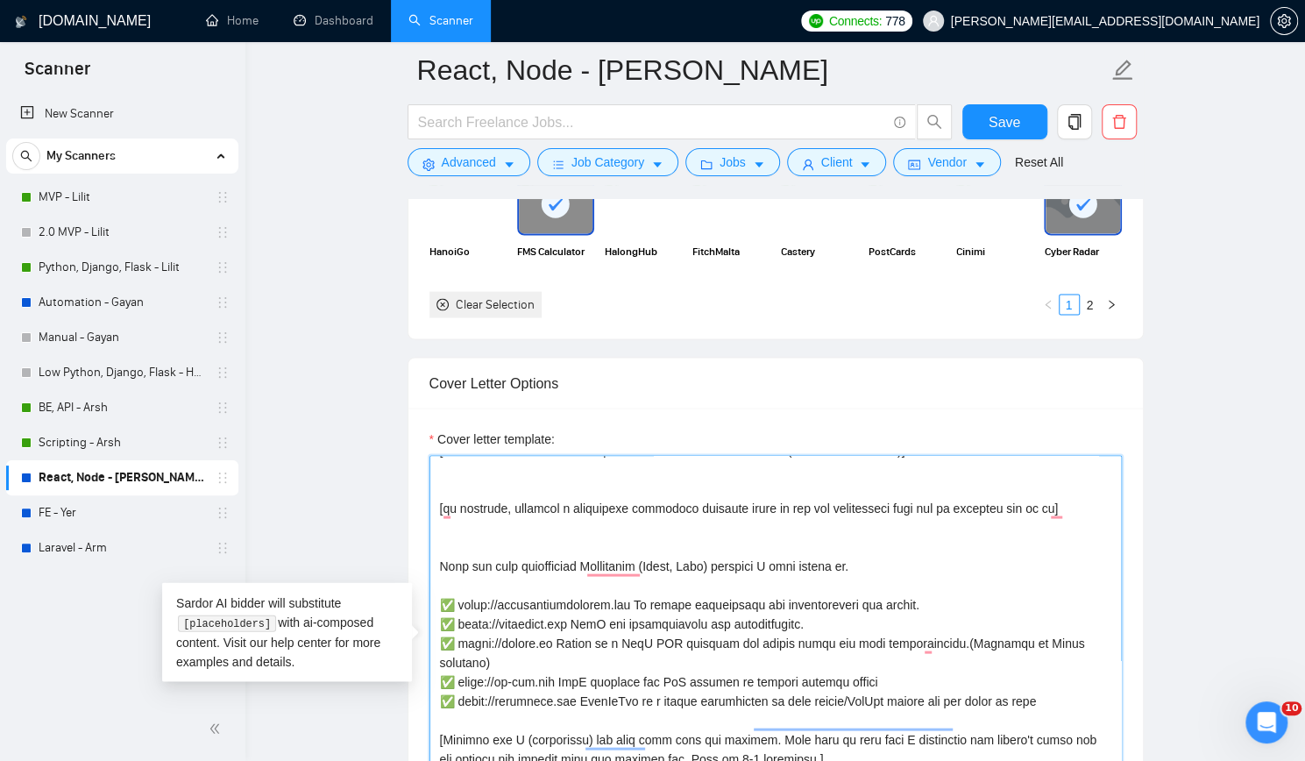
click at [461, 677] on textarea "Cover letter template:" at bounding box center [775, 652] width 692 height 394
click at [1052, 677] on textarea "Cover letter template:" at bounding box center [775, 652] width 692 height 394
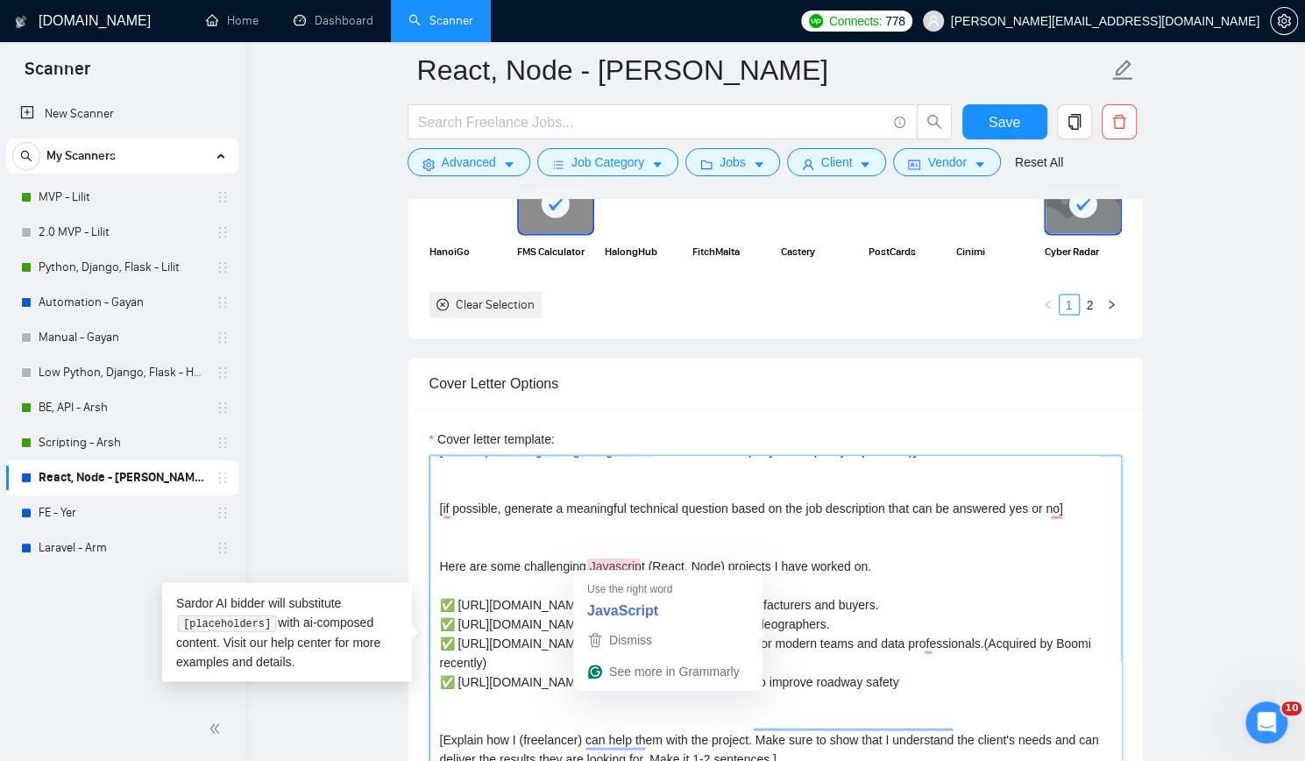
click at [586, 557] on textarea "[Write a personal greeting using the client's name or company name (if any is p…" at bounding box center [775, 652] width 692 height 394
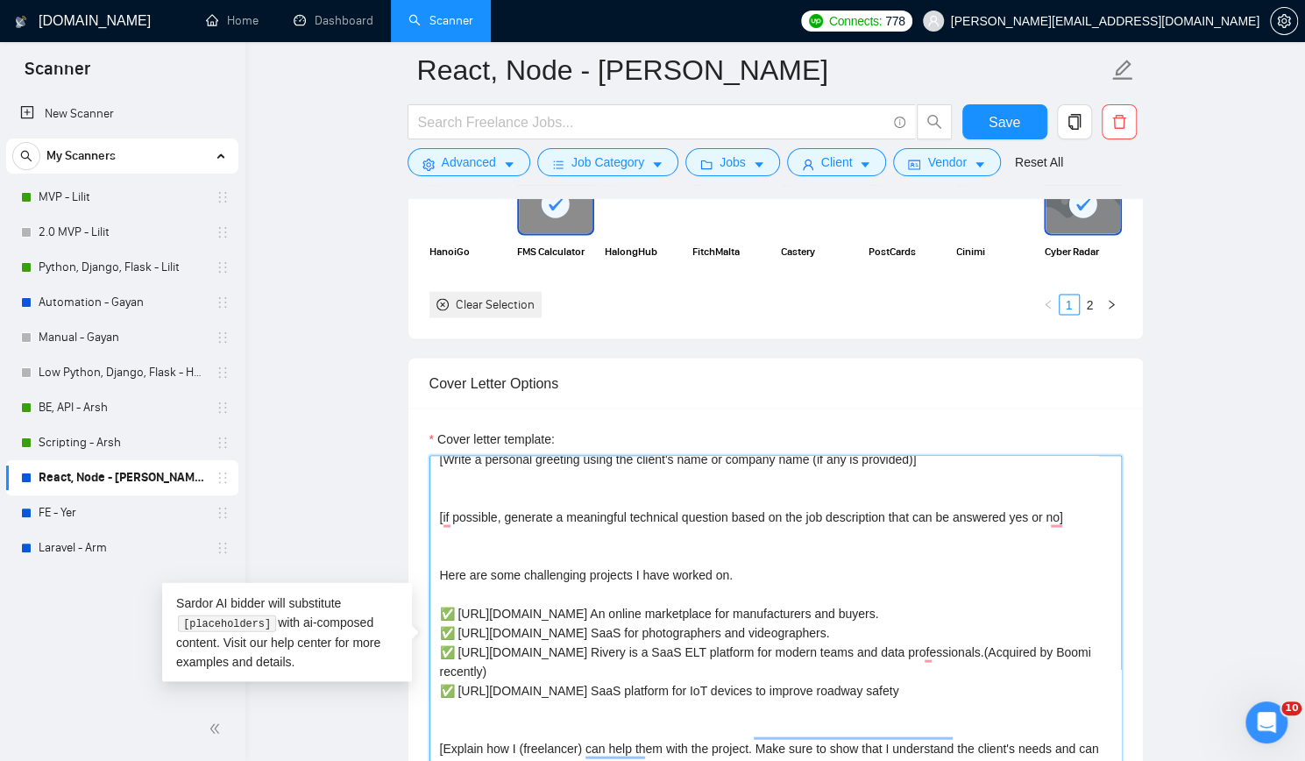
scroll to position [0, 0]
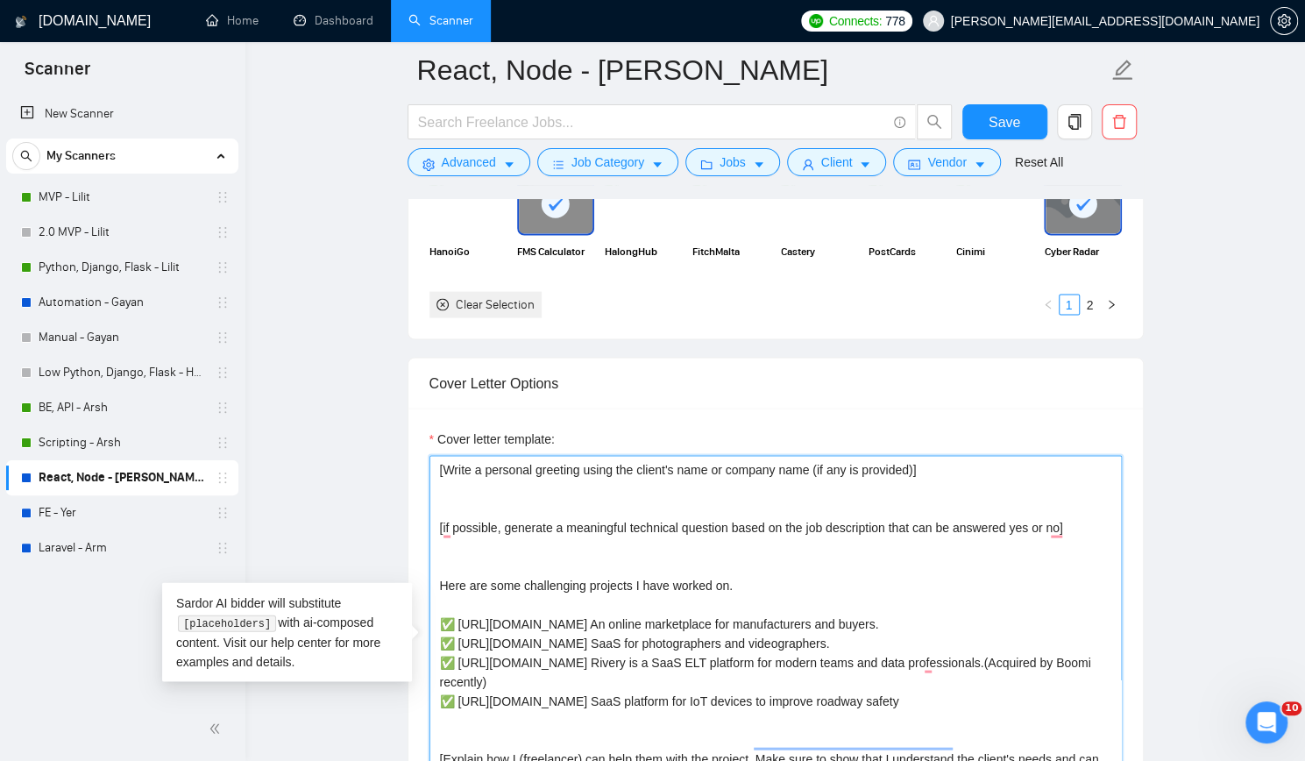
click at [437, 466] on textarea "[Write a personal greeting using the client's name or company name (if any is p…" at bounding box center [775, 652] width 692 height 394
paste textarea "Hi, [Generate a short question based on the job description from a senior devel…"
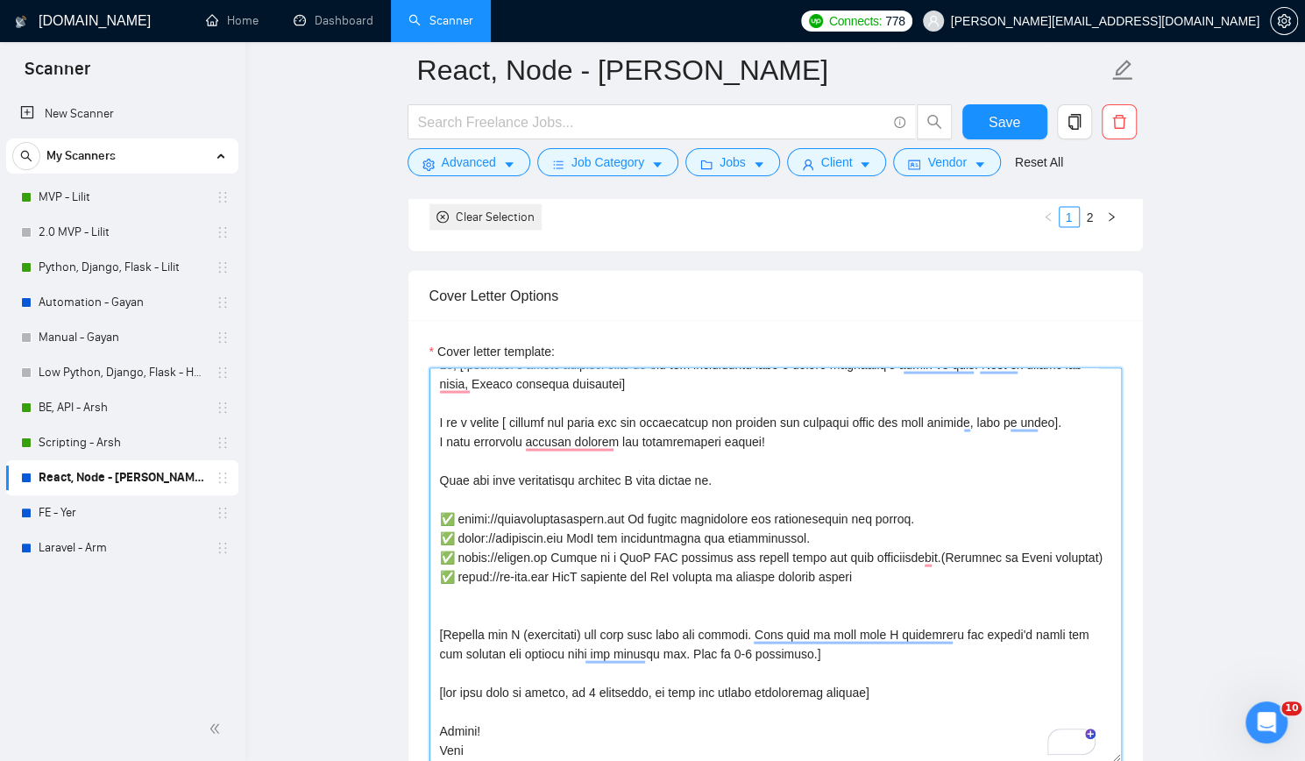
scroll to position [19, 0]
click at [442, 625] on textarea "Cover letter template:" at bounding box center [775, 564] width 692 height 394
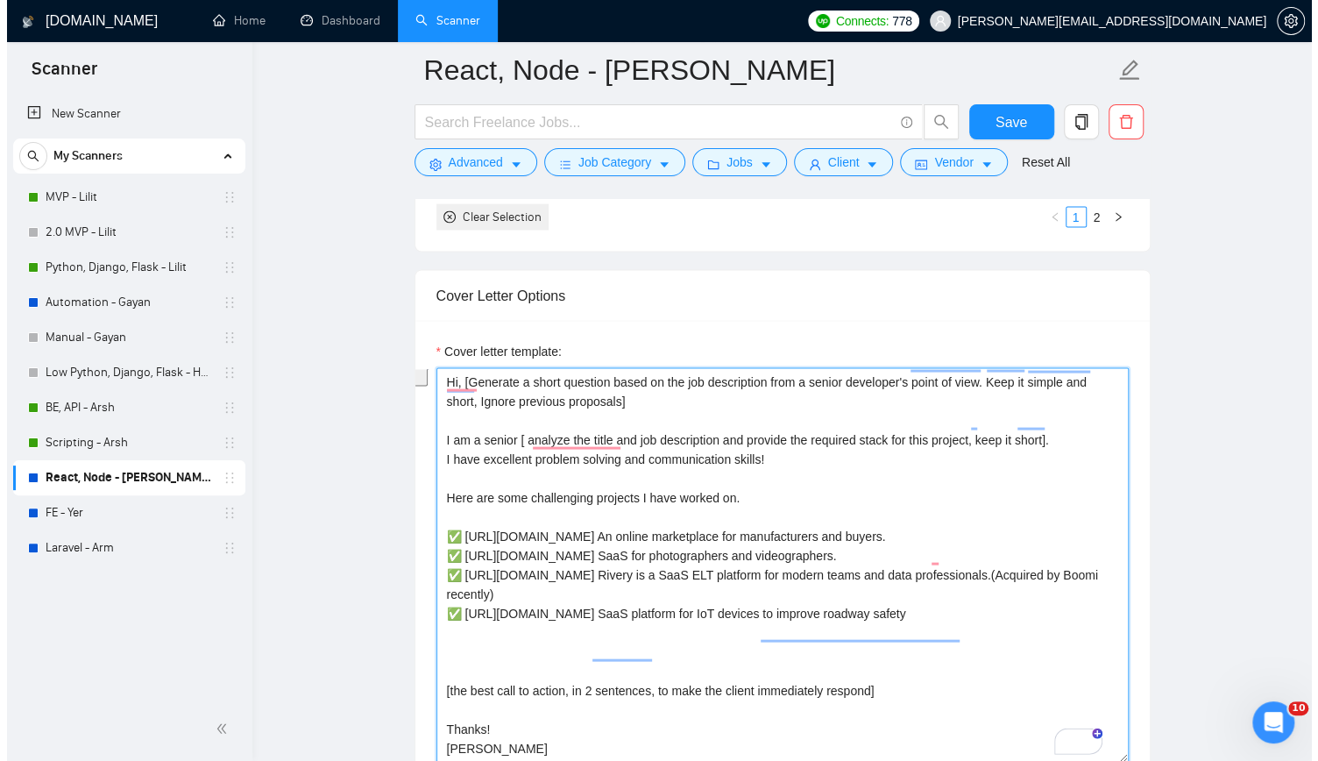
scroll to position [0, 0]
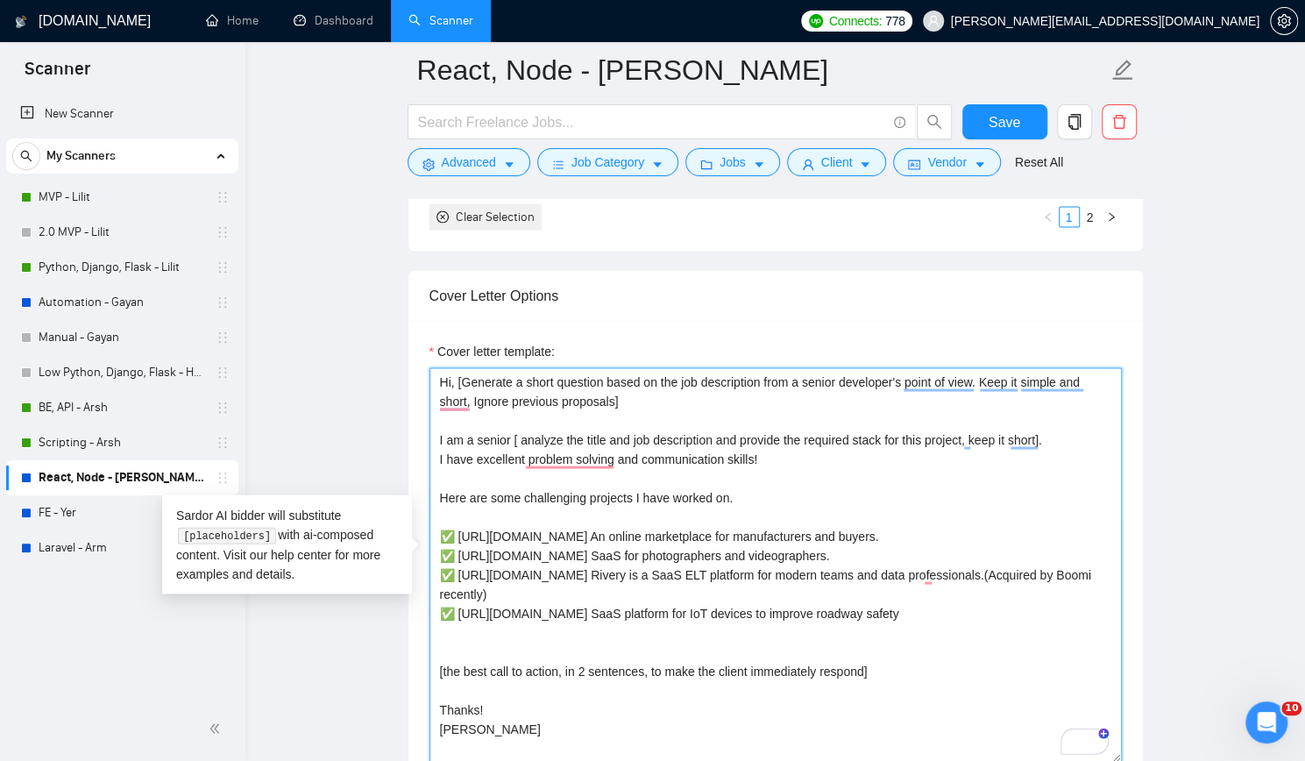
click at [437, 645] on textarea "Hi, [Generate a short question based on the job description from a senior devel…" at bounding box center [775, 564] width 692 height 394
paste textarea ", do not use emojis"
type textarea "Hi, [Generate a short question based on the job description from a senior devel…"
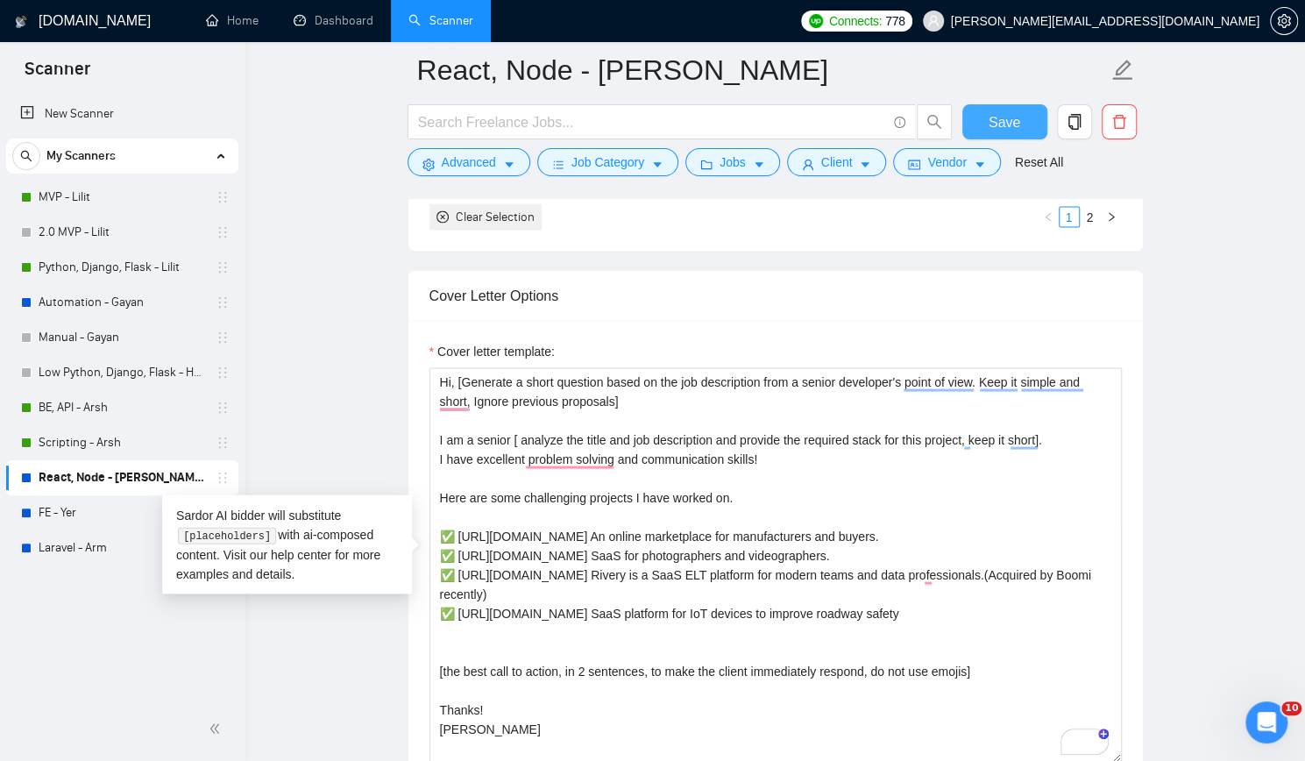
click at [1012, 122] on span "Save" at bounding box center [1005, 122] width 32 height 22
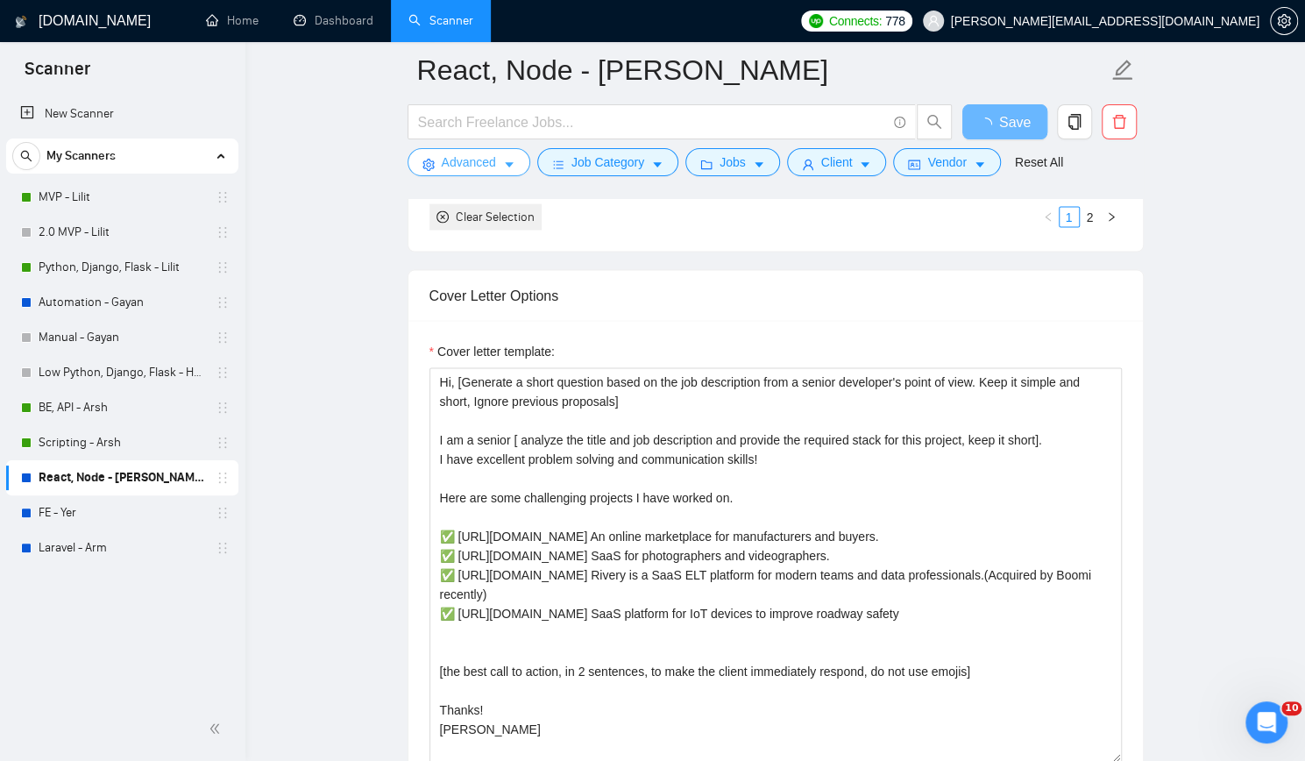
click at [475, 161] on span "Advanced" at bounding box center [469, 162] width 54 height 19
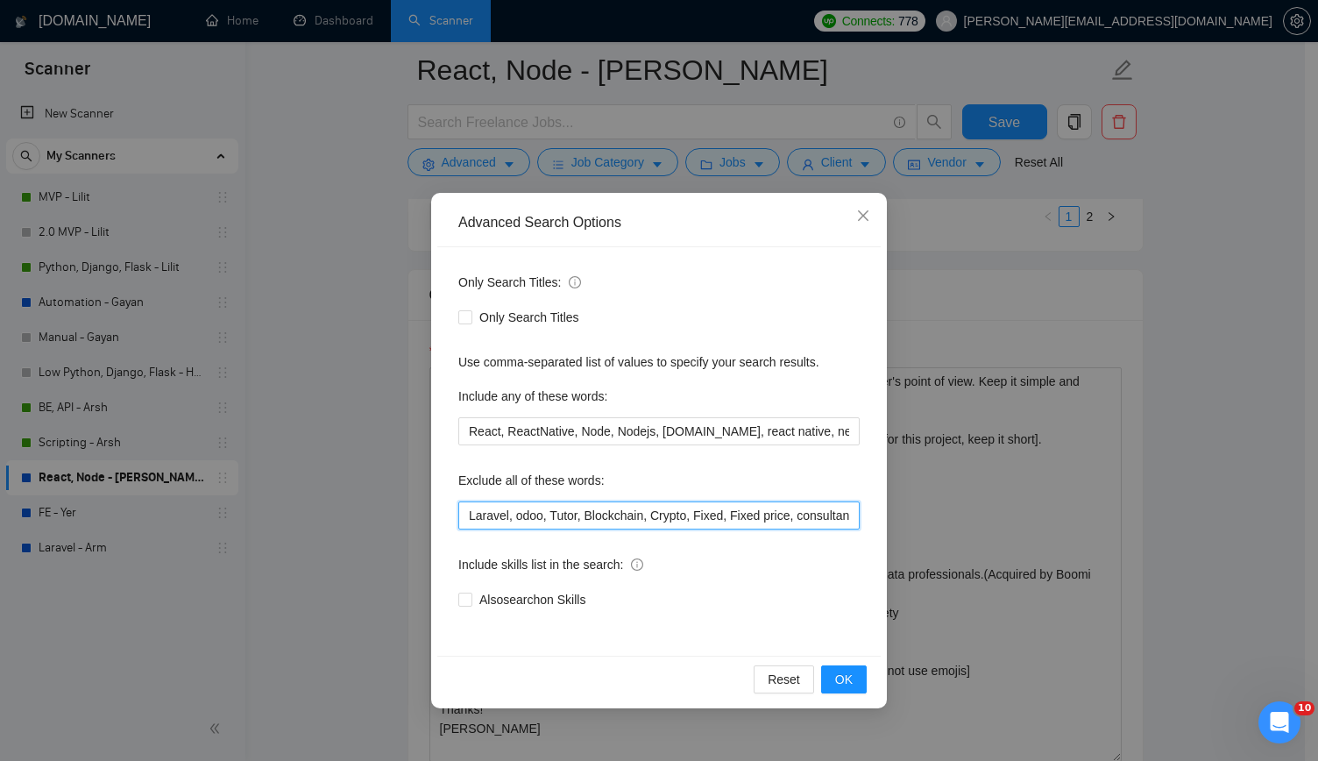
click at [759, 515] on input "Laravel, odoo, Tutor, Blockchain, Crypto, Fixed, Fixed price, consultancy, cons…" at bounding box center [658, 515] width 401 height 28
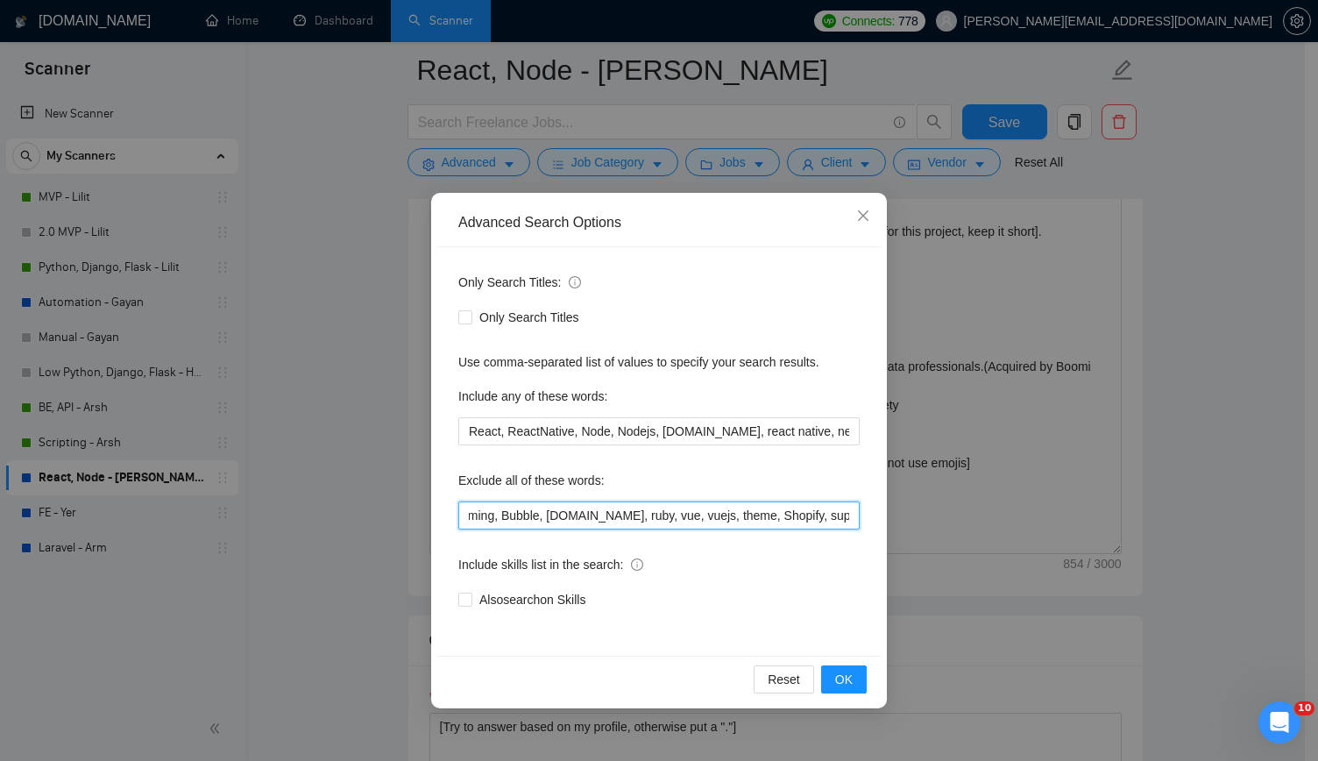
scroll to position [0, 1829]
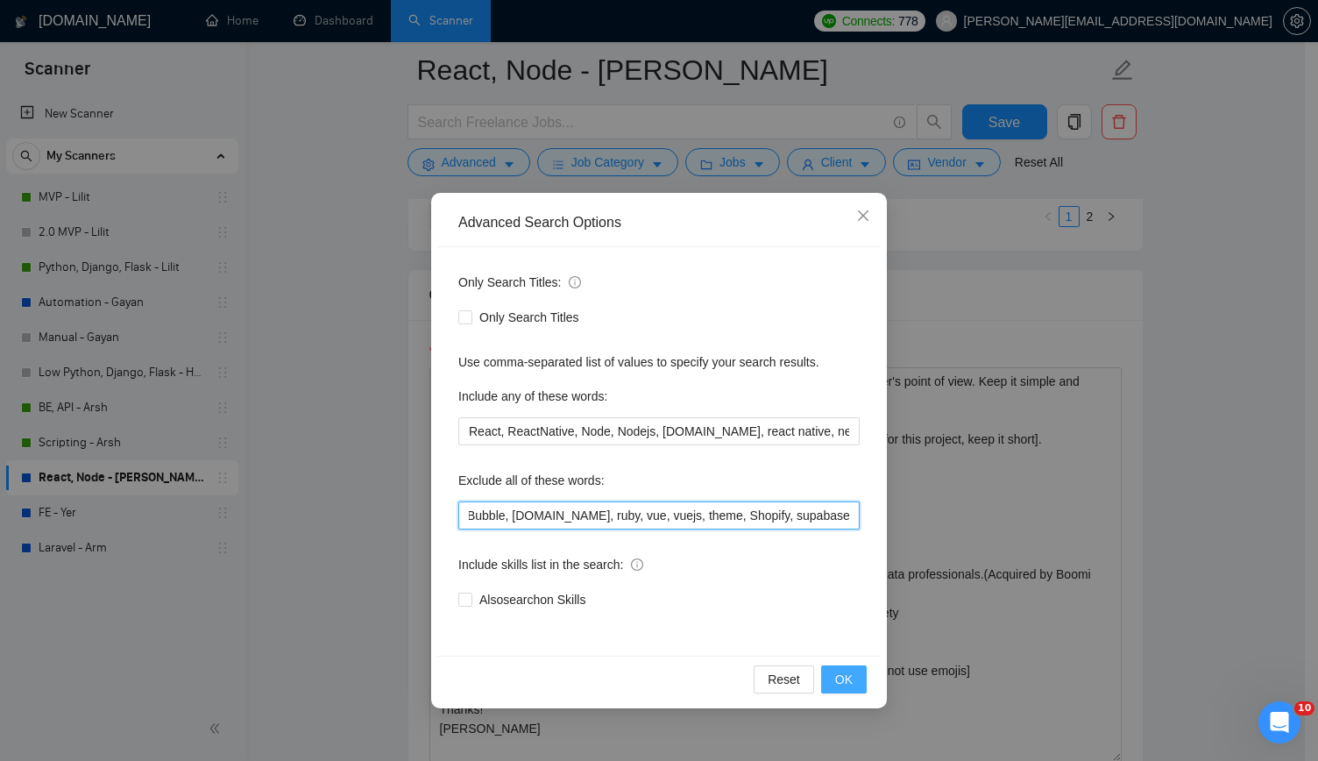
type input "Laravel, odoo, Tutor, Blockchain, Crypto, Fixed, Fixed price, consultancy, cons…"
click at [838, 677] on span "OK" at bounding box center [844, 679] width 18 height 19
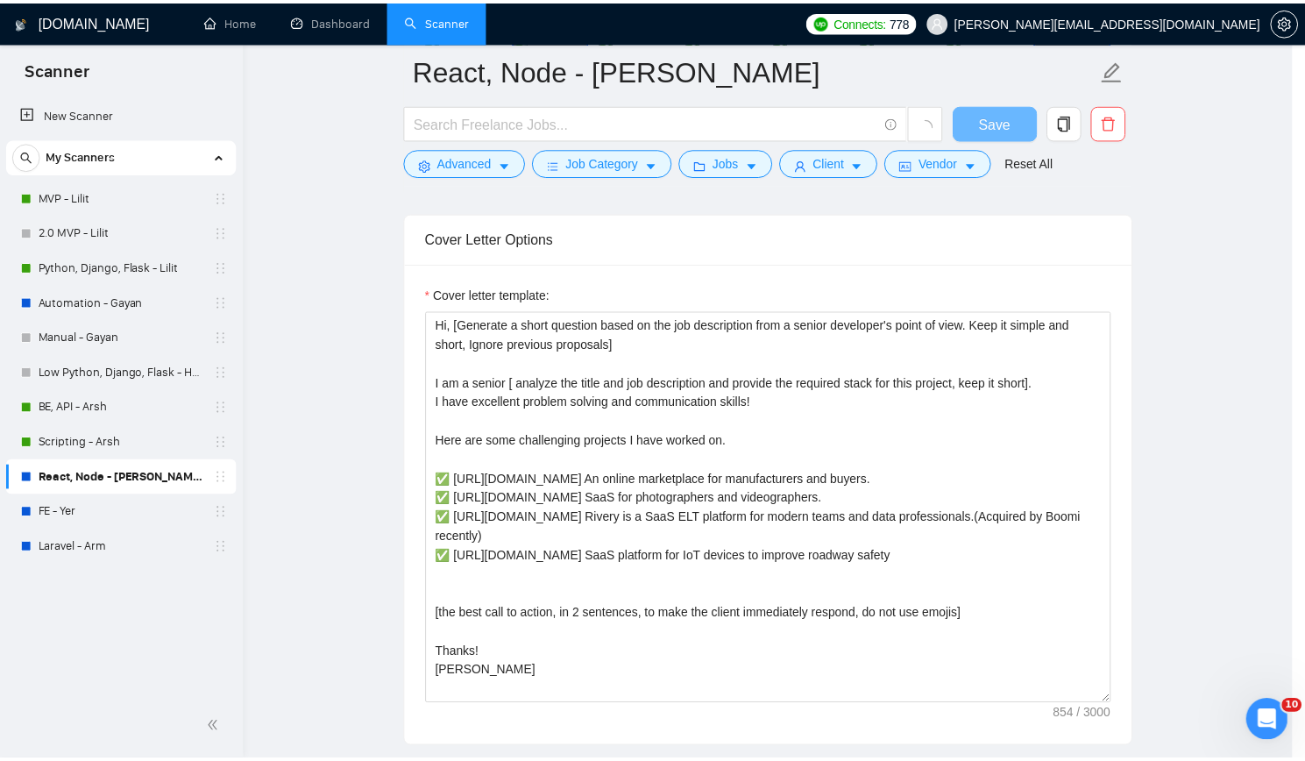
scroll to position [0, 0]
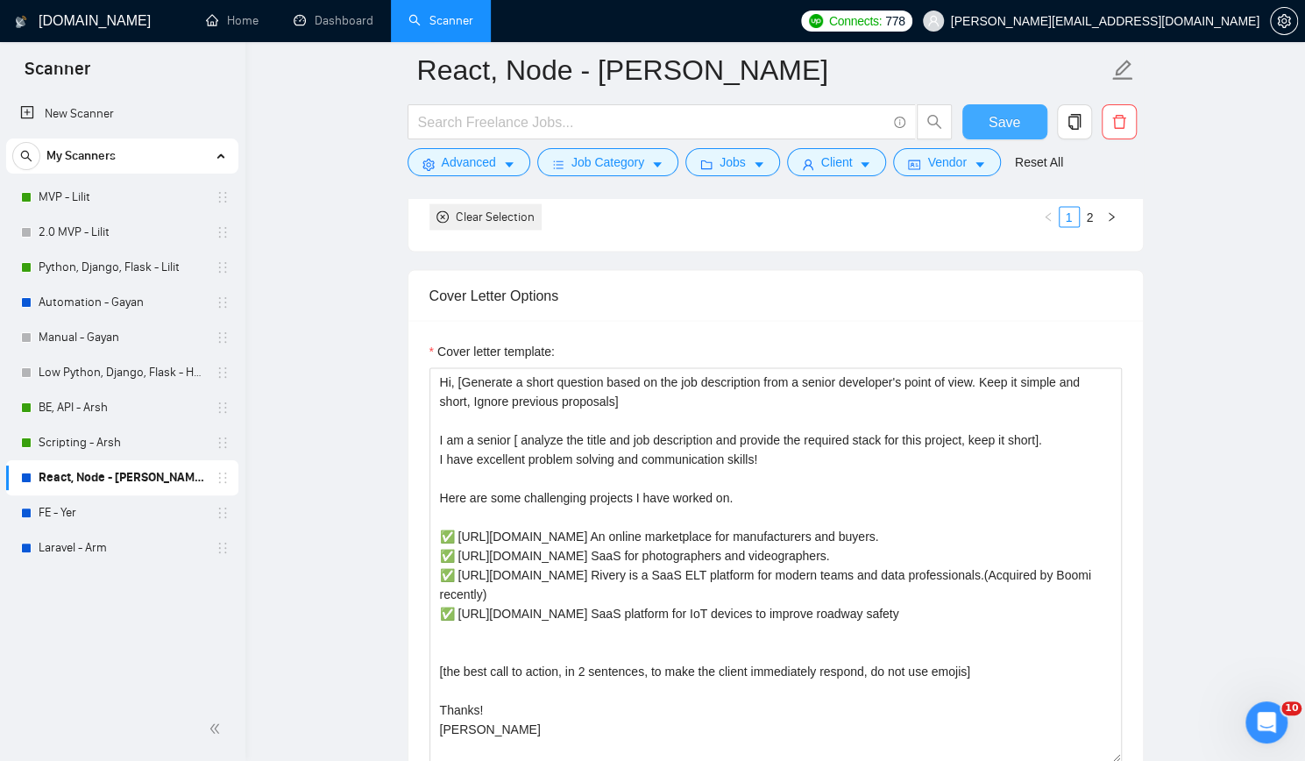
click at [1004, 125] on span "Save" at bounding box center [1005, 122] width 32 height 22
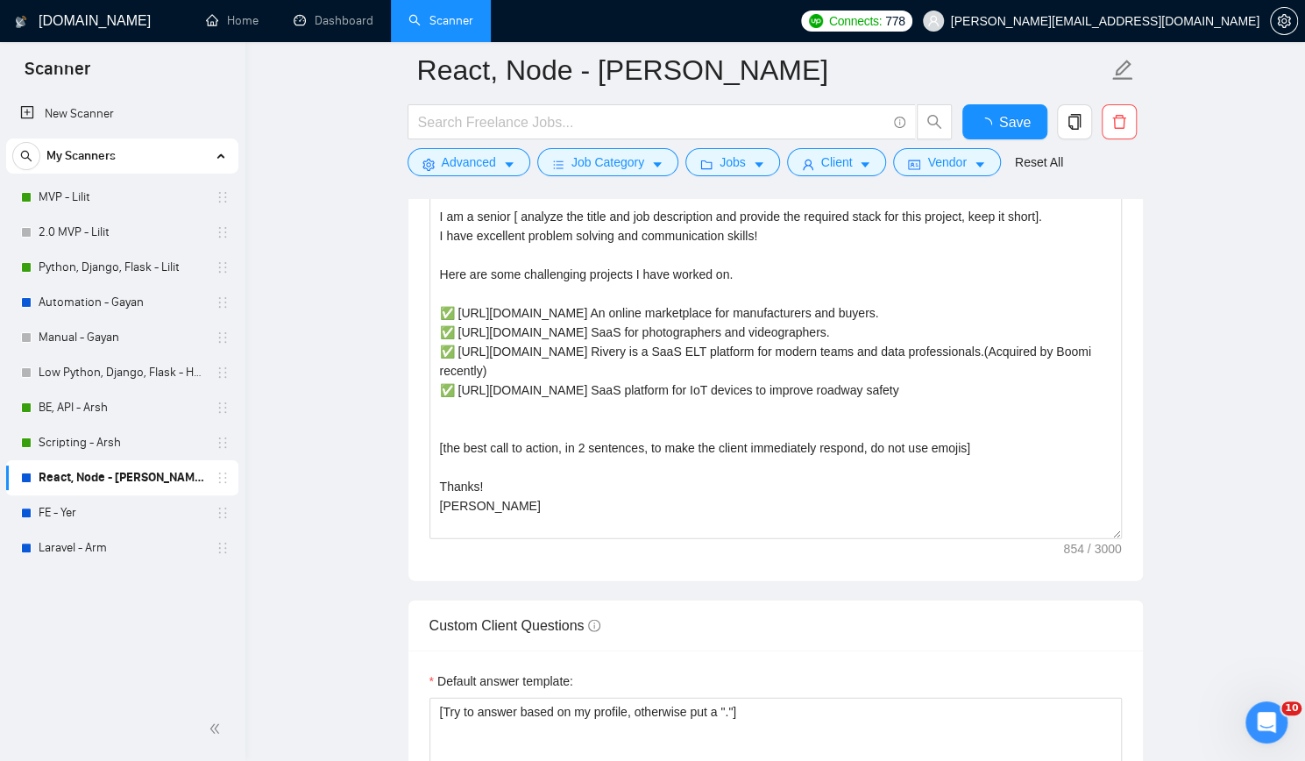
checkbox input "true"
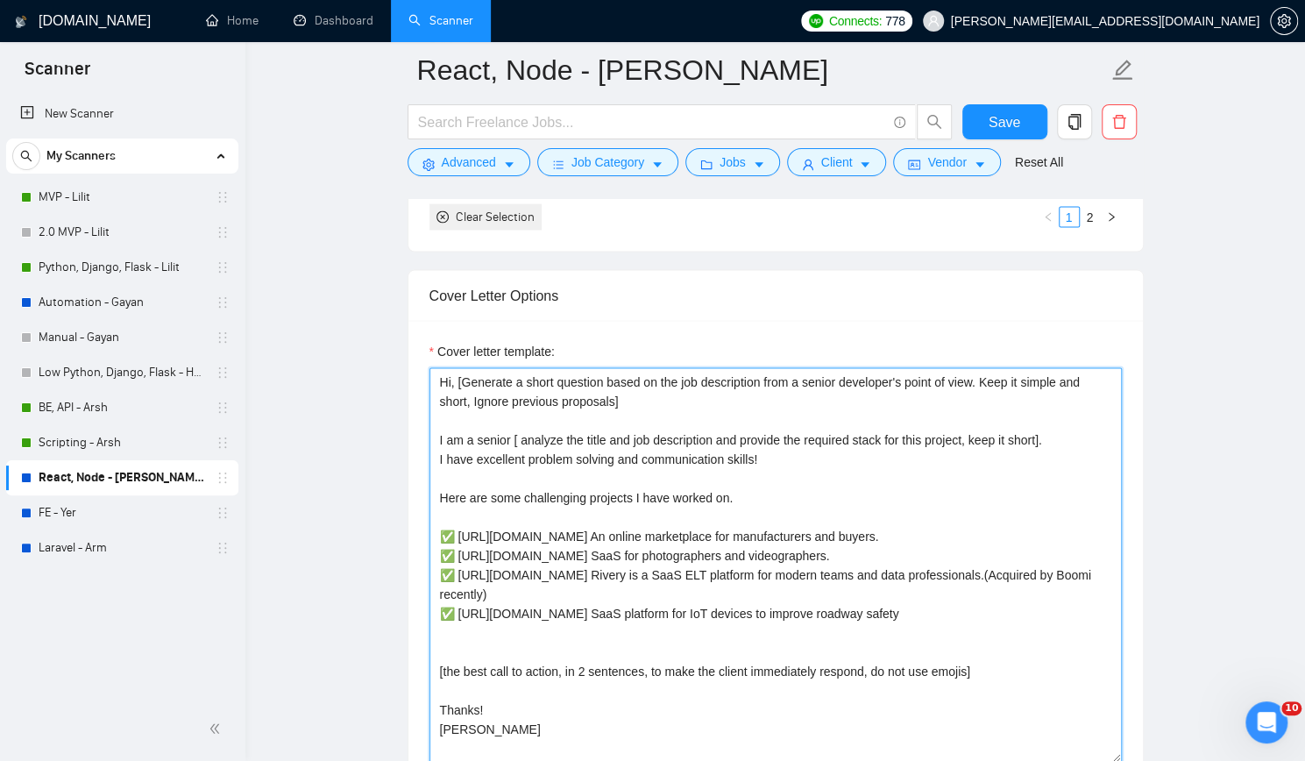
click at [635, 508] on textarea "Hi, [Generate a short question based on the job description from a senior devel…" at bounding box center [775, 564] width 692 height 394
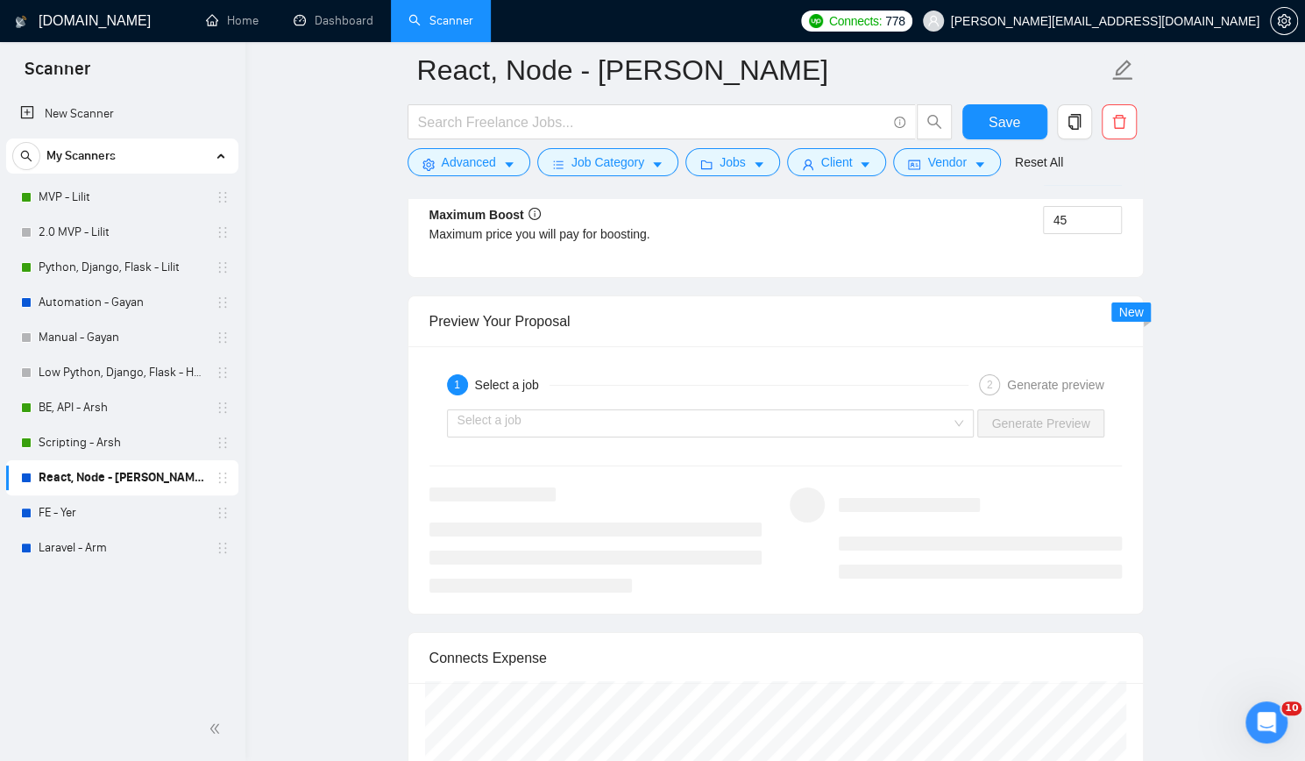
scroll to position [3331, 0]
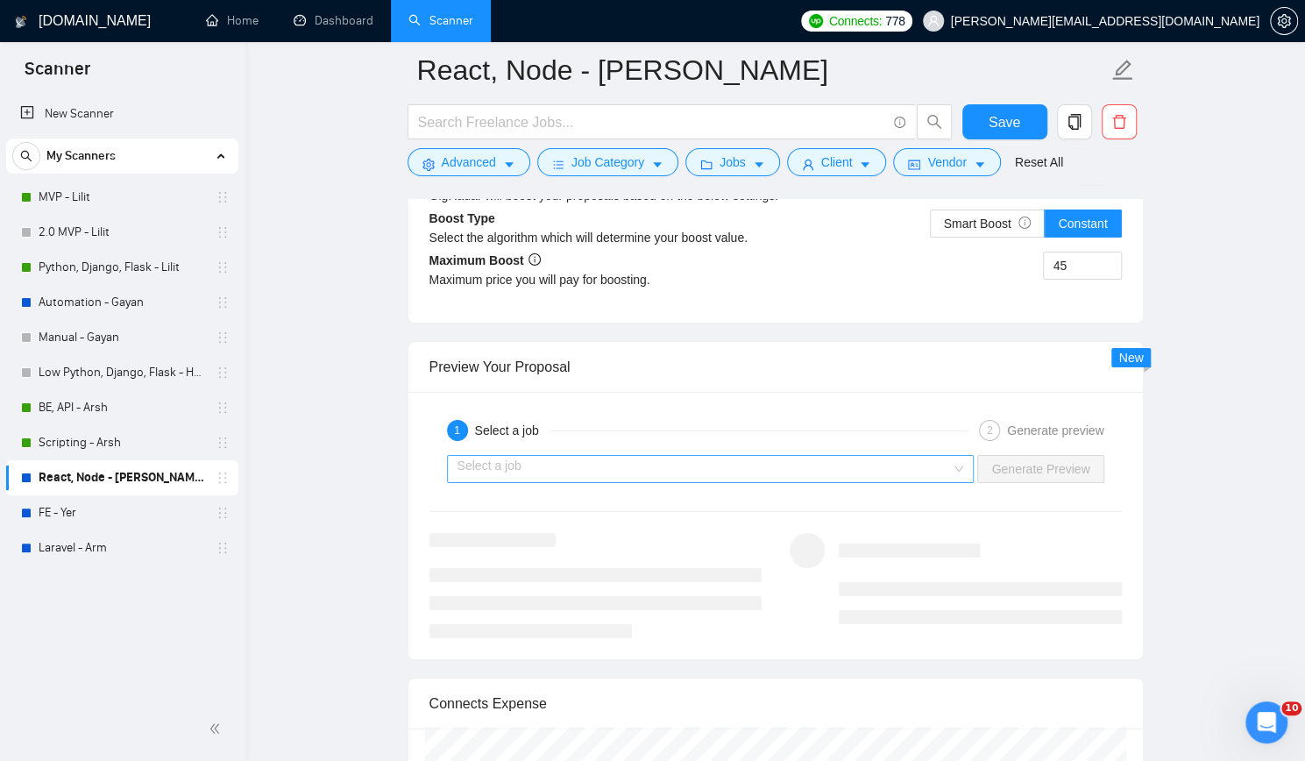
click at [805, 456] on input "search" at bounding box center [705, 469] width 494 height 26
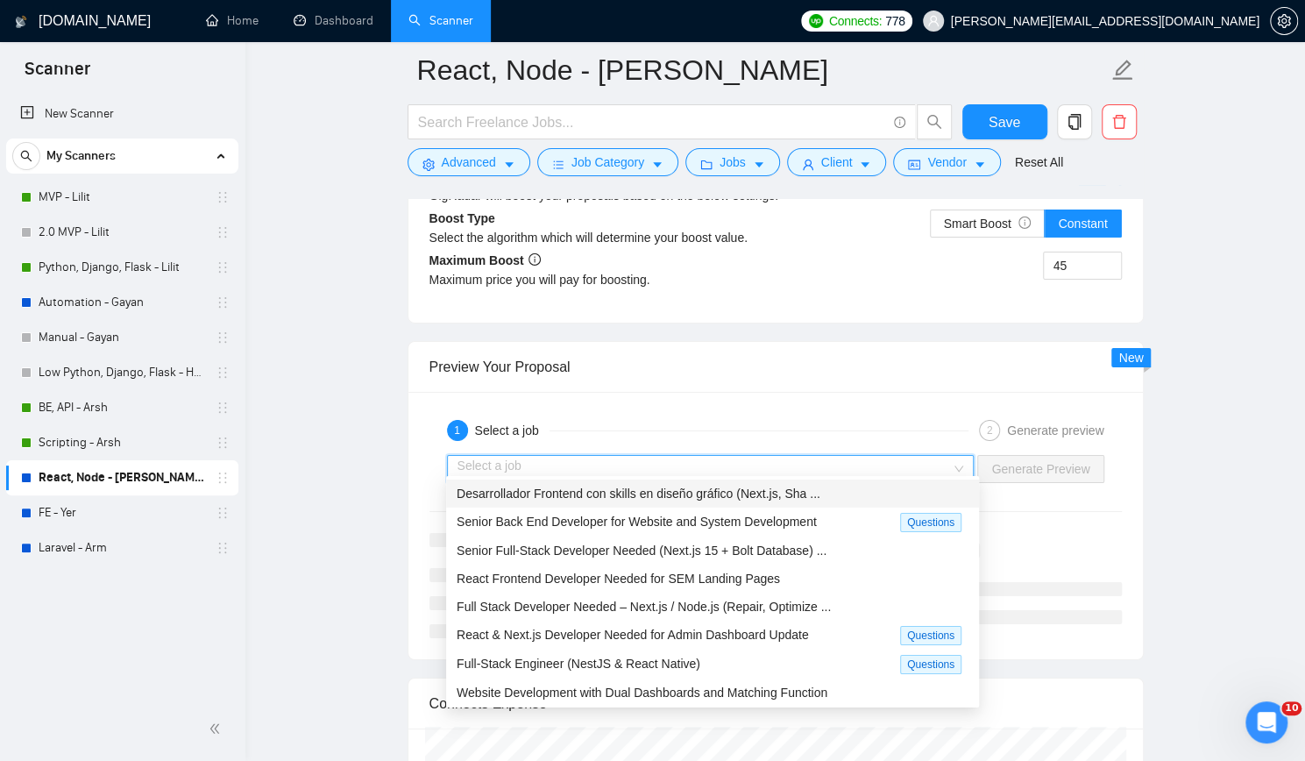
click at [691, 494] on span "Desarrollador Frontend con skills en diseño gráfico (Next.js, Sha ..." at bounding box center [639, 493] width 364 height 14
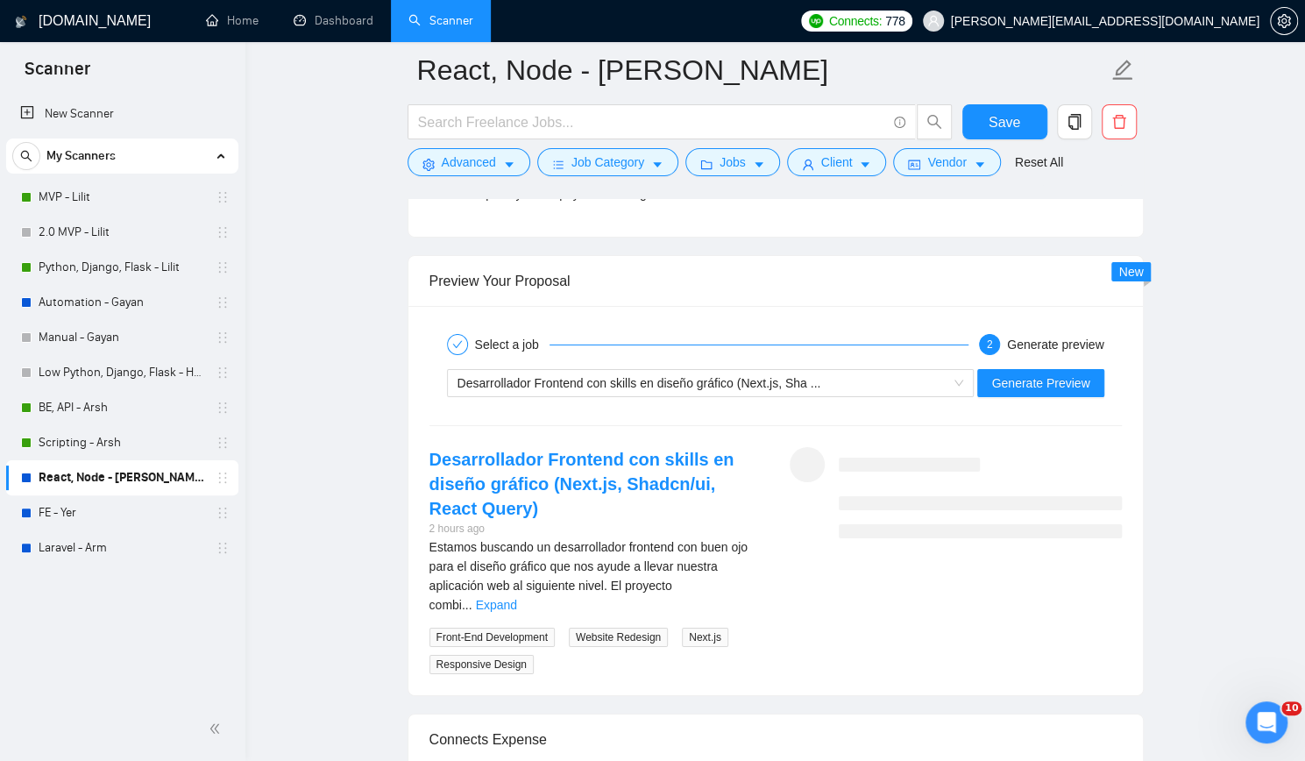
scroll to position [3418, 0]
click at [517, 596] on link "Expand" at bounding box center [496, 603] width 41 height 14
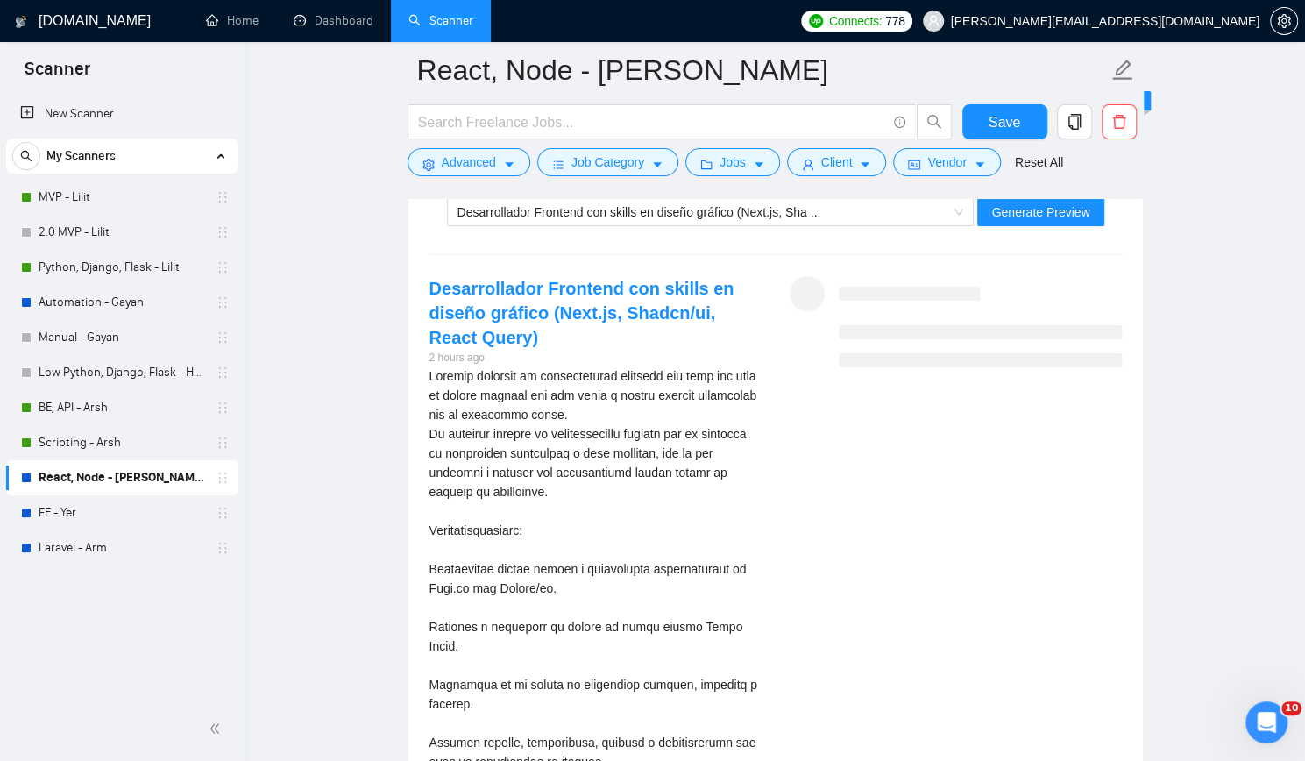
scroll to position [3506, 0]
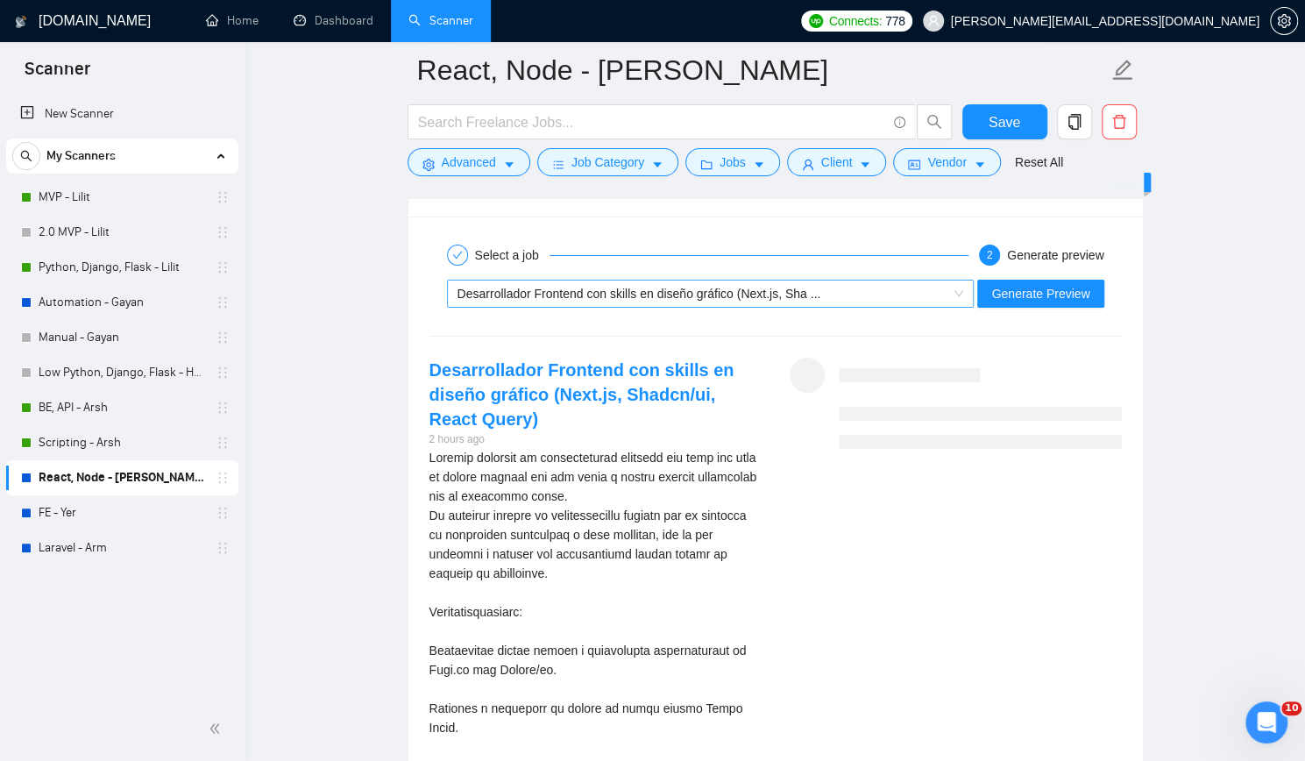
click at [834, 282] on div "Desarrollador Frontend con skills en diseño gráfico (Next.js, Sha ..." at bounding box center [703, 293] width 491 height 26
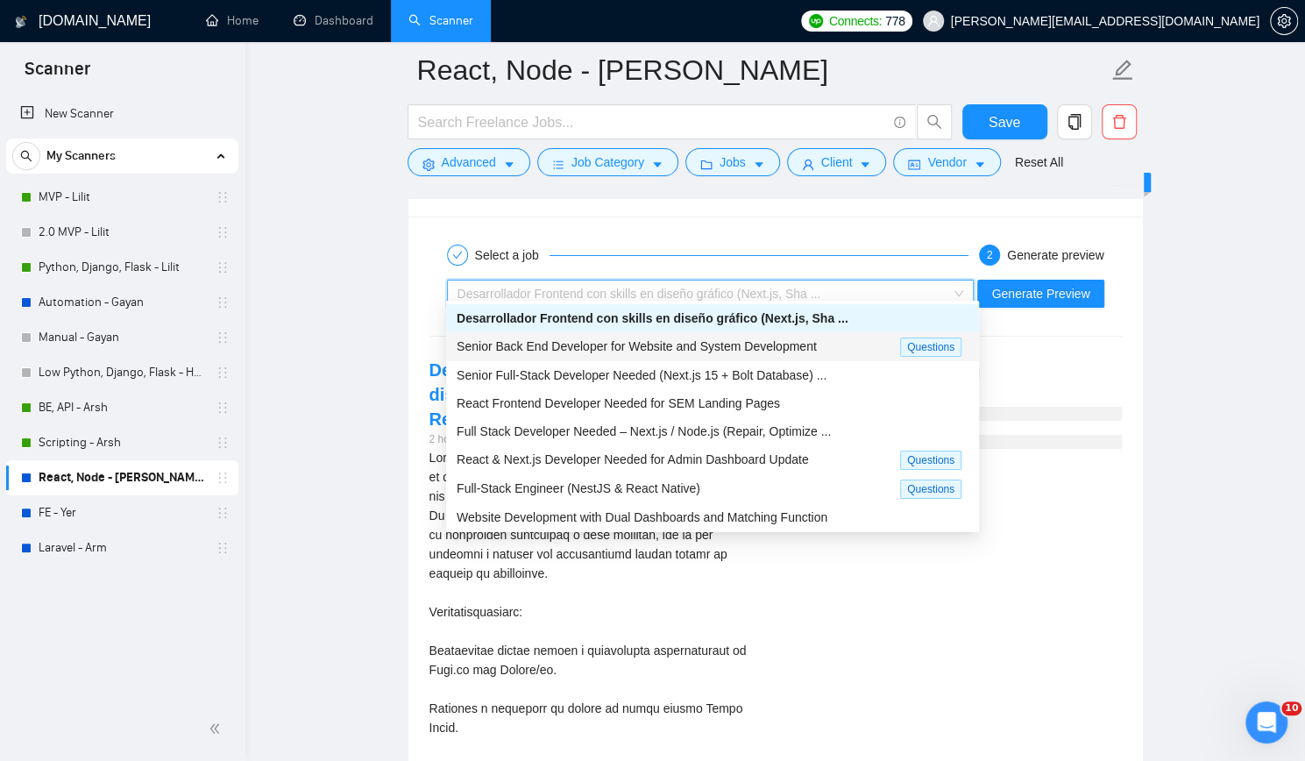
click at [708, 343] on span "Senior Back End Developer for Website and System Development" at bounding box center [637, 346] width 360 height 14
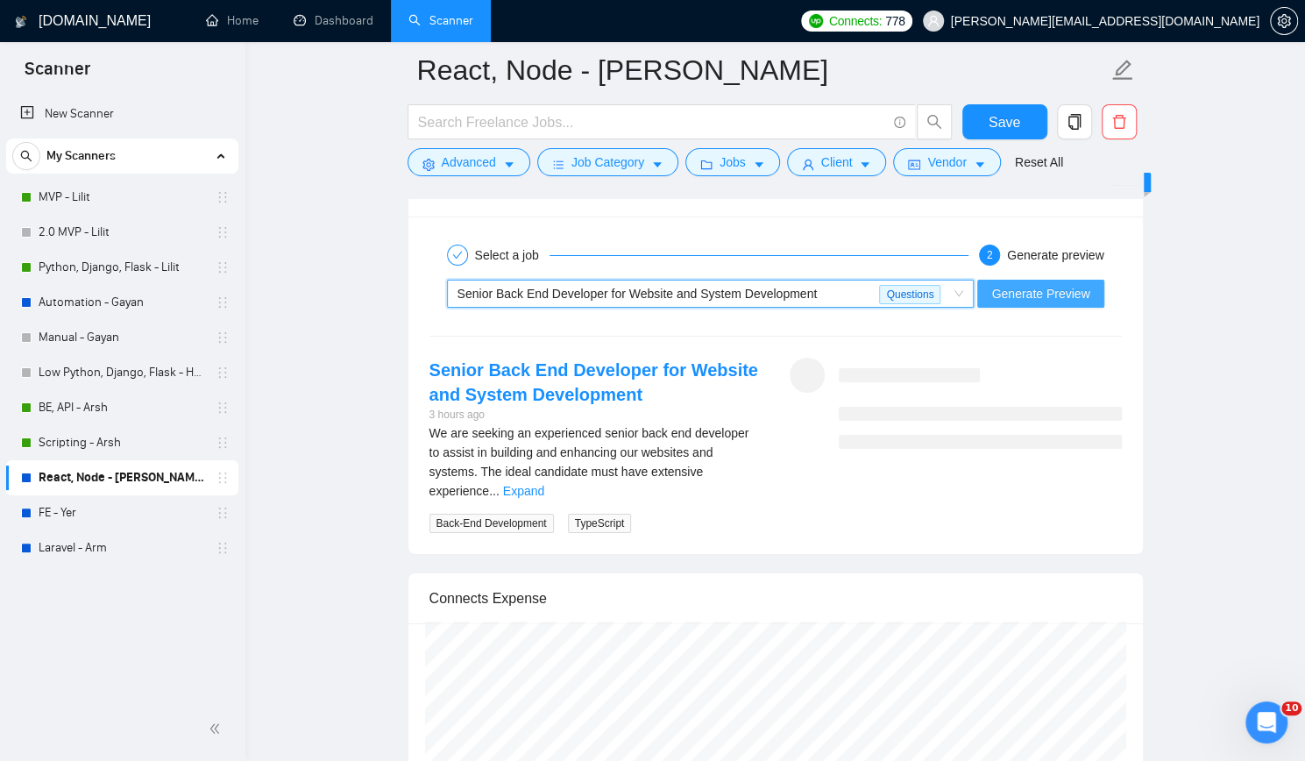
click at [1047, 288] on span "Generate Preview" at bounding box center [1040, 293] width 98 height 19
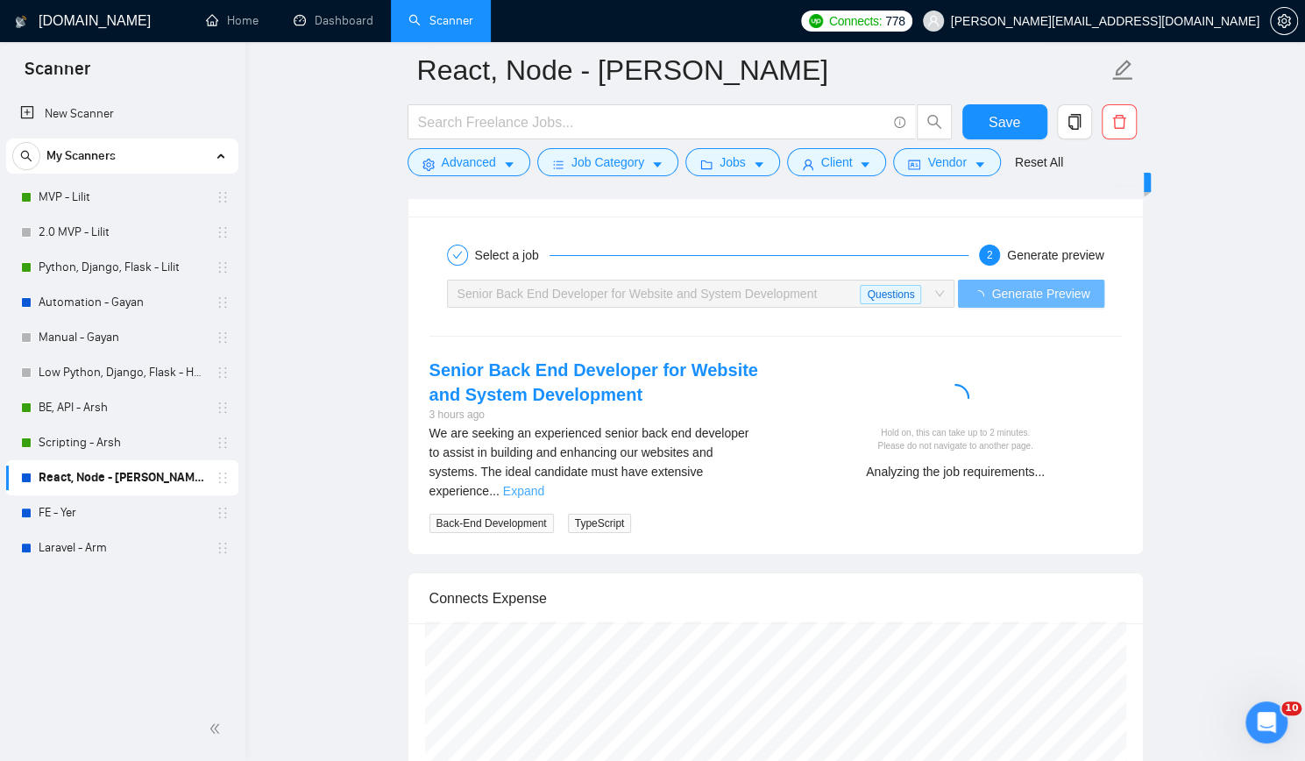
click at [544, 484] on link "Expand" at bounding box center [523, 491] width 41 height 14
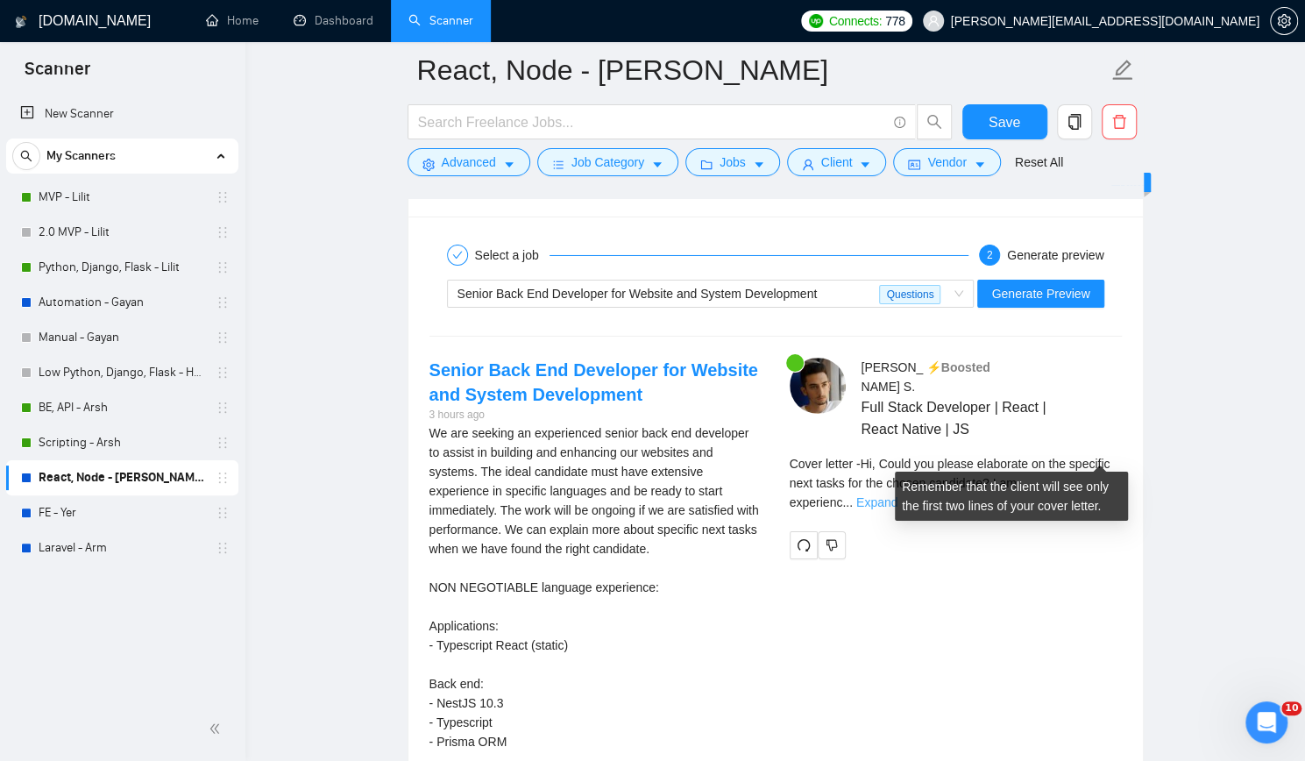
click at [898, 495] on link "Expand" at bounding box center [876, 502] width 41 height 14
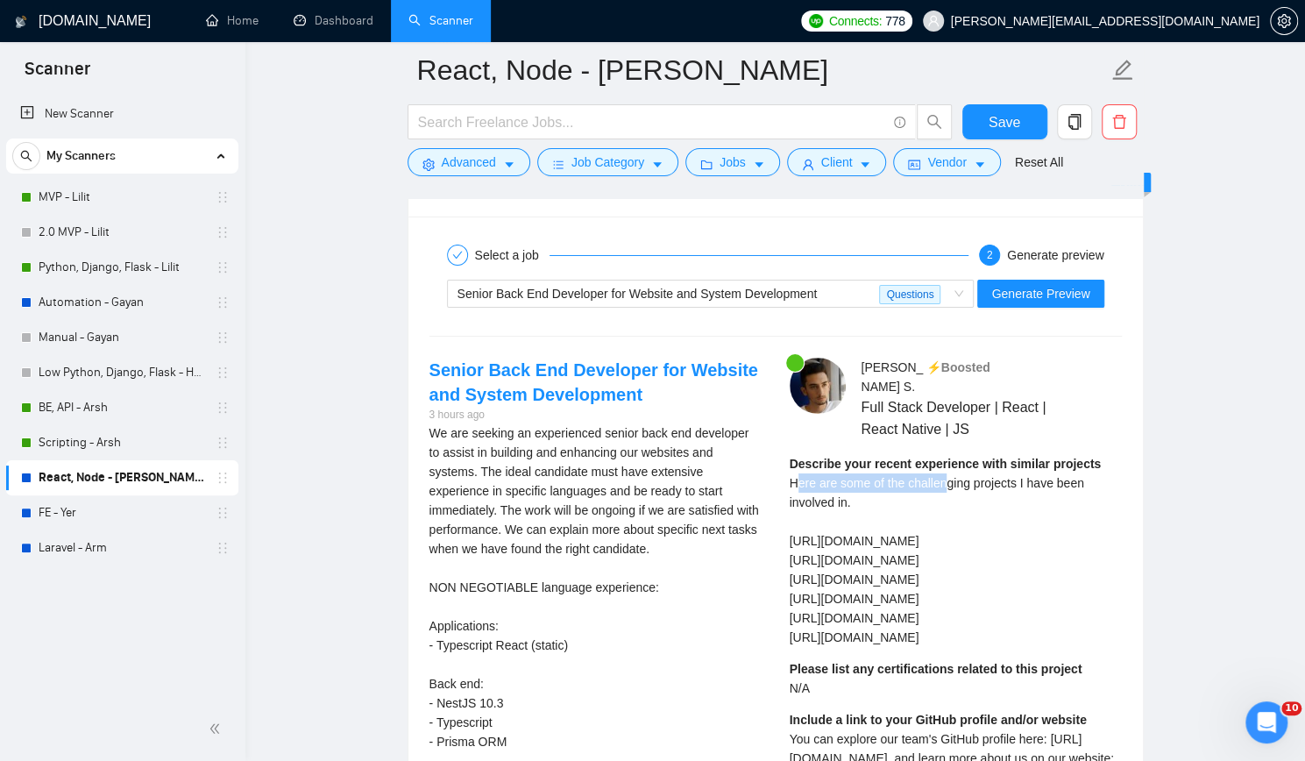
drag, startPoint x: 793, startPoint y: 462, endPoint x: 943, endPoint y: 462, distance: 149.9
click at [943, 462] on div "Describe your recent experience with similar projects Here are some of the chal…" at bounding box center [956, 550] width 332 height 193
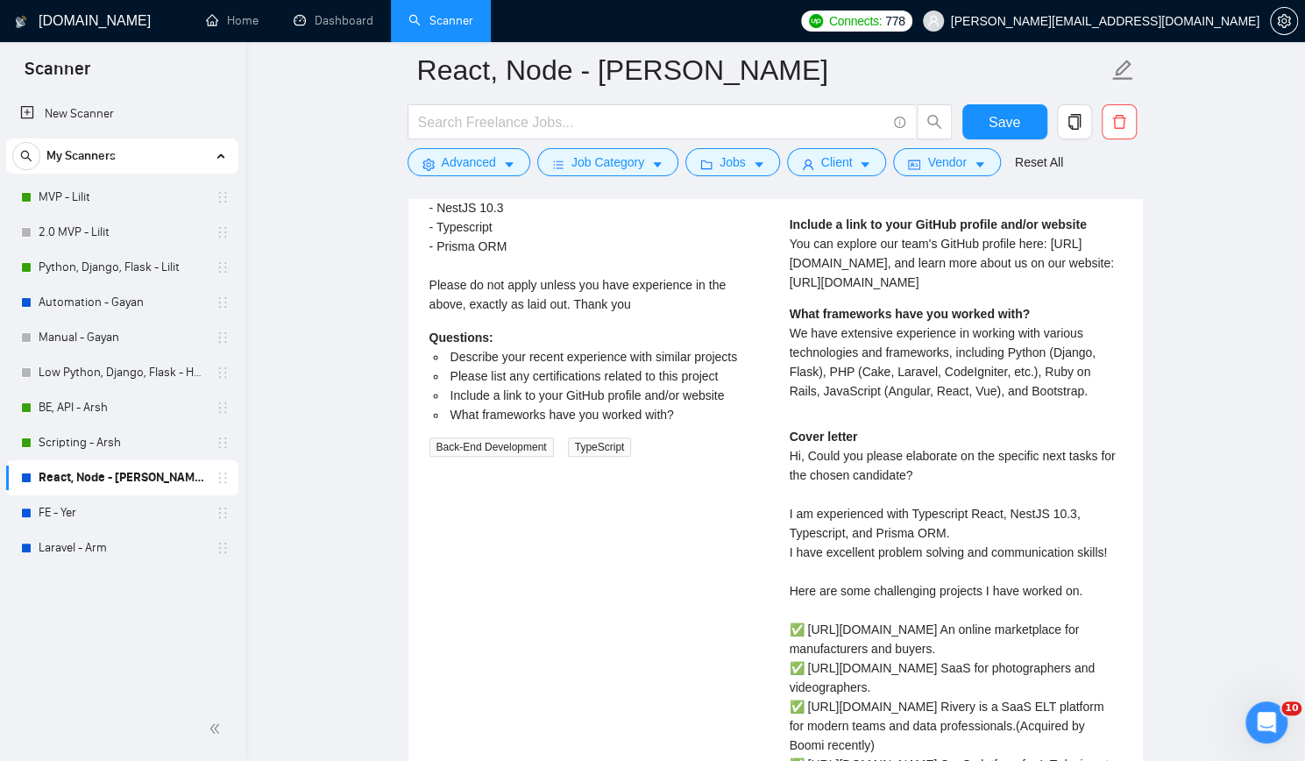
scroll to position [4032, 0]
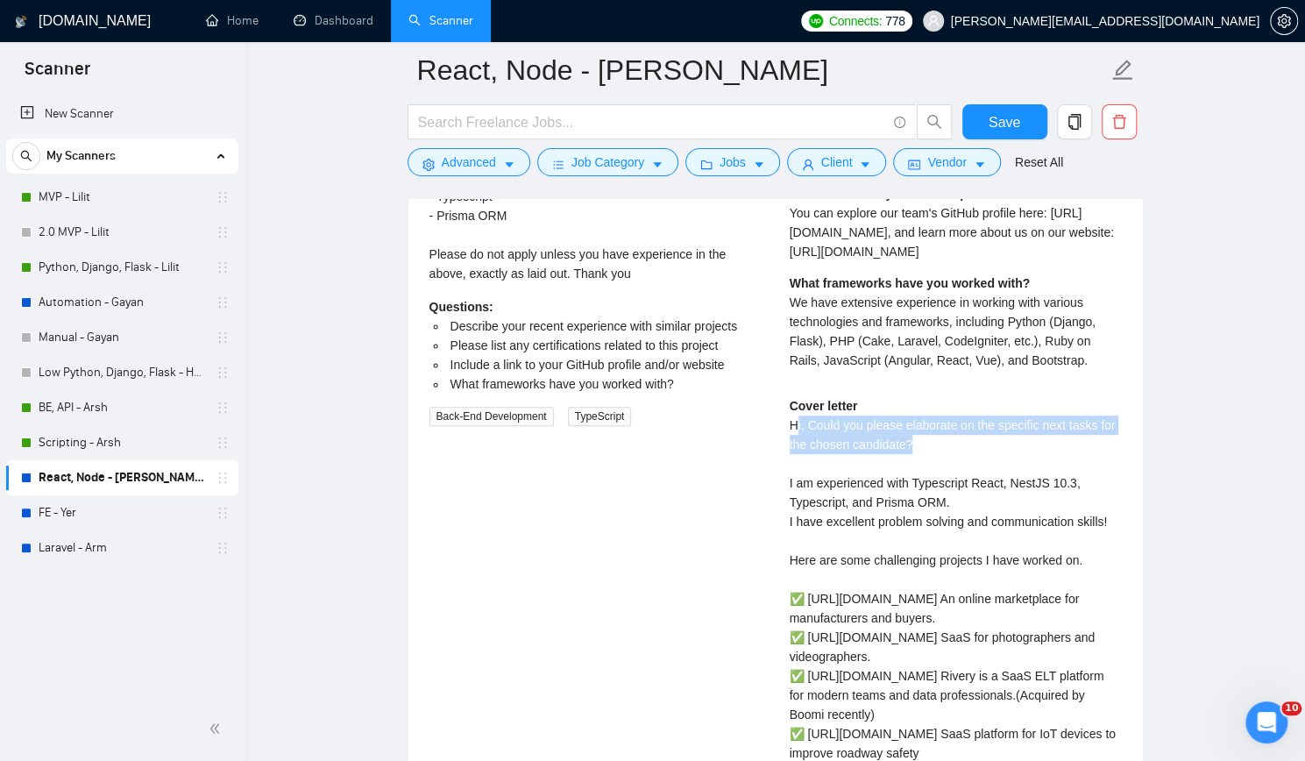
drag, startPoint x: 793, startPoint y: 397, endPoint x: 947, endPoint y: 413, distance: 154.2
click at [947, 413] on div "Cover letter Hi, Could you please elaborate on the specific next tasks for the …" at bounding box center [956, 608] width 332 height 424
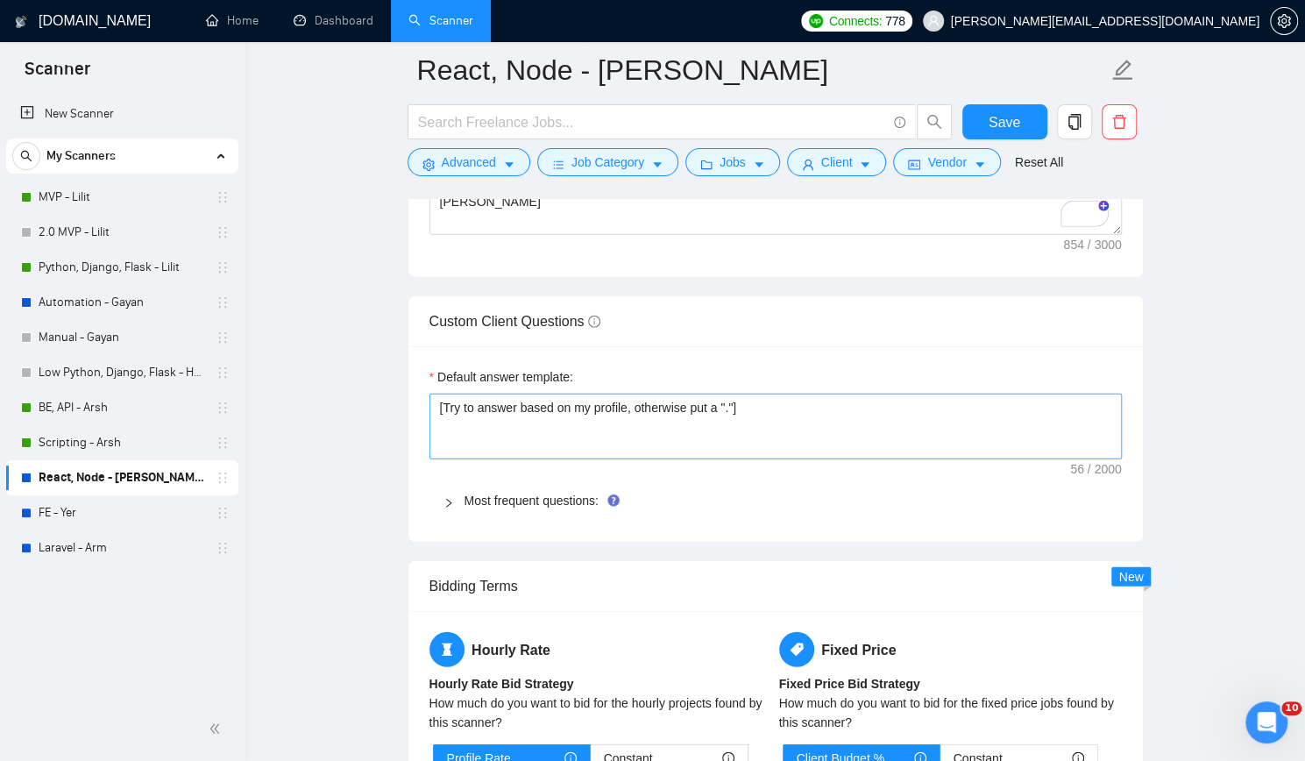
scroll to position [2454, 0]
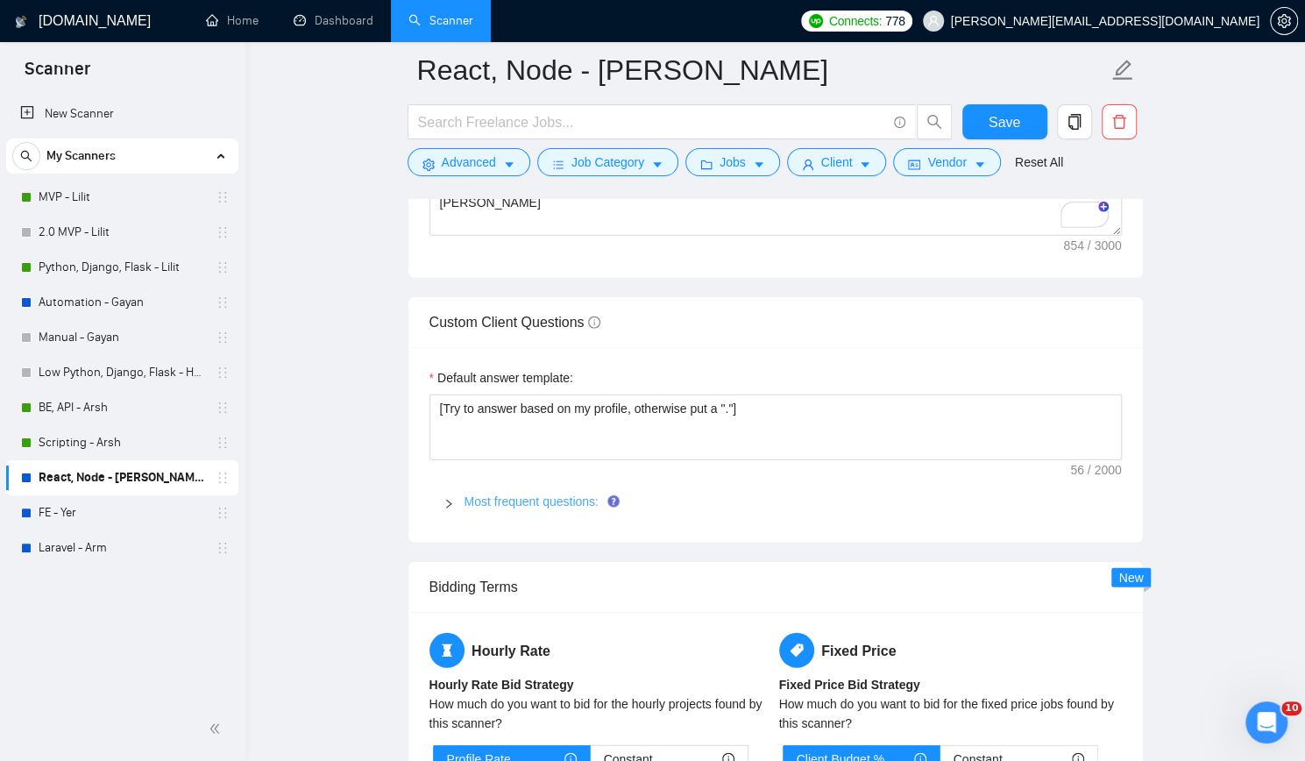
click at [520, 494] on link "Most frequent questions:" at bounding box center [532, 501] width 134 height 14
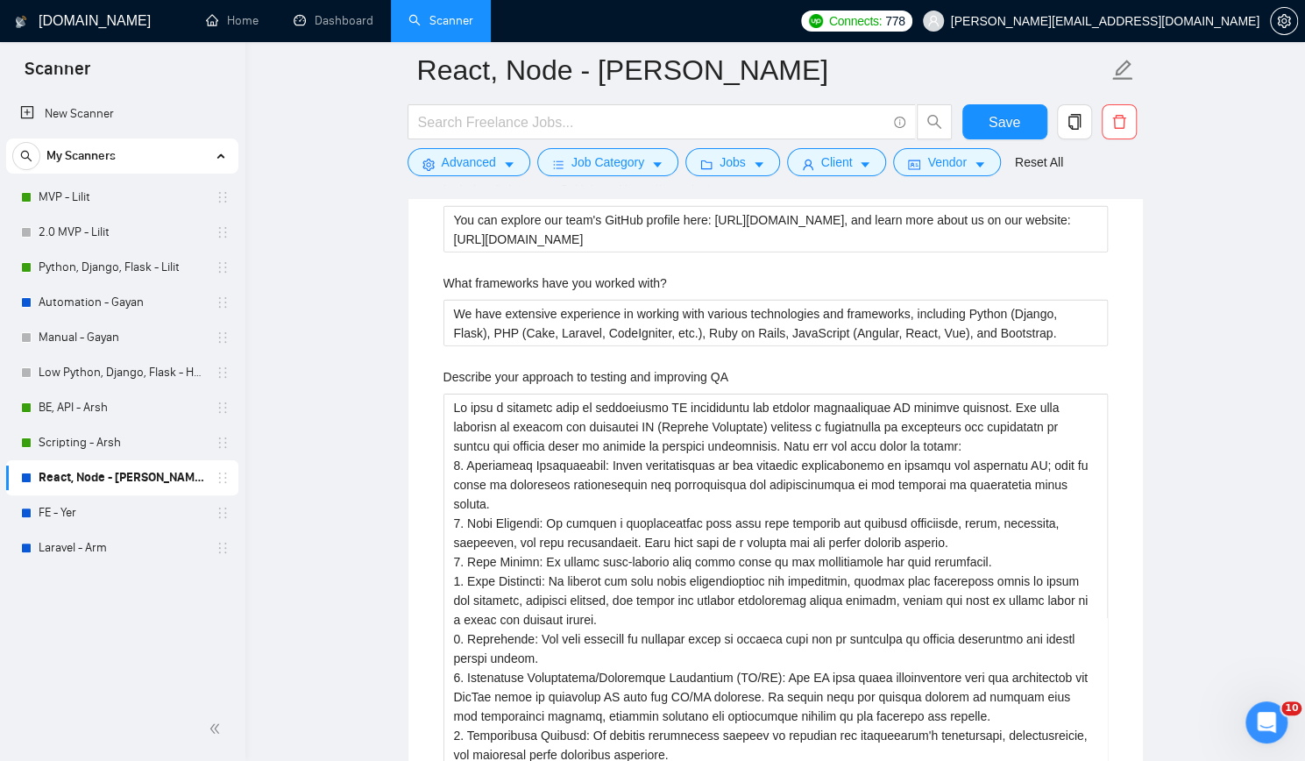
scroll to position [3068, 0]
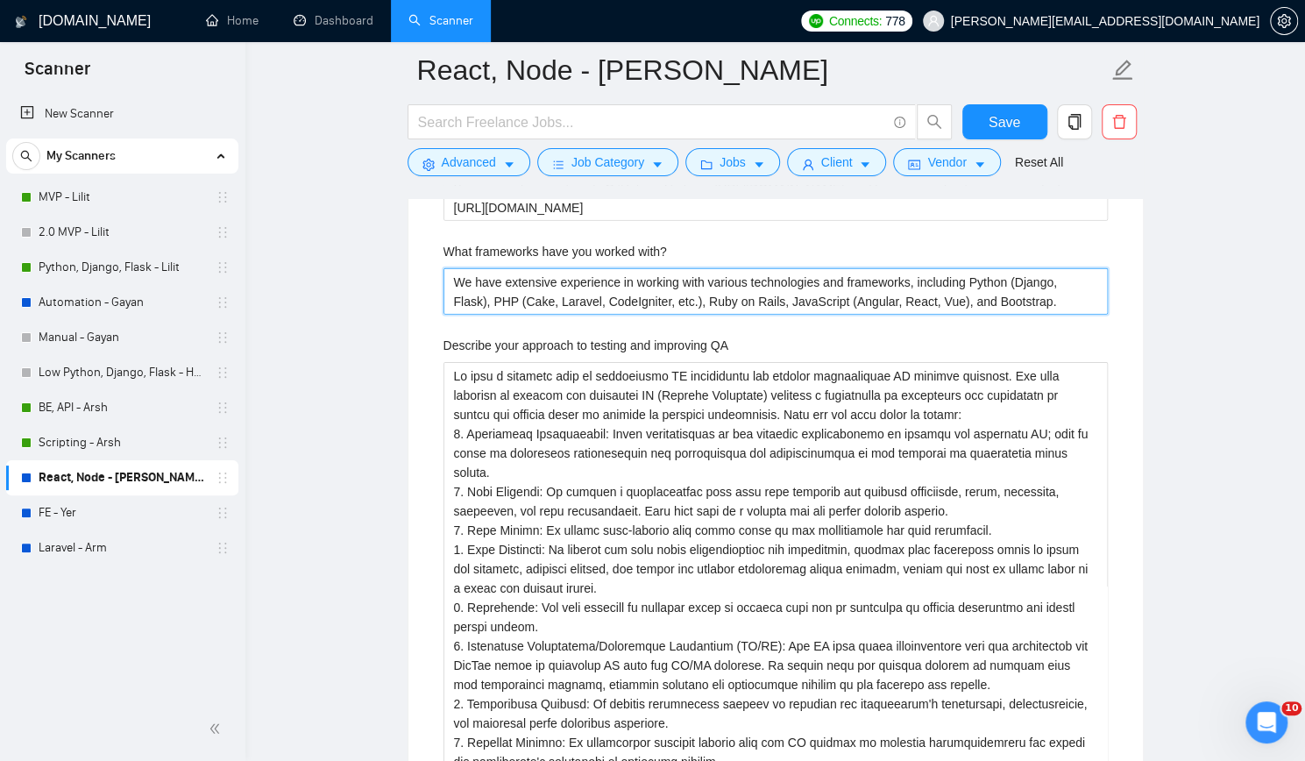
click at [450, 271] on with\? "We have extensive experience in working with various technologies and framework…" at bounding box center [776, 291] width 664 height 46
click at [969, 273] on with\? "We have extensive experience in working with various technologies and framework…" at bounding box center [776, 291] width 664 height 46
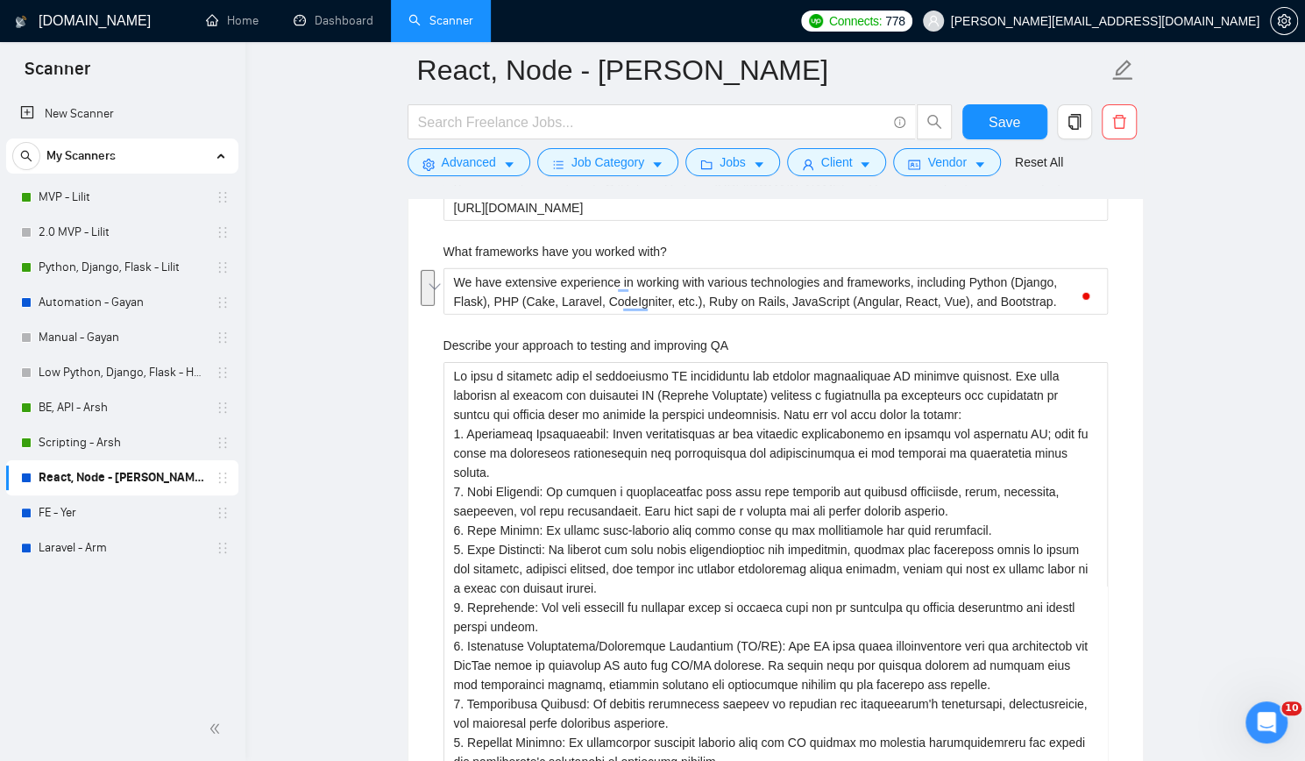
type with\? "We have extensive experience in working with various technologies and framework…"
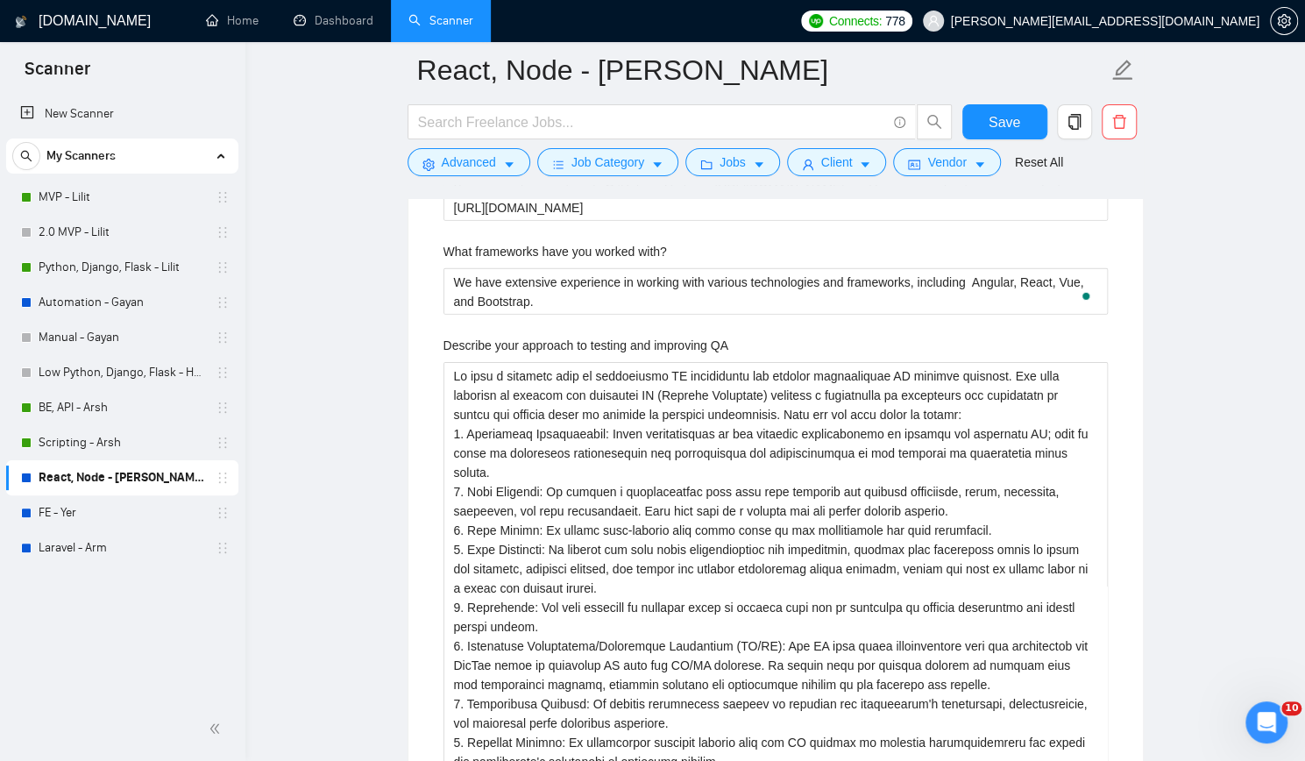
type with\? "We have extensive experience in working with various technologies and framework…"
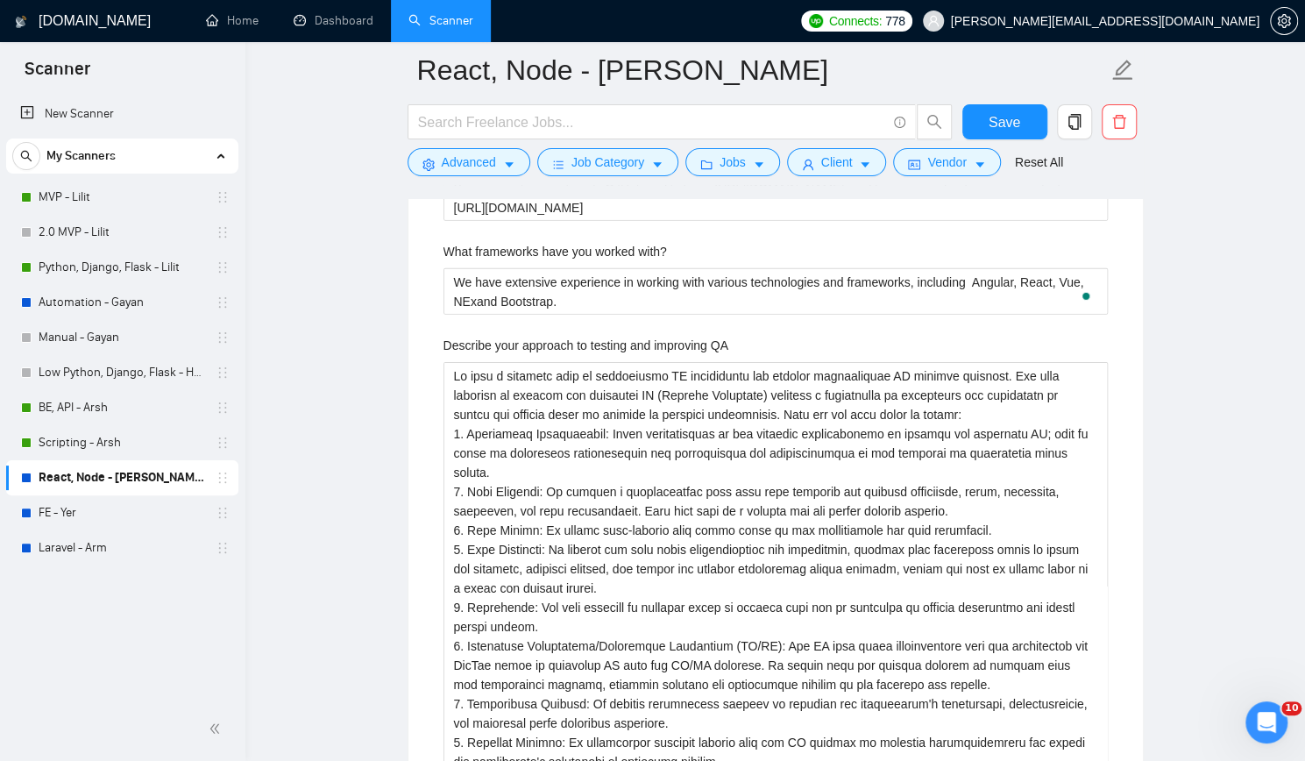
type with\? "We have extensive experience in working with various technologies and framework…"
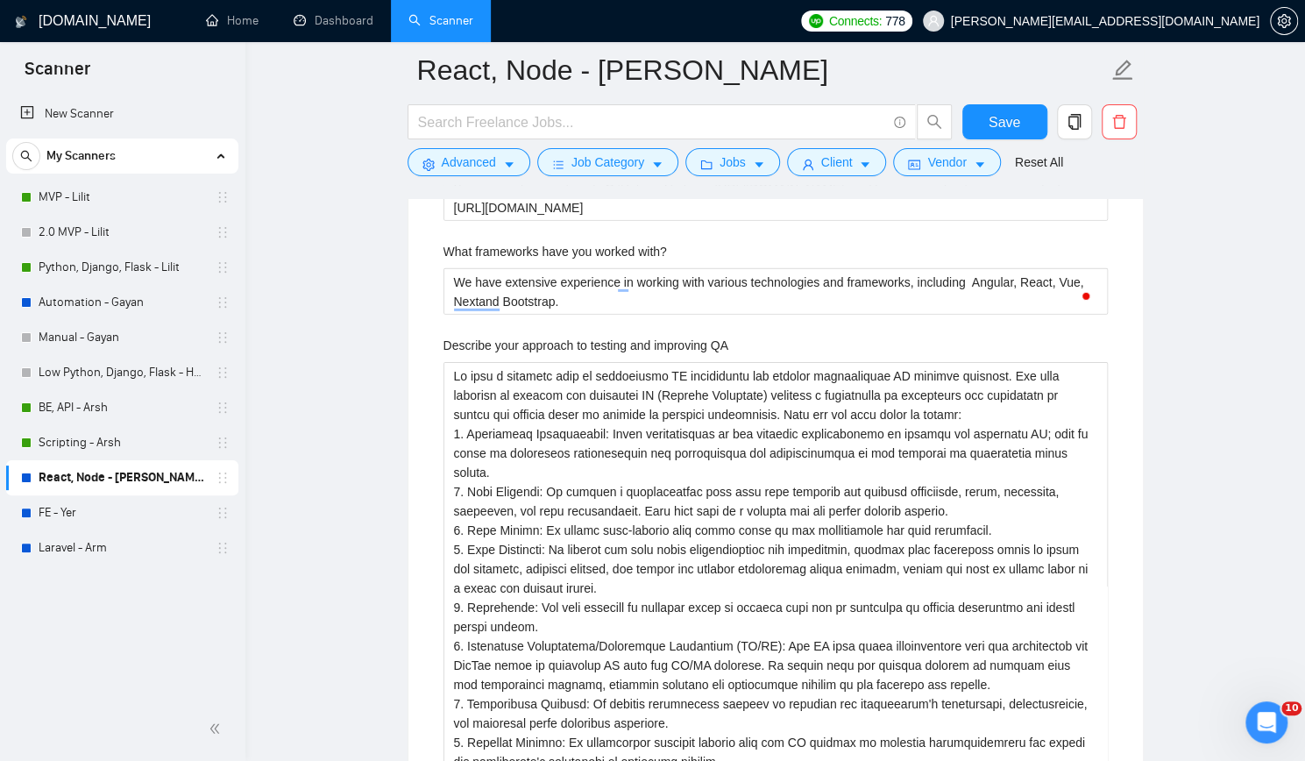
type with\? "We have extensive experience in working with various technologies and framework…"
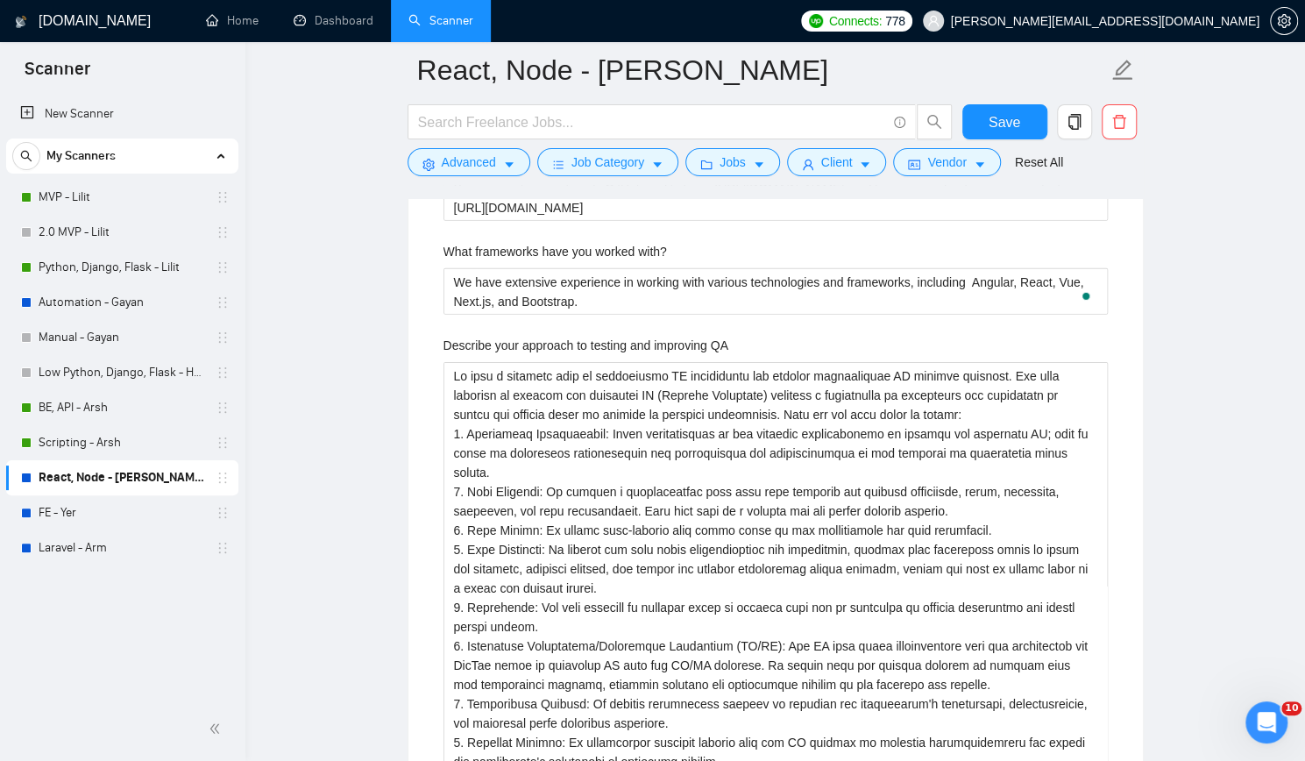
type with\? "We have extensive experience in working with various technologies and framework…"
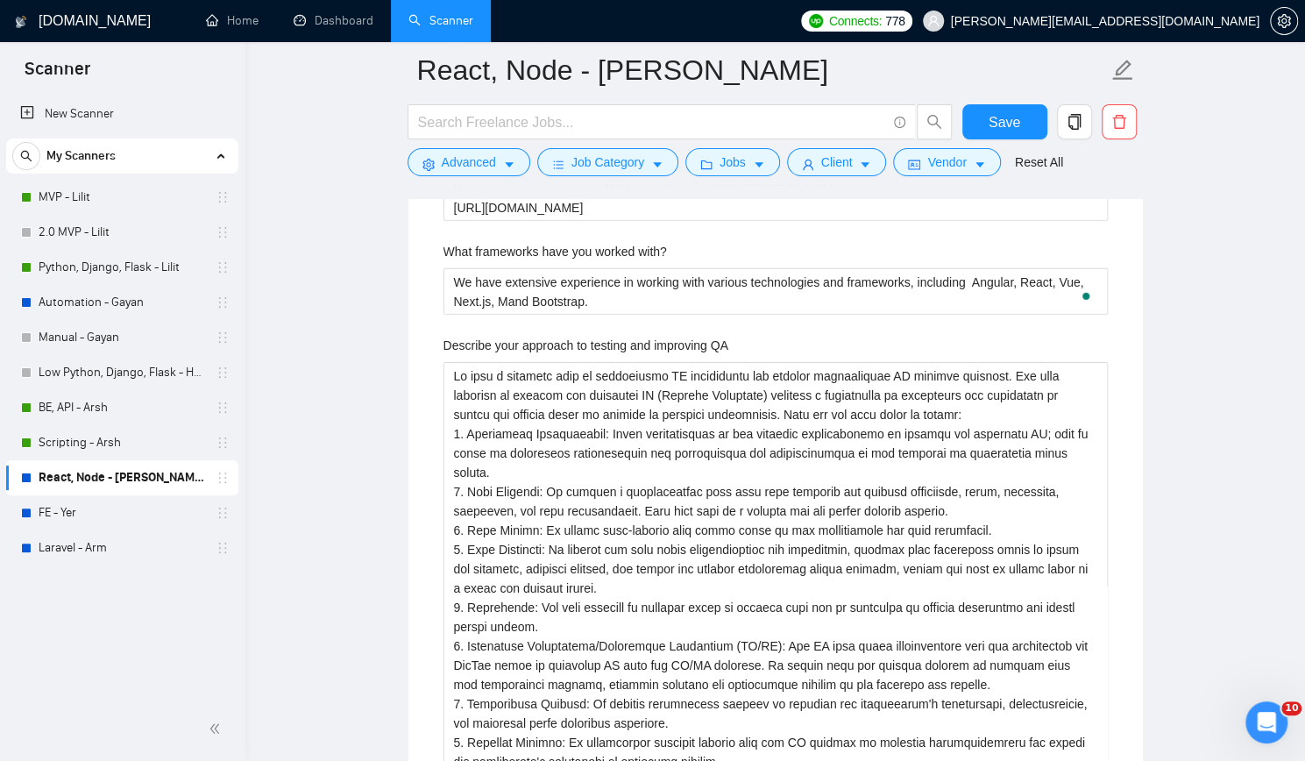
type with\? "We have extensive experience in working with various technologies and framework…"
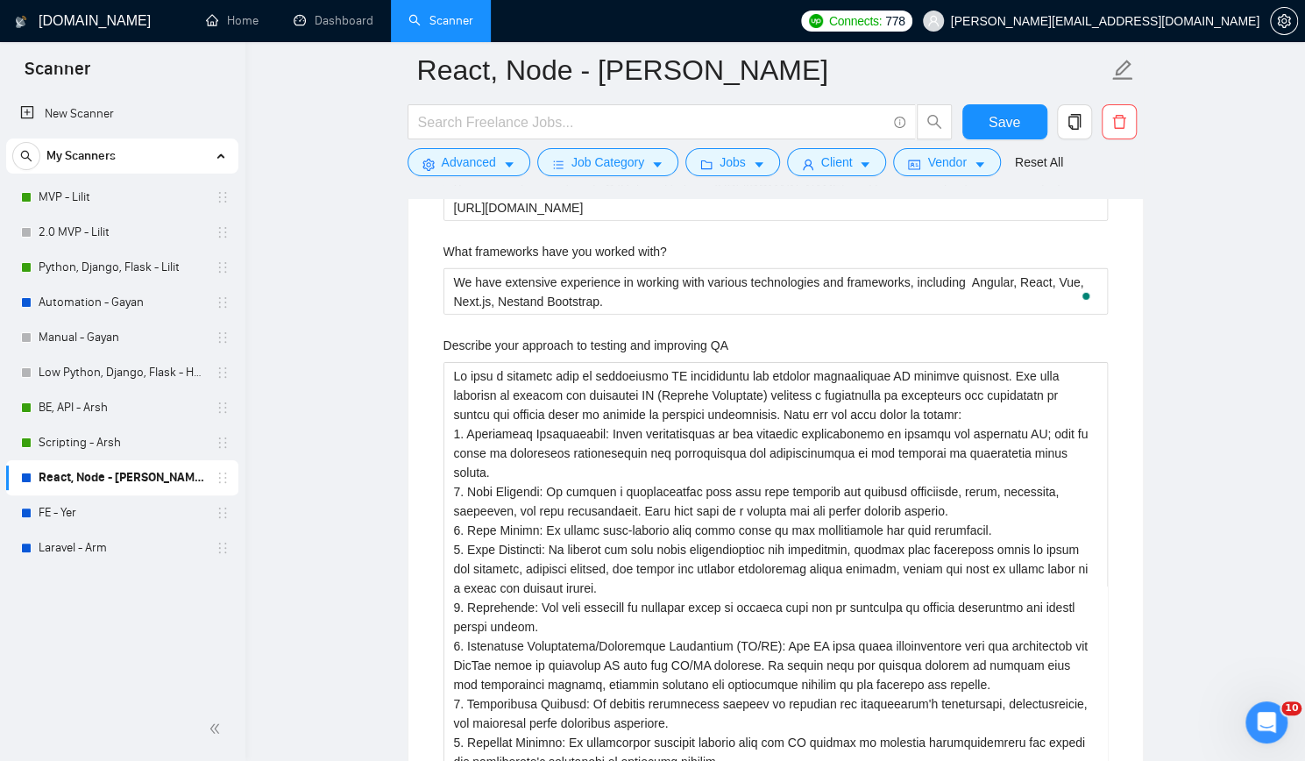
type with\? "We have extensive experience in working with various technologies and framework…"
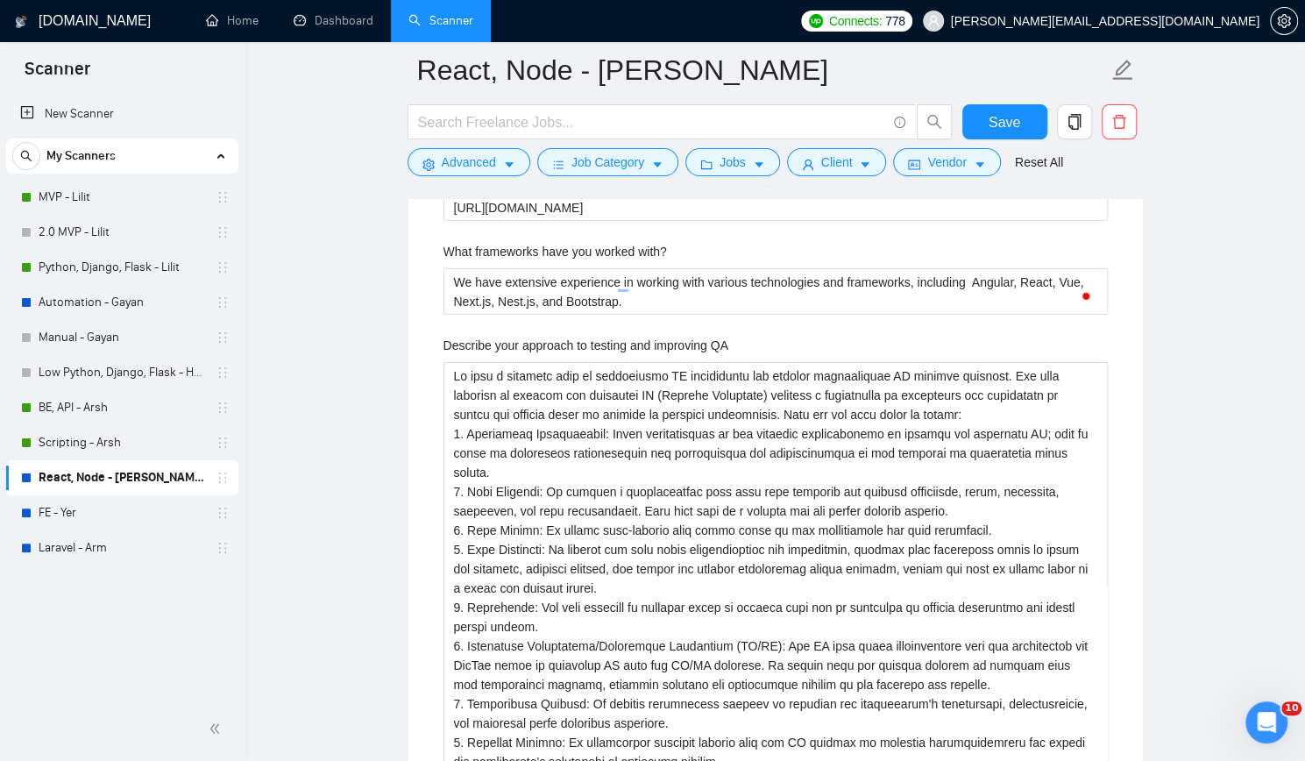
type with\? "We have extensive experience in working with various technologies and framework…"
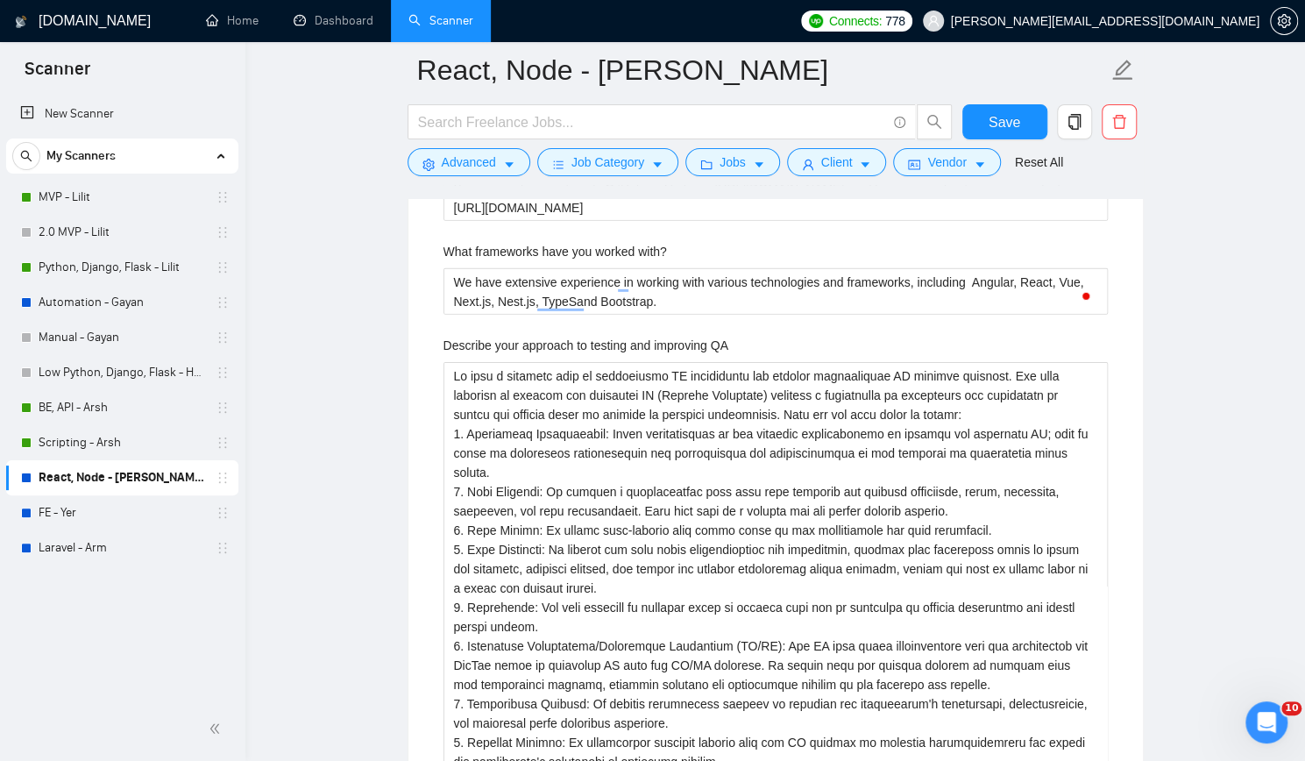
type with\? "We have extensive experience in working with various technologies and framework…"
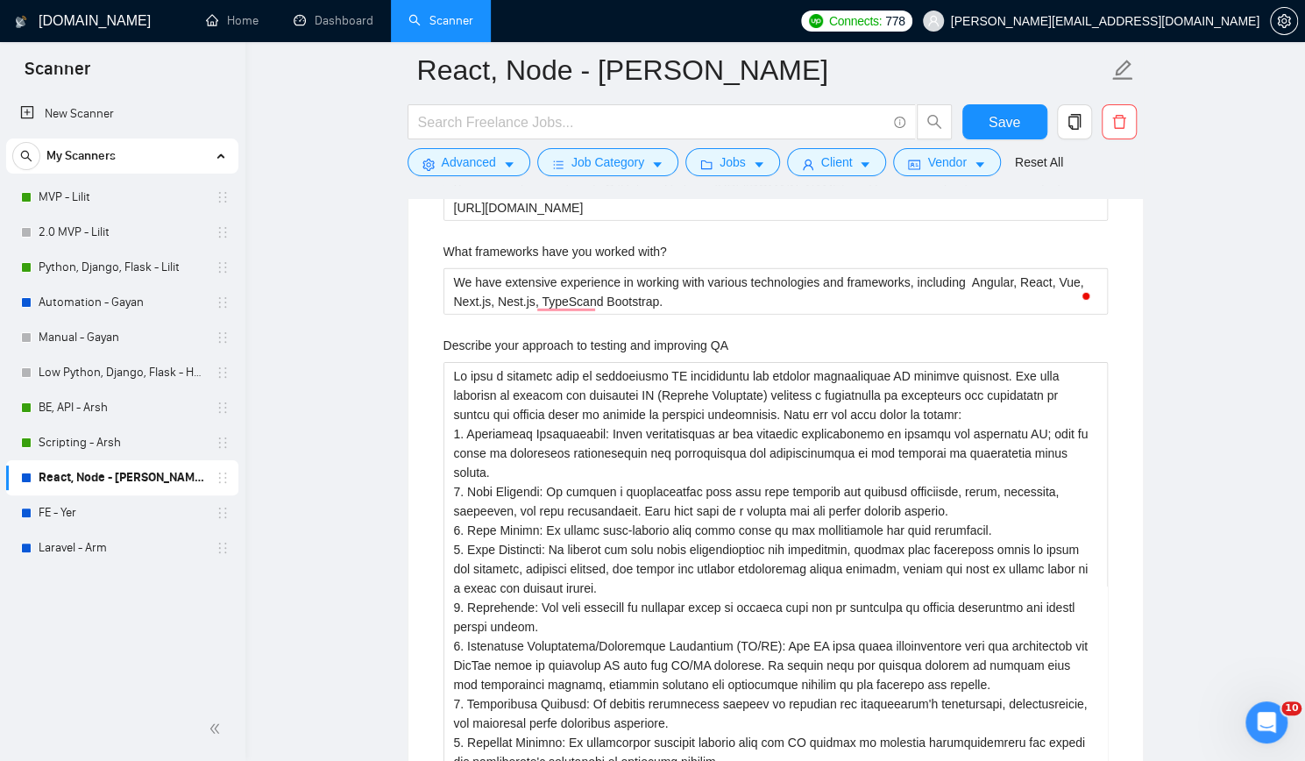
type with\? "We have extensive experience in working with various technologies and framework…"
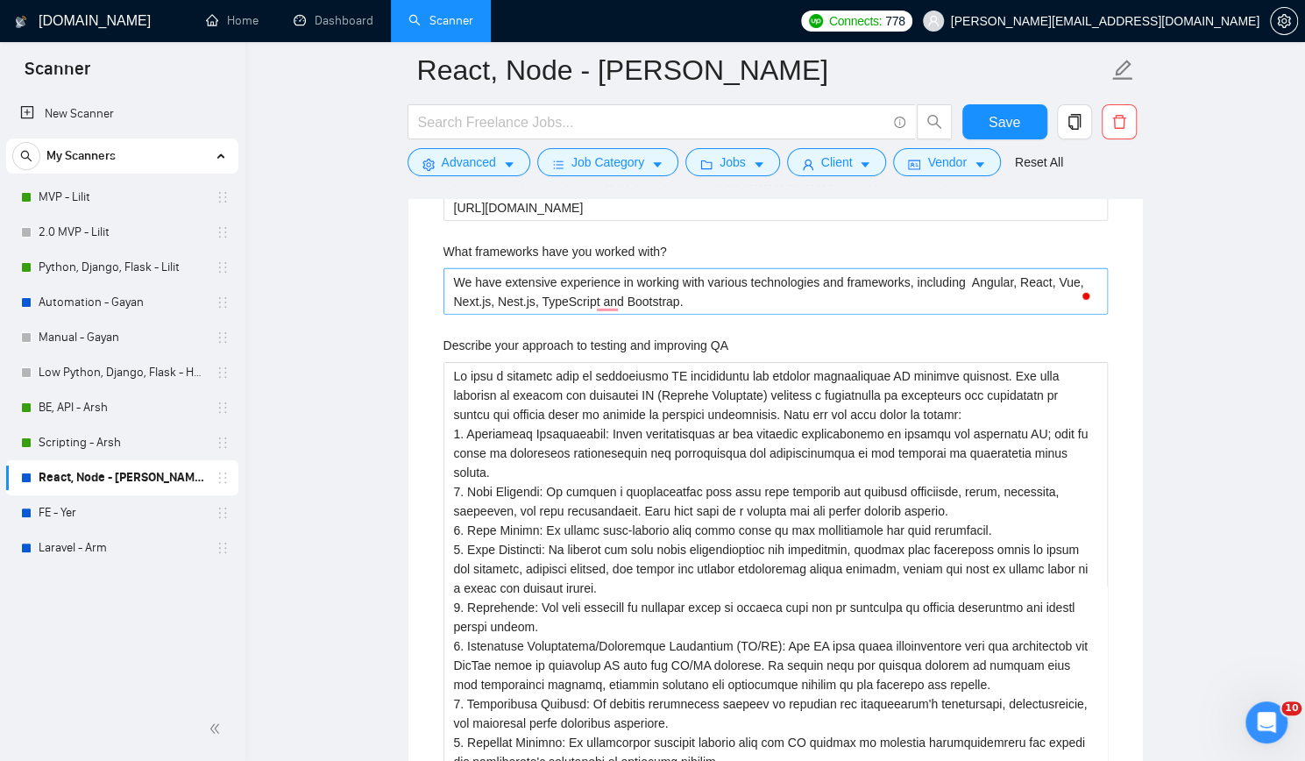
click at [810, 296] on with\? "We have extensive experience in working with various technologies and framework…" at bounding box center [776, 291] width 664 height 46
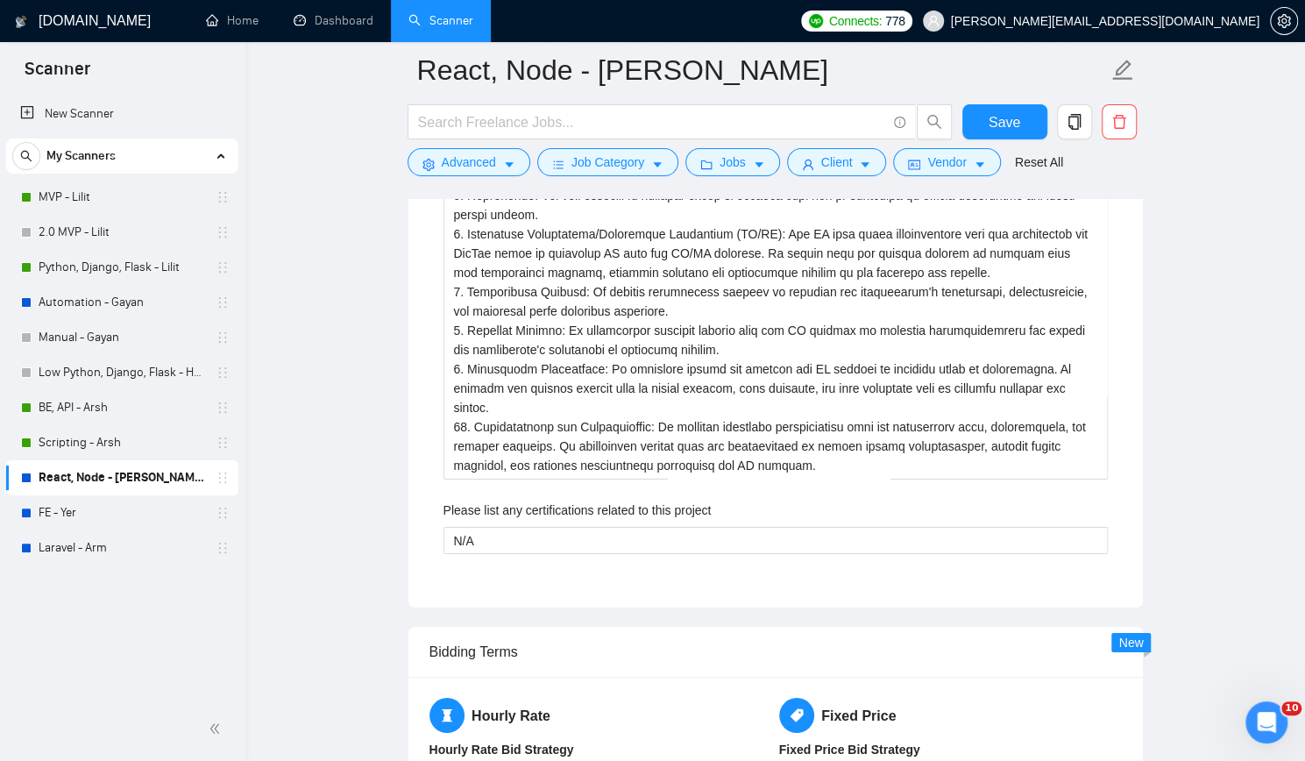
scroll to position [3506, 0]
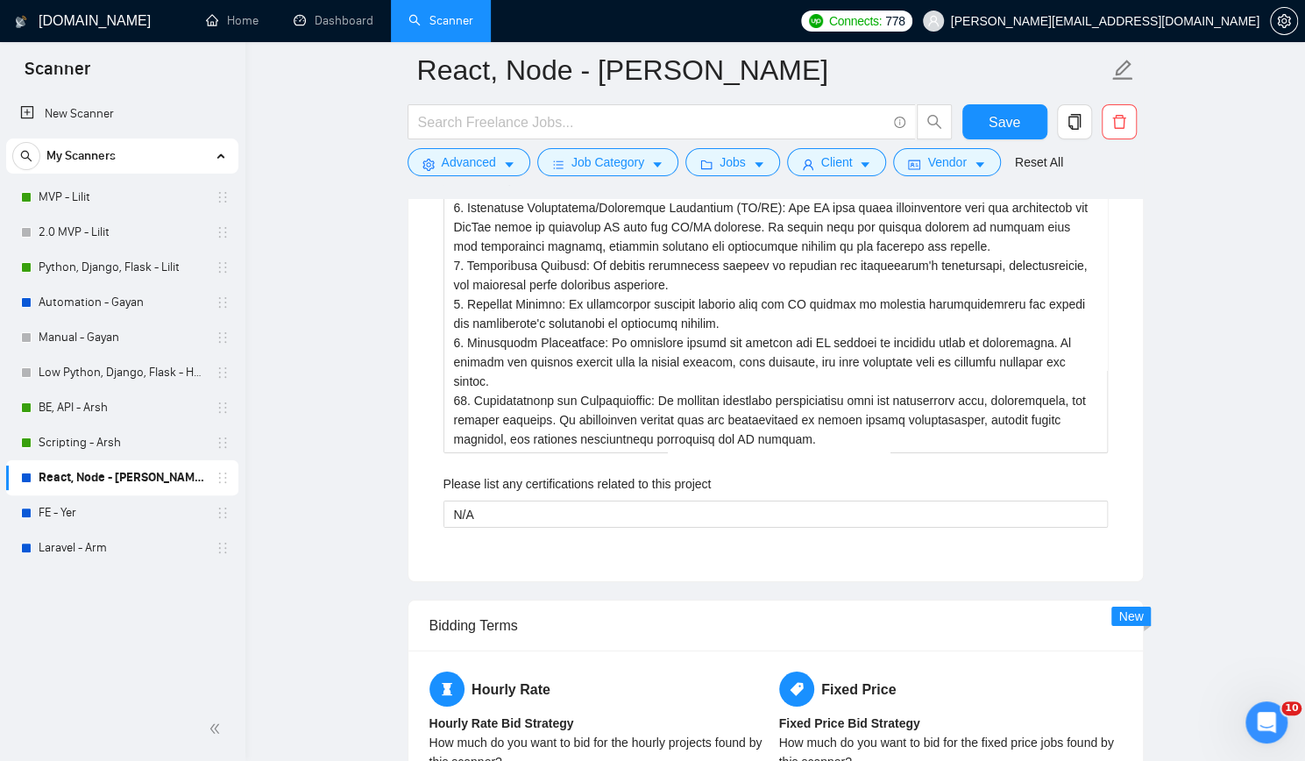
type with\? "We have extensive experience in working with various technologies and framework…"
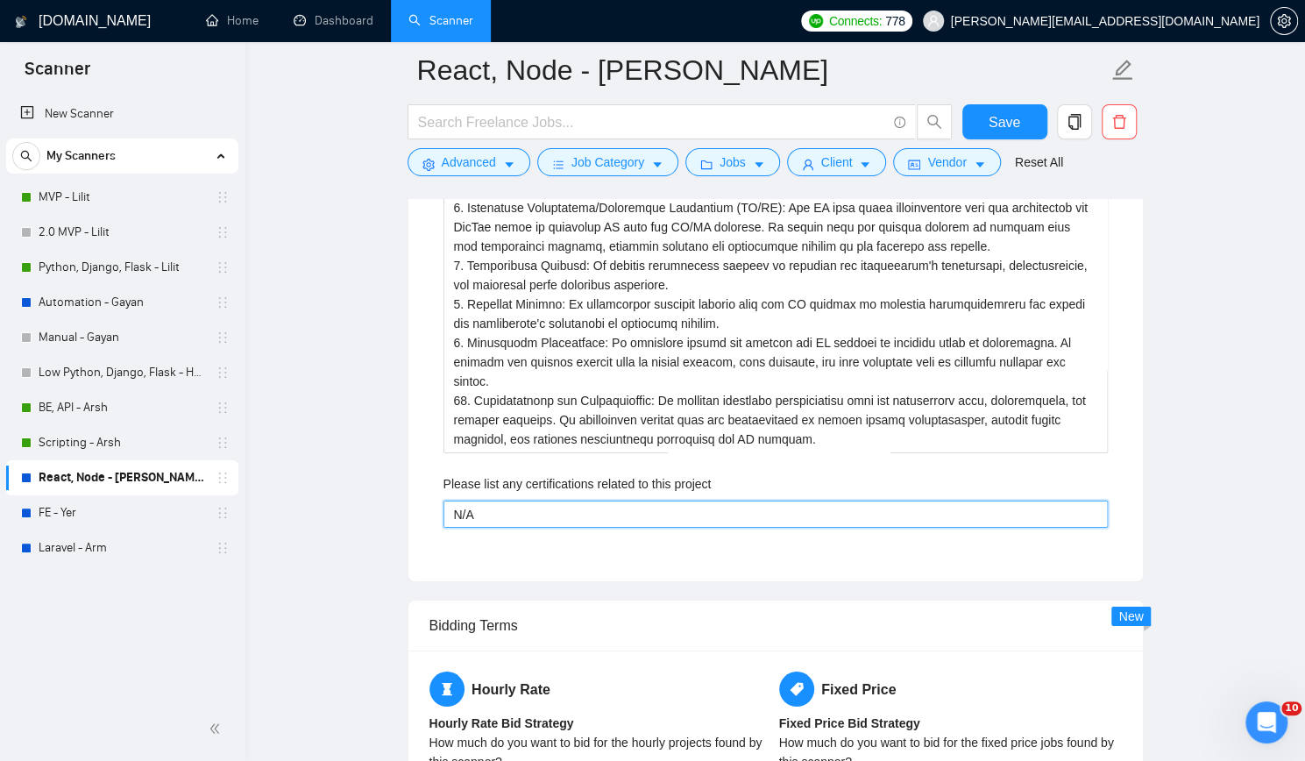
click at [633, 500] on project "N/A" at bounding box center [776, 513] width 664 height 27
click at [631, 500] on project "N/A" at bounding box center [776, 513] width 664 height 27
paste project "Certified Javascript Developer Provider: AD"
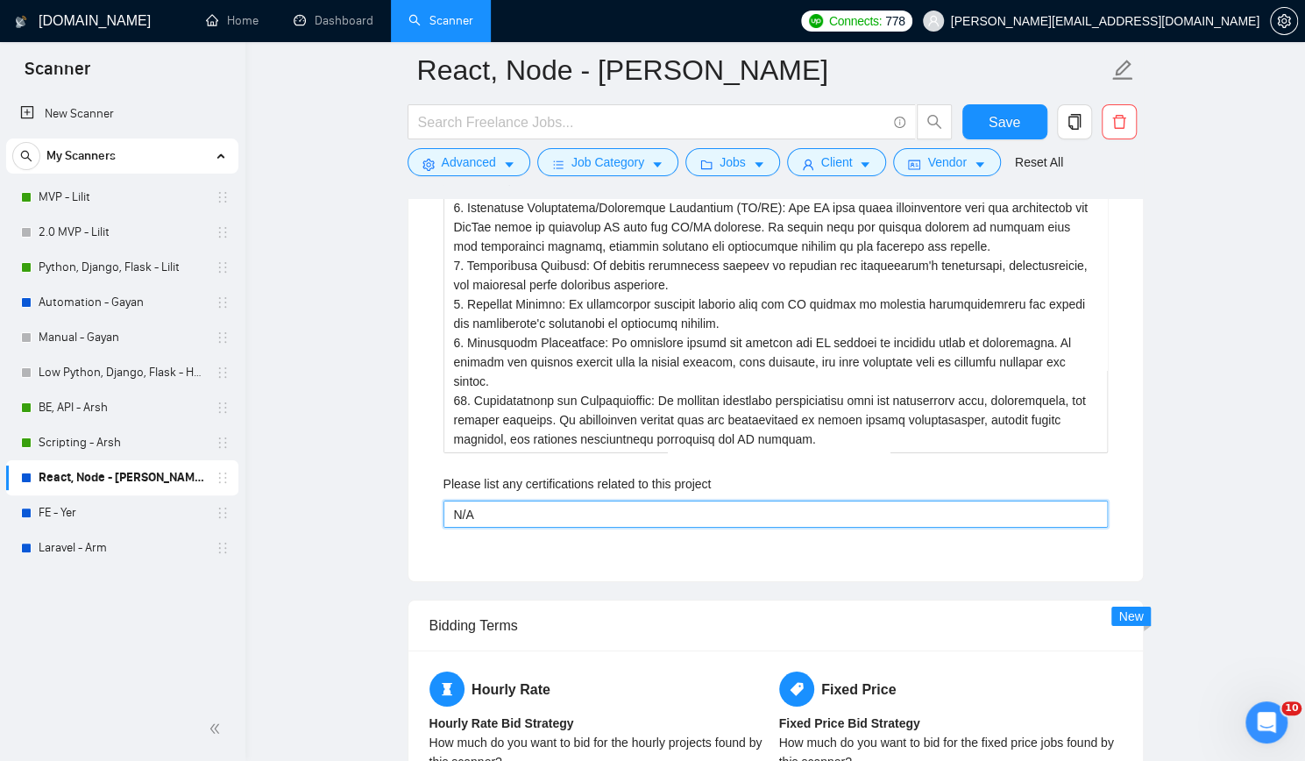
type project "Certified Javascript Developer Provider: ADA"
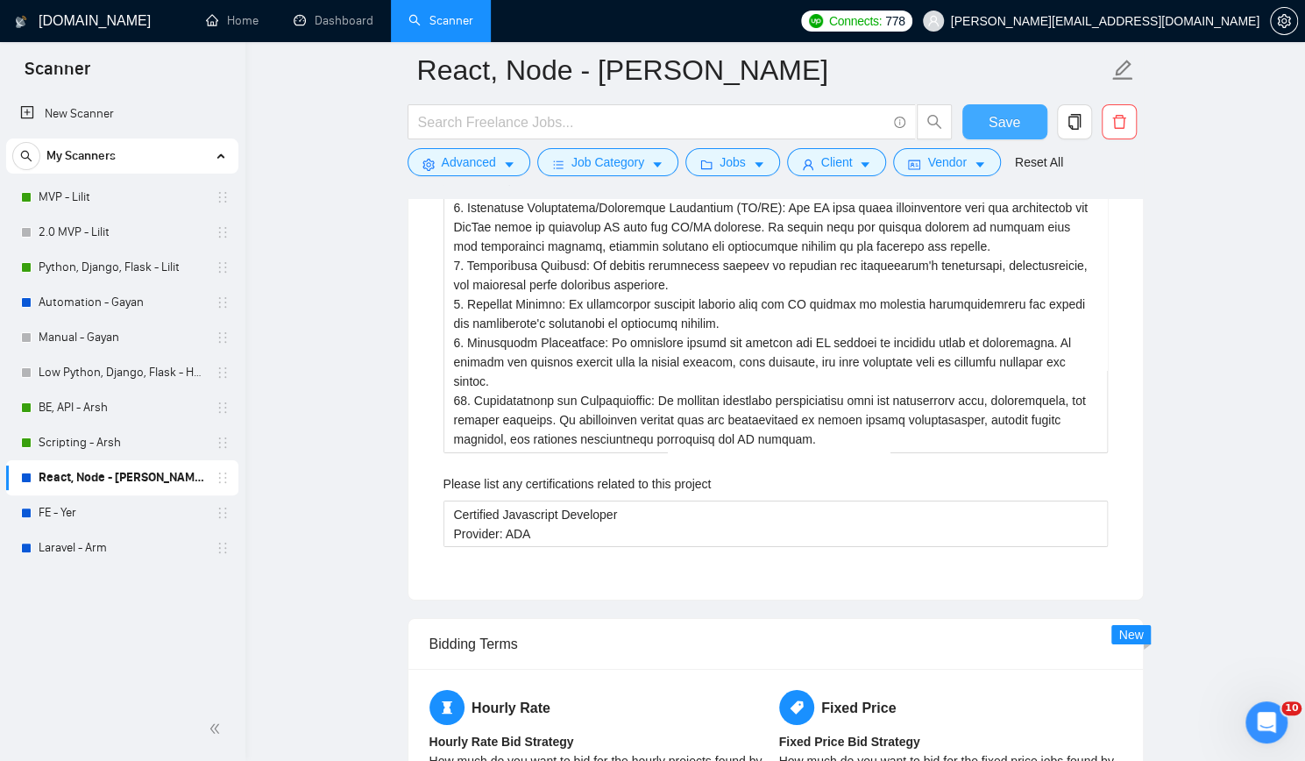
click at [997, 122] on span "Save" at bounding box center [1005, 122] width 32 height 22
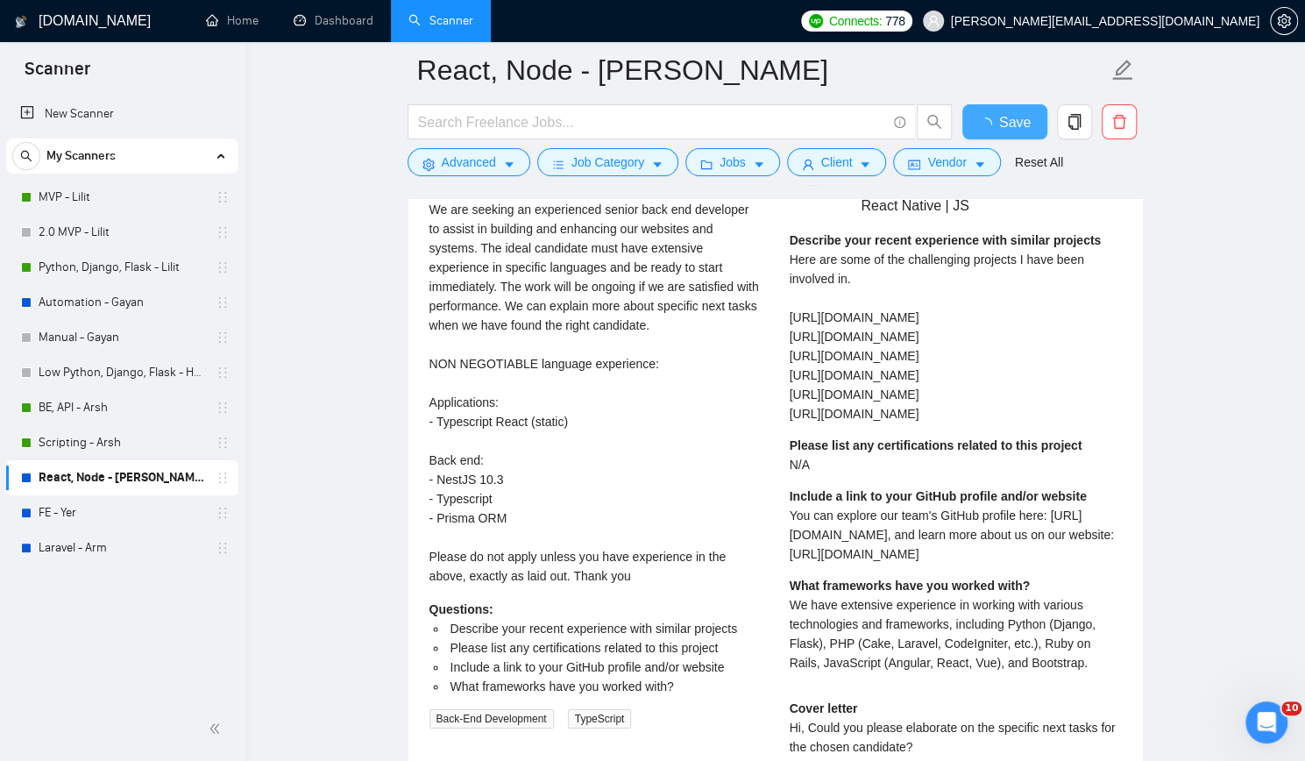
checkbox input "true"
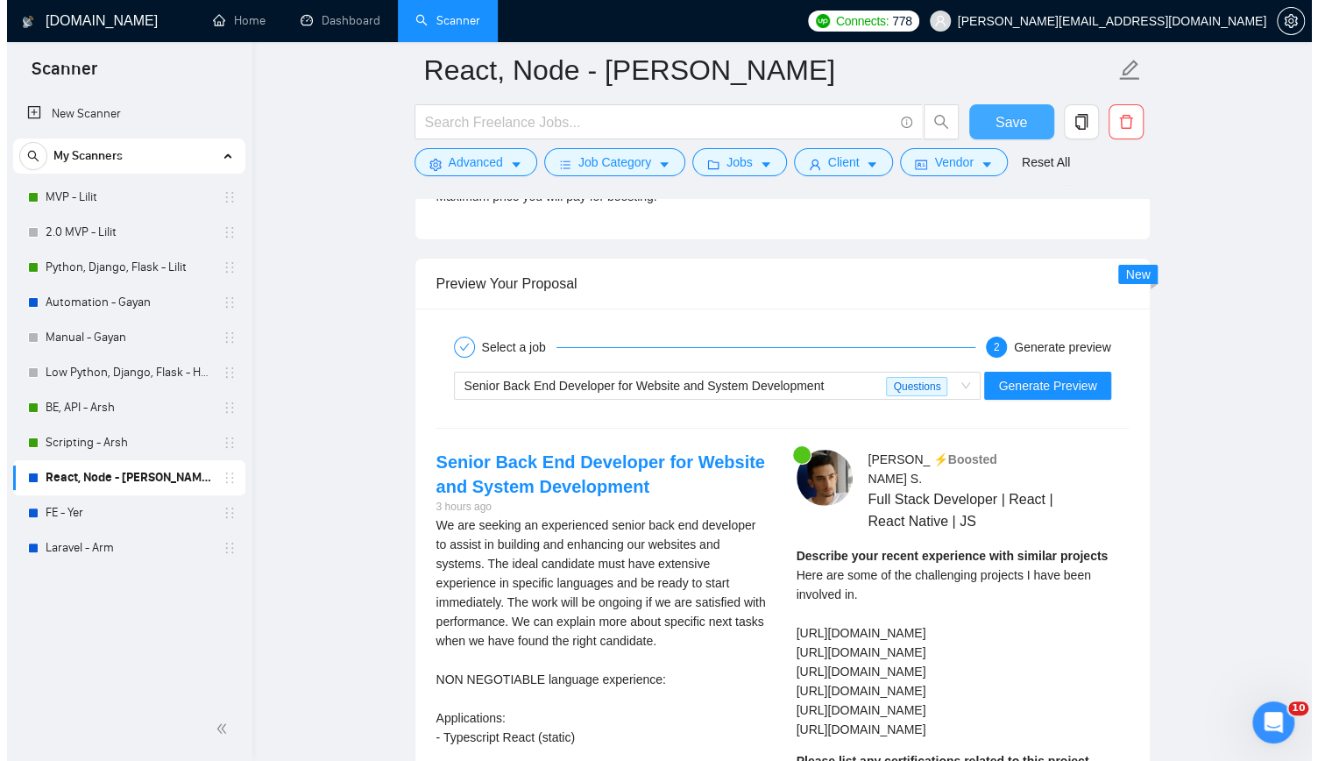
scroll to position [3331, 0]
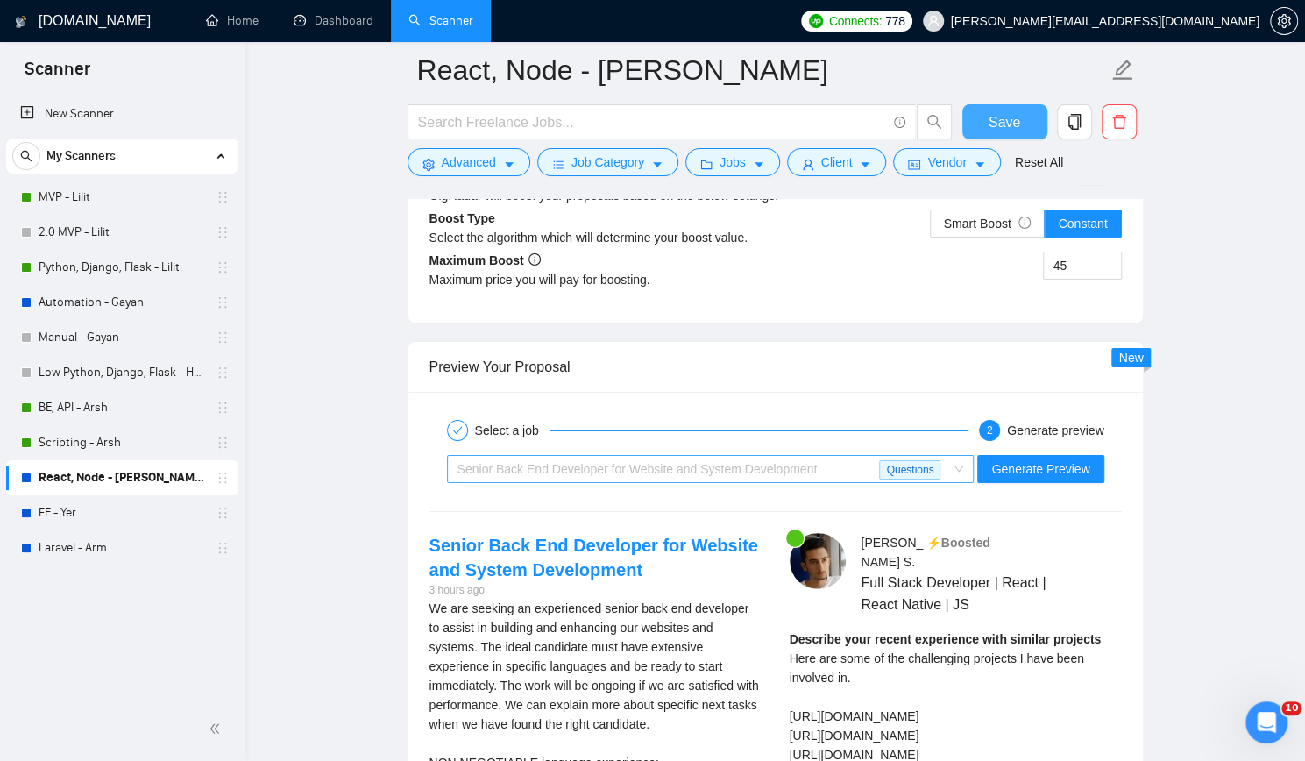
click at [580, 462] on span "Senior Back End Developer for Website and System Development" at bounding box center [638, 469] width 360 height 14
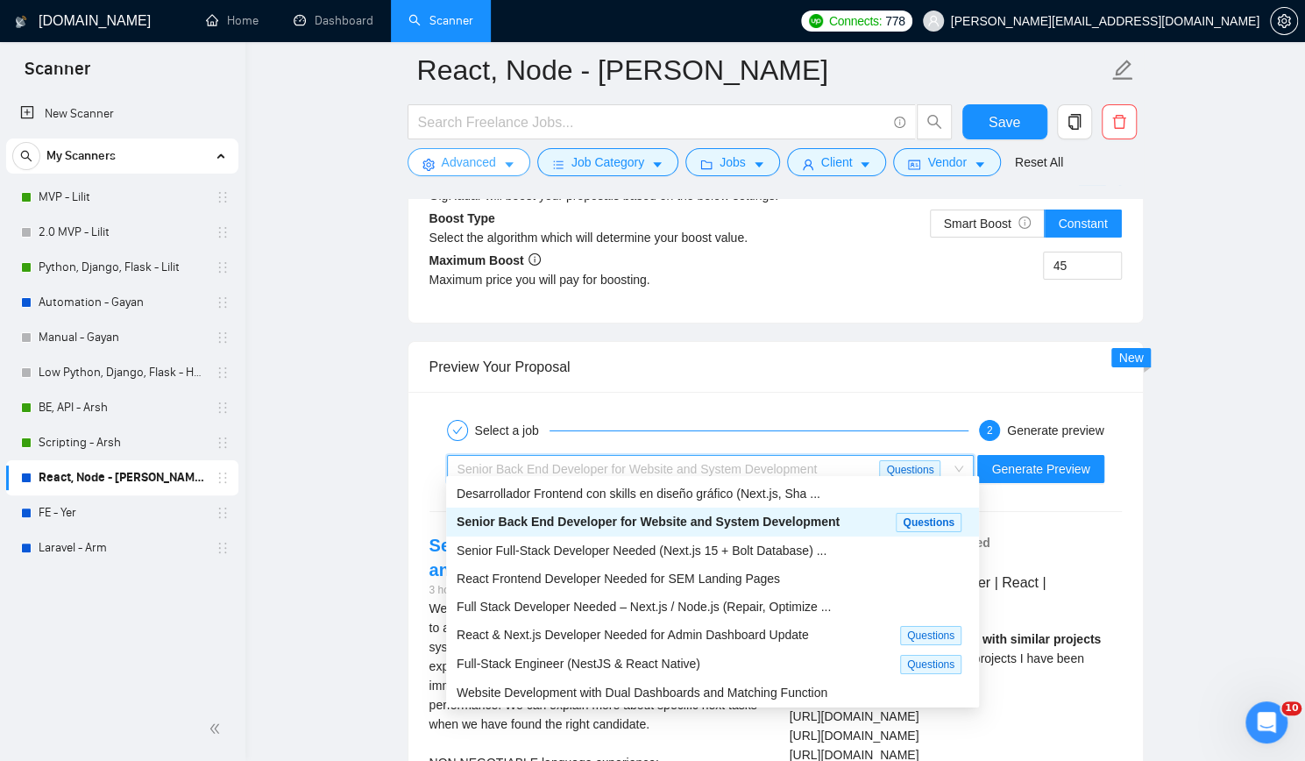
click at [463, 171] on span "Advanced" at bounding box center [469, 162] width 54 height 19
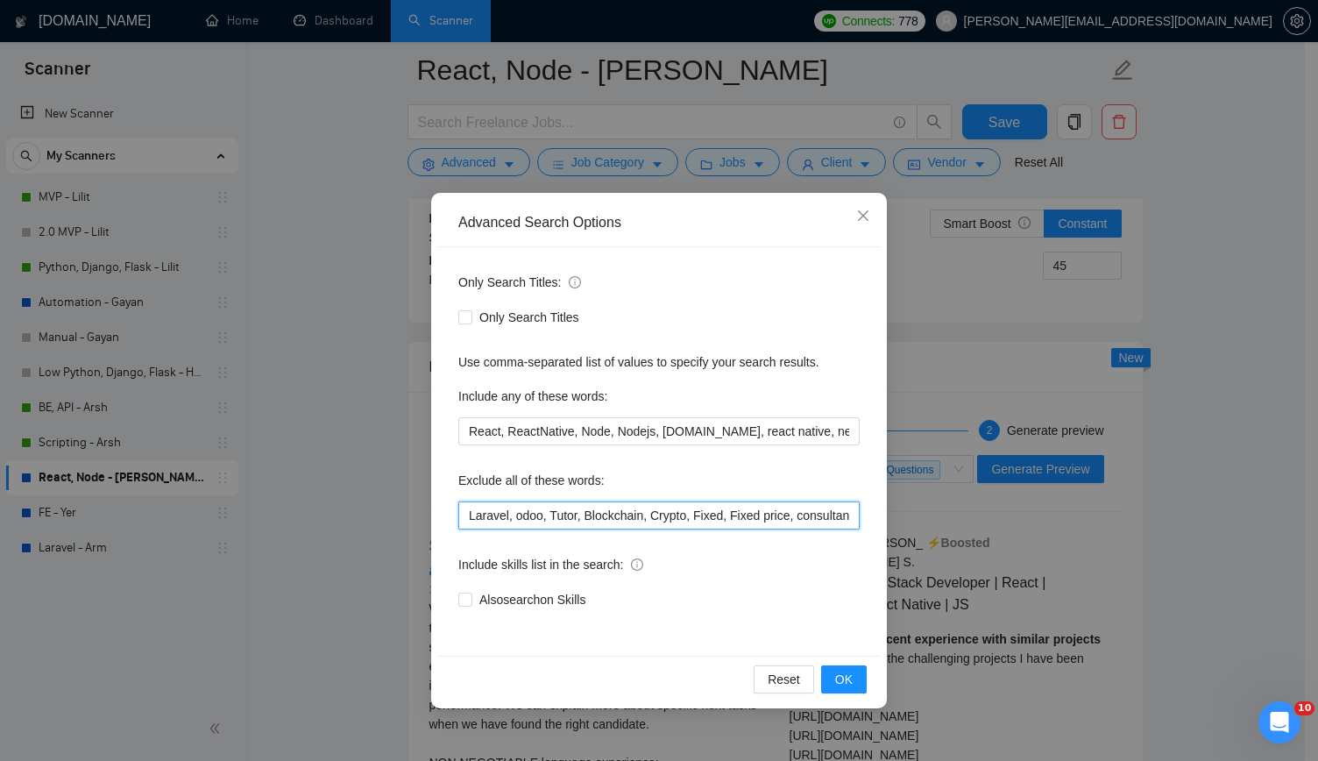
click at [729, 515] on input "Laravel, odoo, Tutor, Blockchain, Crypto, Fixed, Fixed price, consultancy, cons…" at bounding box center [658, 515] width 401 height 28
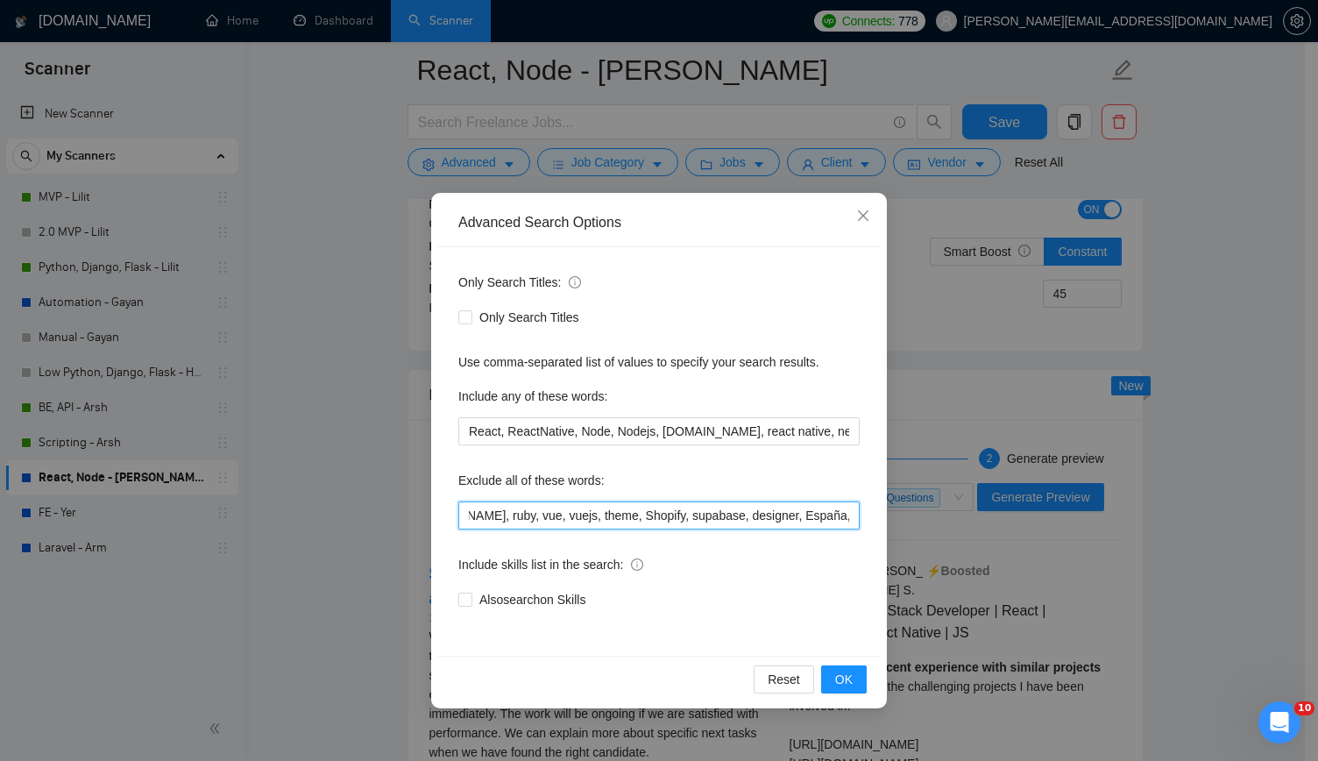
scroll to position [0, 1993]
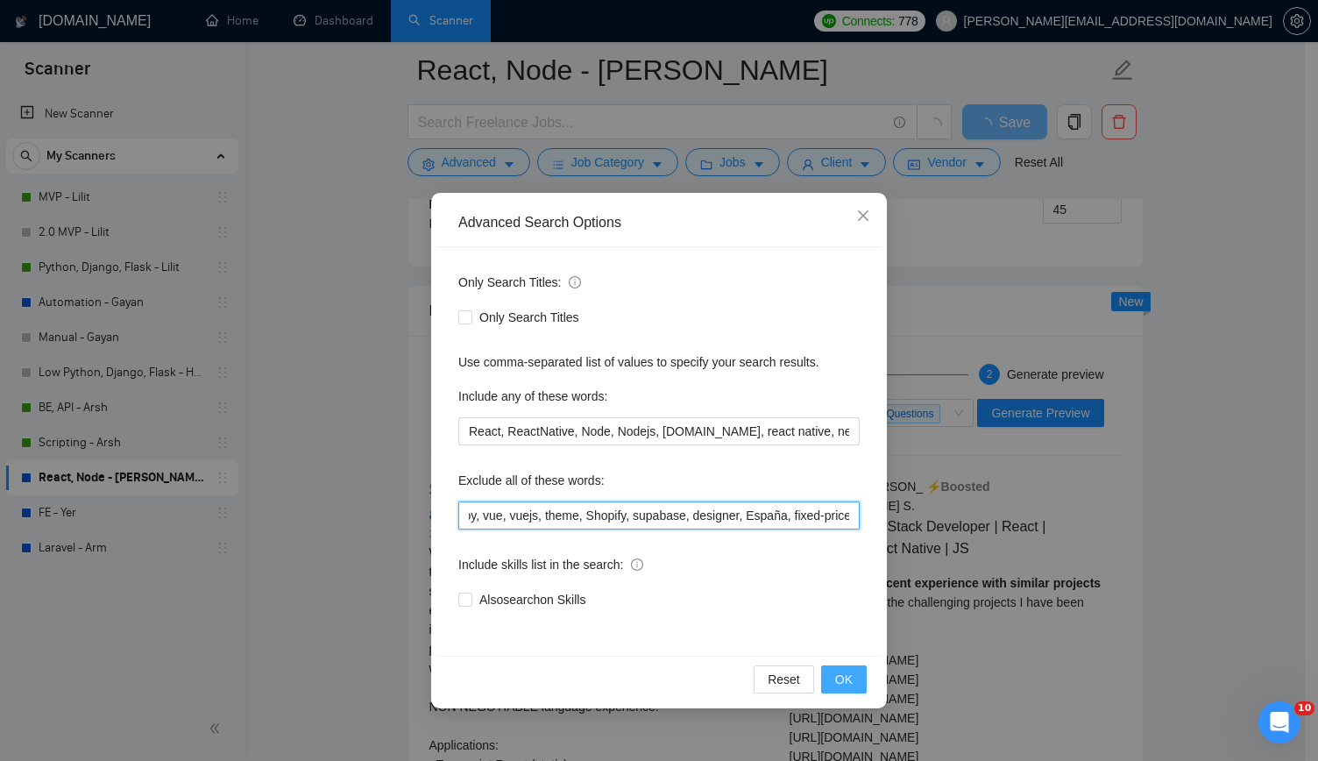
type input "Laravel, odoo, Tutor, Blockchain, Crypto, Fixed, Fixed price, consultancy, cons…"
click at [840, 671] on span "OK" at bounding box center [844, 679] width 18 height 19
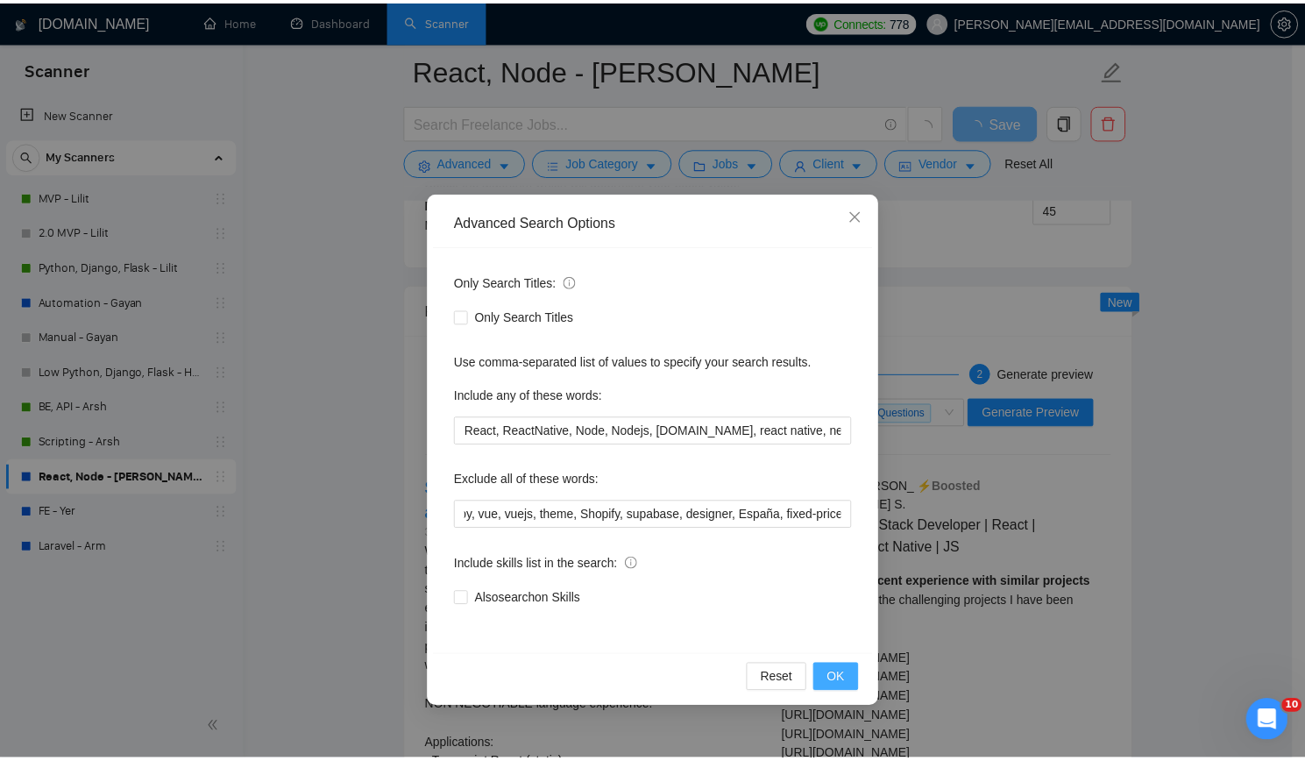
scroll to position [0, 0]
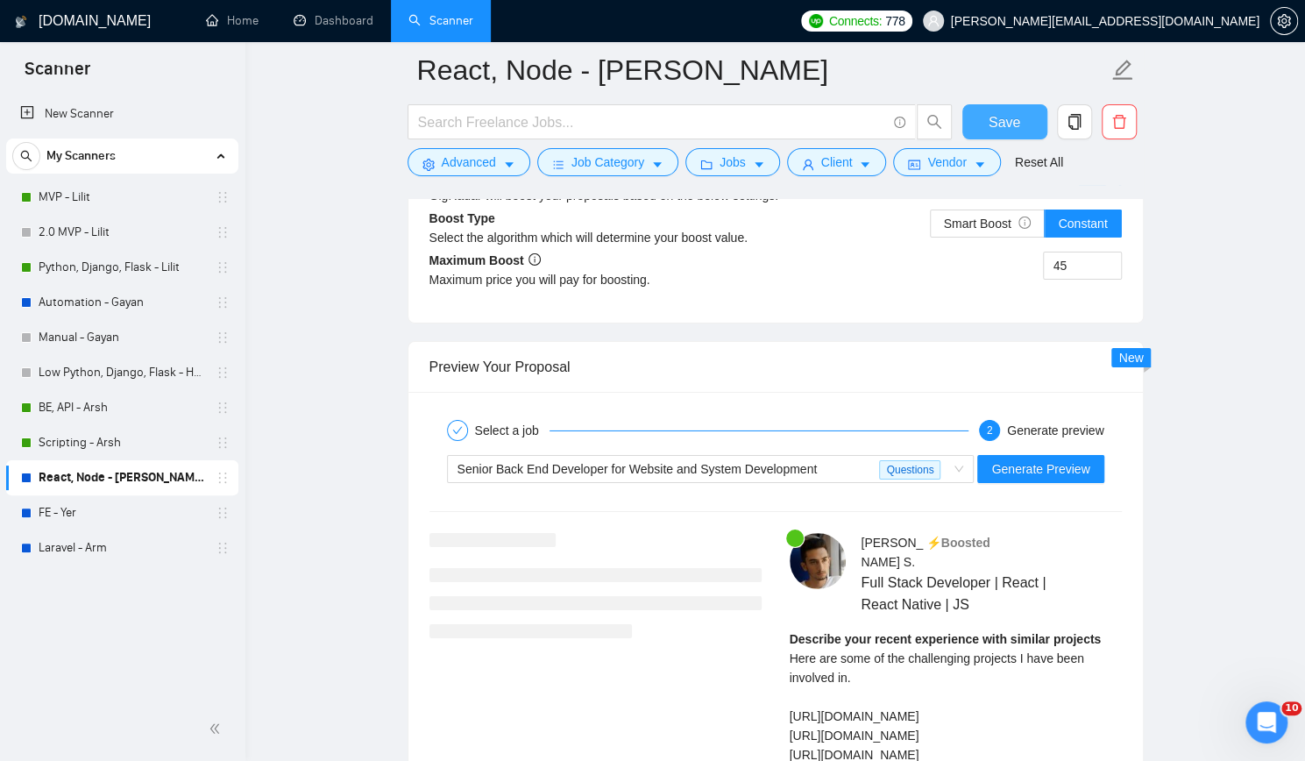
click at [1002, 117] on span "Save" at bounding box center [1005, 122] width 32 height 22
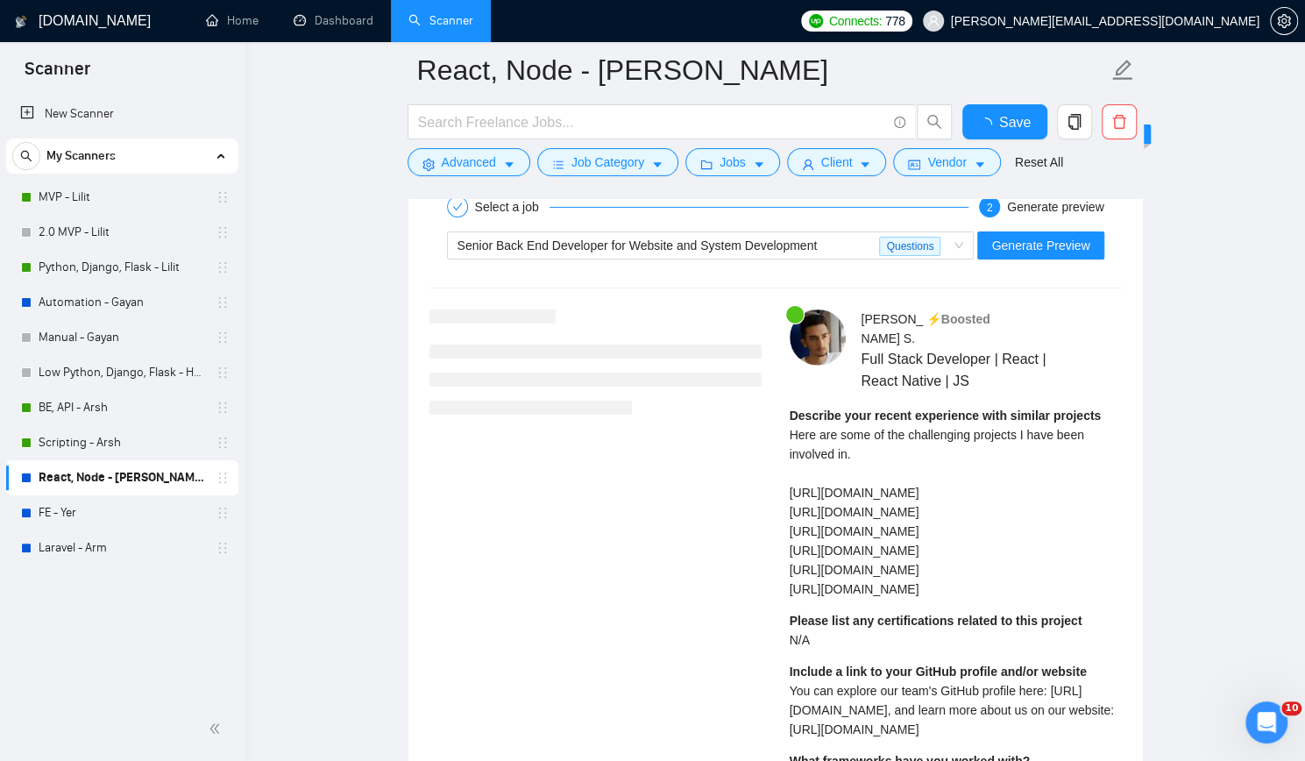
checkbox input "true"
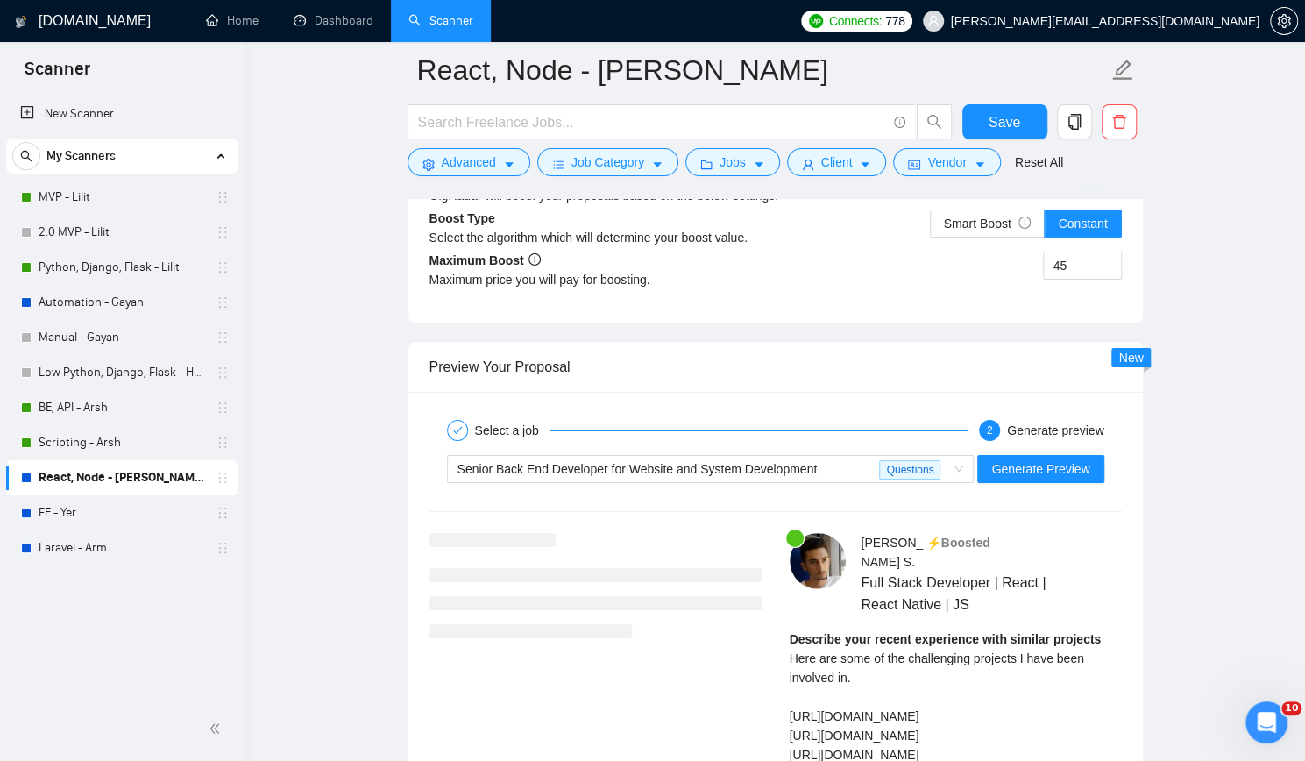
click at [80, 622] on div "New Scanner My Scanners MVP - Lilit 2.0 MVP - Lilit Python, Django, Flask - Lil…" at bounding box center [122, 395] width 245 height 604
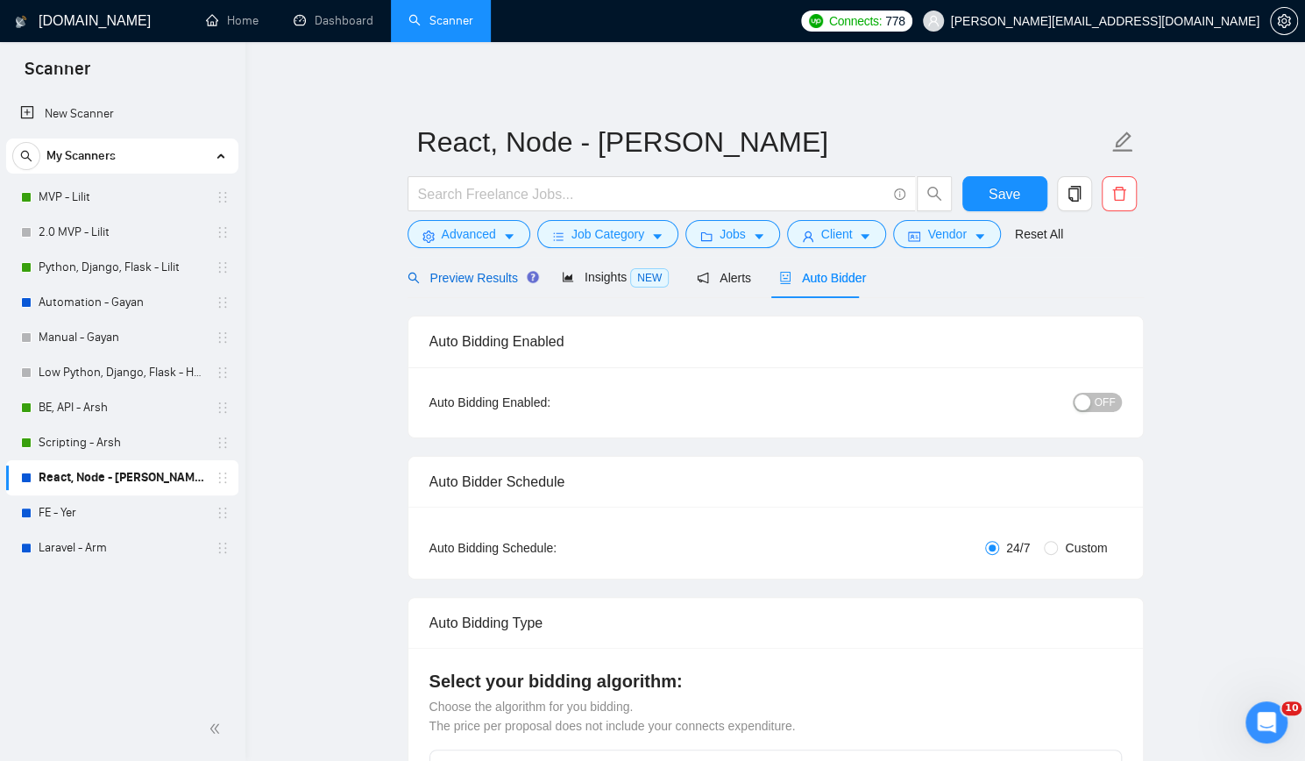
click at [467, 280] on span "Preview Results" at bounding box center [471, 278] width 126 height 14
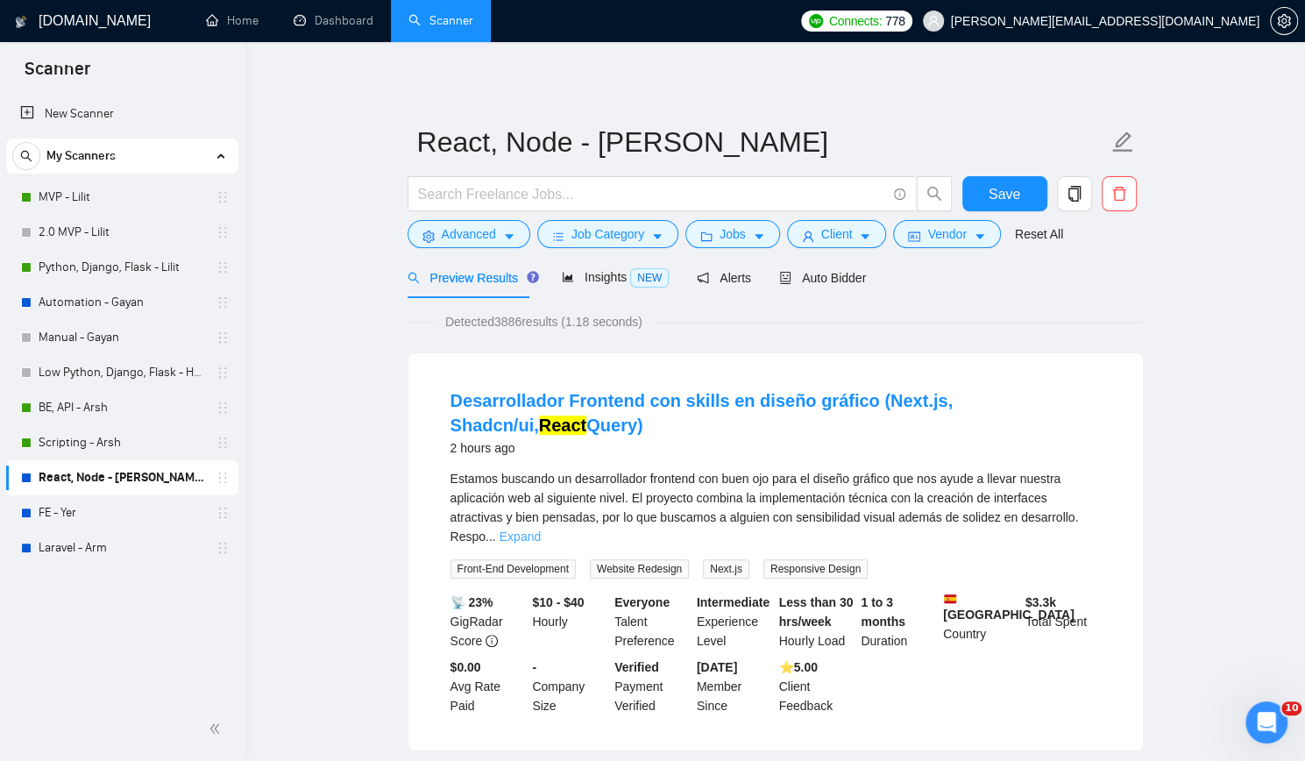
click at [541, 529] on link "Expand" at bounding box center [520, 536] width 41 height 14
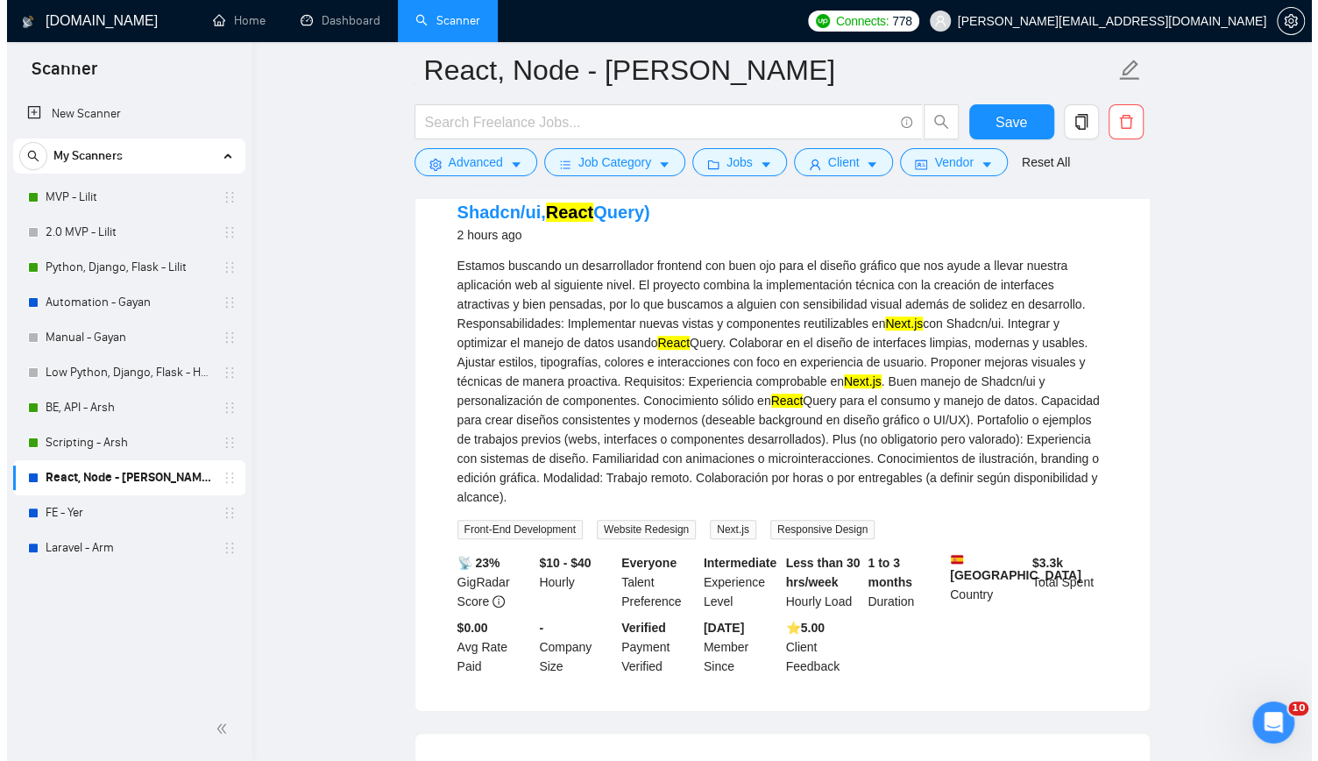
scroll to position [88, 0]
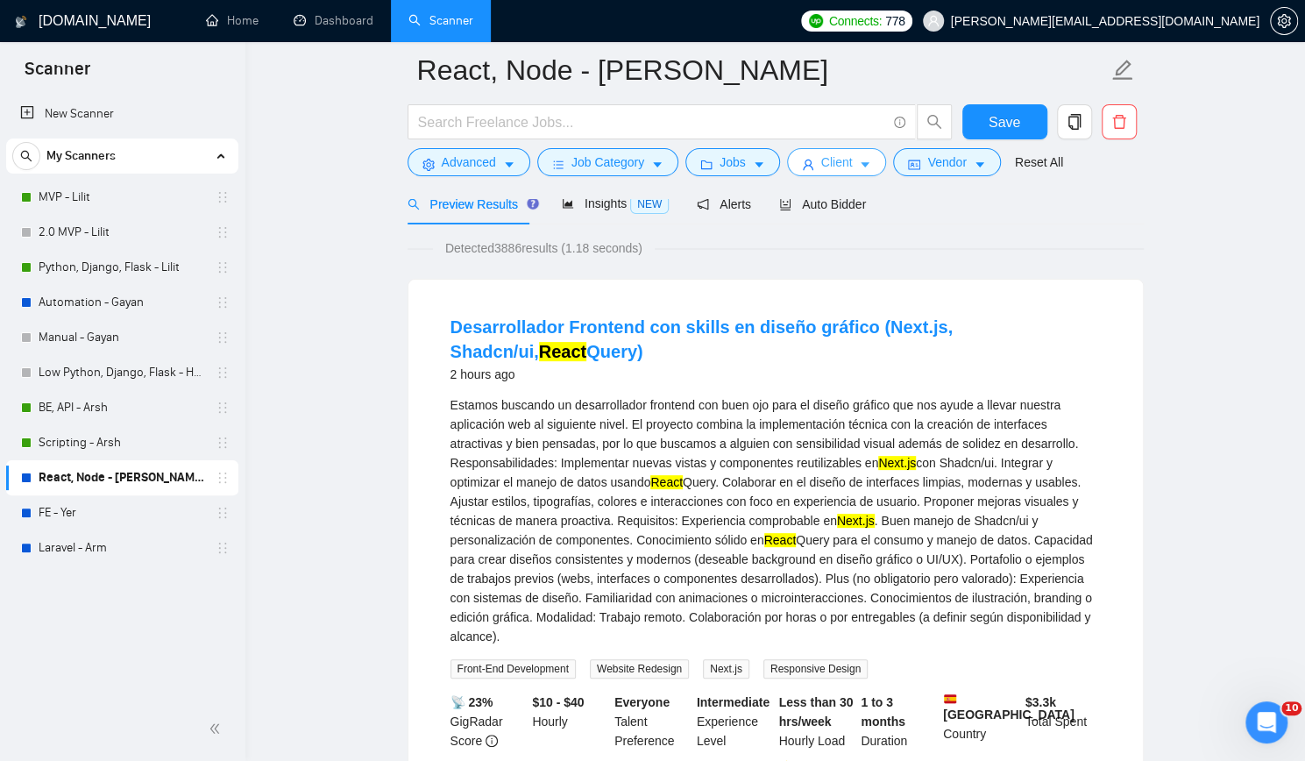
click at [846, 167] on button "Client" at bounding box center [837, 162] width 100 height 28
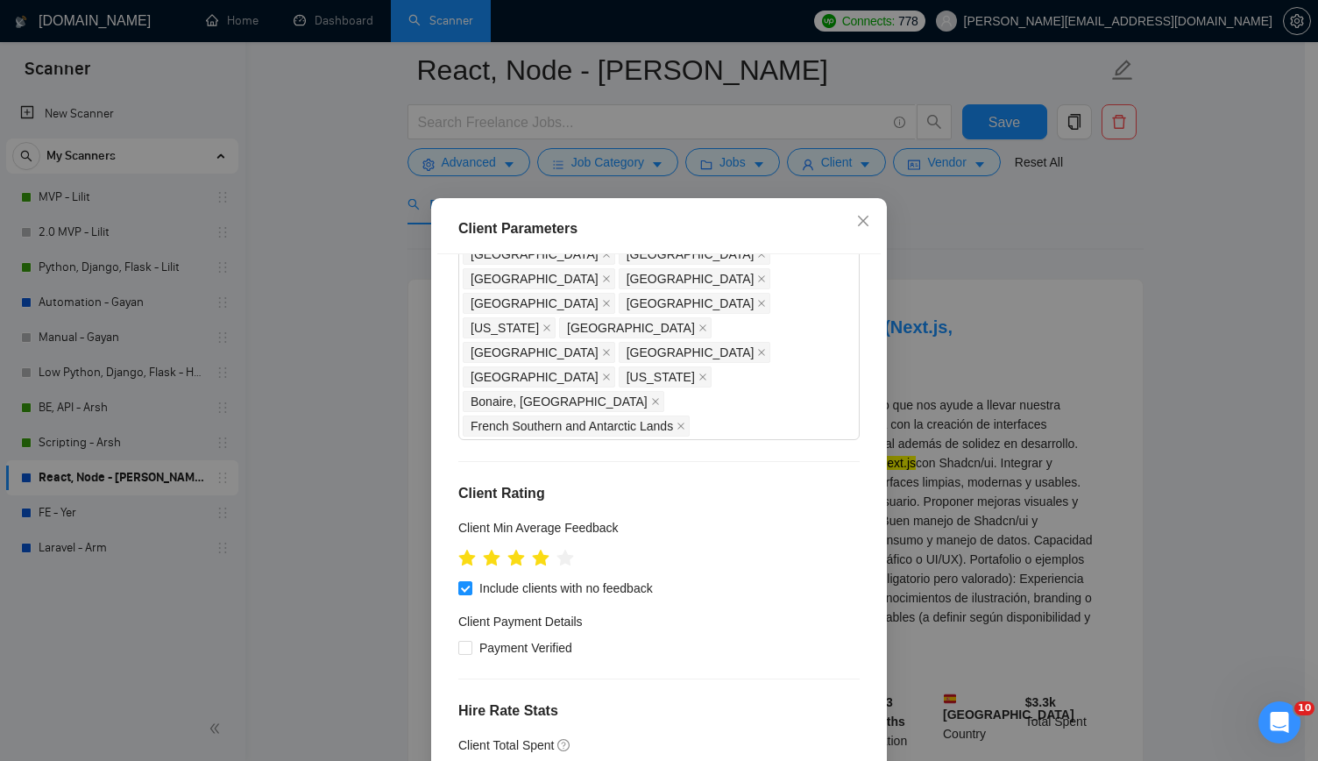
scroll to position [102, 0]
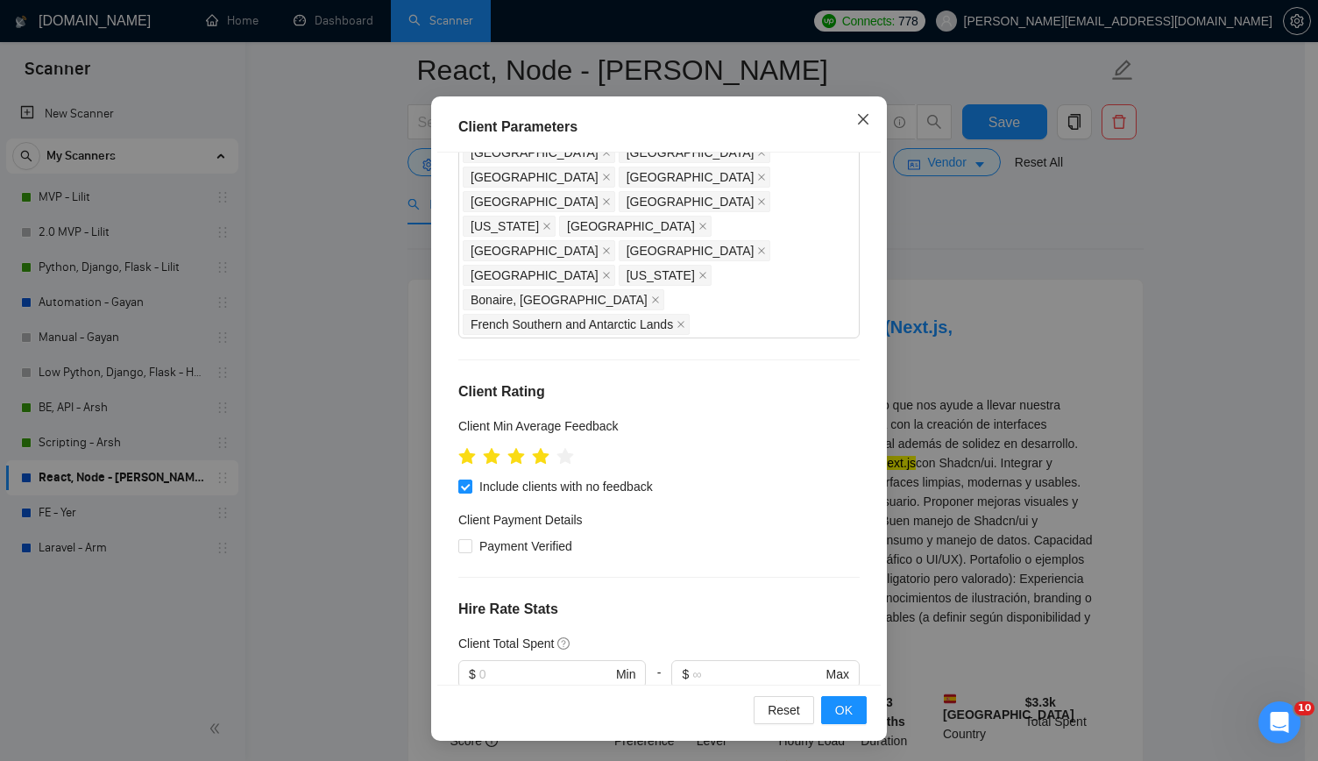
click at [856, 113] on icon "close" at bounding box center [863, 119] width 14 height 14
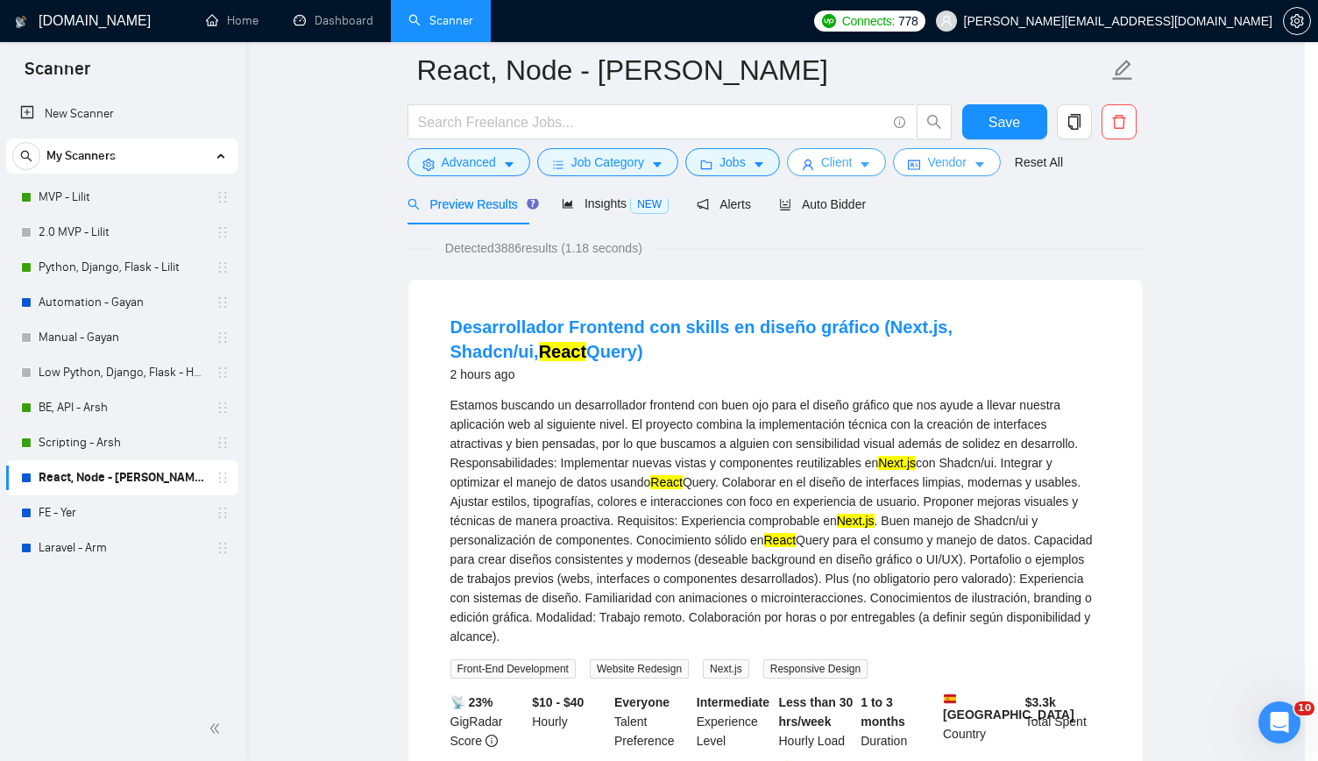
scroll to position [0, 0]
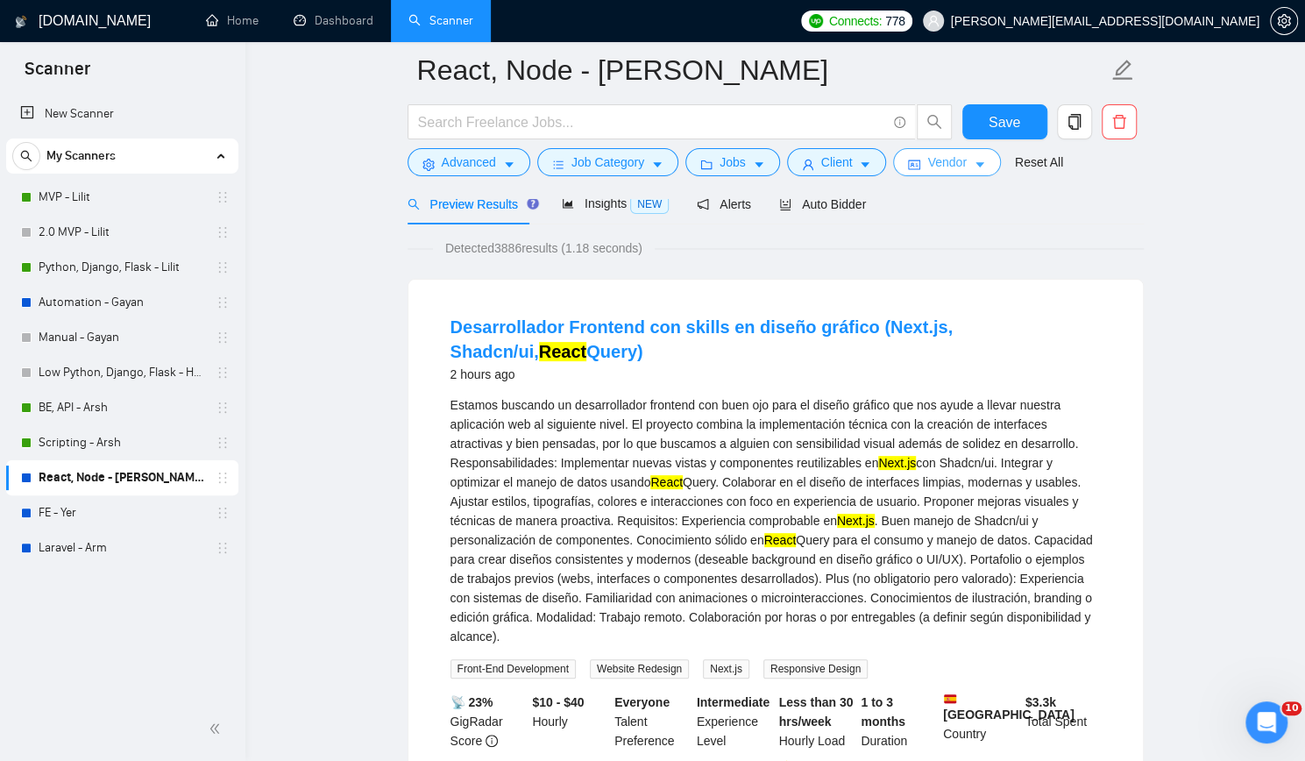
click at [927, 160] on span "Vendor" at bounding box center [946, 162] width 39 height 19
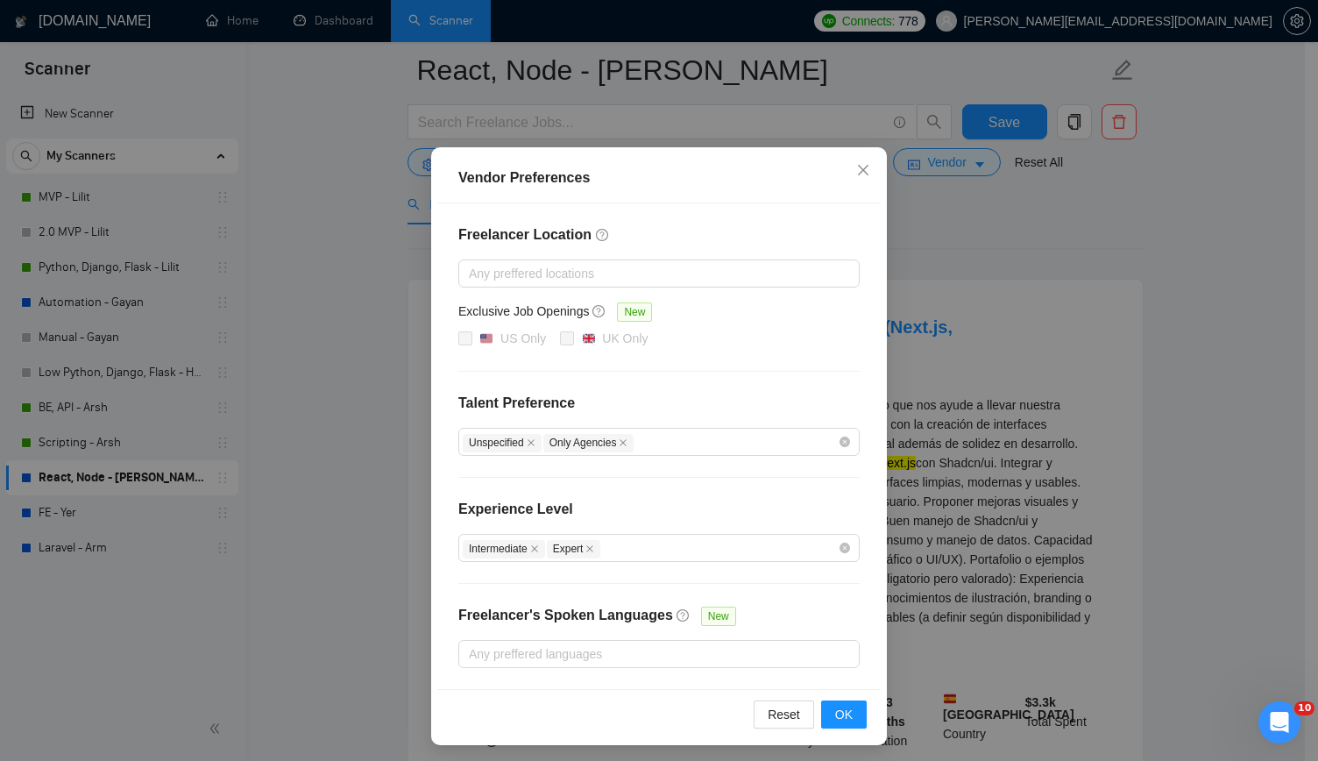
scroll to position [46, 0]
click at [701, 616] on span "New" at bounding box center [718, 615] width 35 height 19
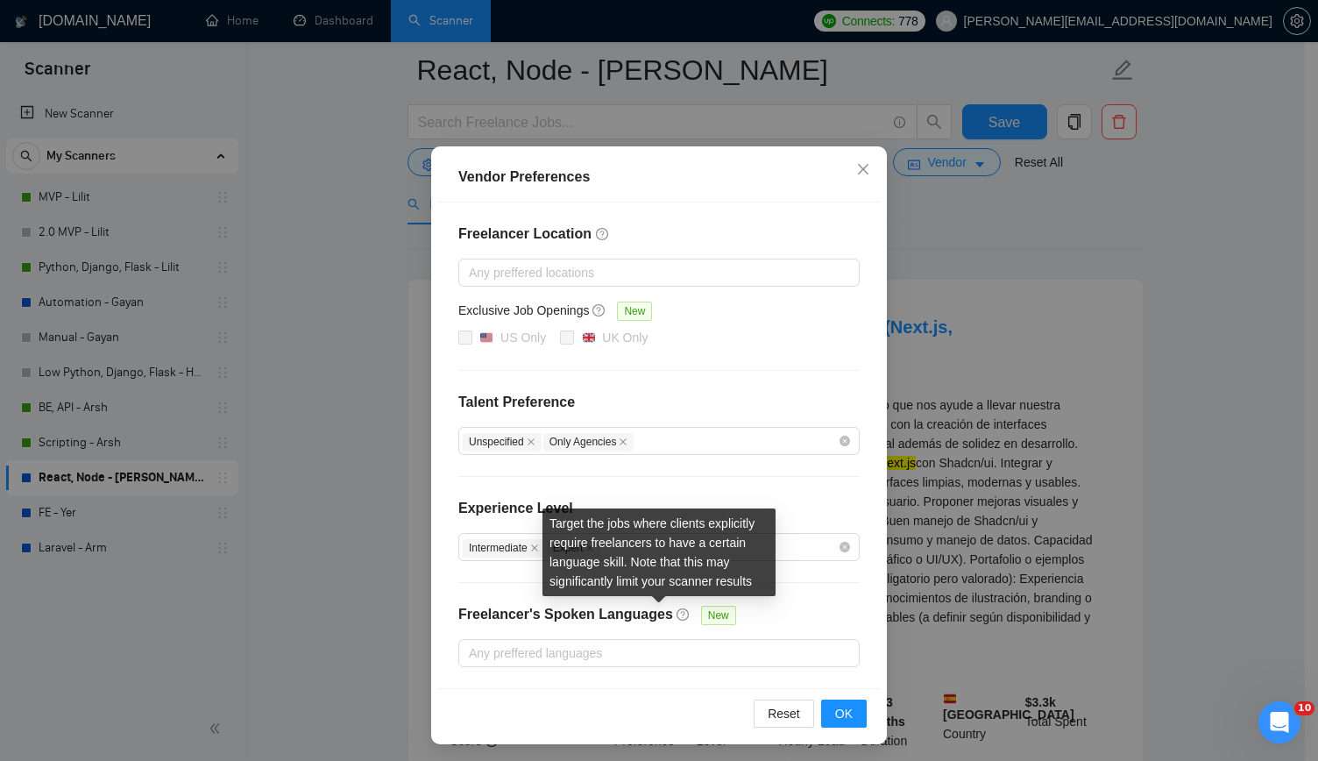
click at [677, 611] on icon "question-circle" at bounding box center [683, 614] width 12 height 12
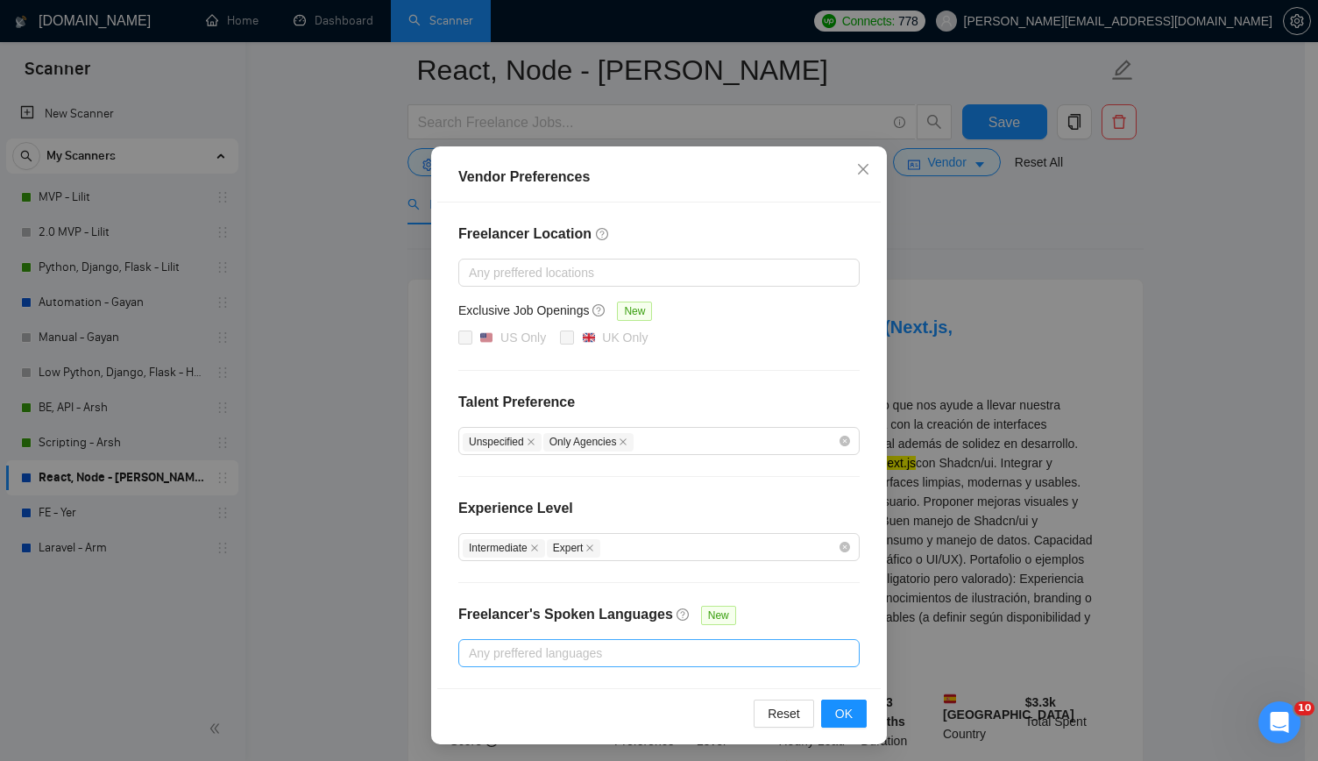
click at [511, 653] on div at bounding box center [650, 652] width 375 height 21
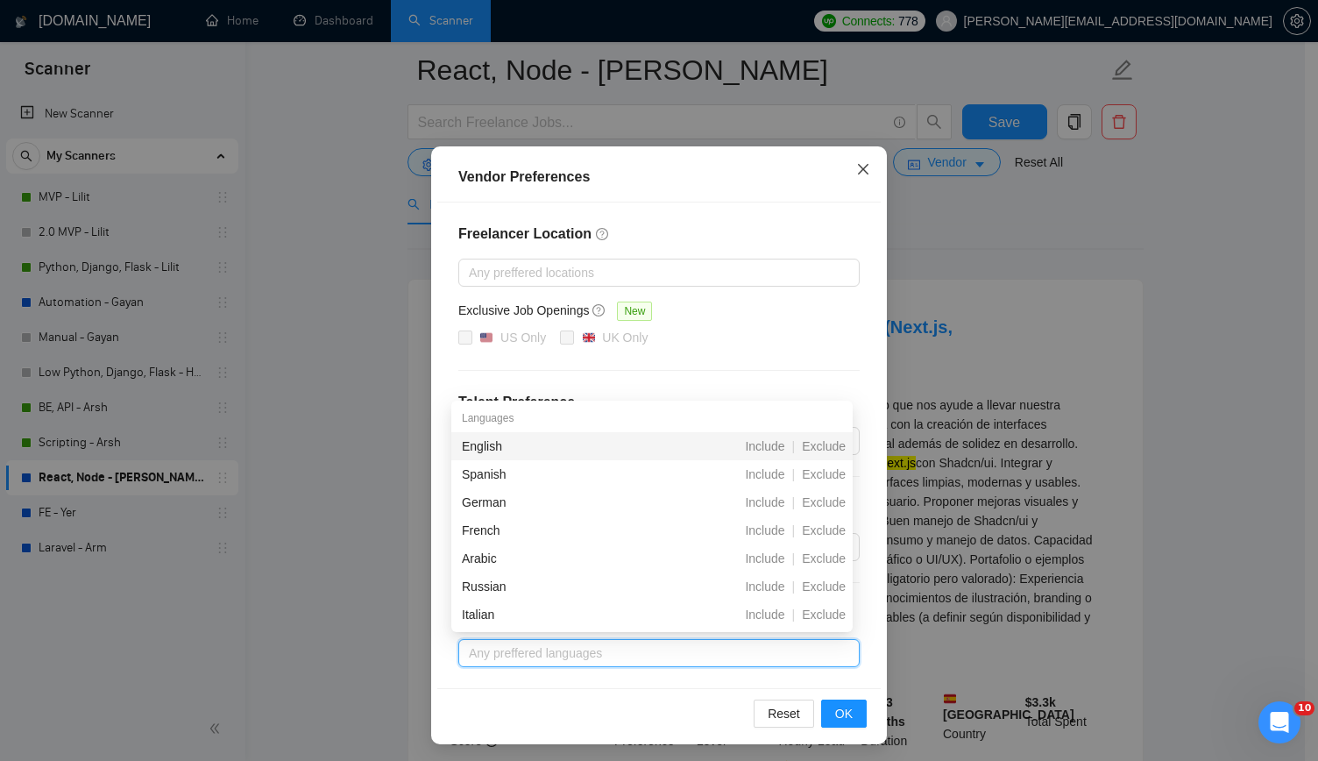
click at [856, 172] on icon "close" at bounding box center [863, 169] width 14 height 14
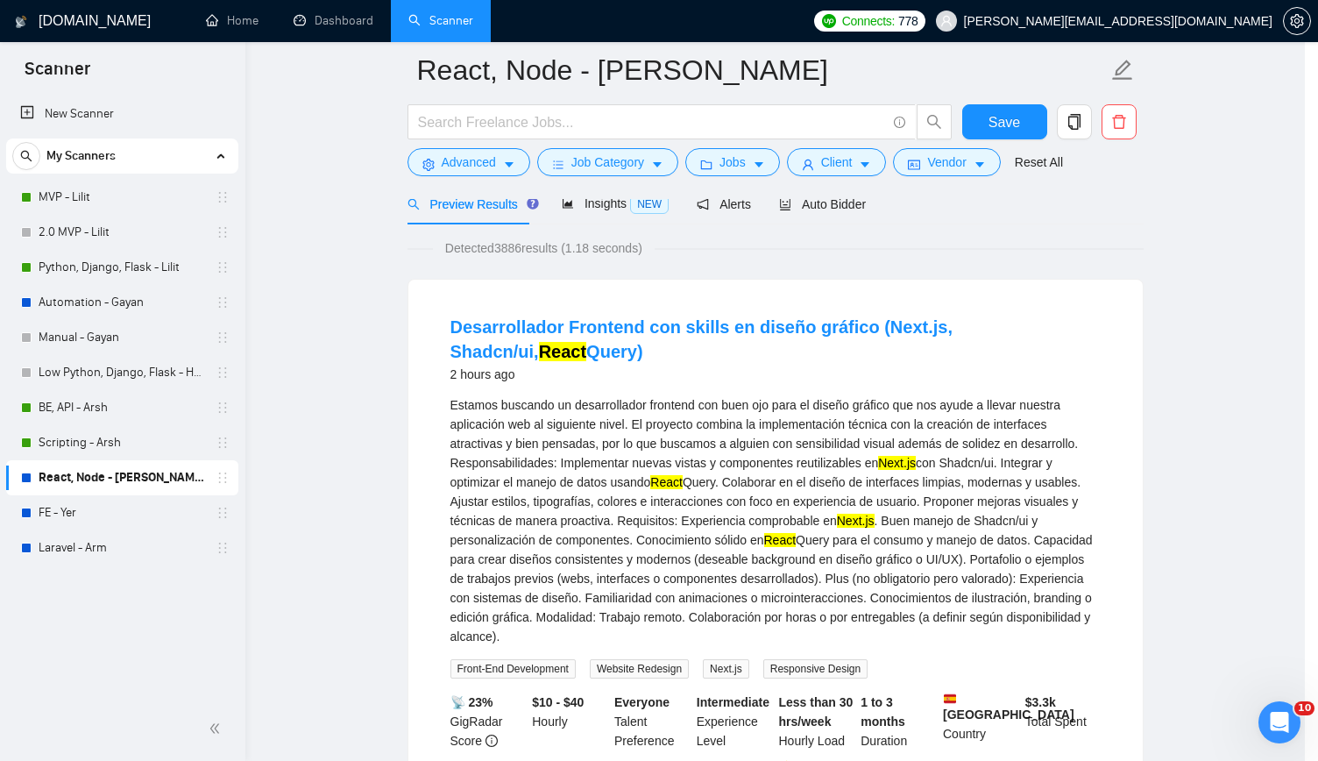
scroll to position [0, 0]
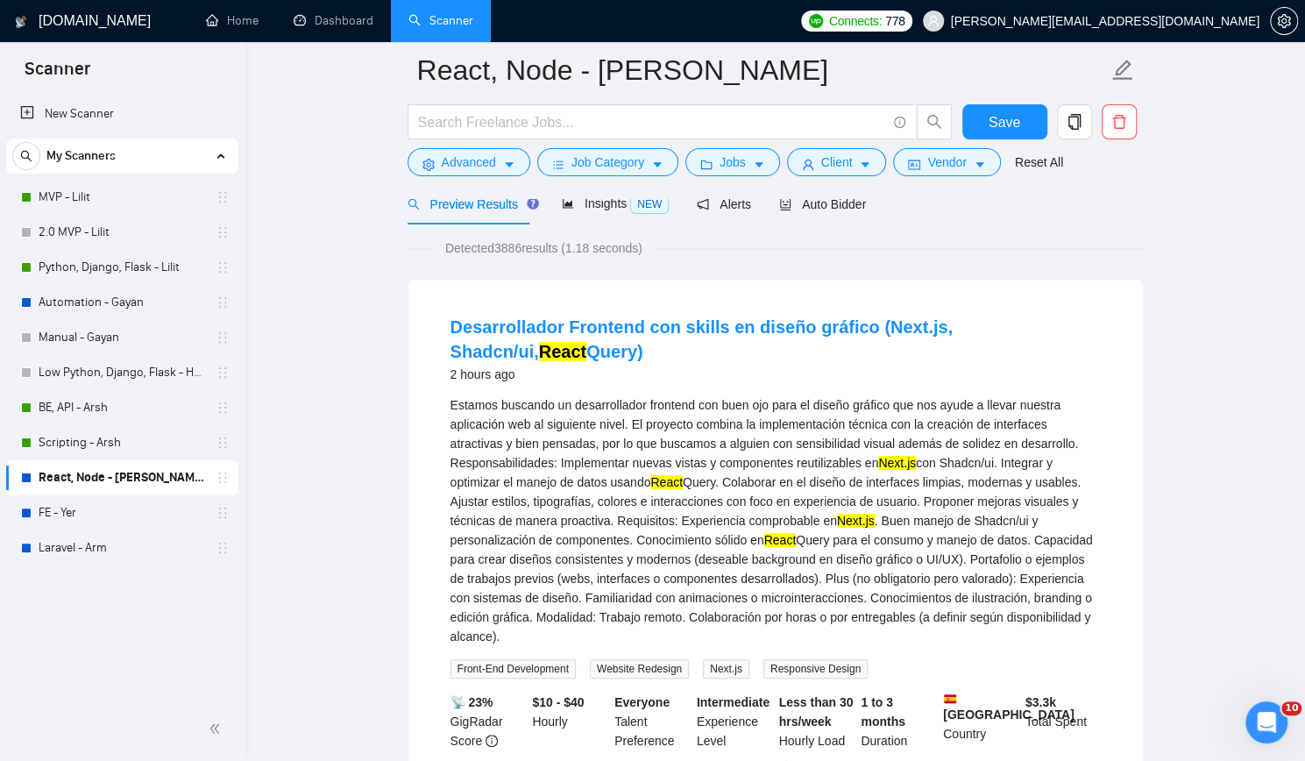
click at [591, 406] on div "Estamos buscando un desarrollador frontend con buen ojo para el diseño gráfico …" at bounding box center [776, 520] width 650 height 251
copy div "desarrollador"
click at [465, 167] on span "Advanced" at bounding box center [469, 162] width 54 height 19
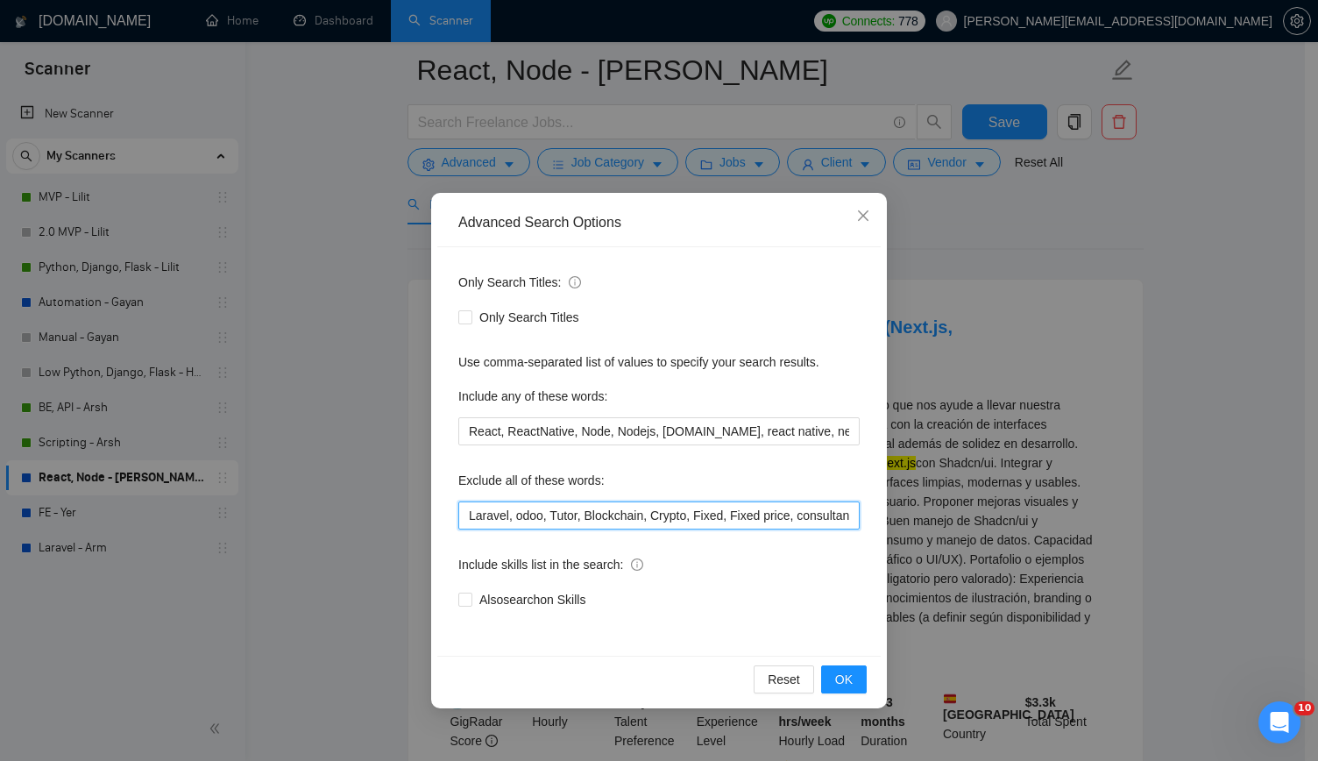
click at [763, 505] on input "Laravel, odoo, Tutor, Blockchain, Crypto, Fixed, Fixed price, consultancy, cons…" at bounding box center [658, 515] width 401 height 28
paste input "desarrollador"
type input "Laravel, odoo, Tutor, Blockchain, Crypto, Fixed, Fixed price, consultancy, cons…"
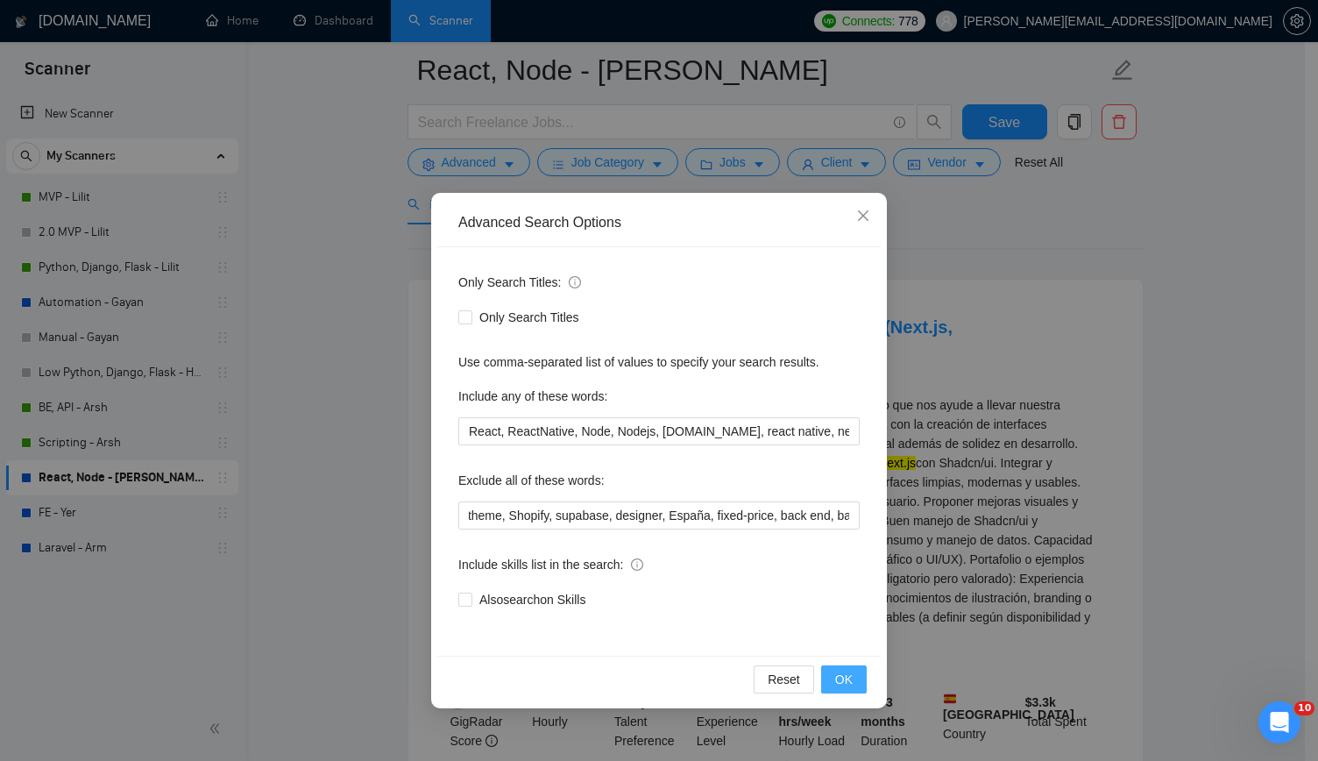
click at [848, 667] on button "OK" at bounding box center [844, 679] width 46 height 28
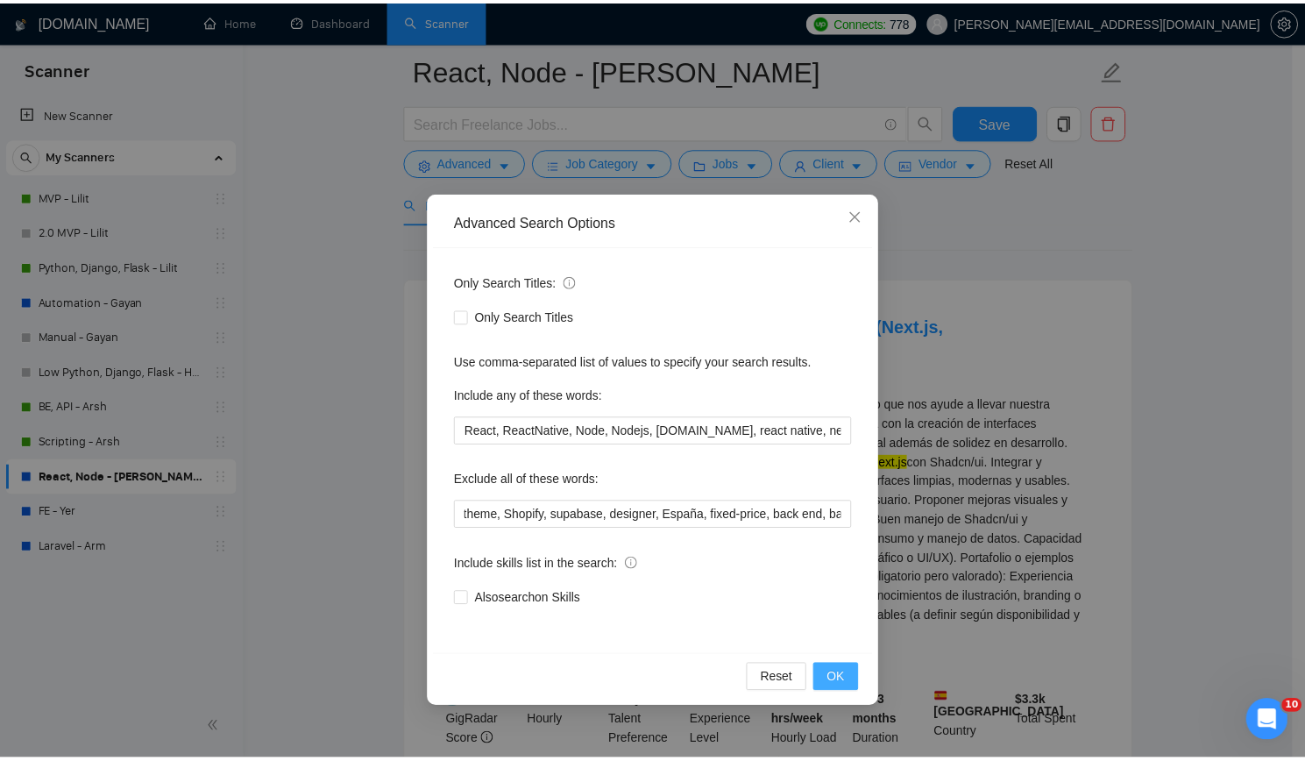
scroll to position [0, 0]
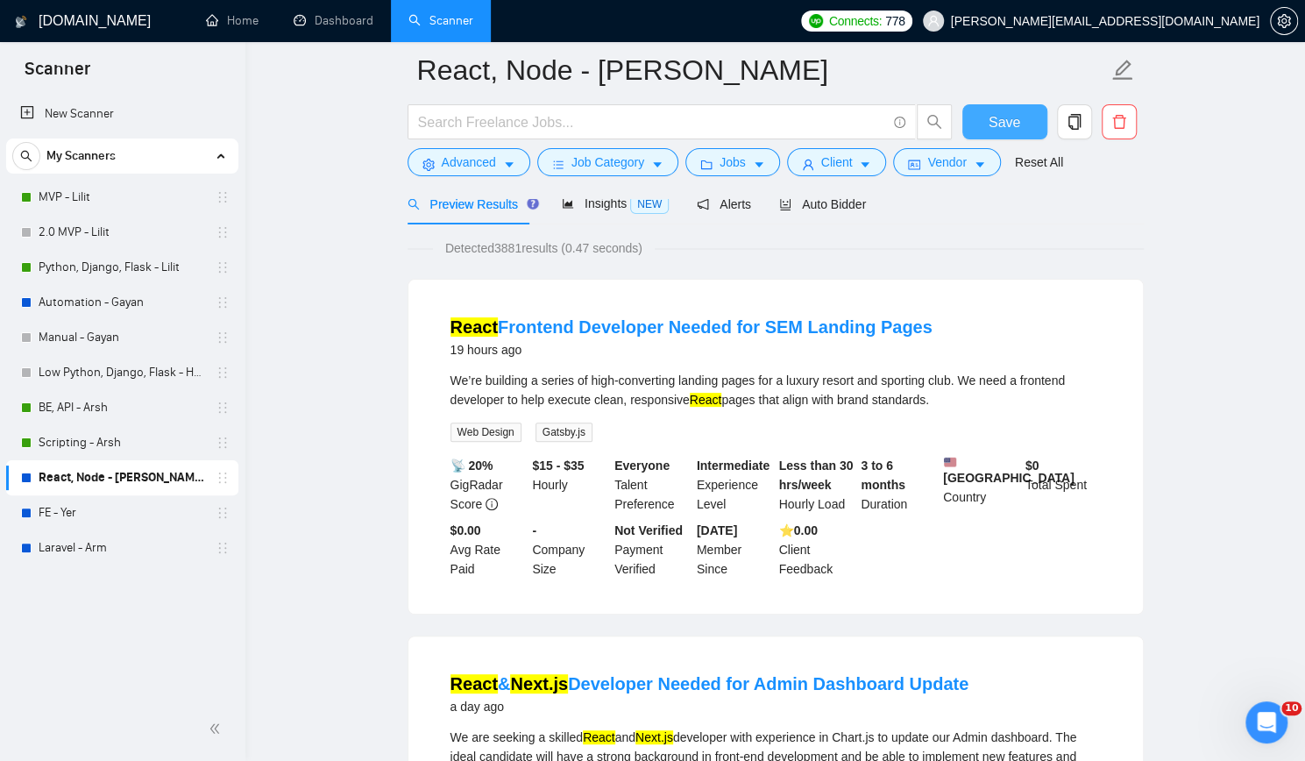
click at [1008, 120] on span "Save" at bounding box center [1005, 122] width 32 height 22
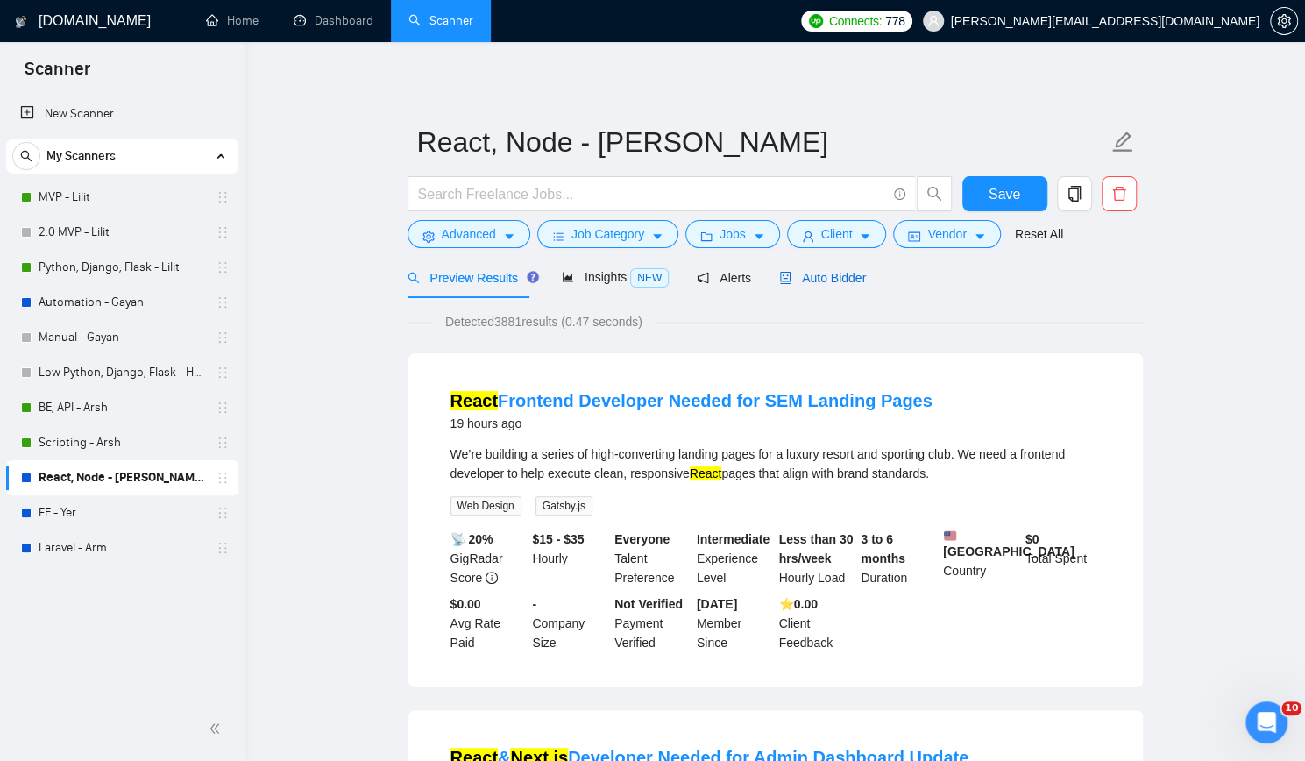
click at [823, 275] on span "Auto Bidder" at bounding box center [822, 278] width 87 height 14
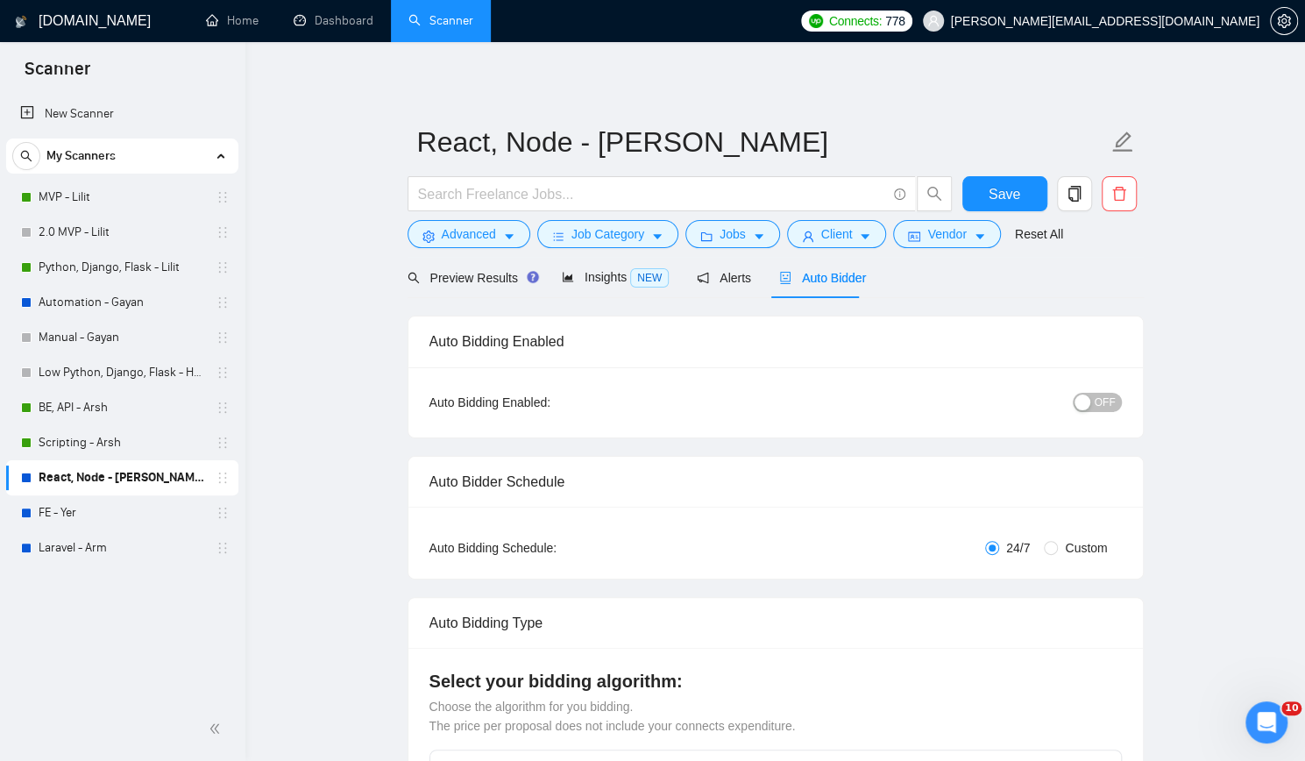
checkbox input "true"
click at [1096, 400] on button "OFF" at bounding box center [1097, 402] width 49 height 19
click at [1007, 185] on span "Save" at bounding box center [1005, 194] width 32 height 22
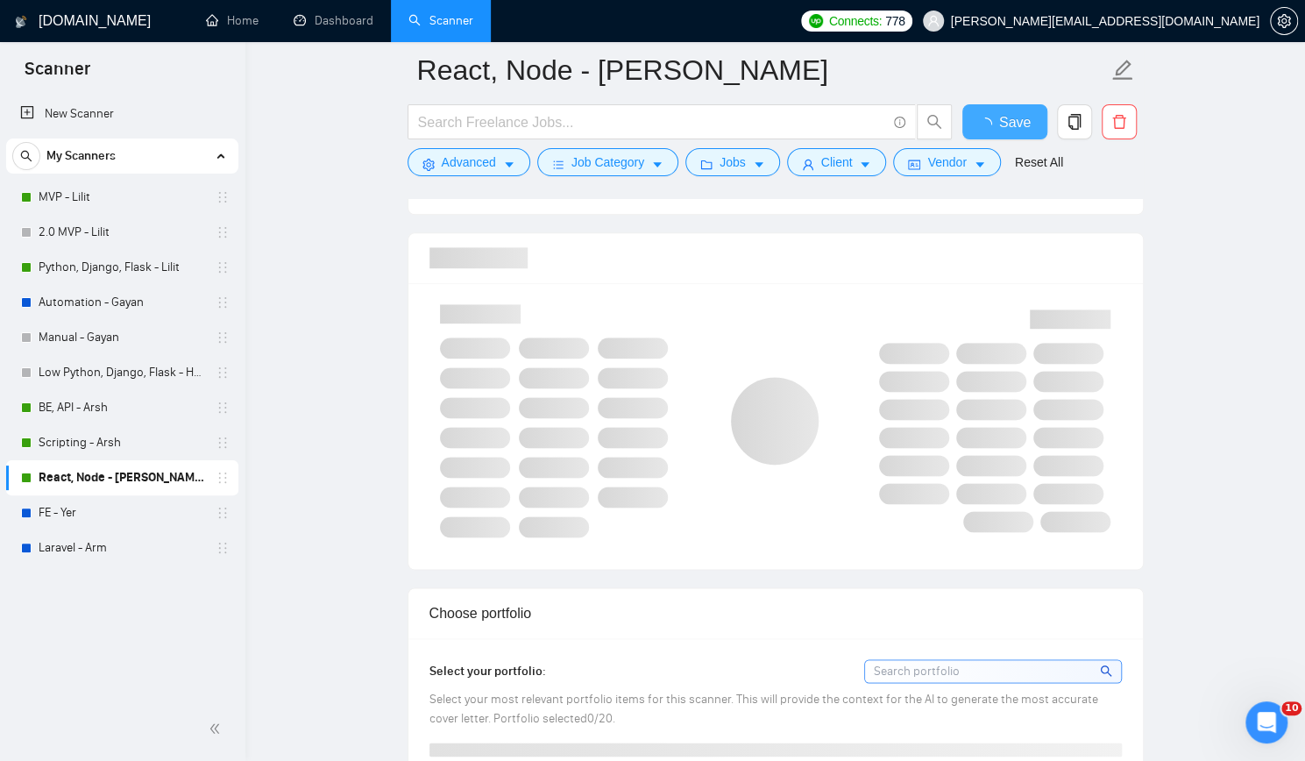
checkbox input "true"
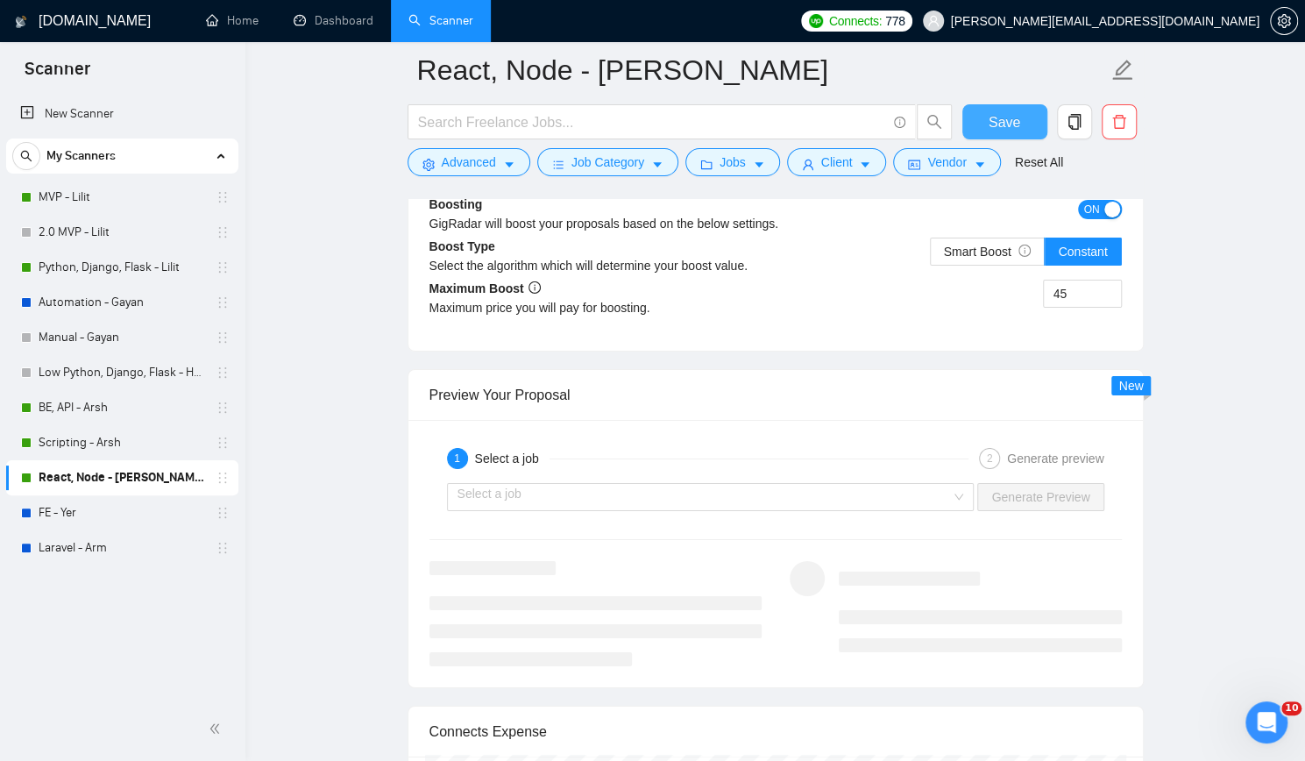
scroll to position [3331, 0]
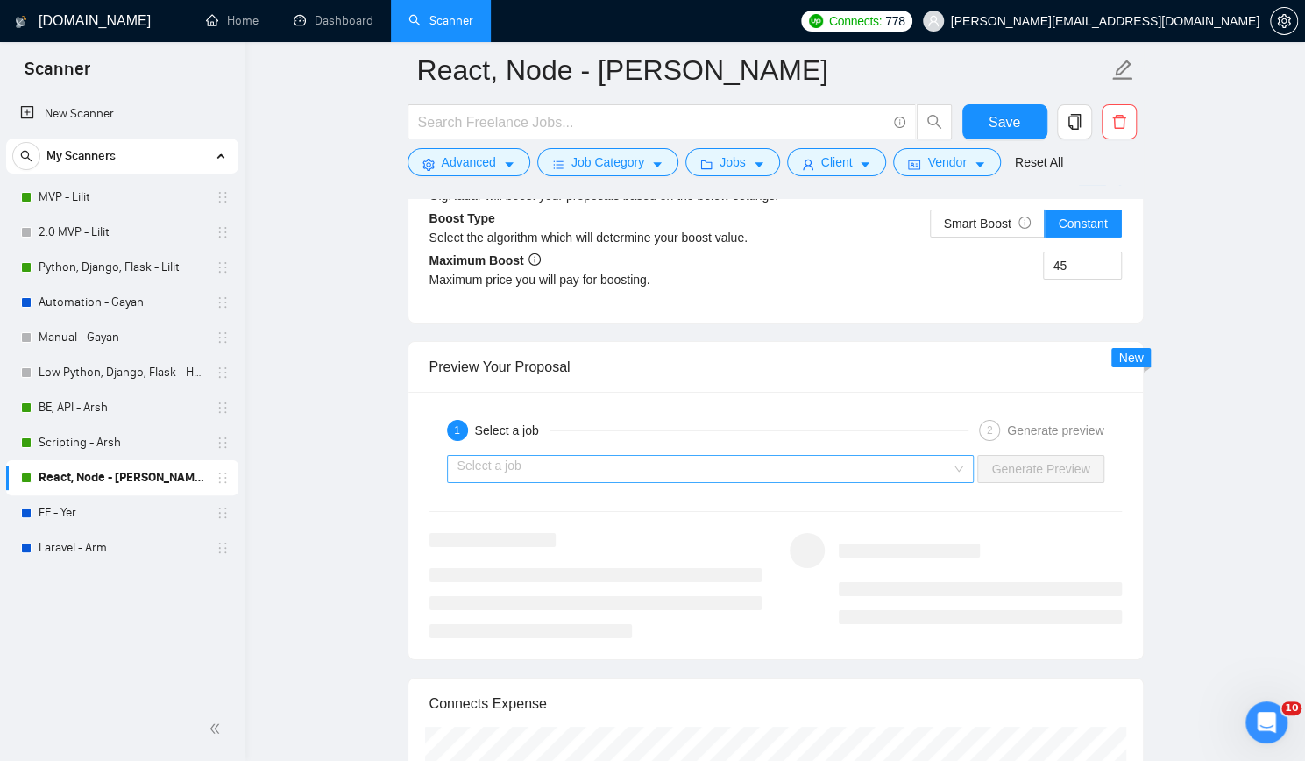
click at [854, 461] on input "search" at bounding box center [705, 469] width 494 height 26
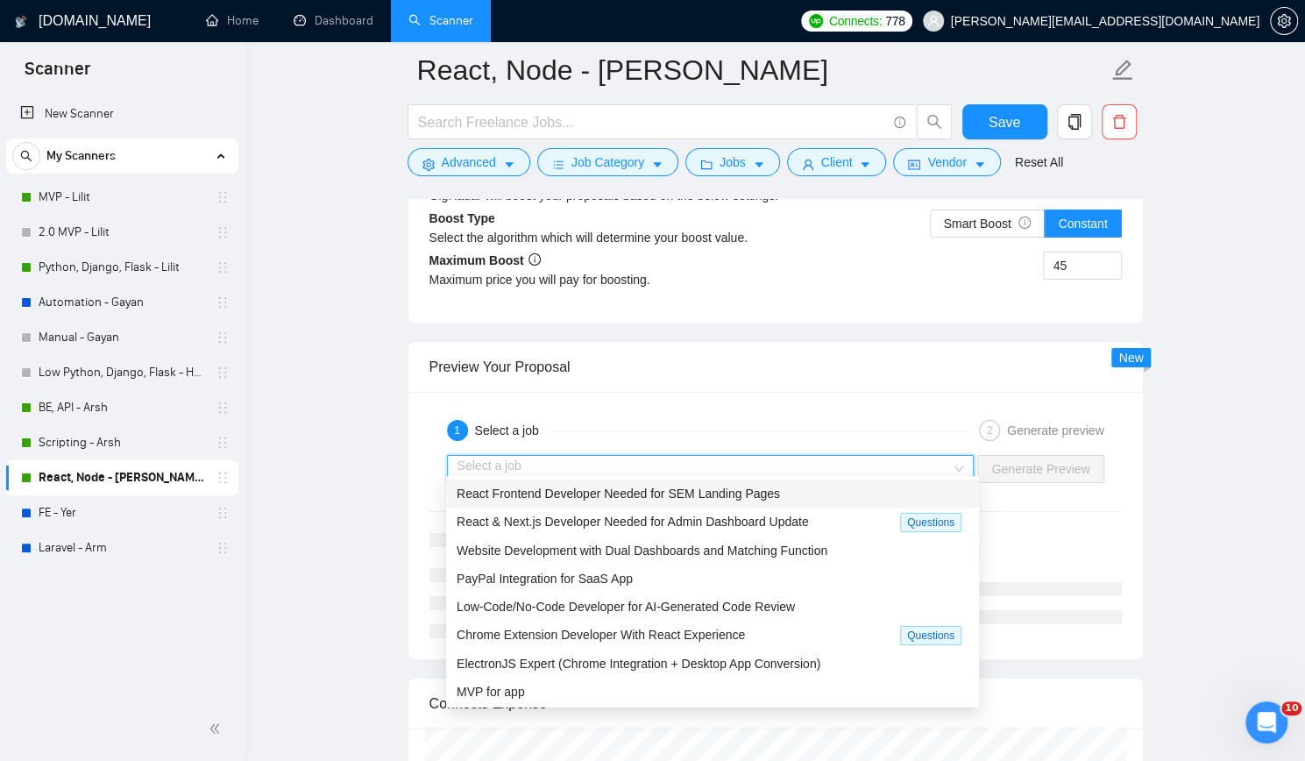
click at [742, 491] on span "React Frontend Developer Needed for SEM Landing Pages" at bounding box center [618, 493] width 323 height 14
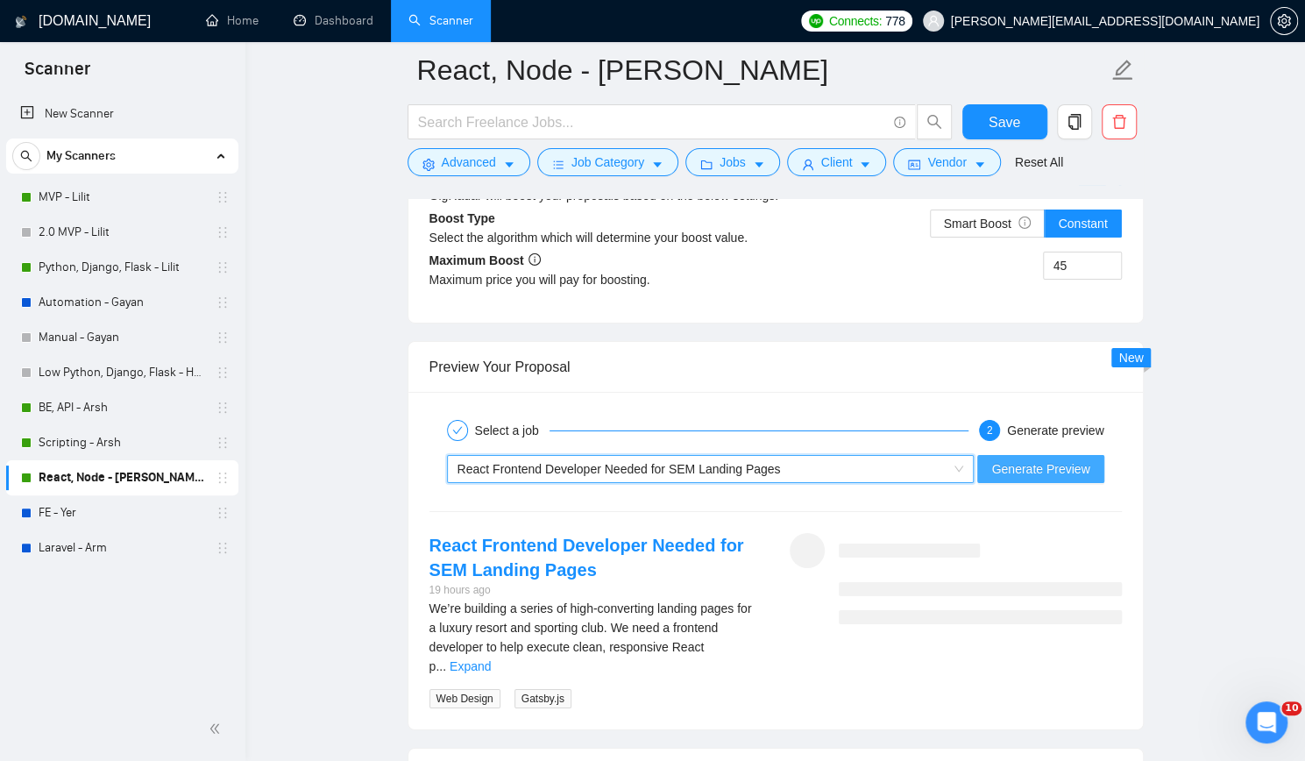
click at [1036, 459] on span "Generate Preview" at bounding box center [1040, 468] width 98 height 19
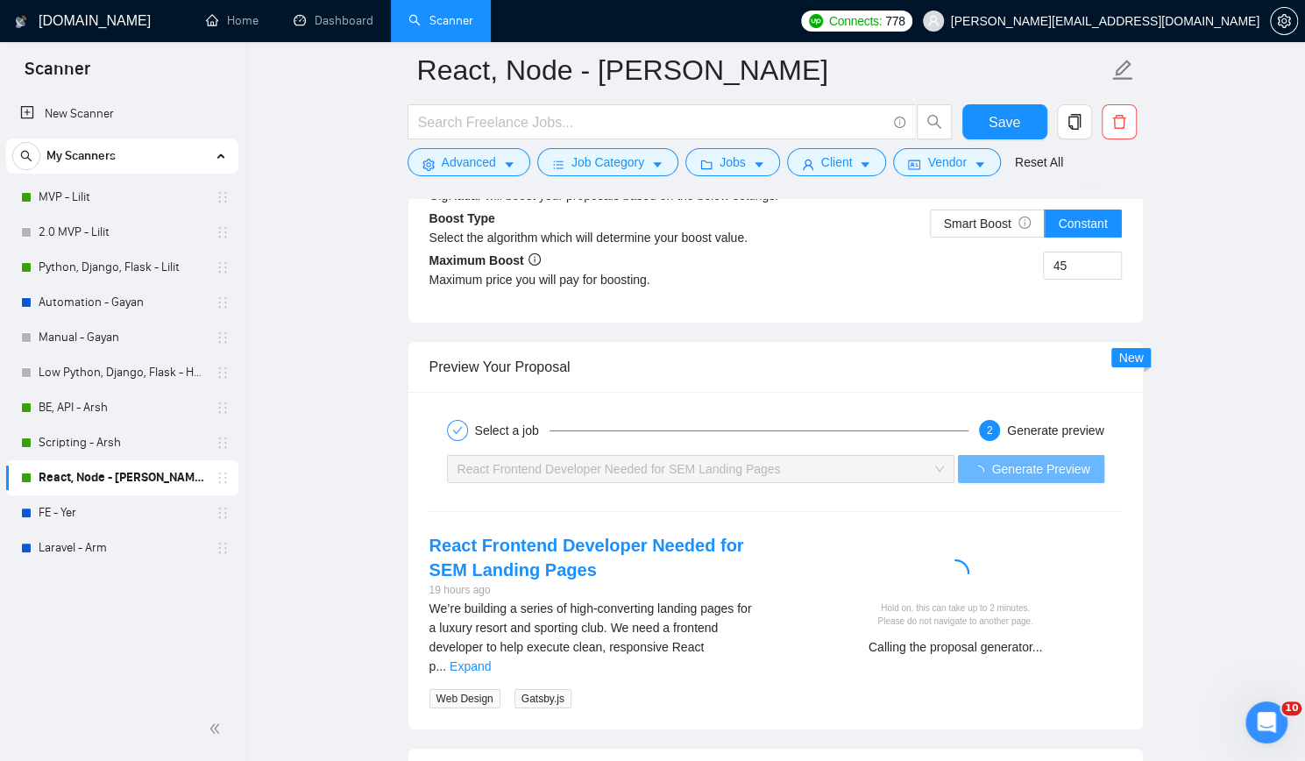
click at [149, 607] on div "New Scanner My Scanners MVP - Lilit 2.0 MVP - Lilit Python, Django, Flask - Lil…" at bounding box center [122, 395] width 245 height 604
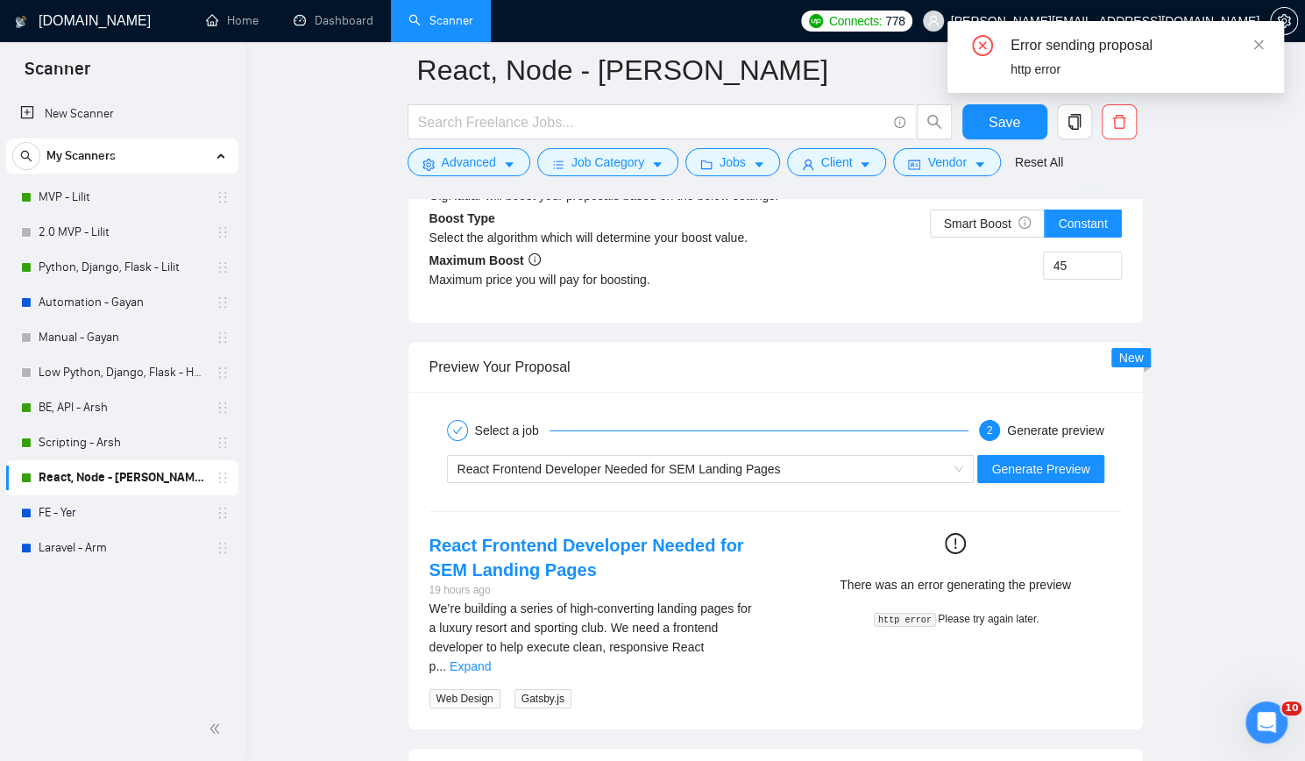
drag, startPoint x: 65, startPoint y: 598, endPoint x: 89, endPoint y: 600, distance: 24.7
click at [65, 598] on div "New Scanner My Scanners MVP - Lilit 2.0 MVP - Lilit Python, Django, Flask - Lil…" at bounding box center [122, 395] width 245 height 604
click at [1050, 459] on span "Generate Preview" at bounding box center [1040, 468] width 98 height 19
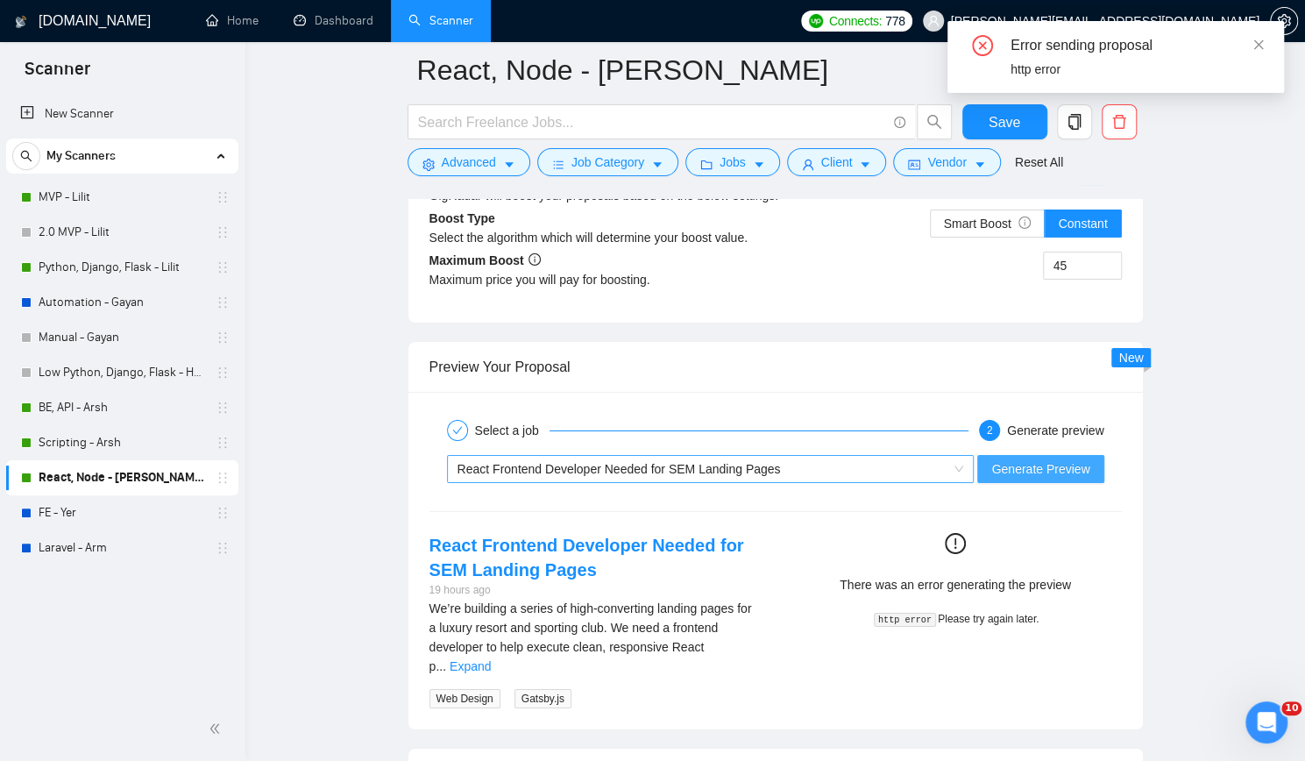
click at [673, 462] on span "React Frontend Developer Needed for SEM Landing Pages" at bounding box center [619, 469] width 323 height 14
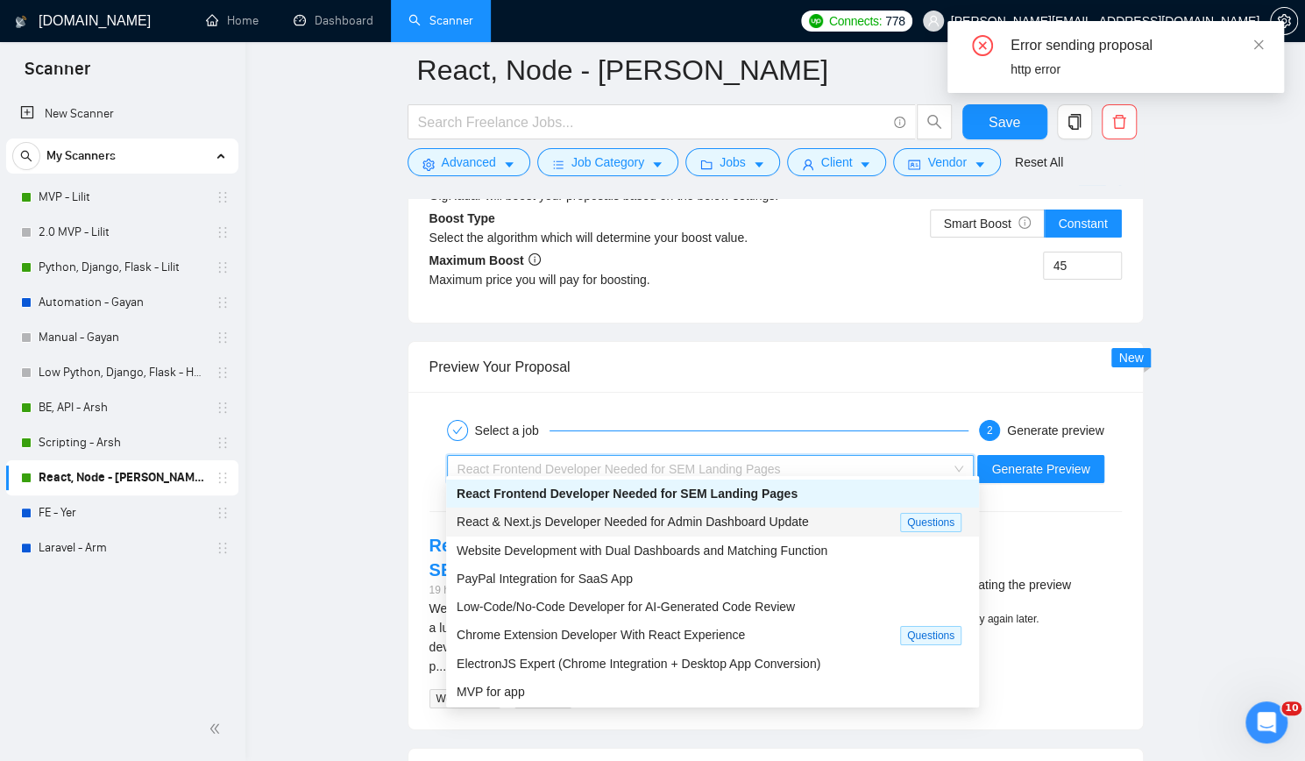
click at [678, 515] on span "React & Next.js Developer Needed for Admin Dashboard Update" at bounding box center [633, 522] width 352 height 14
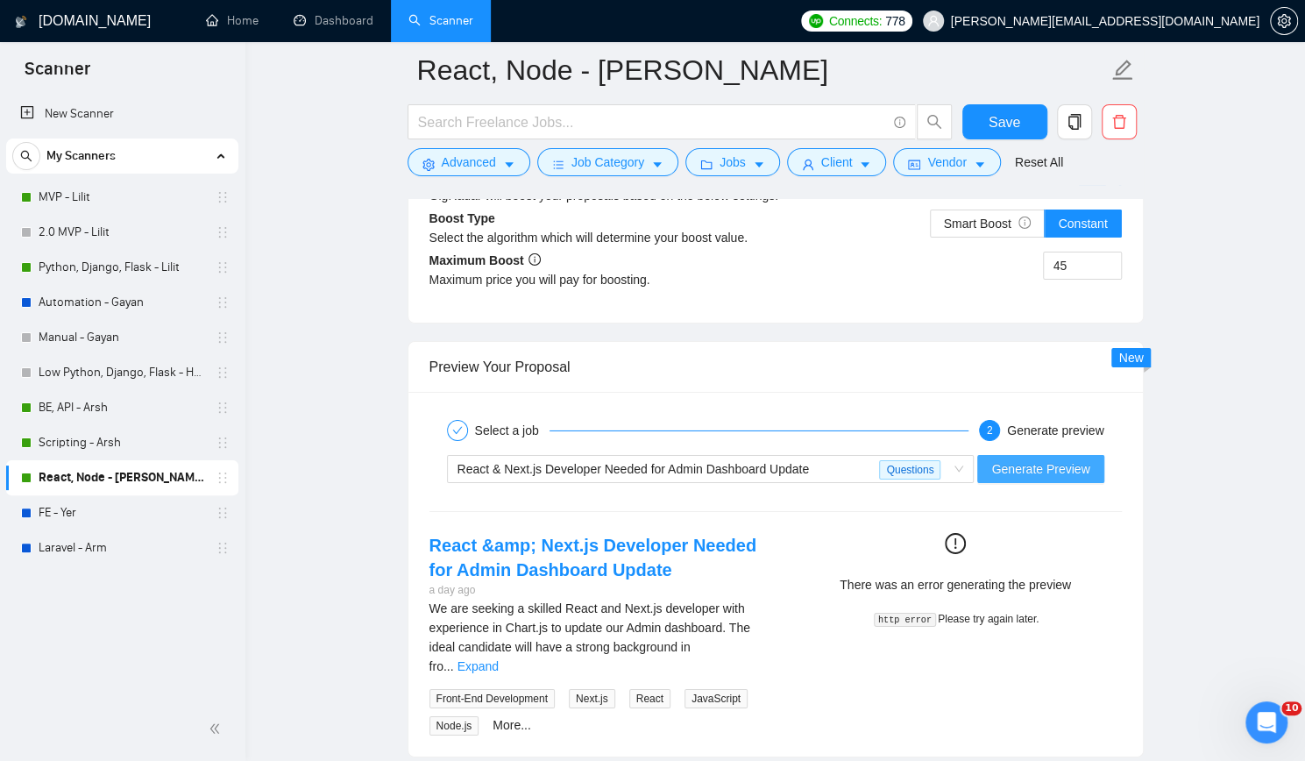
click at [1045, 462] on span "Generate Preview" at bounding box center [1040, 468] width 98 height 19
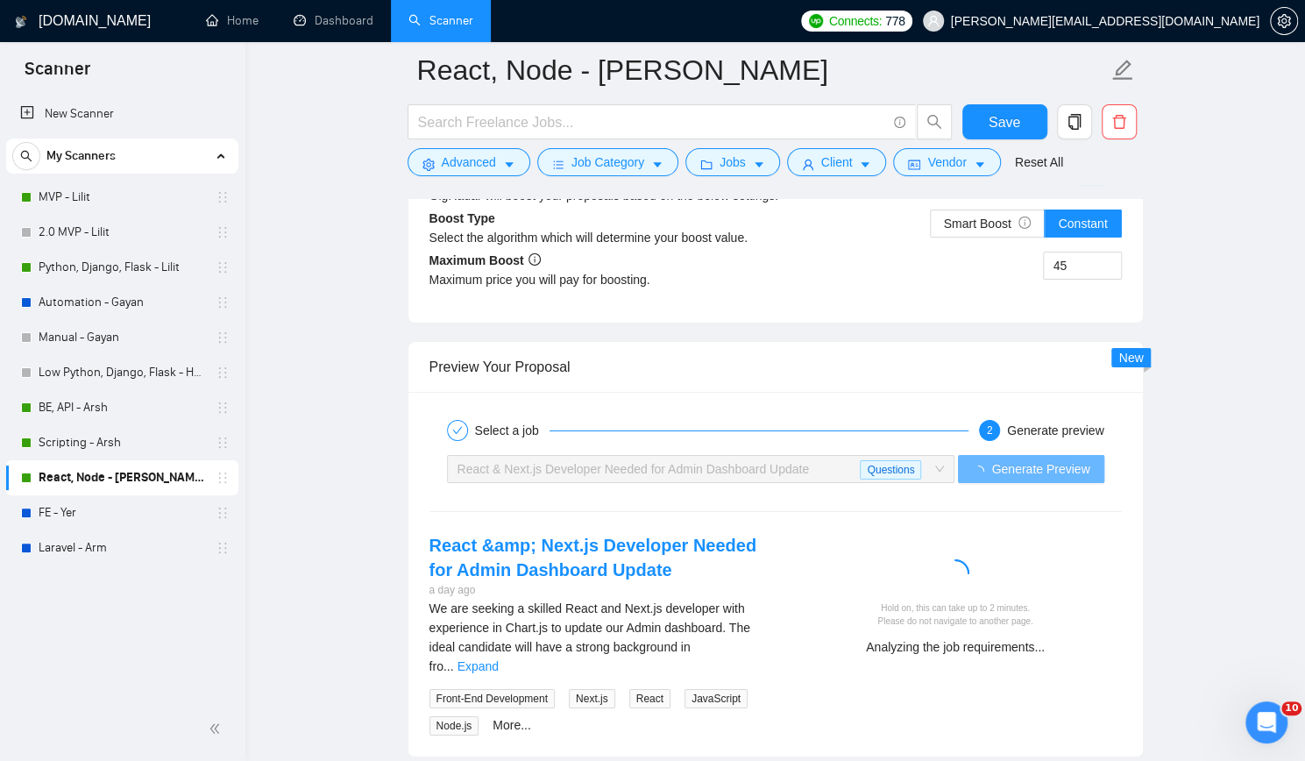
click at [49, 607] on div "New Scanner My Scanners MVP - Lilit 2.0 MVP - Lilit Python, Django, Flask - Lil…" at bounding box center [122, 395] width 245 height 604
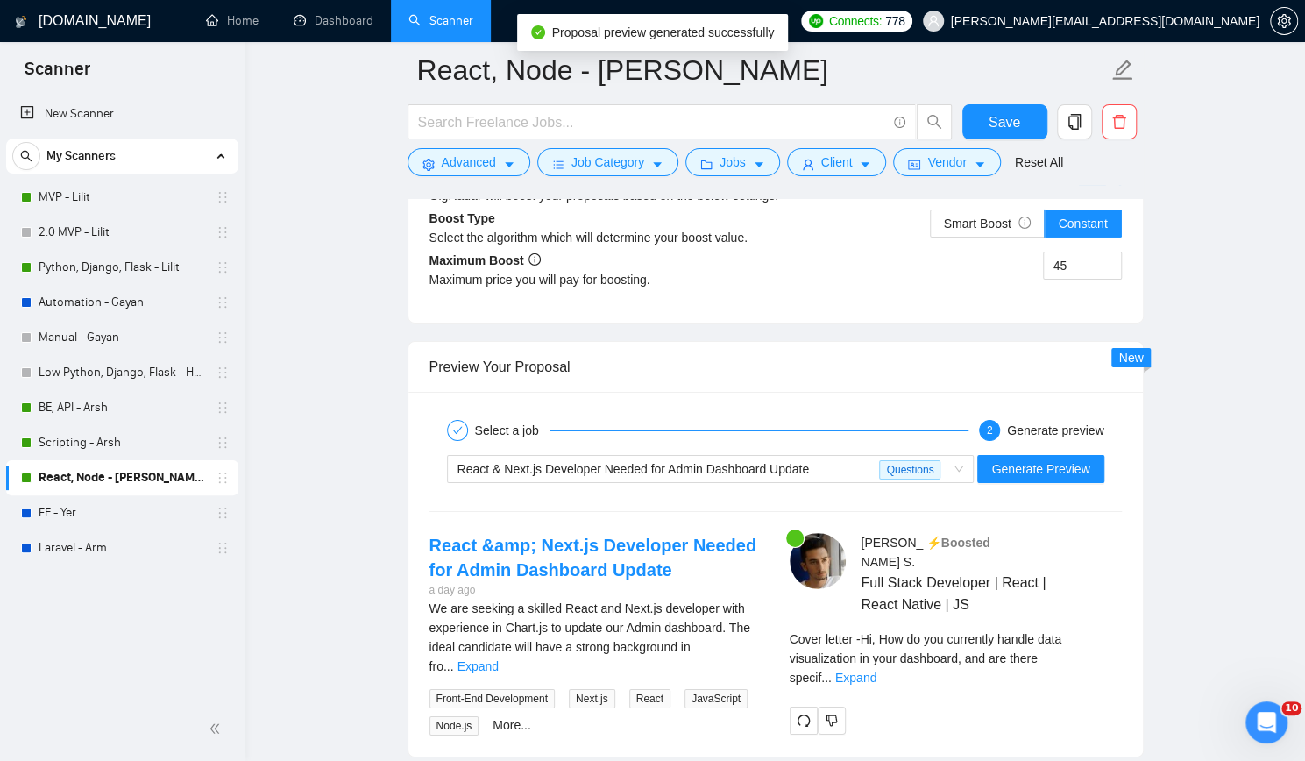
scroll to position [3418, 0]
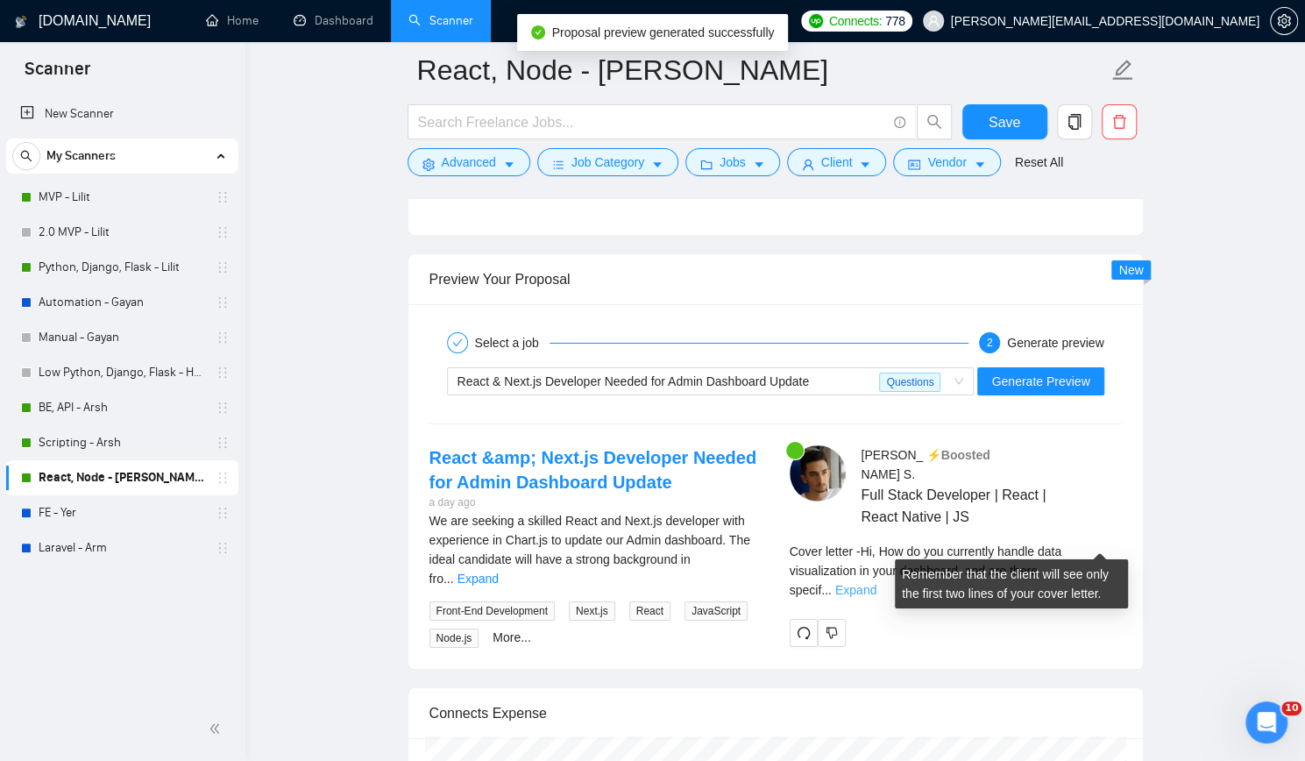
click at [877, 583] on link "Expand" at bounding box center [855, 590] width 41 height 14
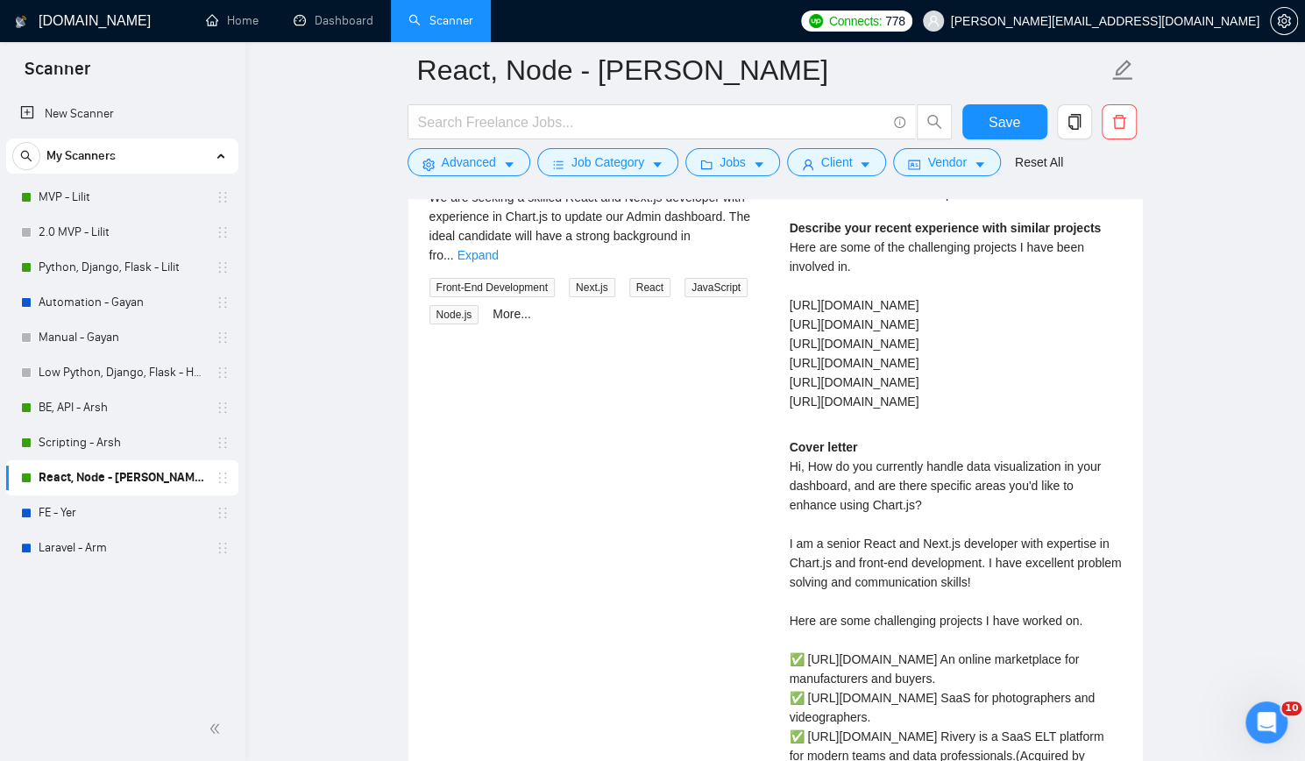
scroll to position [3769, 0]
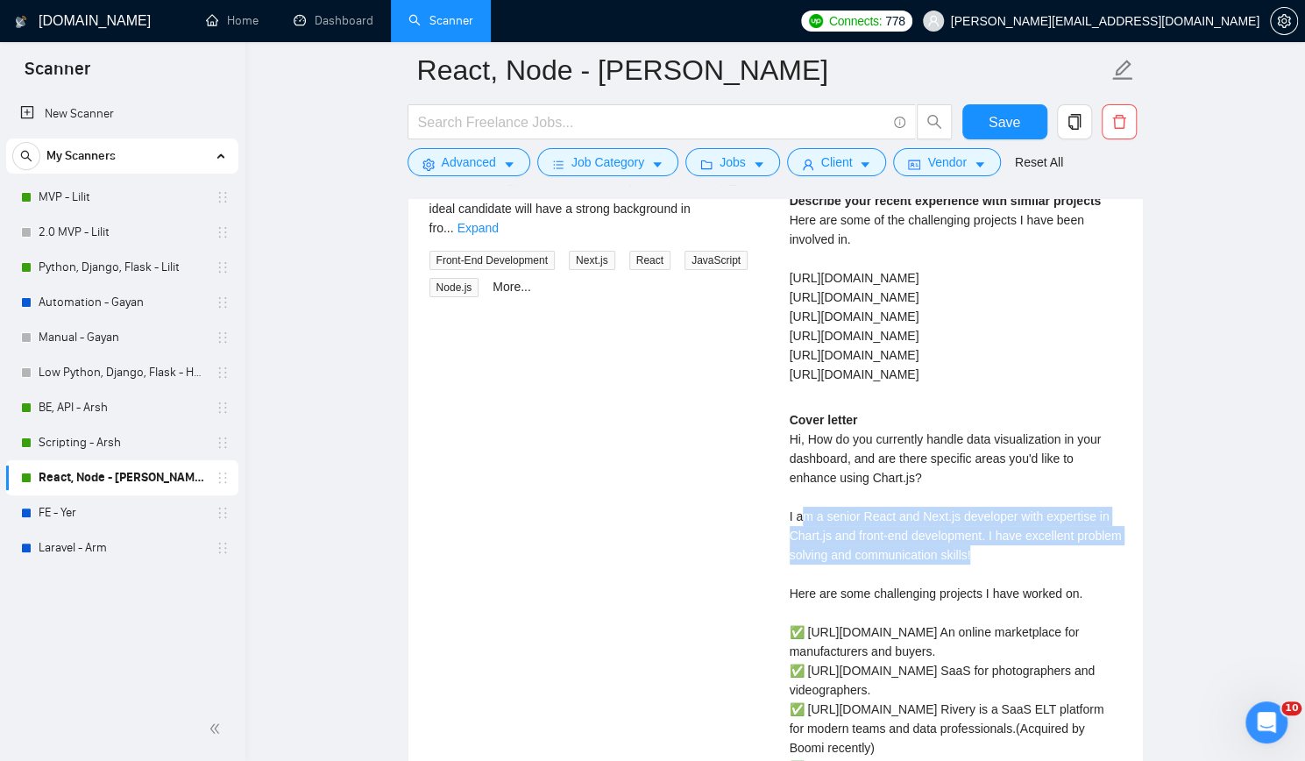
drag, startPoint x: 806, startPoint y: 495, endPoint x: 1110, endPoint y: 522, distance: 304.5
click at [1110, 522] on div "Cover letter Hi, How do you currently handle data visualization in your dashboa…" at bounding box center [956, 670] width 332 height 521
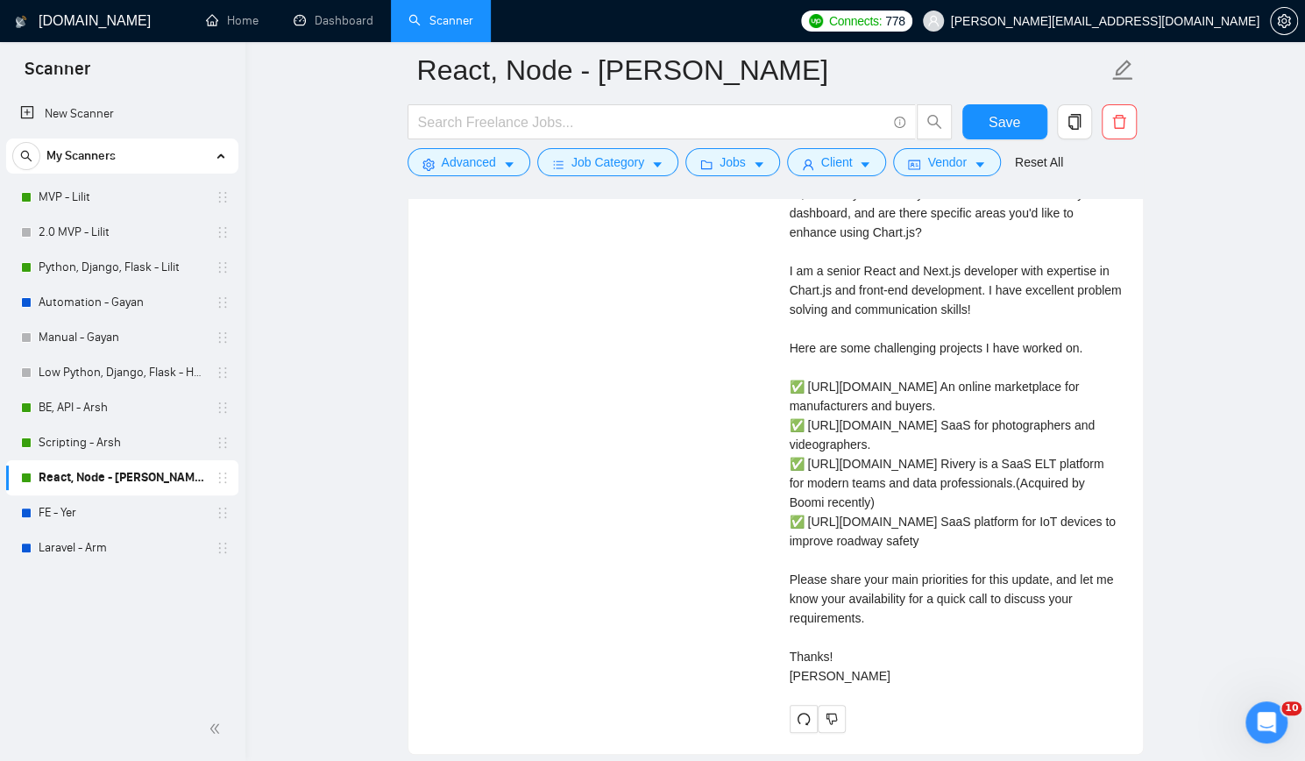
scroll to position [4032, 0]
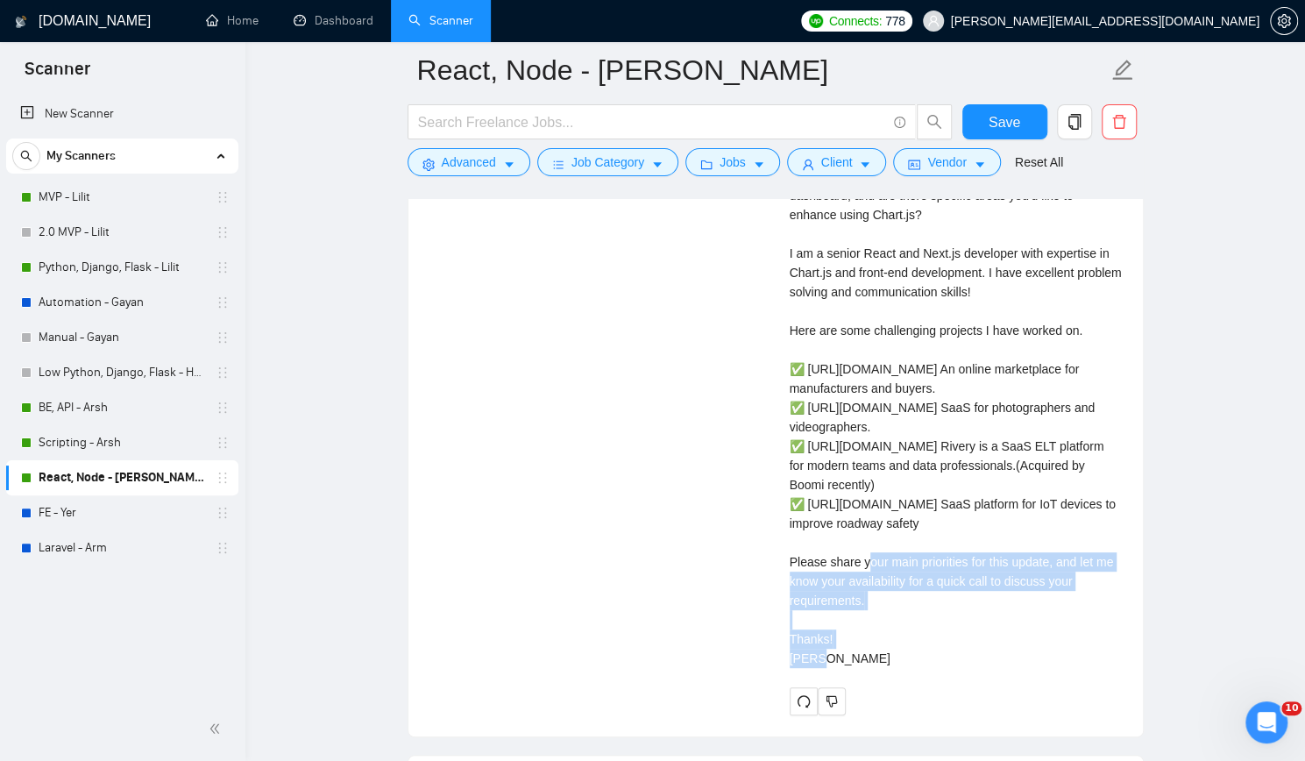
drag, startPoint x: 775, startPoint y: 512, endPoint x: 989, endPoint y: 579, distance: 224.0
click at [989, 579] on div "Yuri S . ⚡️Boosted Full Stack Developer | React | React Native | JS Describe yo…" at bounding box center [956, 274] width 360 height 884
click at [989, 579] on div "Cover letter Hi, How do you currently handle data visualization in your dashboa…" at bounding box center [956, 407] width 332 height 521
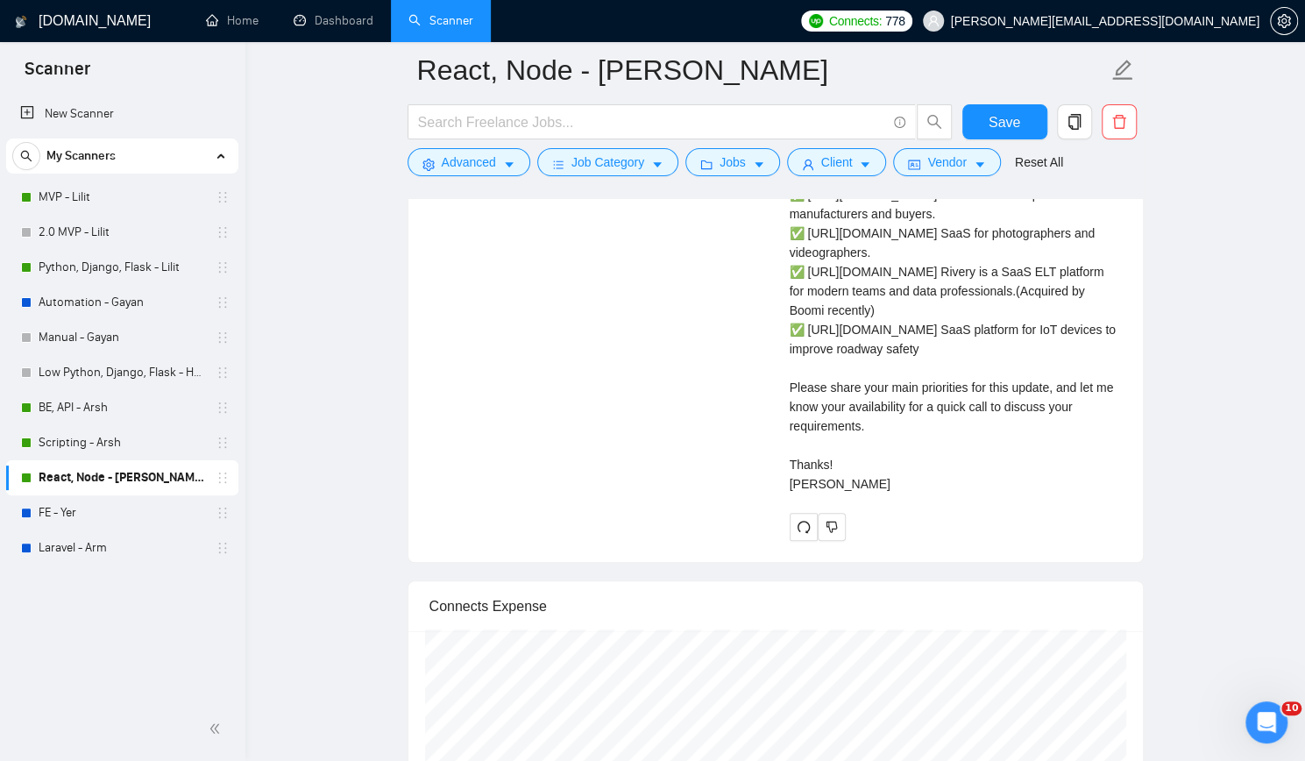
scroll to position [4207, 0]
click at [1012, 117] on span "Save" at bounding box center [1005, 122] width 32 height 22
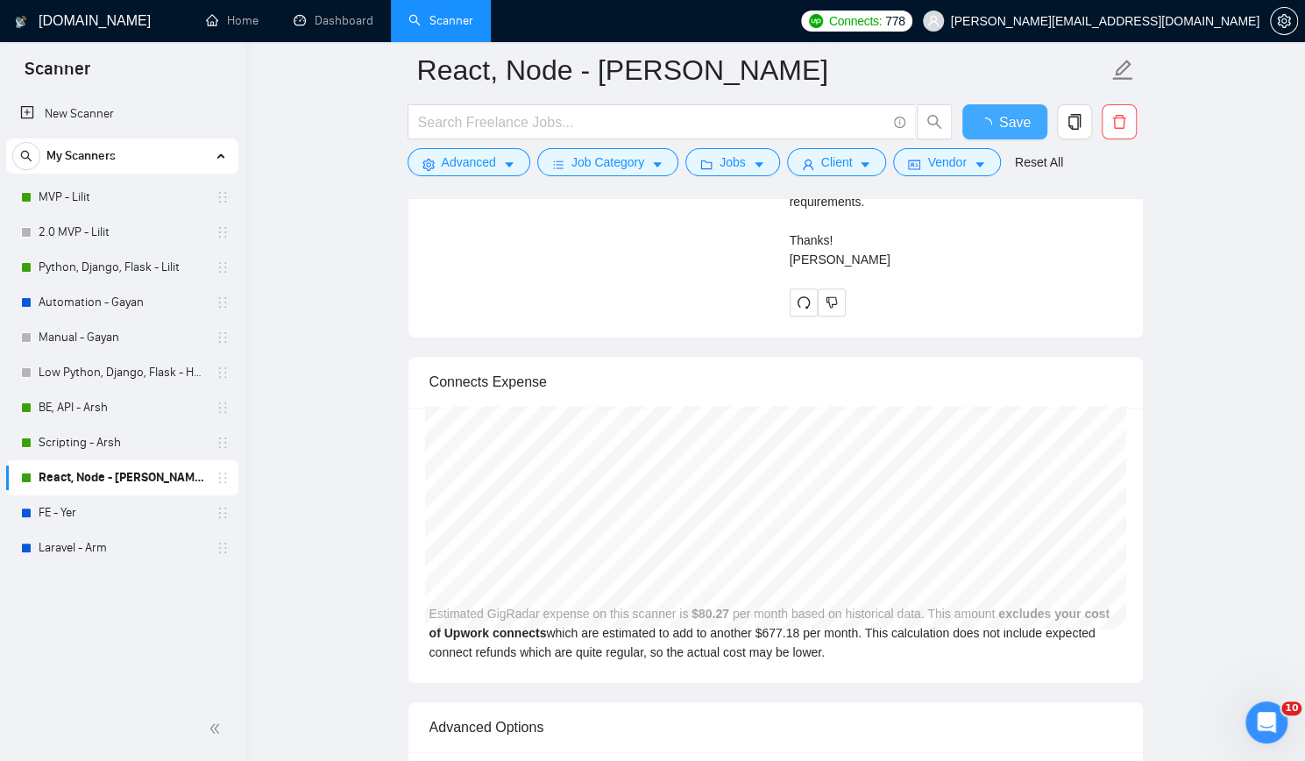
checkbox input "true"
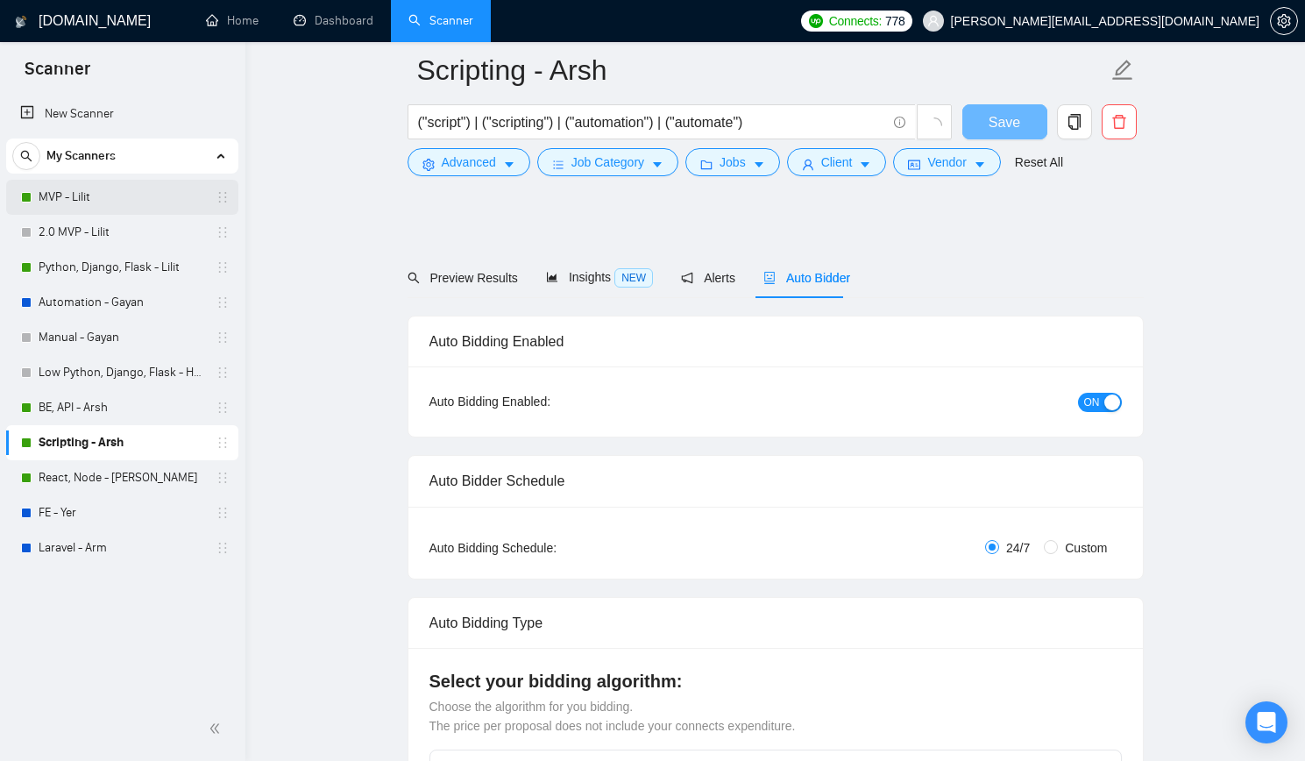
click at [124, 199] on link "MVP - Lilit" at bounding box center [122, 197] width 167 height 35
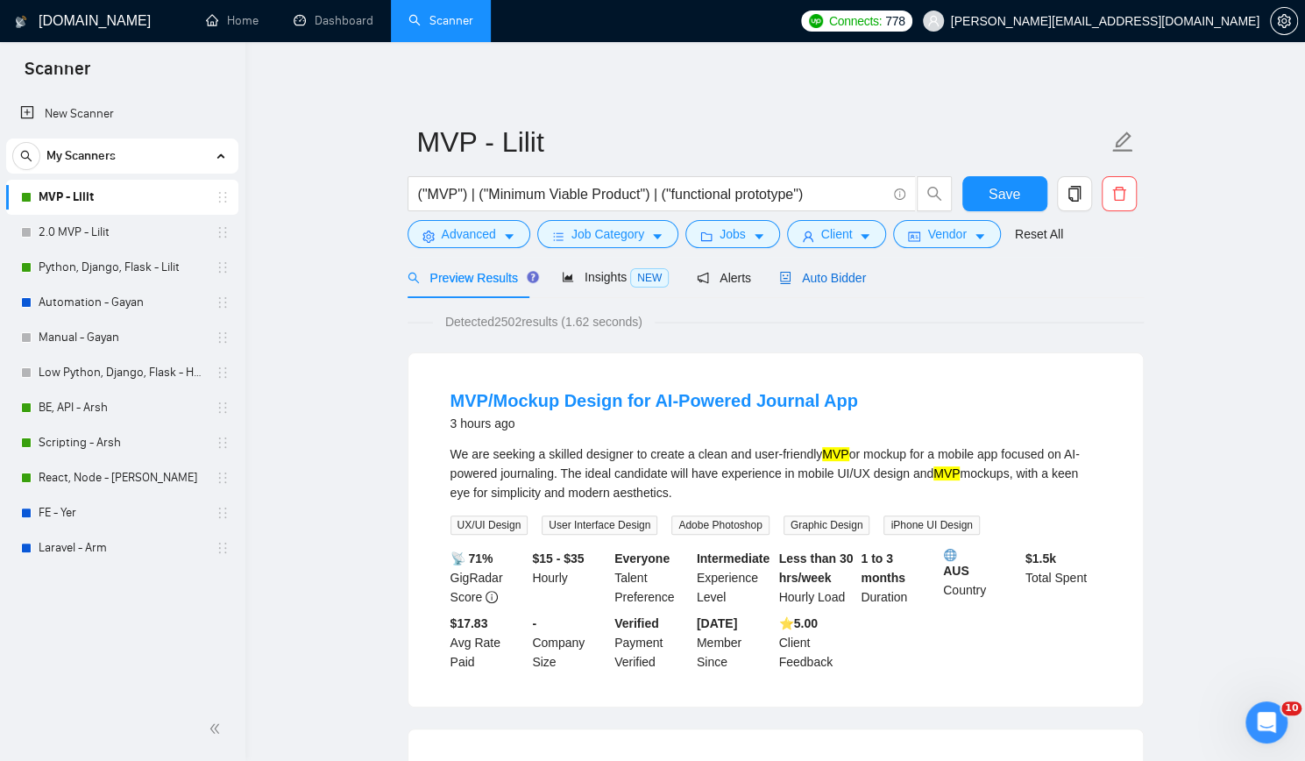
click at [813, 278] on span "Auto Bidder" at bounding box center [822, 278] width 87 height 14
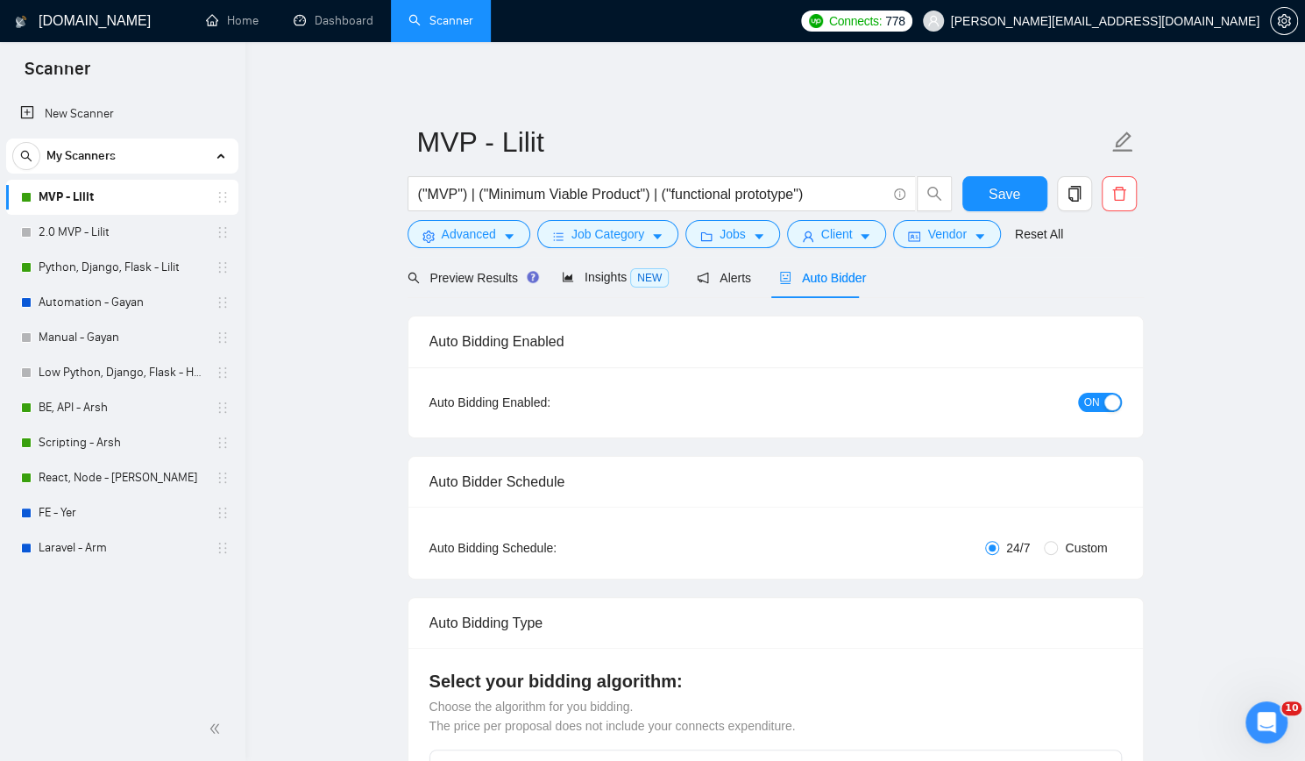
checkbox input "true"
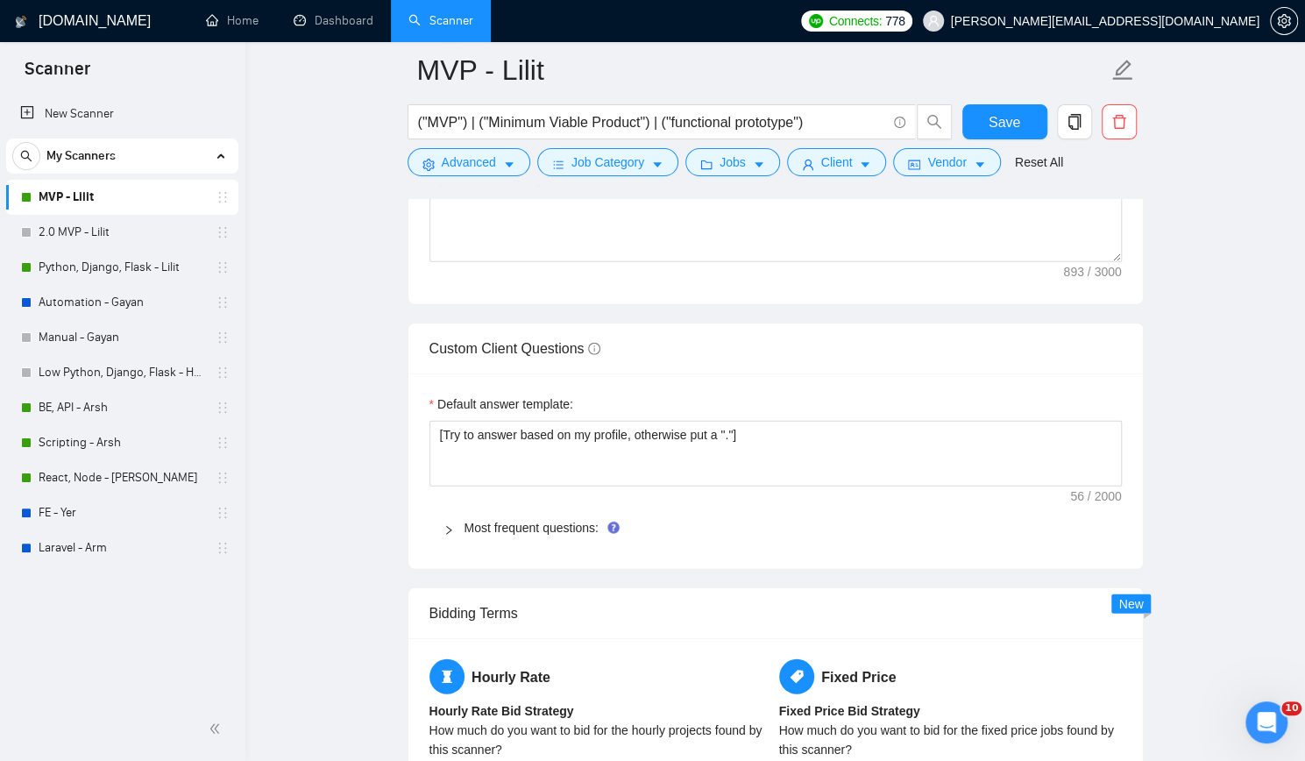
scroll to position [2454, 0]
click at [488, 522] on link "Most frequent questions:" at bounding box center [532, 529] width 134 height 14
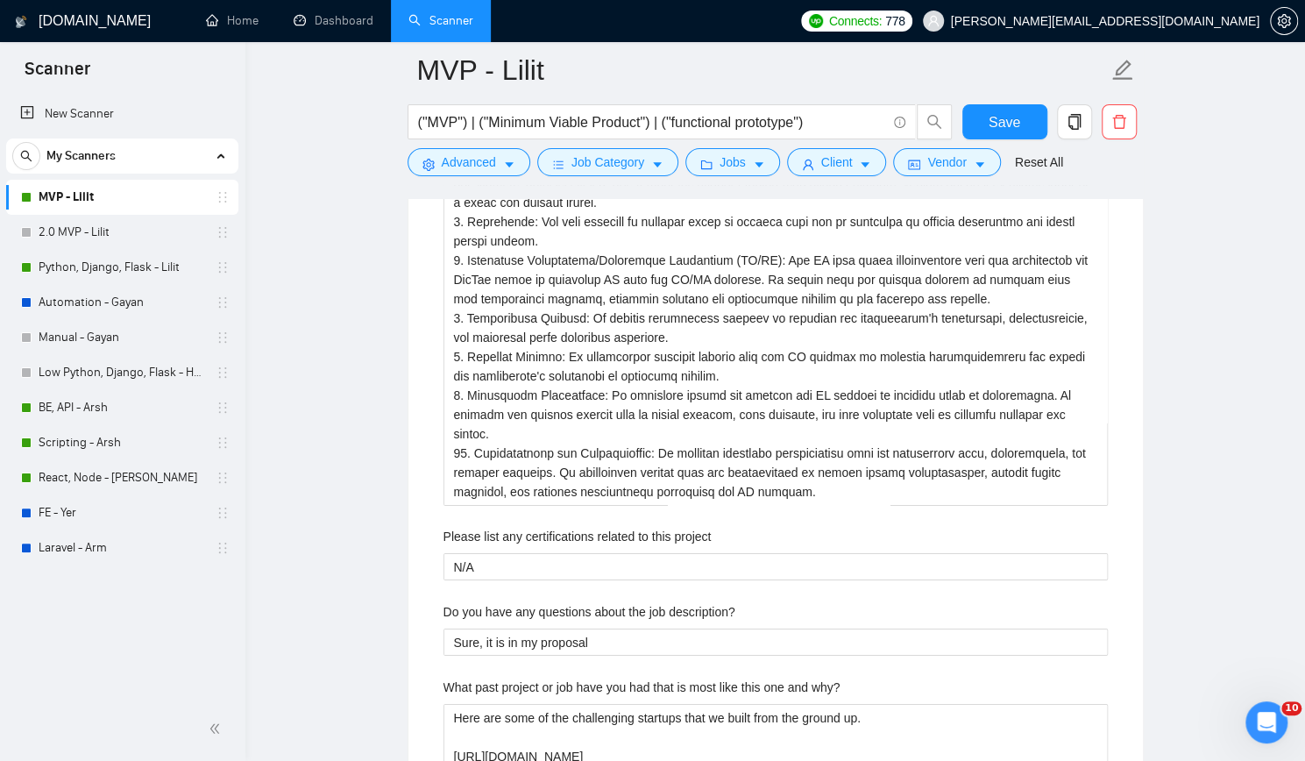
scroll to position [3506, 0]
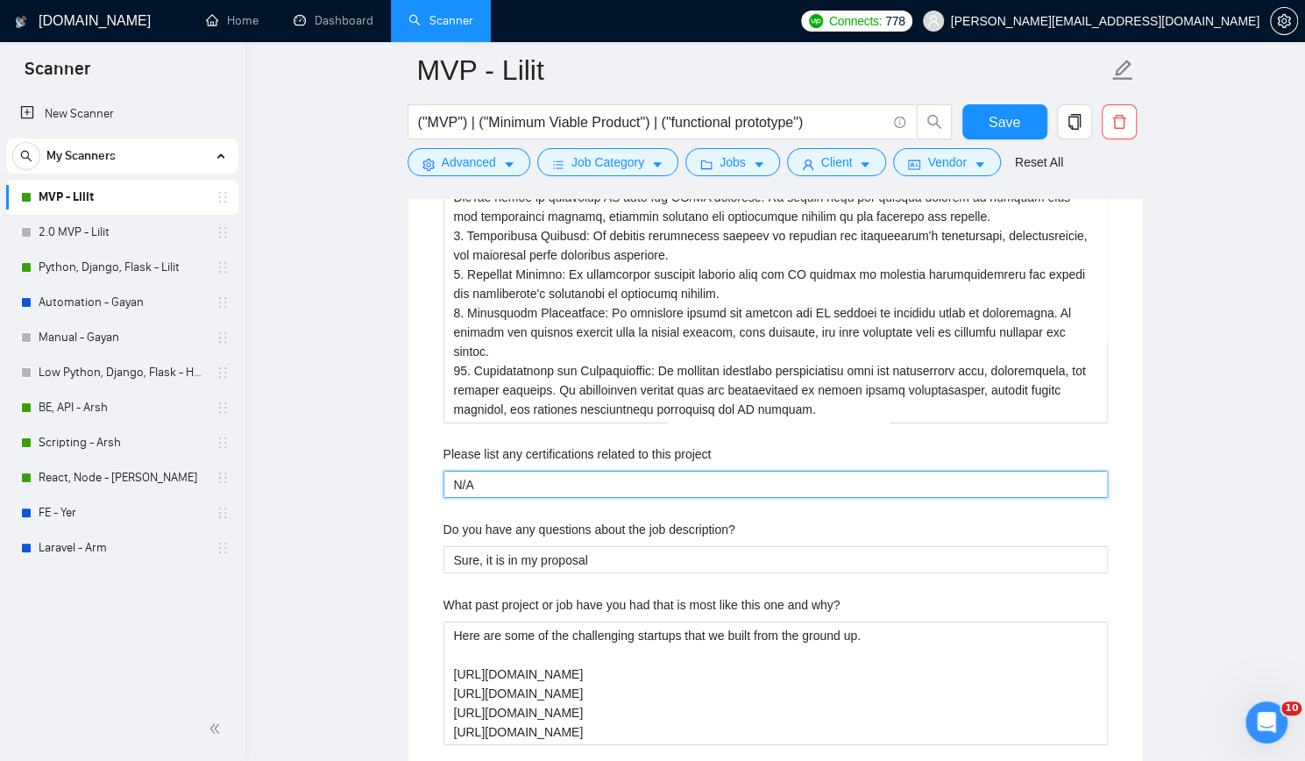
click at [631, 471] on project "N/A" at bounding box center [776, 484] width 664 height 27
paste project "Certified Python Developer Provider: Python School Kyiv"
type project "Certified Python Developer Provider: Python School Kyiv"
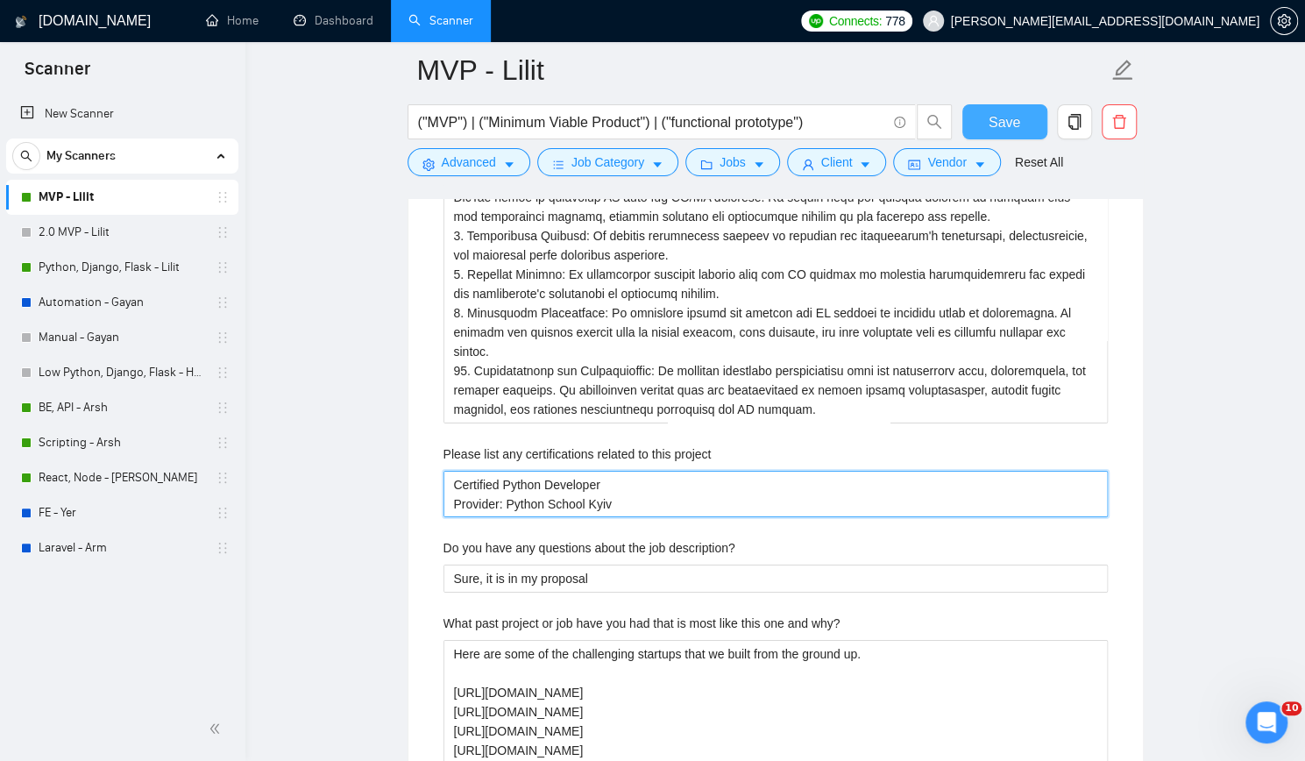
type project "Certified Python Developer Provider: Python School Kyiv"
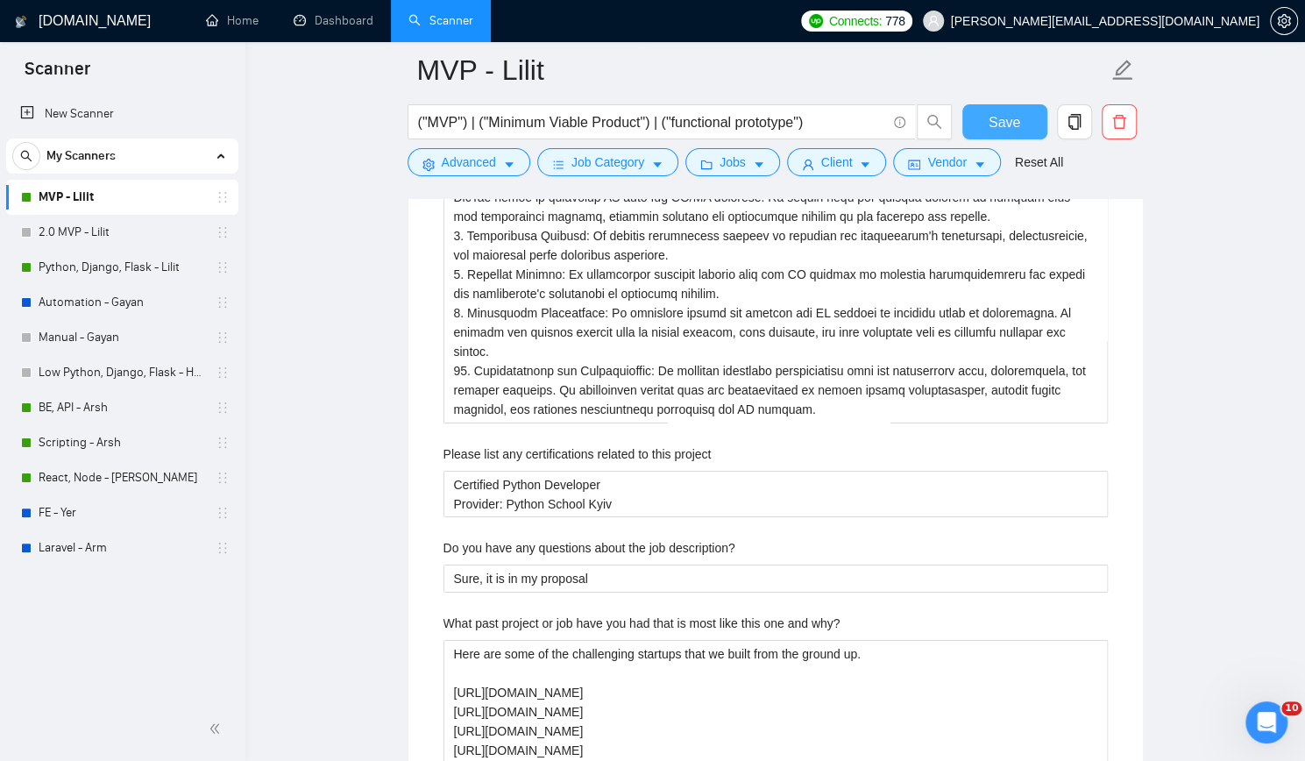
click at [1013, 116] on span "Save" at bounding box center [1005, 122] width 32 height 22
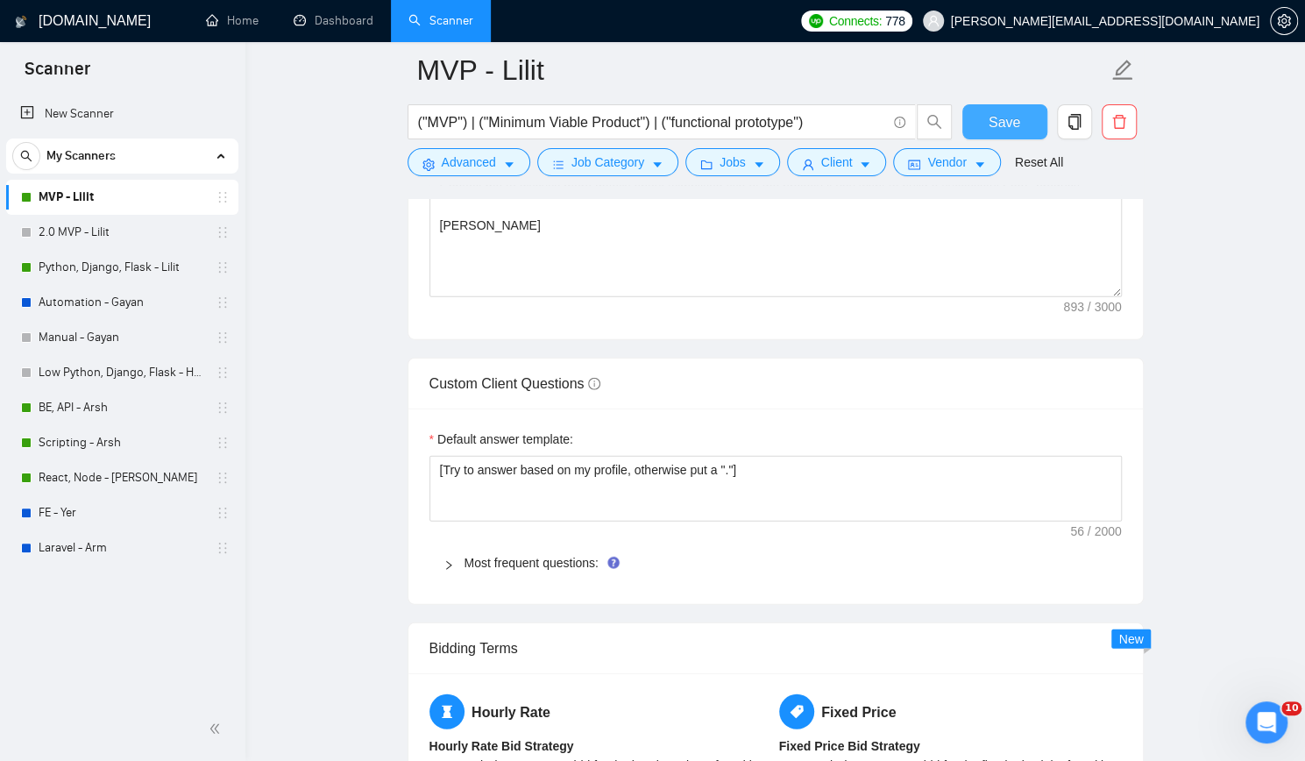
scroll to position [2367, 0]
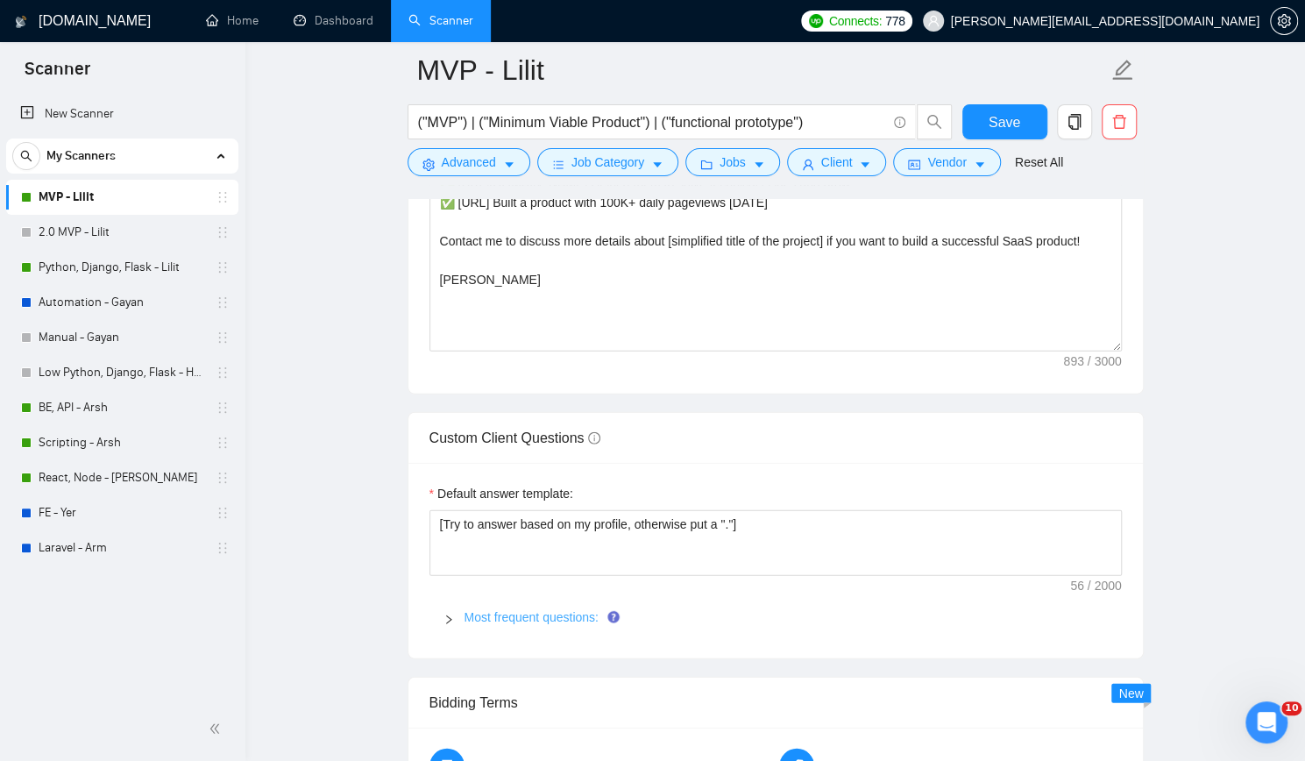
click at [507, 610] on link "Most frequent questions:" at bounding box center [532, 617] width 134 height 14
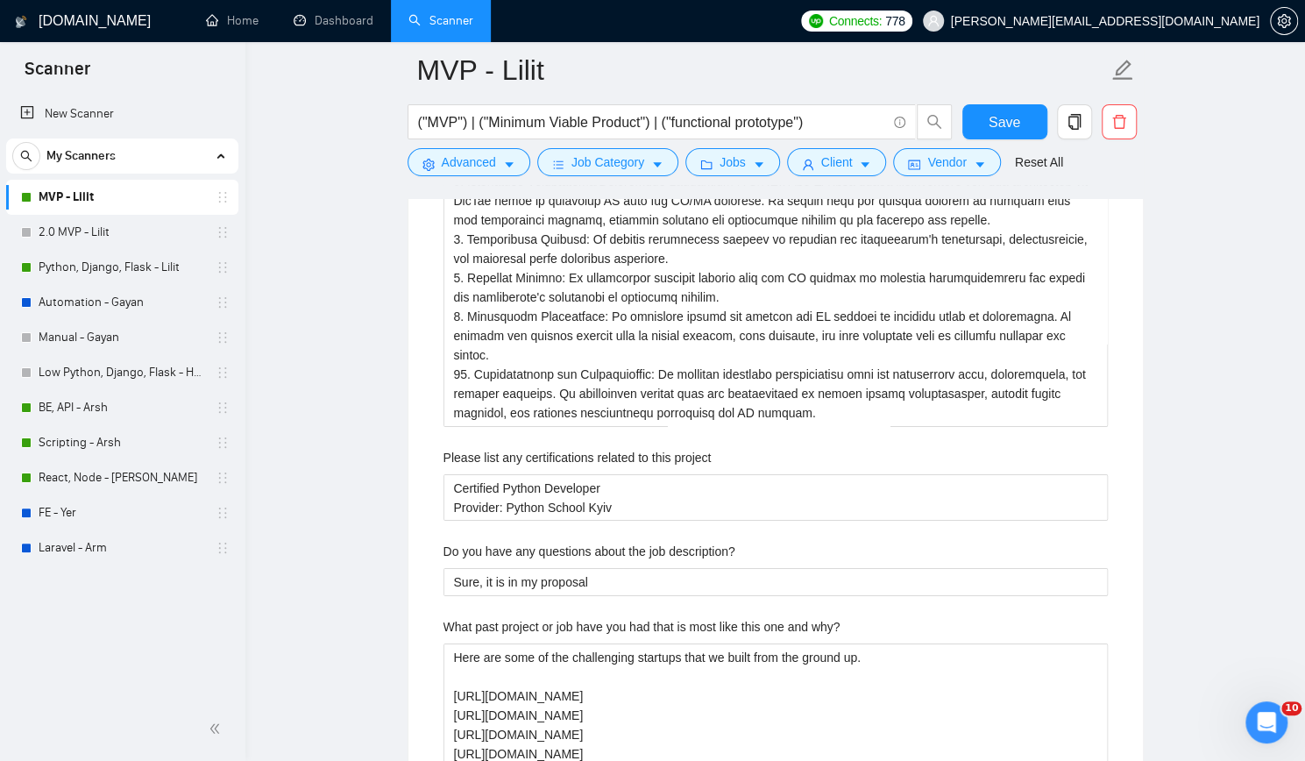
scroll to position [3506, 0]
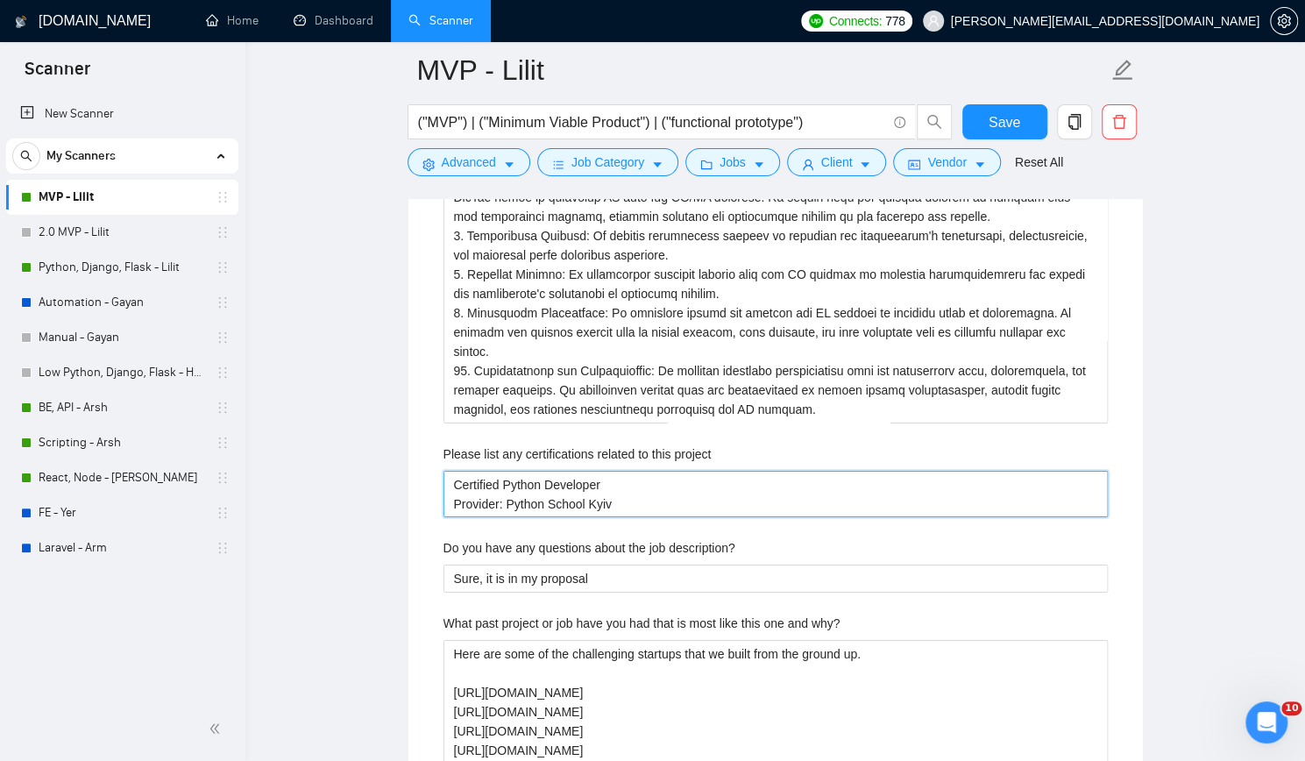
click at [656, 471] on project "Certified Python Developer Provider: Python School Kyiv" at bounding box center [776, 494] width 664 height 46
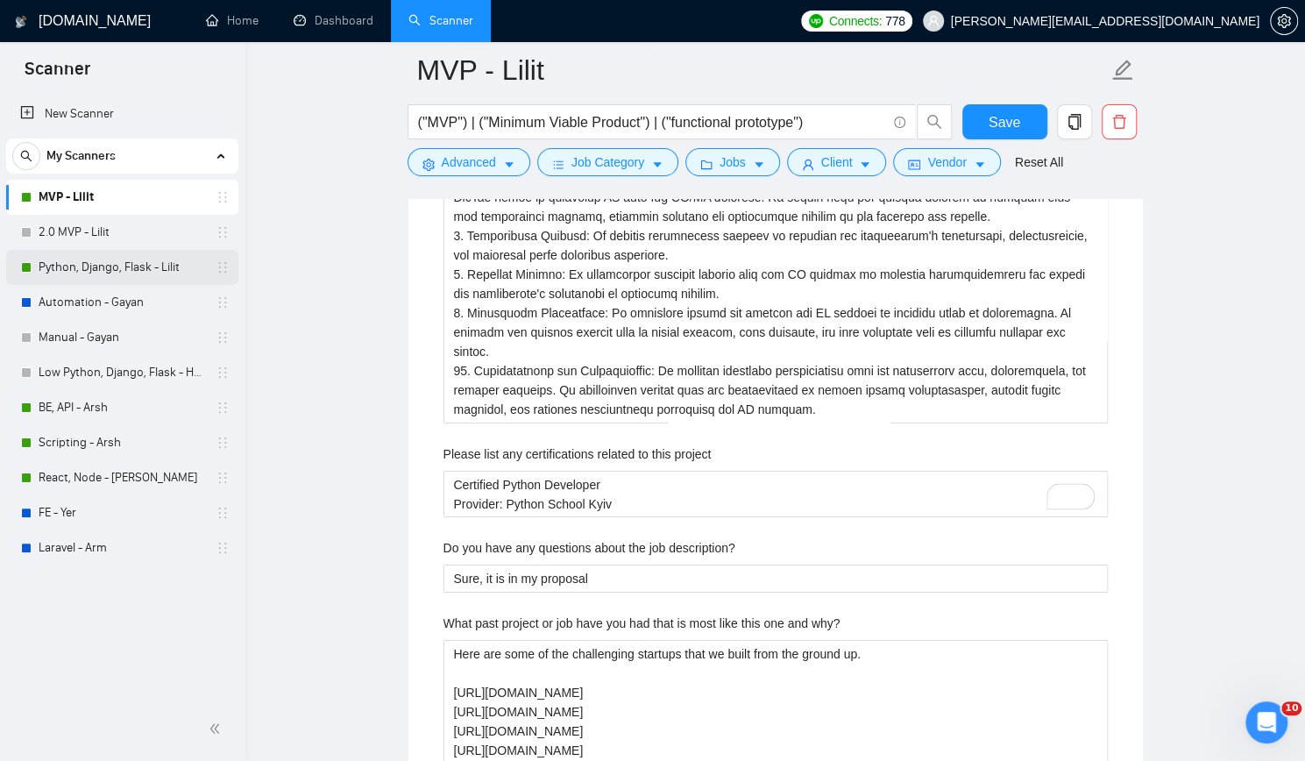
click at [110, 261] on link "Python, Django, Flask - Lilit" at bounding box center [122, 267] width 167 height 35
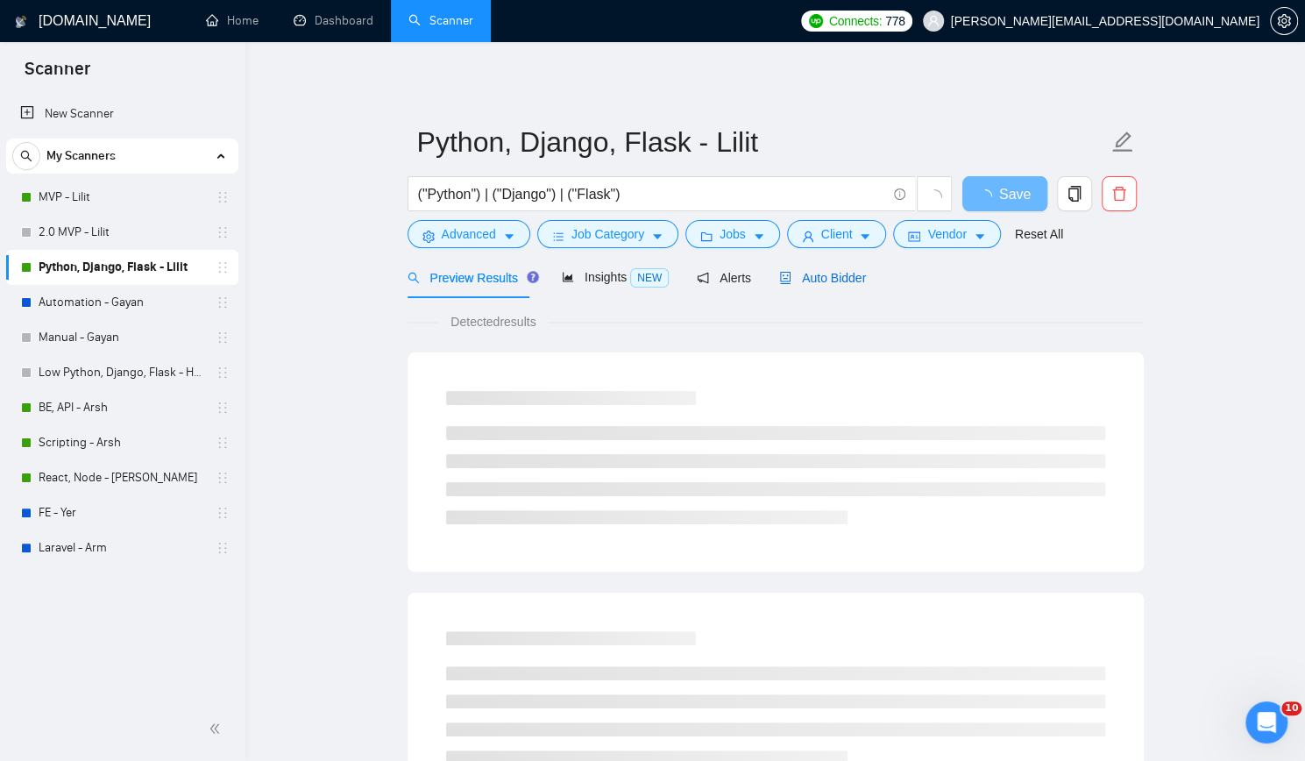
click at [846, 277] on span "Auto Bidder" at bounding box center [822, 278] width 87 height 14
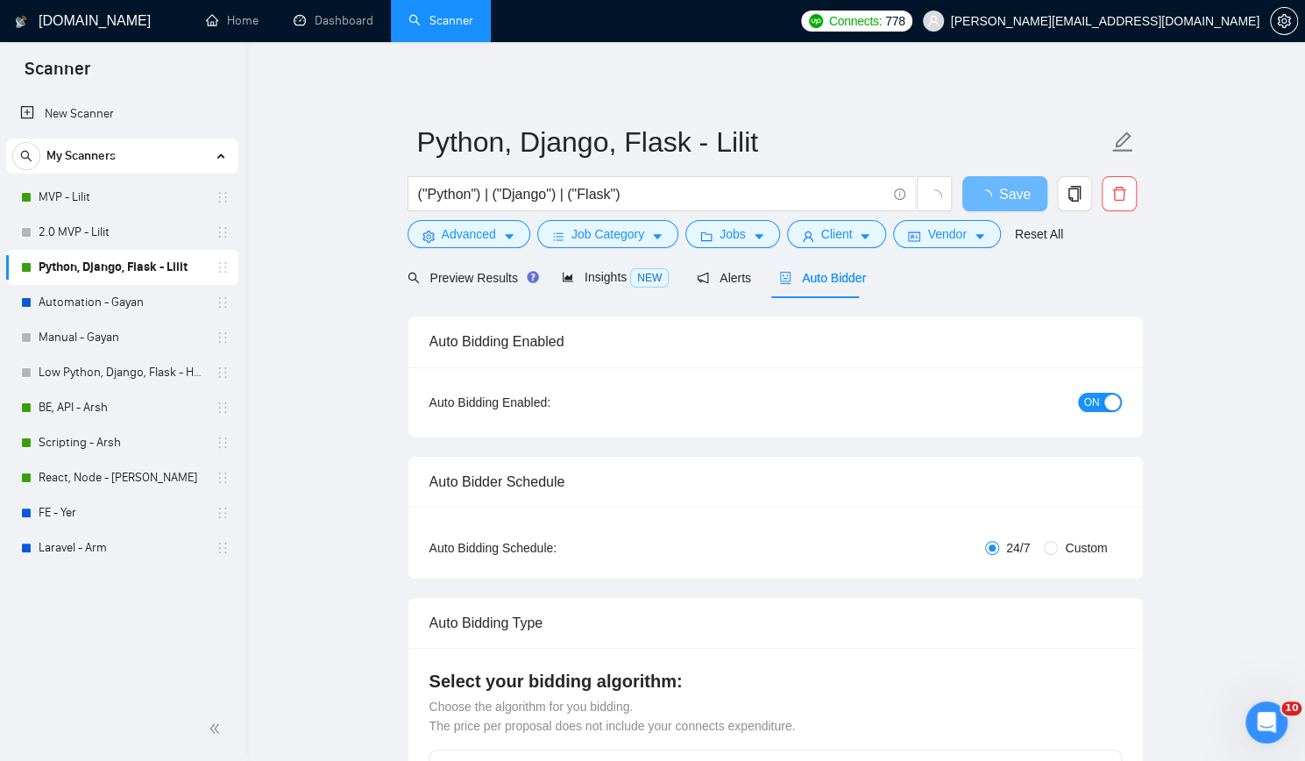
checkbox input "true"
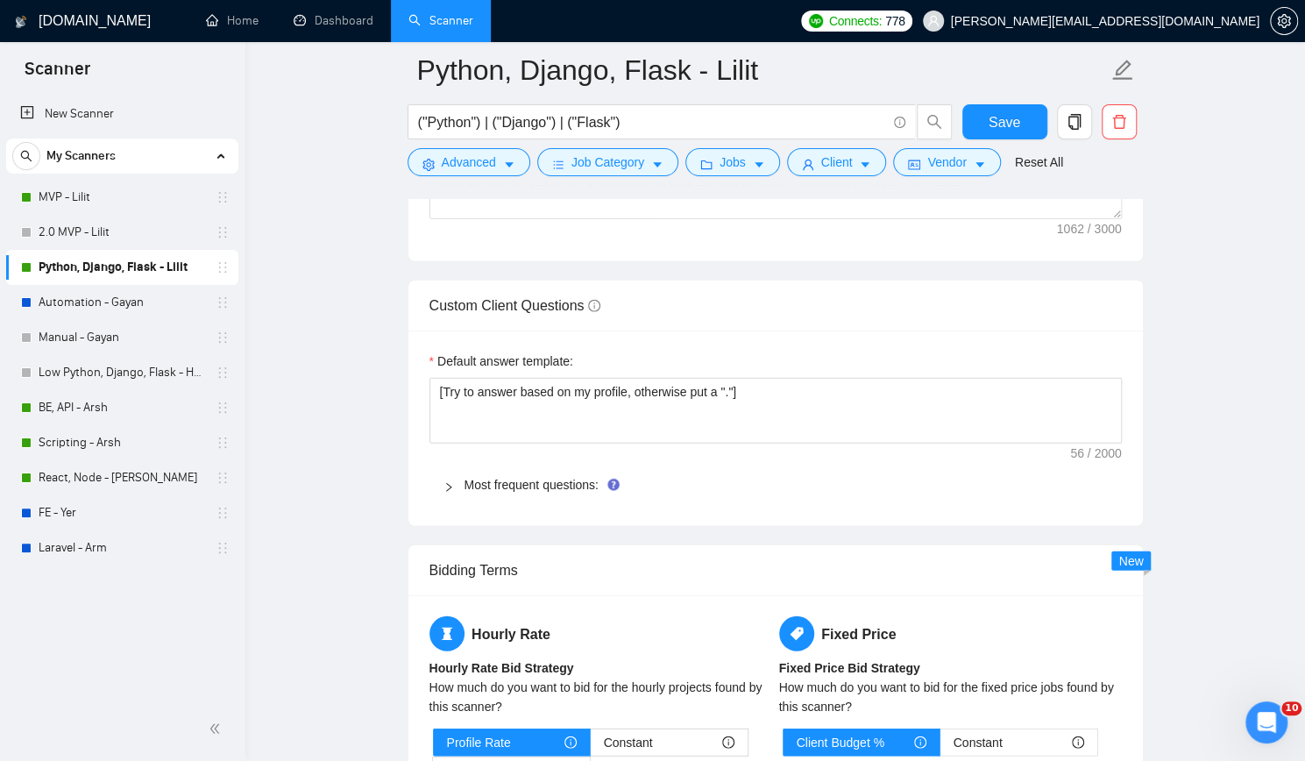
scroll to position [2542, 0]
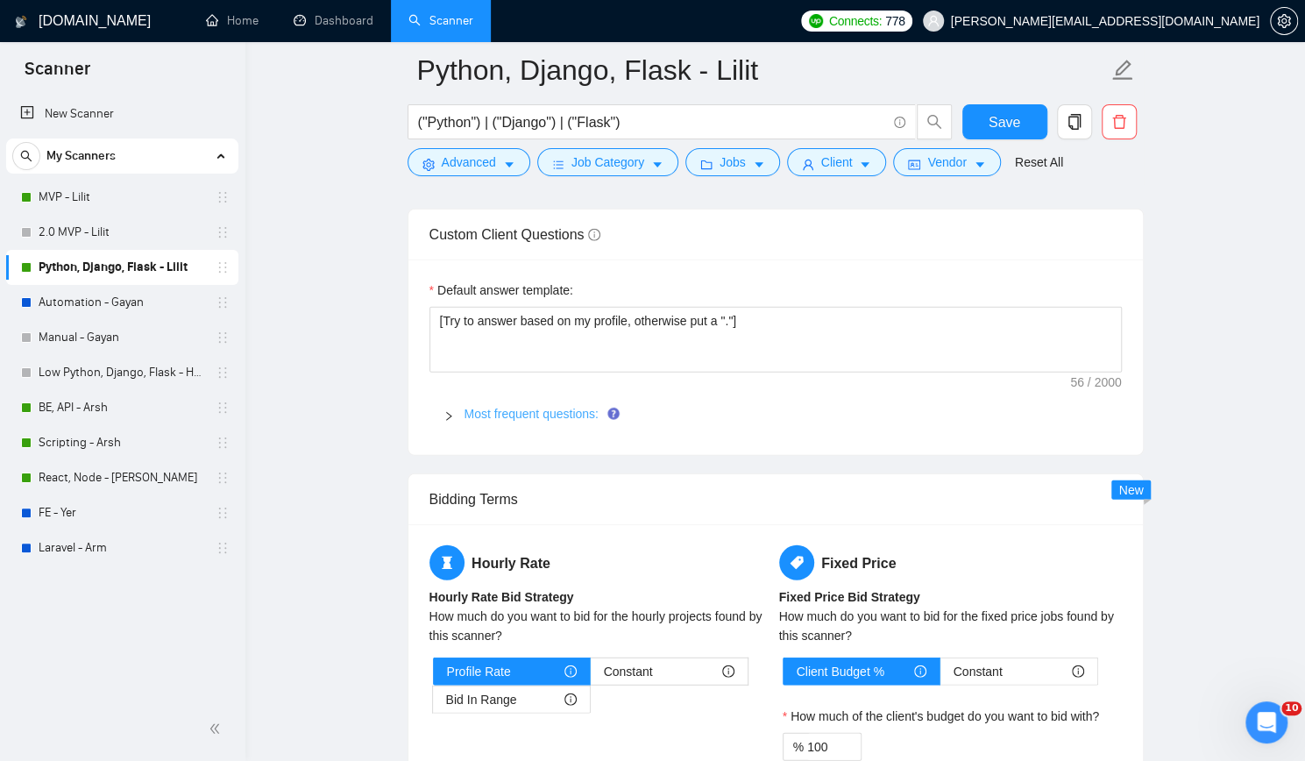
click at [533, 407] on link "Most frequent questions:" at bounding box center [532, 414] width 134 height 14
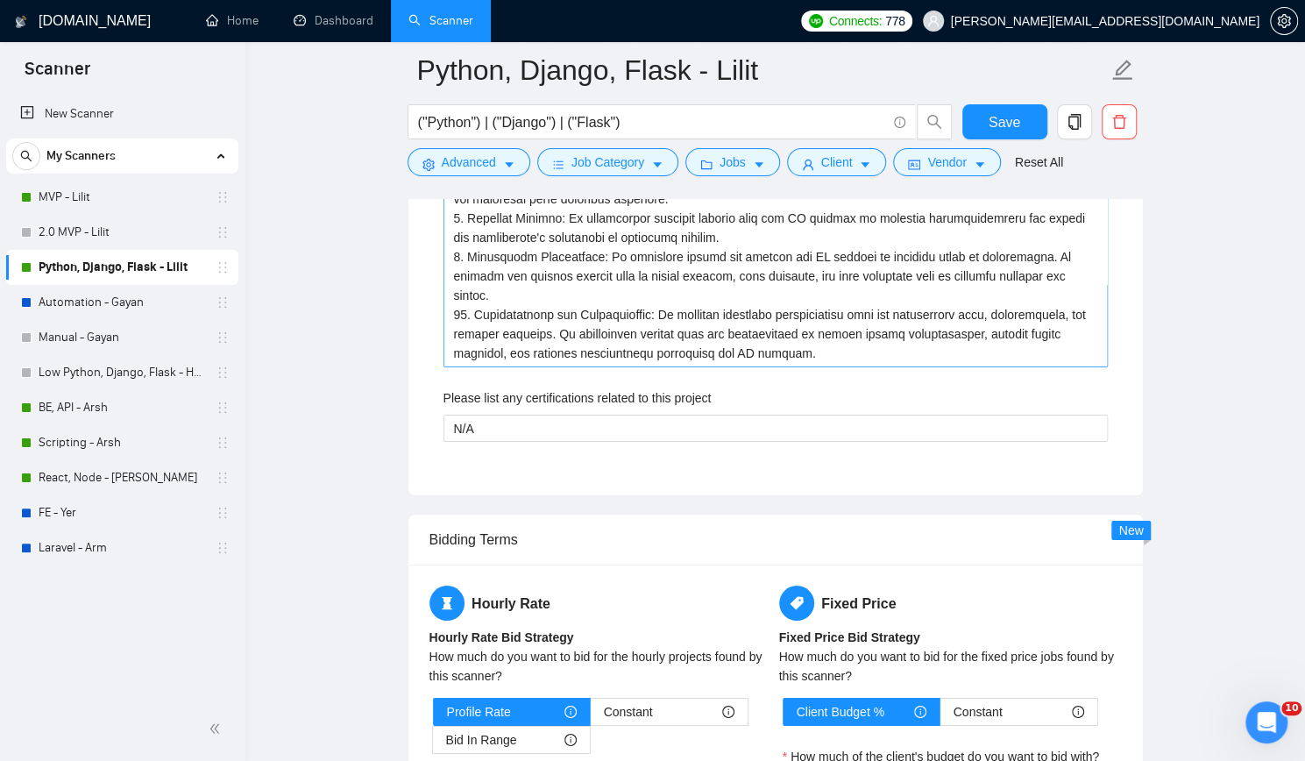
scroll to position [3594, 0]
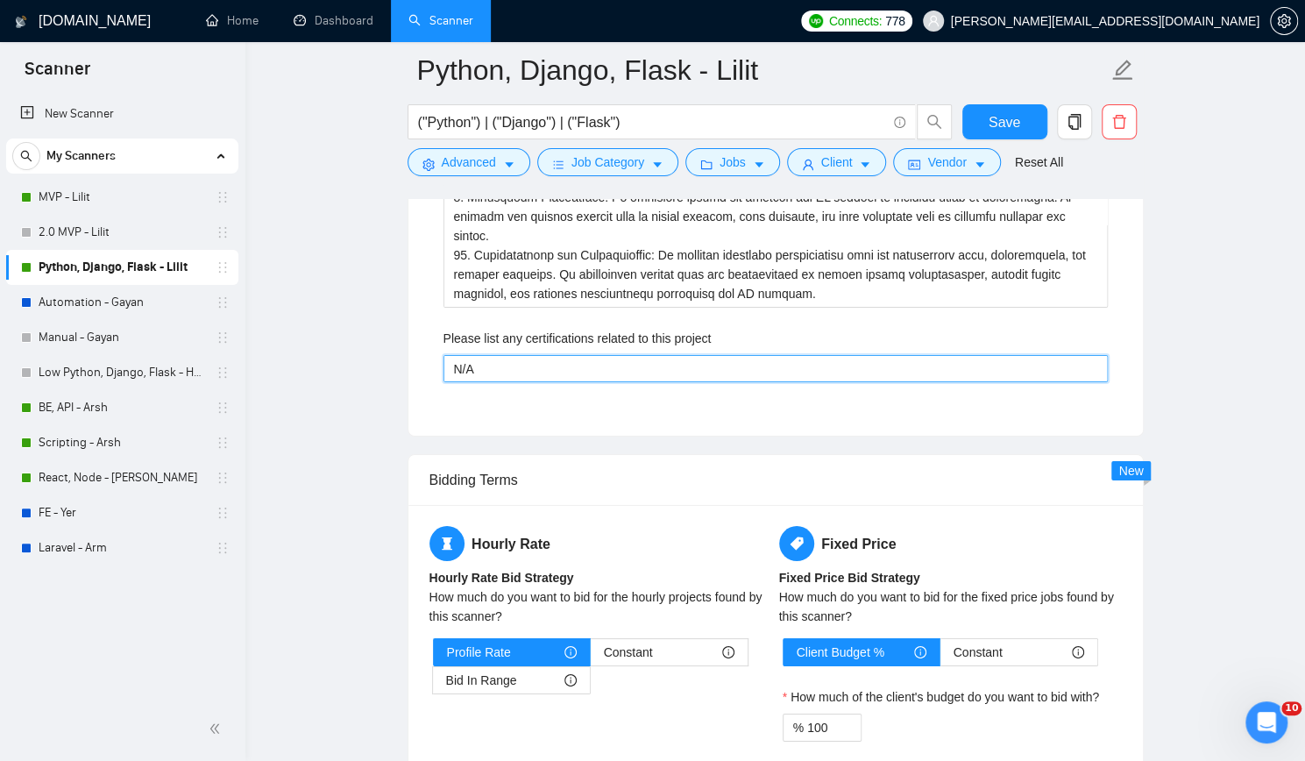
click at [515, 363] on project "N/A" at bounding box center [776, 368] width 664 height 27
paste project "Certified Python Developer Provider: Python School Kyiv"
type project "Certified Python Developer Provider: Python School Kyiv"
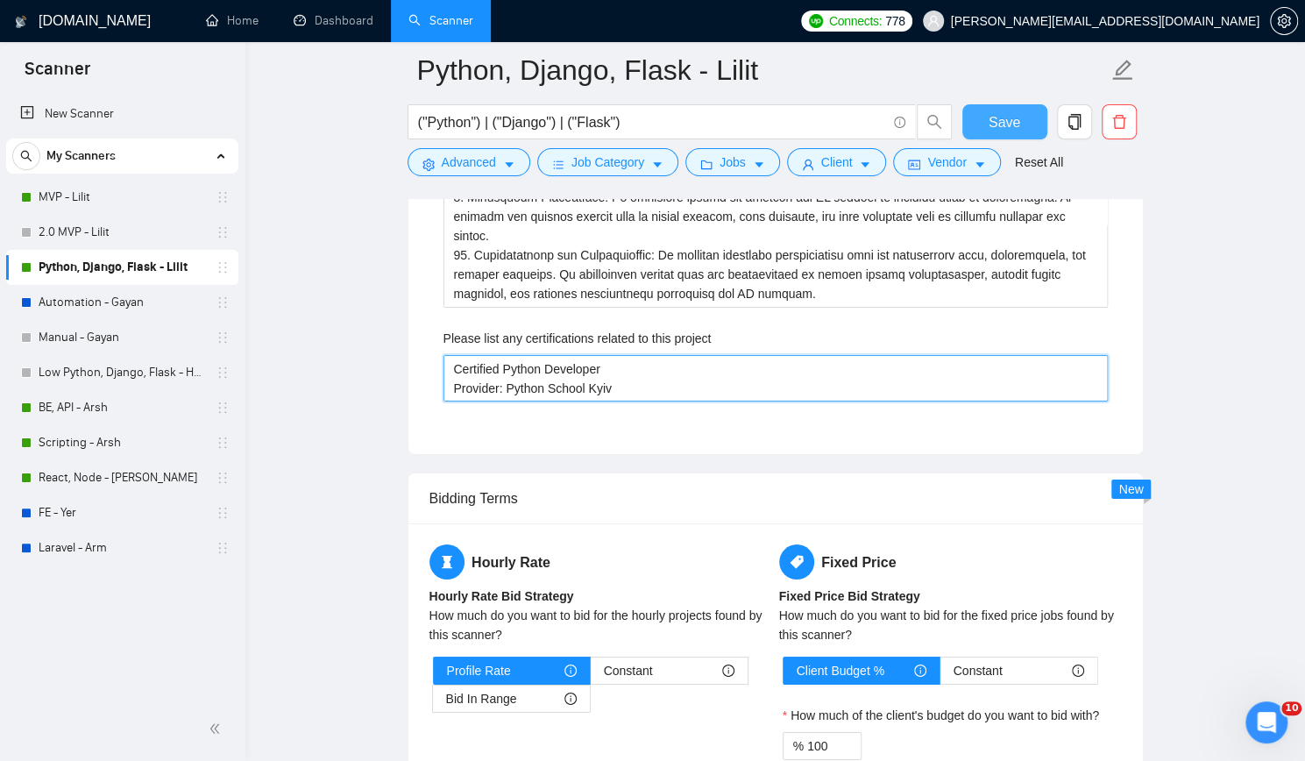
type project "Certified Python Developer Provider: Python School Kyiv"
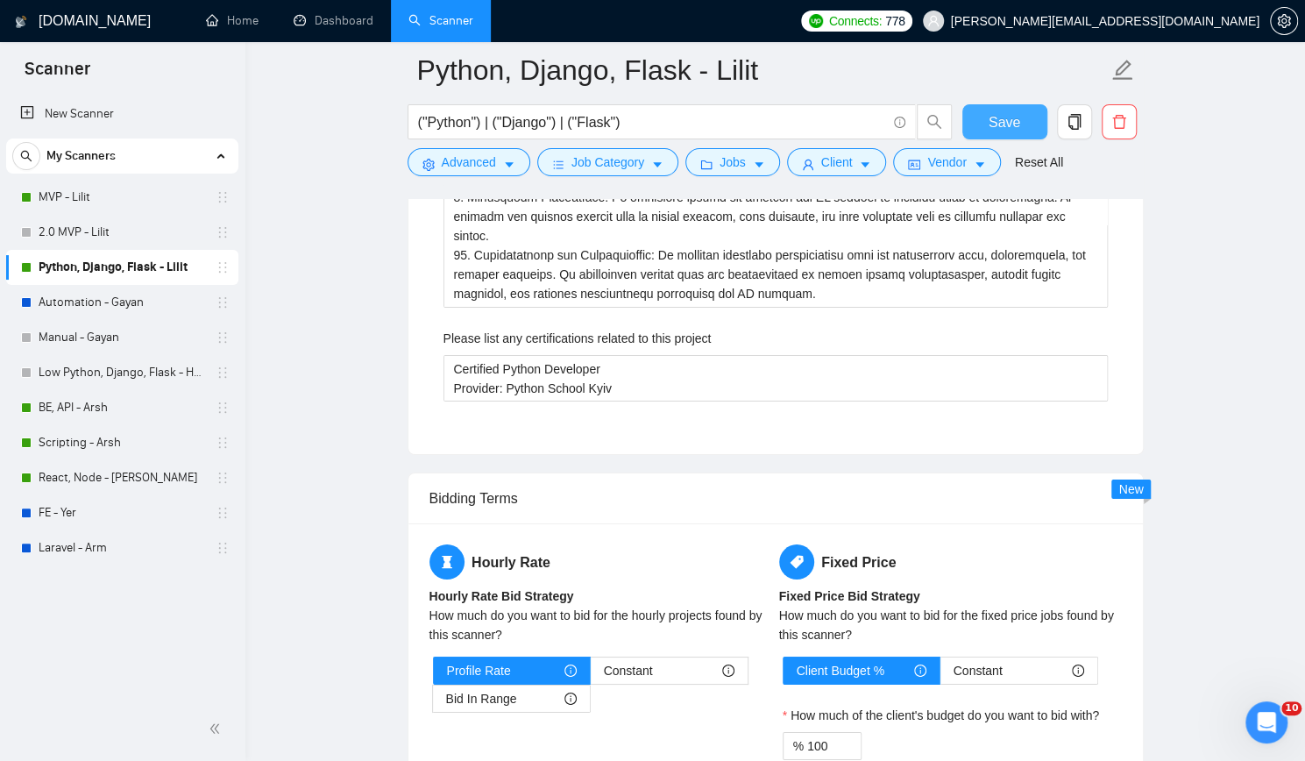
click at [1022, 117] on button "Save" at bounding box center [1004, 121] width 85 height 35
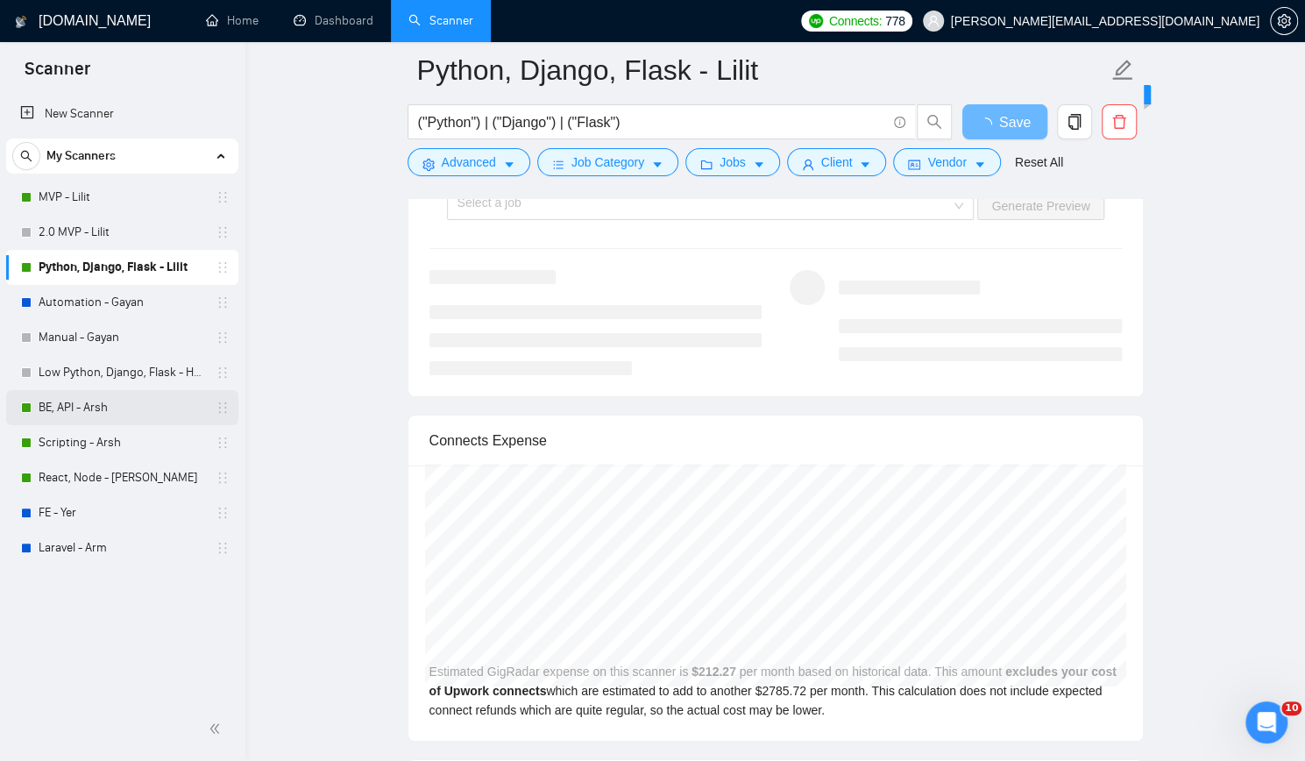
click at [121, 401] on link "BE, API - Arsh" at bounding box center [122, 407] width 167 height 35
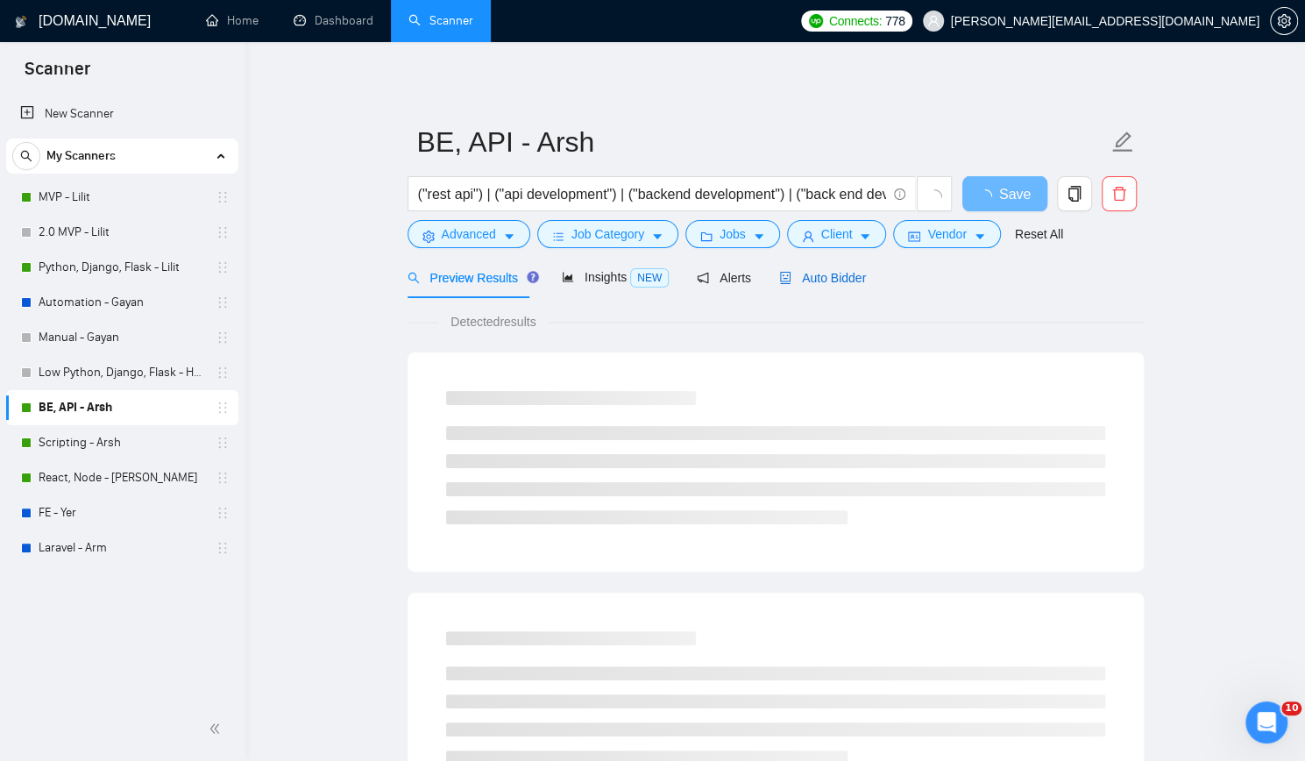
click at [823, 274] on span "Auto Bidder" at bounding box center [822, 278] width 87 height 14
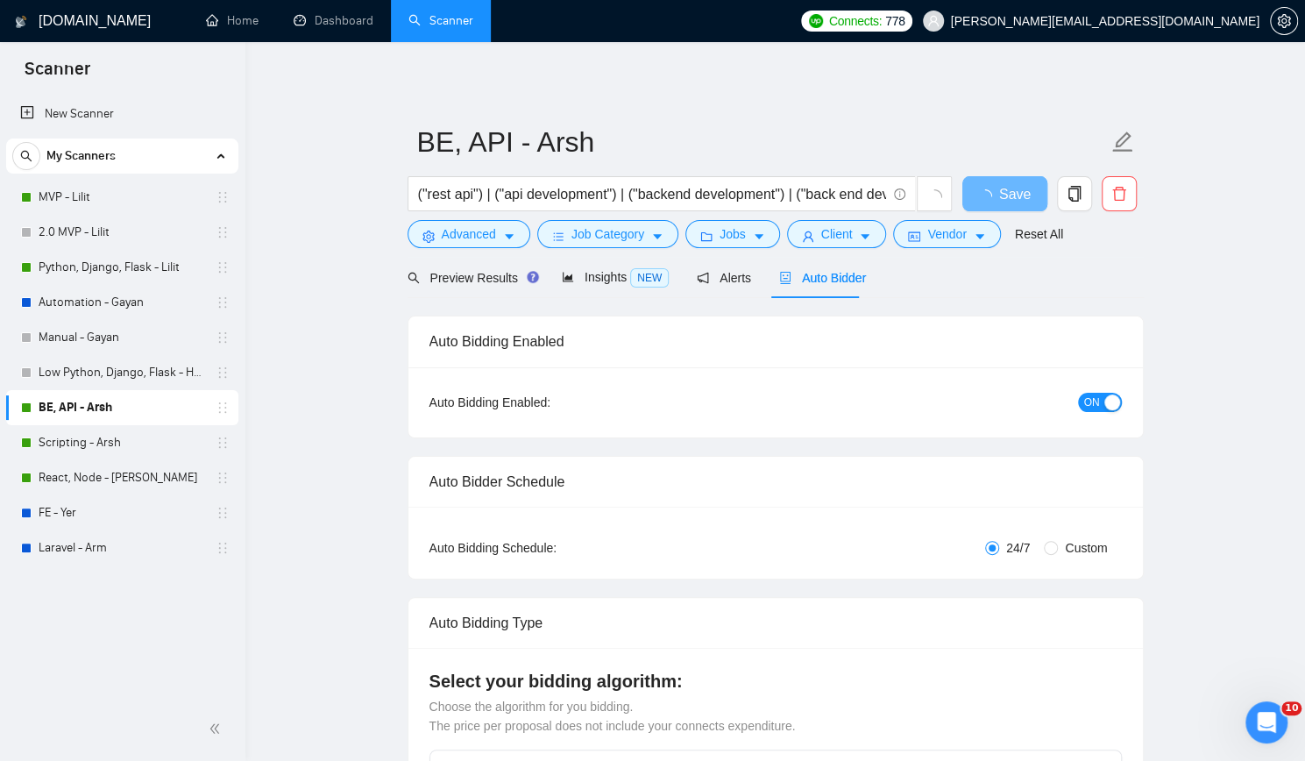
checkbox input "true"
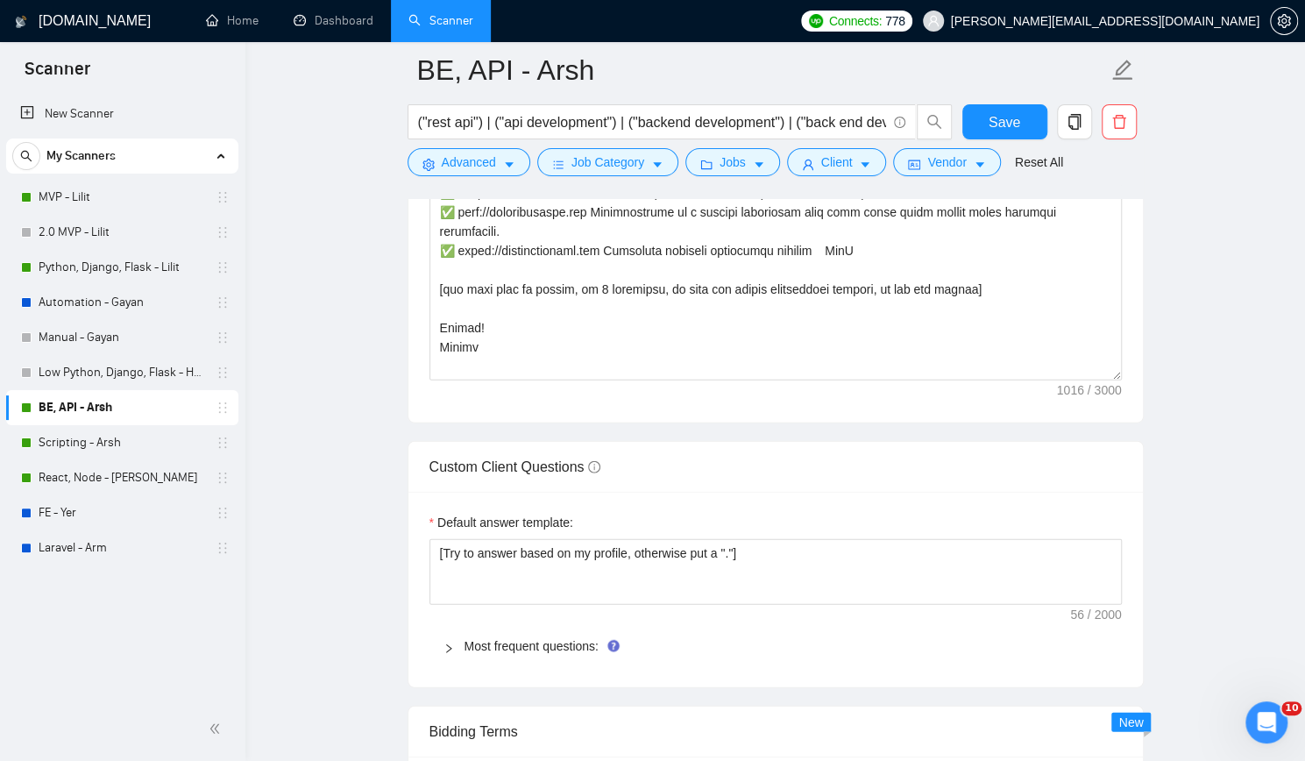
scroll to position [2279, 0]
click at [552, 638] on link "Most frequent questions:" at bounding box center [532, 645] width 134 height 14
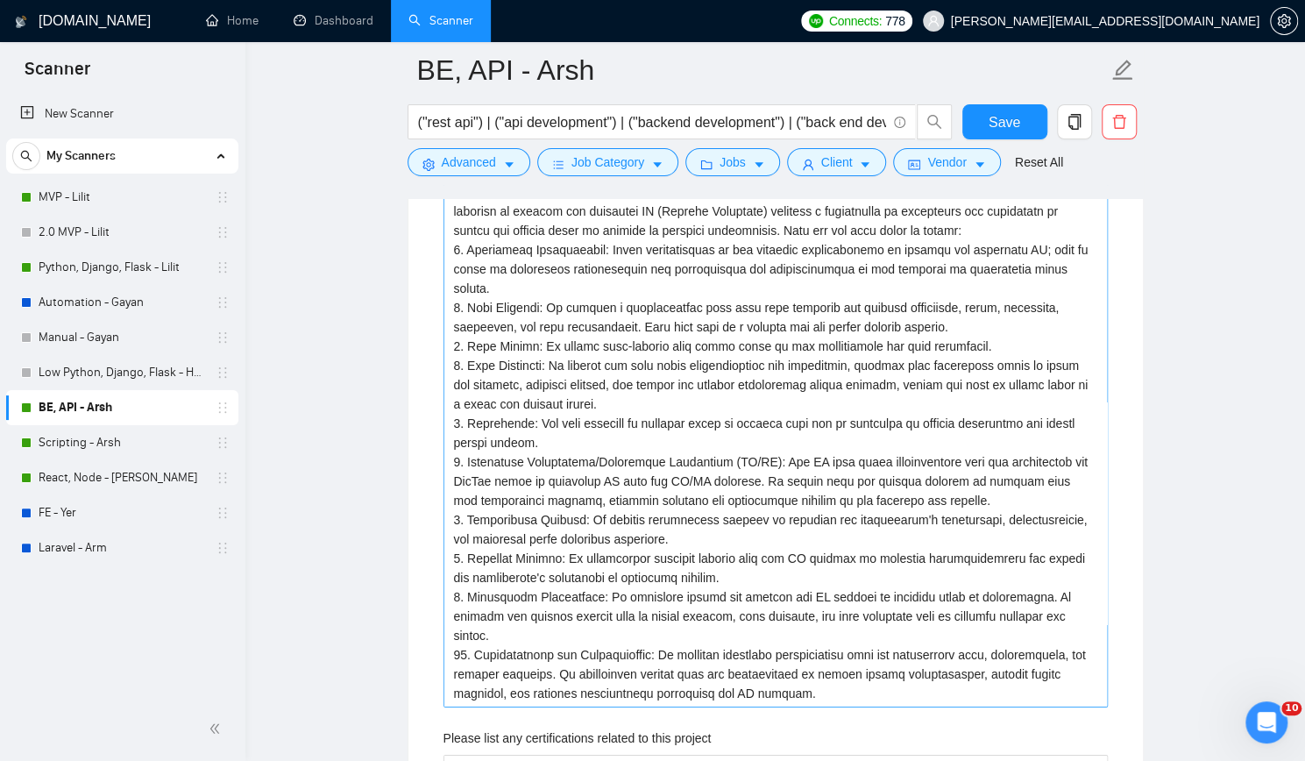
scroll to position [3418, 0]
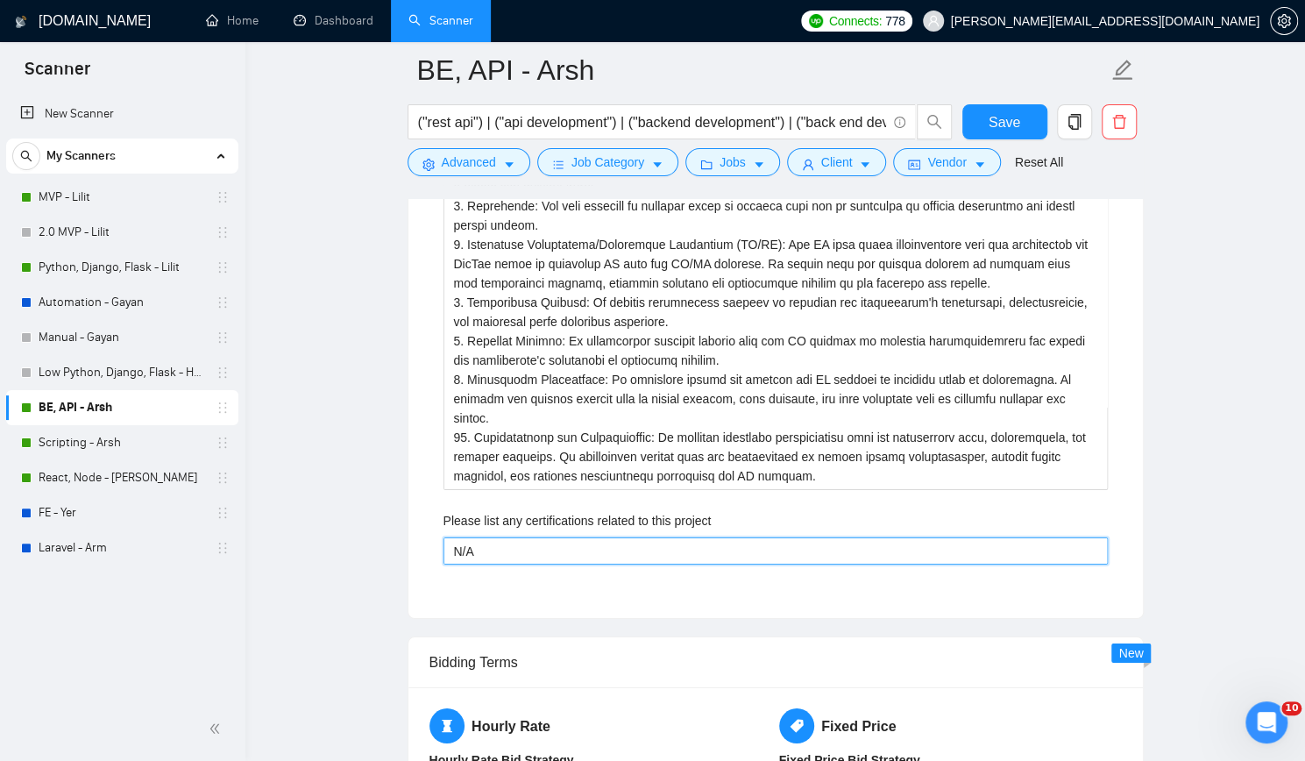
click at [628, 546] on project "N/A" at bounding box center [776, 550] width 664 height 27
paste project "Upwork Skill Certification - PHP Development PHP Back-End Development Provider:…"
type project "Upwork Skill Certification - PHP Development PHP Back-End Development Provider:…"
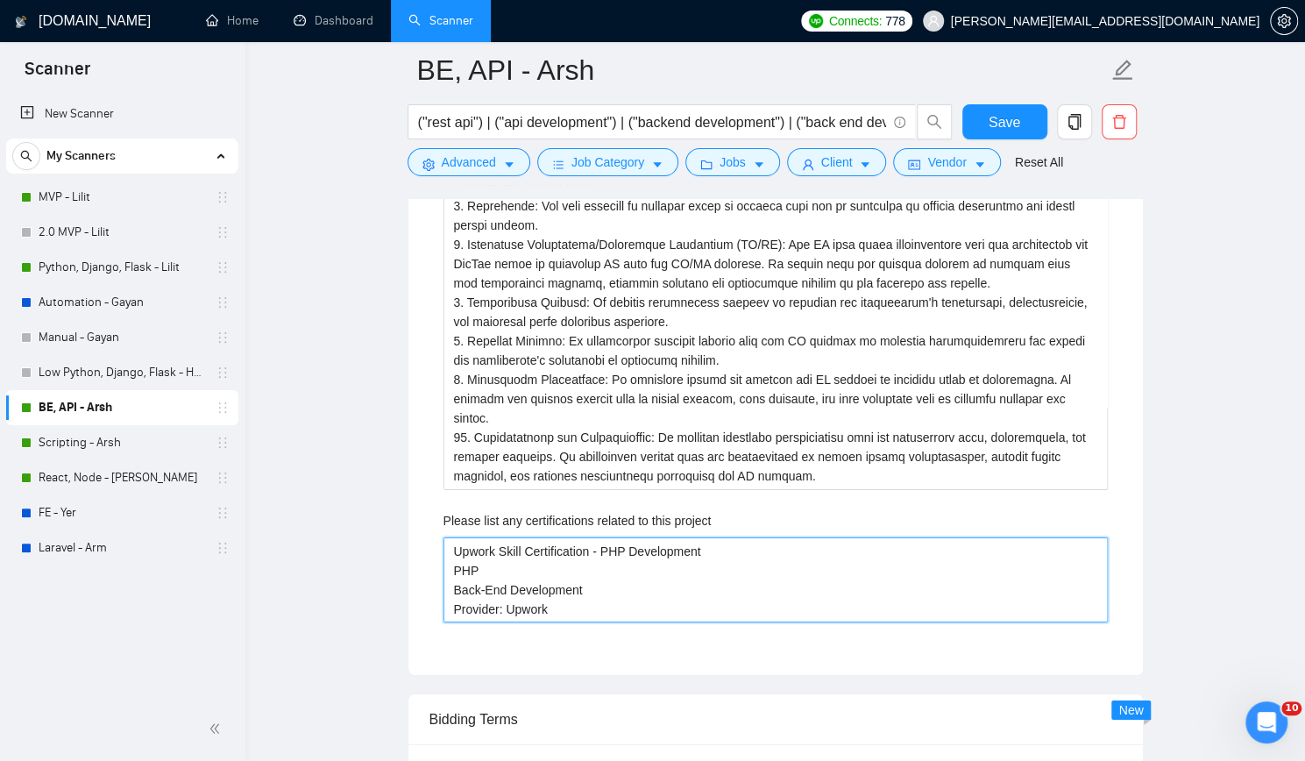
click at [636, 586] on project "Upwork Skill Certification - PHP Development PHP Back-End Development Provider:…" at bounding box center [776, 579] width 664 height 85
type project "Upwork Skill Certification - PHP Development Provider: Upwork"
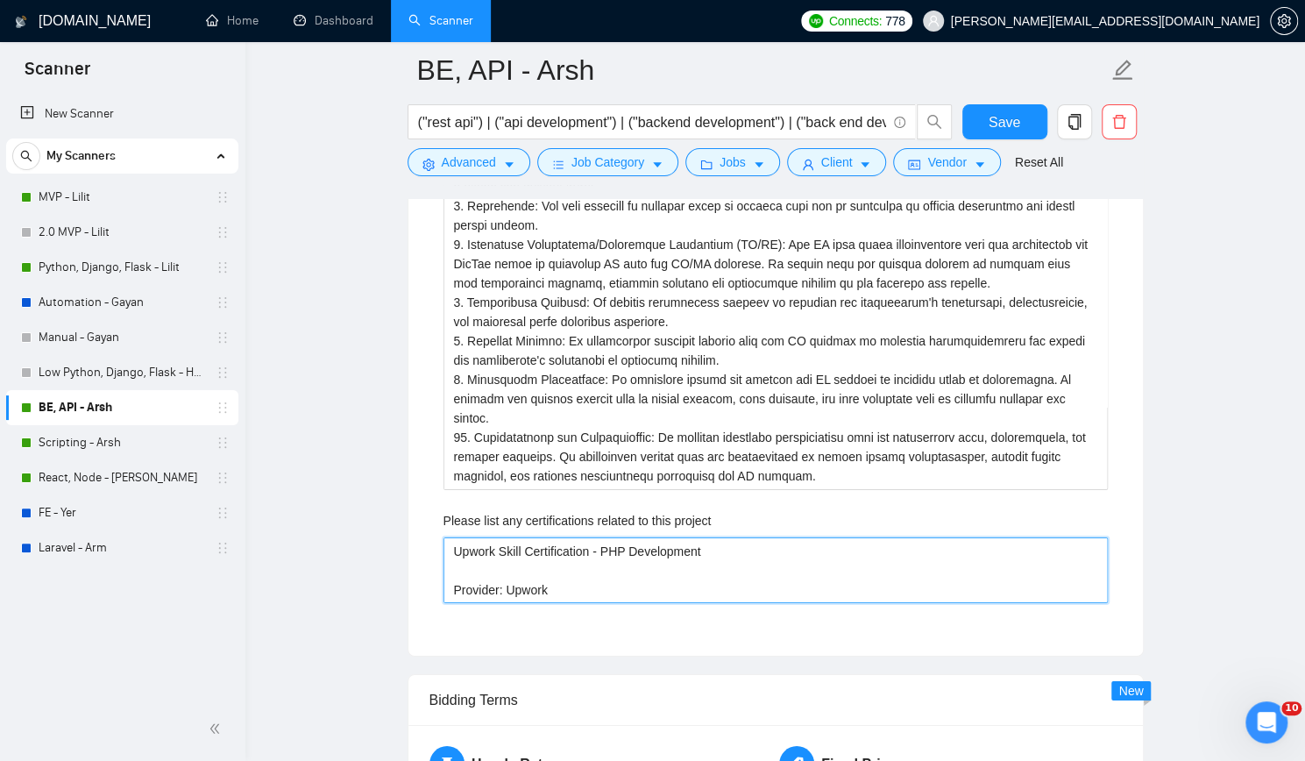
type project "Upwork Skill Certification - PHP Development Provider: Upwork"
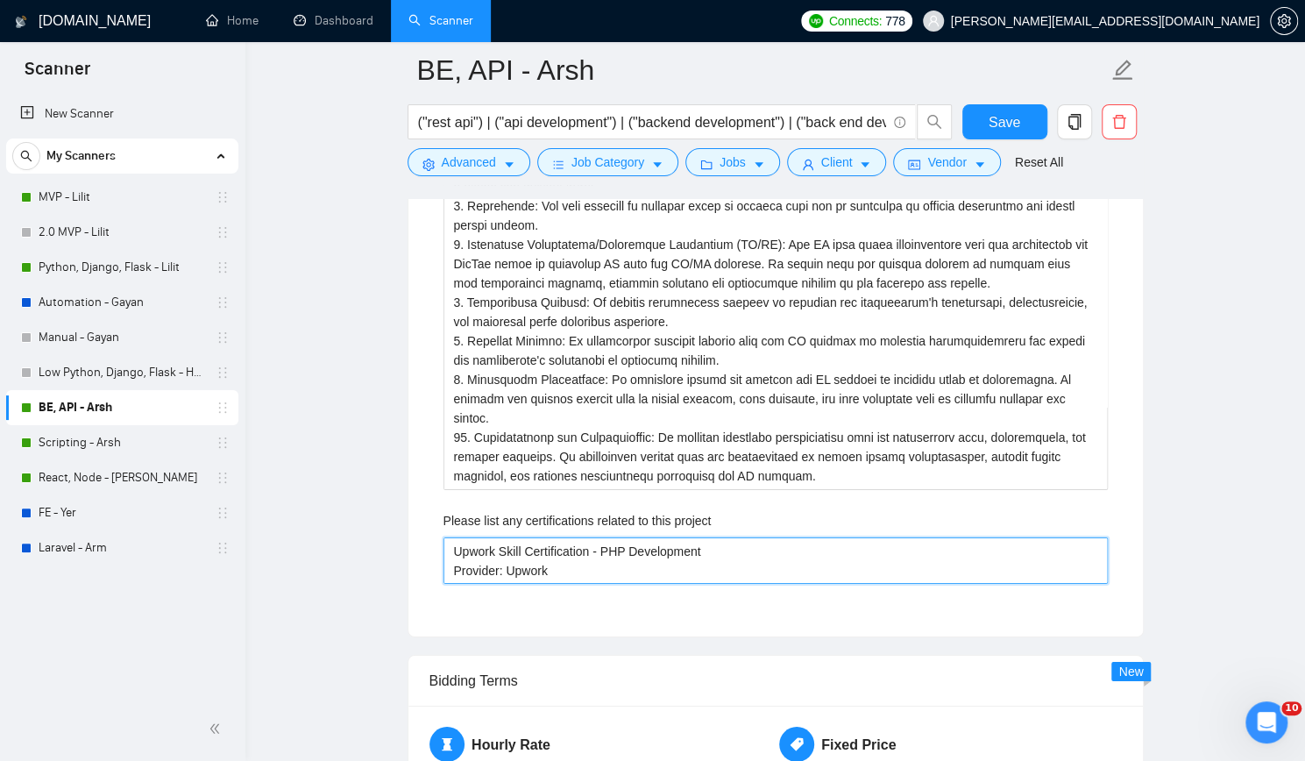
click at [622, 571] on project "Upwork Skill Certification - PHP Development Provider: Upwork" at bounding box center [776, 560] width 664 height 46
type project "Upwork Skill Certification - PHP Development Provider: Upwork"
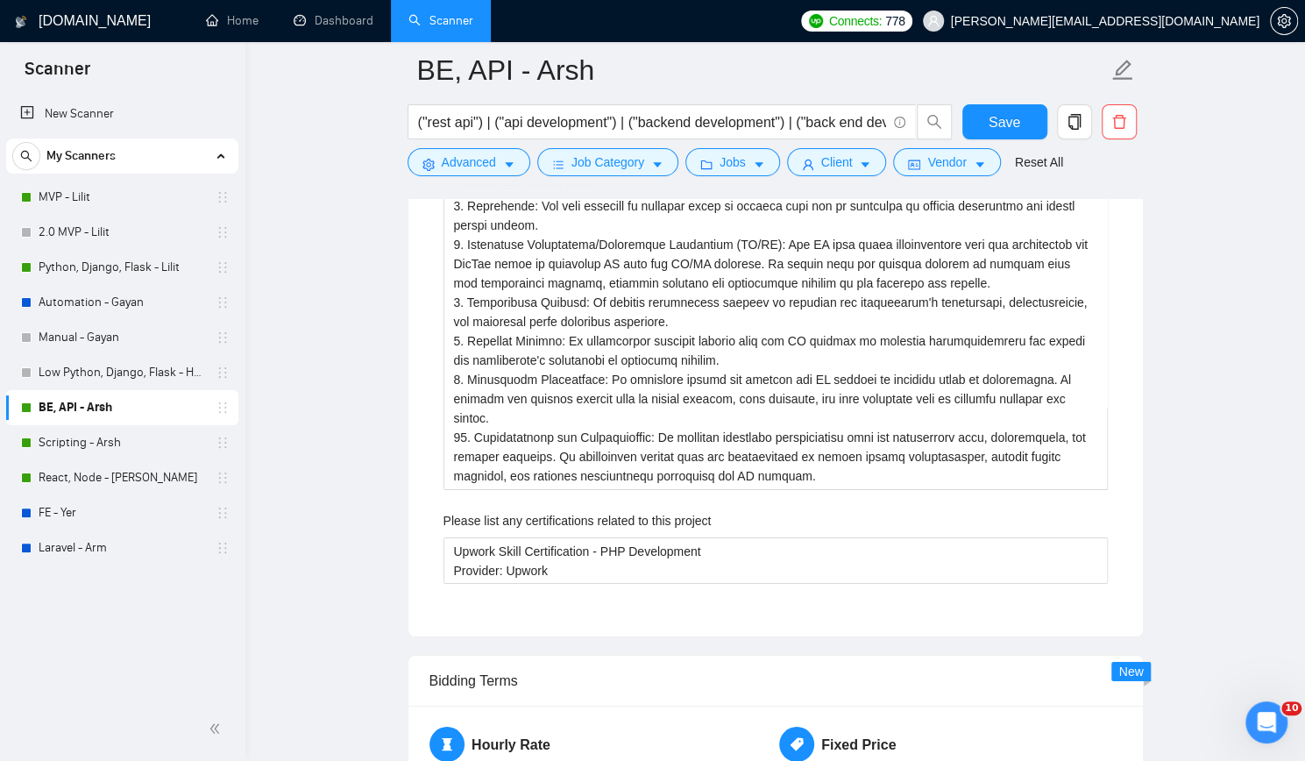
click at [1019, 103] on form "BE, API - Arsh ("rest api") | ("api development") | ("backend development") | (…" at bounding box center [776, 113] width 736 height 143
click at [1015, 118] on span "Save" at bounding box center [1005, 122] width 32 height 22
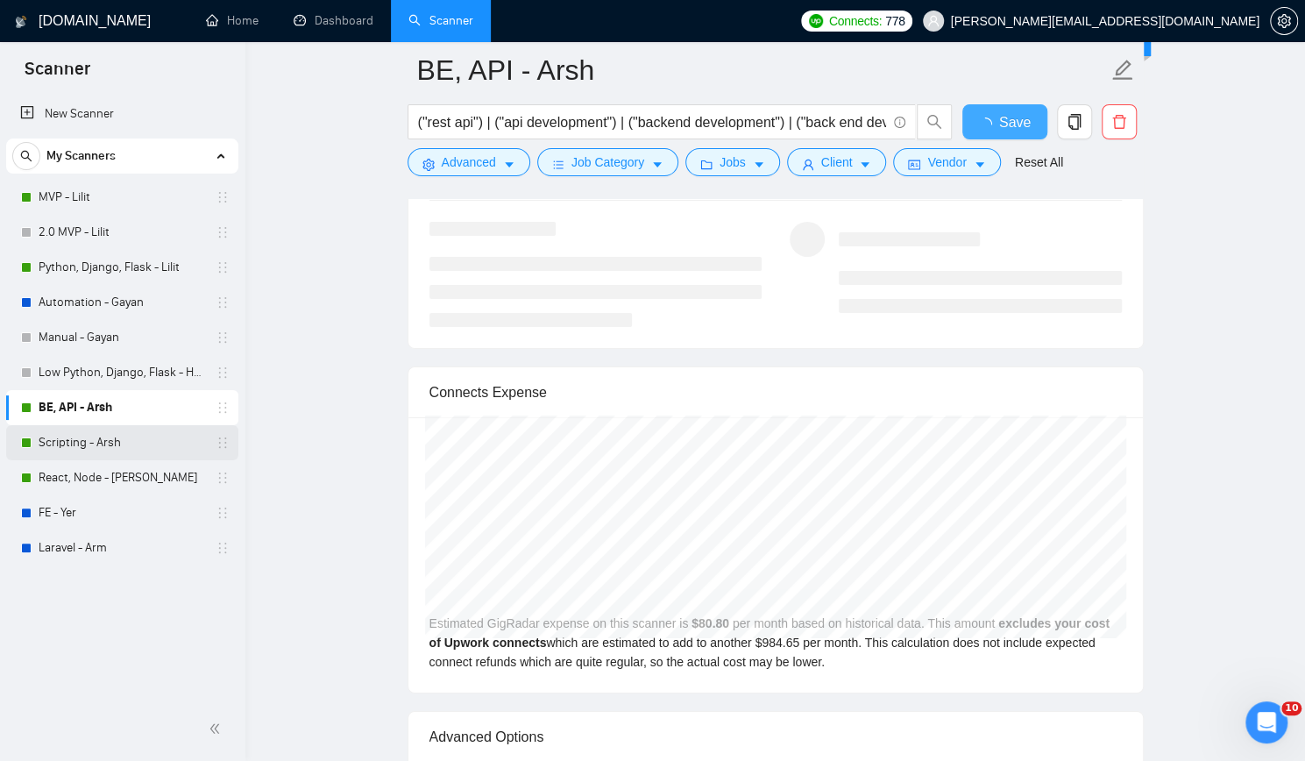
checkbox input "true"
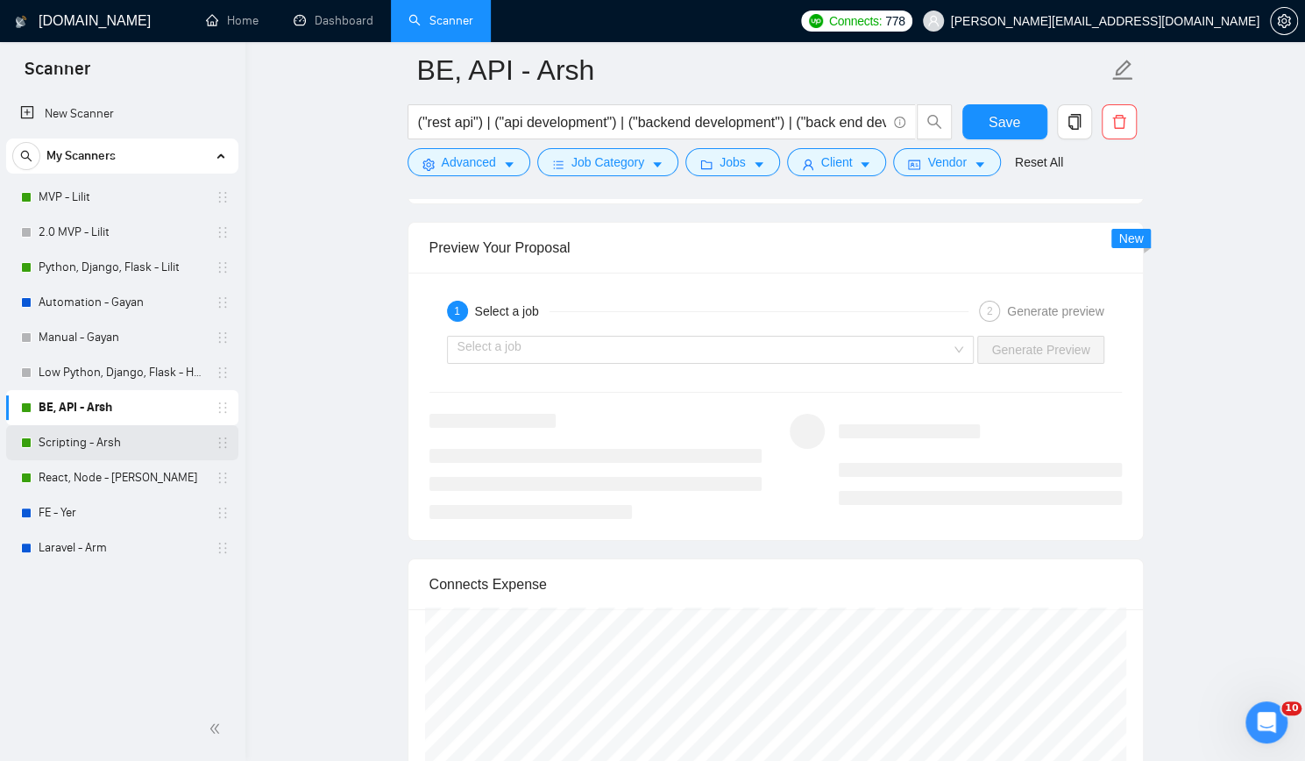
click at [161, 439] on link "Scripting - Arsh" at bounding box center [122, 442] width 167 height 35
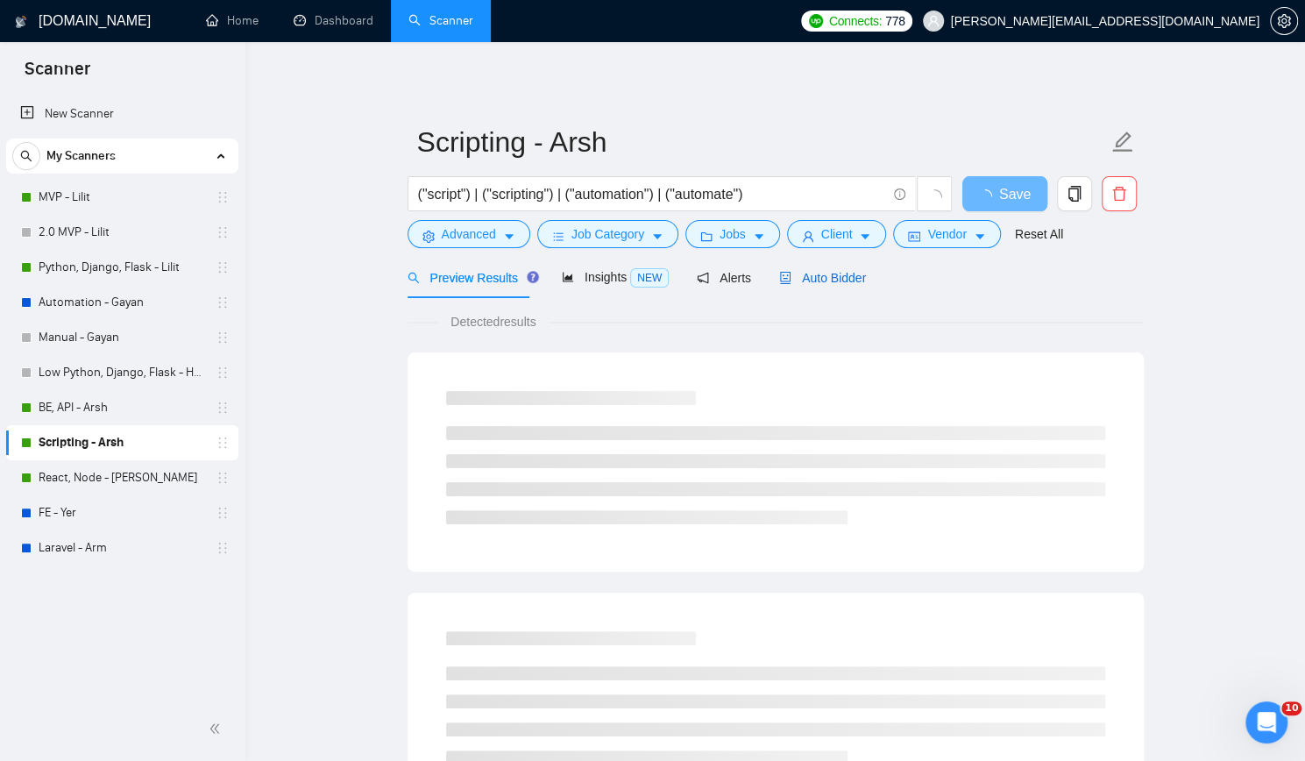
click at [799, 278] on span "Auto Bidder" at bounding box center [822, 278] width 87 height 14
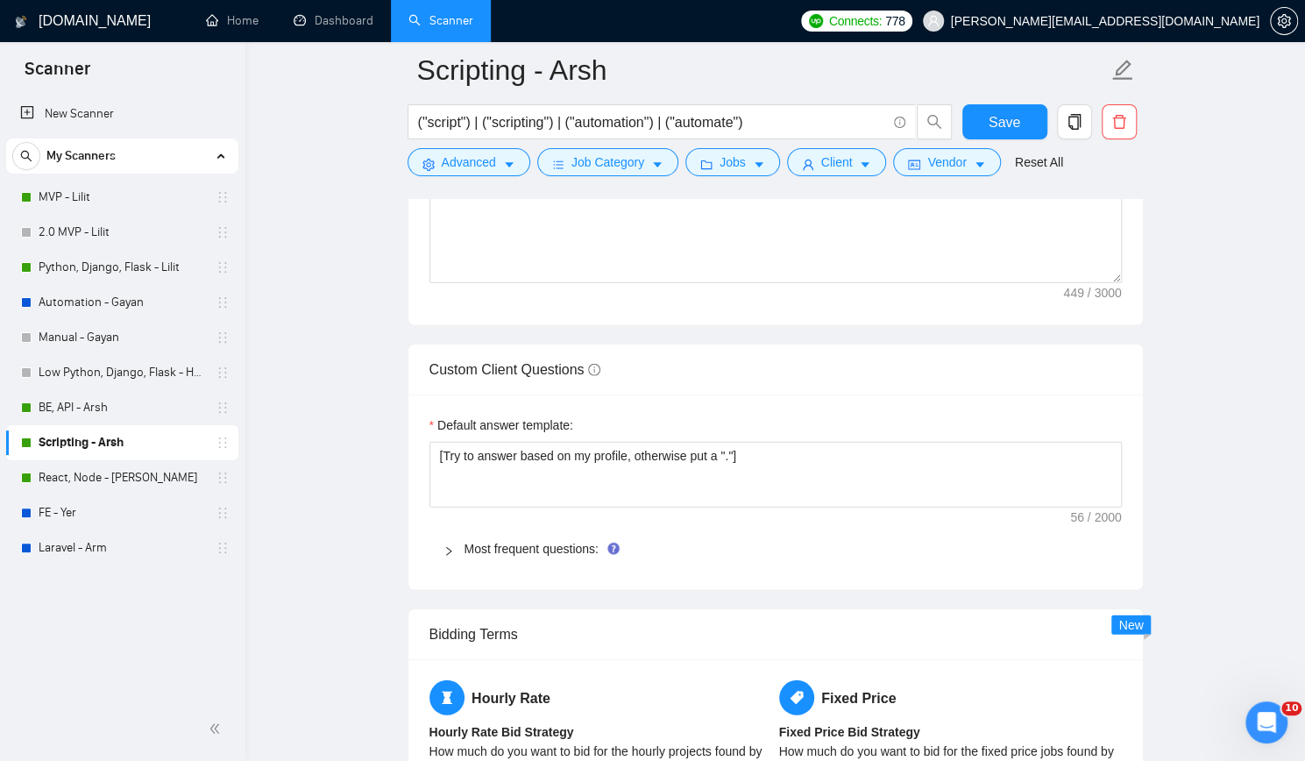
scroll to position [2279, 0]
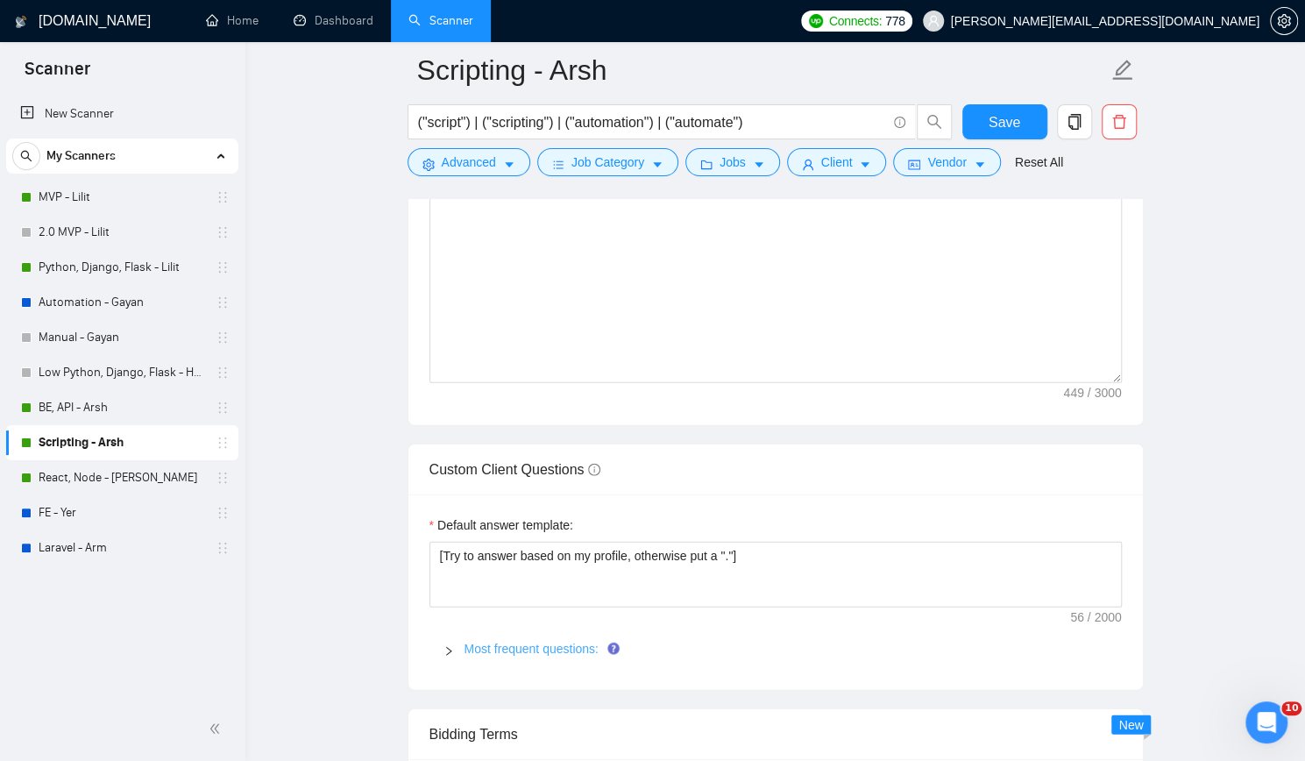
click at [519, 642] on link "Most frequent questions:" at bounding box center [532, 649] width 134 height 14
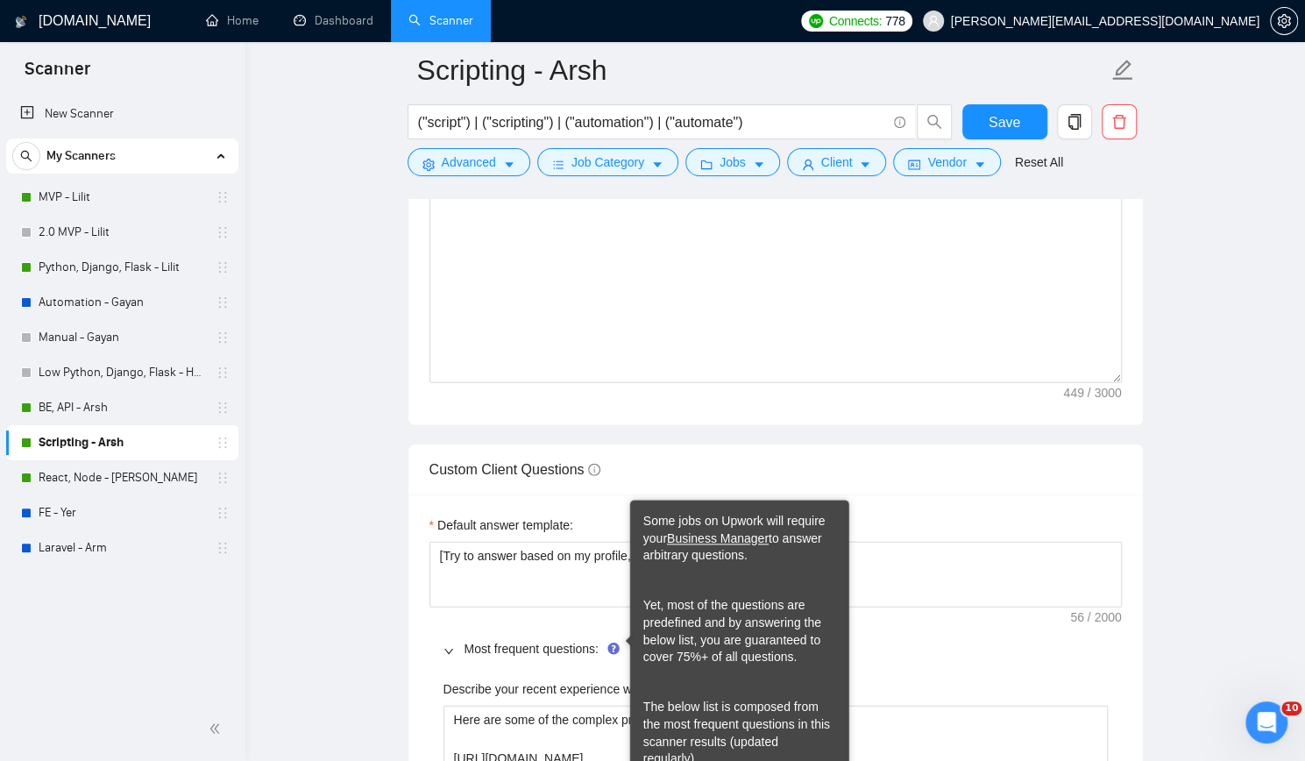
scroll to position [2717, 0]
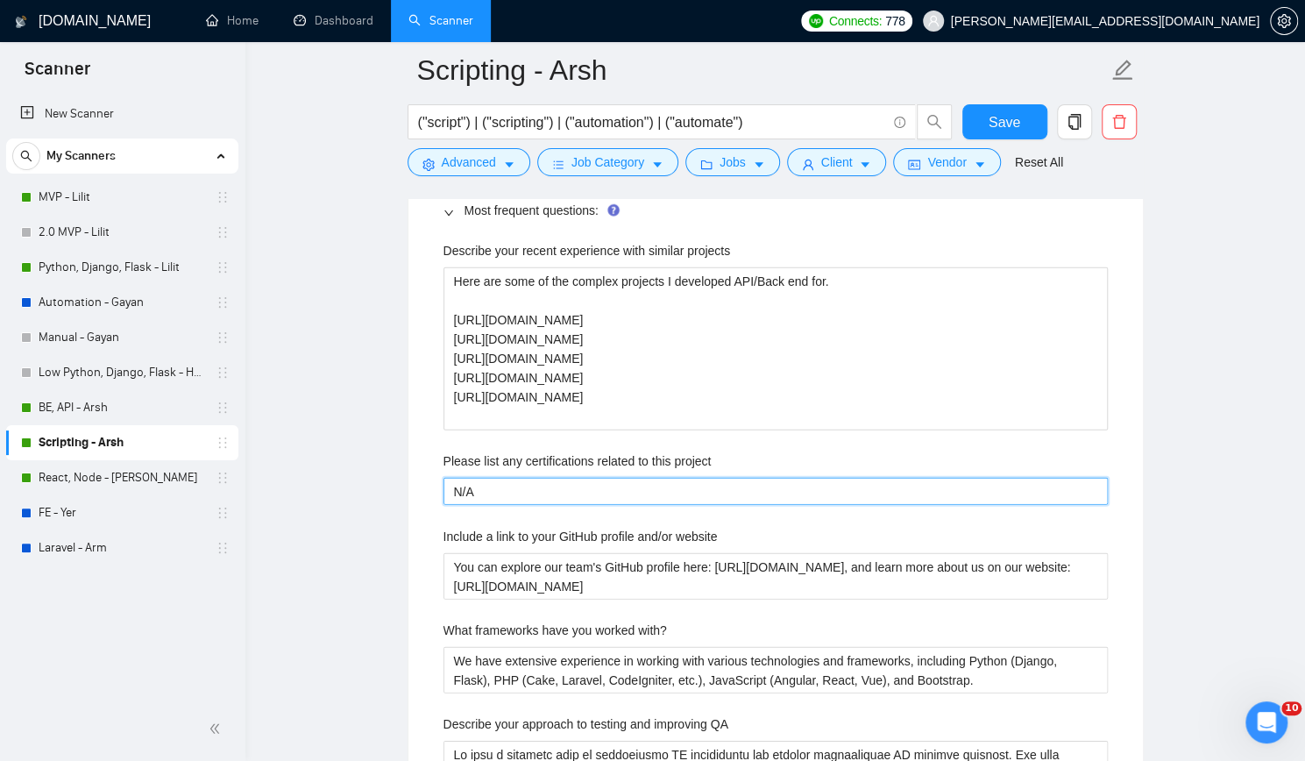
click at [575, 480] on project "N/A" at bounding box center [776, 491] width 664 height 27
paste project "Upwork Skill Certification - PHP Development Provider: Upwork"
type project "Upwork Skill Certification - PHP Development Provider: Upwork"
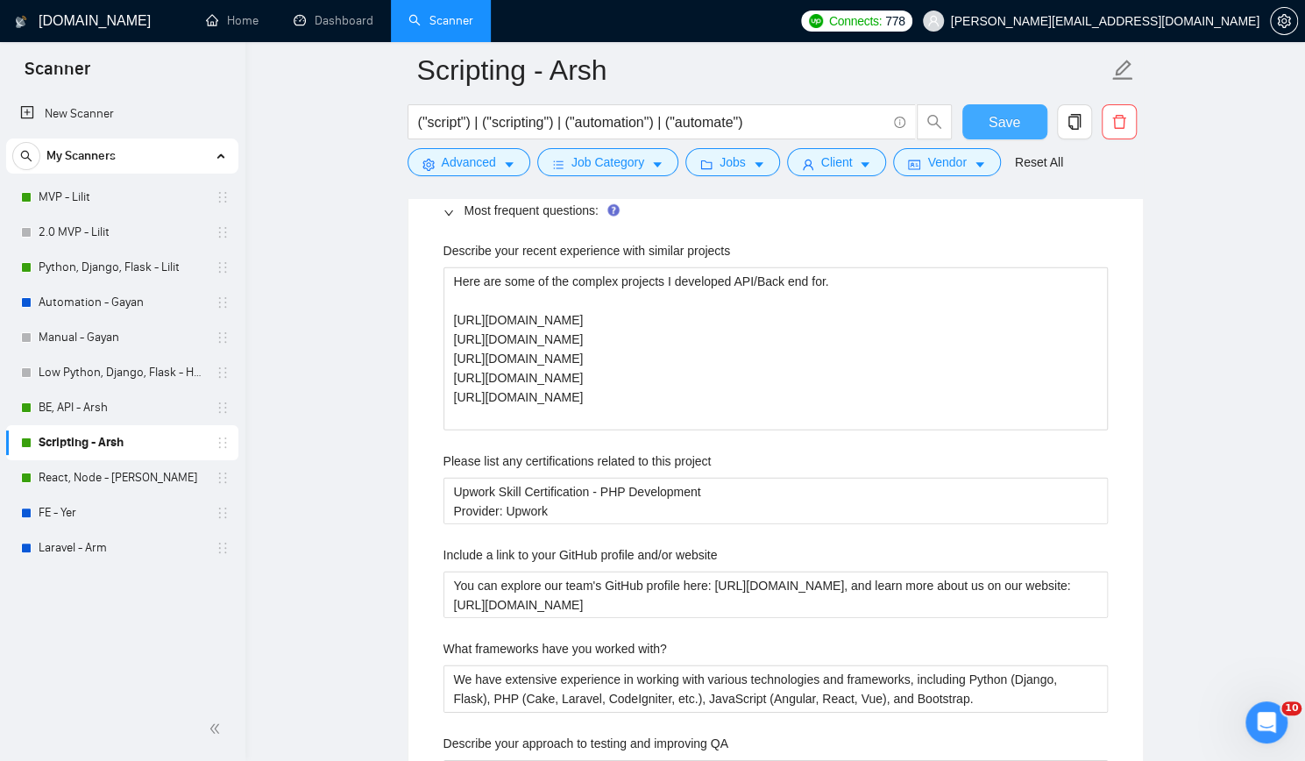
click at [1005, 123] on span "Save" at bounding box center [1005, 122] width 32 height 22
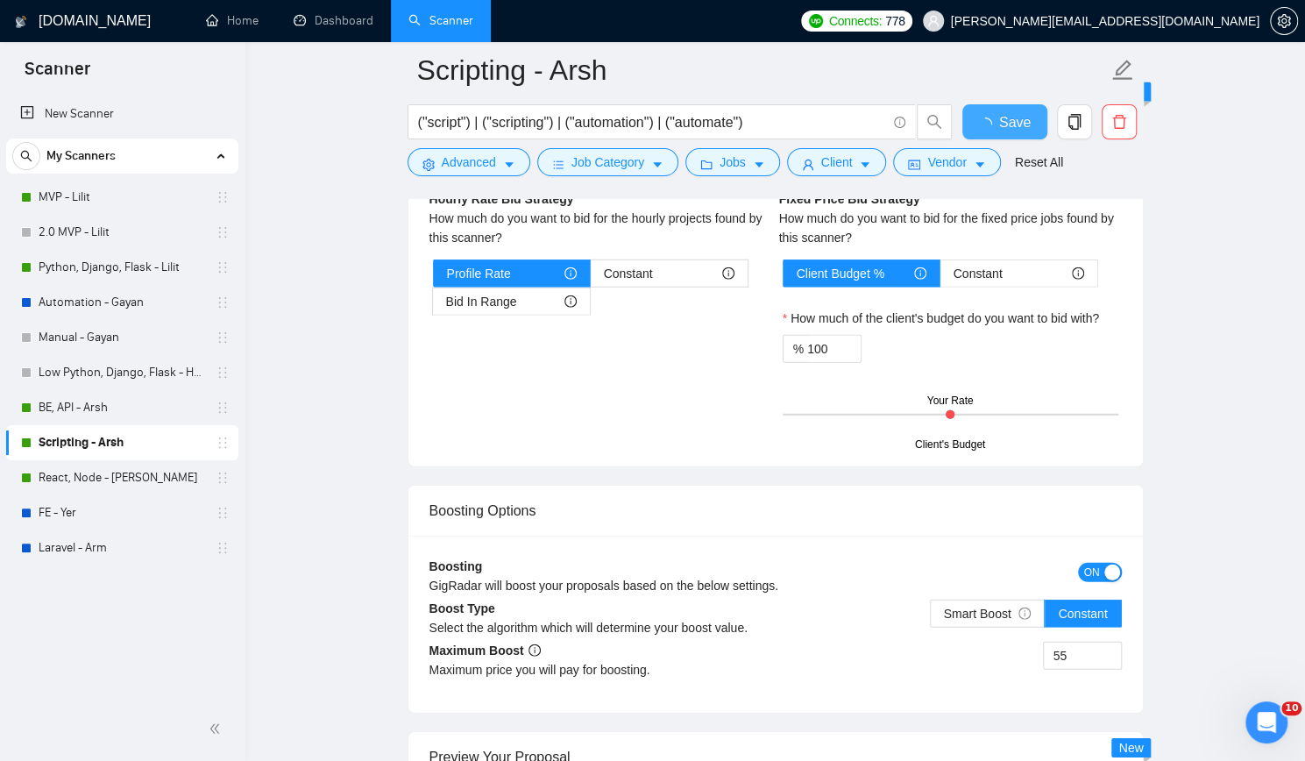
checkbox input "true"
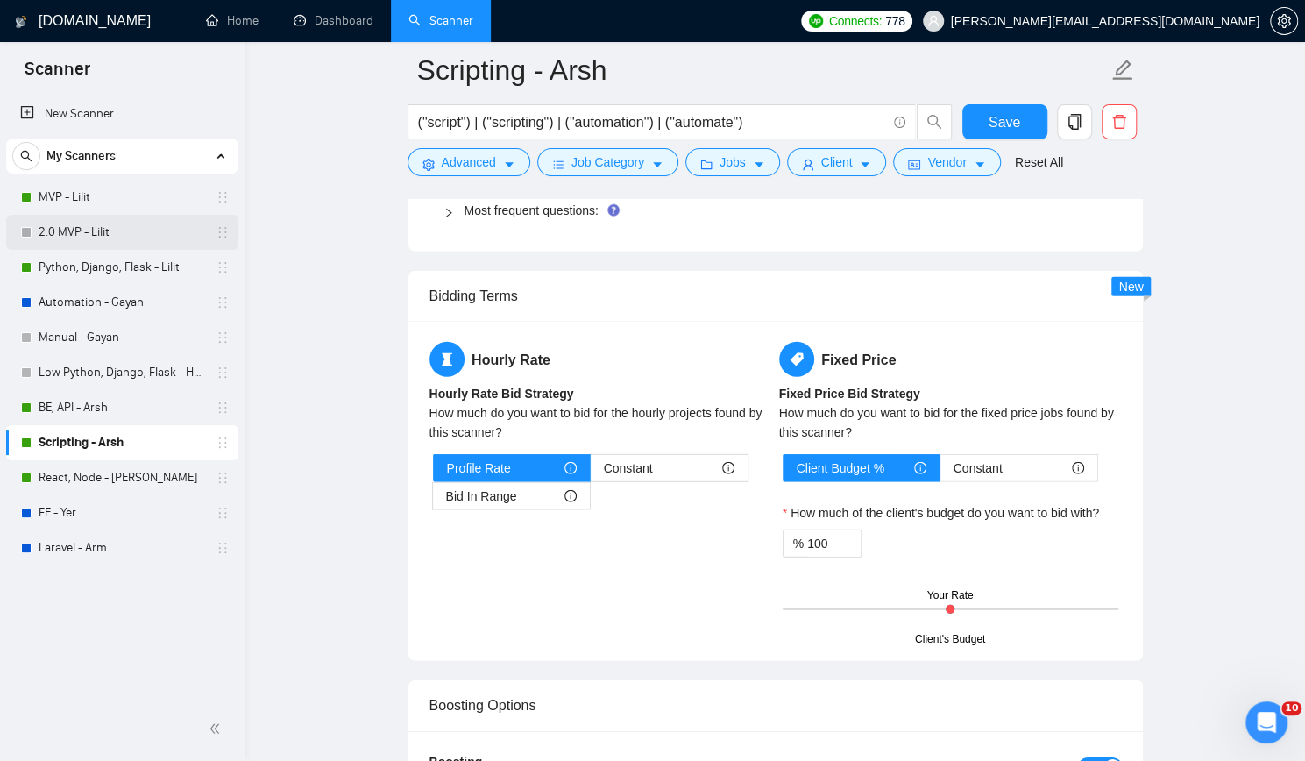
drag, startPoint x: 61, startPoint y: 193, endPoint x: 163, endPoint y: 236, distance: 110.4
click at [61, 193] on link "MVP - Lilit" at bounding box center [122, 197] width 167 height 35
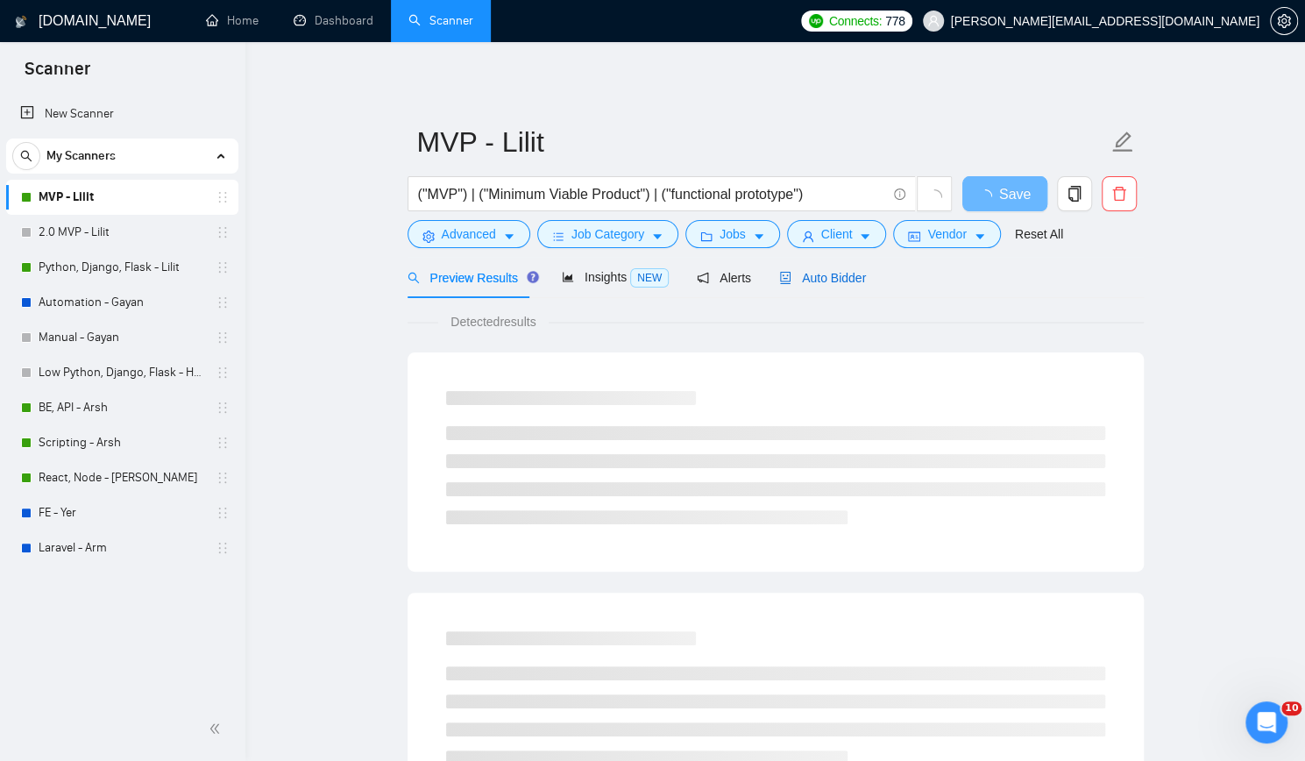
click at [824, 273] on span "Auto Bidder" at bounding box center [822, 278] width 87 height 14
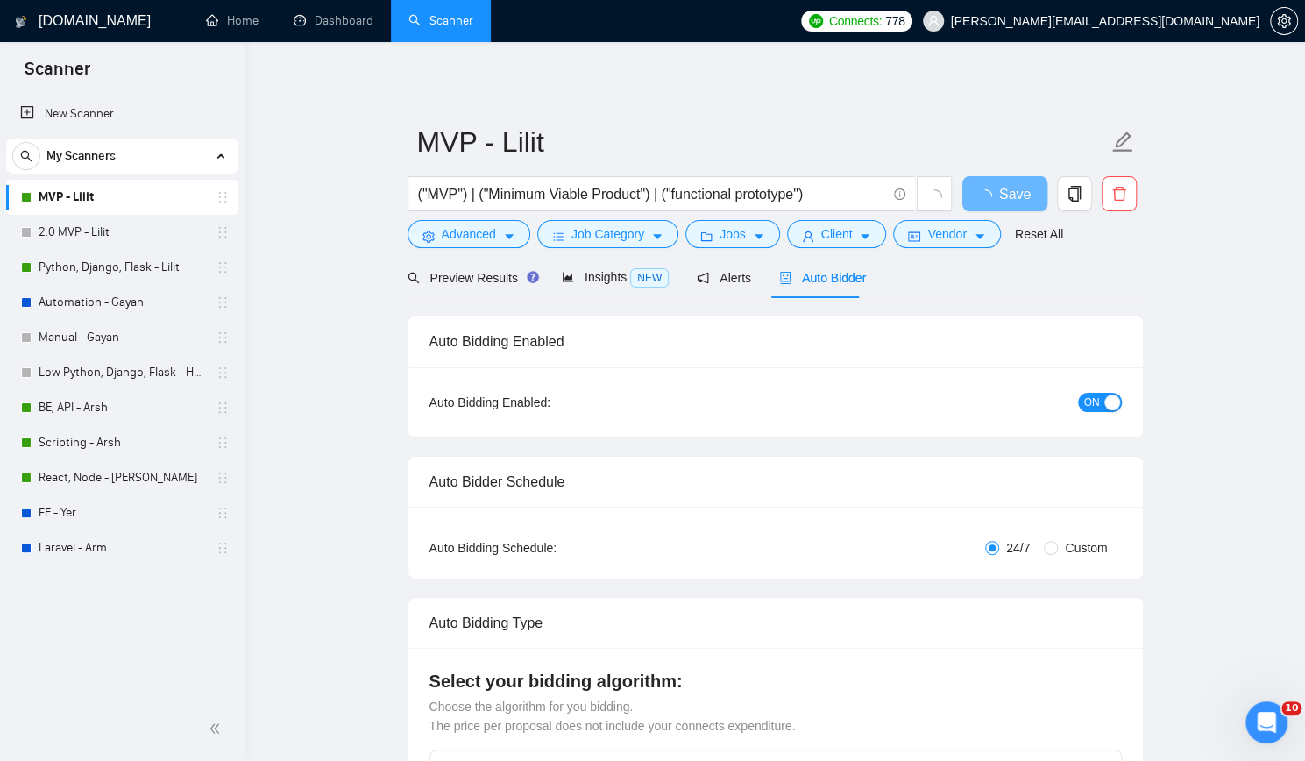
checkbox input "true"
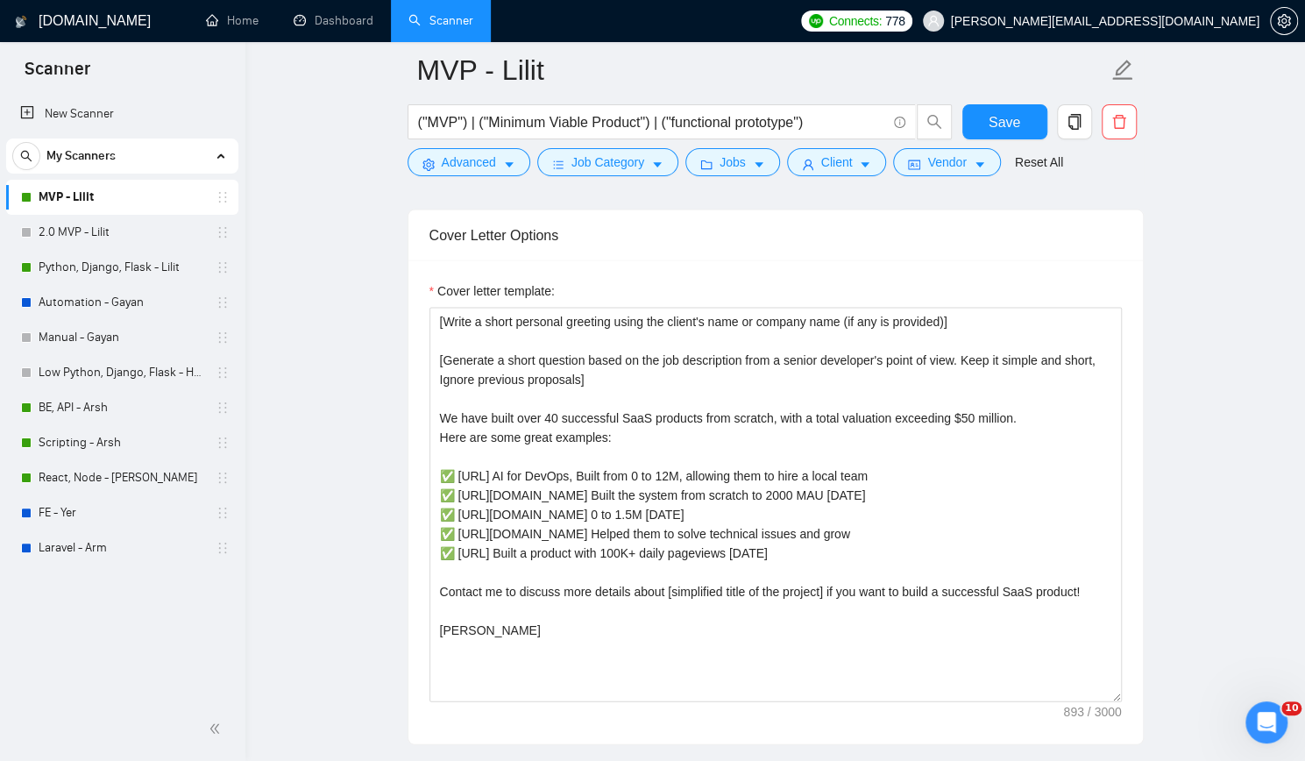
scroll to position [1928, 0]
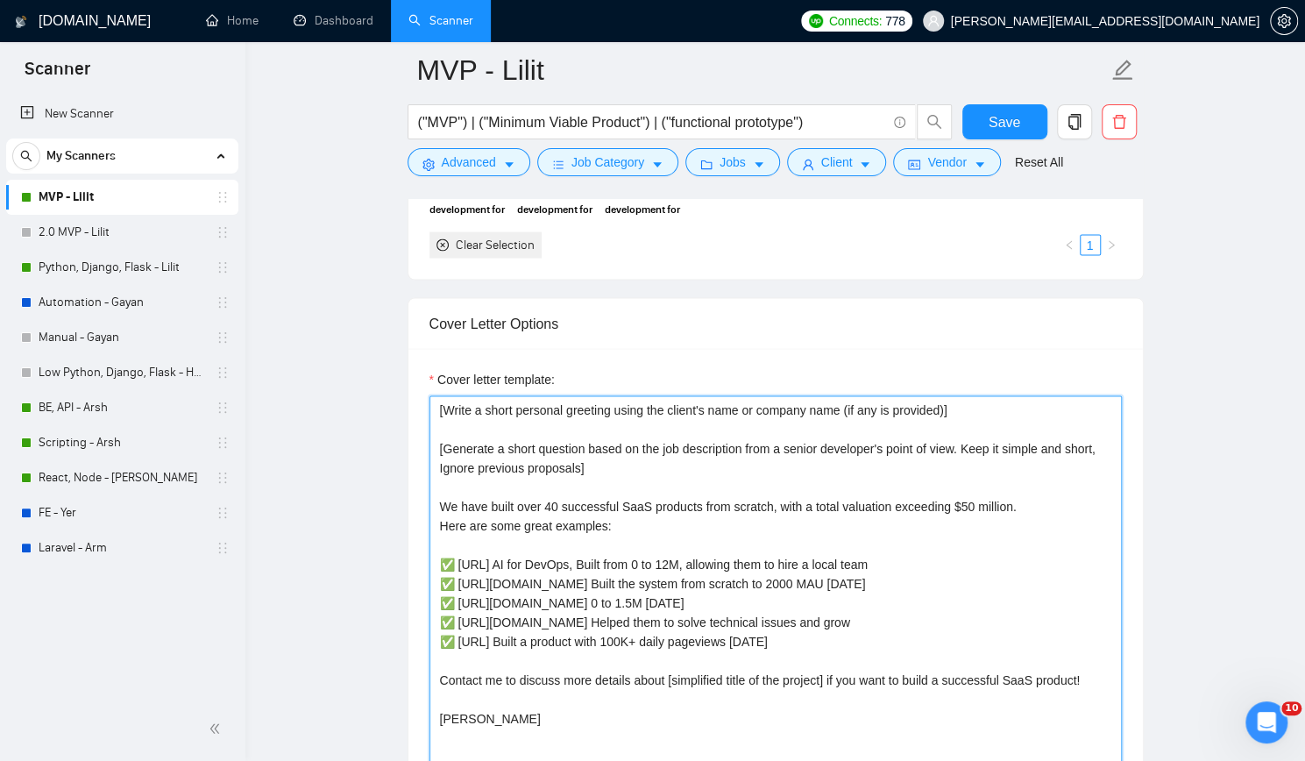
click at [973, 395] on textarea "[Write a short personal greeting using the client's name or company name (if an…" at bounding box center [775, 592] width 692 height 394
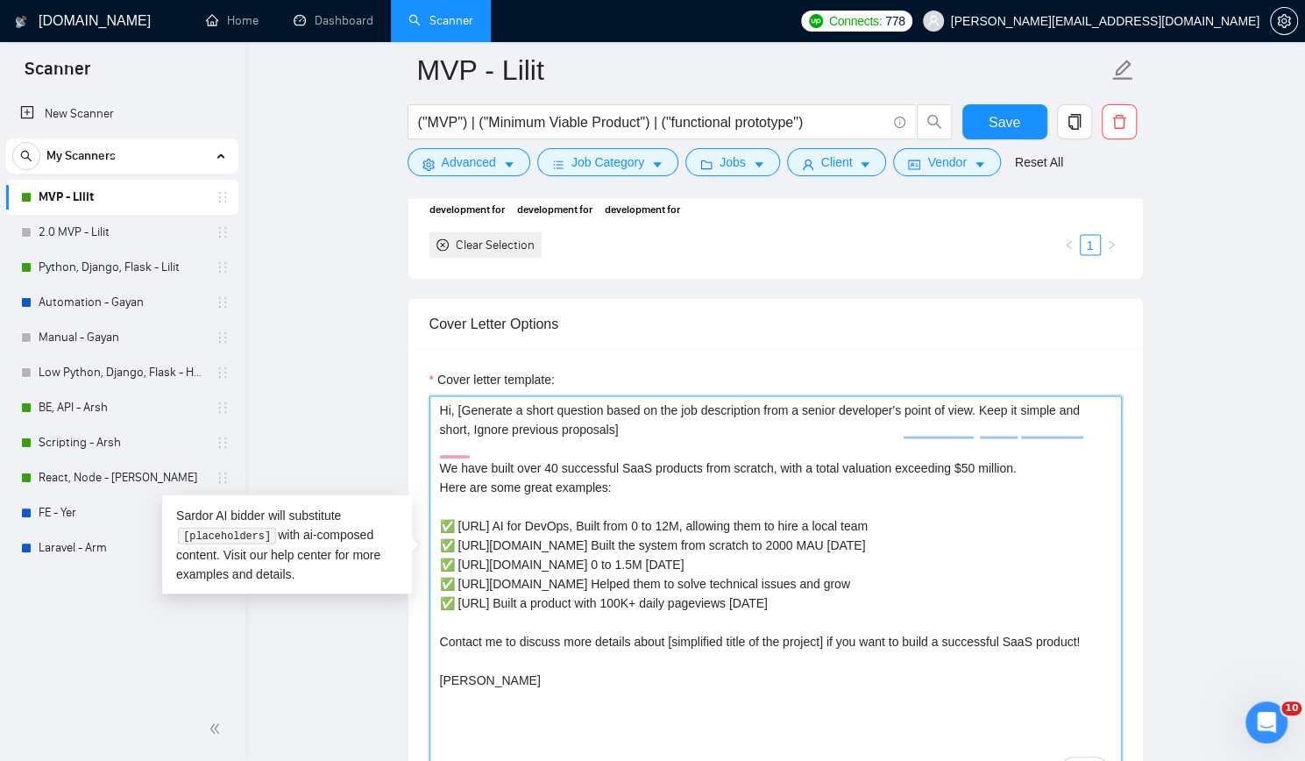
type textarea "Hi, [Generate a short question based on the job description from a senior devel…"
click at [745, 453] on textarea "Hi, [Generate a short question based on the job description from a senior devel…" at bounding box center [775, 592] width 692 height 394
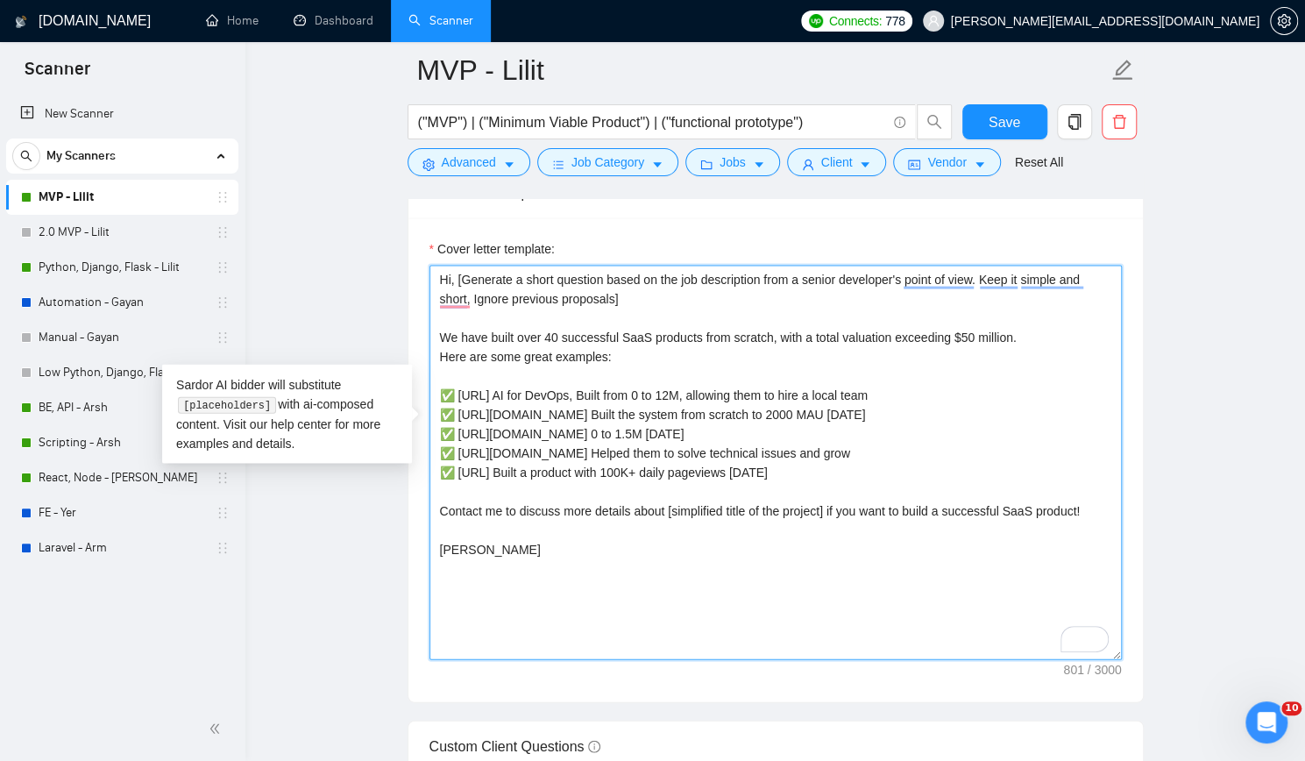
scroll to position [2104, 0]
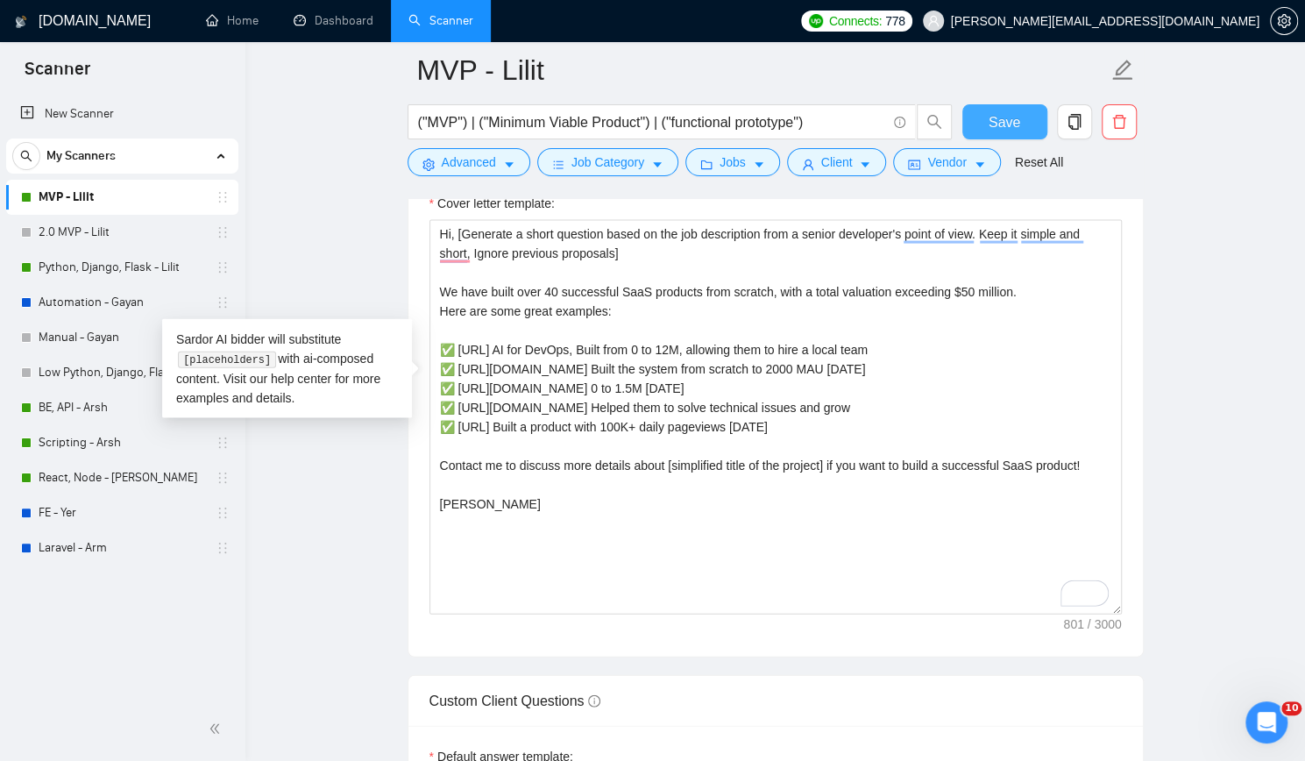
click at [1008, 117] on span "Save" at bounding box center [1005, 122] width 32 height 22
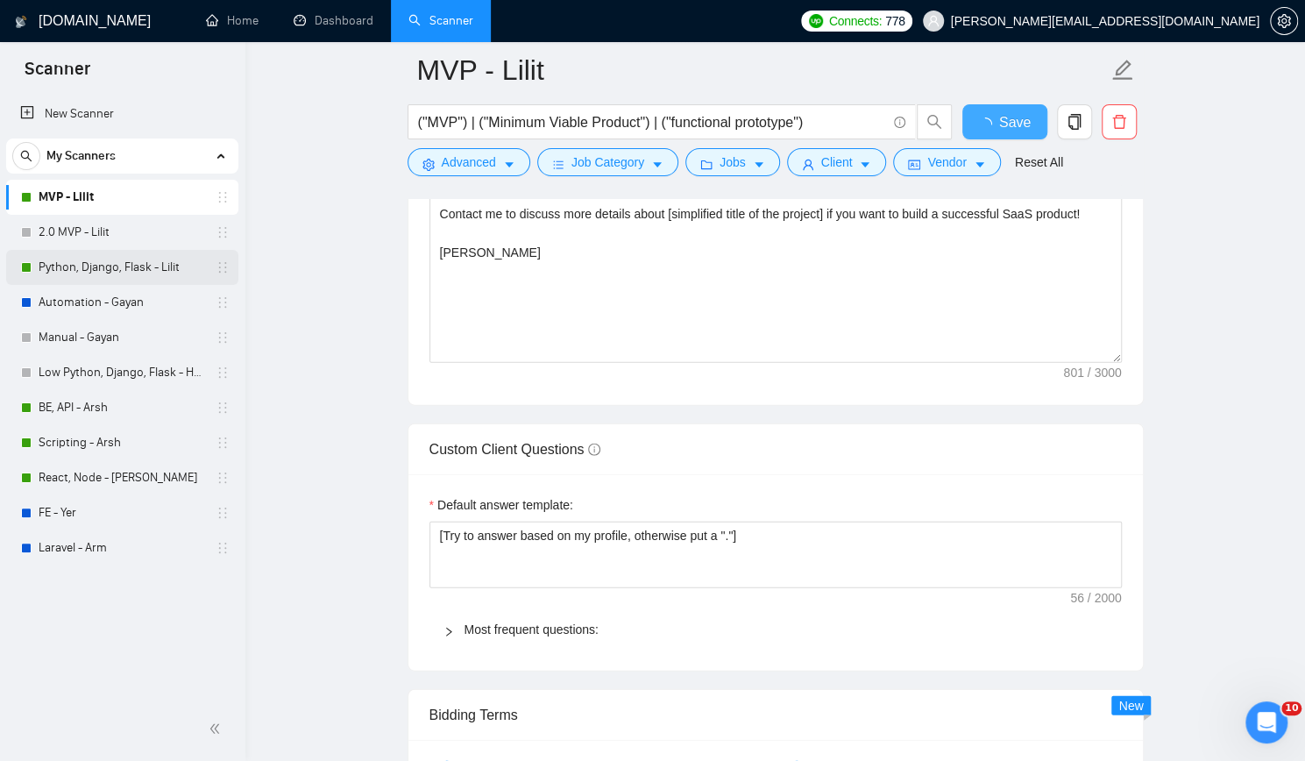
checkbox input "true"
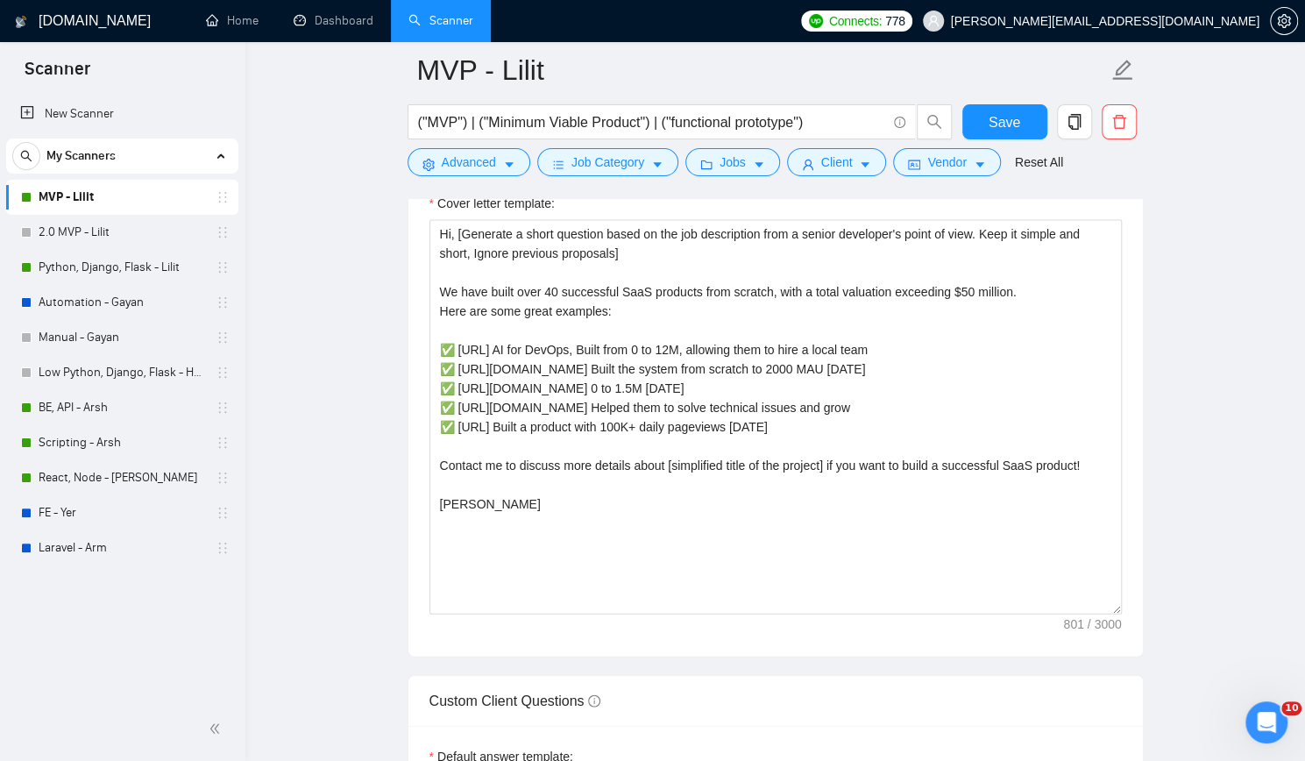
drag, startPoint x: 160, startPoint y: 267, endPoint x: 316, endPoint y: 238, distance: 158.8
click at [160, 267] on link "Python, Django, Flask - Lilit" at bounding box center [122, 267] width 167 height 35
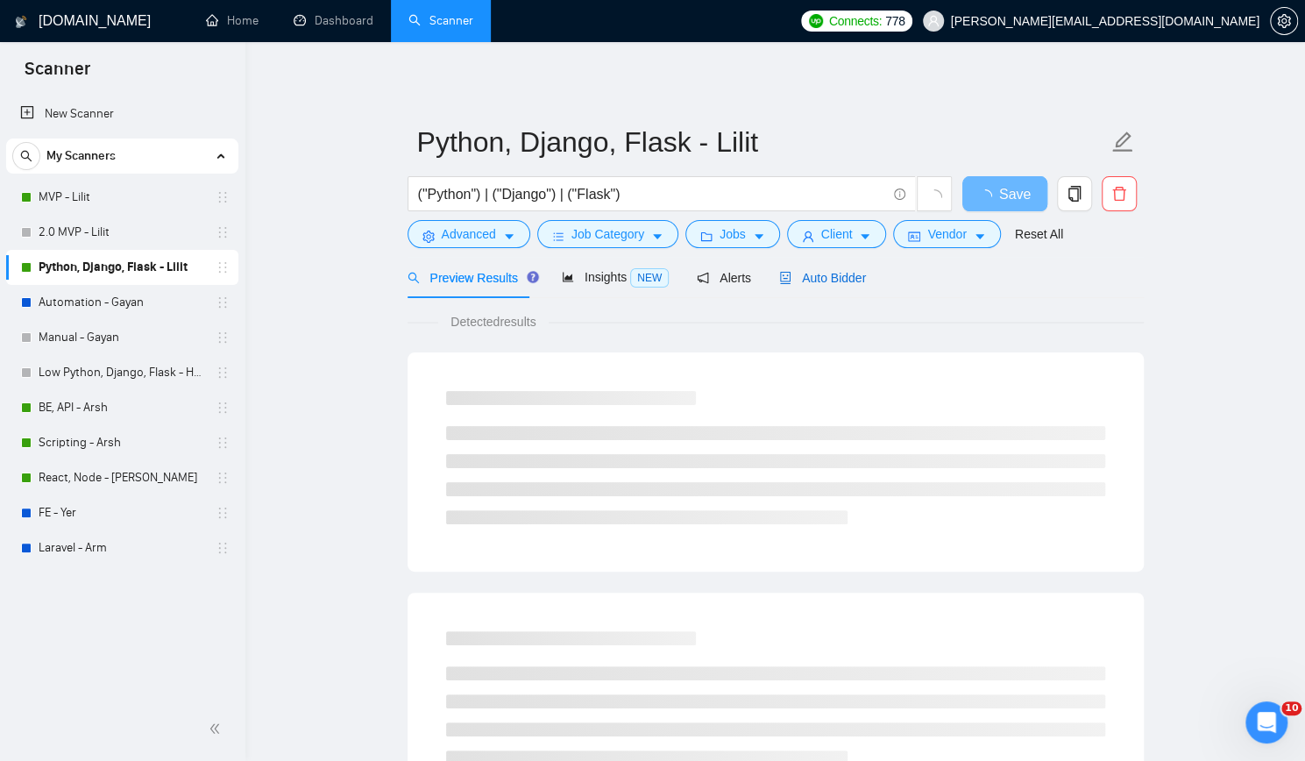
click at [822, 278] on span "Auto Bidder" at bounding box center [822, 278] width 87 height 14
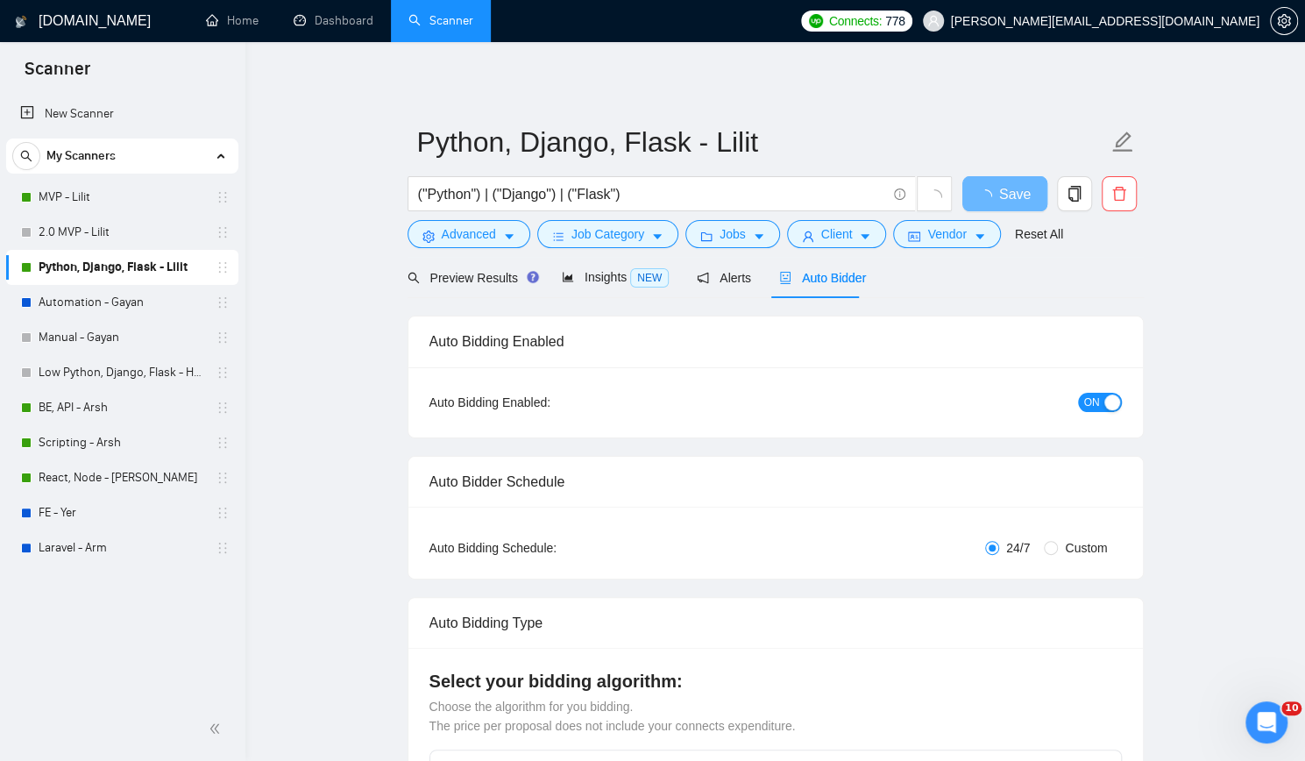
checkbox input "true"
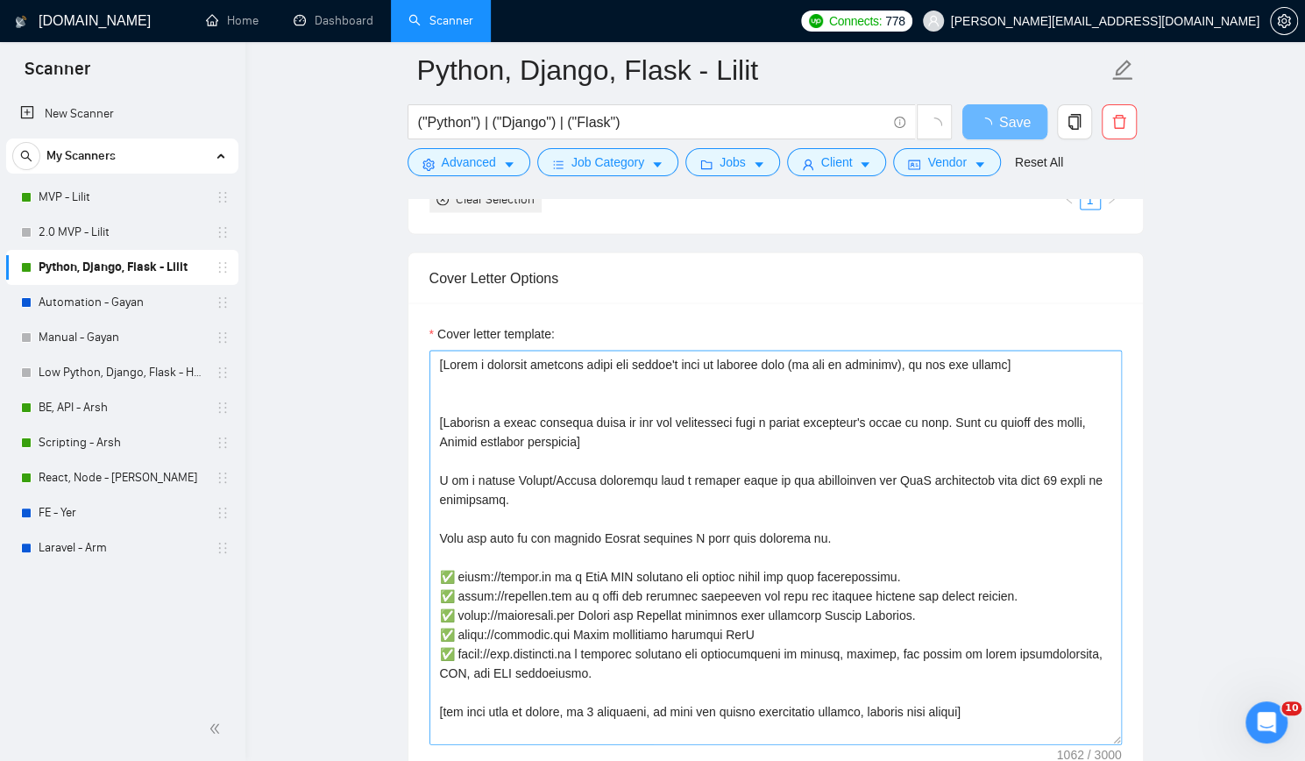
scroll to position [1928, 0]
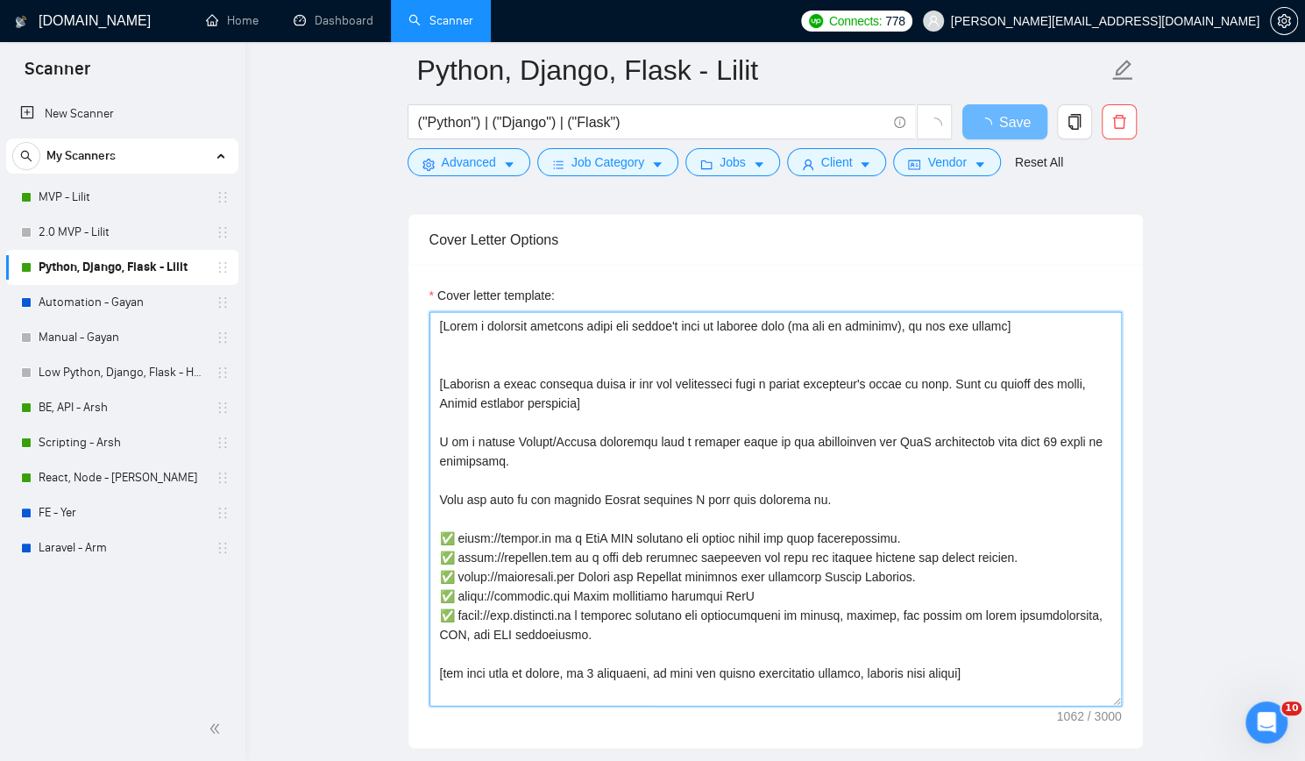
click at [647, 413] on textarea "Cover letter template:" at bounding box center [775, 508] width 692 height 394
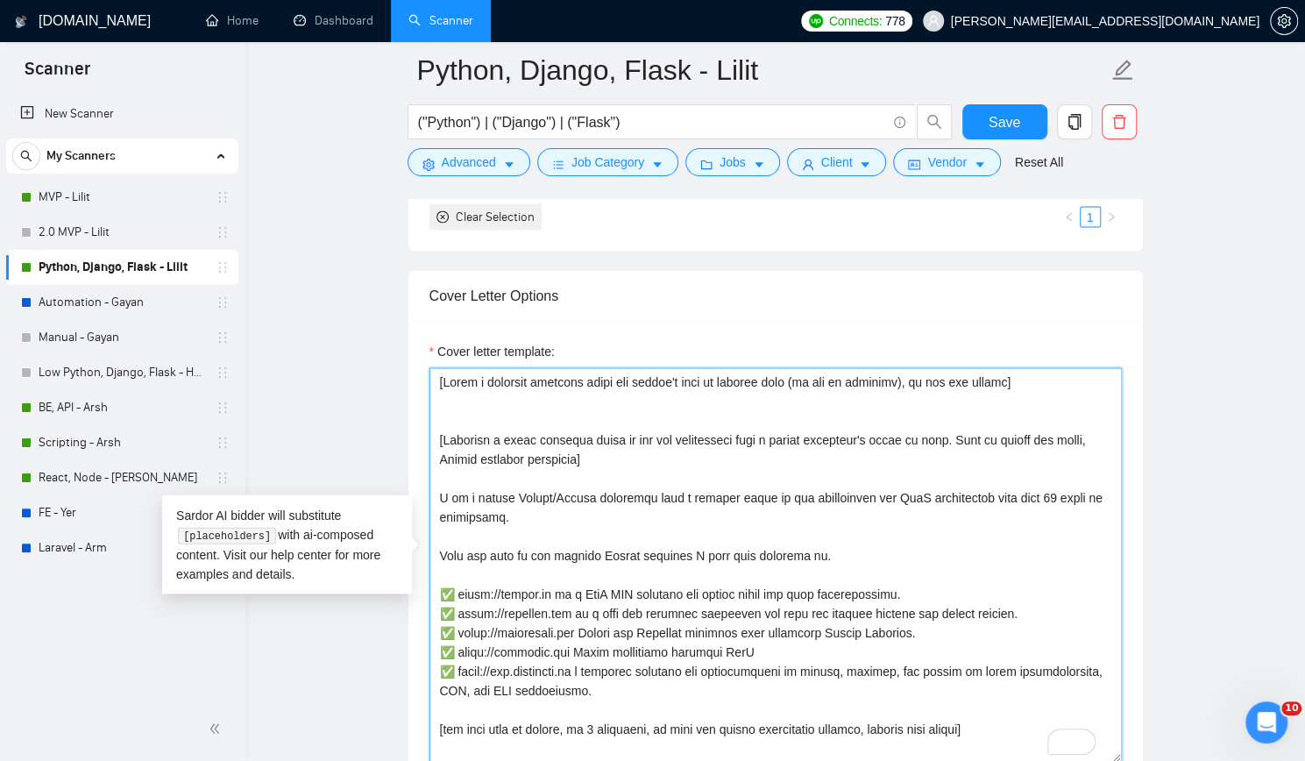
click at [1031, 376] on textarea "Cover letter template:" at bounding box center [775, 564] width 692 height 394
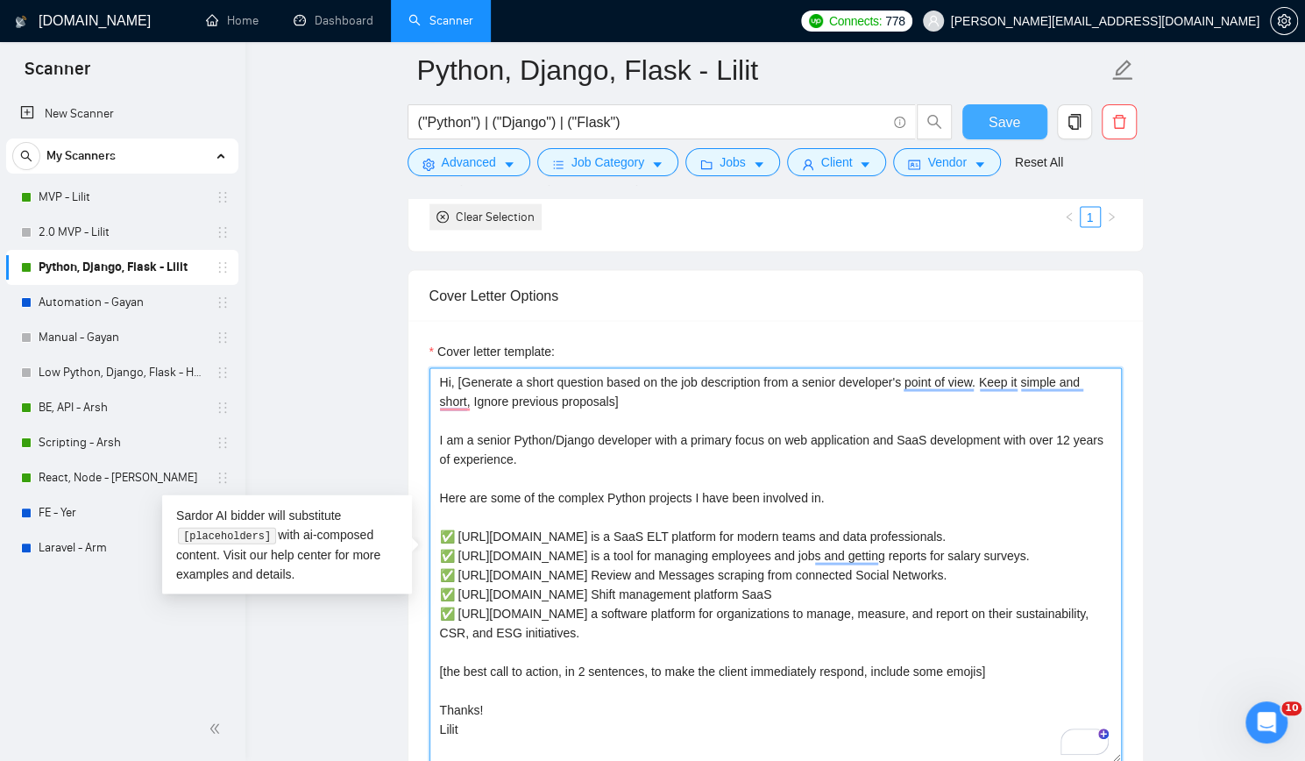
type textarea "Hi, [Generate a short question based on the job description from a senior devel…"
click at [1003, 120] on span "Save" at bounding box center [1005, 122] width 32 height 22
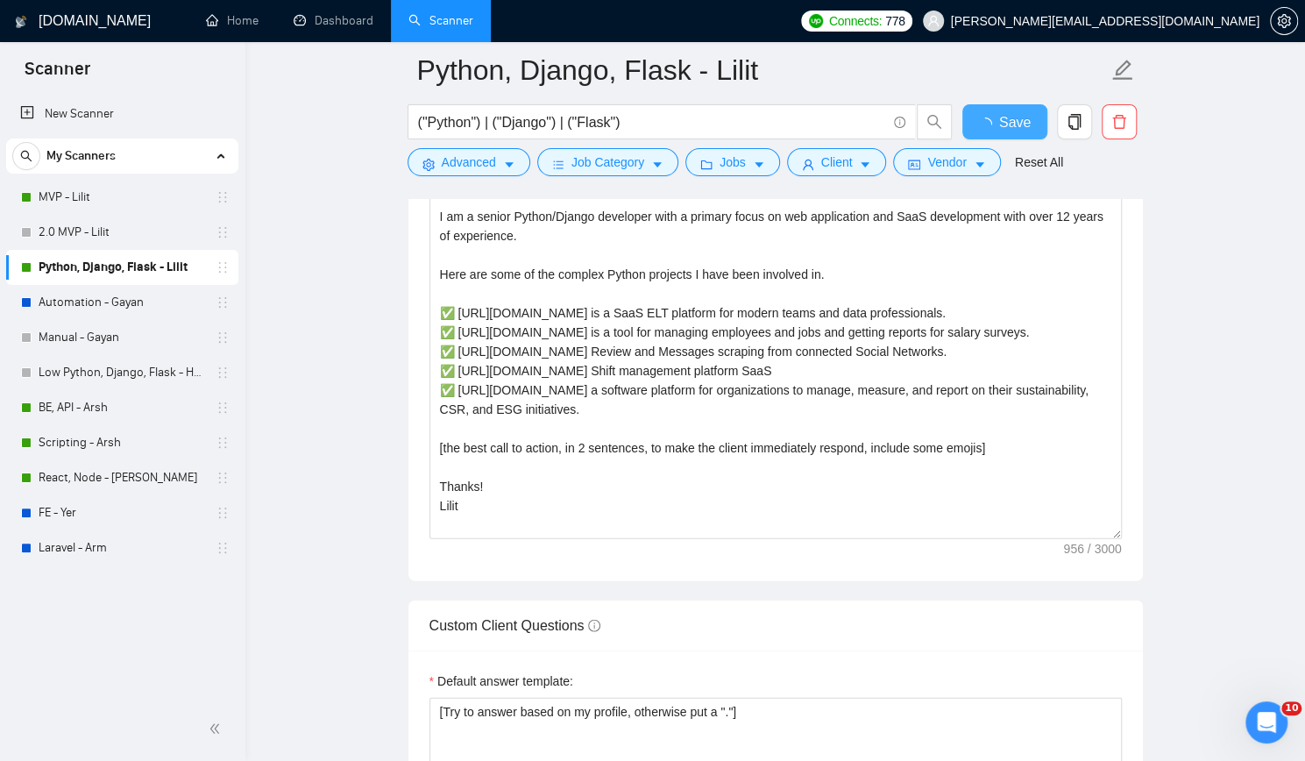
checkbox input "true"
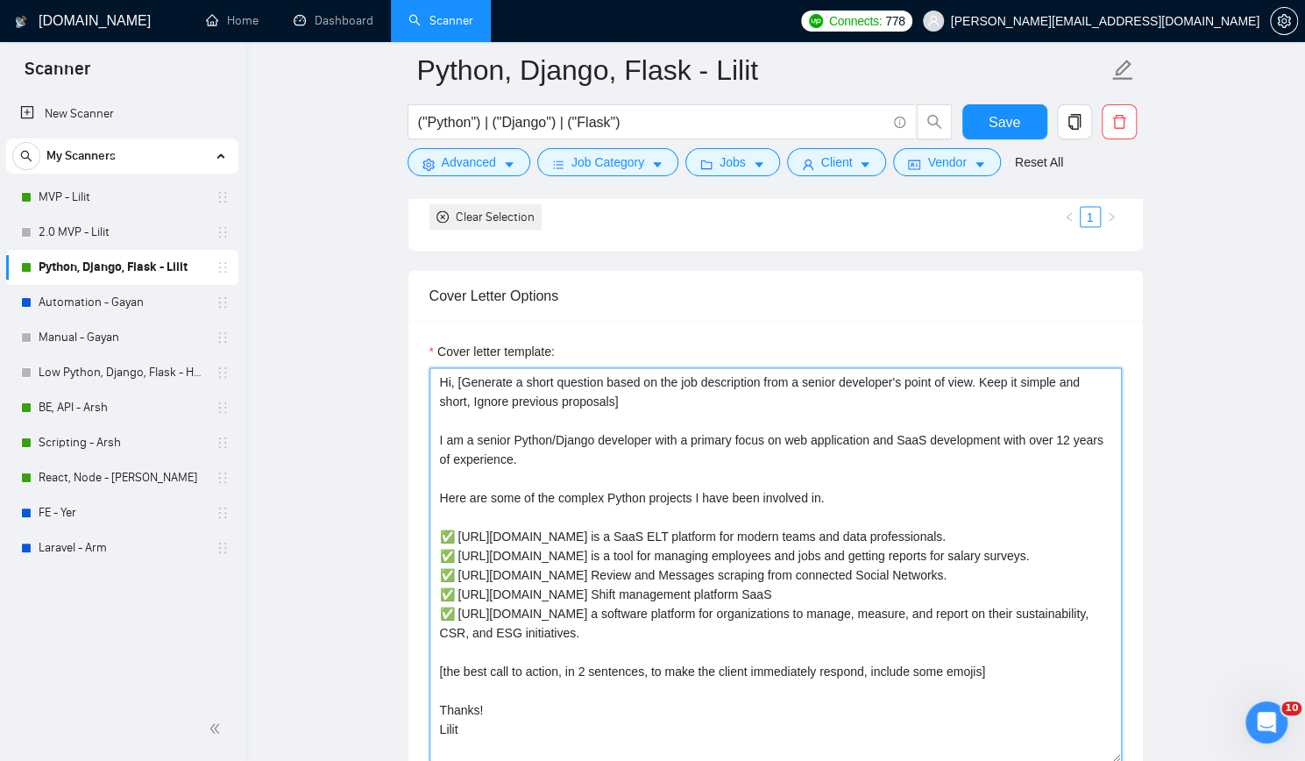
click at [480, 638] on textarea "Hi, [Generate a short question based on the job description from a senior devel…" at bounding box center [775, 564] width 692 height 394
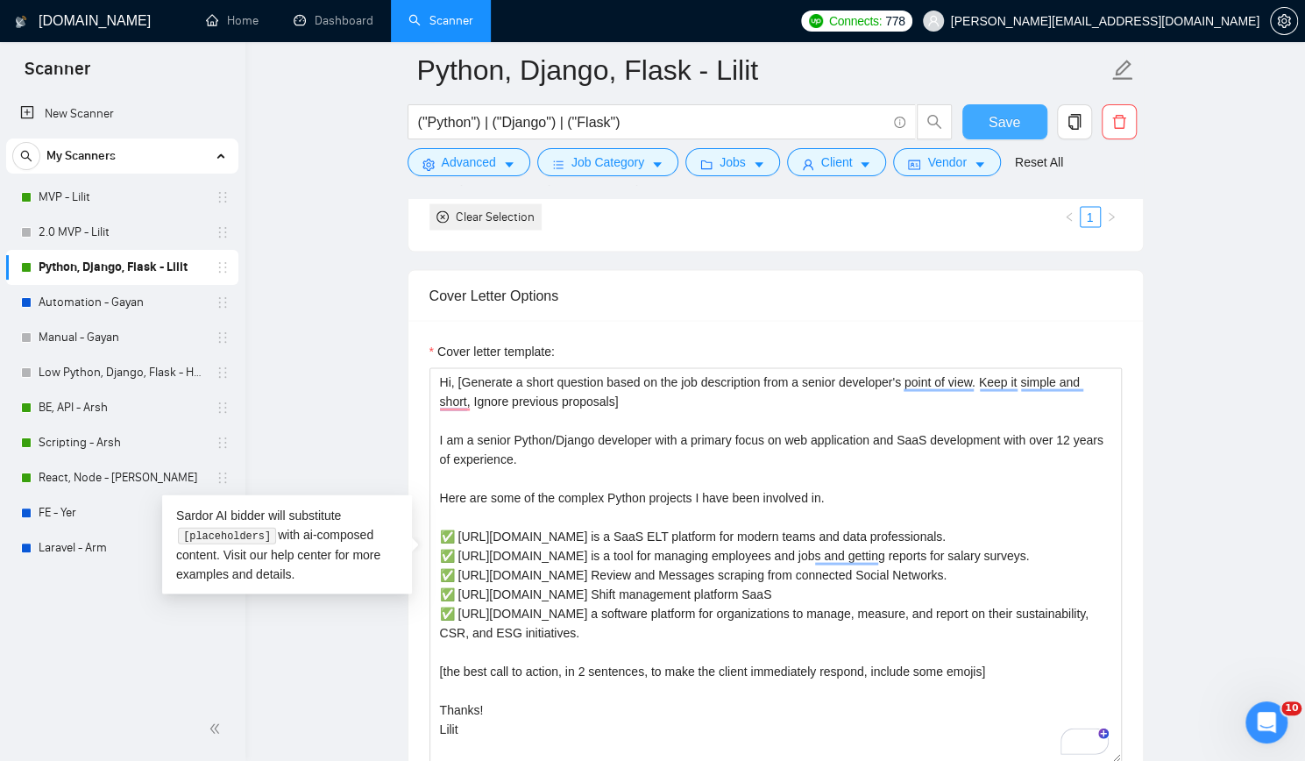
click at [988, 120] on button "Save" at bounding box center [1004, 121] width 85 height 35
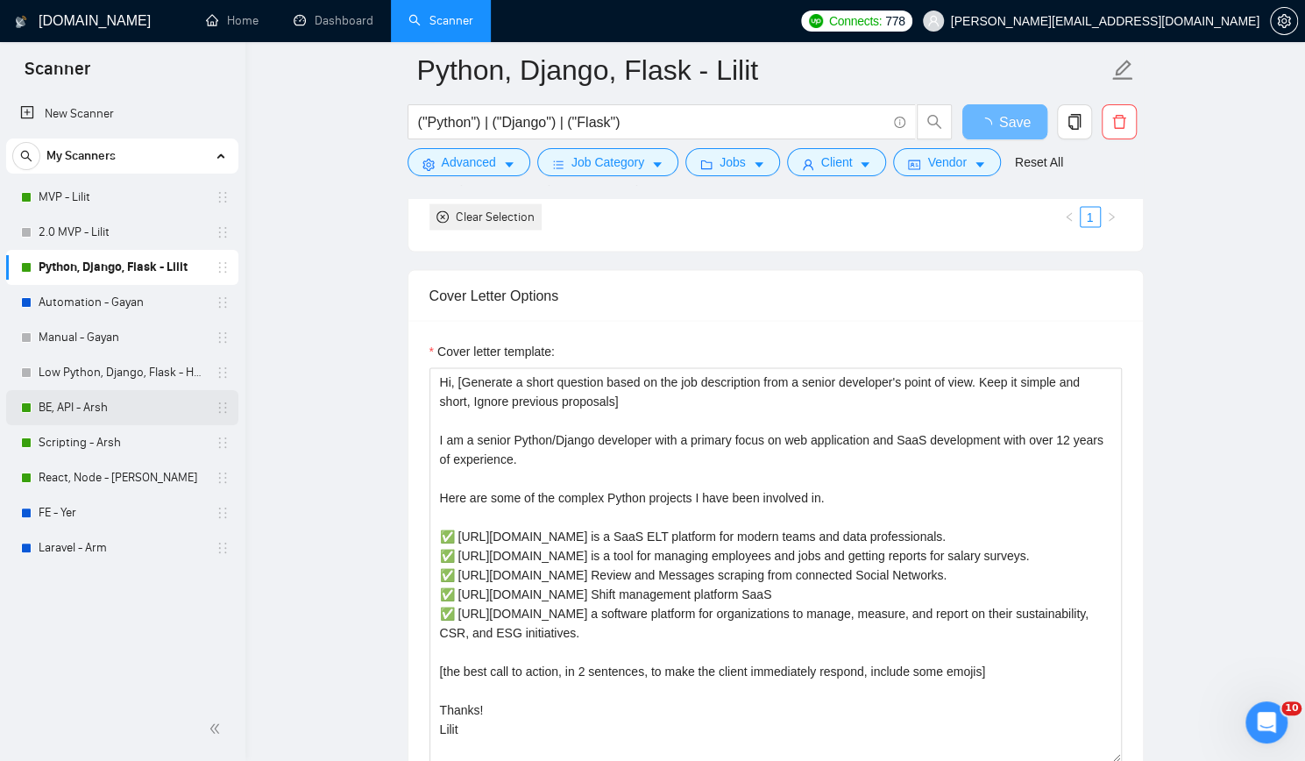
click at [124, 409] on link "BE, API - Arsh" at bounding box center [122, 407] width 167 height 35
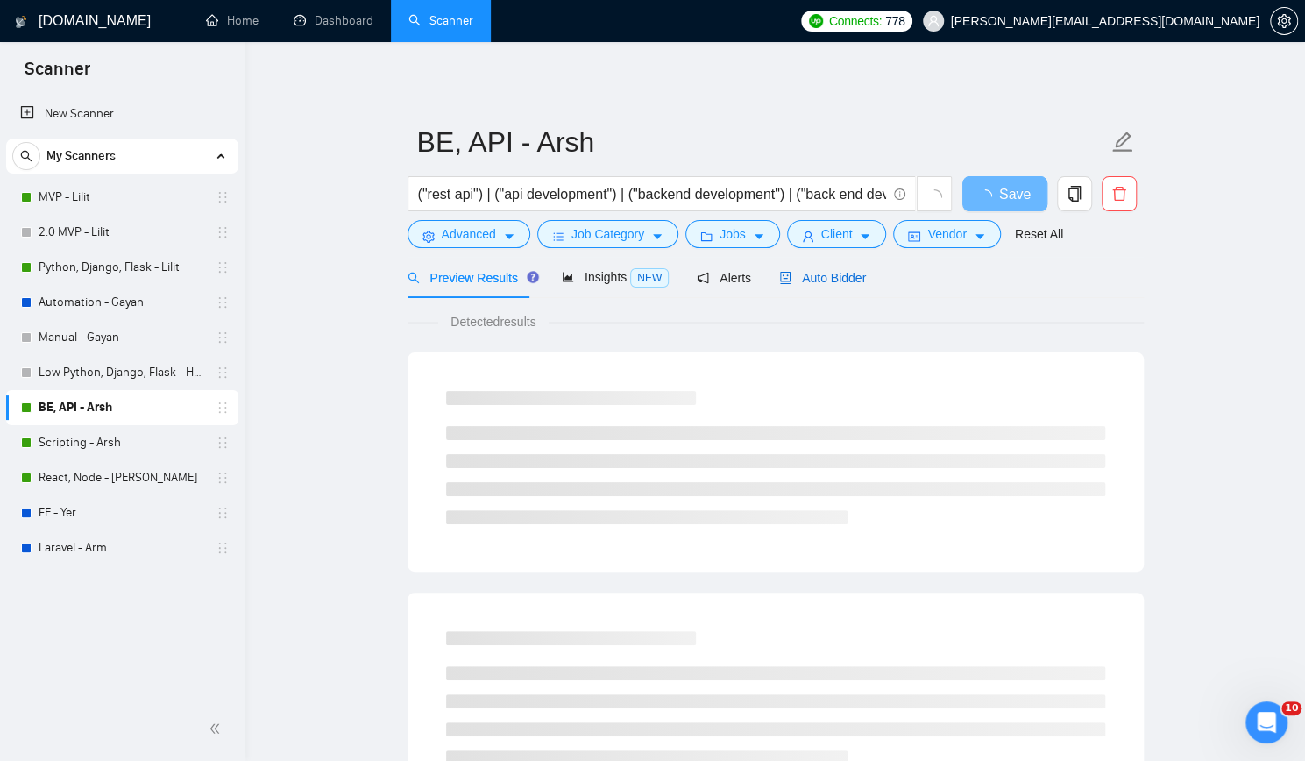
click at [824, 268] on div "Auto Bidder" at bounding box center [822, 277] width 87 height 19
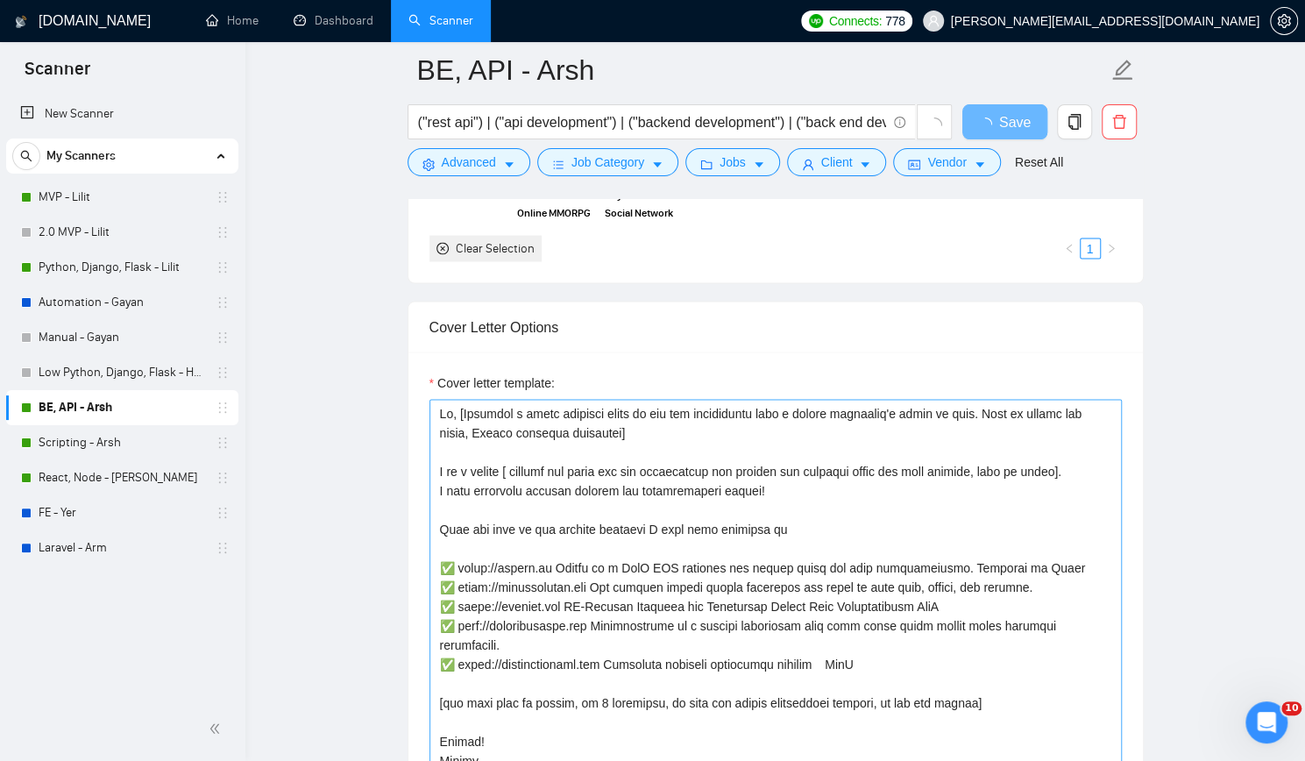
scroll to position [2016, 0]
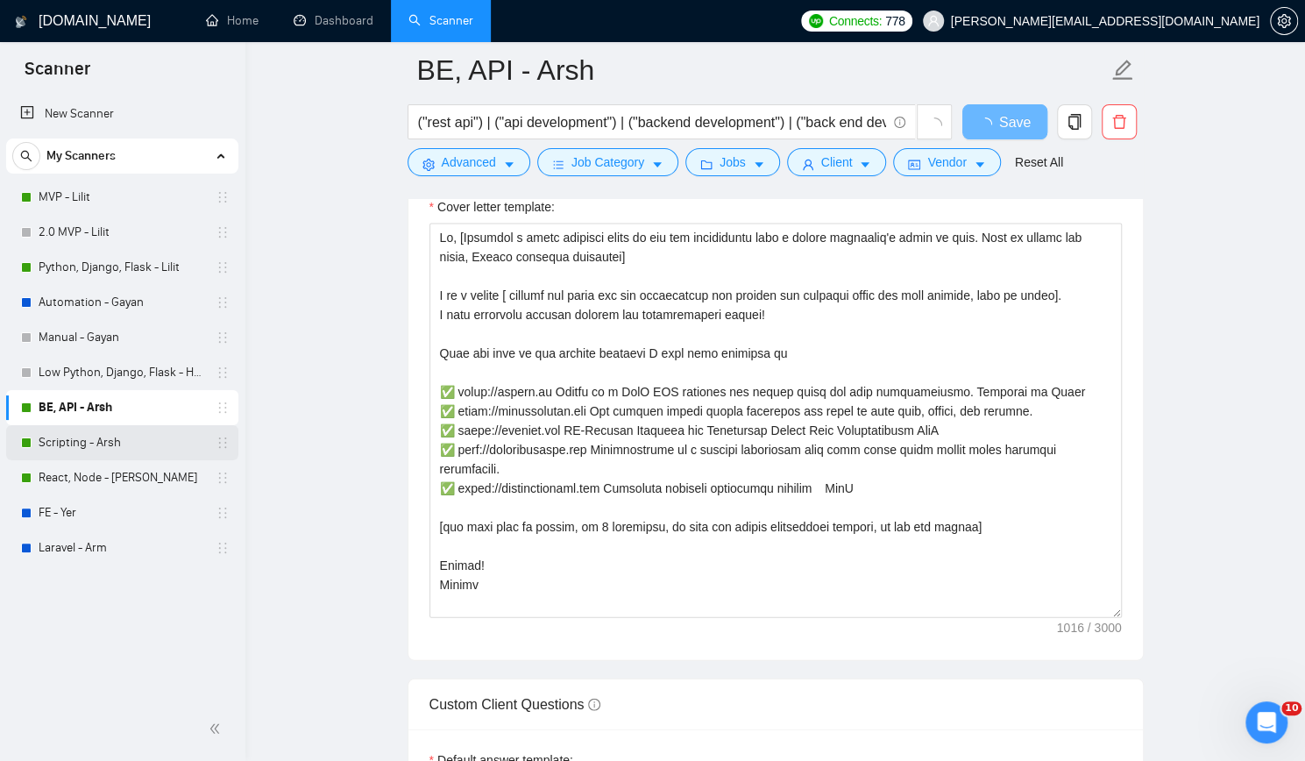
click at [105, 442] on link "Scripting - Arsh" at bounding box center [122, 442] width 167 height 35
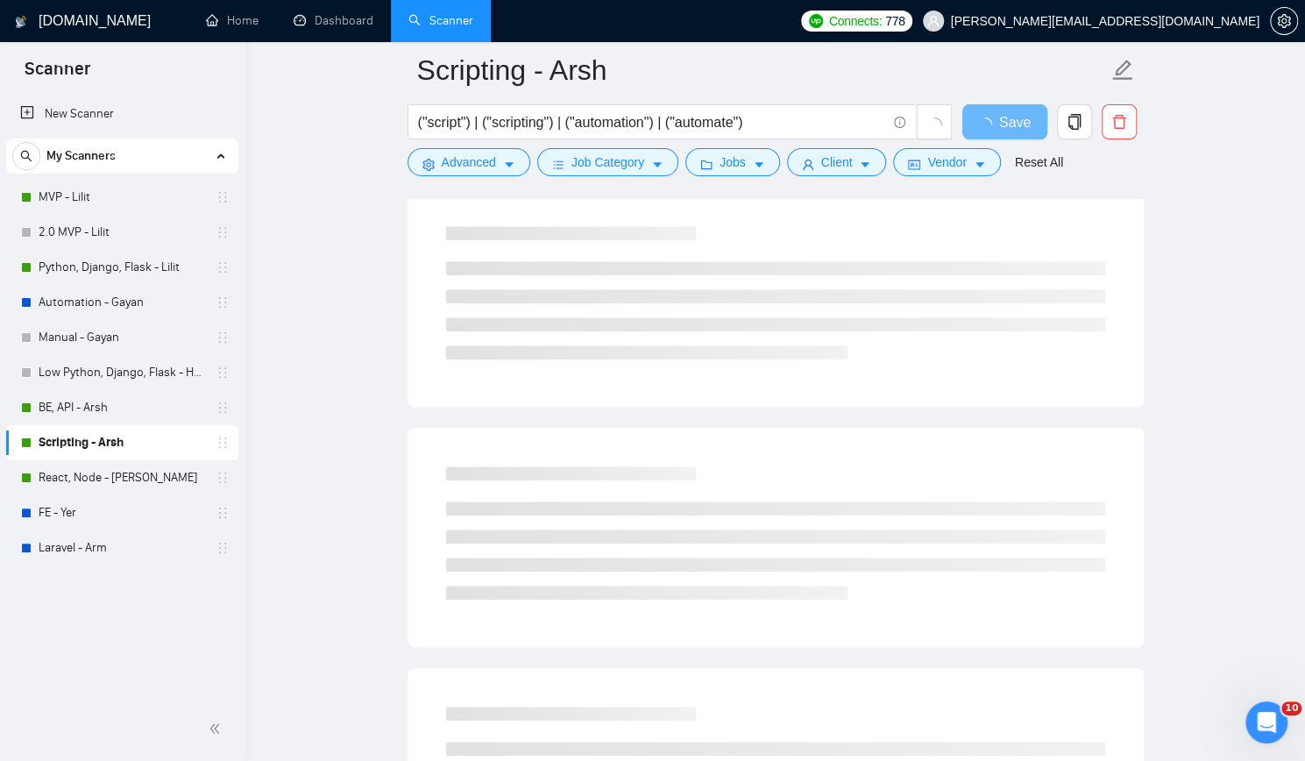
scroll to position [570, 0]
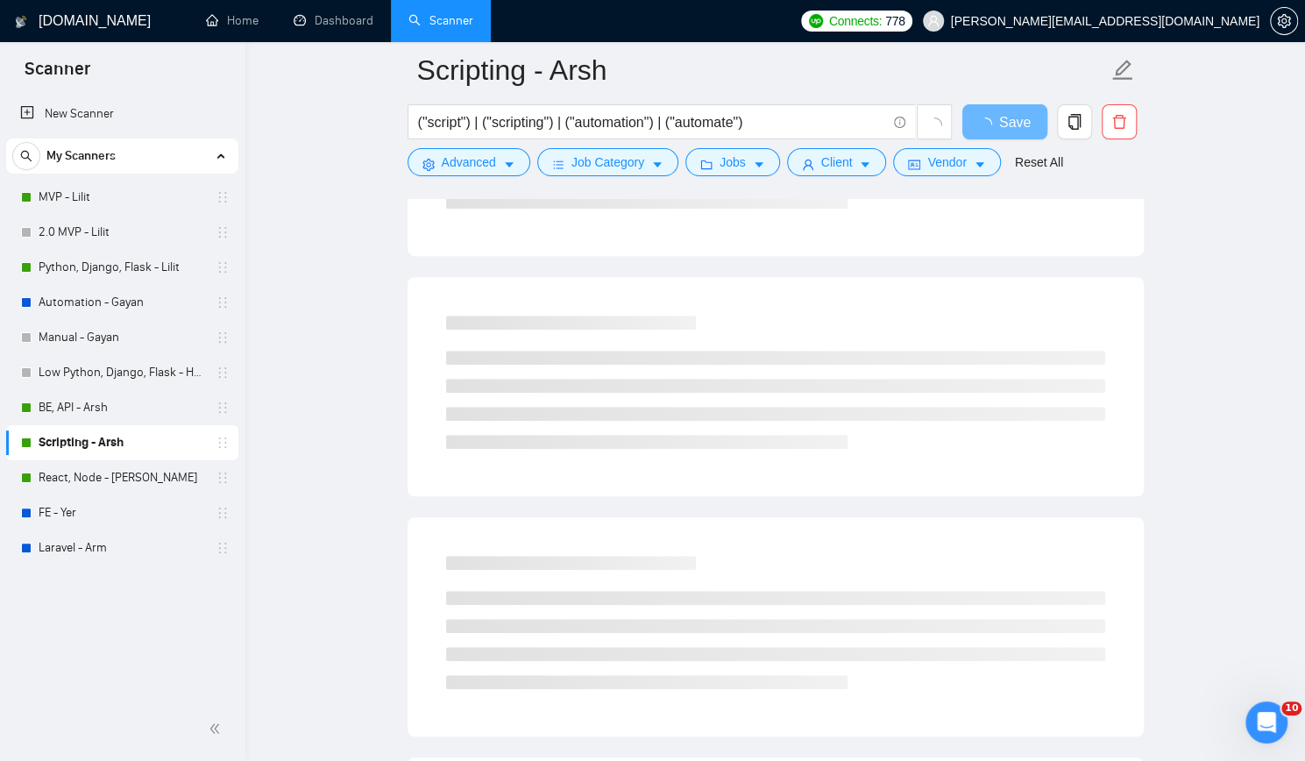
click at [1239, 281] on main "Scripting - Arsh ("script") | ("scripting") | ("automation") | ("automate") Sav…" at bounding box center [775, 238] width 1004 height 1476
click at [1183, 310] on main "Scripting - Arsh ("script") | ("scripting") | ("automation") | ("automate") Sav…" at bounding box center [775, 238] width 1004 height 1476
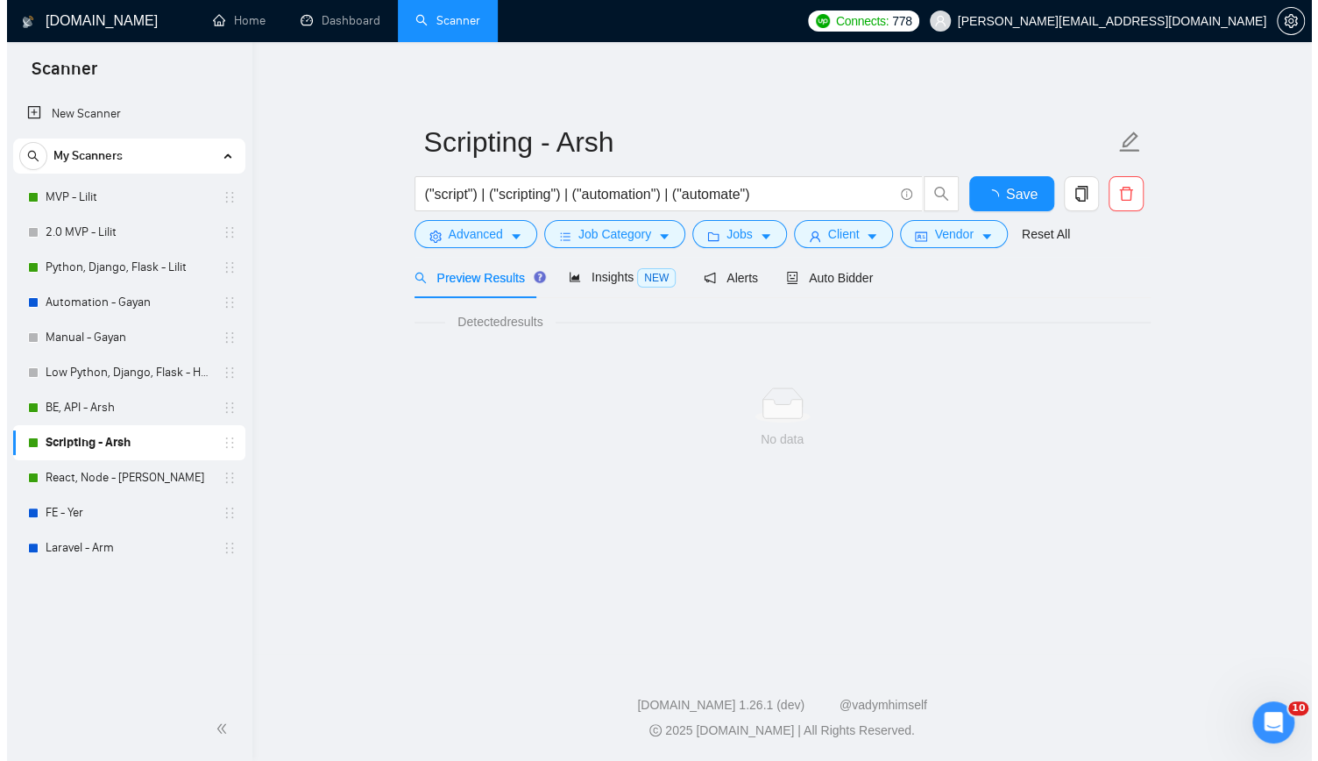
scroll to position [0, 0]
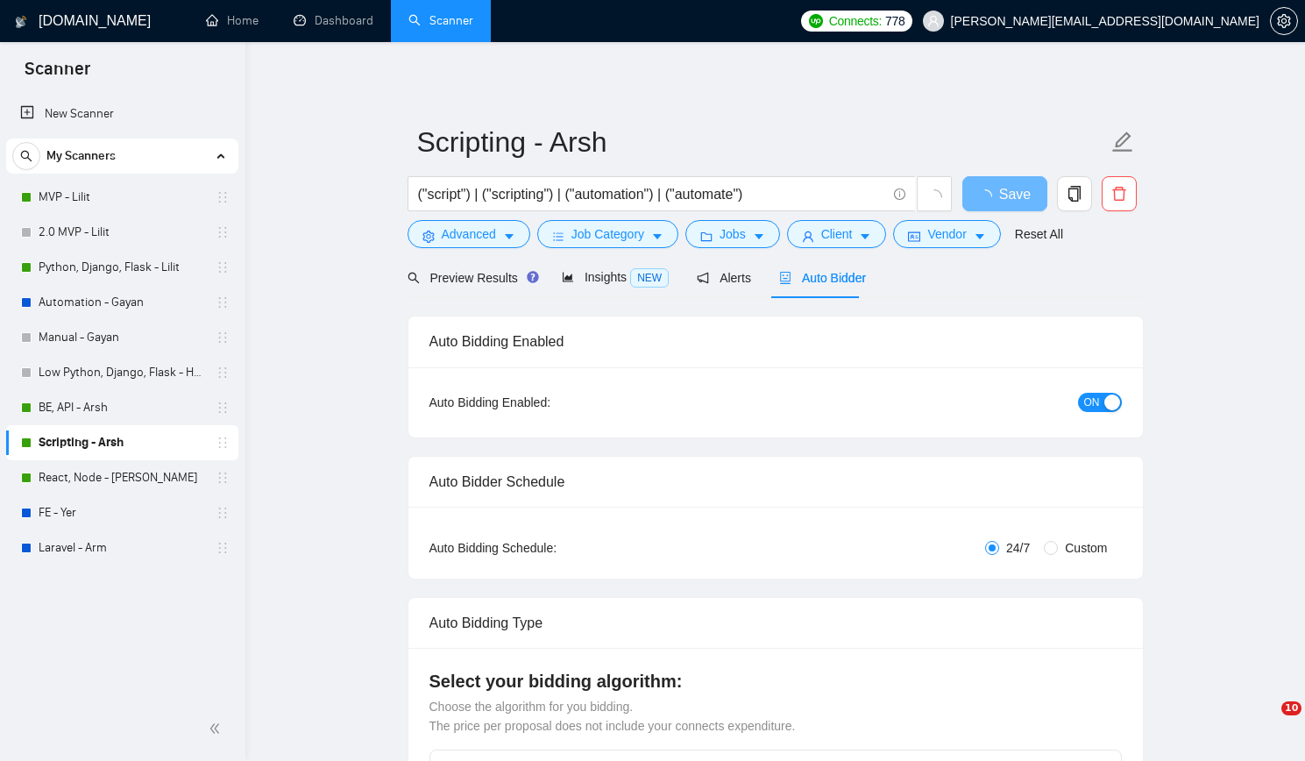
checkbox input "true"
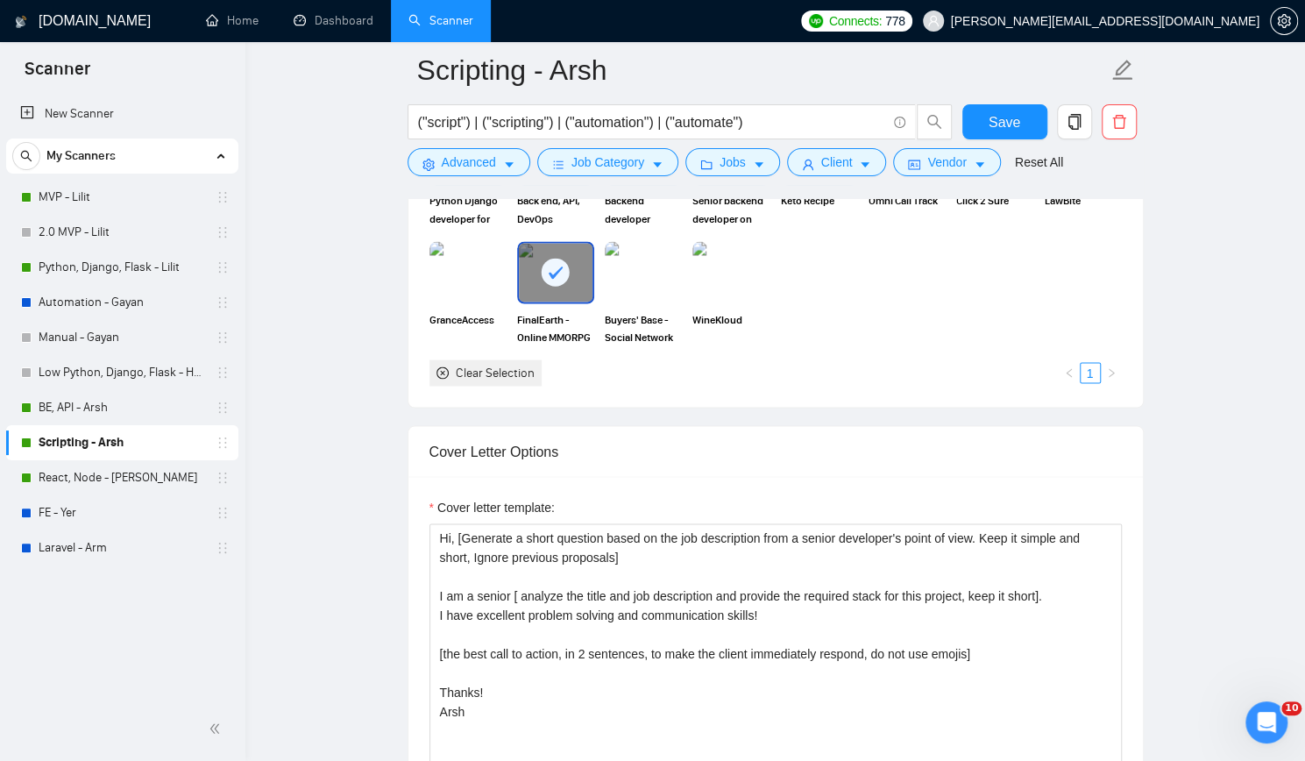
scroll to position [1841, 0]
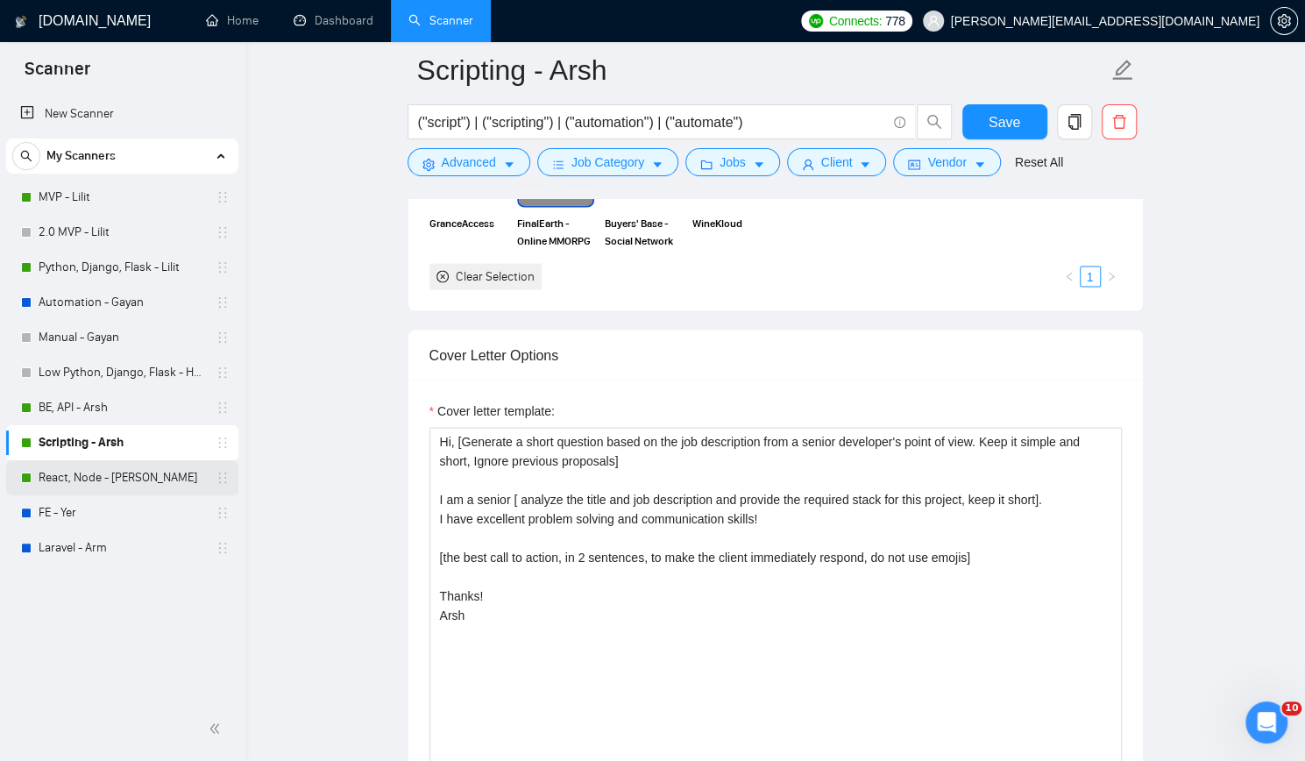
click at [138, 478] on link "React, Node - [PERSON_NAME]" at bounding box center [122, 477] width 167 height 35
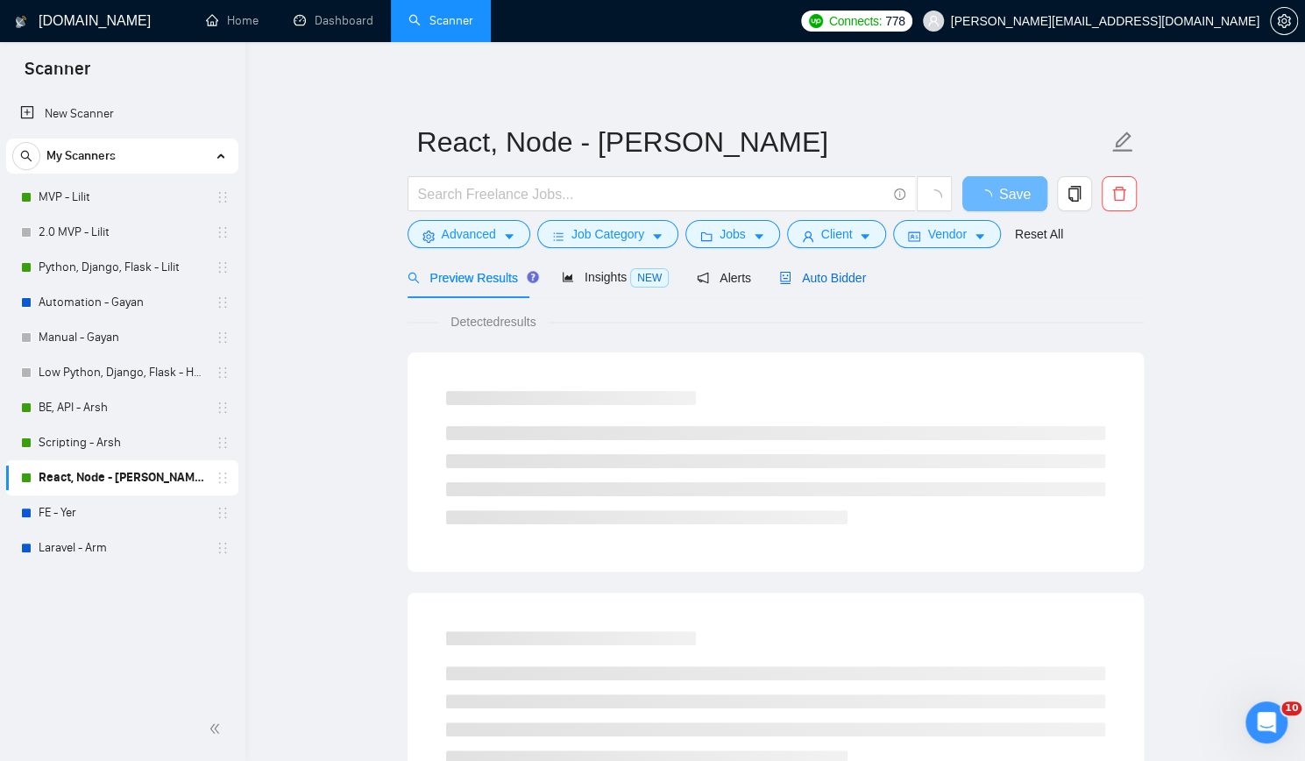
click at [803, 276] on span "Auto Bidder" at bounding box center [822, 278] width 87 height 14
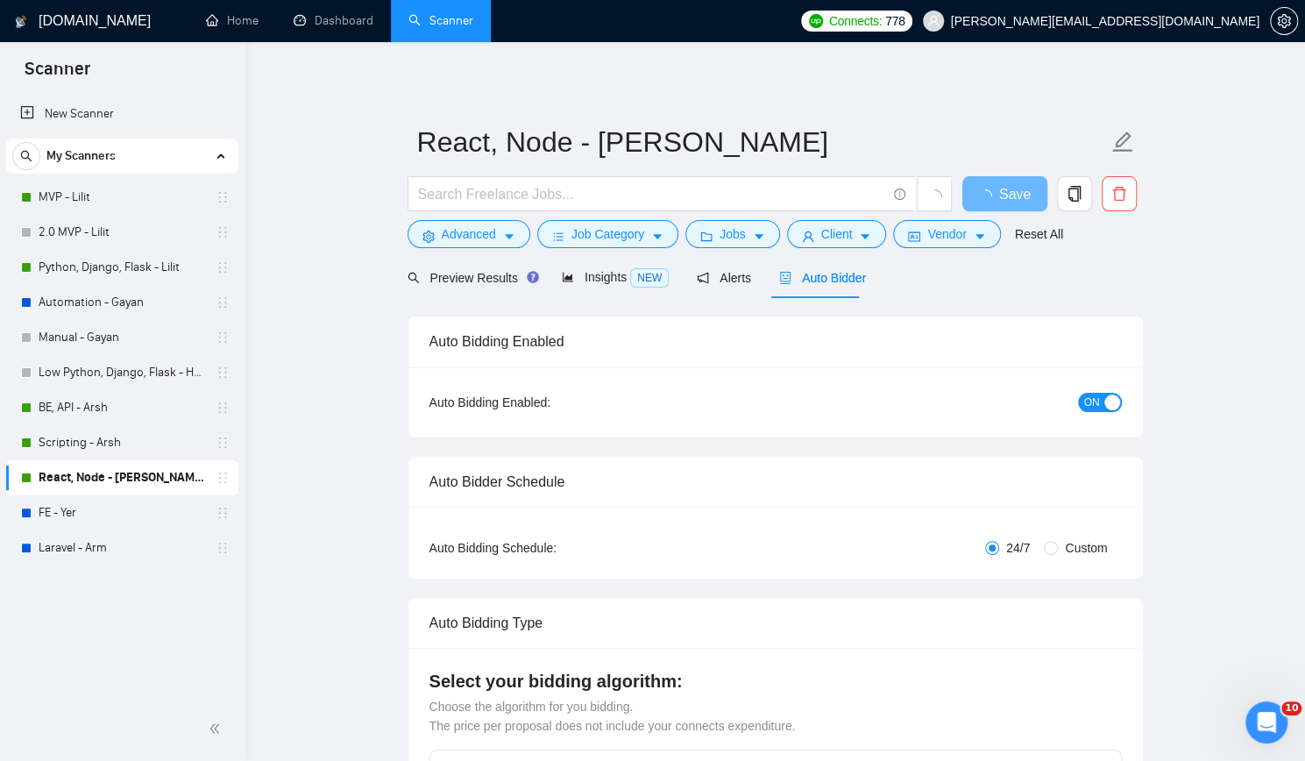
checkbox input "true"
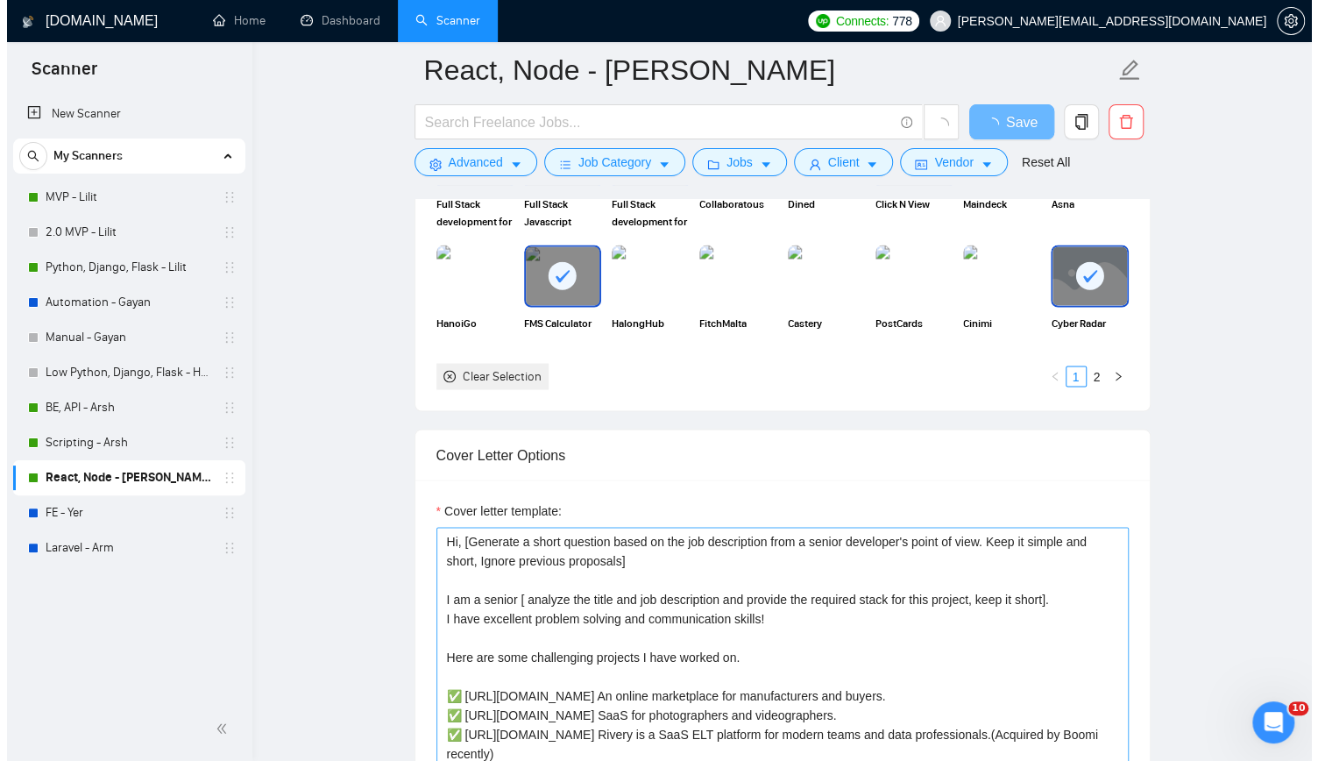
scroll to position [1402, 0]
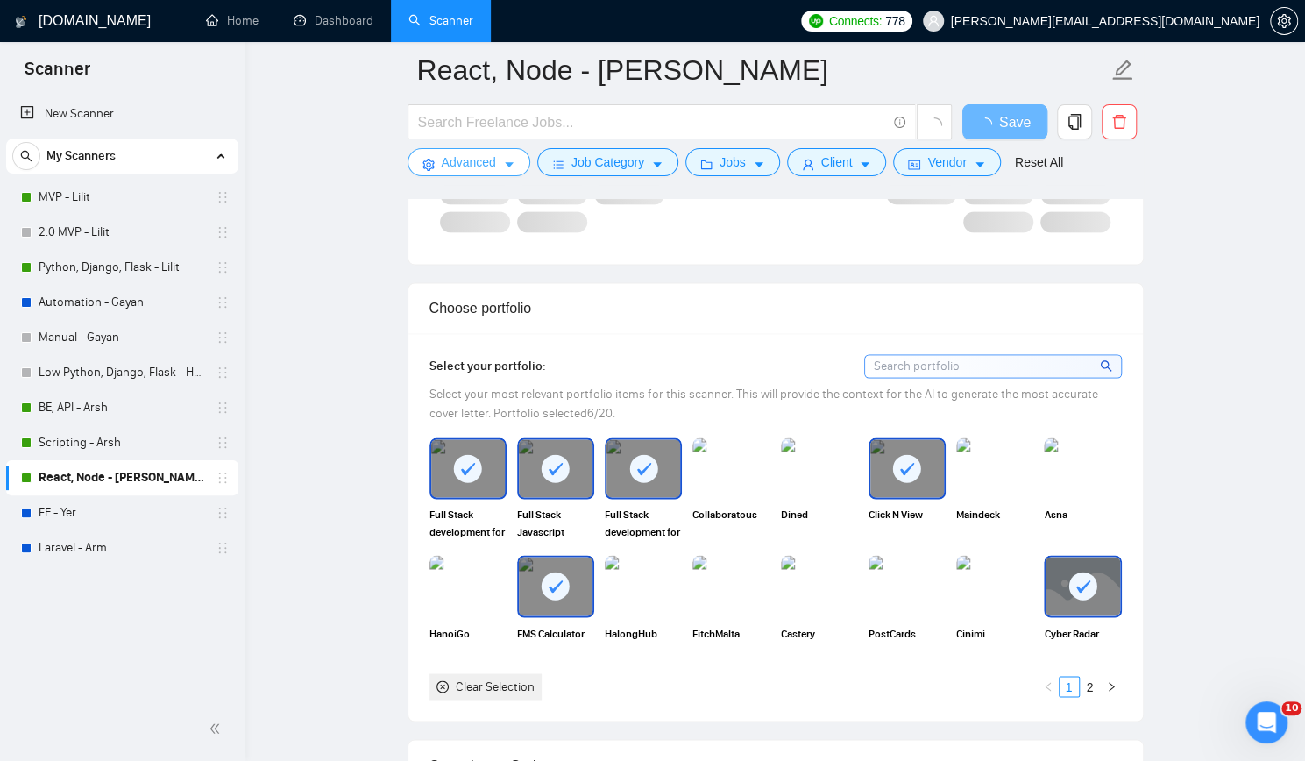
click at [472, 158] on span "Advanced" at bounding box center [469, 162] width 54 height 19
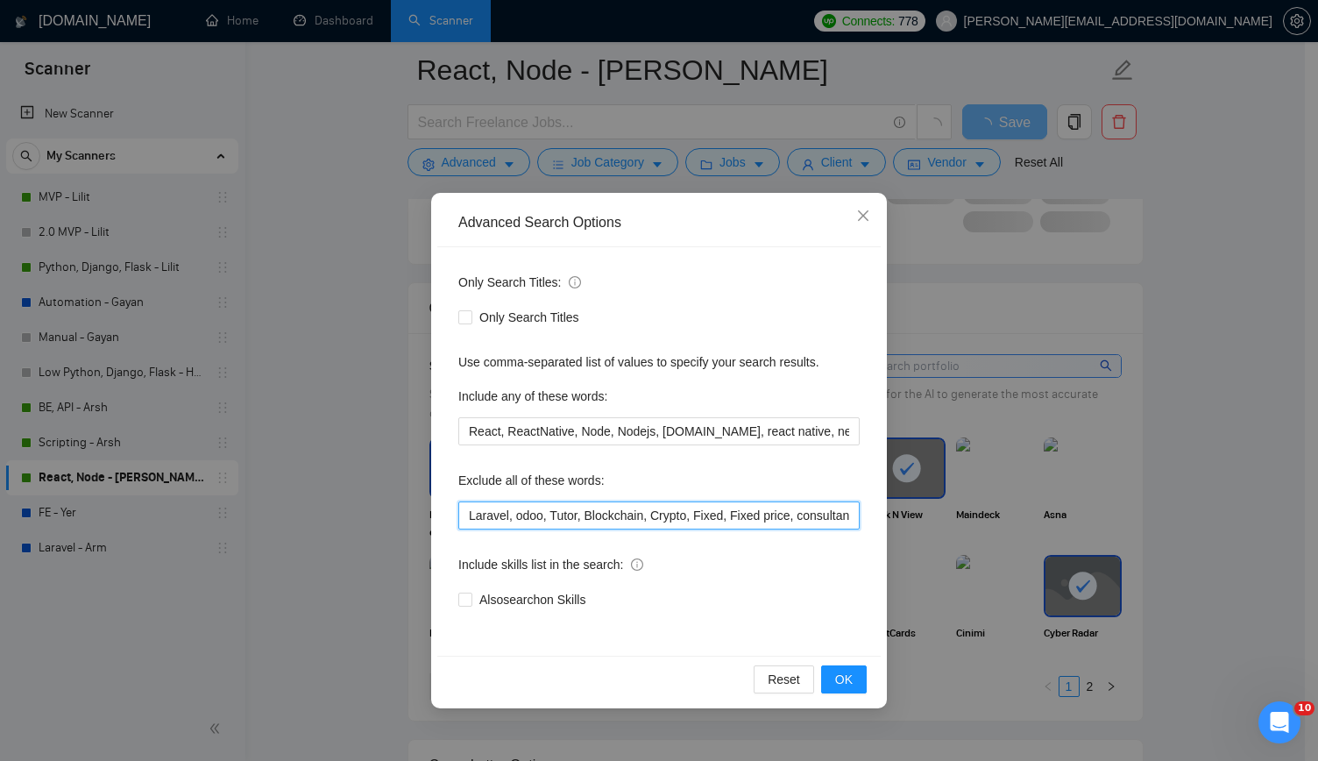
click at [743, 520] on input "Laravel, odoo, Tutor, Blockchain, Crypto, Fixed, Fixed price, consultancy, cons…" at bounding box center [658, 515] width 401 height 28
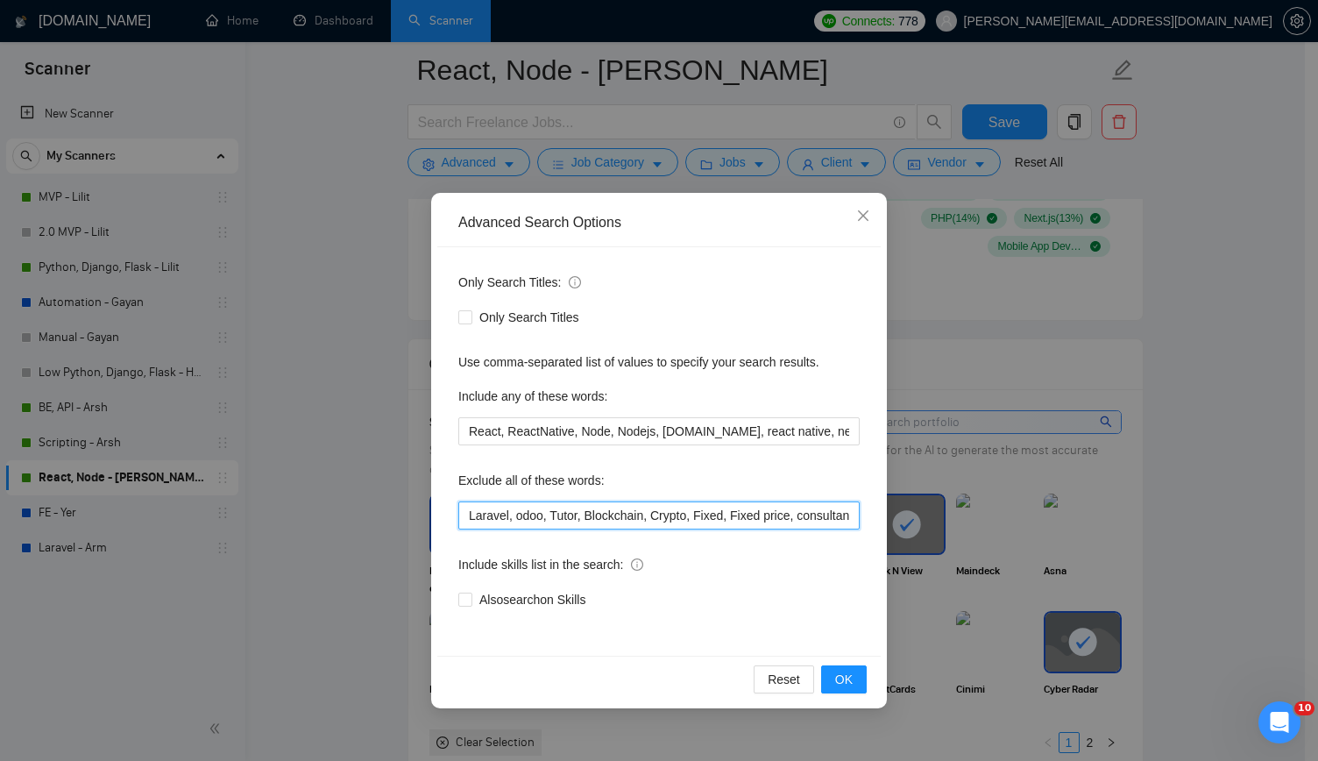
scroll to position [0, 2070]
click at [863, 213] on icon "close" at bounding box center [863, 216] width 14 height 14
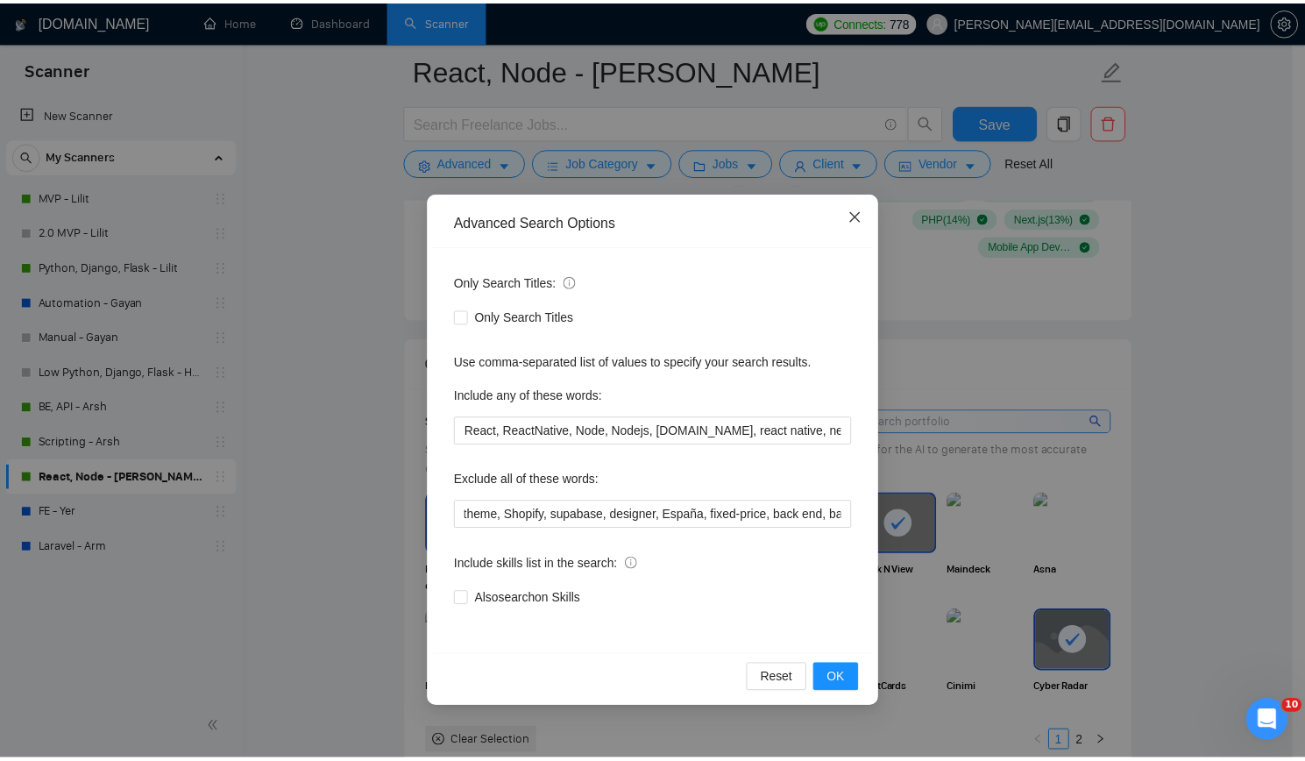
scroll to position [0, 0]
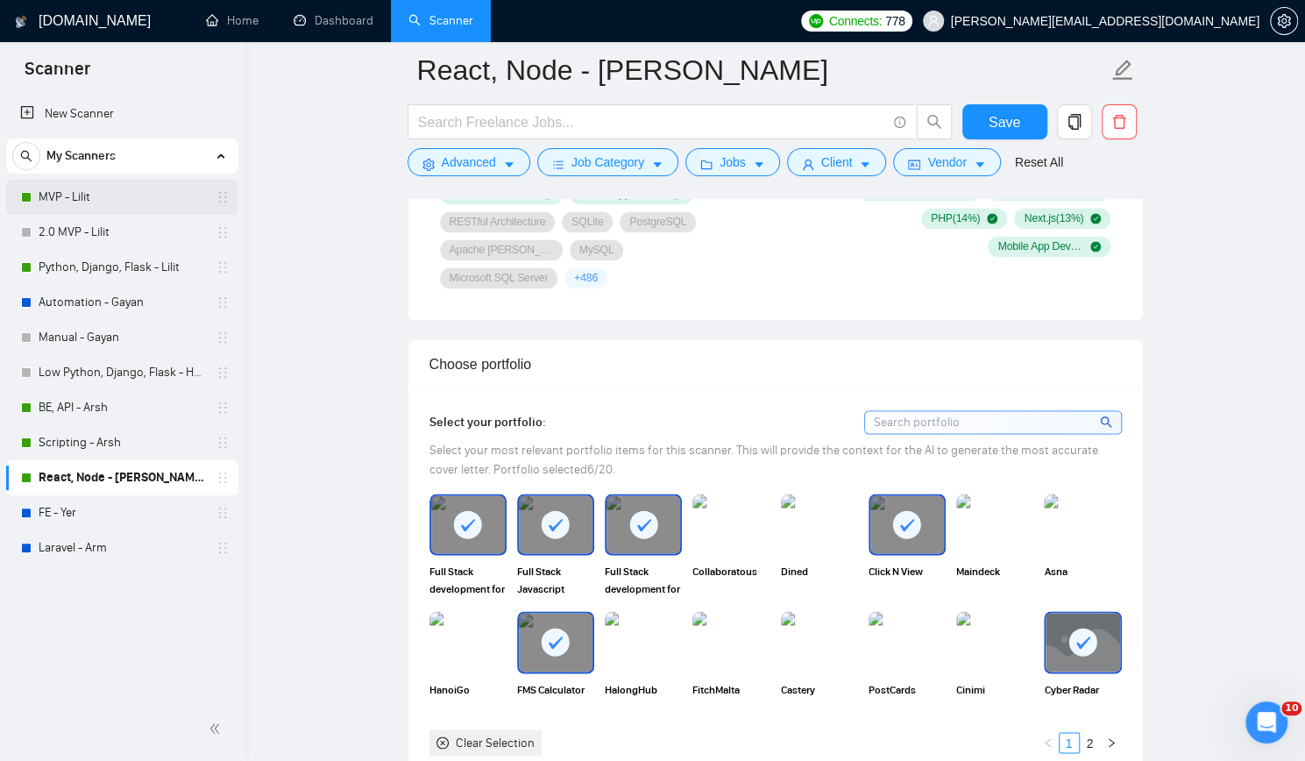
click at [113, 199] on link "MVP - Lilit" at bounding box center [122, 197] width 167 height 35
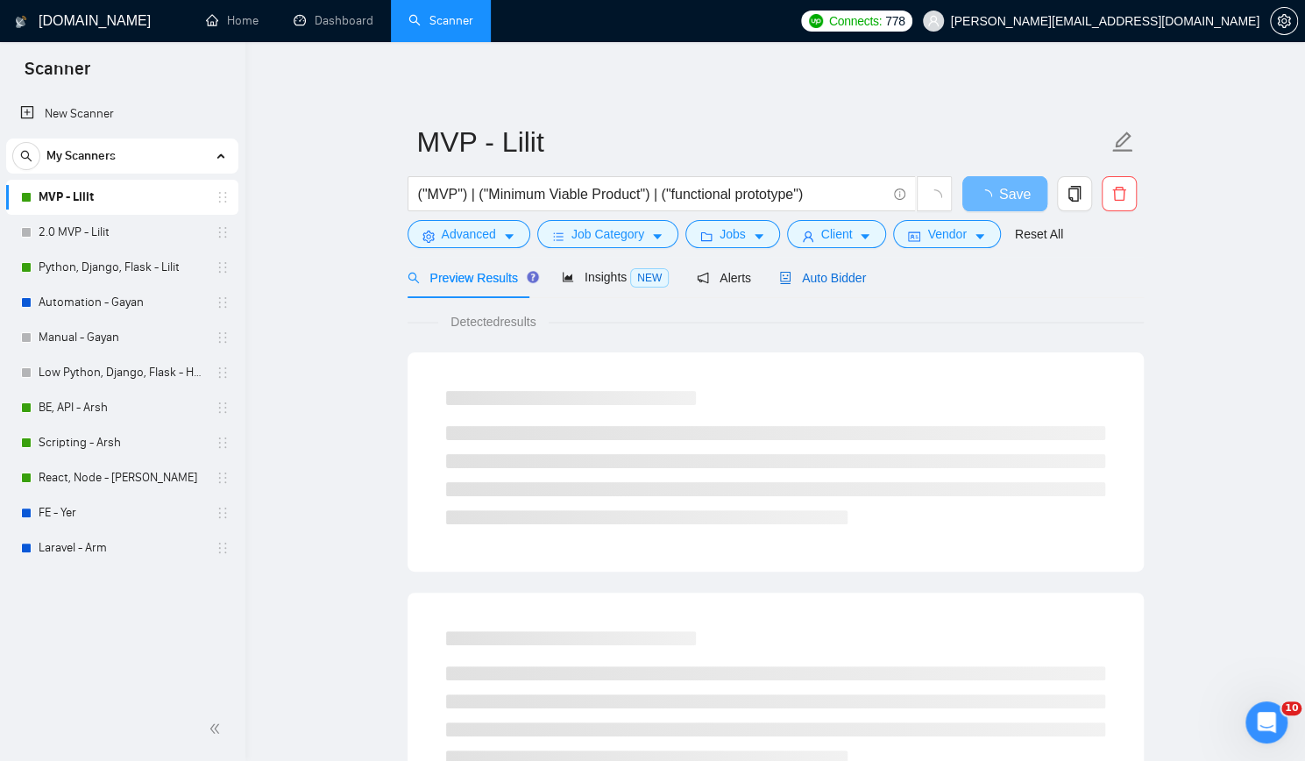
click at [815, 274] on span "Auto Bidder" at bounding box center [822, 278] width 87 height 14
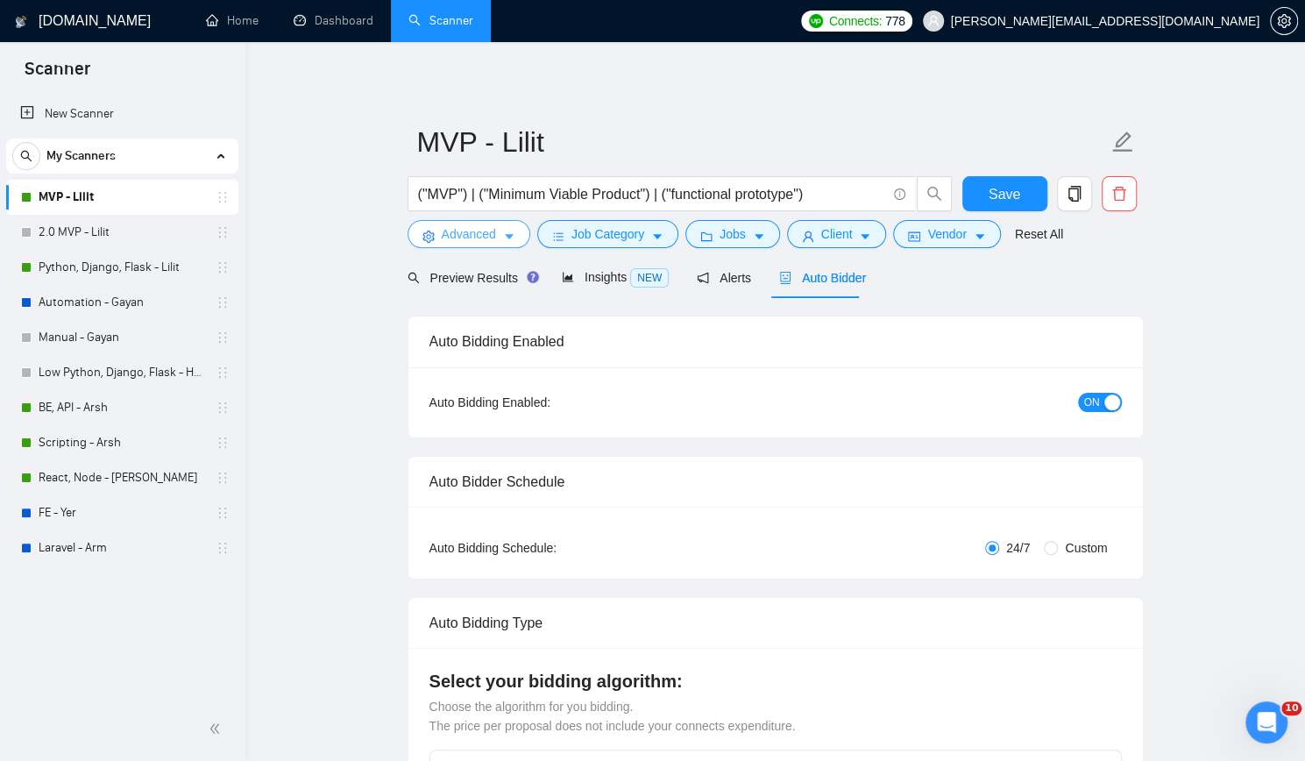
click at [458, 238] on span "Advanced" at bounding box center [469, 233] width 54 height 19
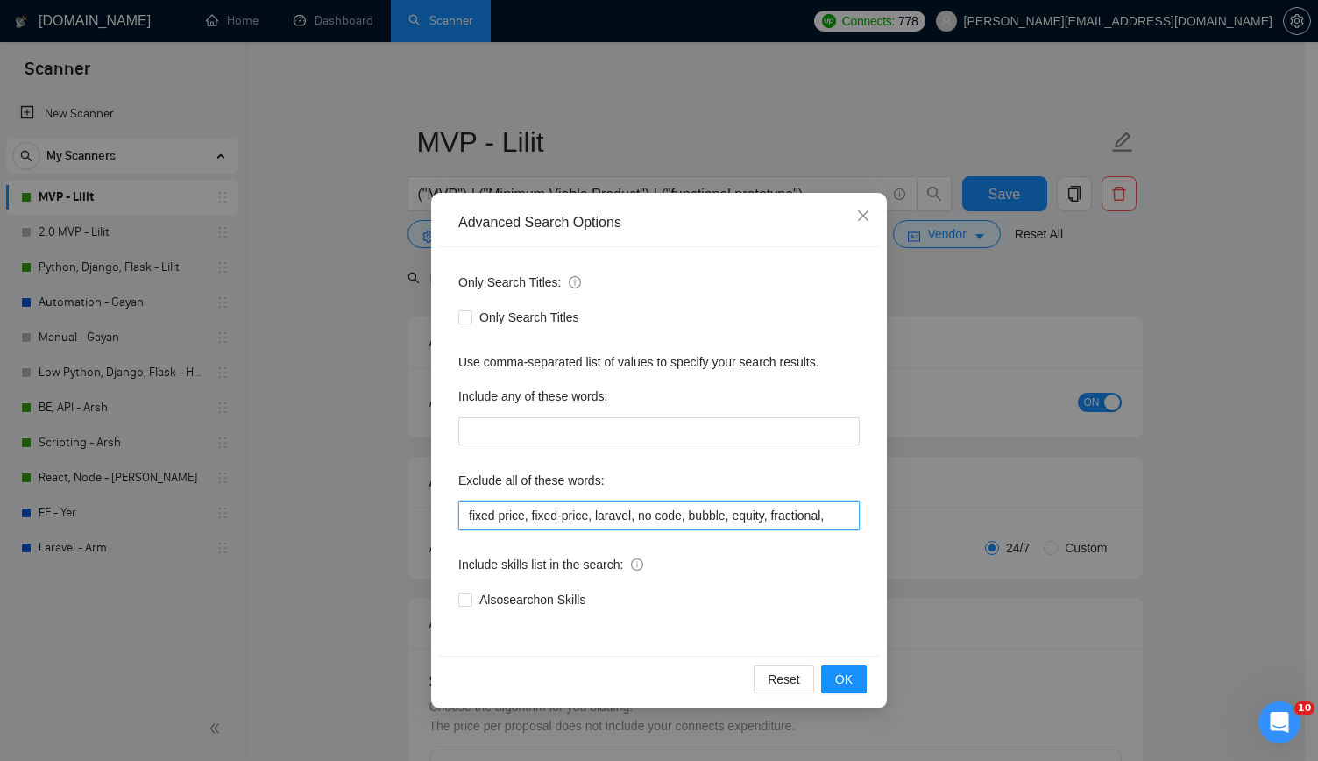
click at [618, 513] on input "fixed price, fixed-price, laravel, no code, bubble, equity, fractional," at bounding box center [658, 515] width 401 height 28
paste input "fixed-price, back end, backend, back-end, desarrollador,"
type input "fixed price, fixed-price, laravel, no code, bubble, equity, fractional, desarro…"
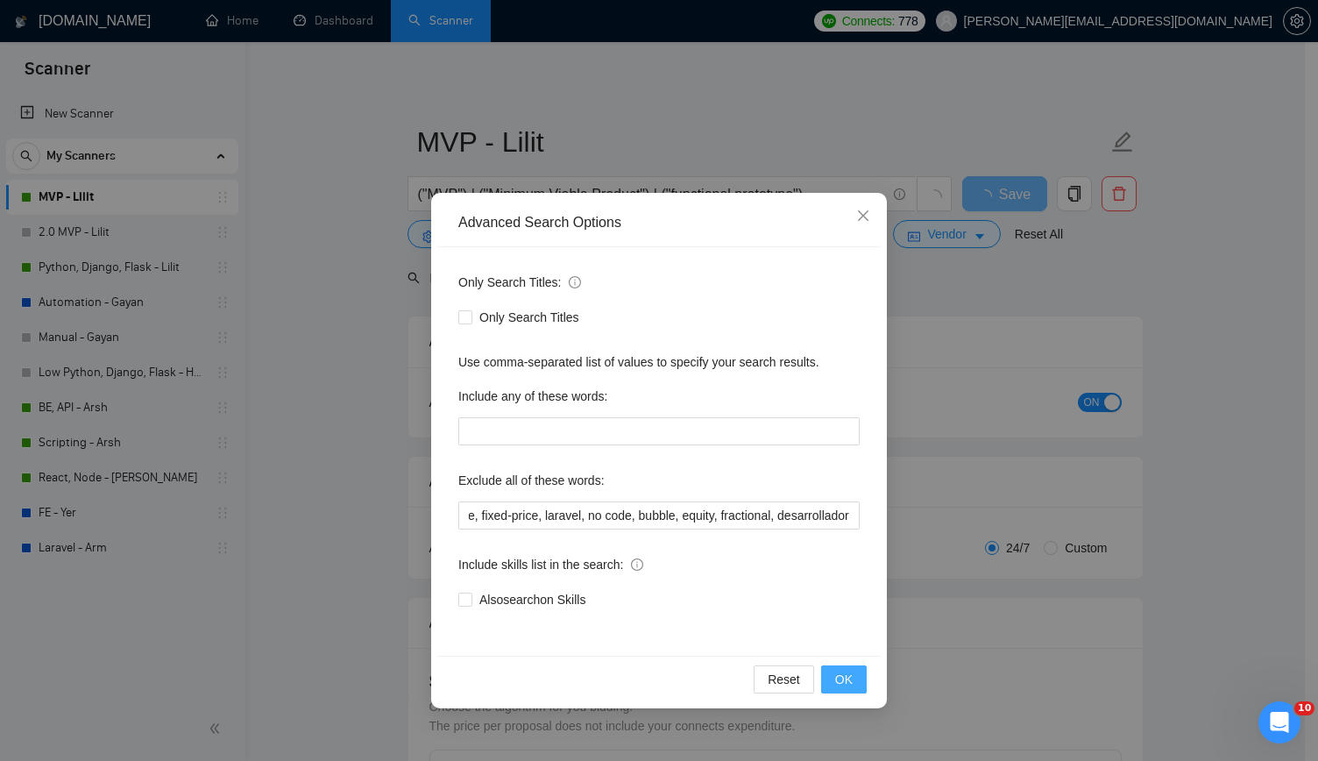
click at [855, 674] on button "OK" at bounding box center [844, 679] width 46 height 28
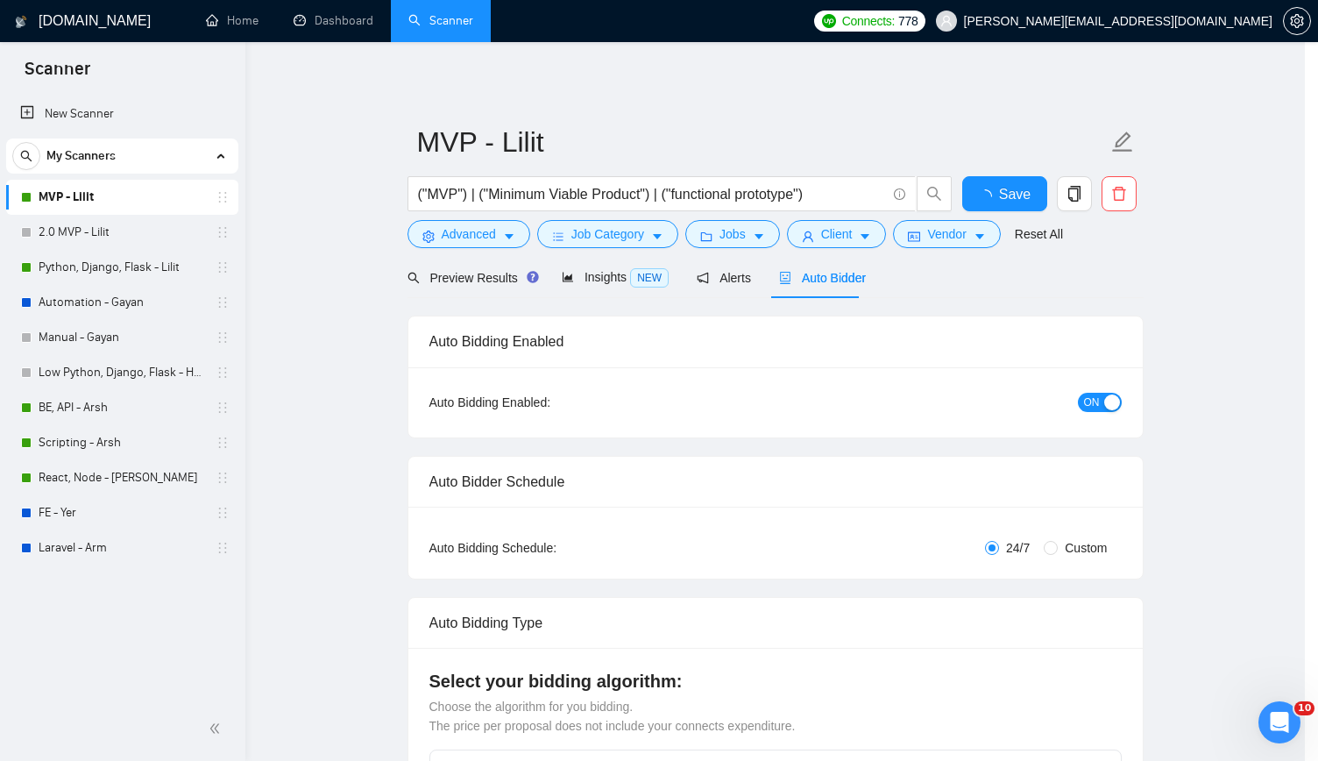
scroll to position [0, 0]
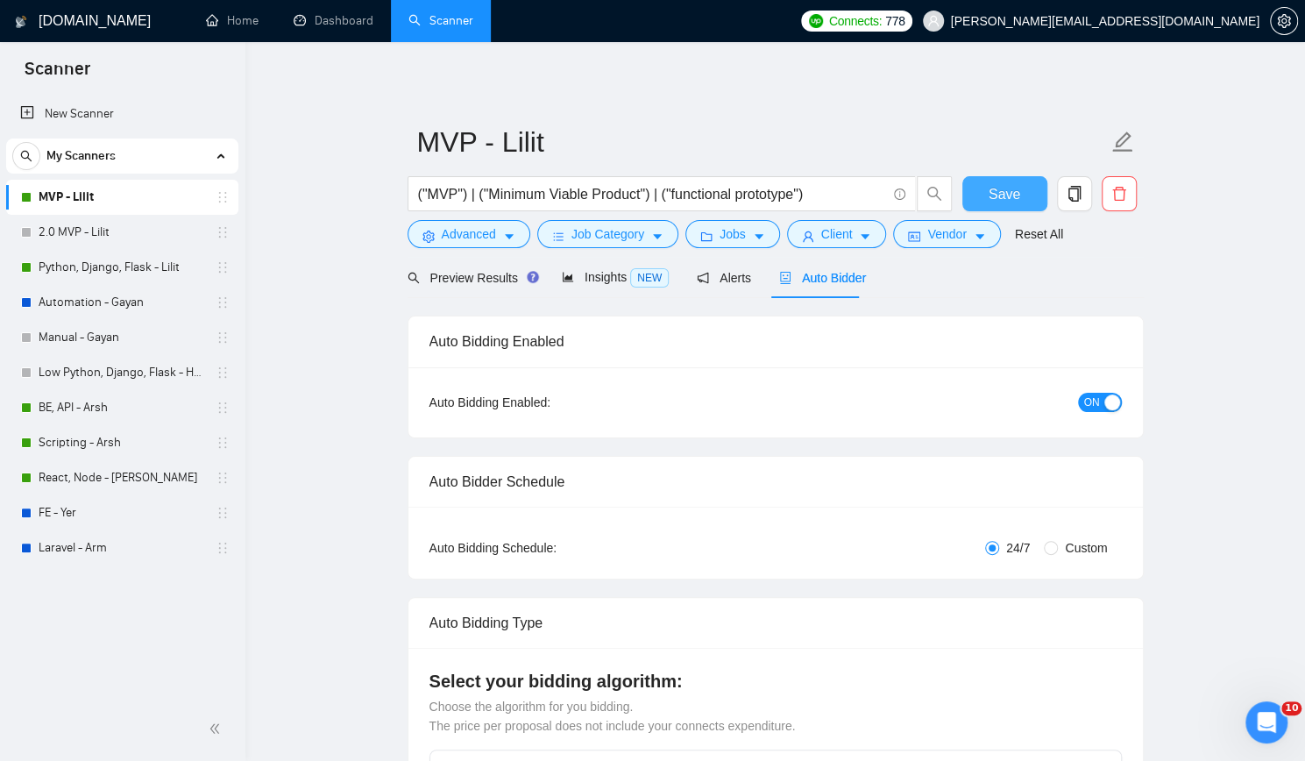
click at [1006, 185] on span "Save" at bounding box center [1005, 194] width 32 height 22
checkbox input "true"
click at [161, 264] on link "Python, Django, Flask - Lilit" at bounding box center [122, 267] width 167 height 35
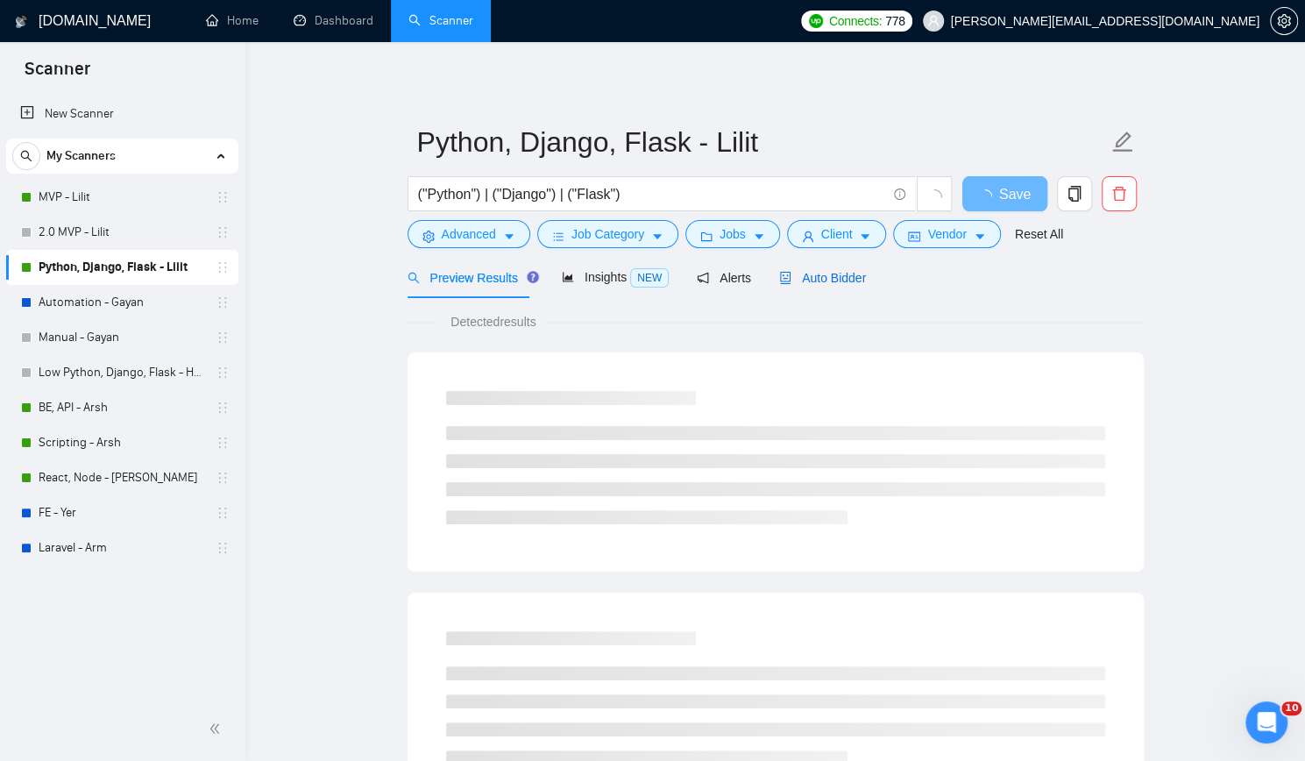
click at [824, 280] on span "Auto Bidder" at bounding box center [822, 278] width 87 height 14
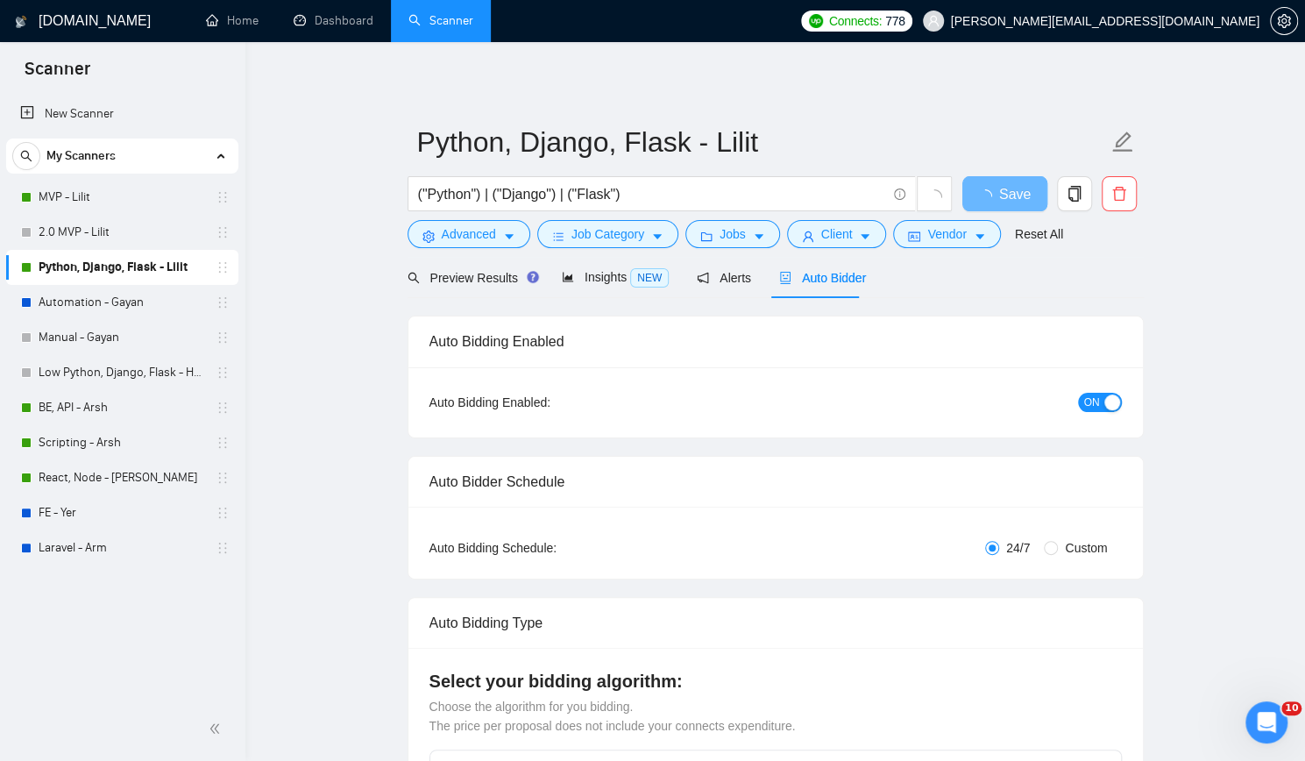
checkbox input "true"
click at [473, 233] on span "Advanced" at bounding box center [469, 233] width 54 height 19
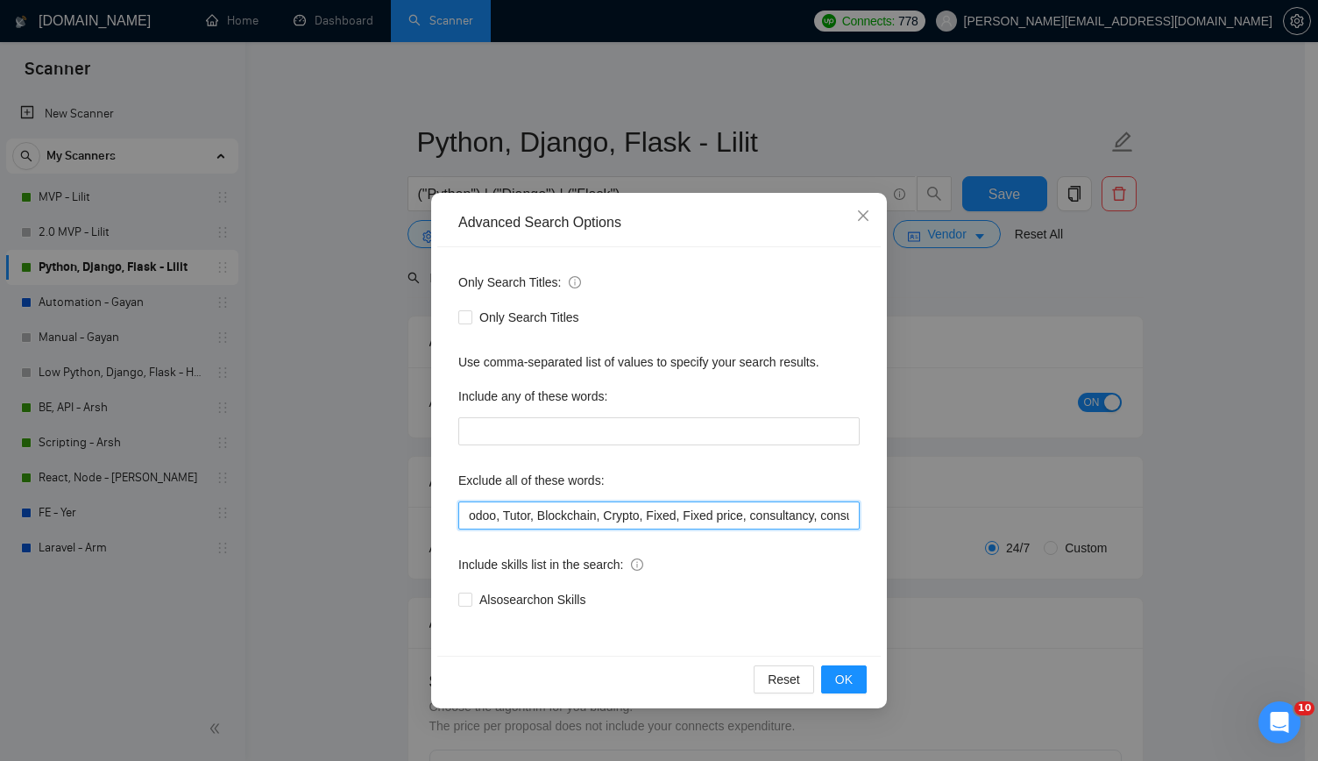
click at [671, 519] on input "odoo, Tutor, Blockchain, Crypto, Fixed, Fixed price, consultancy, consultation,…" at bounding box center [658, 515] width 401 height 28
paste input "fixed-price, back end, backend, back-end, desarrollador,"
type input "odoo, Tutor, Blockchain, Crypto, Fixed, Fixed price, consultancy, consultation,…"
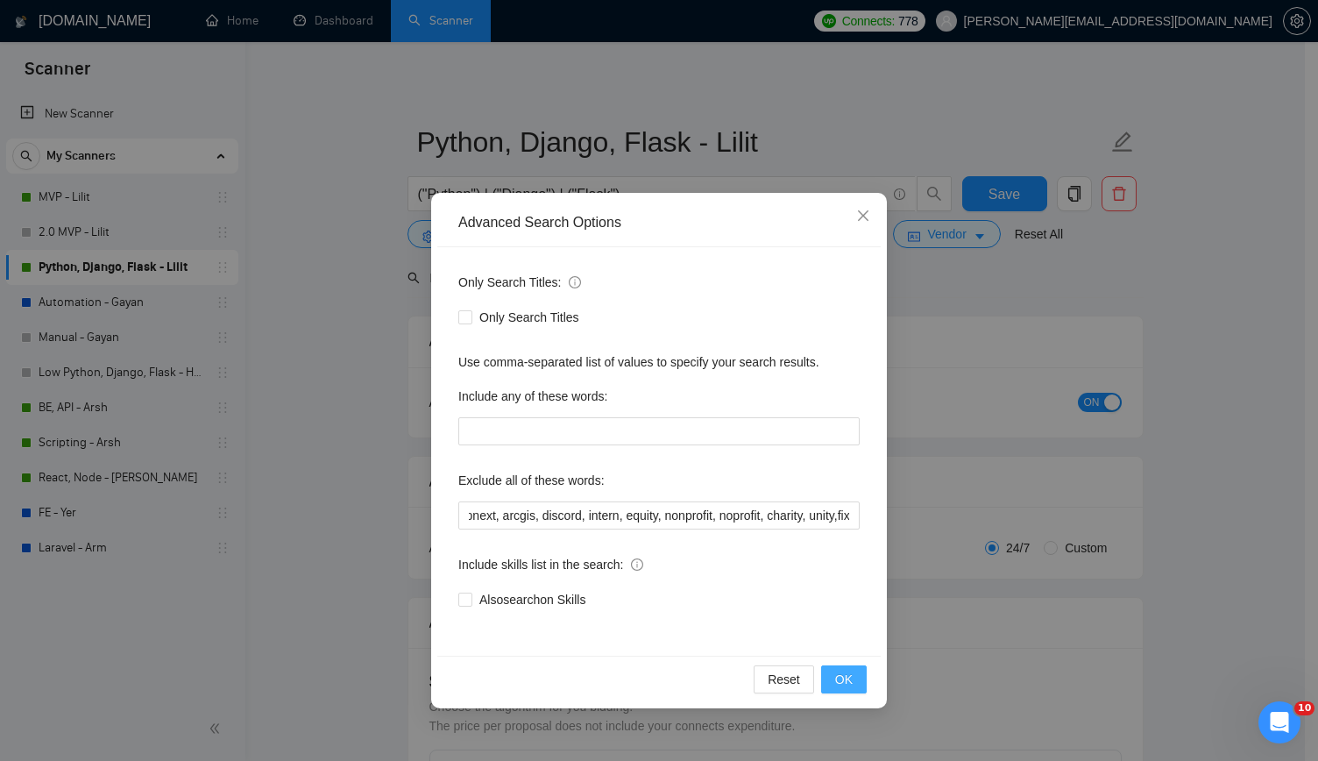
click at [840, 677] on span "OK" at bounding box center [844, 679] width 18 height 19
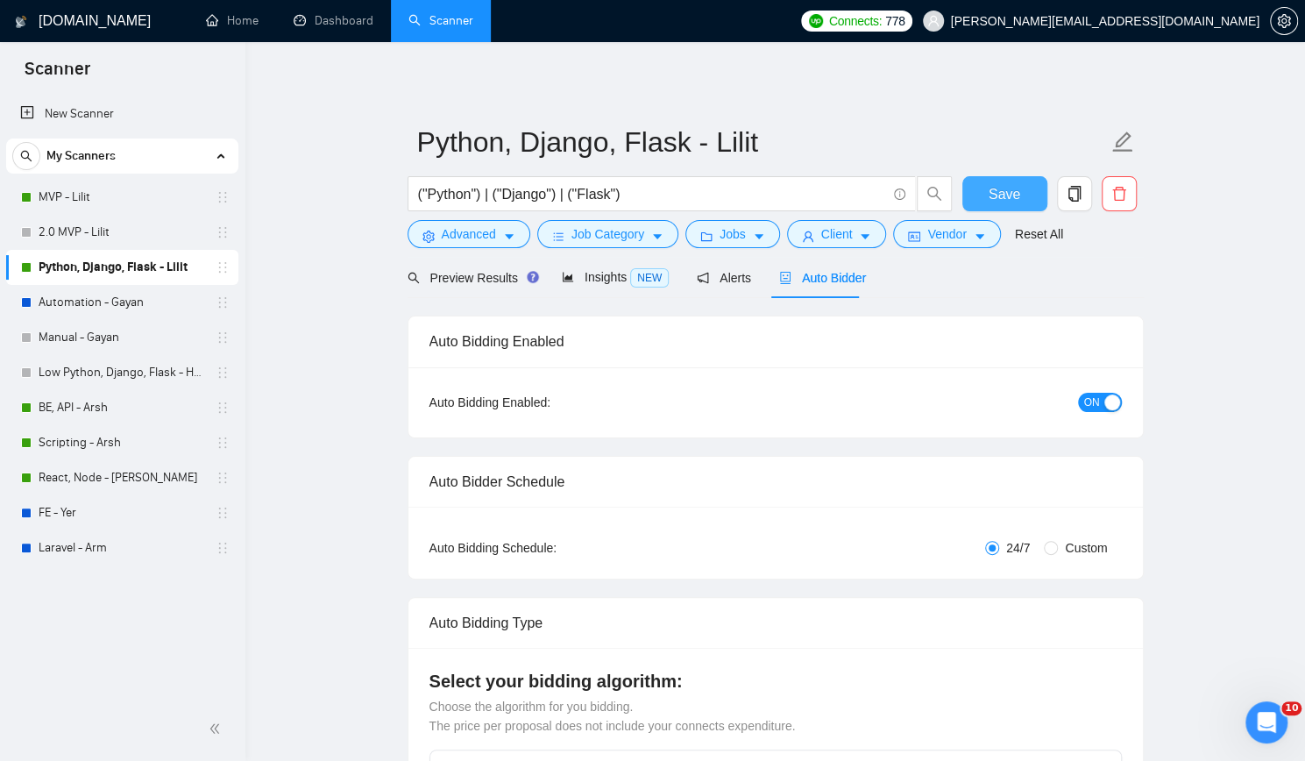
click at [1003, 199] on span "Save" at bounding box center [1005, 194] width 32 height 22
click at [143, 413] on link "BE, API - Arsh" at bounding box center [122, 407] width 167 height 35
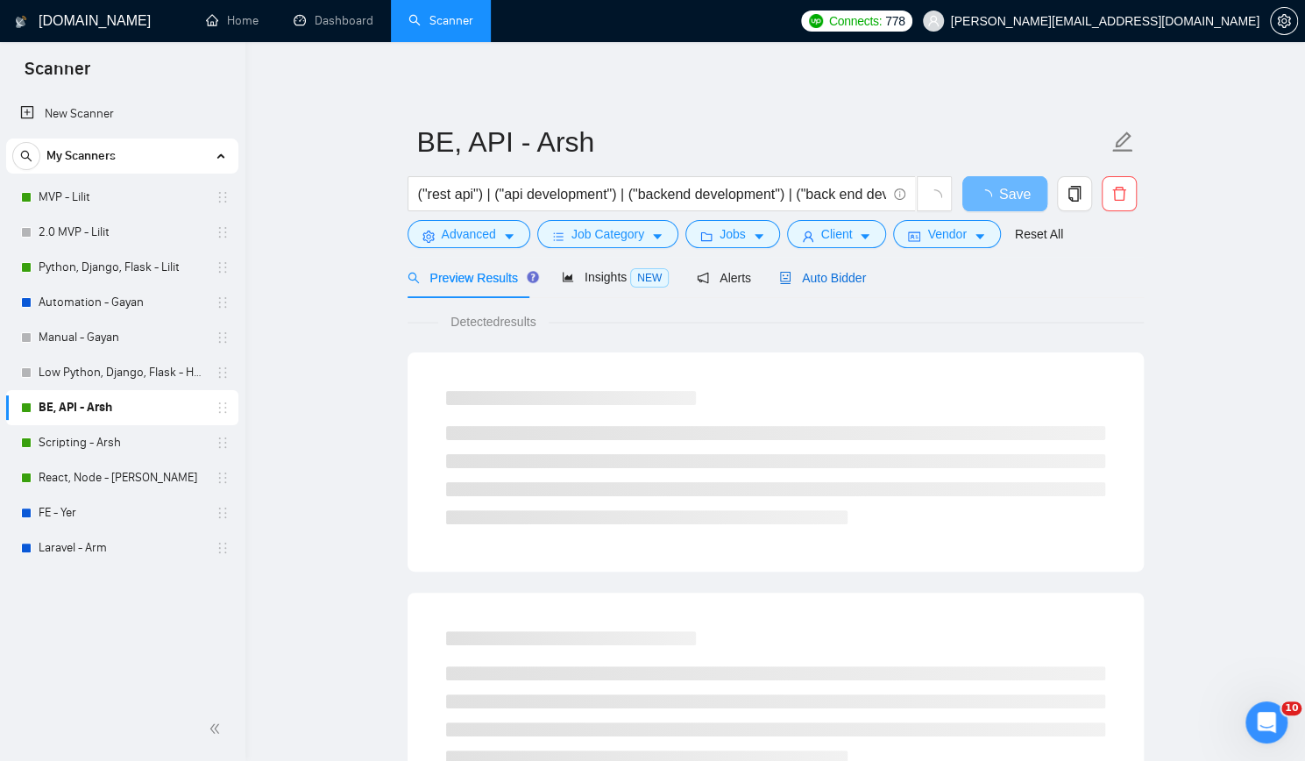
click at [813, 272] on span "Auto Bidder" at bounding box center [822, 278] width 87 height 14
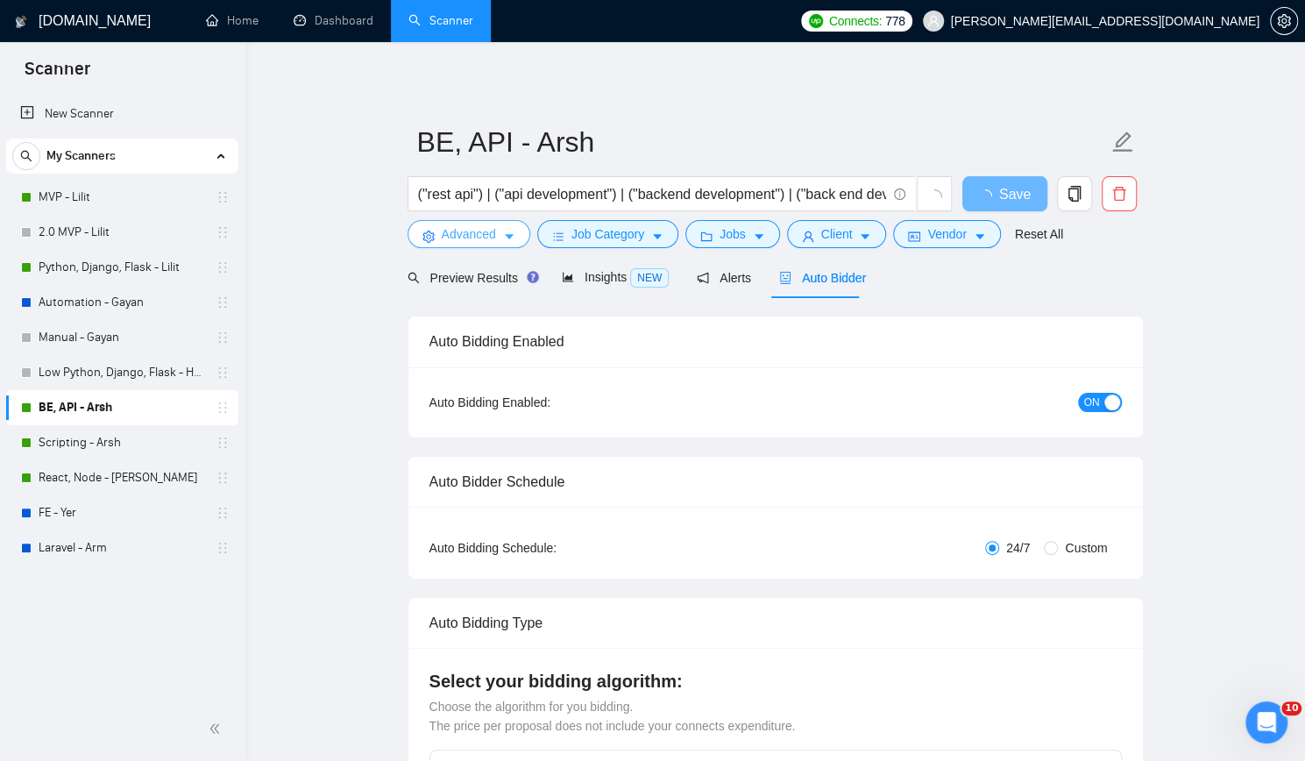
click at [461, 235] on span "Advanced" at bounding box center [469, 233] width 54 height 19
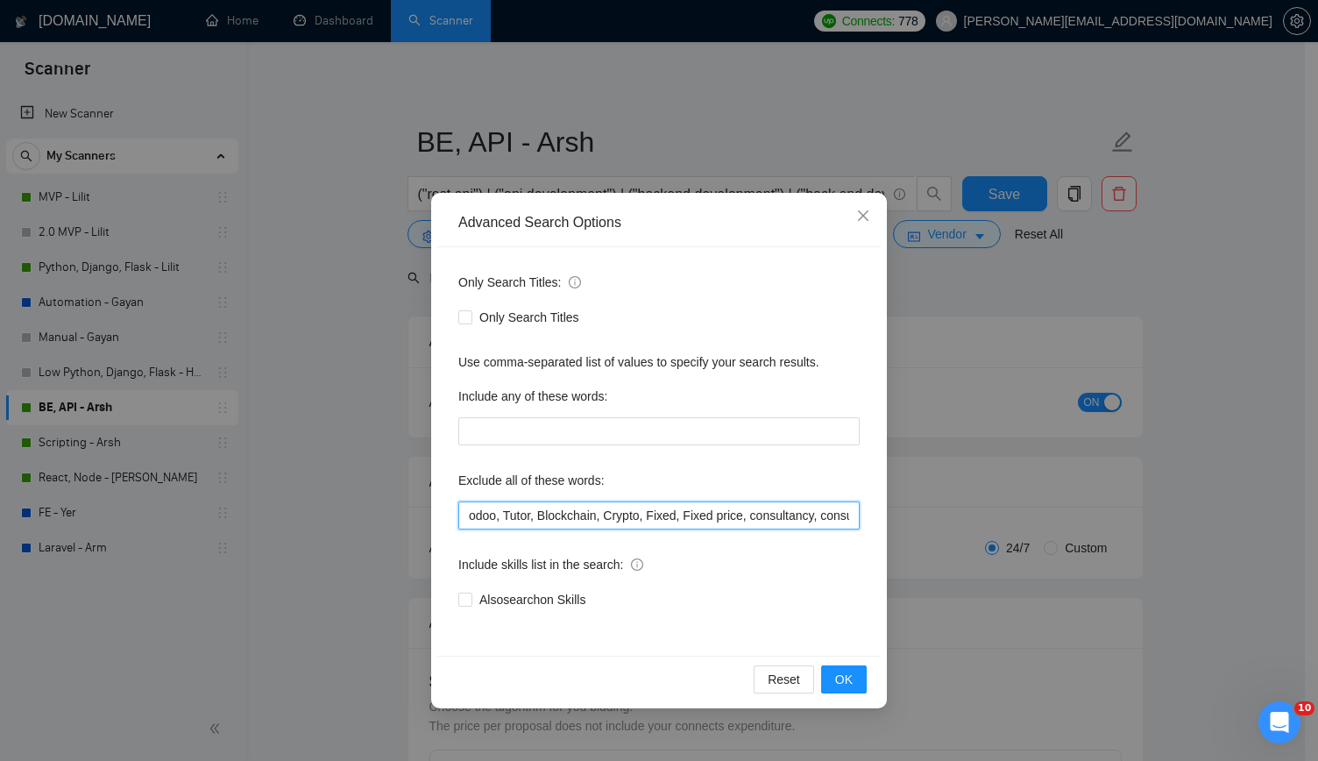
click at [797, 508] on input "odoo, Tutor, Blockchain, Crypto, Fixed, Fixed price, consultancy, consultation,…" at bounding box center [658, 515] width 401 height 28
paste input "fixed-price, back end, backend, back-end, desarrollador,"
type input "odoo, Tutor, Blockchain, Crypto, Fixed, Fixed price, consultancy, consultation,…"
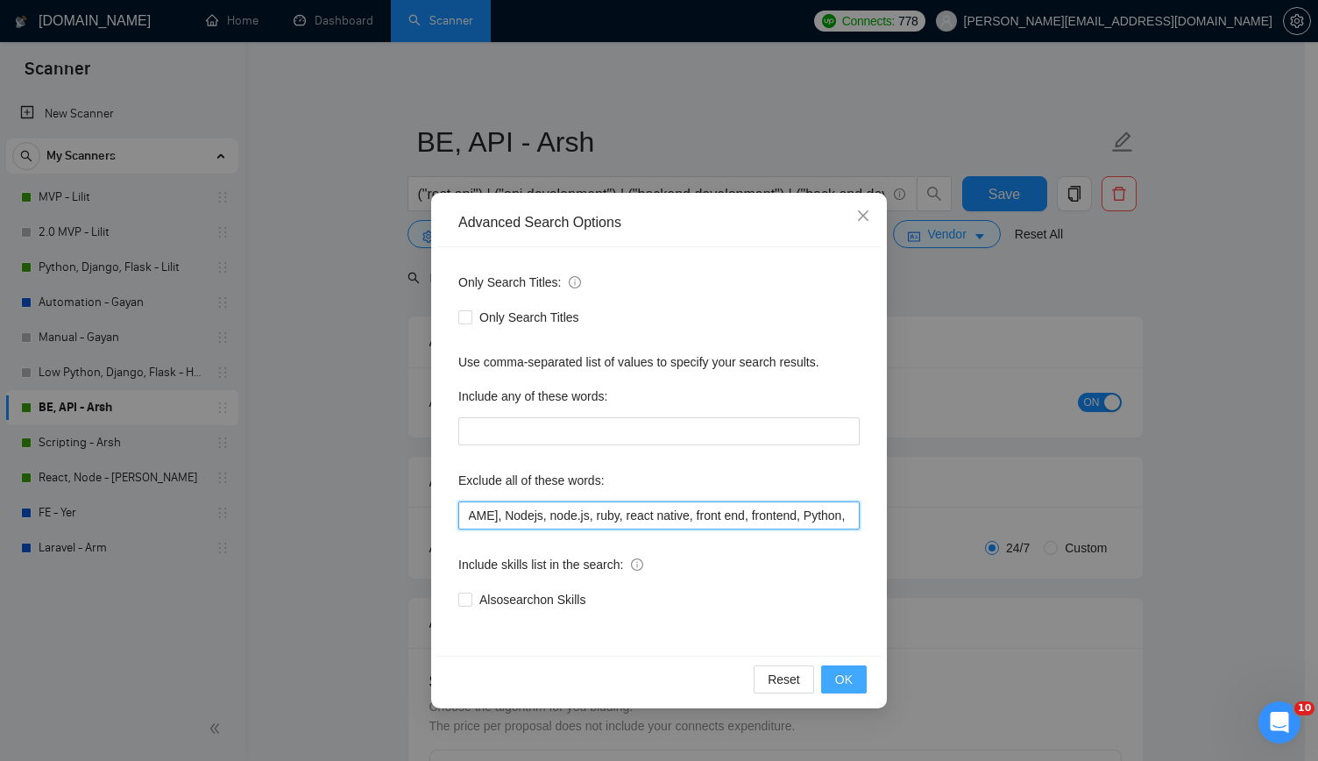
type input "odoo, Tutor, Blockchain, Crypto, Fixed, Fixed price, consultancy, consultation,…"
click at [841, 679] on span "OK" at bounding box center [844, 679] width 18 height 19
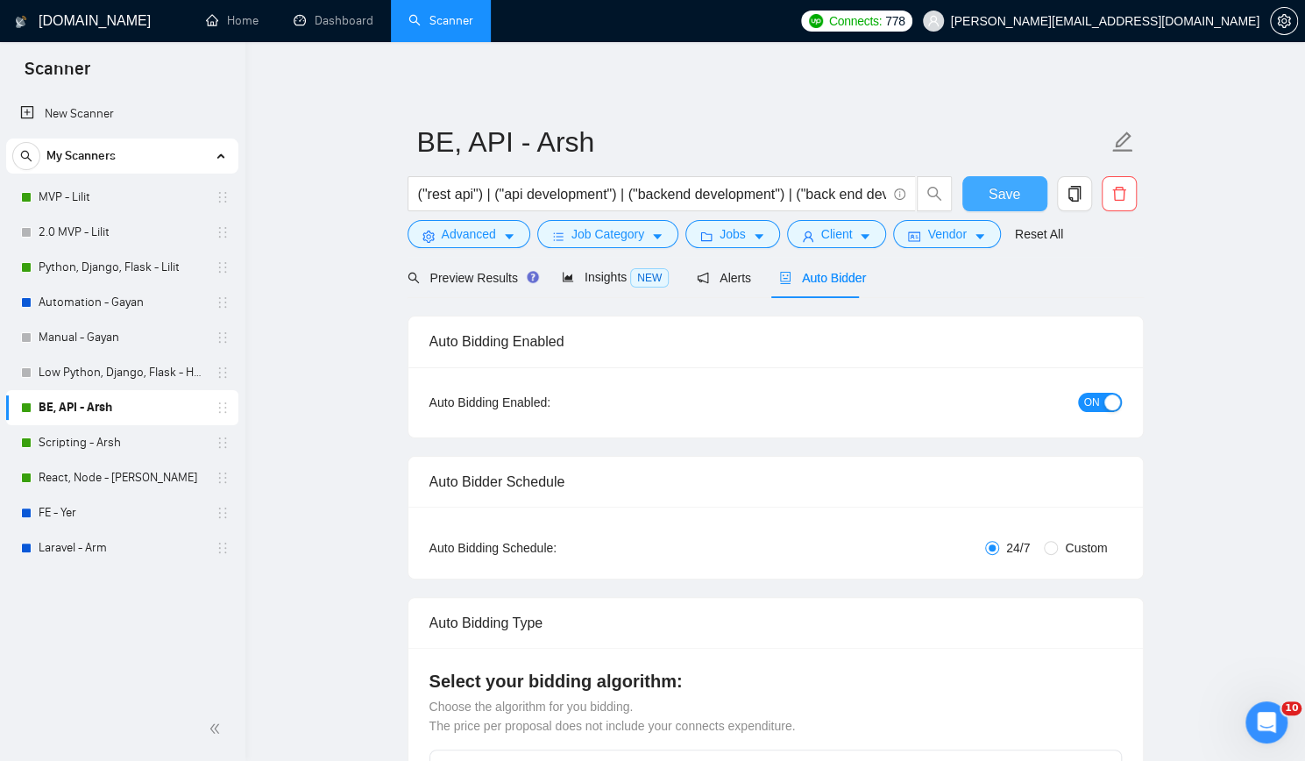
click at [996, 197] on span "Save" at bounding box center [1005, 194] width 32 height 22
checkbox input "true"
click at [126, 440] on link "Scripting - Arsh" at bounding box center [122, 442] width 167 height 35
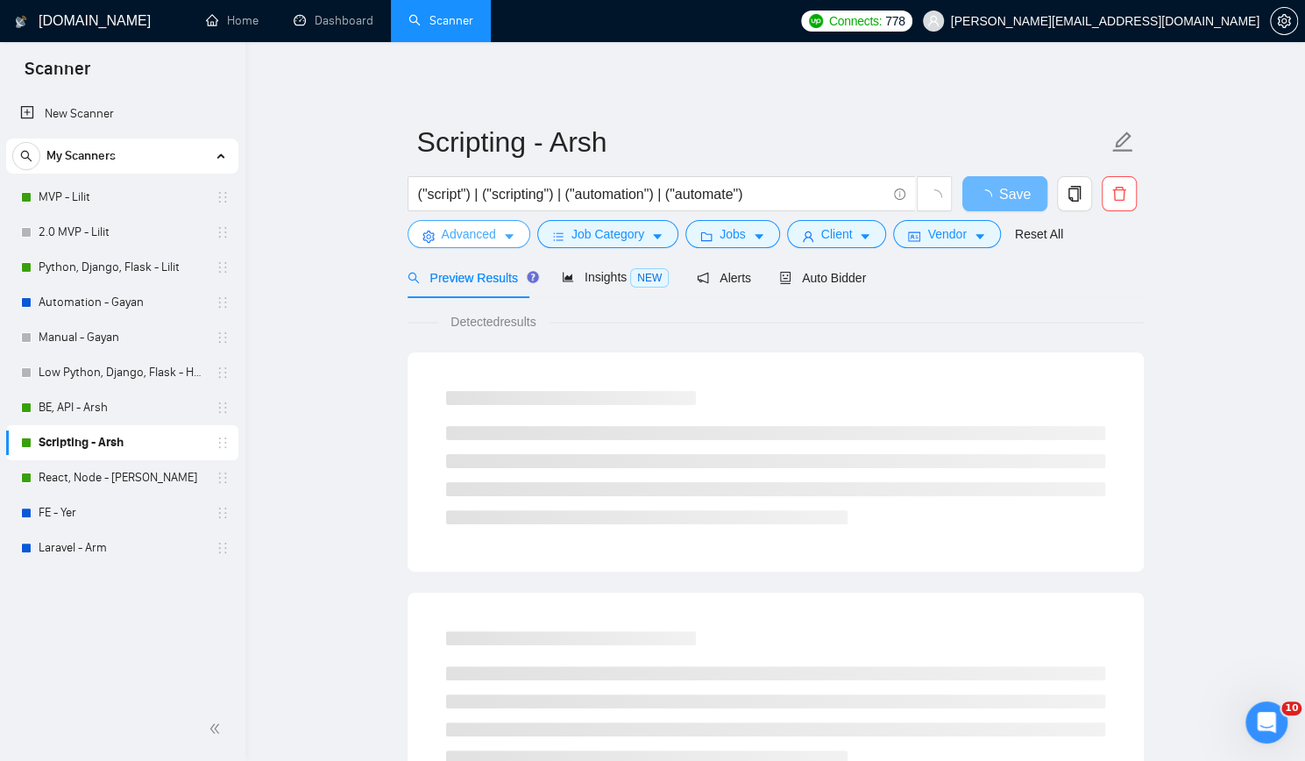
click at [466, 234] on span "Advanced" at bounding box center [469, 233] width 54 height 19
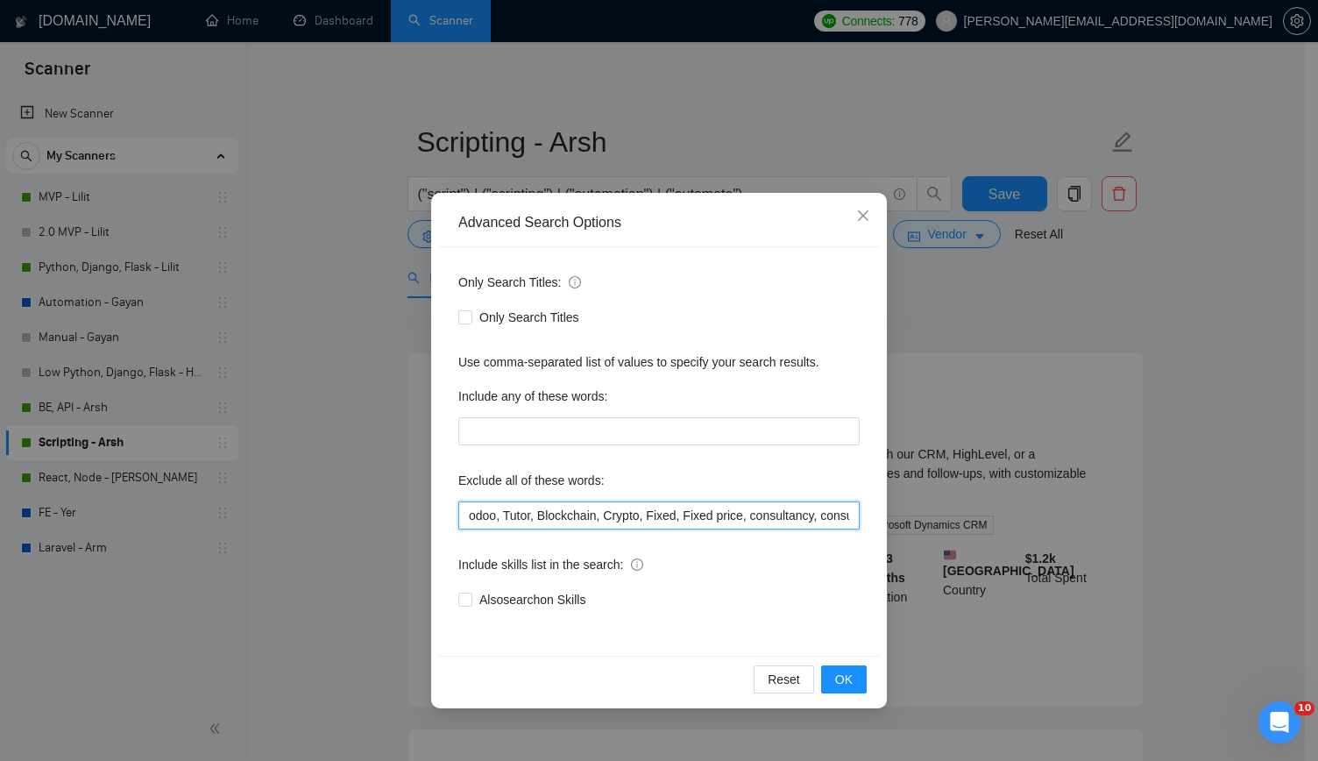
click at [635, 513] on input "odoo, Tutor, Blockchain, Crypto, Fixed, Fixed price, consultancy, consultation,…" at bounding box center [658, 515] width 401 height 28
paste input "fixed-price, back end, backend, back-end, desarrollador,"
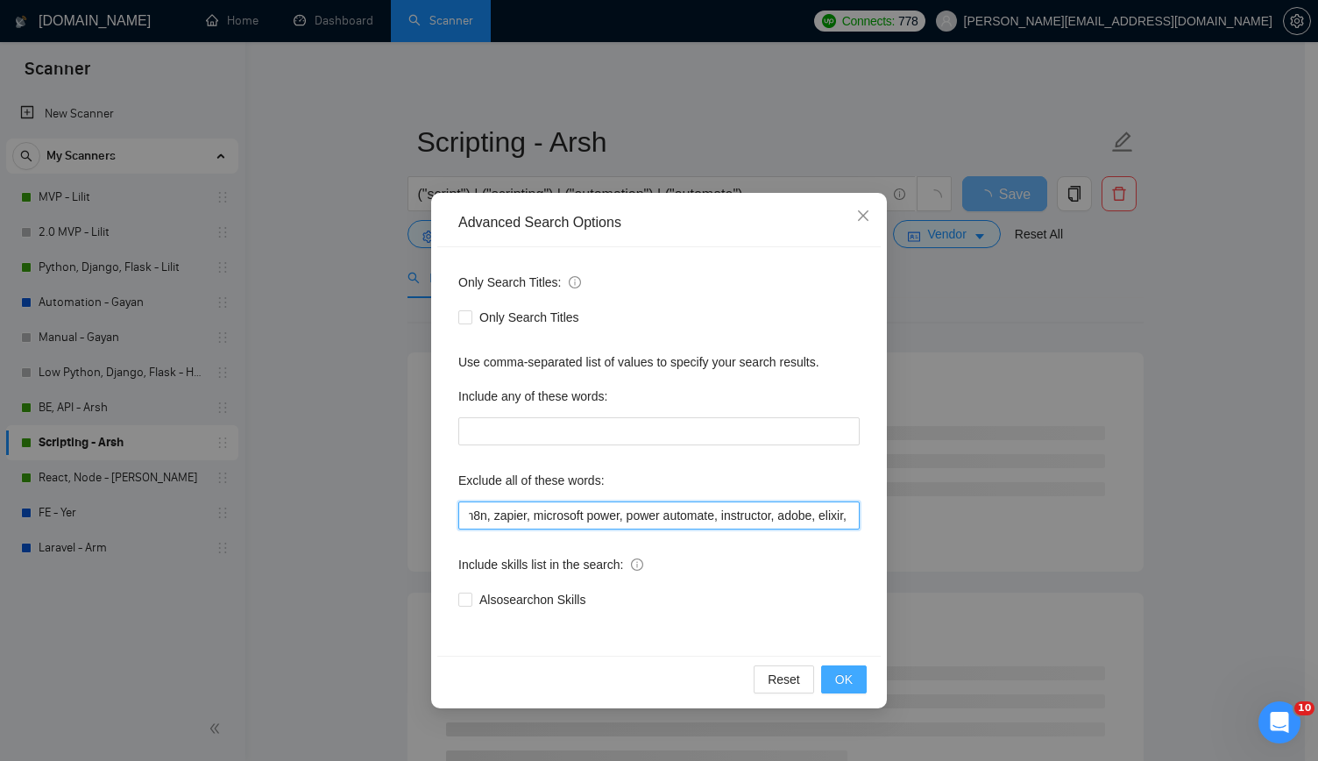
type input "odoo, Tutor, Blockchain, Crypto, Fixed, Fixed price, consultancy, consultation,…"
click at [842, 679] on span "OK" at bounding box center [844, 679] width 18 height 19
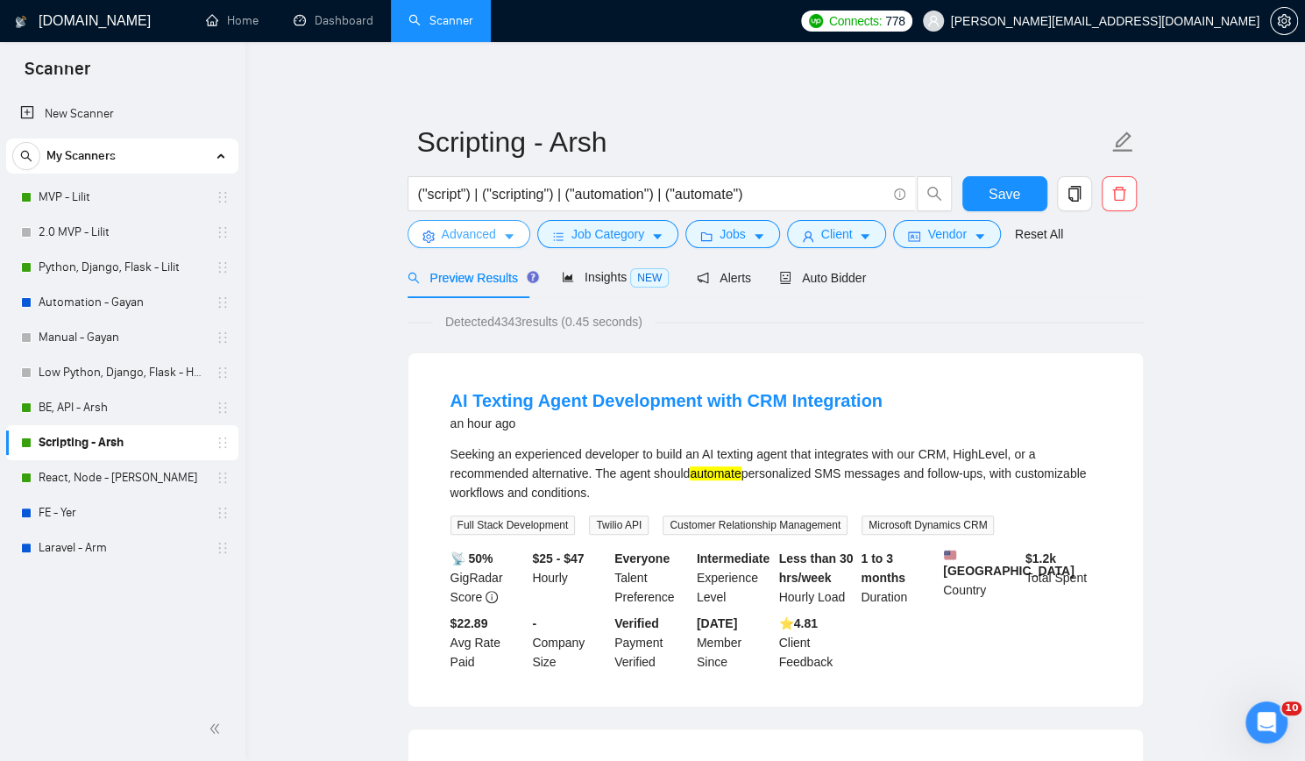
click at [467, 239] on span "Advanced" at bounding box center [469, 233] width 54 height 19
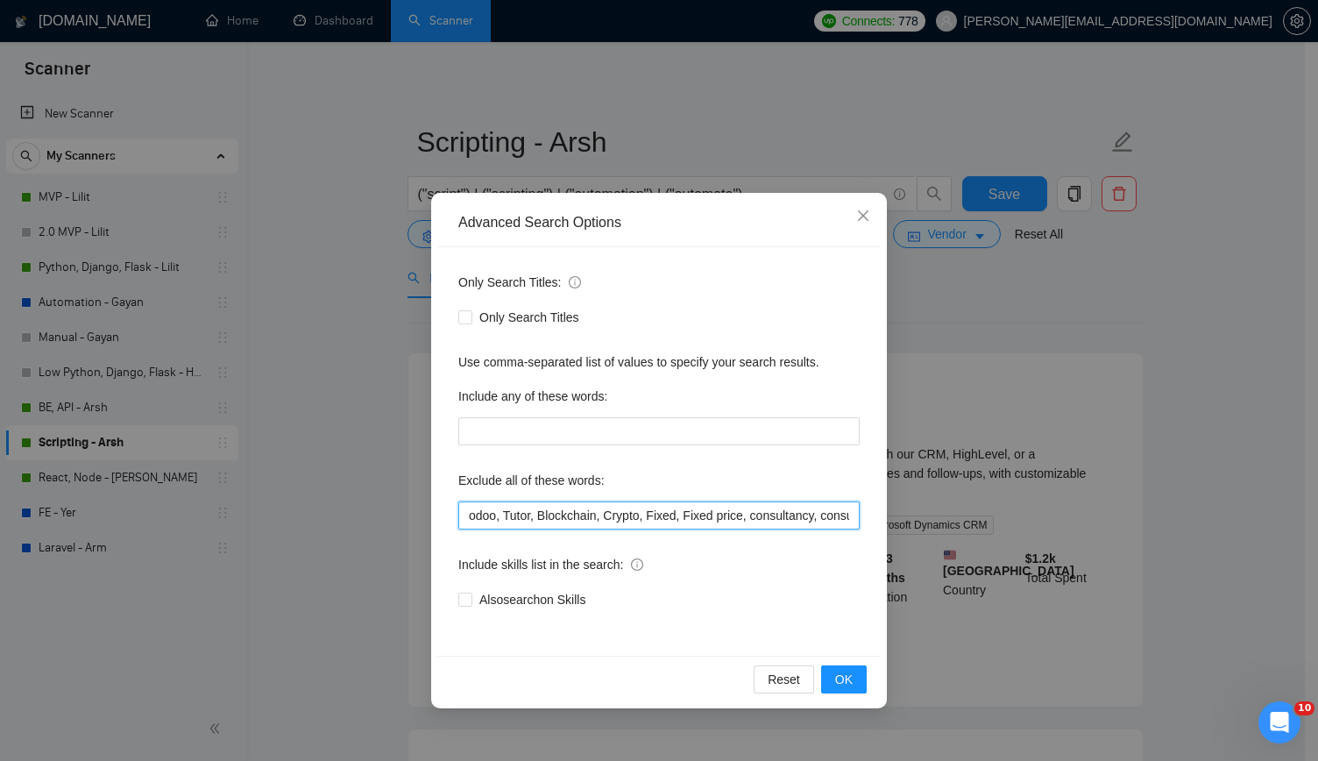
click at [761, 509] on input "odoo, Tutor, Blockchain, Crypto, Fixed, Fixed price, consultancy, consultation,…" at bounding box center [658, 515] width 401 height 28
click at [840, 670] on span "OK" at bounding box center [844, 679] width 18 height 19
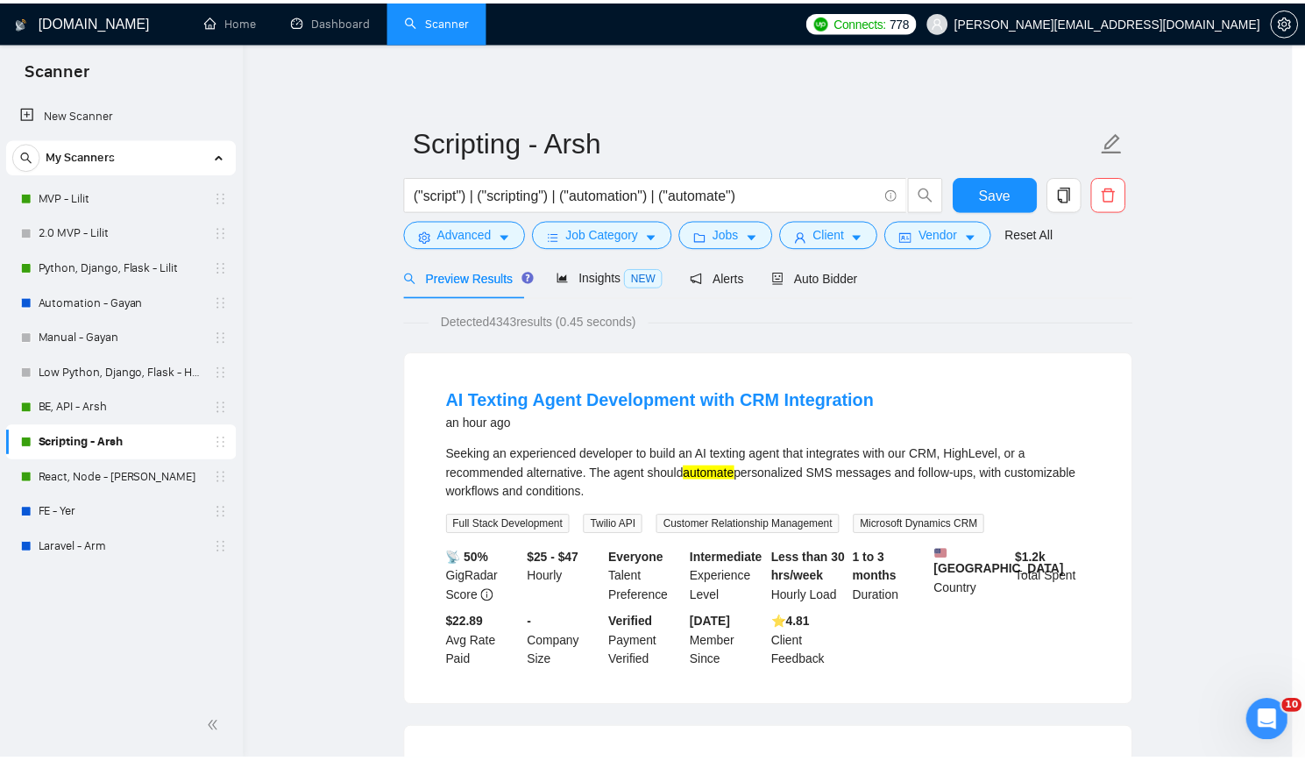
scroll to position [0, 0]
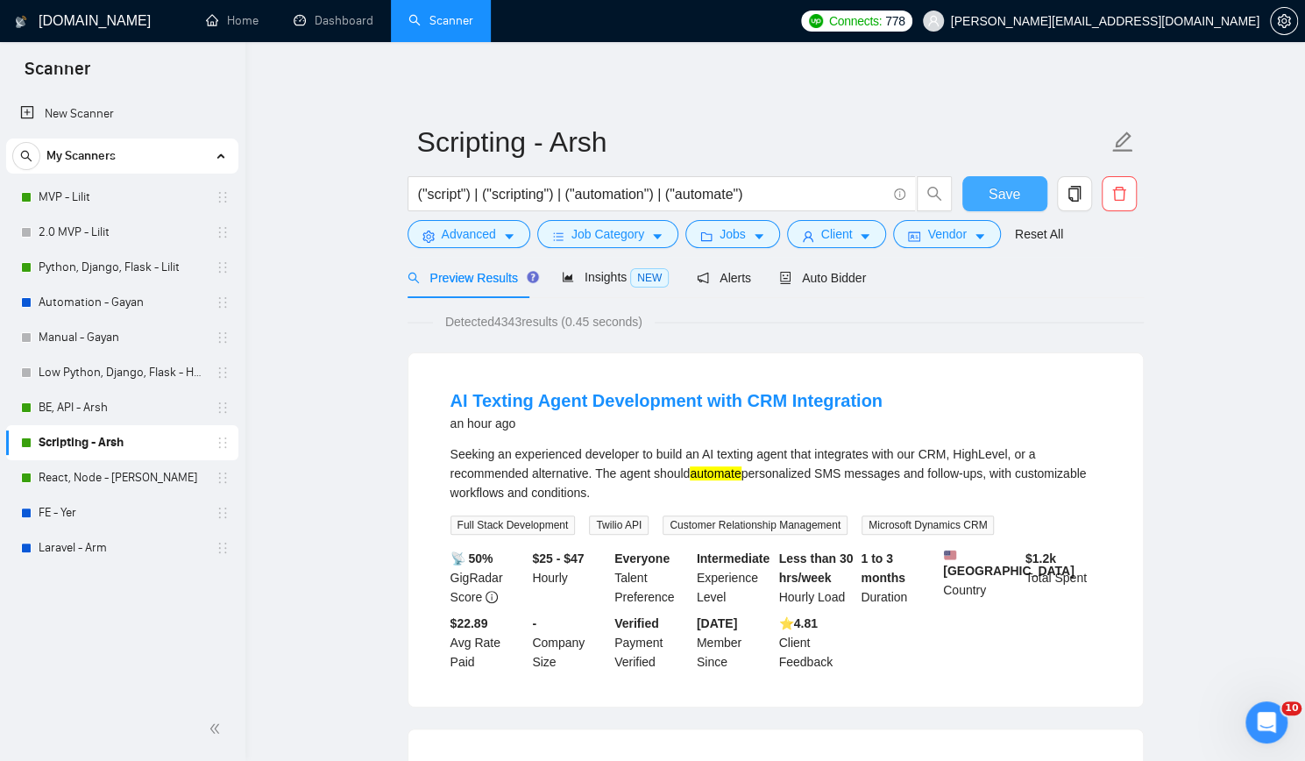
click at [1009, 187] on span "Save" at bounding box center [1005, 194] width 32 height 22
click at [233, 25] on link "Home" at bounding box center [232, 20] width 53 height 15
